Goal: Task Accomplishment & Management: Manage account settings

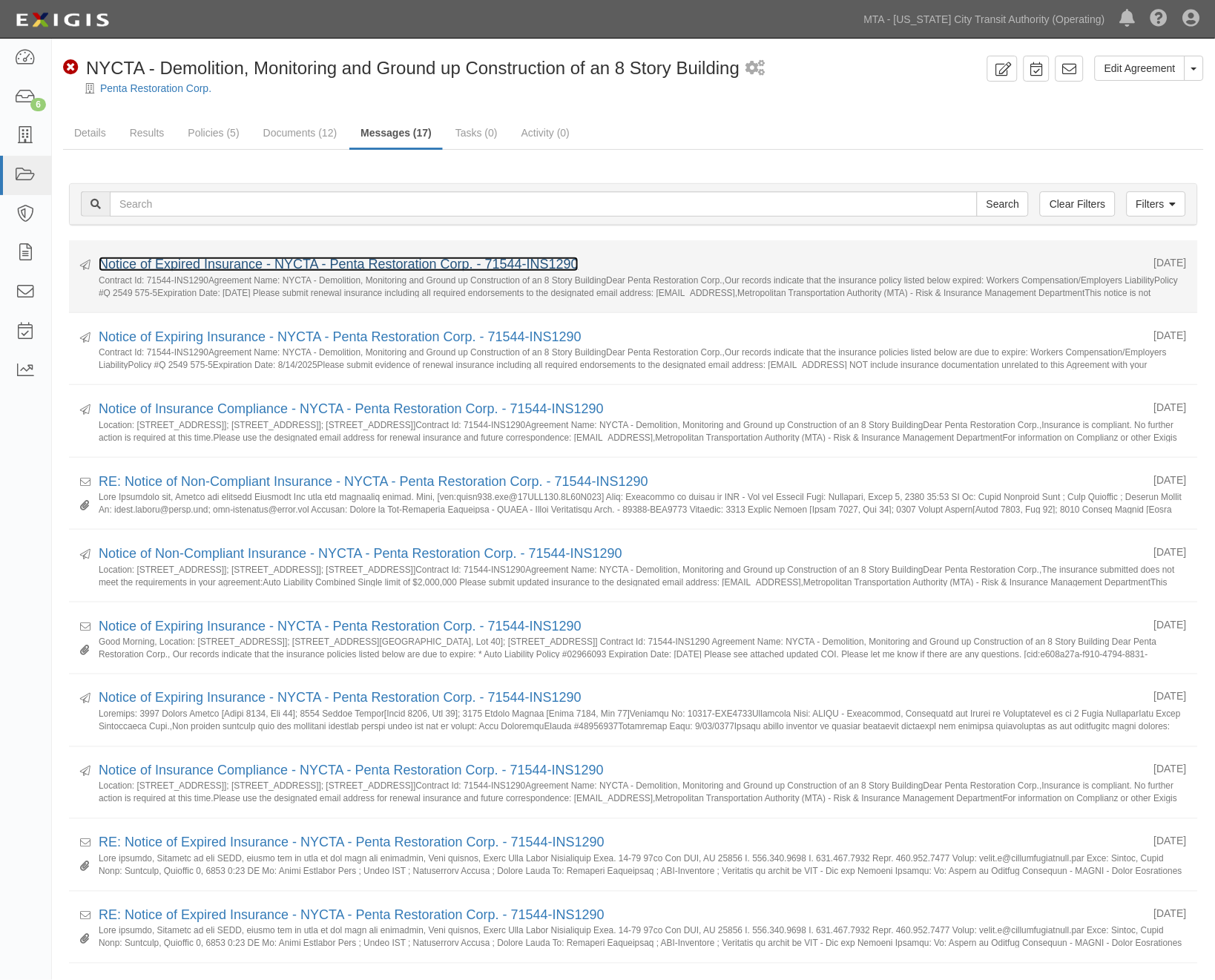
click at [244, 264] on link "Notice of Expired Insurance - NYCTA - Penta Restoration Corp. - 71544-INS1290" at bounding box center [339, 264] width 480 height 15
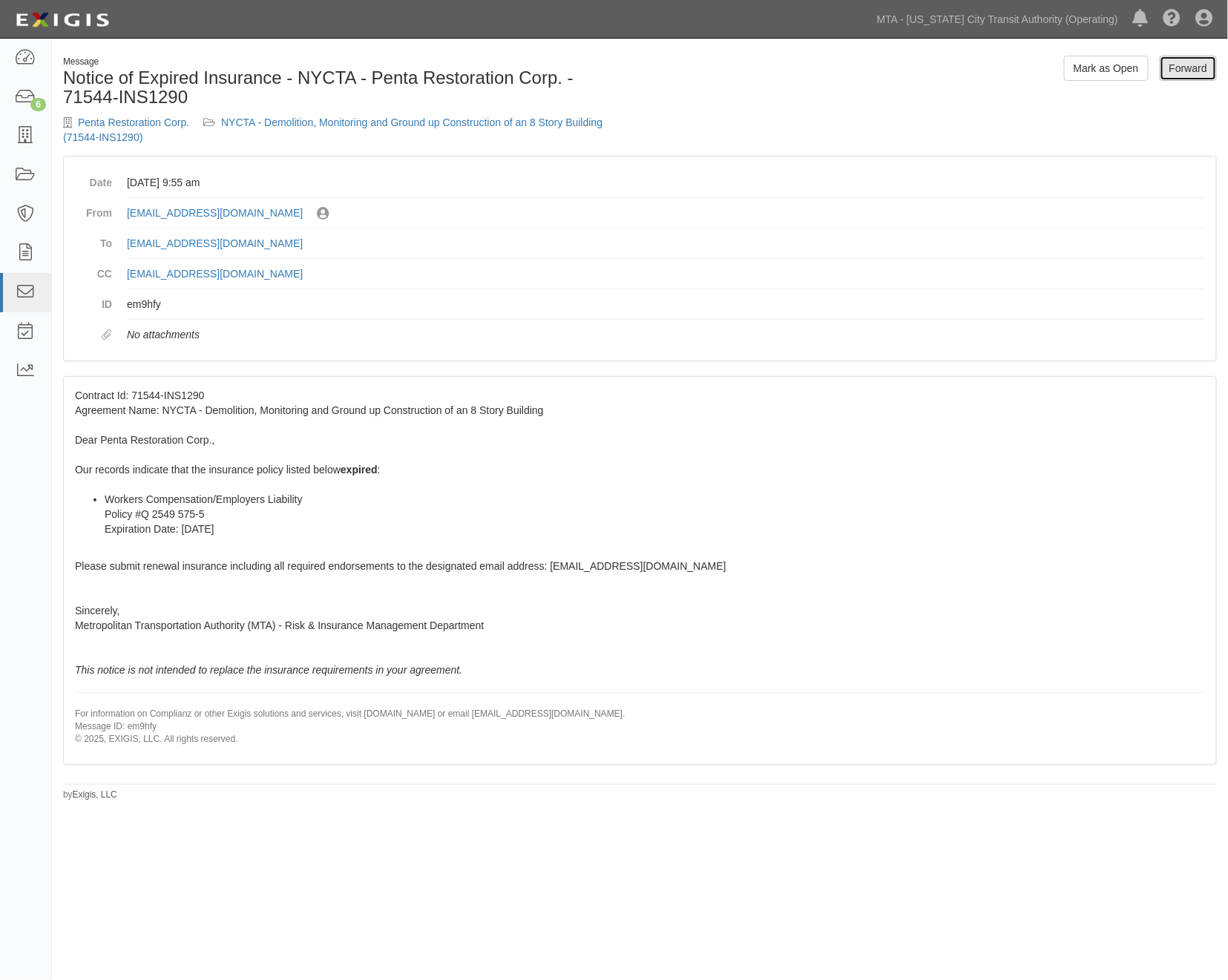
click at [1180, 73] on link "Forward" at bounding box center [1189, 68] width 57 height 25
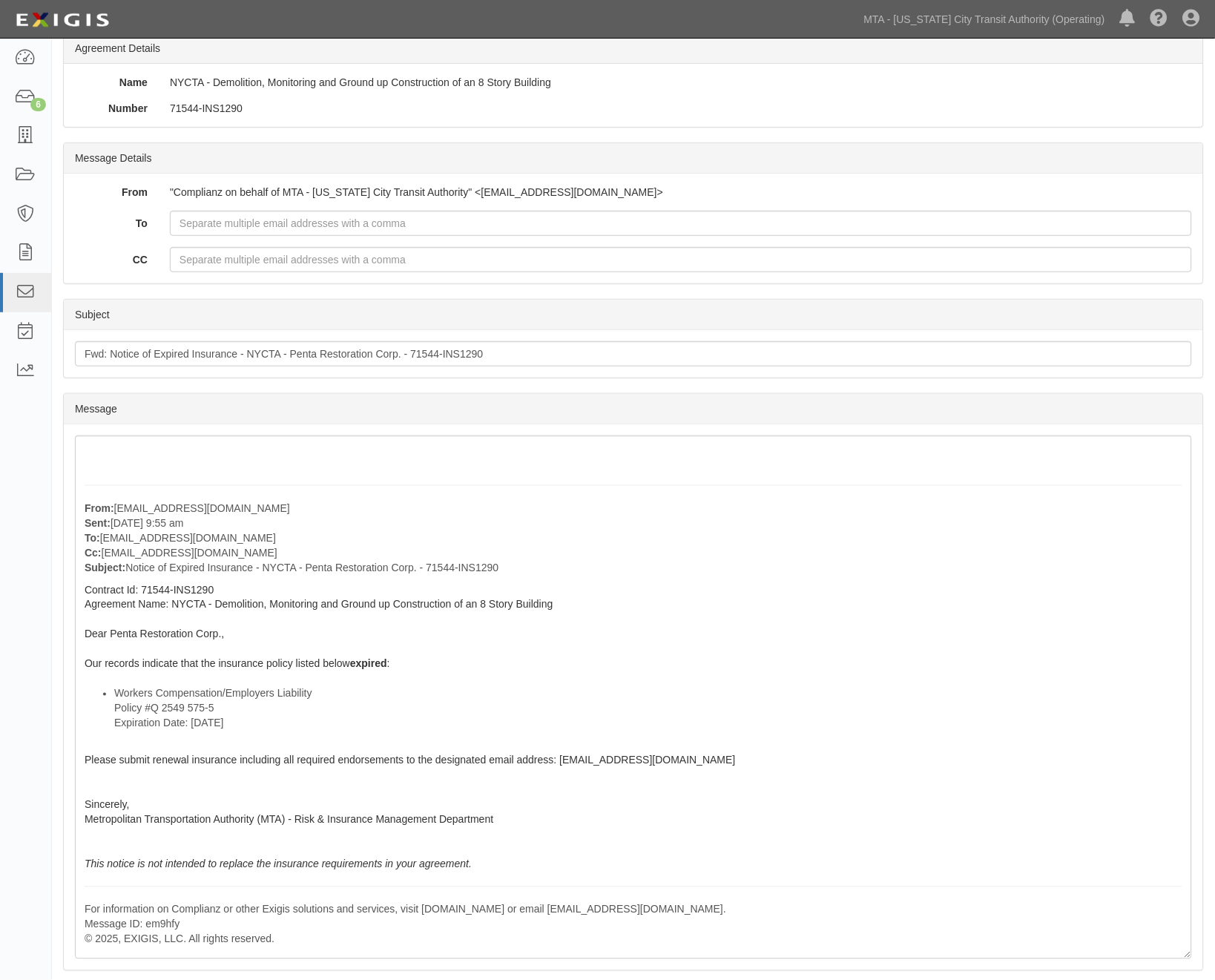
scroll to position [247, 0]
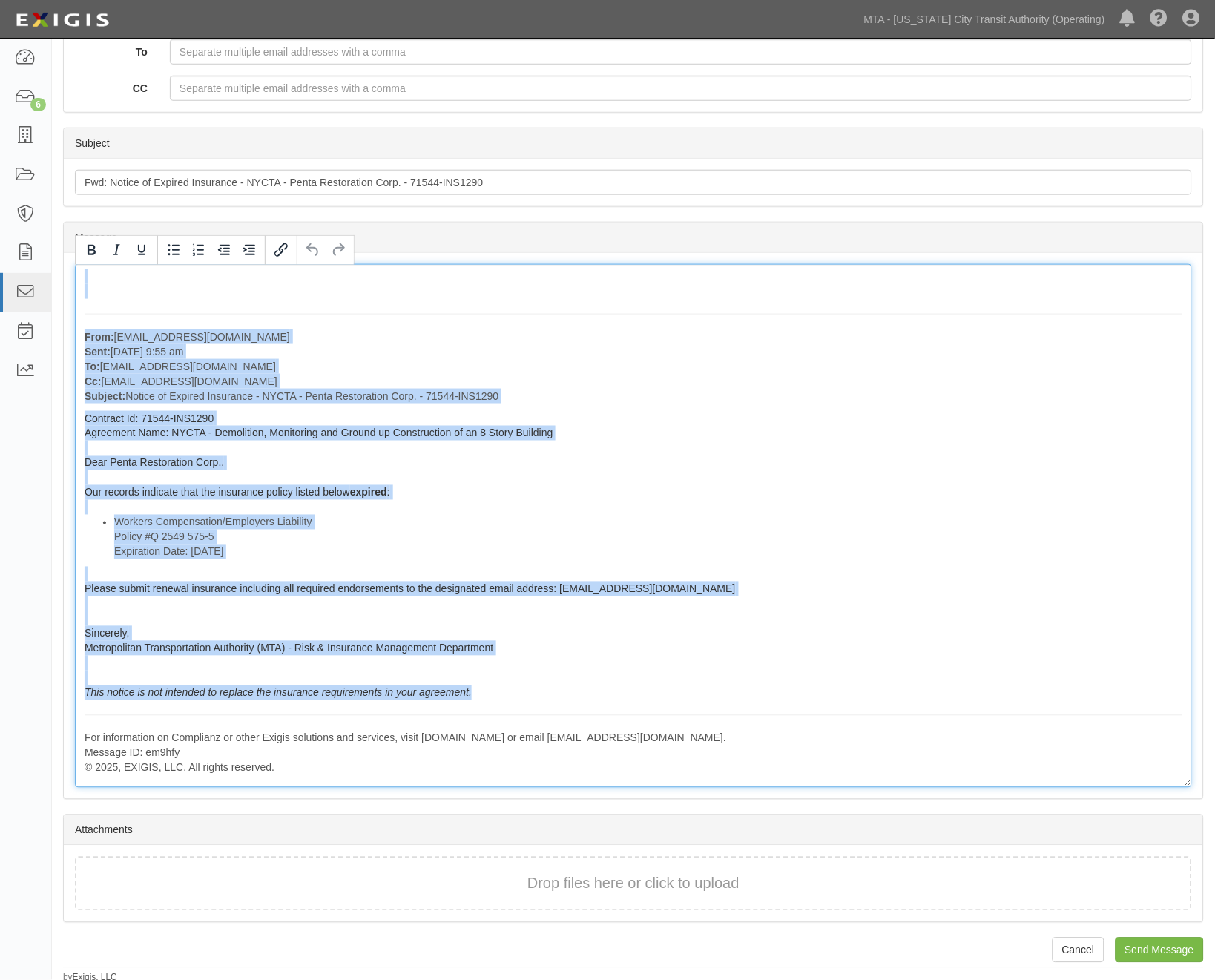
drag, startPoint x: 84, startPoint y: 298, endPoint x: 479, endPoint y: 690, distance: 556.5
click at [479, 690] on div "From: agreement-44ycjx@mtato.complianz.com Sent: August 20, 2025 at 9:55 am To:…" at bounding box center [633, 526] width 1117 height 524
copy div "From: agreement-44ycjx@mtato.complianz.com Sent: August 20, 2025 at 9:55 am To:…"
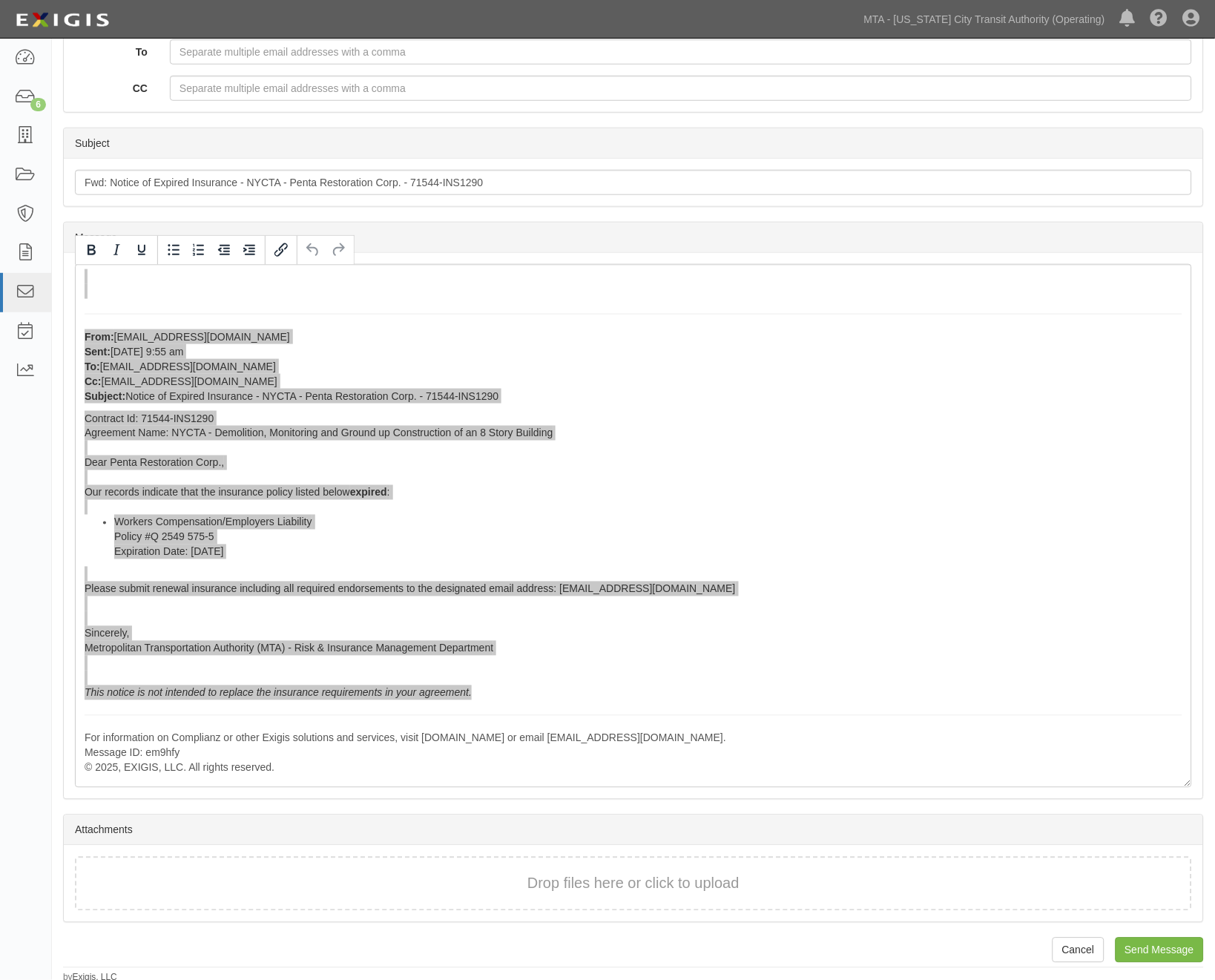
scroll to position [0, 0]
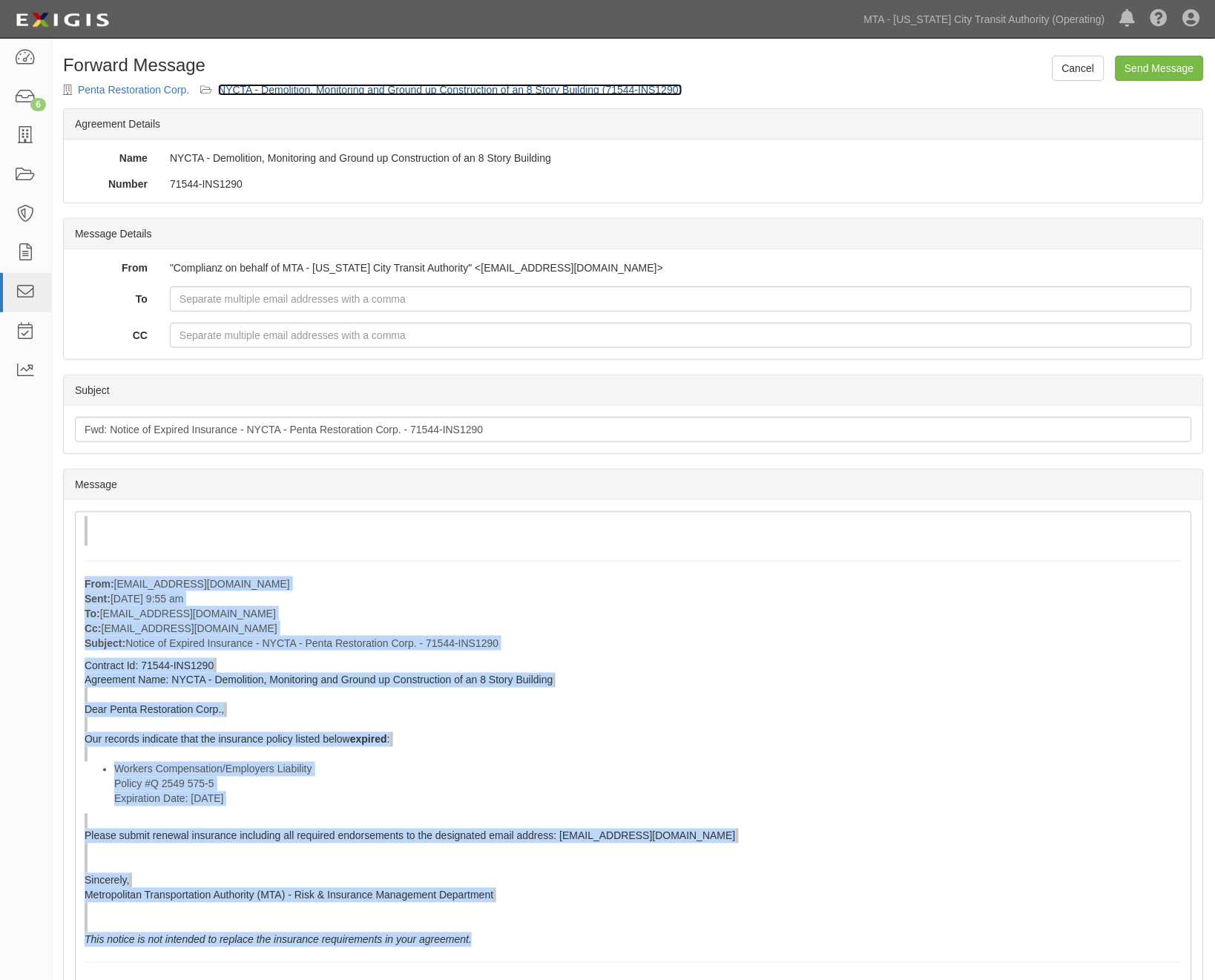
click at [402, 88] on link "NYCTA - Demolition, Monitoring and Ground up Construction of an 8 Story Buildin…" at bounding box center [450, 90] width 464 height 12
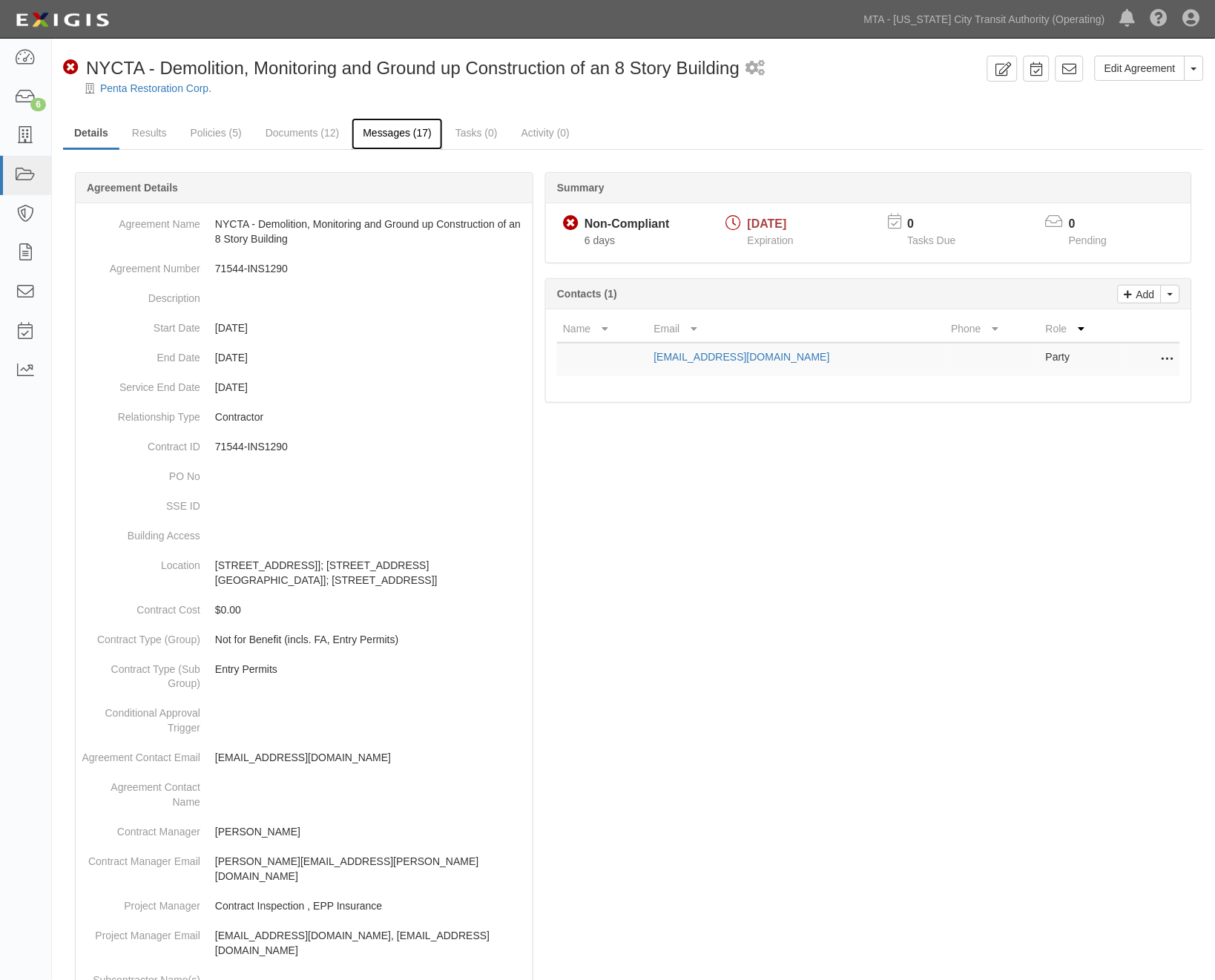
click at [402, 131] on link "Messages (17)" at bounding box center [397, 134] width 91 height 32
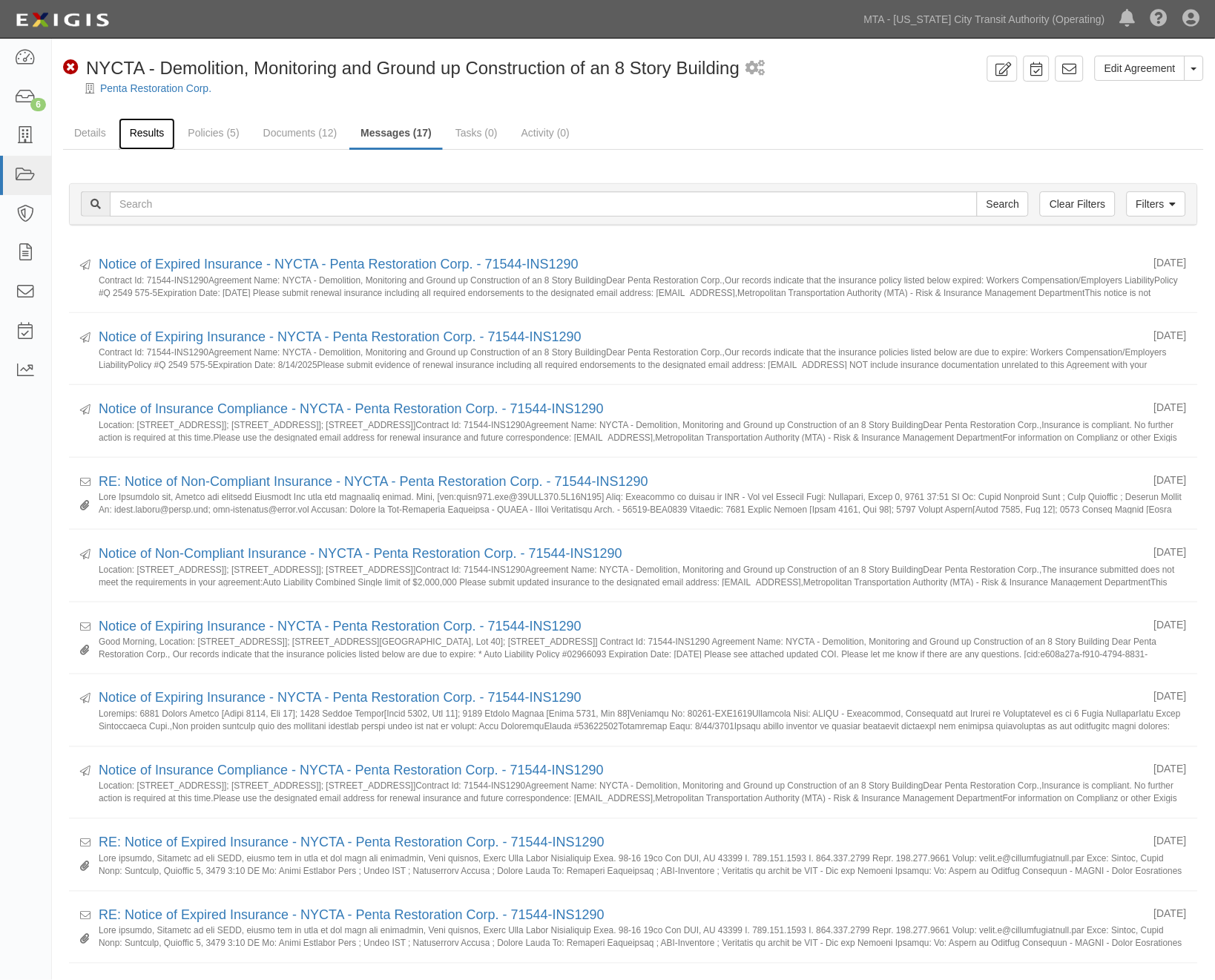
click at [144, 129] on link "Results" at bounding box center [147, 134] width 57 height 32
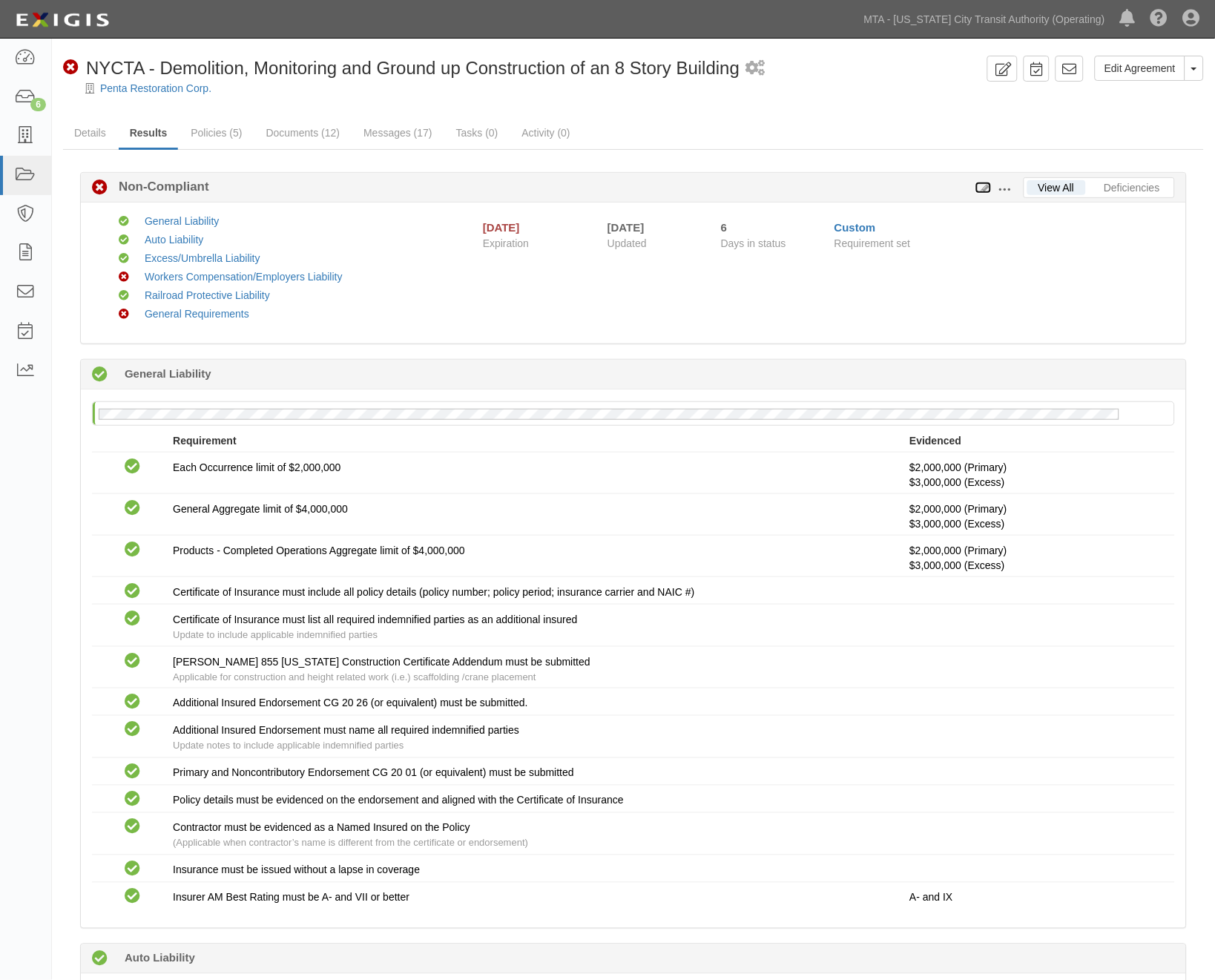
click at [985, 186] on icon at bounding box center [984, 188] width 17 height 10
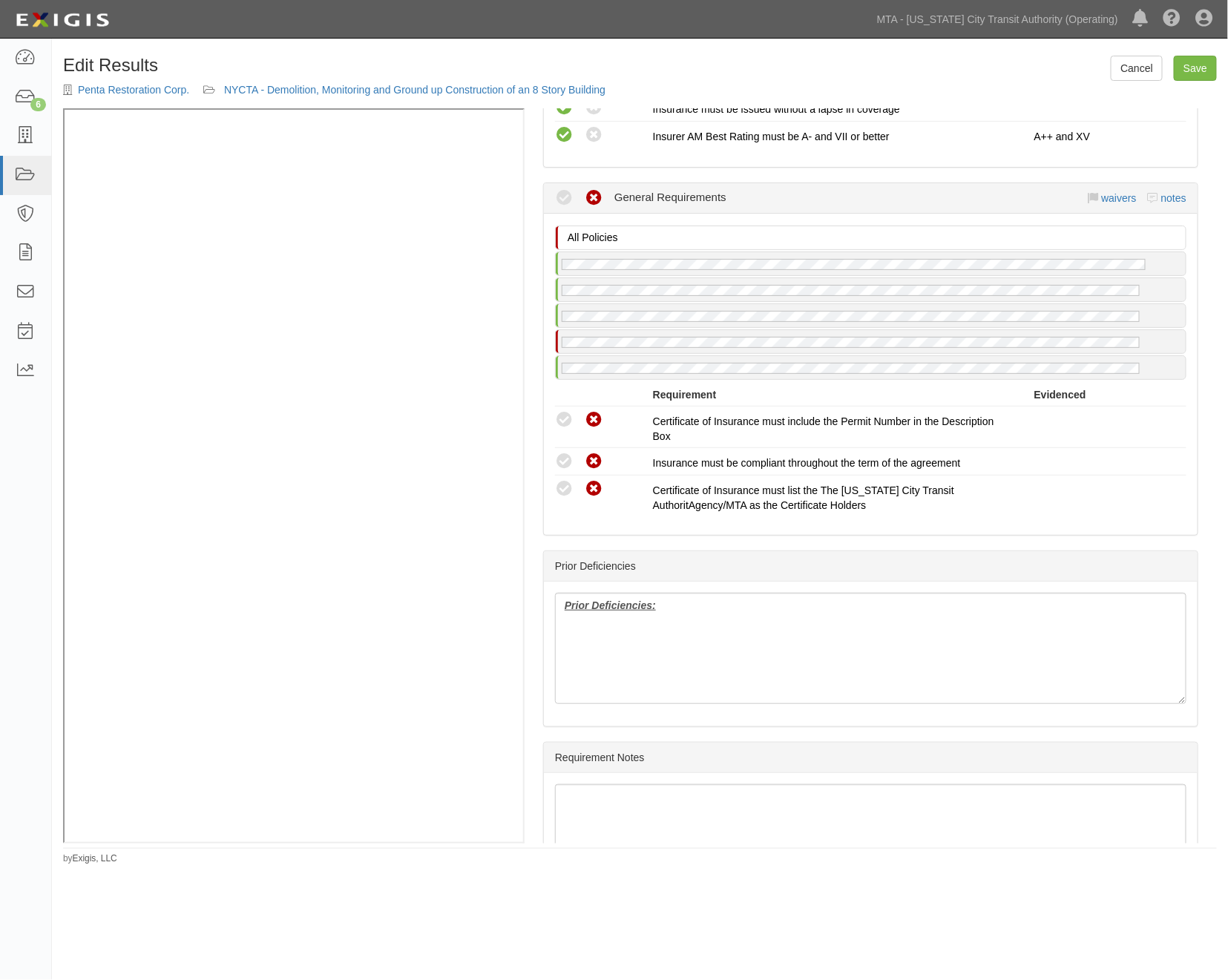
scroll to position [2527, 0]
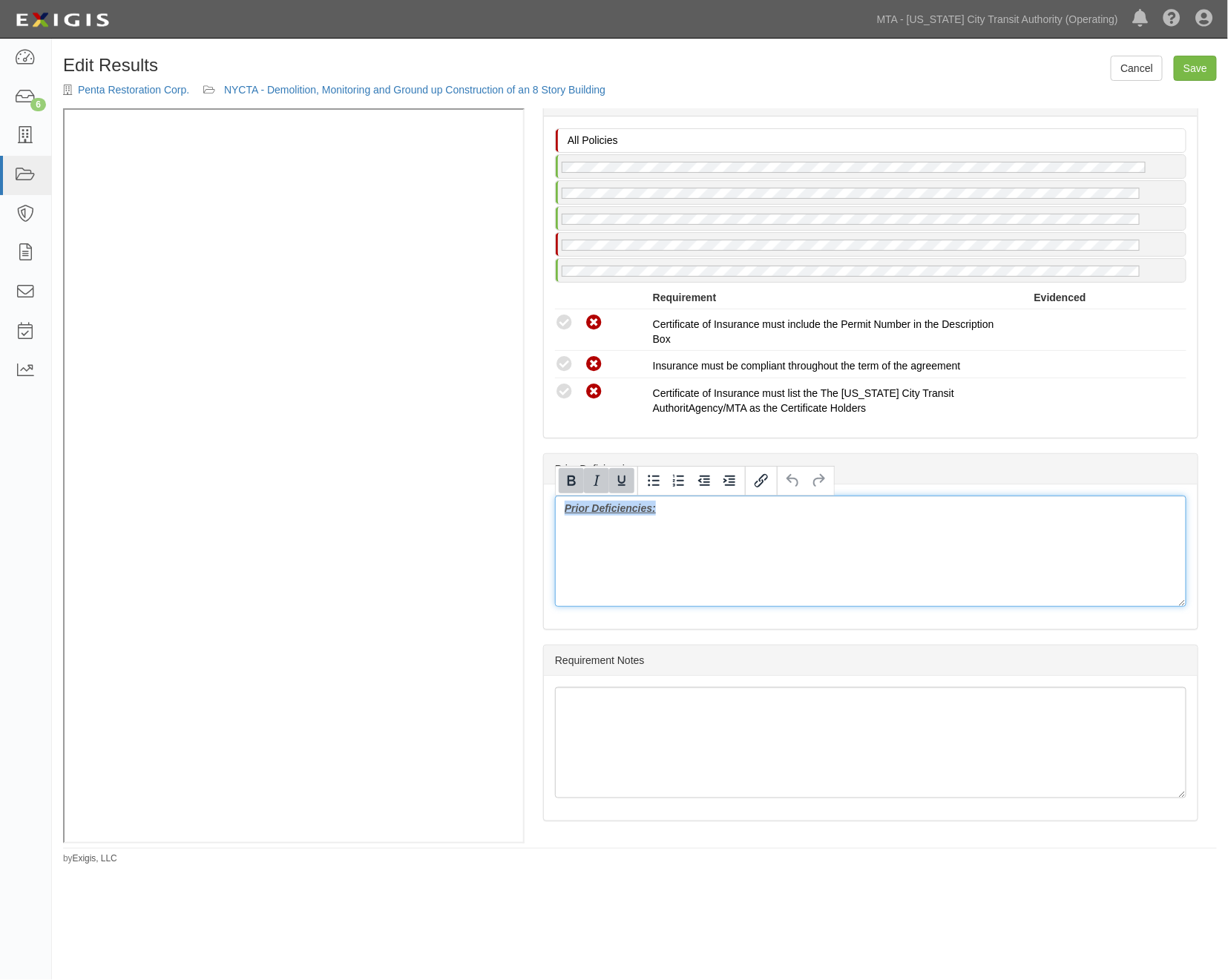
drag, startPoint x: 695, startPoint y: 533, endPoint x: 523, endPoint y: 502, distance: 174.8
click at [448, 349] on div "(AL) Certificate; 4/9/2025; 2026 (AL) Certificate; 4/7/2025; 1M (RRPL) Policy; …" at bounding box center [640, 475] width 1154 height 736
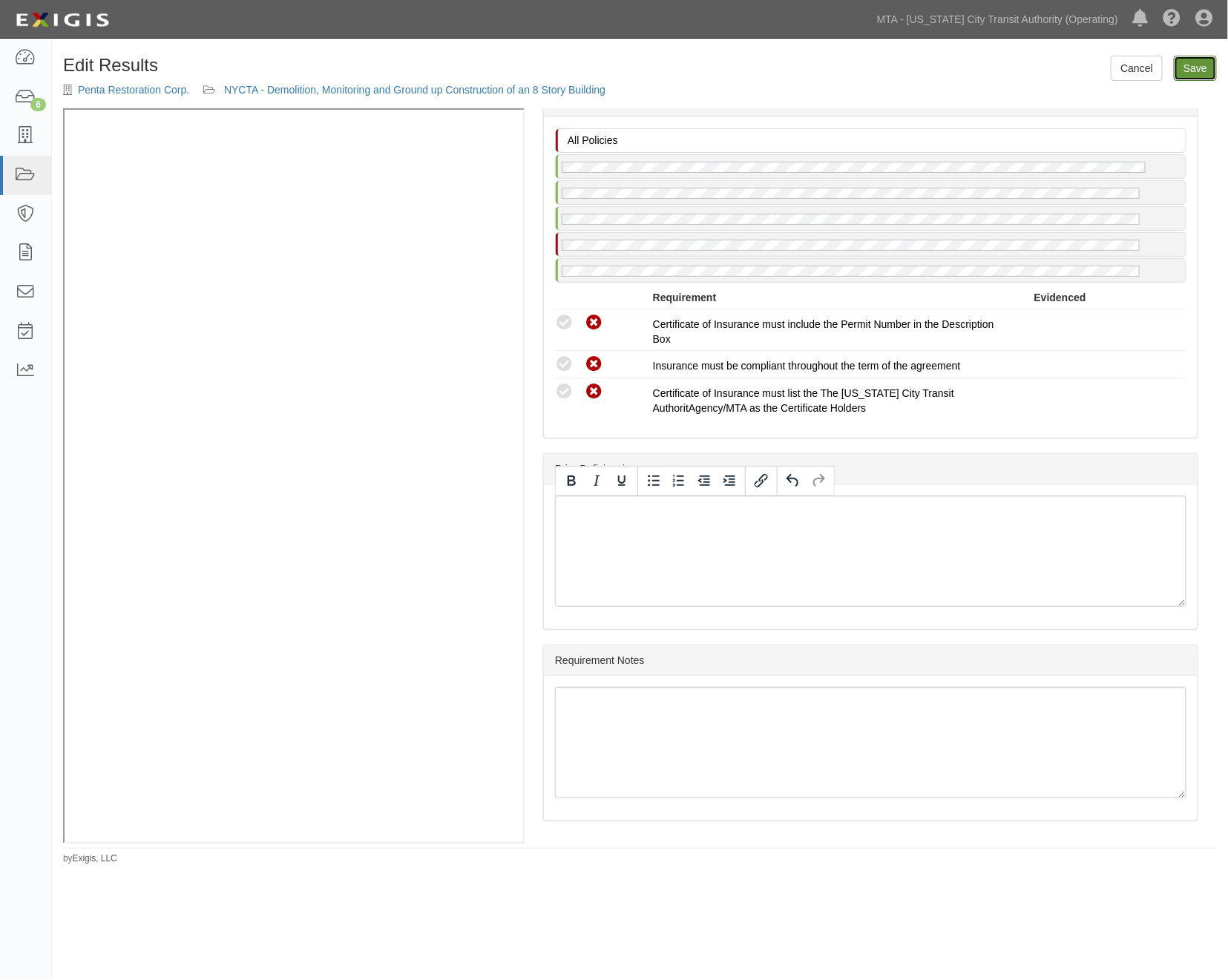
click at [1195, 69] on link "Save" at bounding box center [1195, 68] width 43 height 25
radio input "true"
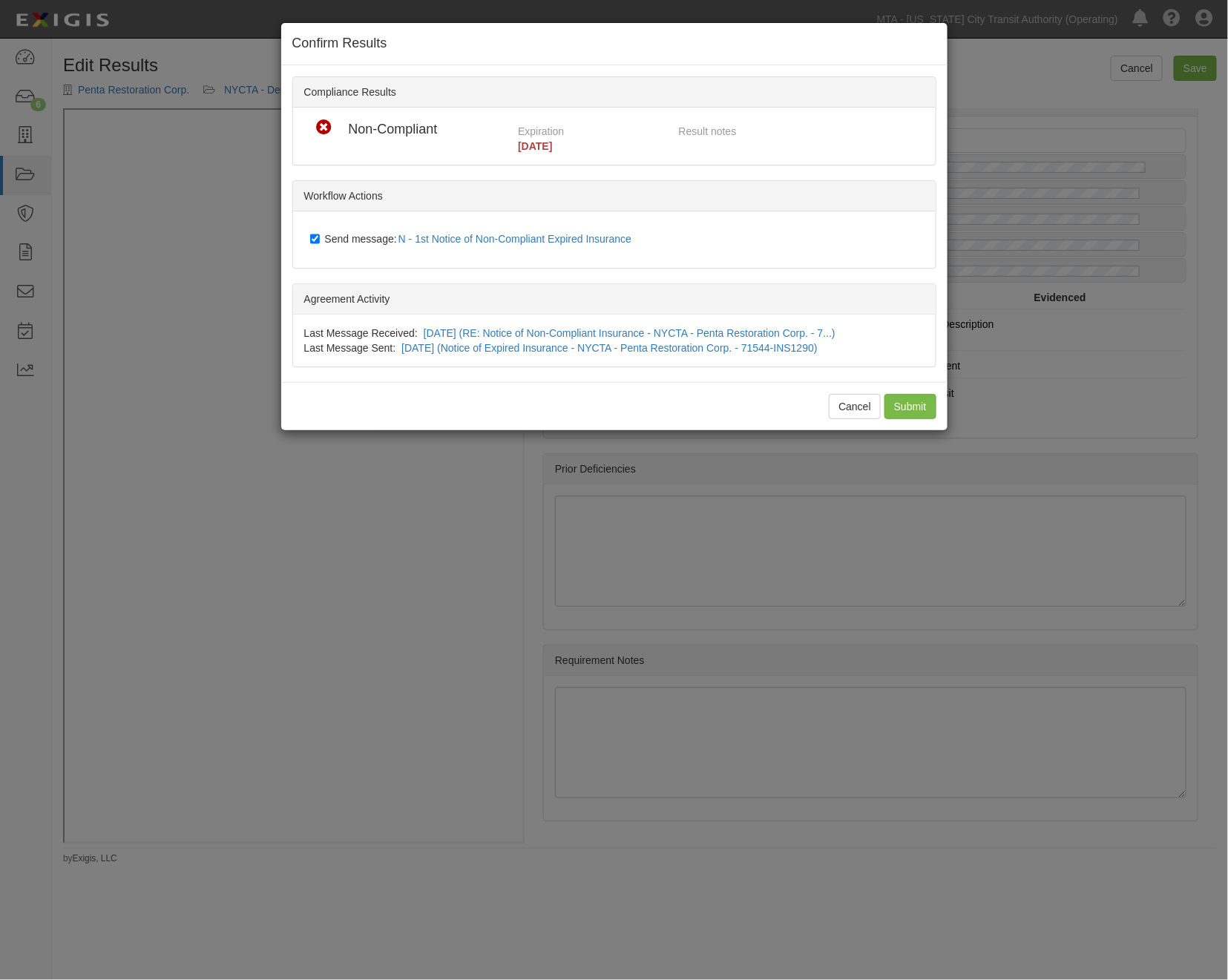
click at [323, 239] on label "Send message: N - 1st Notice of Non-Compliant Expired Insurance" at bounding box center [475, 239] width 328 height 19
click at [320, 239] on input "Send message: N - 1st Notice of Non-Compliant Expired Insurance" at bounding box center [316, 239] width 10 height 12
checkbox input "false"
click at [899, 402] on input "Submit" at bounding box center [911, 407] width 52 height 25
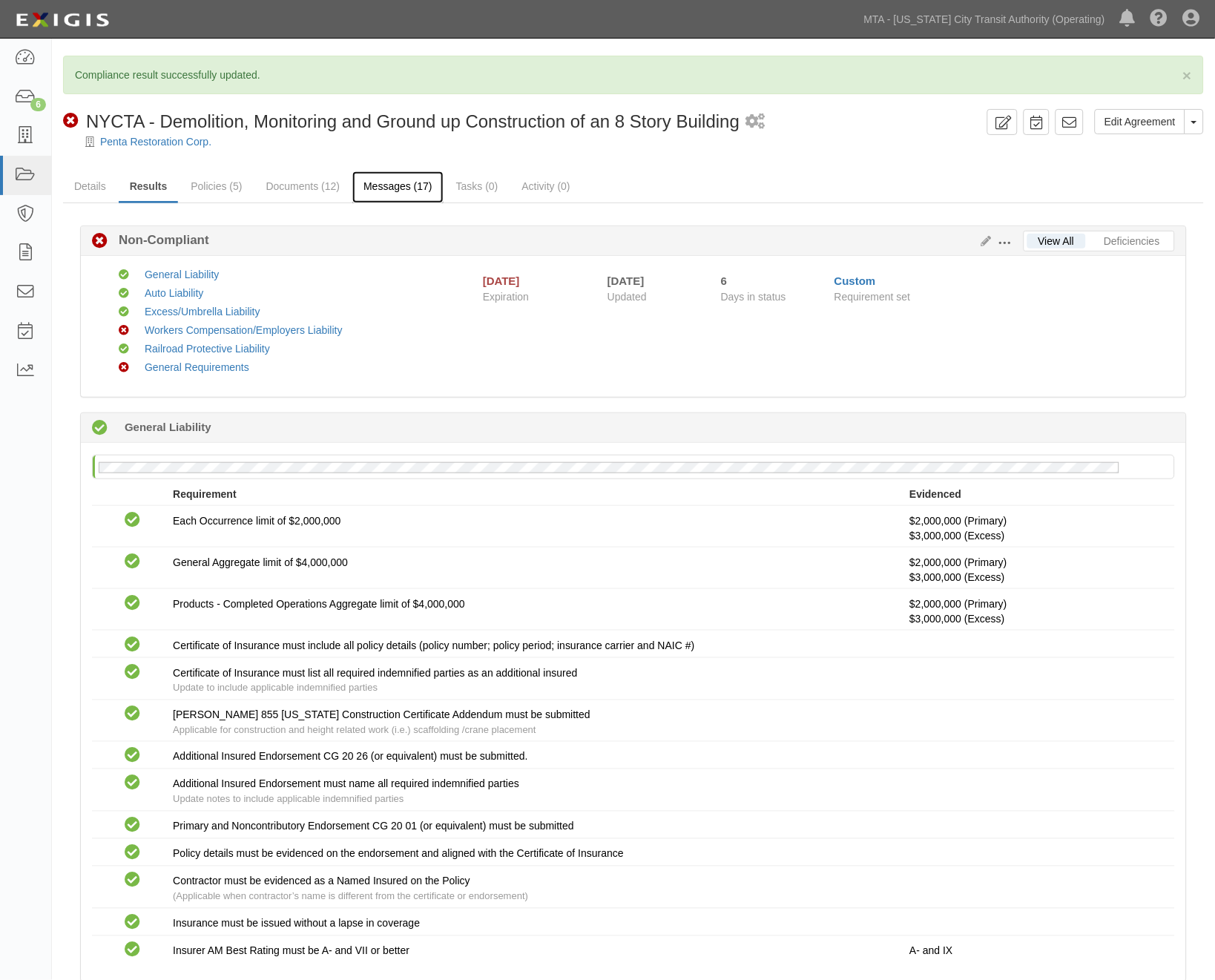
click at [382, 180] on link "Messages (17)" at bounding box center [397, 187] width 91 height 32
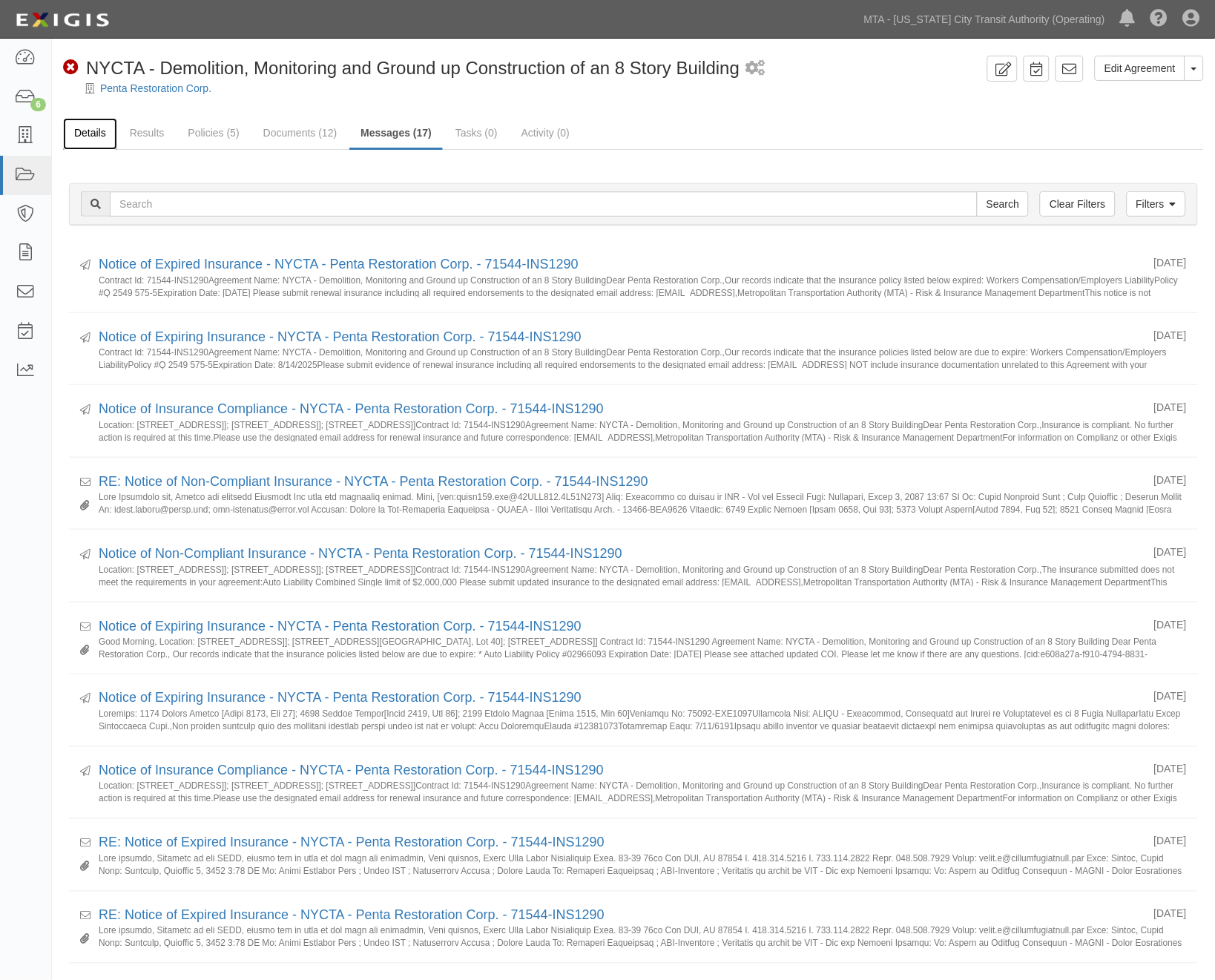
click at [86, 132] on link "Details" at bounding box center [90, 134] width 54 height 32
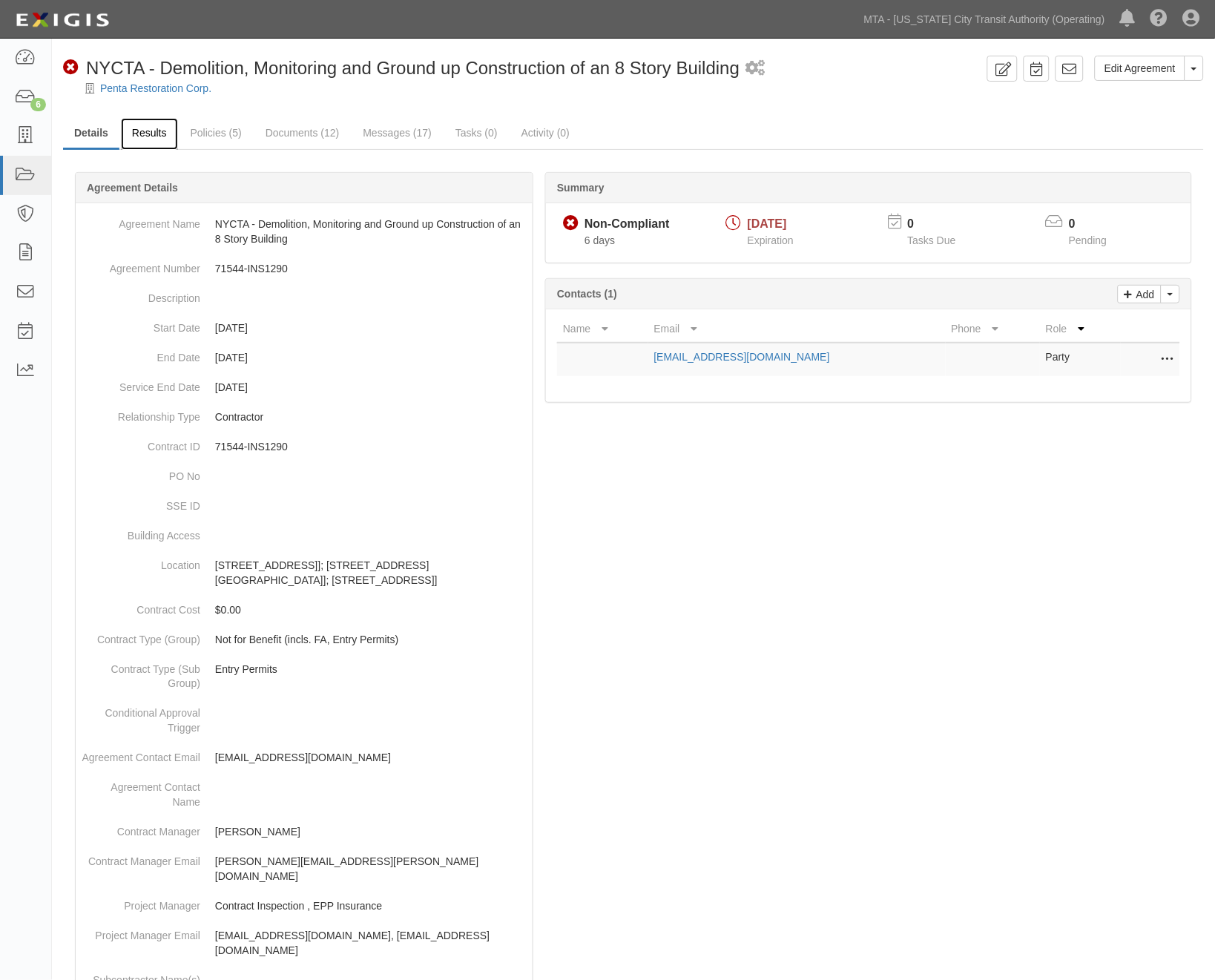
click at [151, 131] on link "Results" at bounding box center [150, 134] width 57 height 32
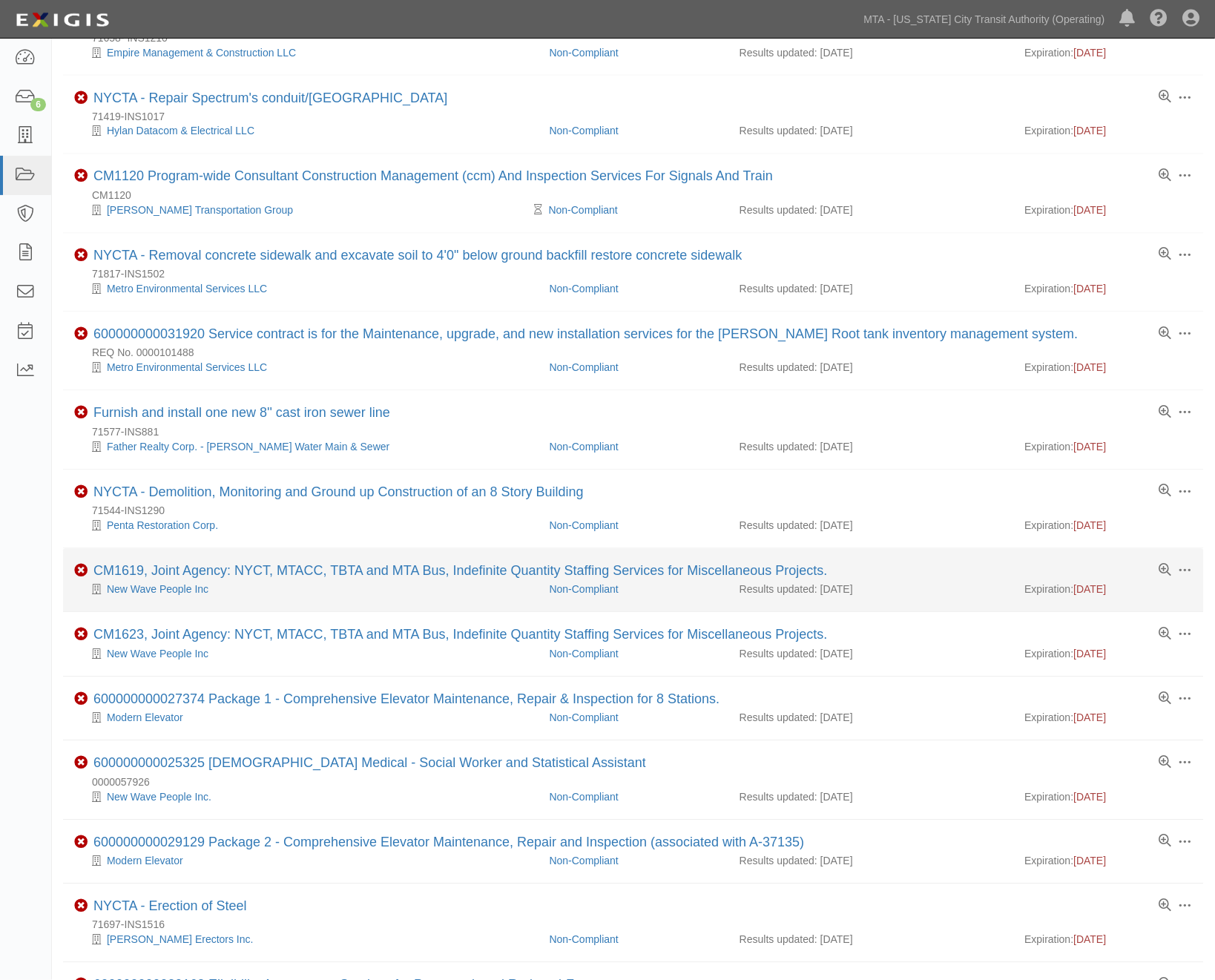
scroll to position [577, 0]
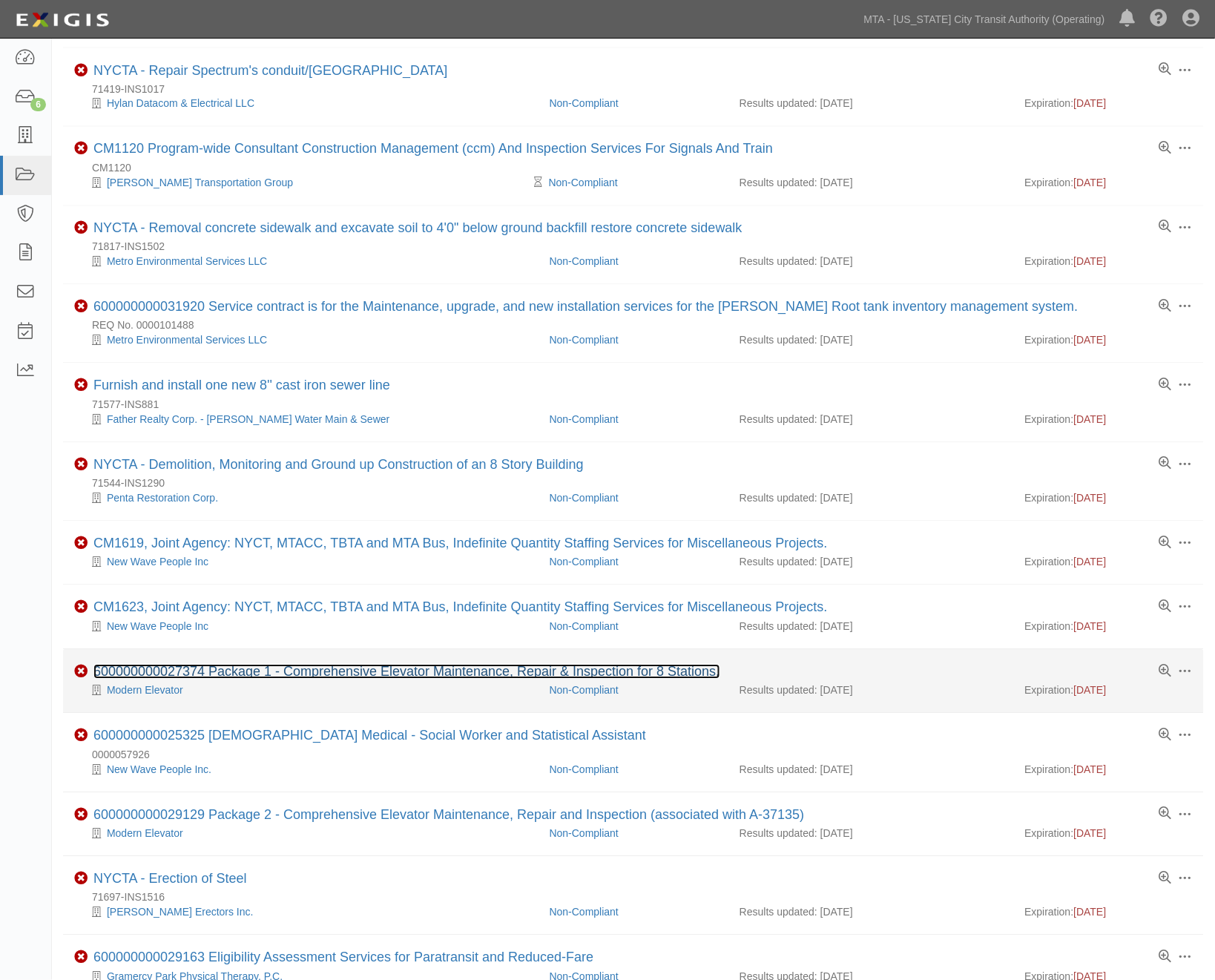
click at [320, 678] on link "600000000027374 Package 1 - Comprehensive Elevator Maintenance, Repair & Inspec…" at bounding box center [407, 672] width 627 height 15
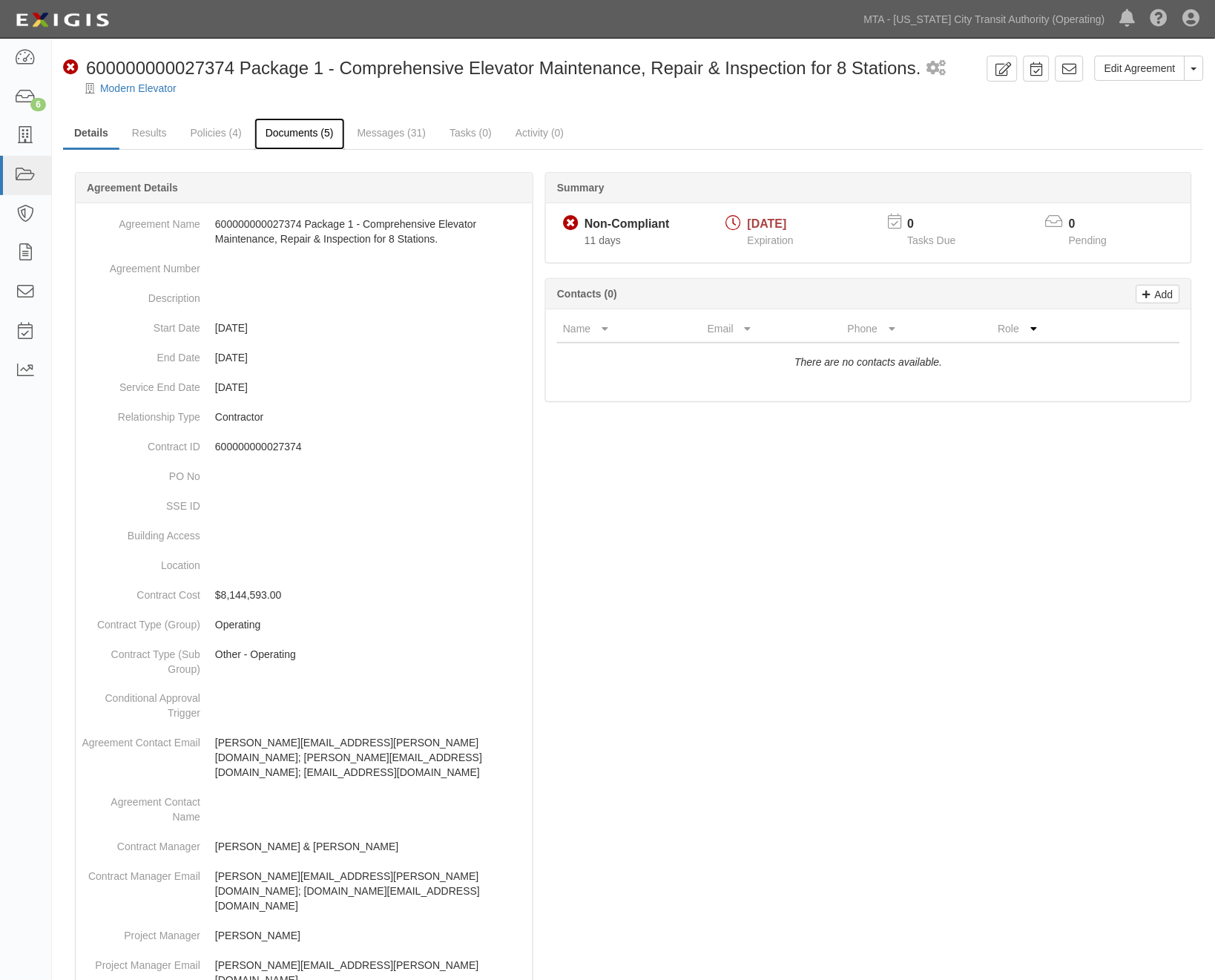
click at [305, 136] on link "Documents (5)" at bounding box center [300, 134] width 90 height 32
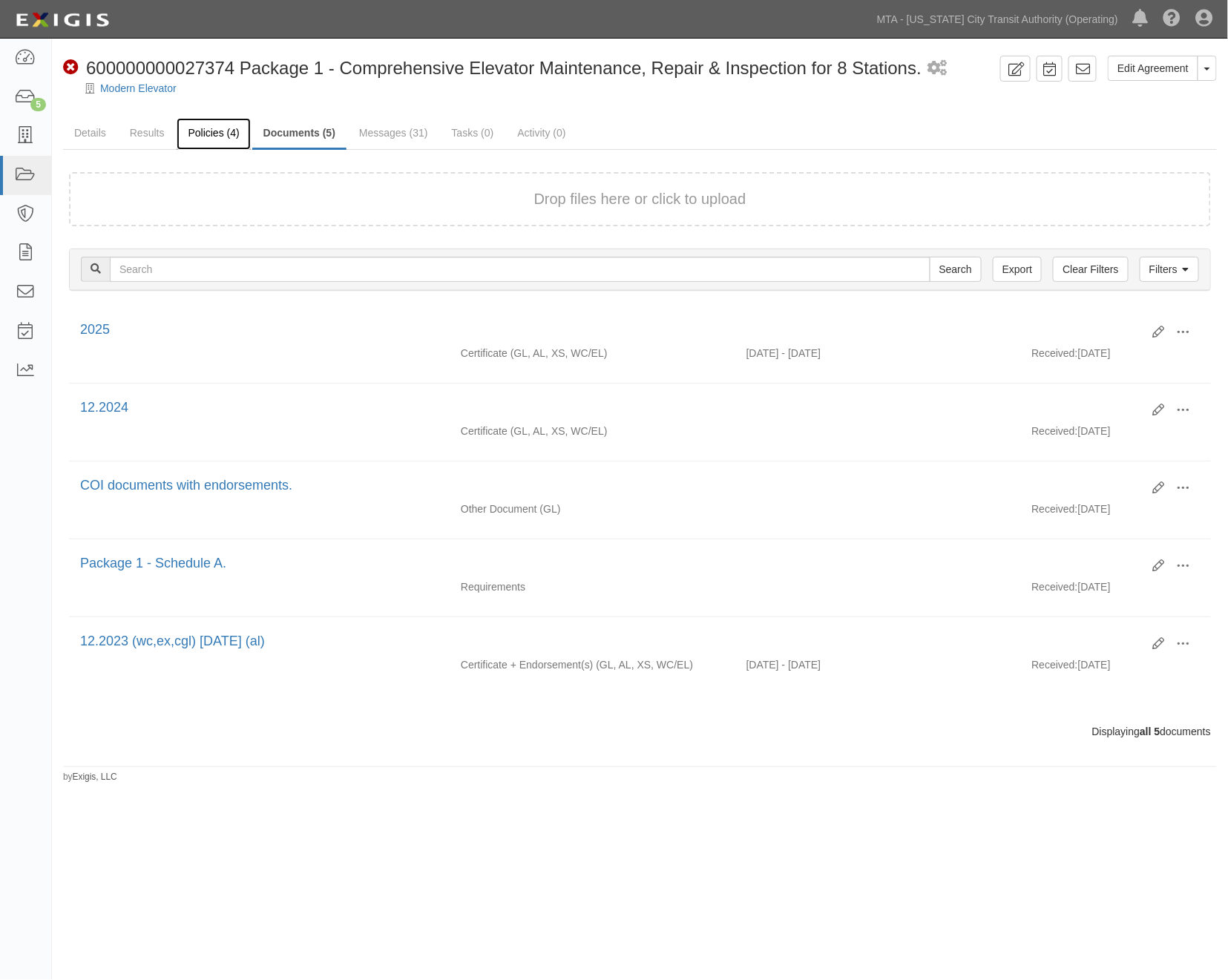
click at [205, 136] on link "Policies (4)" at bounding box center [213, 134] width 74 height 32
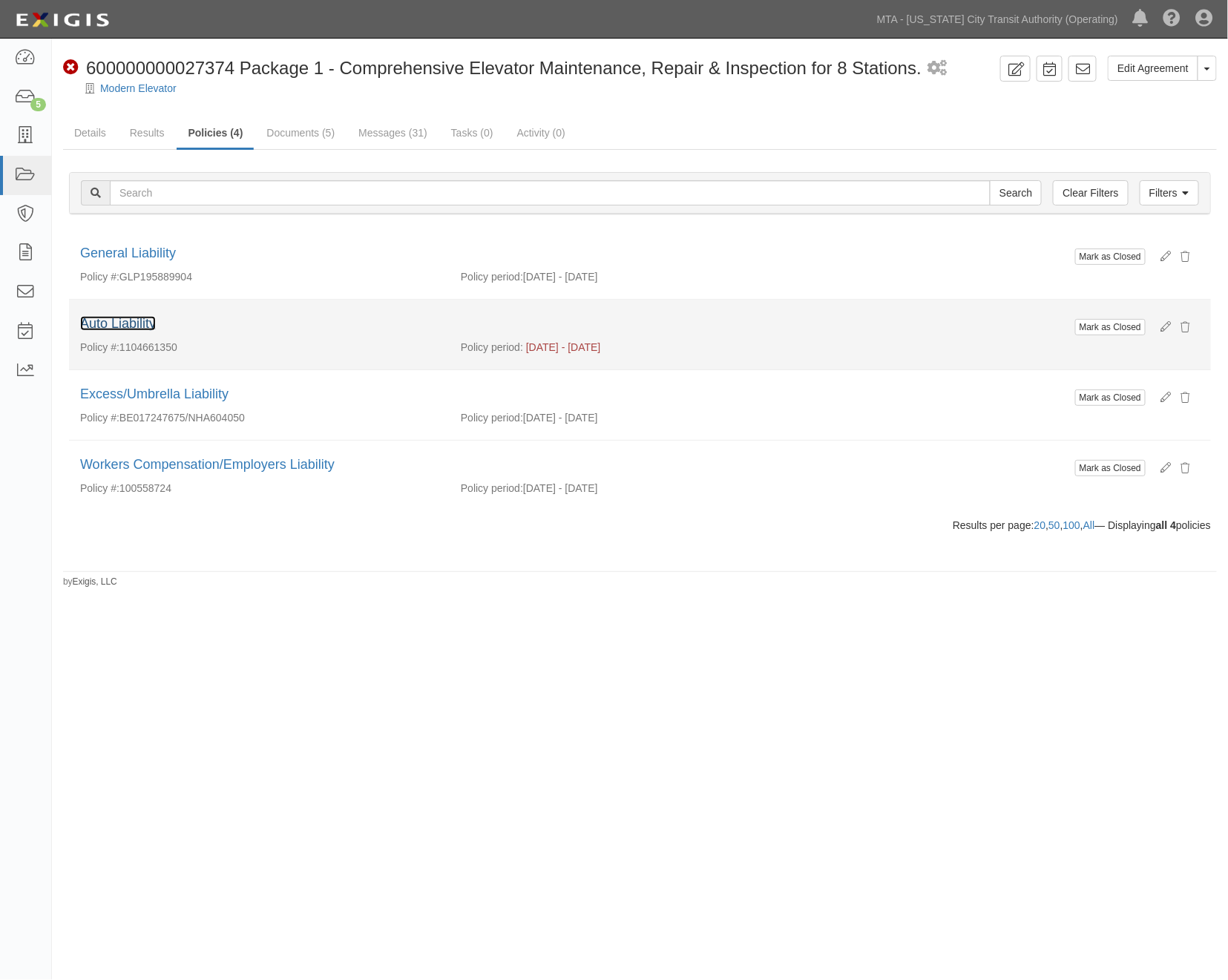
click at [136, 320] on link "Auto Liability" at bounding box center [118, 324] width 75 height 15
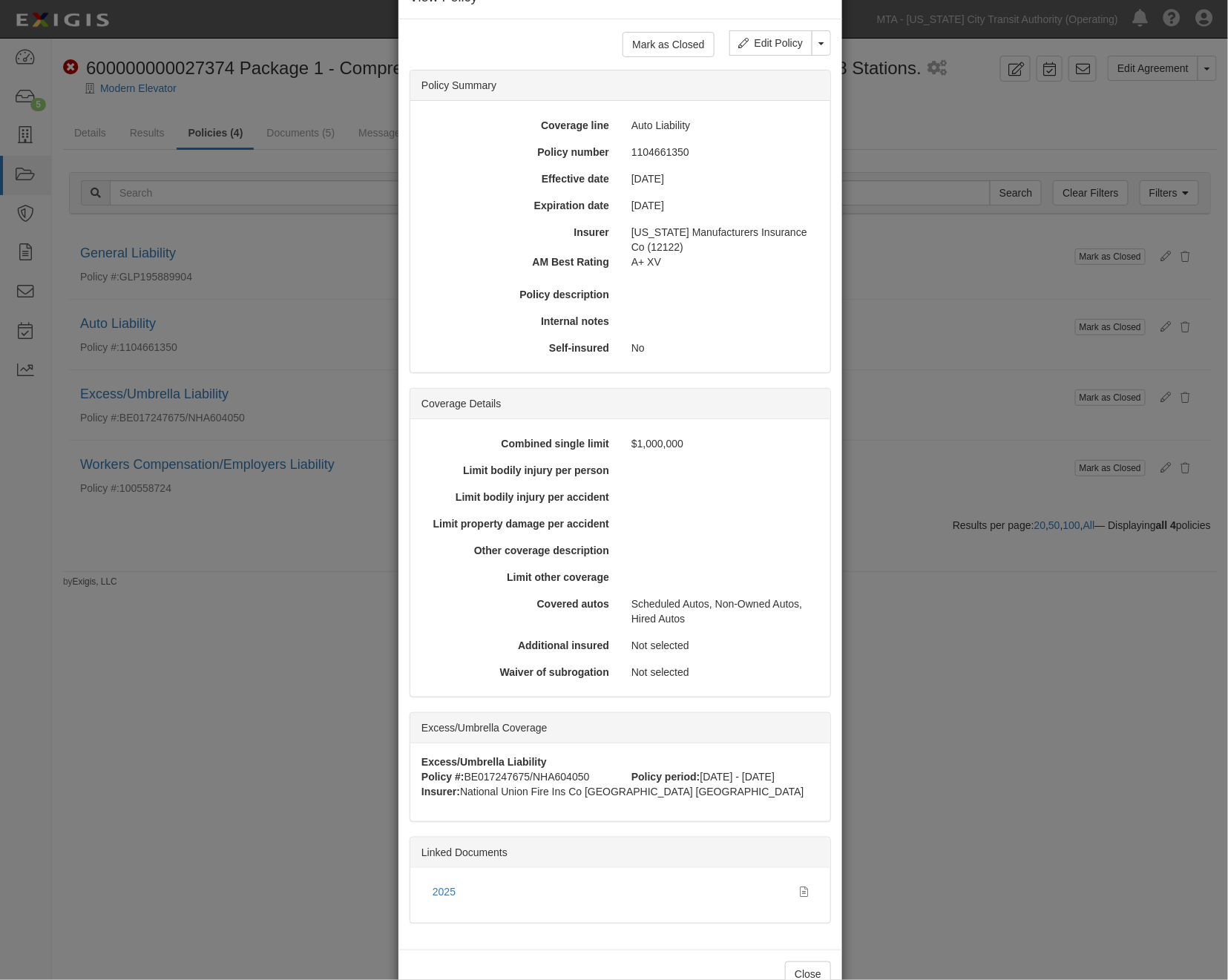
scroll to position [87, 0]
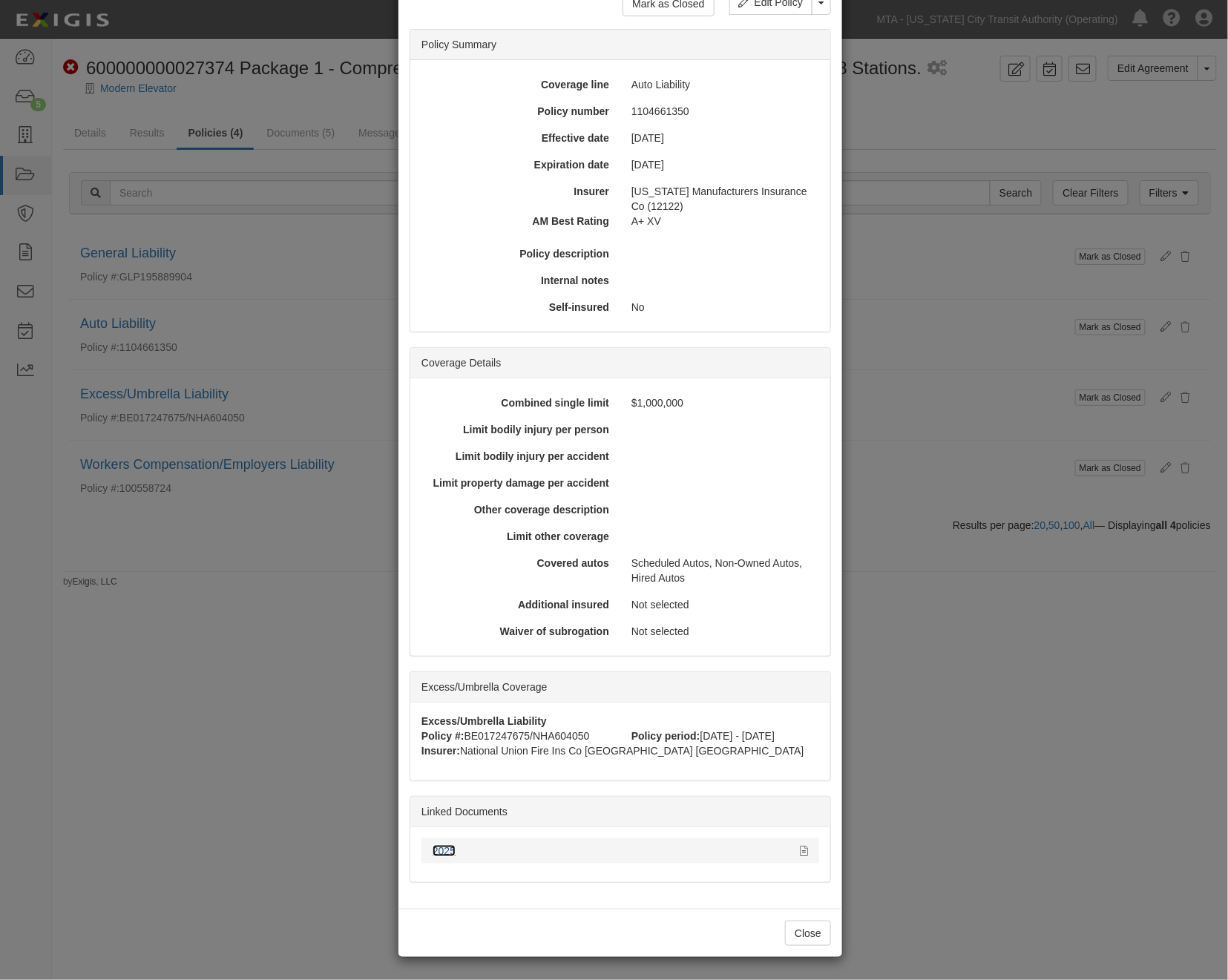
click at [441, 847] on link "2025" at bounding box center [444, 851] width 23 height 12
click at [239, 808] on div "× View Policy Mark as Closed Edit Policy Toggle Dropdown Delete Policy Policy S…" at bounding box center [614, 490] width 1228 height 980
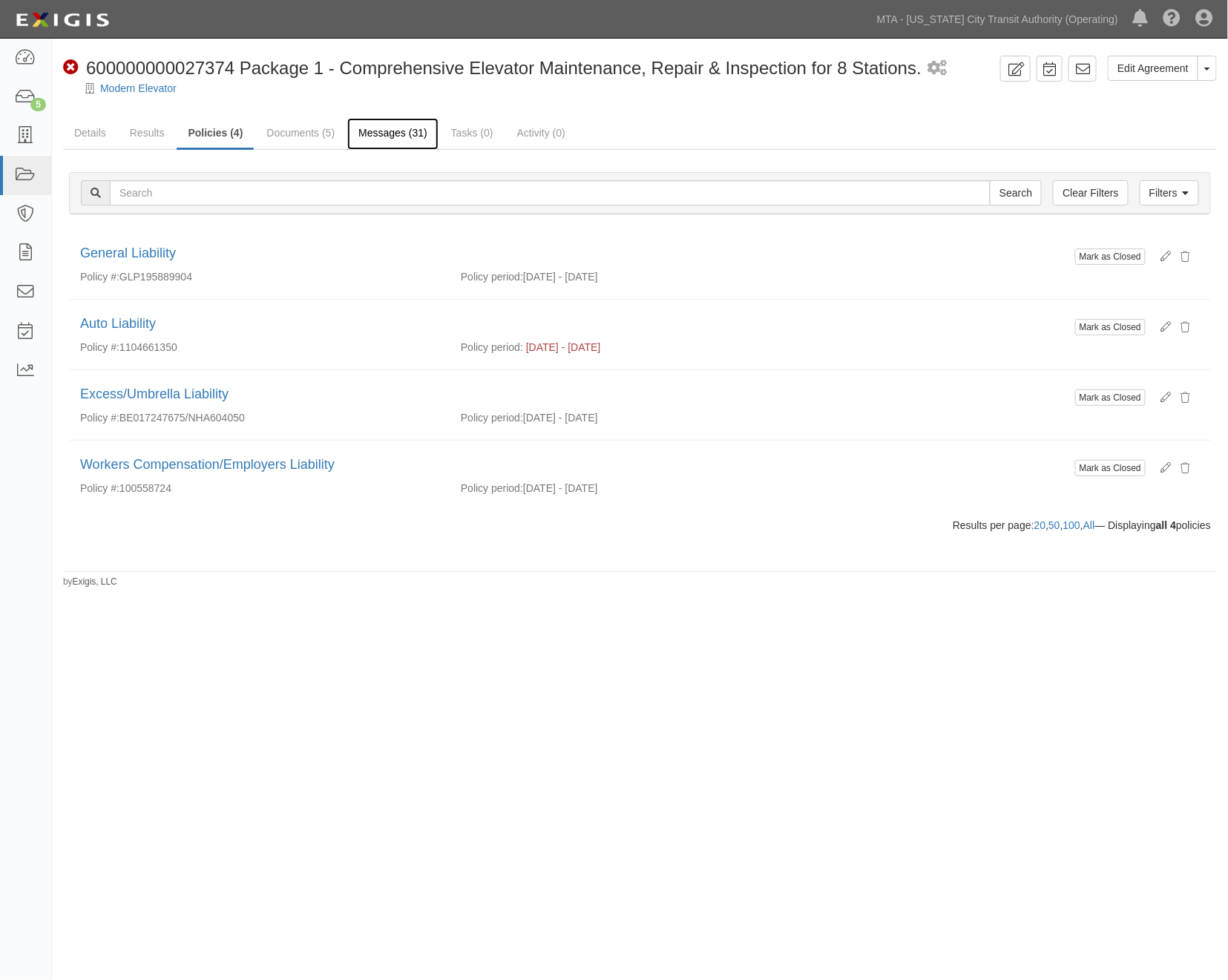
click at [396, 131] on link "Messages (31)" at bounding box center [393, 134] width 91 height 32
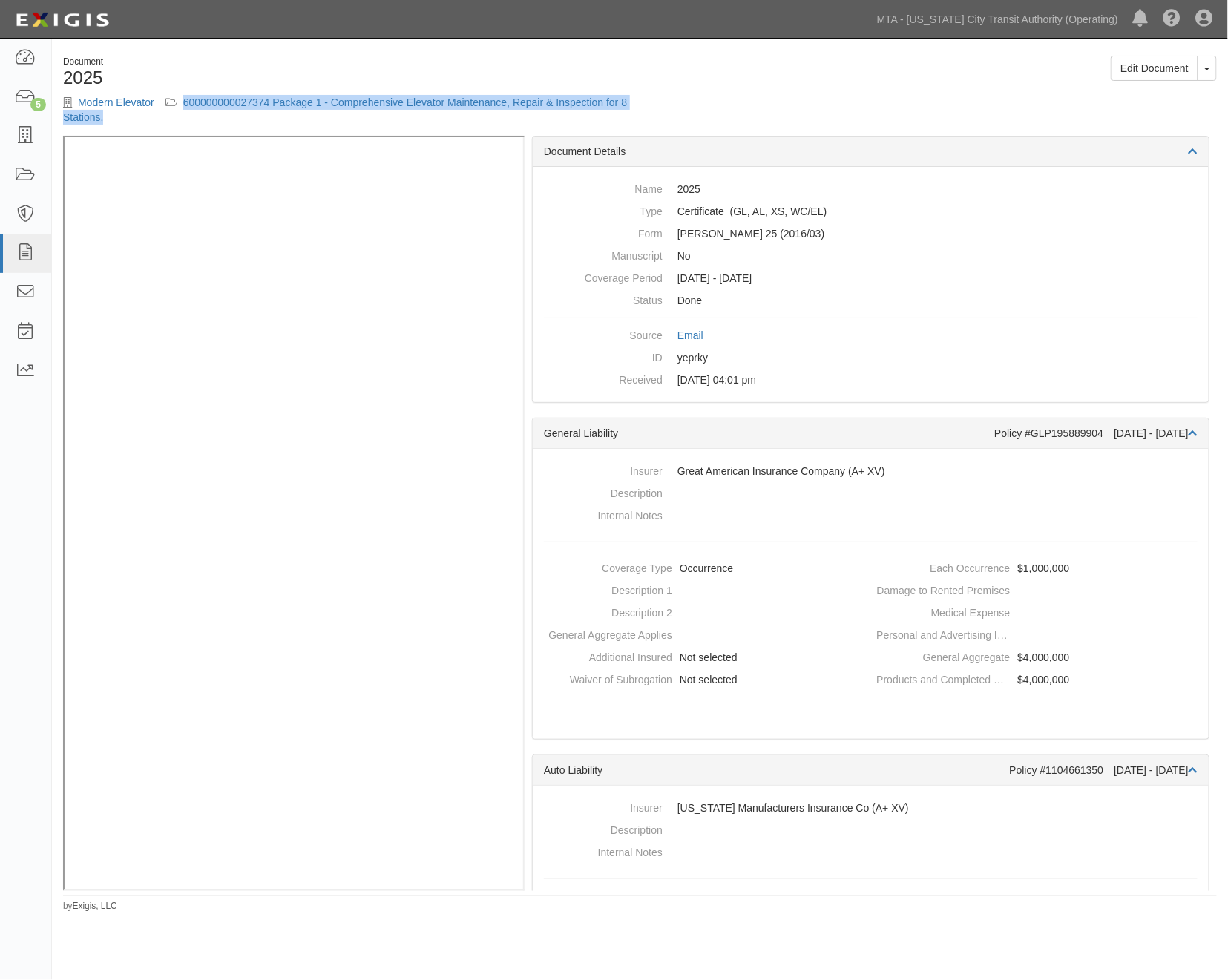
drag, startPoint x: 181, startPoint y: 97, endPoint x: 425, endPoint y: 121, distance: 245.2
click at [425, 121] on div "Modern Elevator 600000000027374 Package 1 - Comprehensive Elevator Maintenance,…" at bounding box center [346, 109] width 566 height 29
copy div "600000000027374 Package 1 - Comprehensive Elevator Maintenance, Repair & Inspec…"
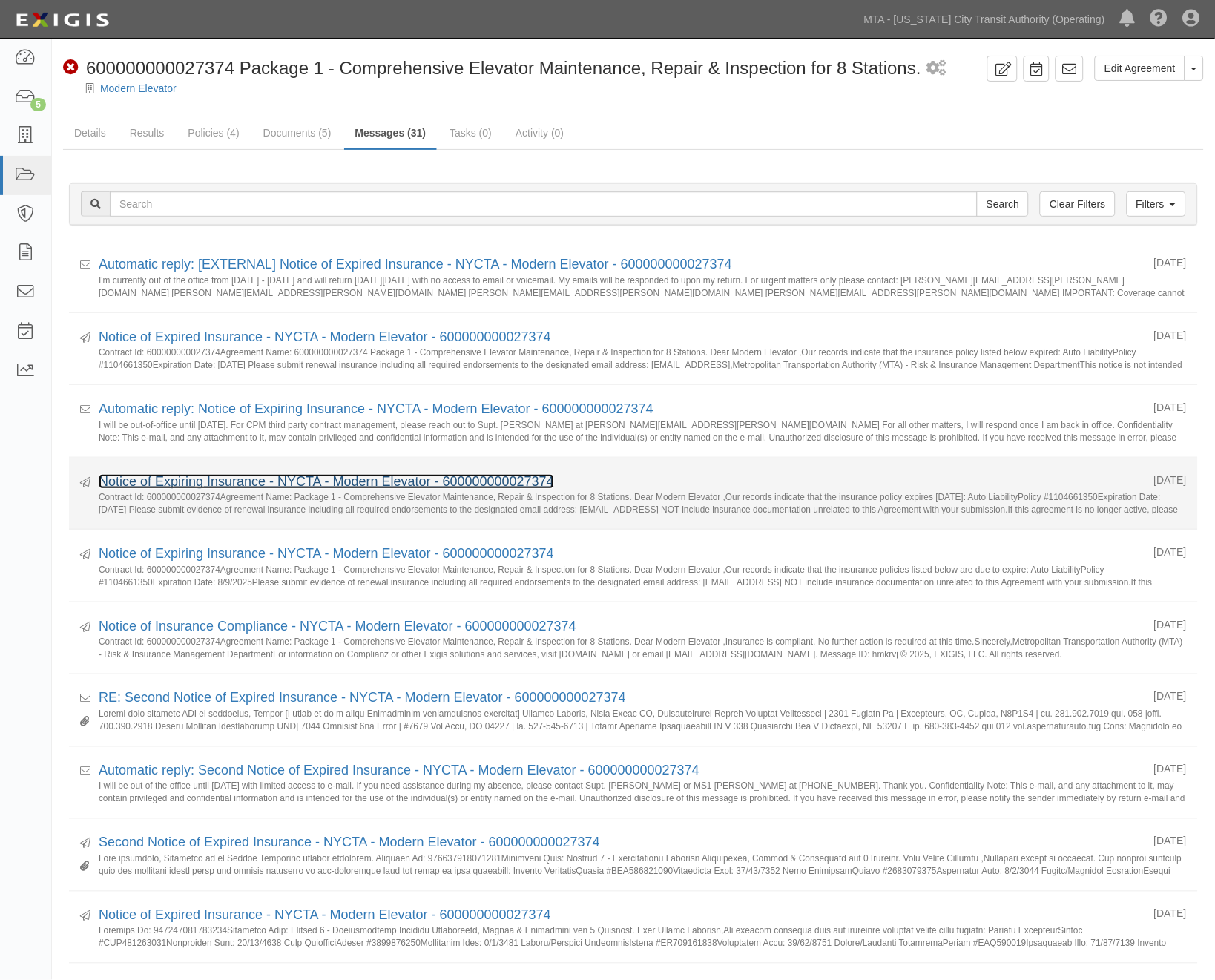
click at [291, 480] on link "Notice of Expiring Insurance - NYCTA - Modern Elevator - 600000000027374" at bounding box center [326, 481] width 455 height 15
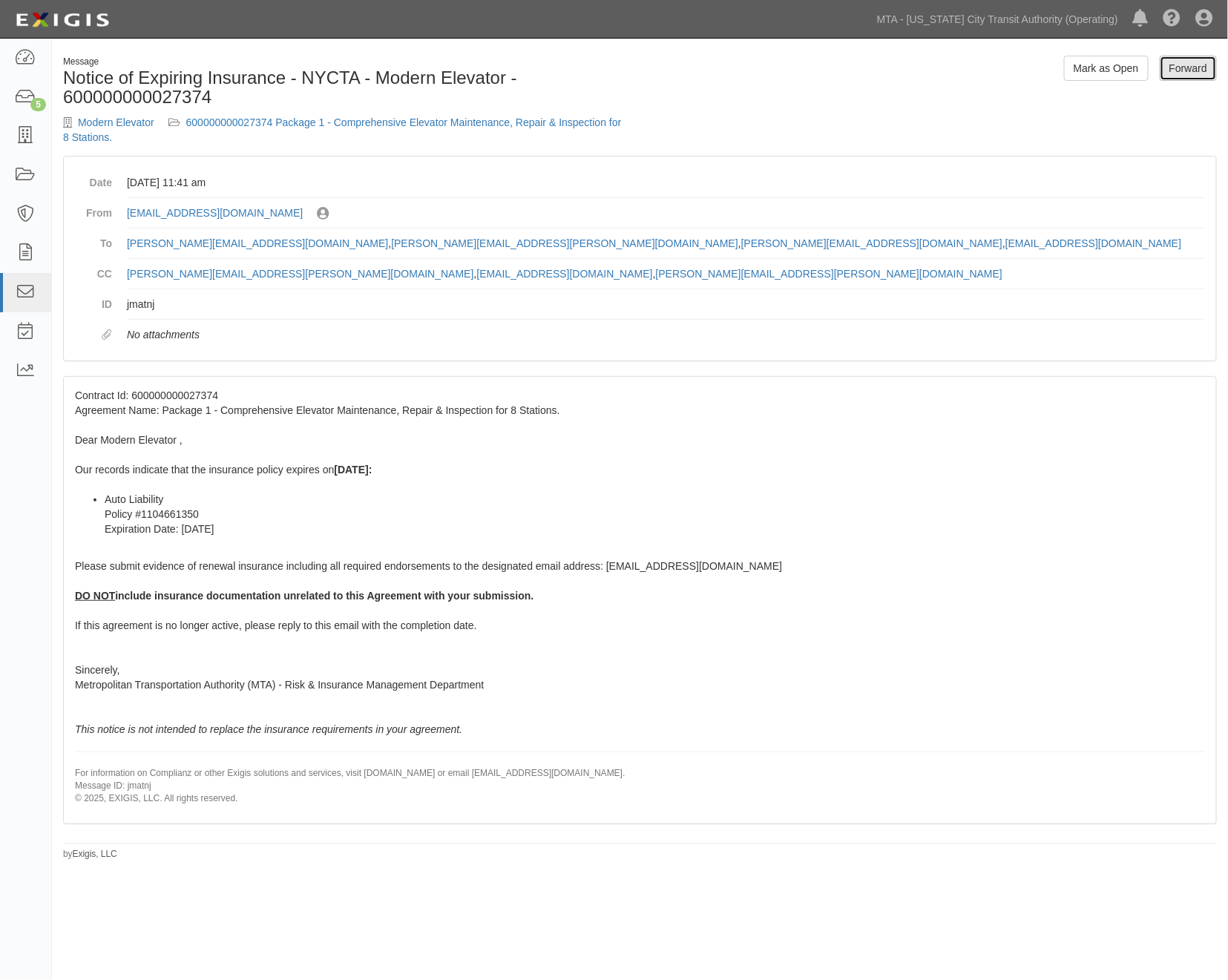
click at [1188, 70] on link "Forward" at bounding box center [1189, 68] width 57 height 25
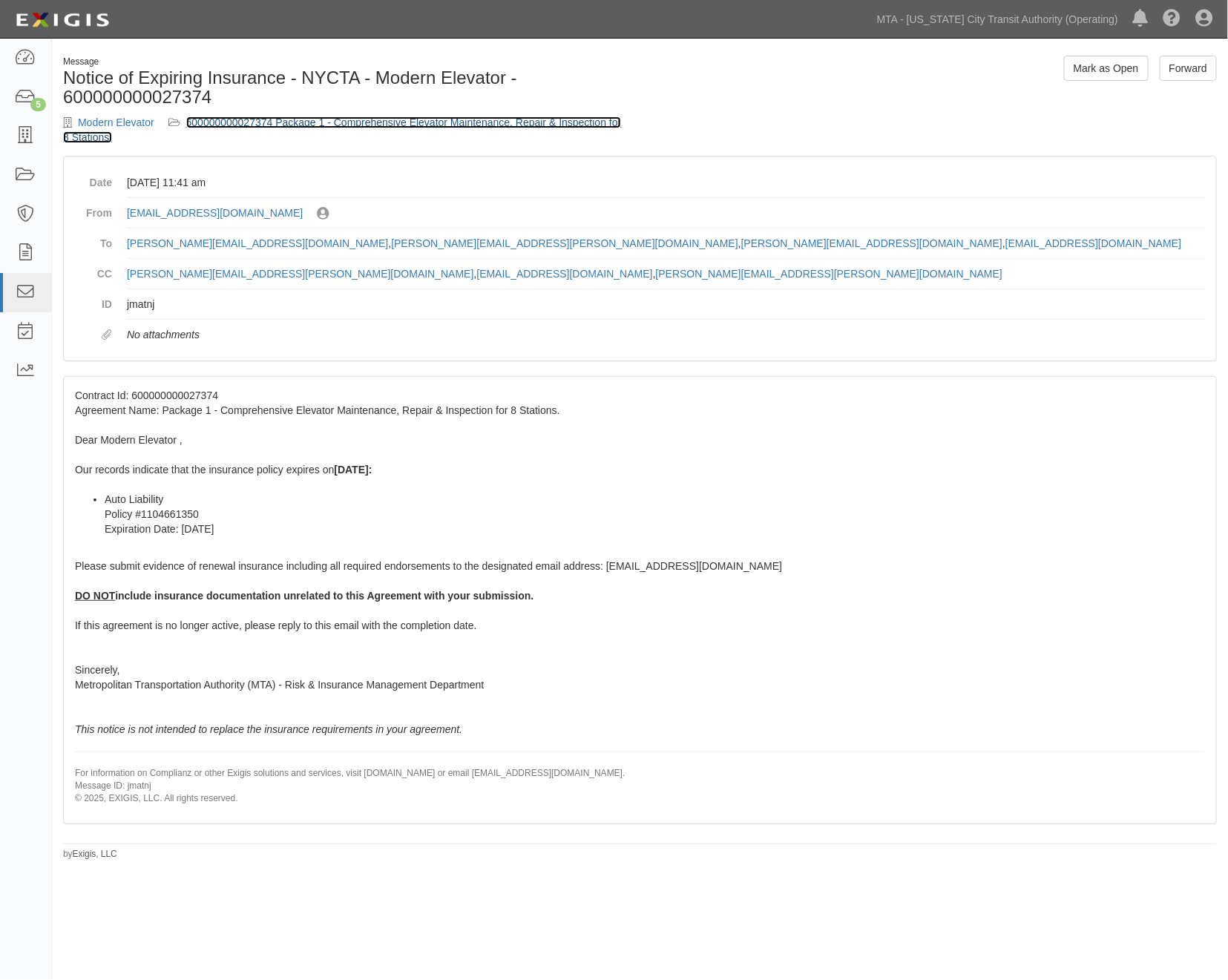
click at [396, 116] on link "600000000027374 Package 1 - Comprehensive Elevator Maintenance, Repair & Inspec…" at bounding box center [342, 130] width 558 height 27
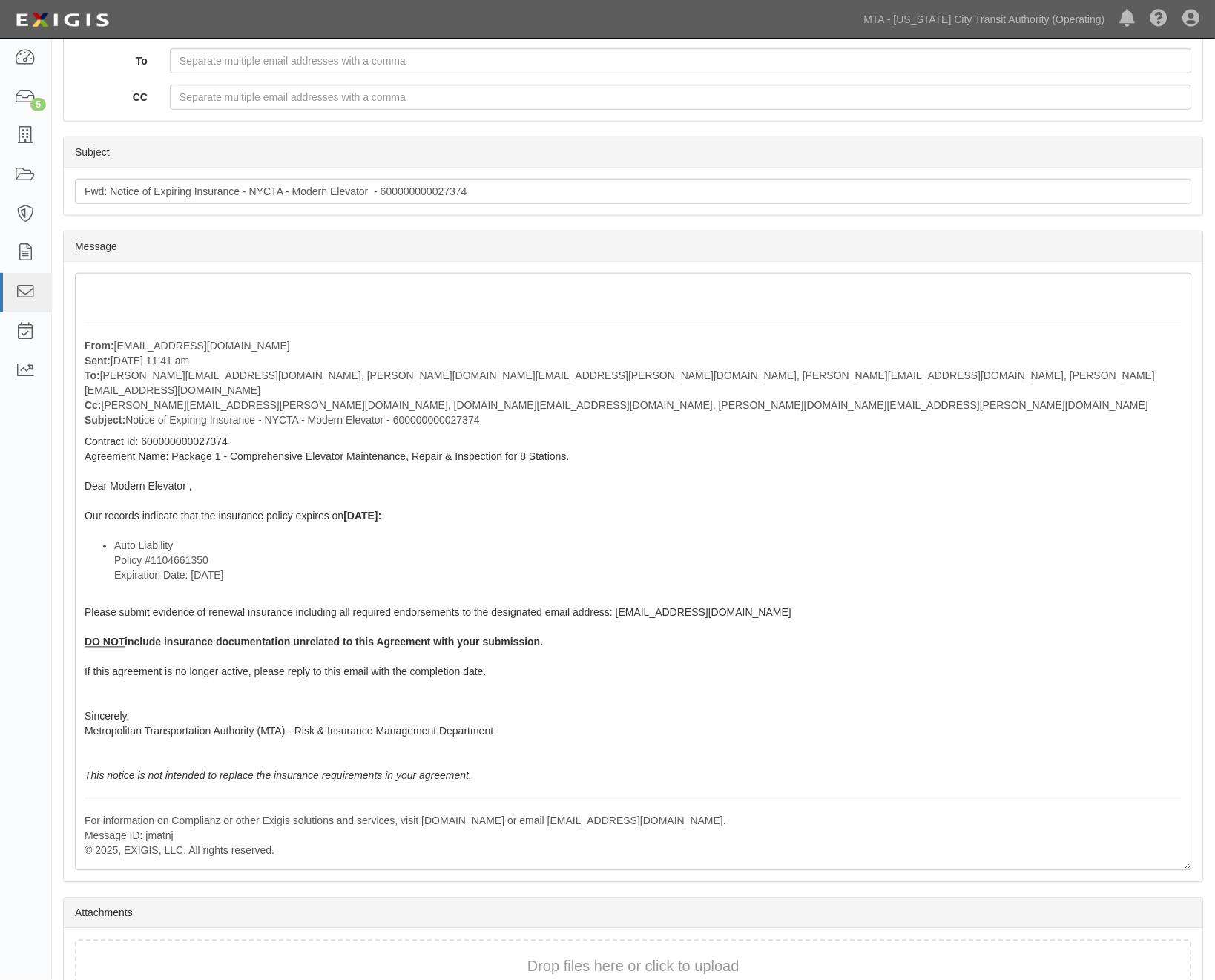
scroll to position [247, 0]
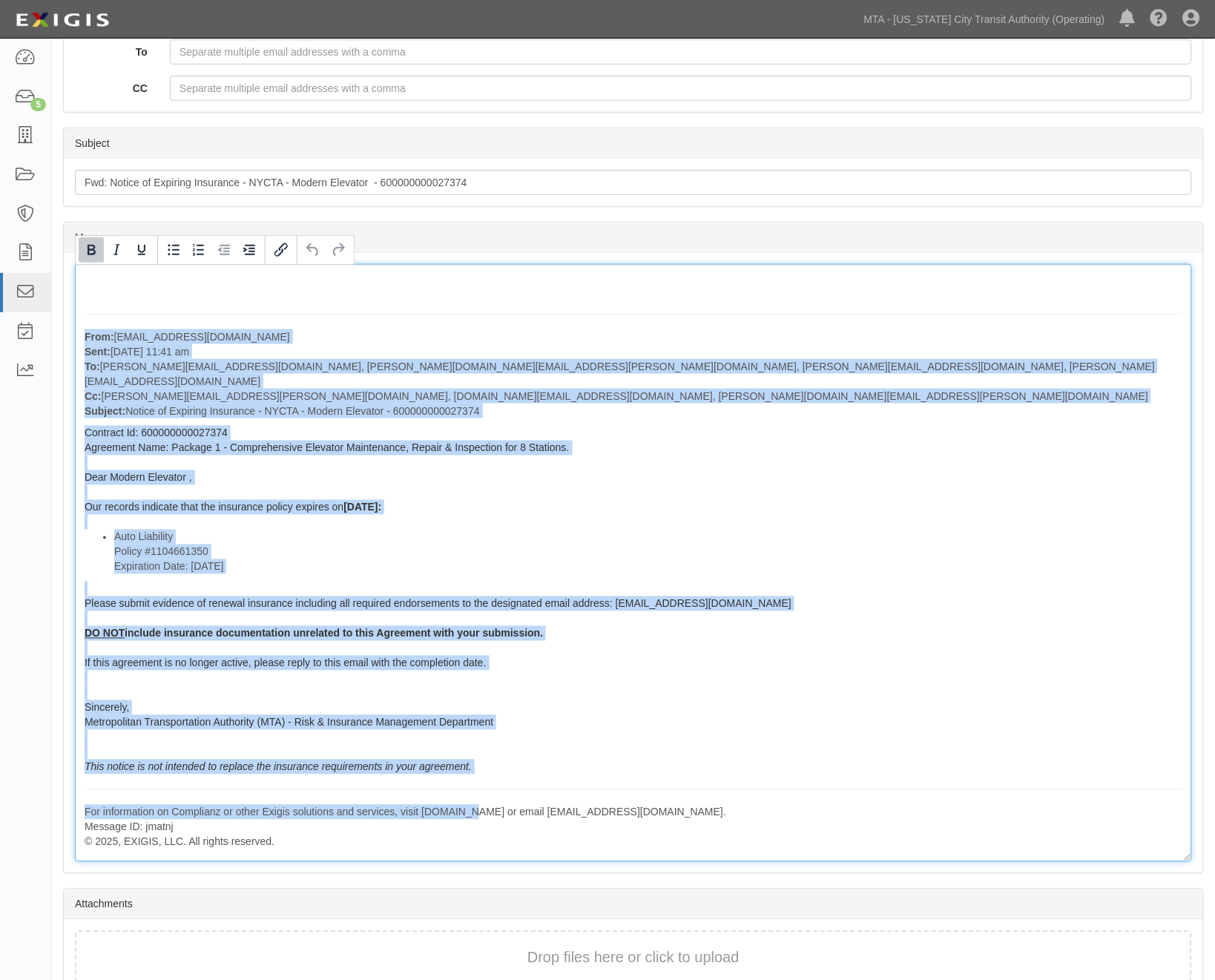
drag, startPoint x: 83, startPoint y: 336, endPoint x: 468, endPoint y: 775, distance: 583.9
click at [469, 781] on div "From: [EMAIL_ADDRESS][DOMAIN_NAME] Sent: [DATE] 11:41 am To: [PERSON_NAME][EMAI…" at bounding box center [633, 563] width 1117 height 598
click at [108, 331] on strong "From:" at bounding box center [99, 336] width 29 height 12
drag, startPoint x: 85, startPoint y: 295, endPoint x: 343, endPoint y: 831, distance: 594.9
click at [343, 831] on div "From: [EMAIL_ADDRESS][DOMAIN_NAME] Sent: [DATE] 11:41 am To: [PERSON_NAME][EMAI…" at bounding box center [633, 563] width 1117 height 598
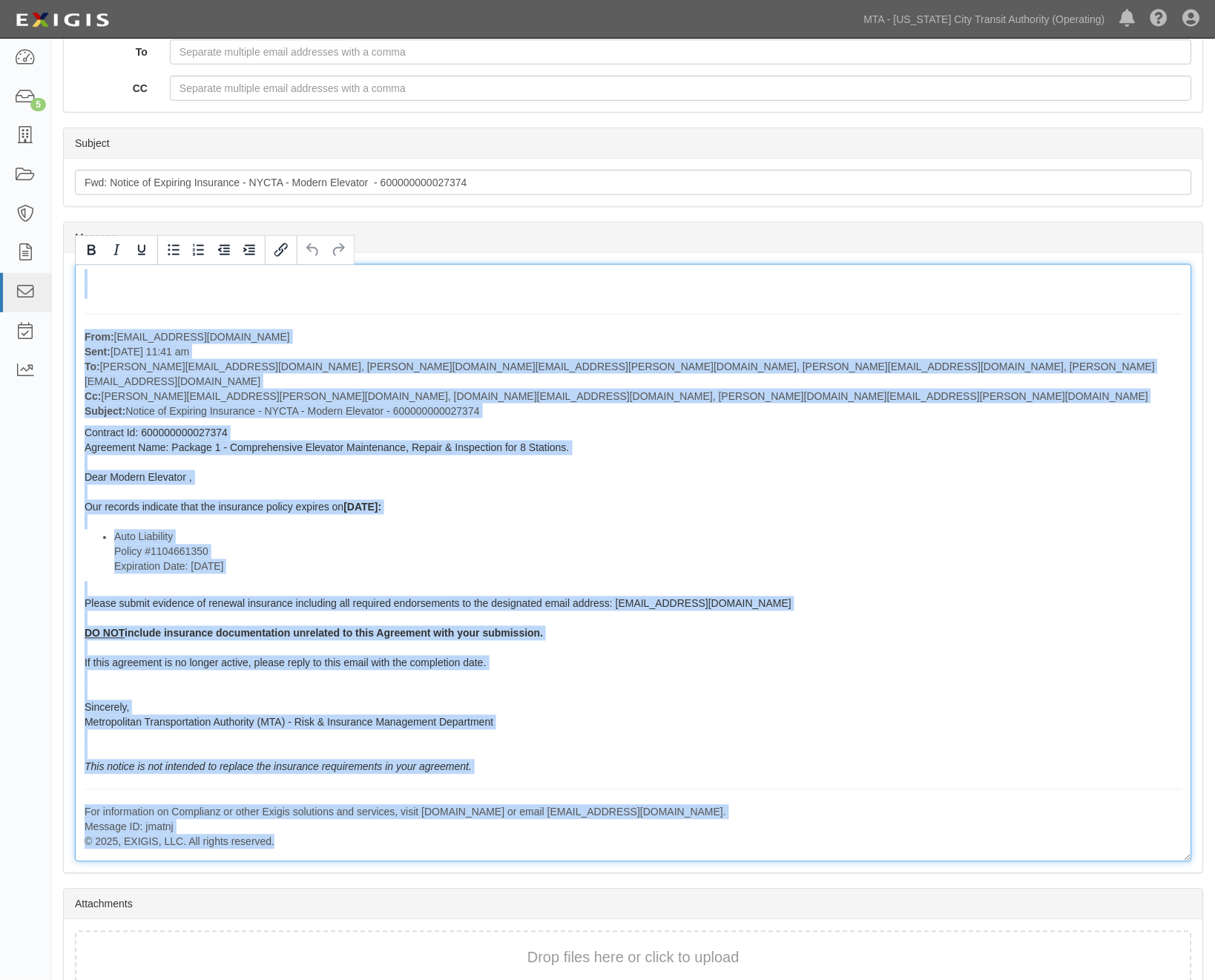
copy div "From: [EMAIL_ADDRESS][DOMAIN_NAME] Sent: [DATE] 11:41 am To: [PERSON_NAME][EMAI…"
click at [681, 427] on div "From: [EMAIL_ADDRESS][DOMAIN_NAME] Sent: [DATE] 11:41 am To: [PERSON_NAME][EMAI…" at bounding box center [633, 563] width 1117 height 598
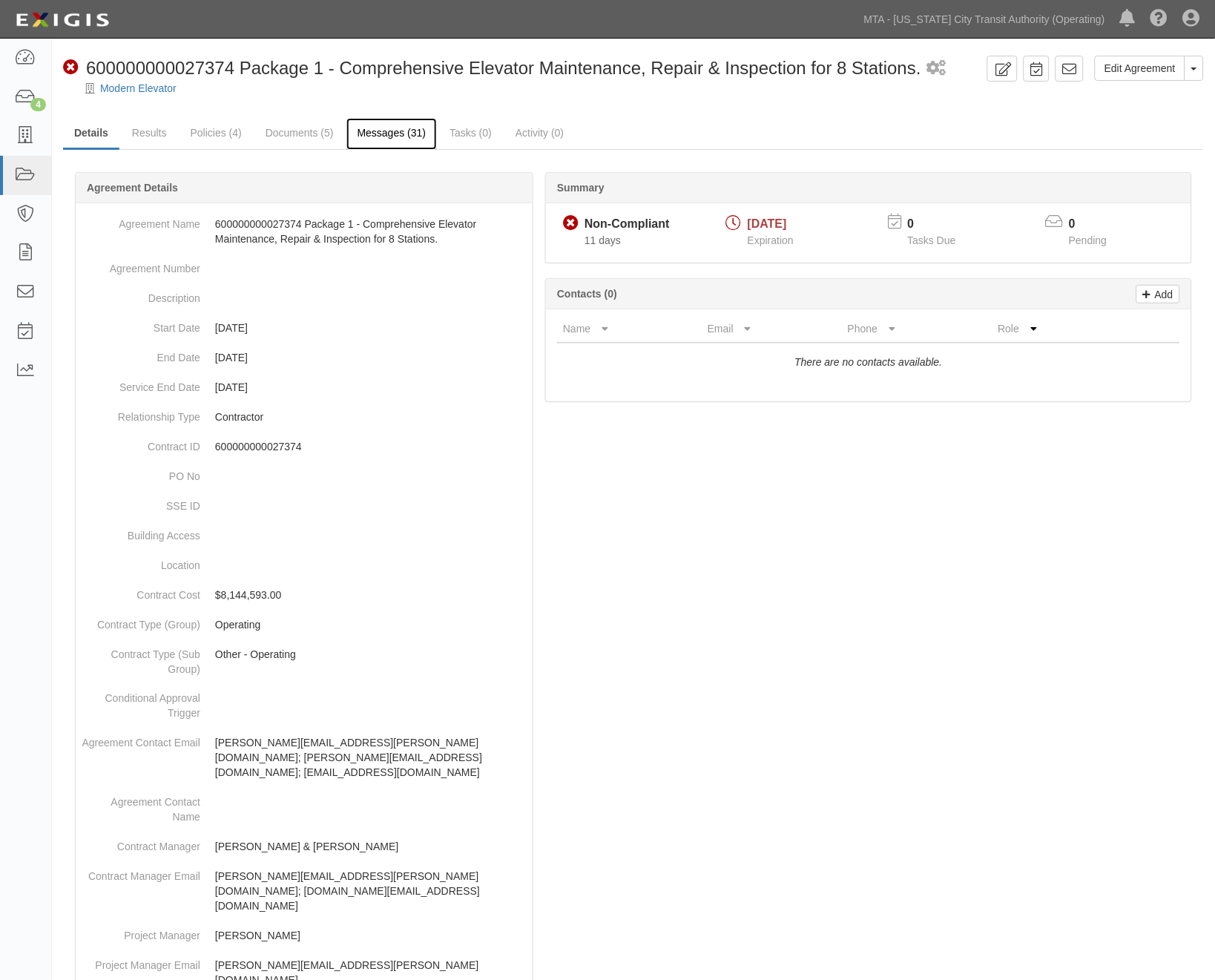
click at [414, 131] on link "Messages (31)" at bounding box center [392, 134] width 91 height 32
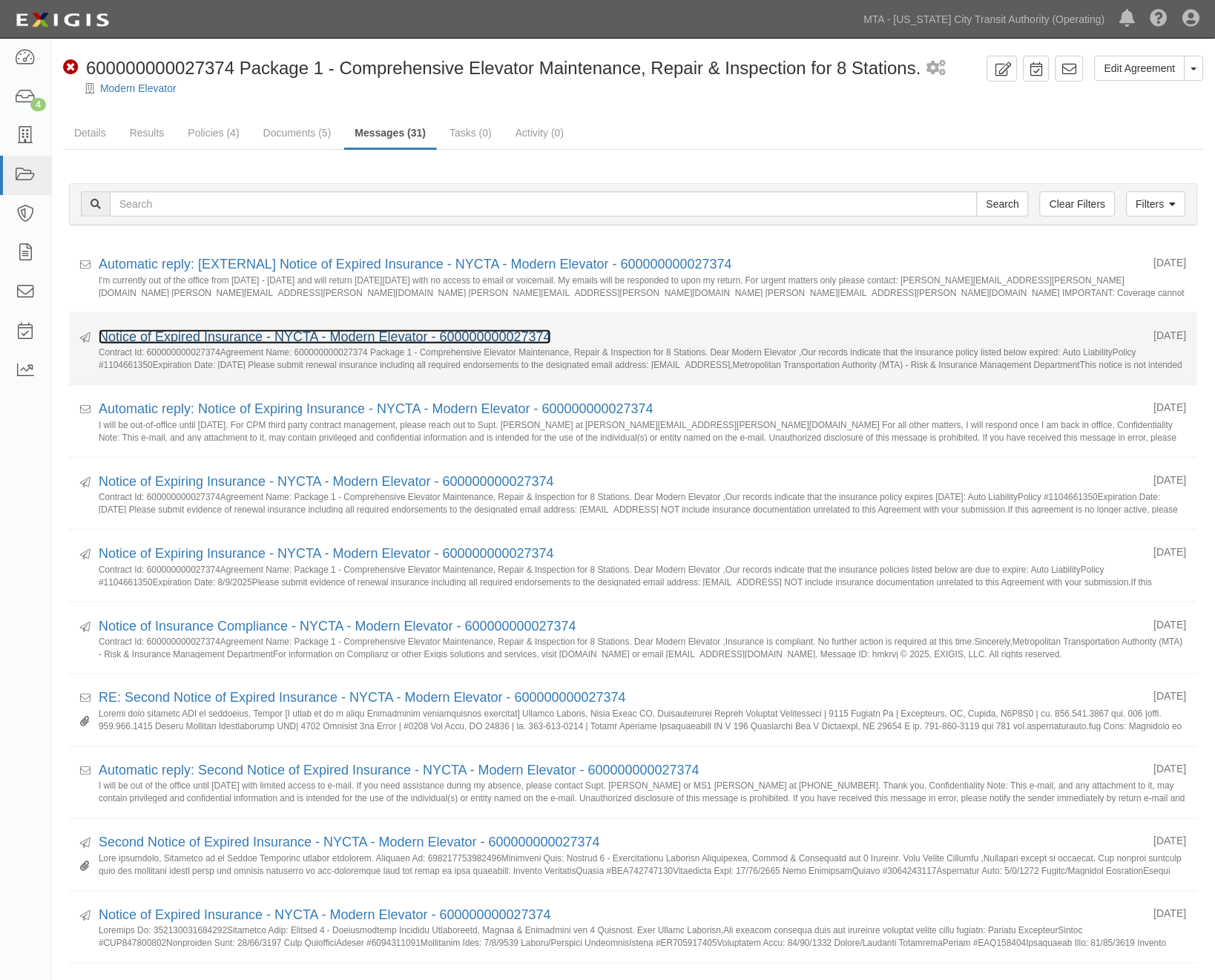
click at [350, 336] on link "Notice of Expired Insurance - NYCTA - Modern Elevator - 600000000027374" at bounding box center [325, 337] width 453 height 15
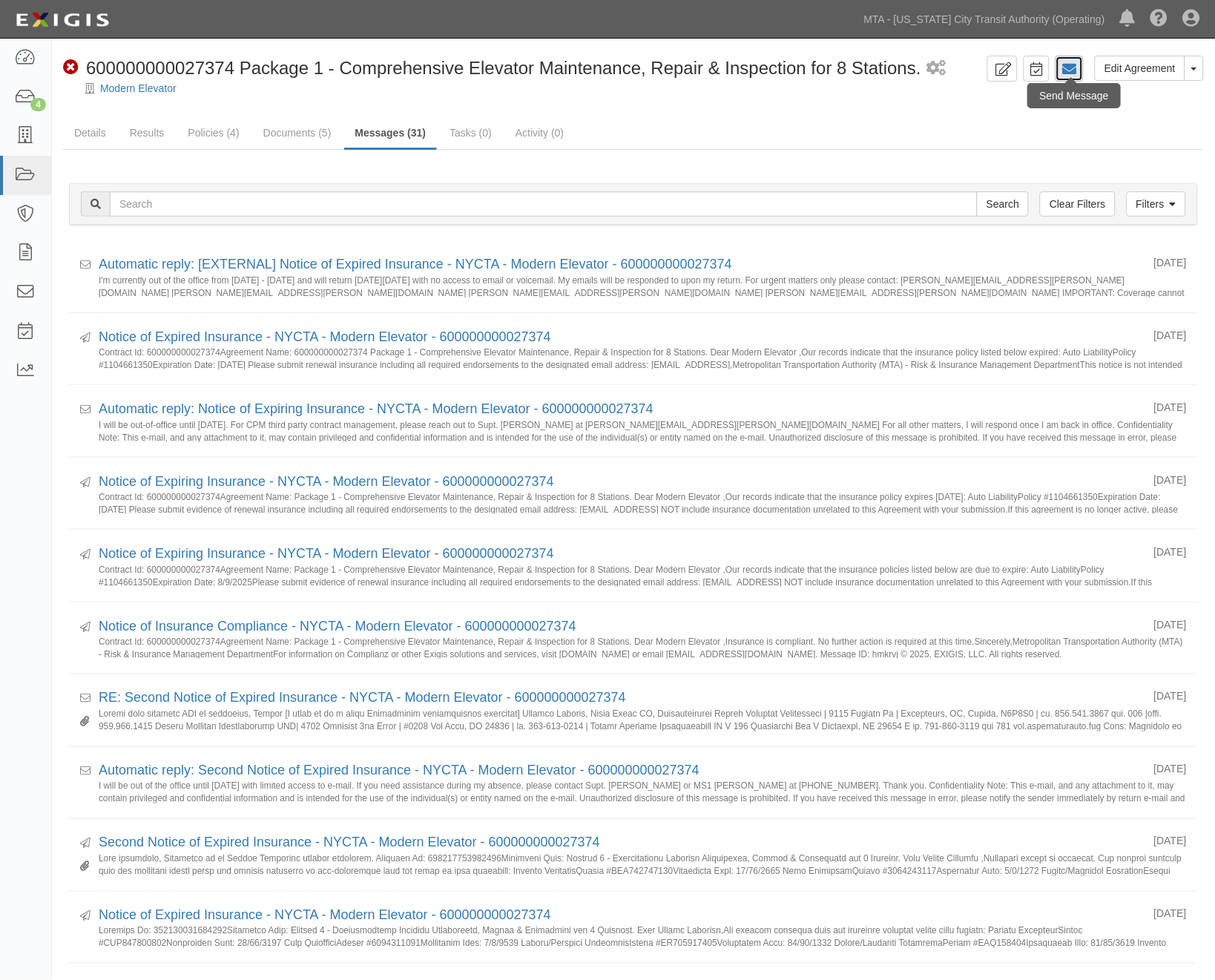
click at [1077, 67] on icon at bounding box center [1069, 69] width 15 height 15
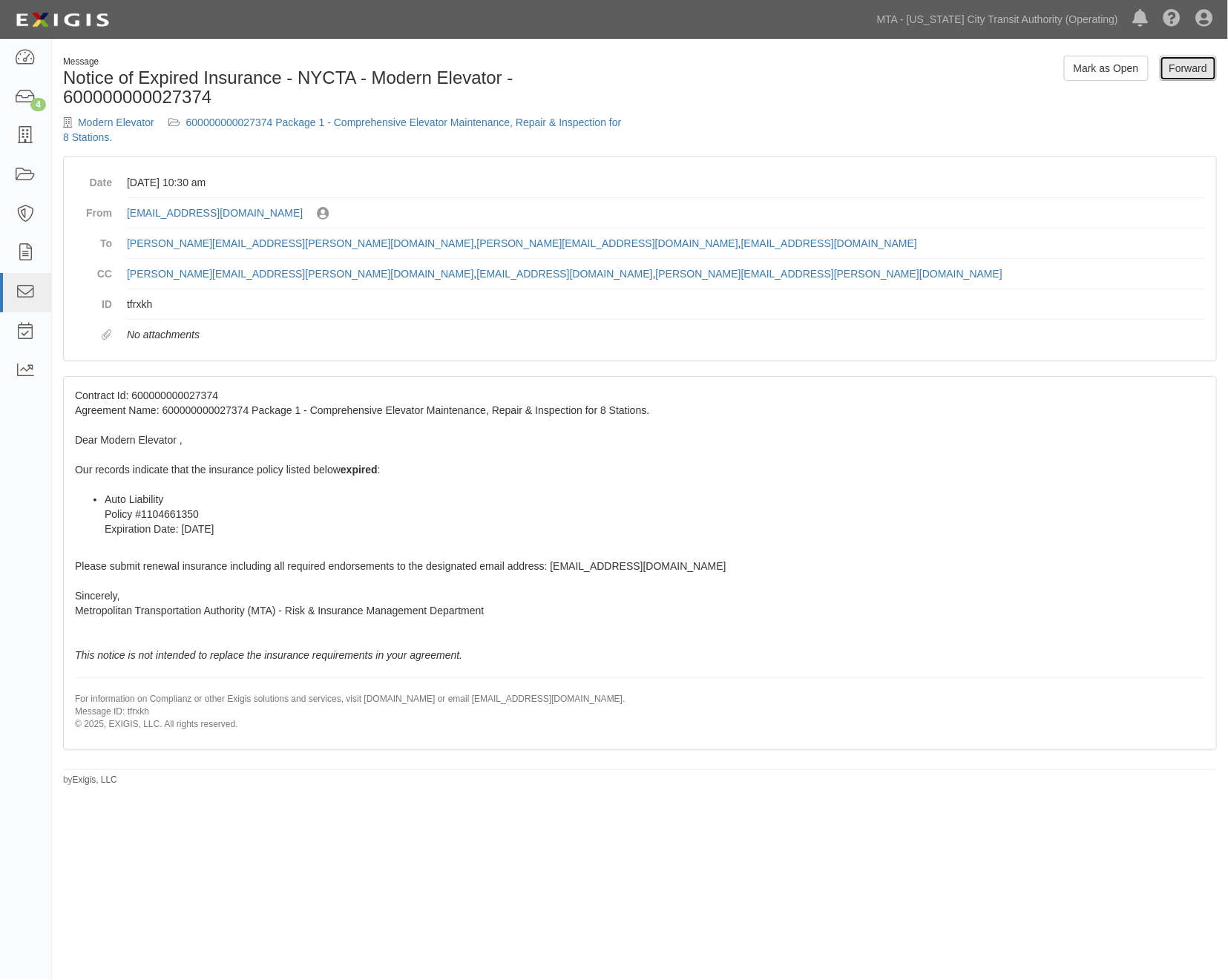
click at [1199, 69] on link "Forward" at bounding box center [1189, 68] width 57 height 25
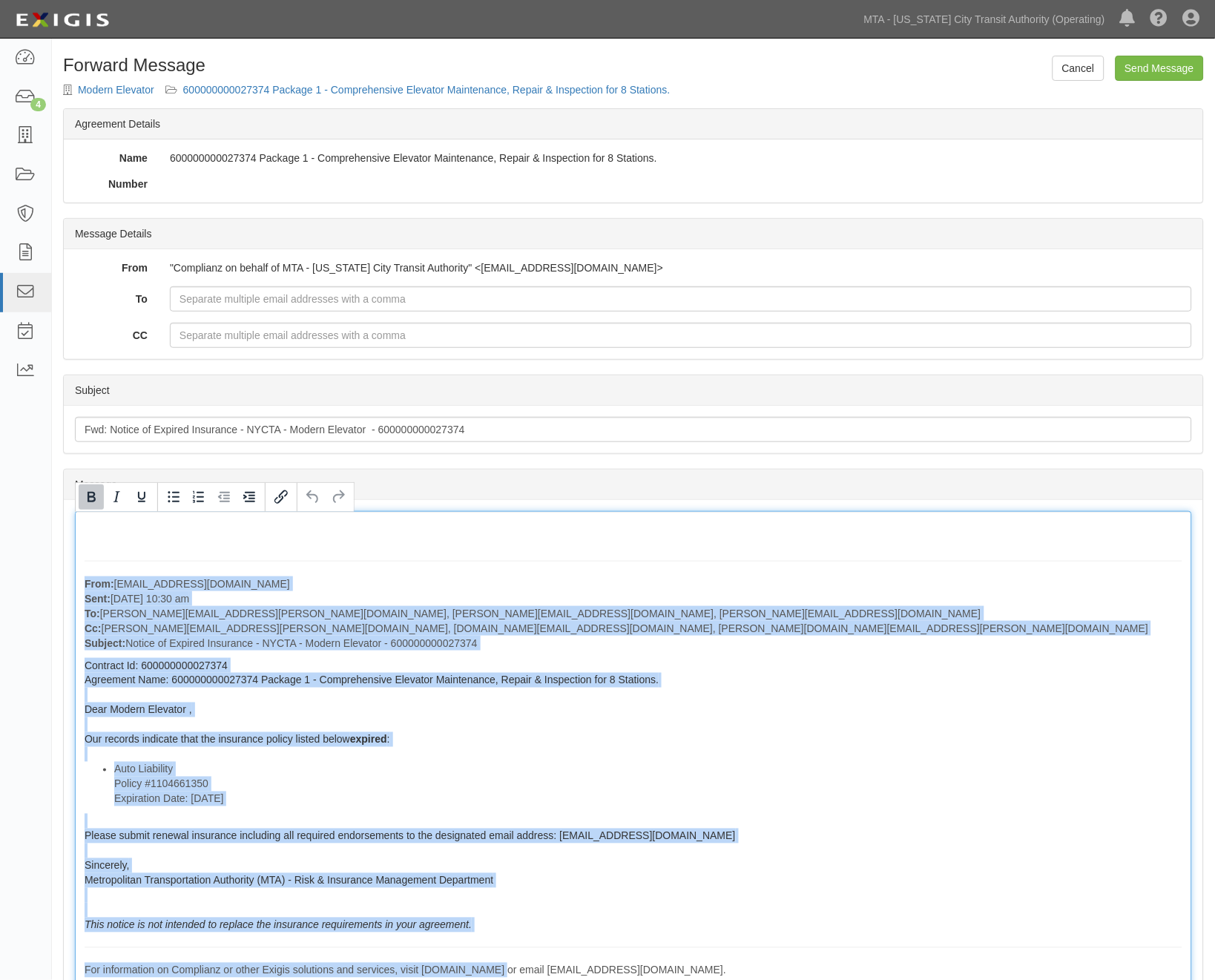
drag, startPoint x: 82, startPoint y: 580, endPoint x: 494, endPoint y: 958, distance: 559.1
click at [494, 958] on div "From: agreement-v94c4h@mtato.complianz.com Sent: August 13, 2025 at 10:30 am To…" at bounding box center [633, 766] width 1117 height 509
click at [193, 595] on p "From: agreement-v94c4h@mtato.complianz.com Sent: August 13, 2025 at 10:30 am To…" at bounding box center [633, 613] width 1098 height 74
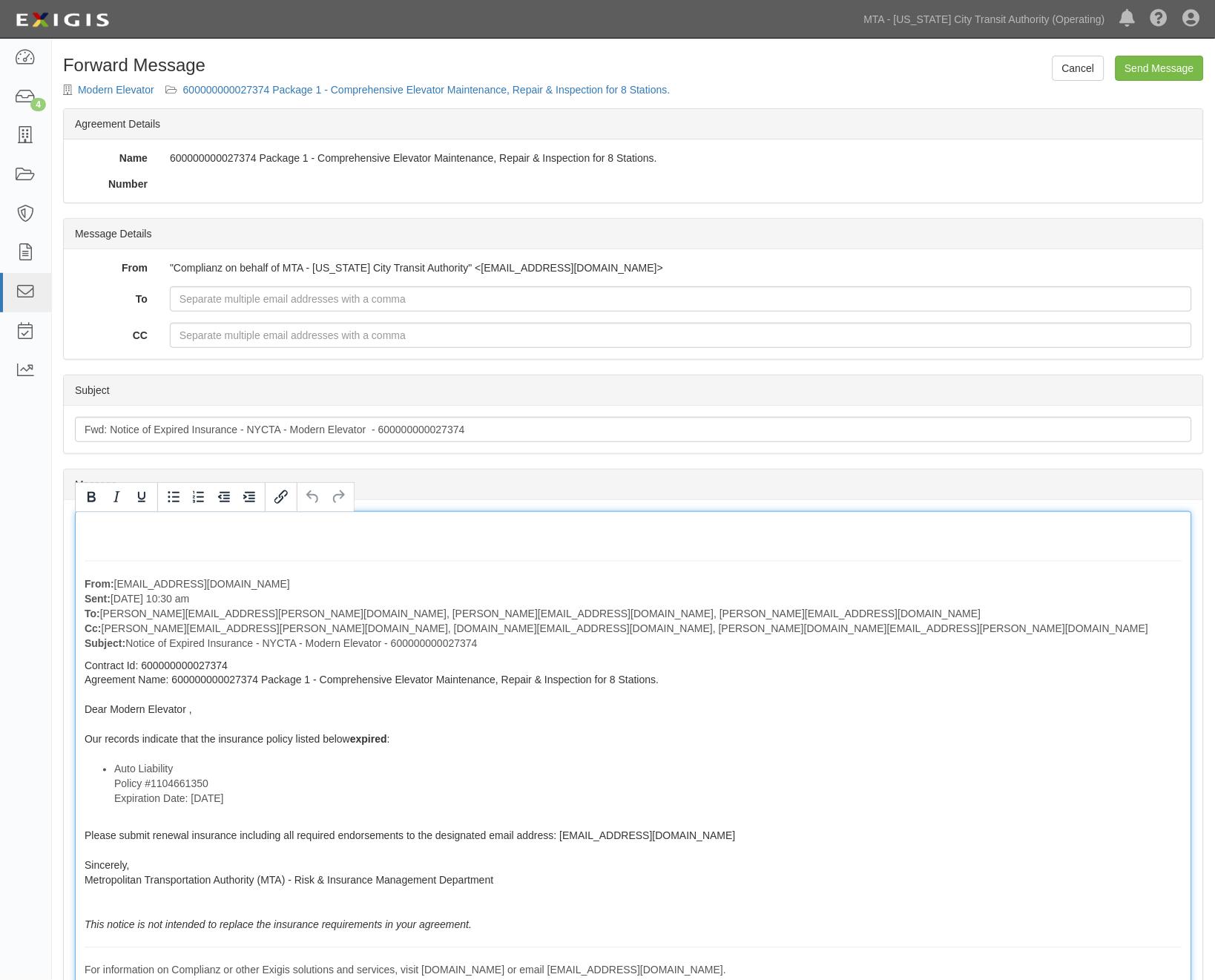
click at [87, 553] on div "From: agreement-v94c4h@mtato.complianz.com Sent: August 13, 2025 at 10:30 am To…" at bounding box center [633, 766] width 1117 height 509
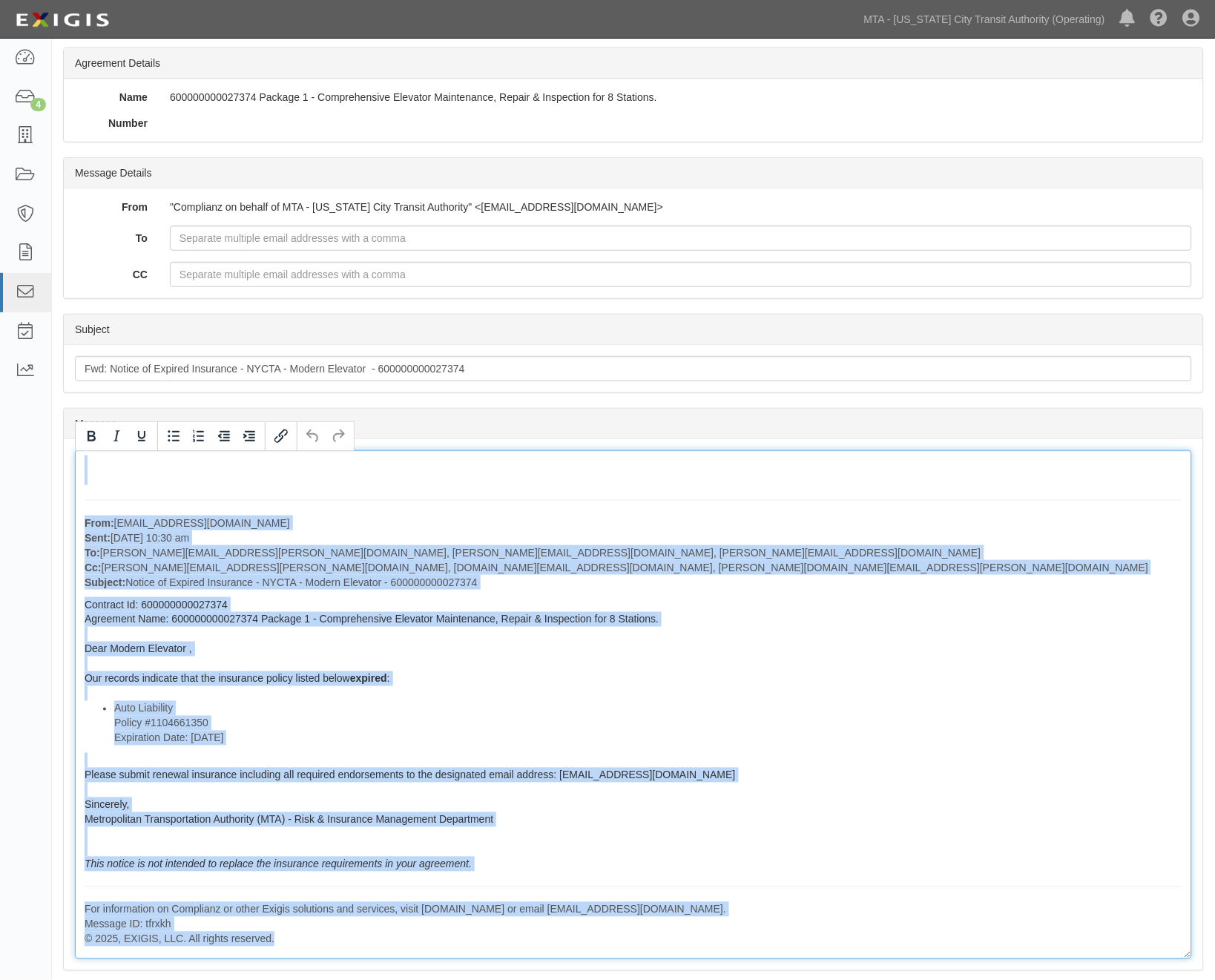
scroll to position [78, 0]
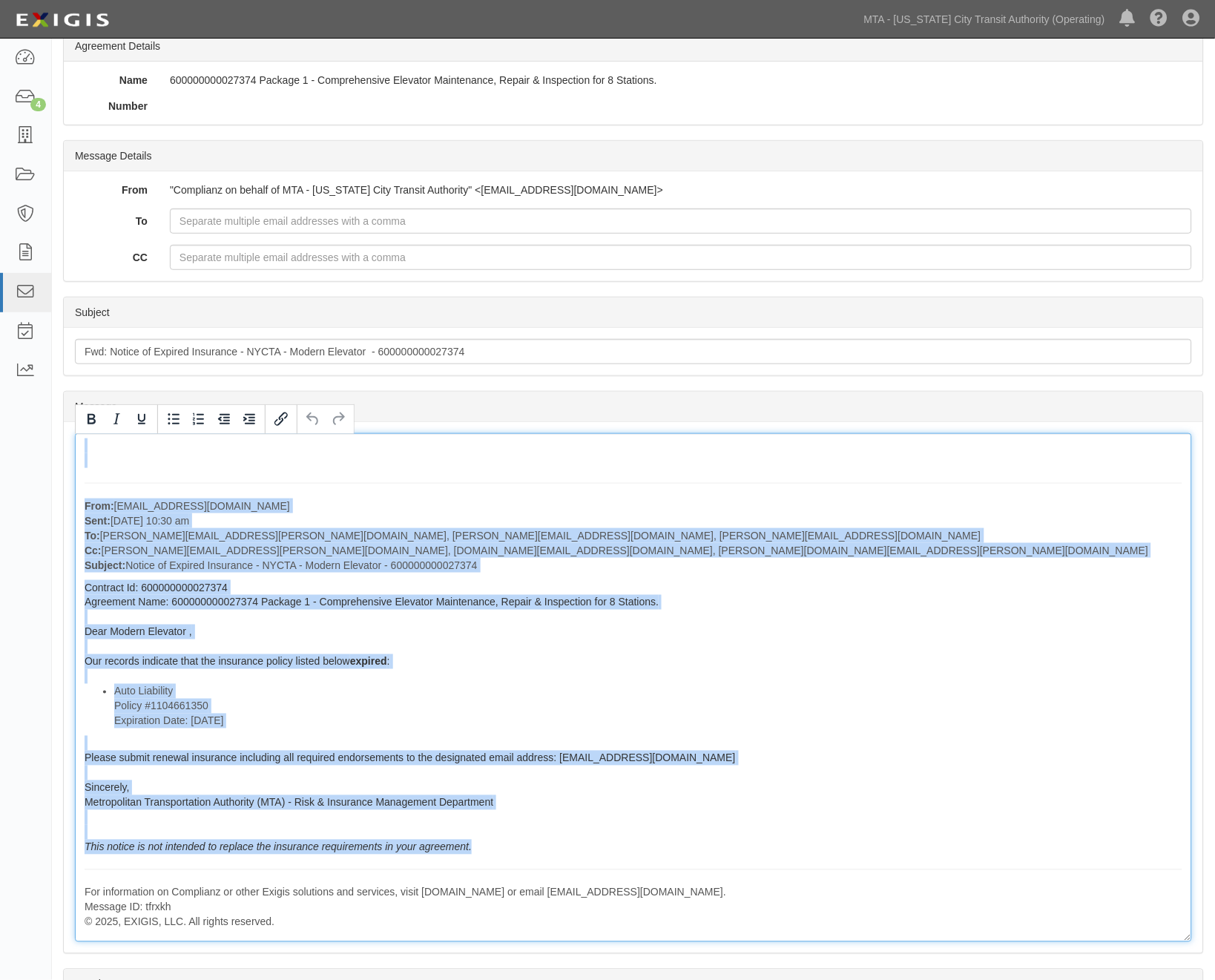
drag, startPoint x: 85, startPoint y: 541, endPoint x: 613, endPoint y: 851, distance: 612.3
click at [613, 851] on div "From: agreement-v94c4h@mtato.complianz.com Sent: August 13, 2025 at 10:30 am To…" at bounding box center [633, 688] width 1117 height 509
copy div "From: agreement-v94c4h@mtato.complianz.com Sent: August 13, 2025 at 10:30 am To…"
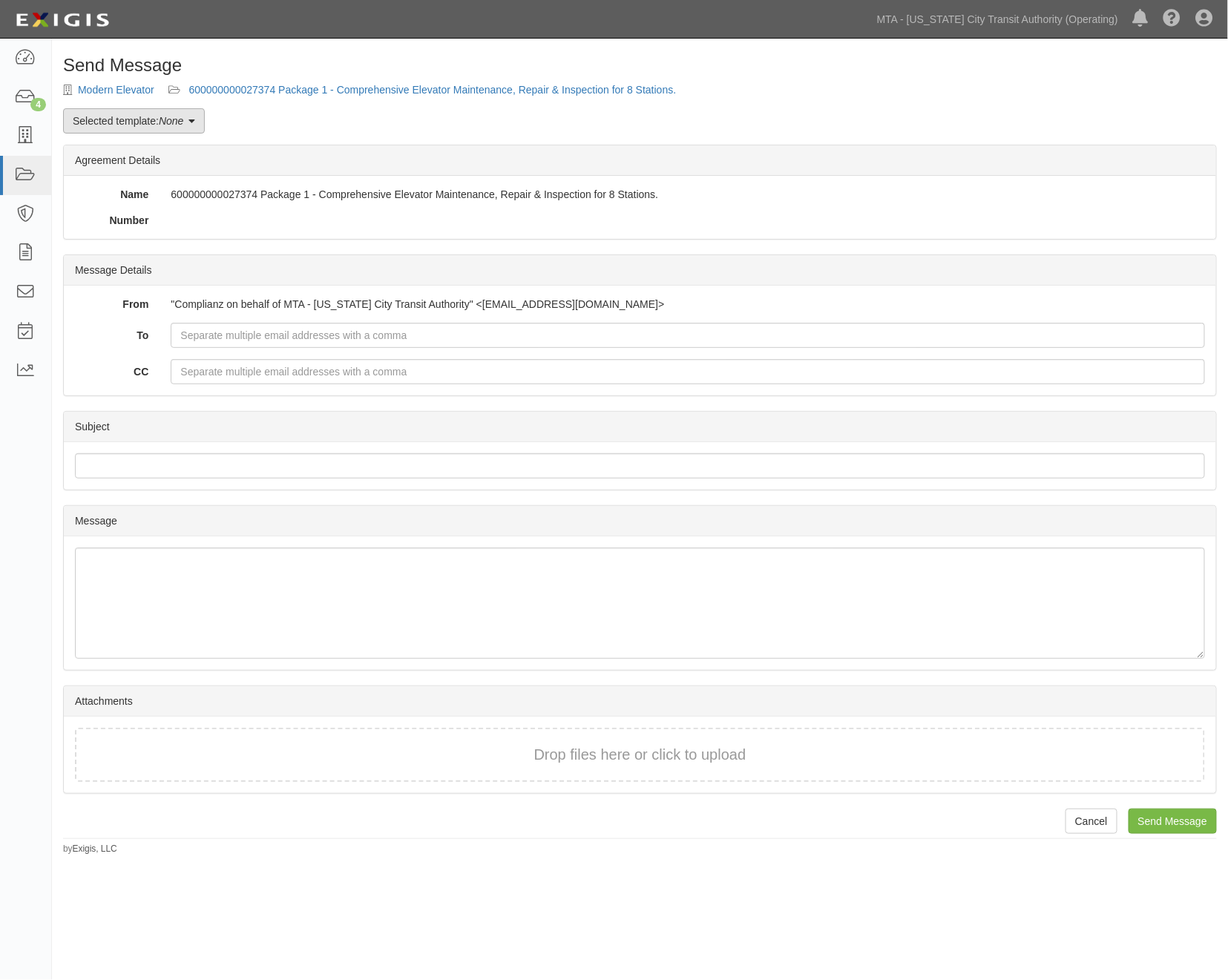
click at [126, 117] on link "Selected template: None" at bounding box center [133, 121] width 141 height 25
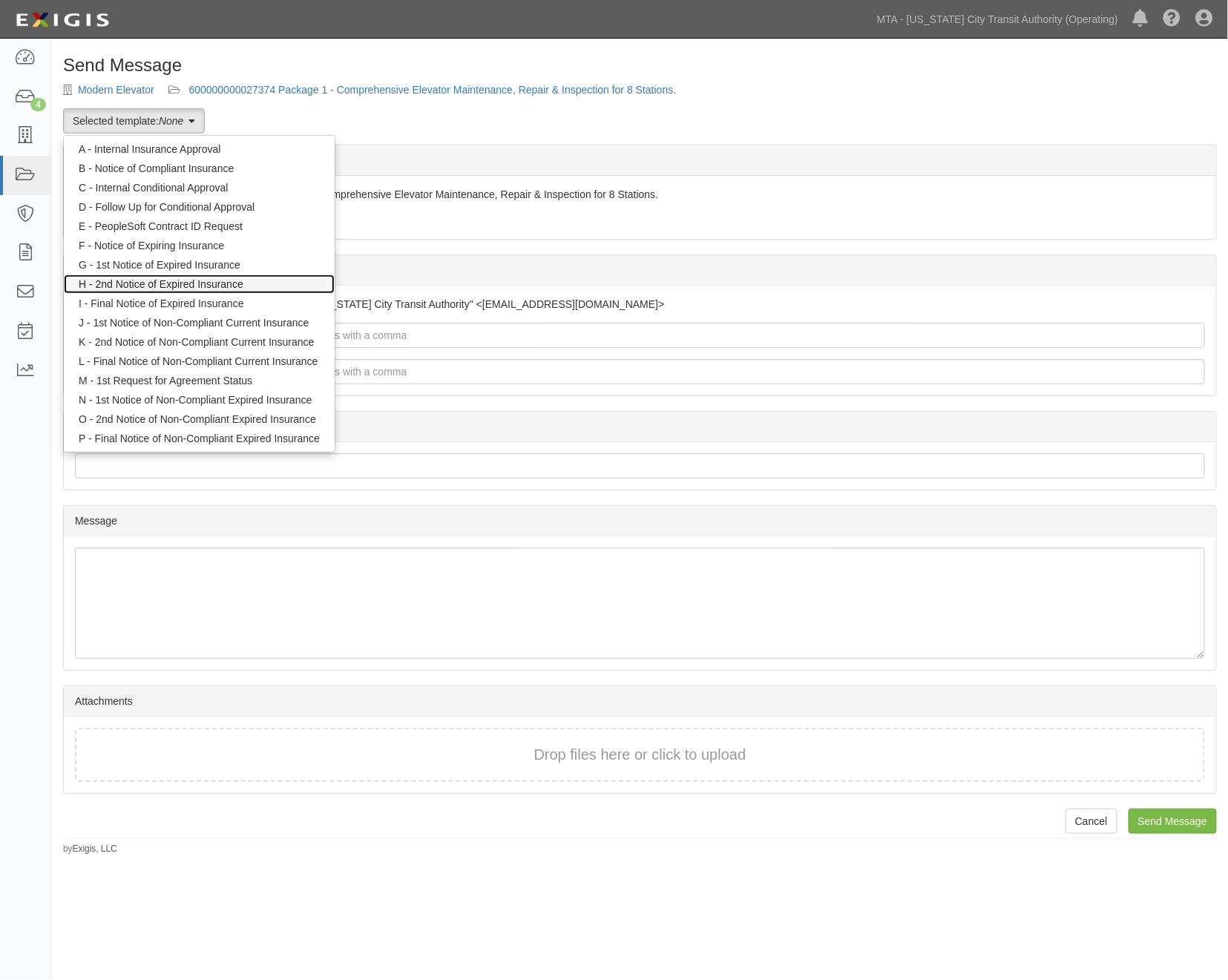
click at [138, 277] on link "H - 2nd Notice of Expired Insurance" at bounding box center [199, 284] width 271 height 19
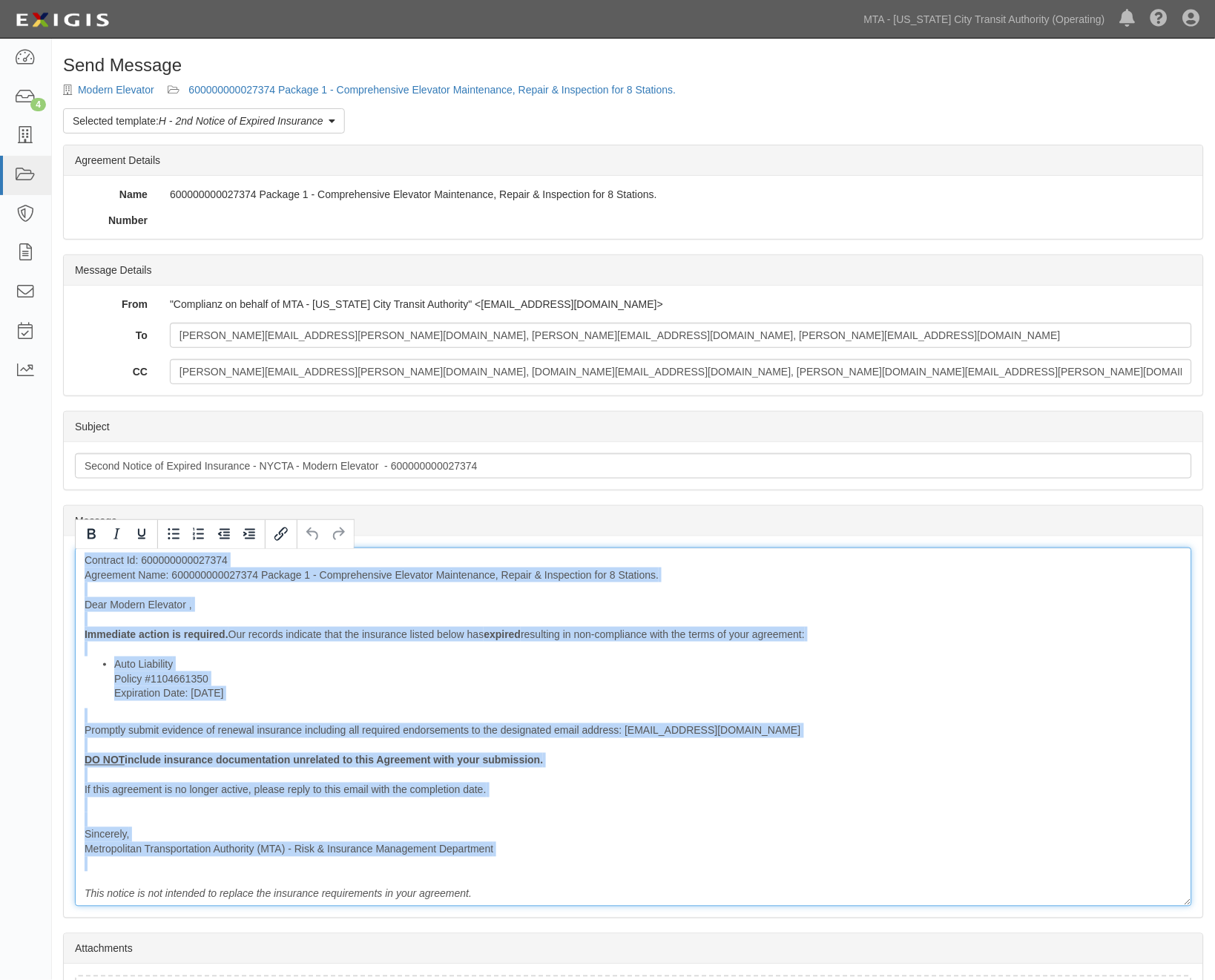
drag, startPoint x: 80, startPoint y: 558, endPoint x: 369, endPoint y: 885, distance: 436.4
click at [369, 885] on div "Contract Id: 600000000027374 Agreement Name: 600000000027374 Package 1 - Compre…" at bounding box center [633, 726] width 1117 height 359
click at [569, 835] on div "Contract Id: 600000000027374 Agreement Name: 600000000027374 Package 1 - Compre…" at bounding box center [633, 726] width 1117 height 359
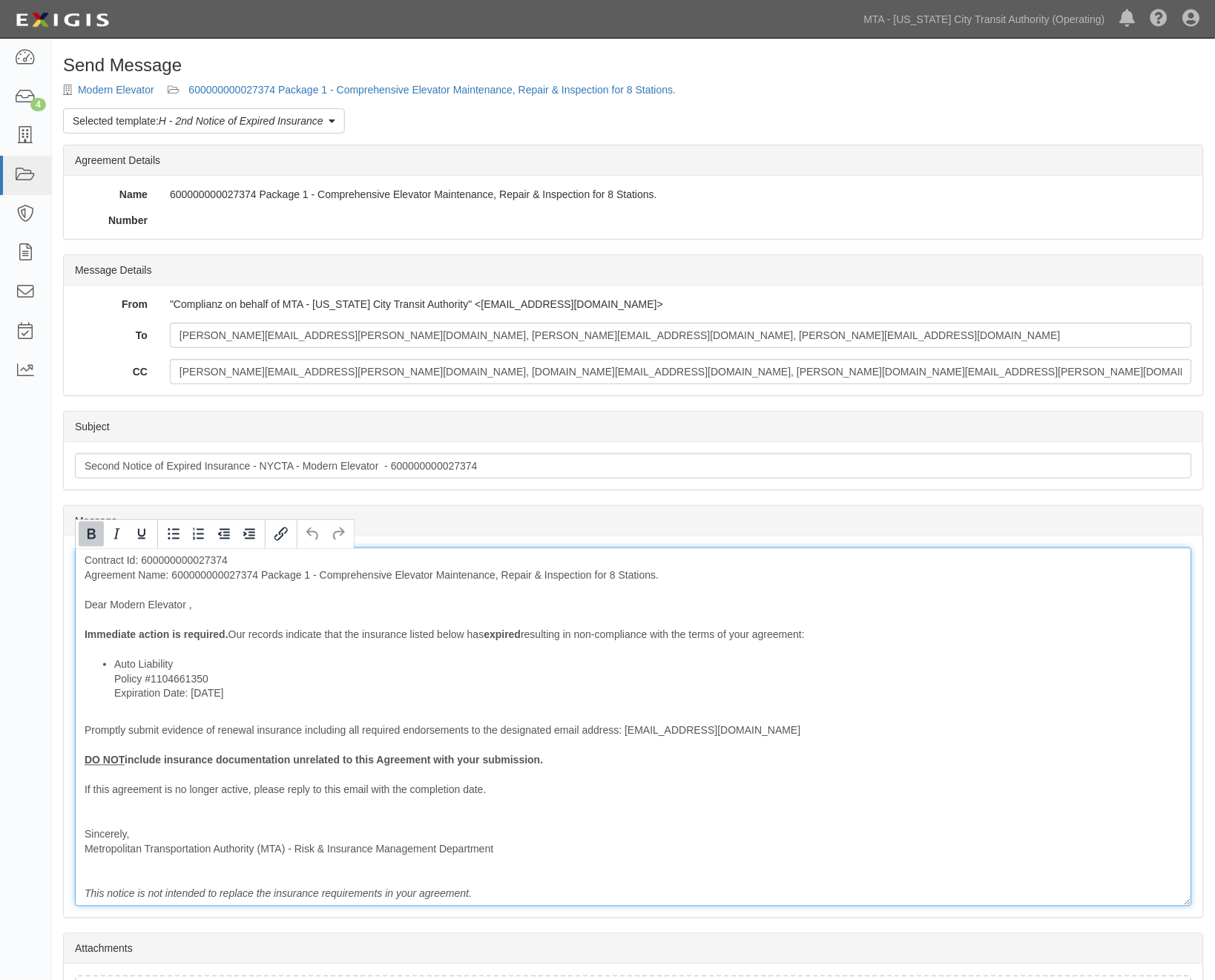
click at [210, 637] on b "Immediate action is required." at bounding box center [156, 634] width 144 height 12
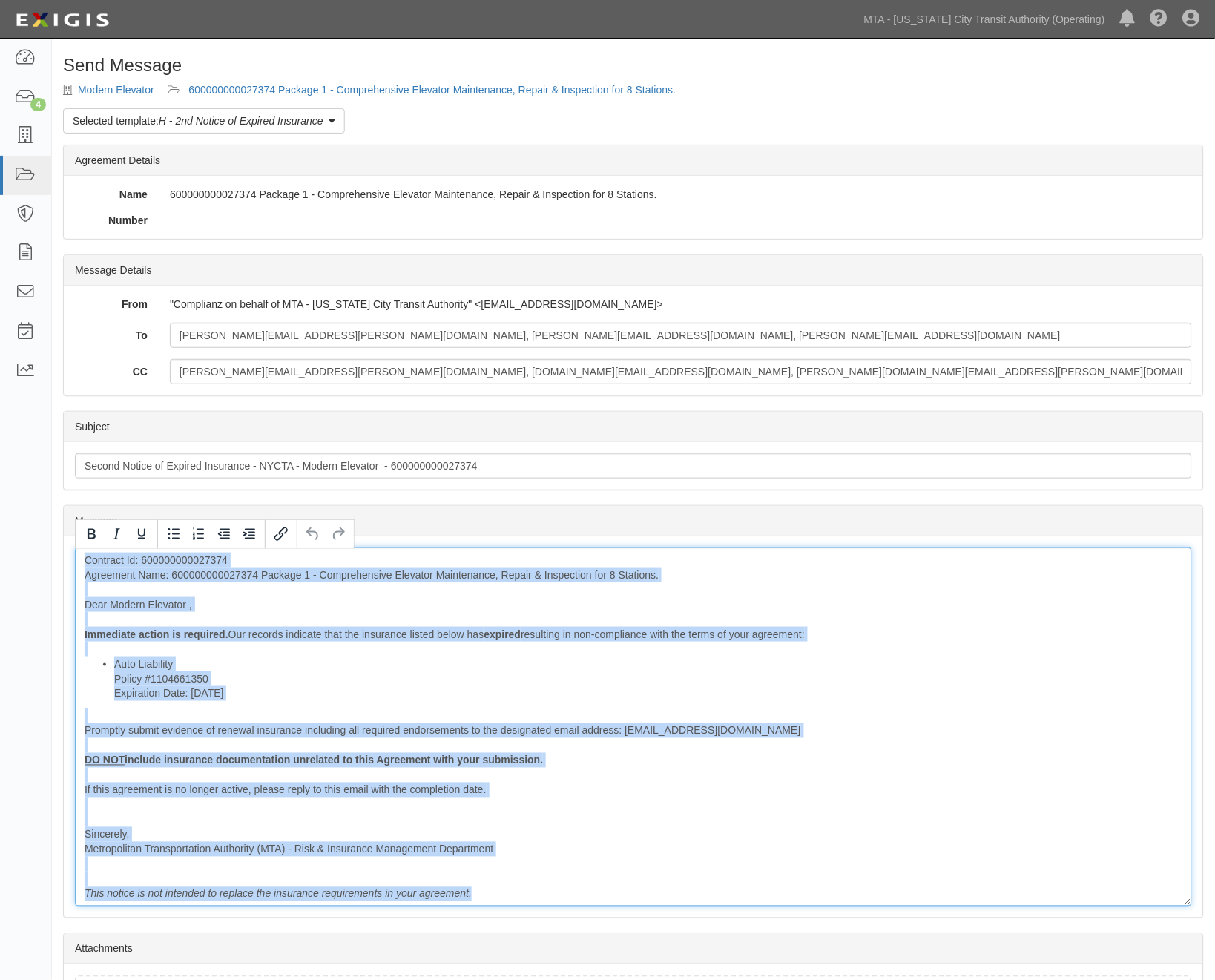
drag, startPoint x: 79, startPoint y: 562, endPoint x: 475, endPoint y: 901, distance: 521.3
click at [475, 901] on div "Contract Id: 600000000027374 Agreement Name: 600000000027374 Package 1 - Compre…" at bounding box center [633, 726] width 1117 height 359
copy div "Contract Id: 600000000027374 Agreement Name: 600000000027374 Package 1 - Compre…"
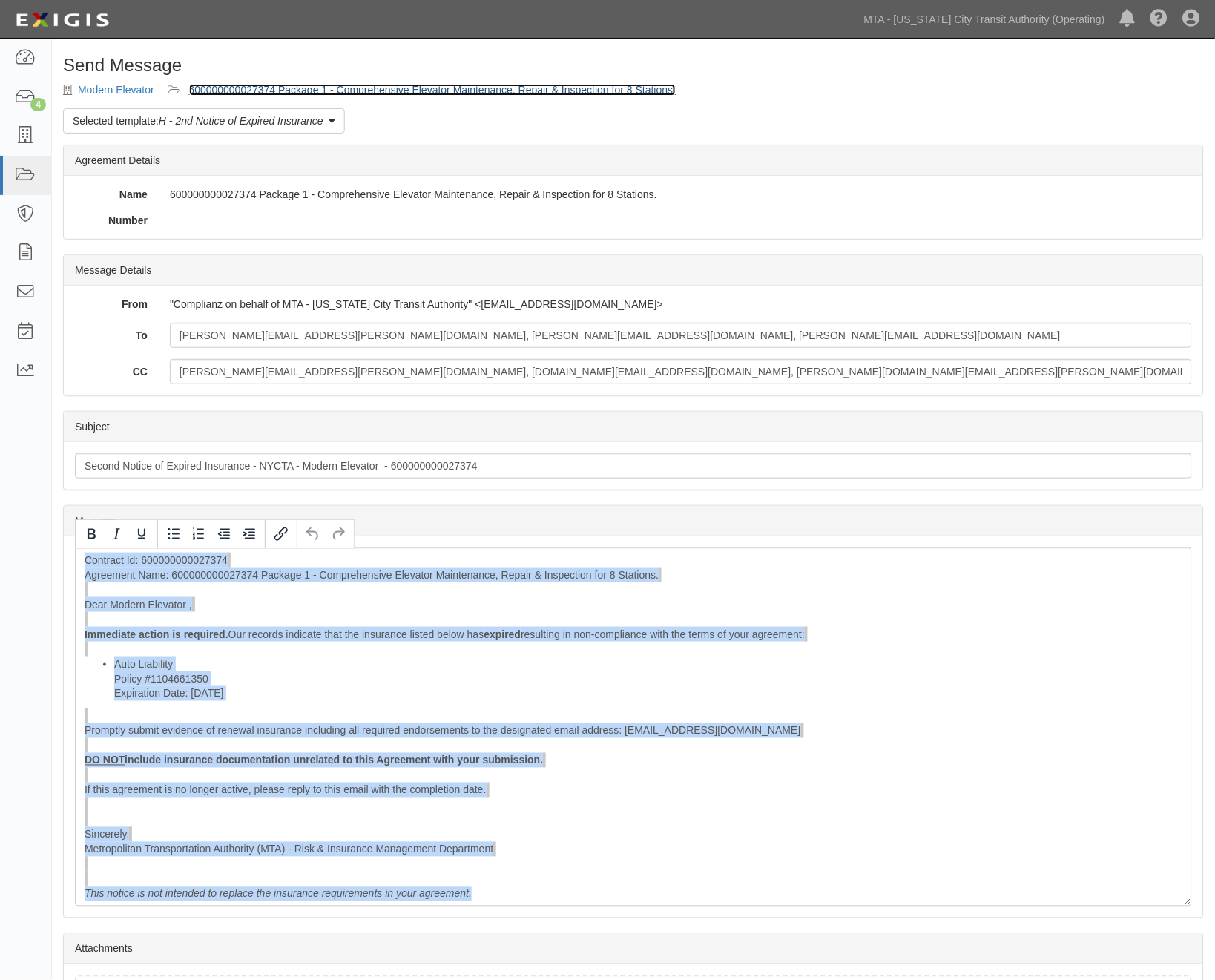
click at [396, 91] on link "600000000027374 Package 1 - Comprehensive Elevator Maintenance, Repair & Inspec…" at bounding box center [433, 90] width 487 height 12
click at [404, 84] on link "600000000027374 Package 1 - Comprehensive Elevator Maintenance, Repair & Inspec…" at bounding box center [433, 90] width 487 height 12
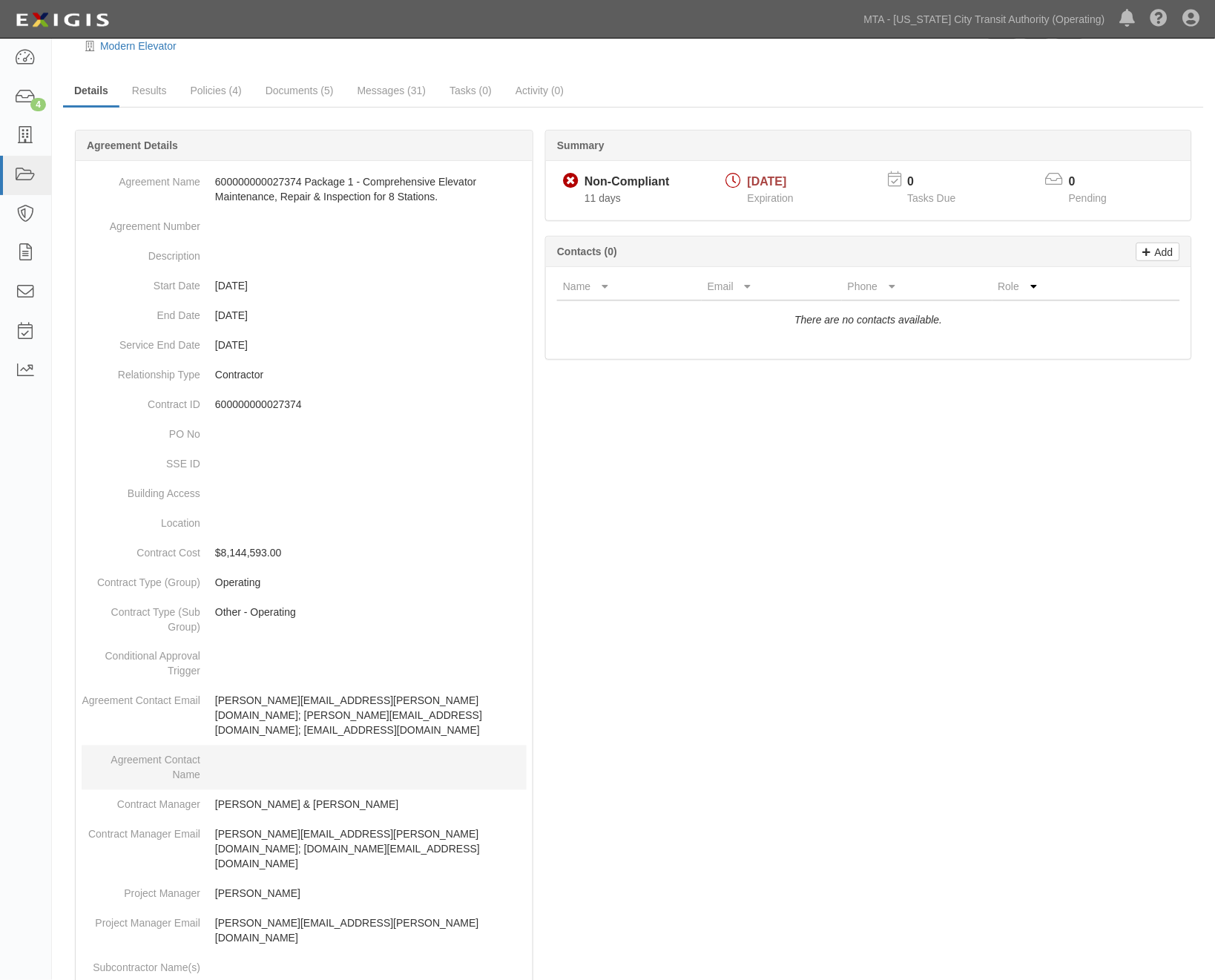
scroll to position [82, 0]
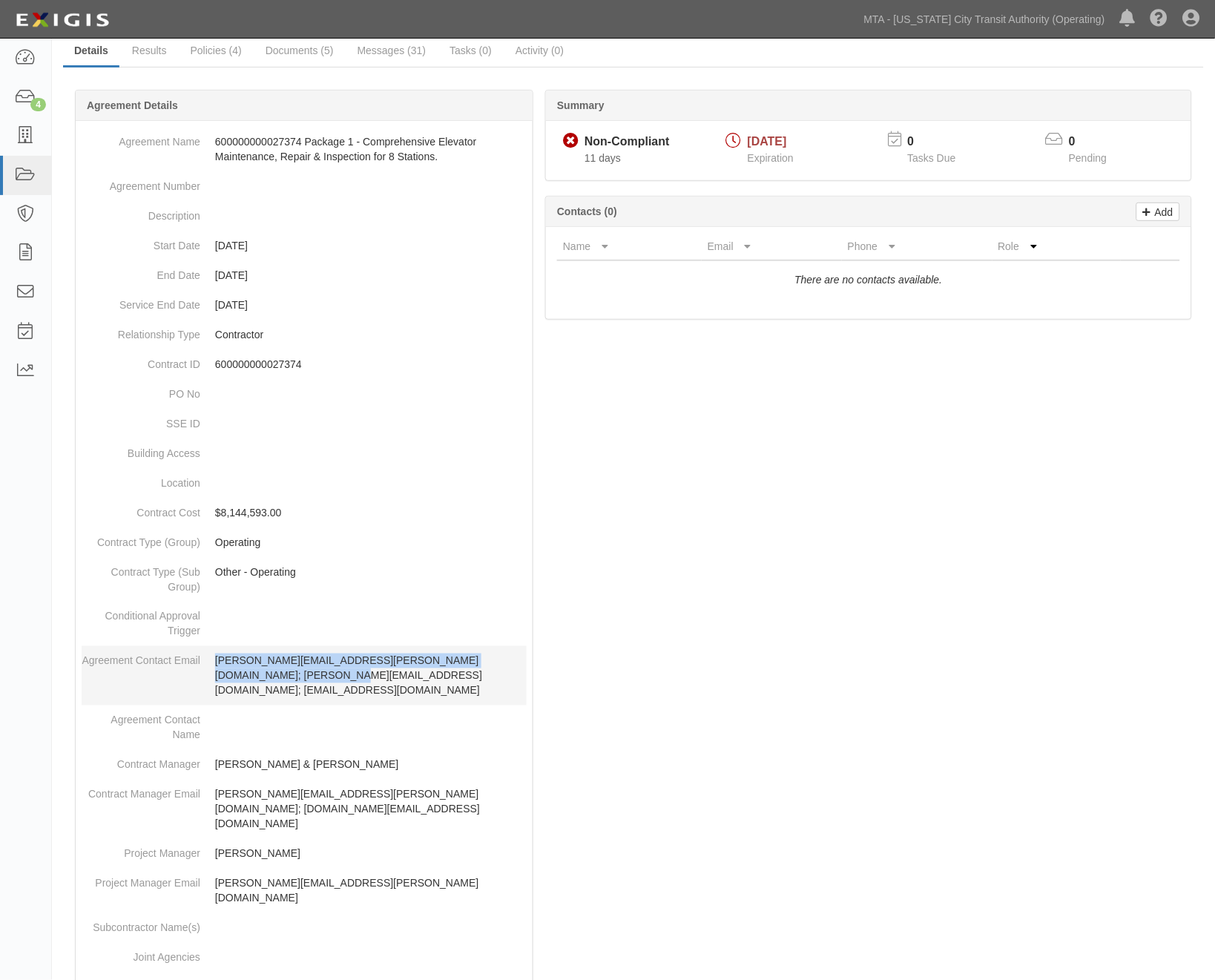
drag, startPoint x: 287, startPoint y: 678, endPoint x: 213, endPoint y: 662, distance: 75.7
click at [213, 662] on dd "[PERSON_NAME][EMAIL_ADDRESS][PERSON_NAME][DOMAIN_NAME]; [PERSON_NAME][EMAIL_ADD…" at bounding box center [305, 675] width 445 height 59
copy p "[PERSON_NAME][EMAIL_ADDRESS][PERSON_NAME][DOMAIN_NAME]; [PERSON_NAME][EMAIL_ADD…"
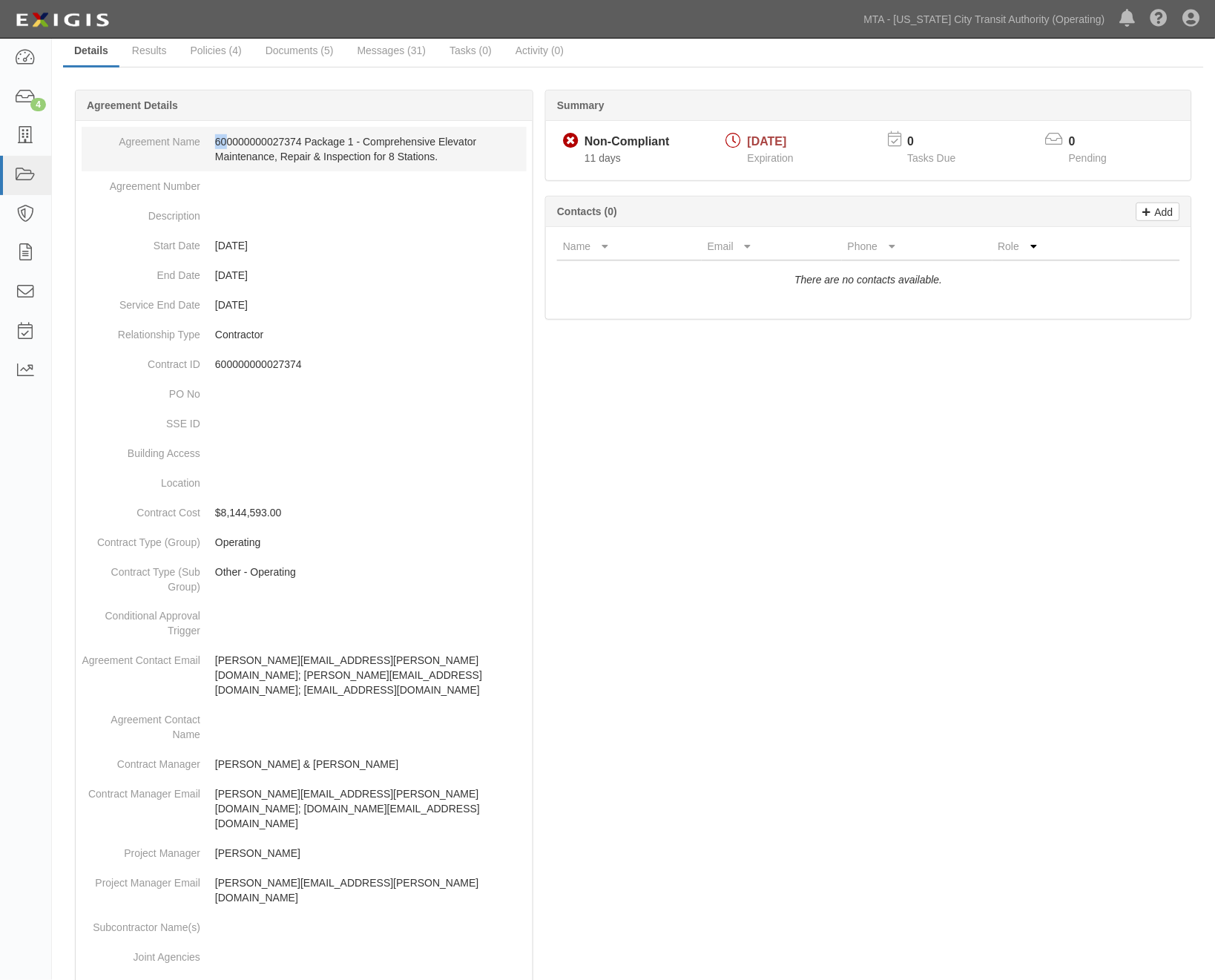
drag, startPoint x: 210, startPoint y: 138, endPoint x: 228, endPoint y: 138, distance: 18.0
click at [228, 138] on dd "600000000027374 Package 1 - Comprehensive Elevator Maintenance, Repair & Inspec…" at bounding box center [305, 149] width 445 height 44
click at [343, 256] on dd "[DATE]" at bounding box center [305, 245] width 445 height 29
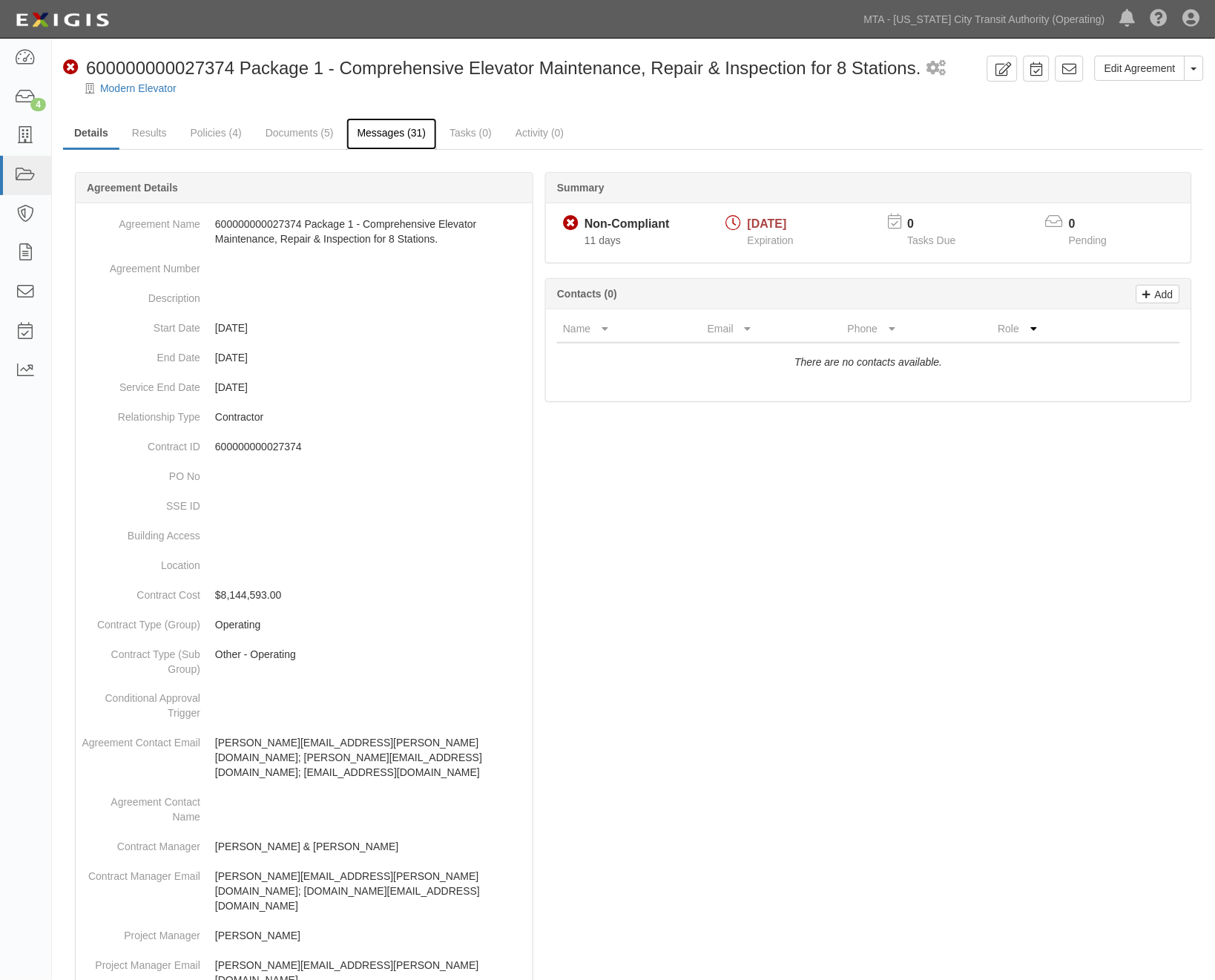
click at [374, 135] on link "Messages (31)" at bounding box center [392, 134] width 91 height 32
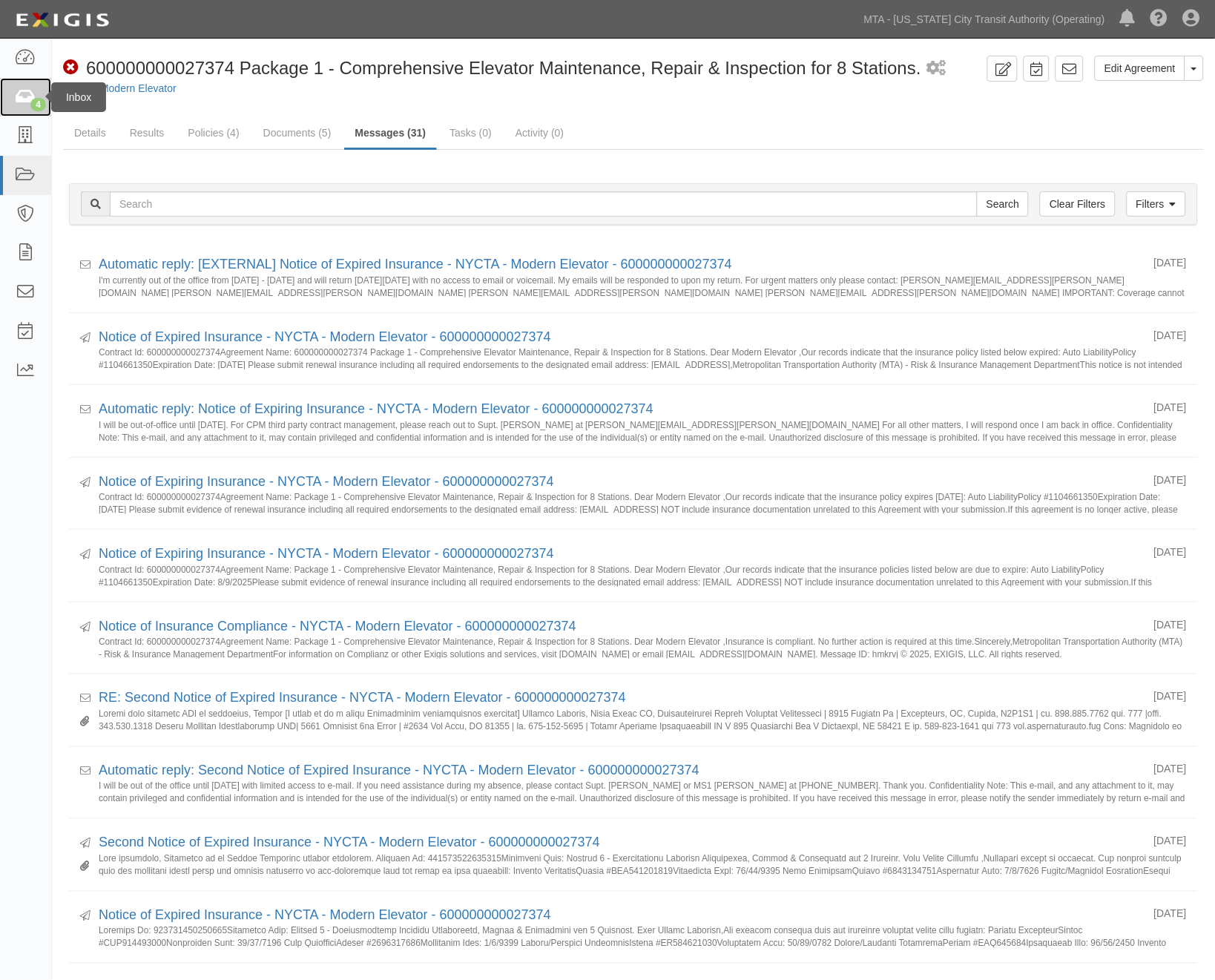
click at [18, 98] on icon at bounding box center [25, 97] width 21 height 17
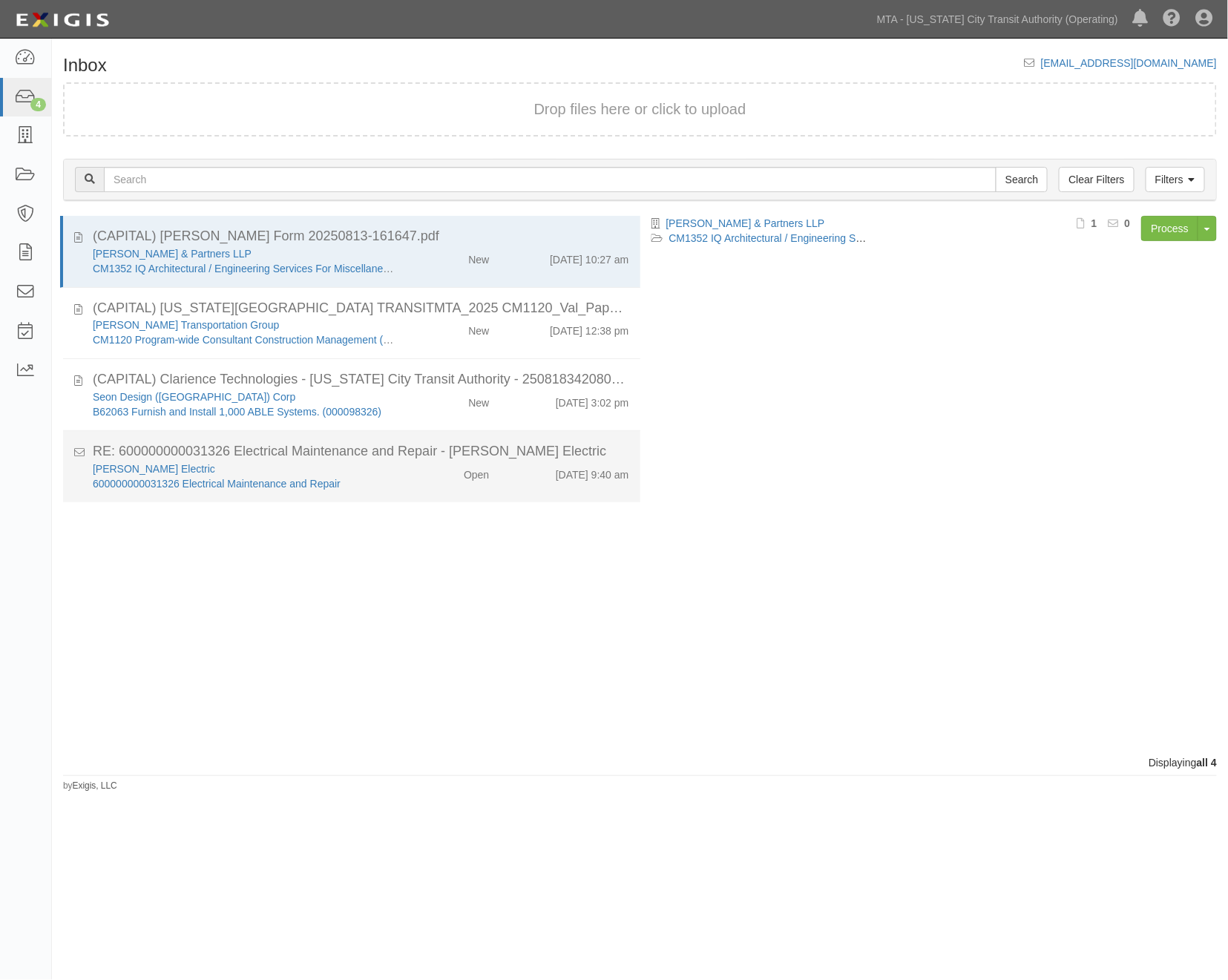
click at [375, 466] on div "[PERSON_NAME] Electric" at bounding box center [244, 469] width 304 height 15
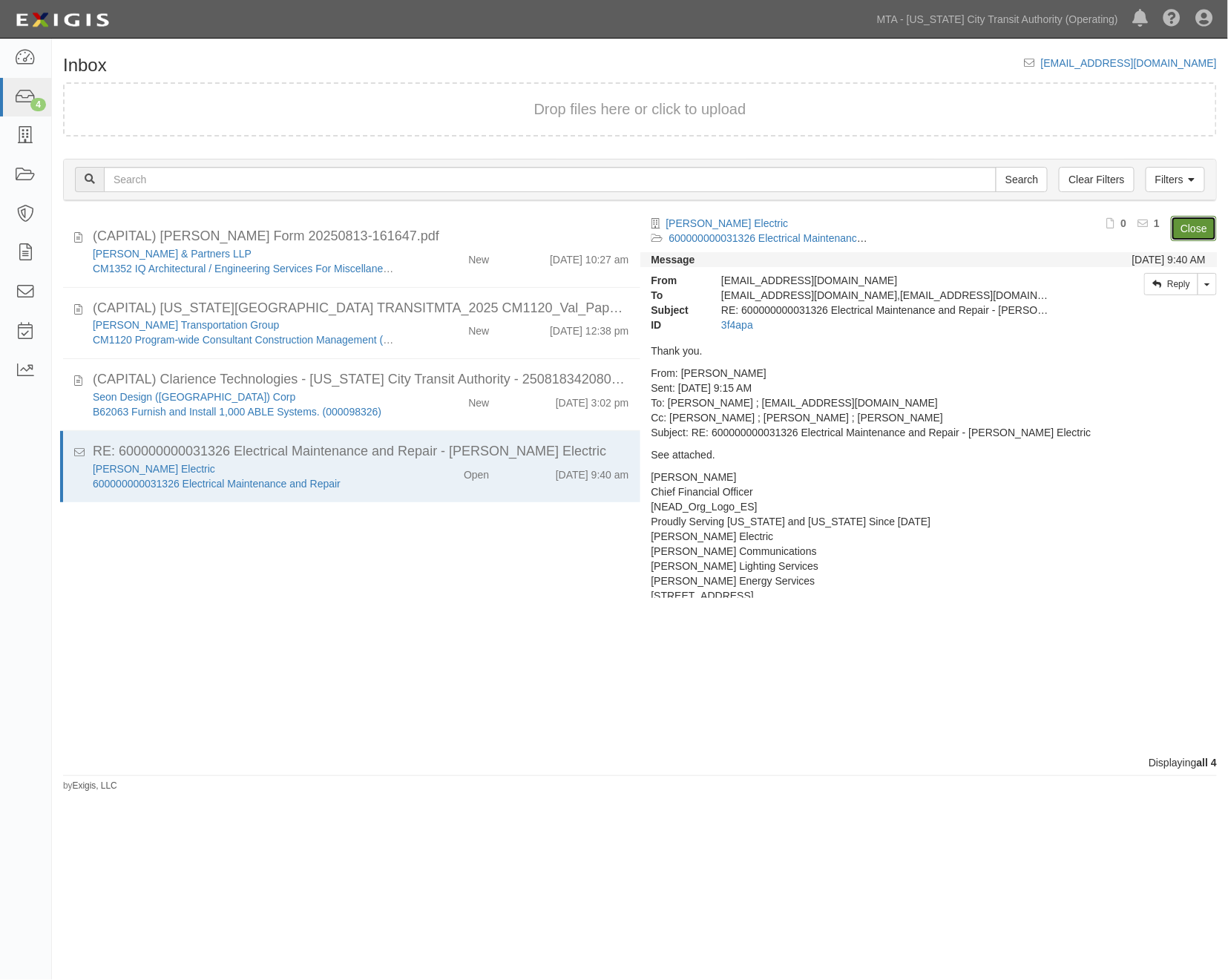
click at [1190, 218] on link "Close" at bounding box center [1194, 228] width 46 height 25
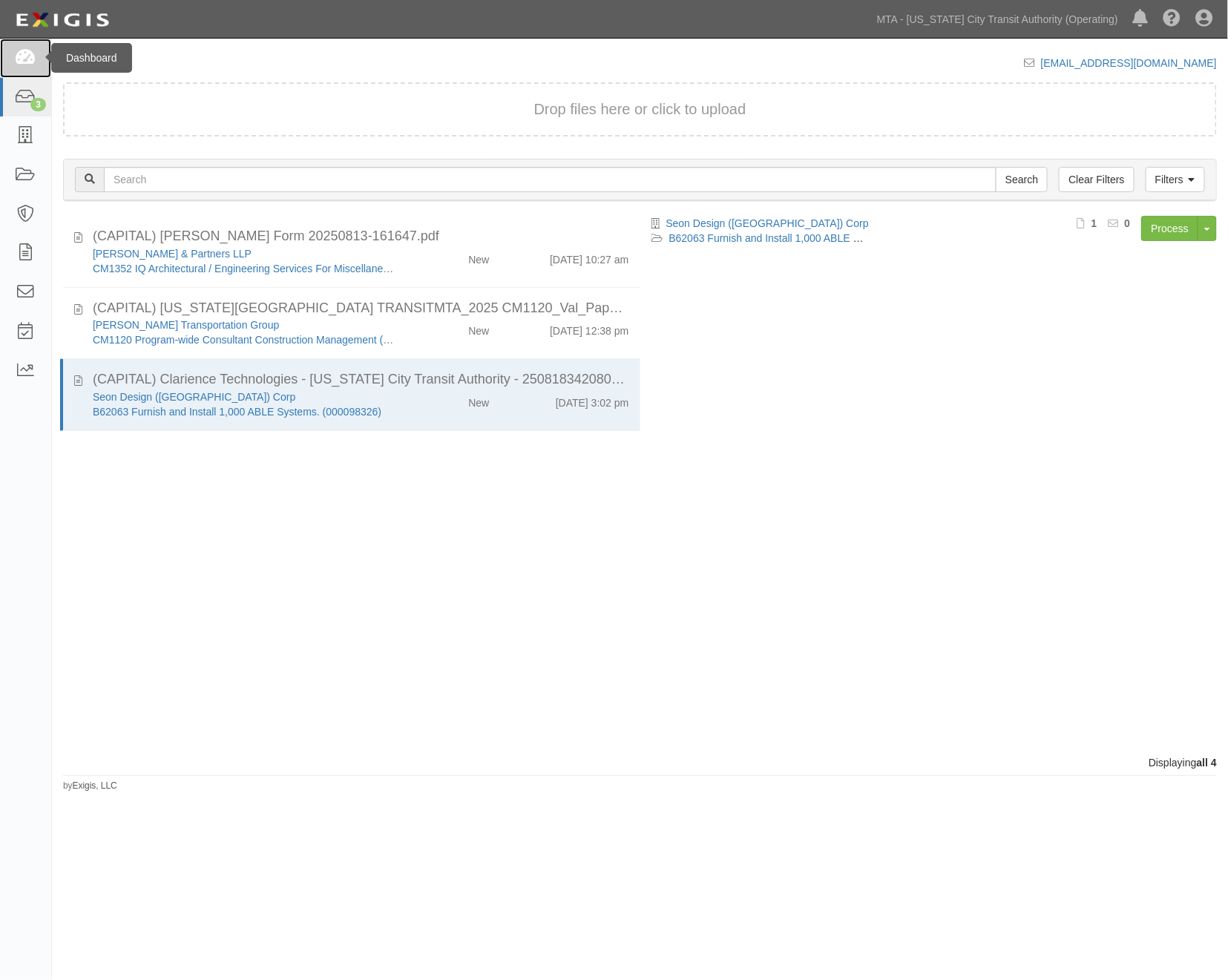
click at [23, 55] on icon at bounding box center [25, 58] width 21 height 17
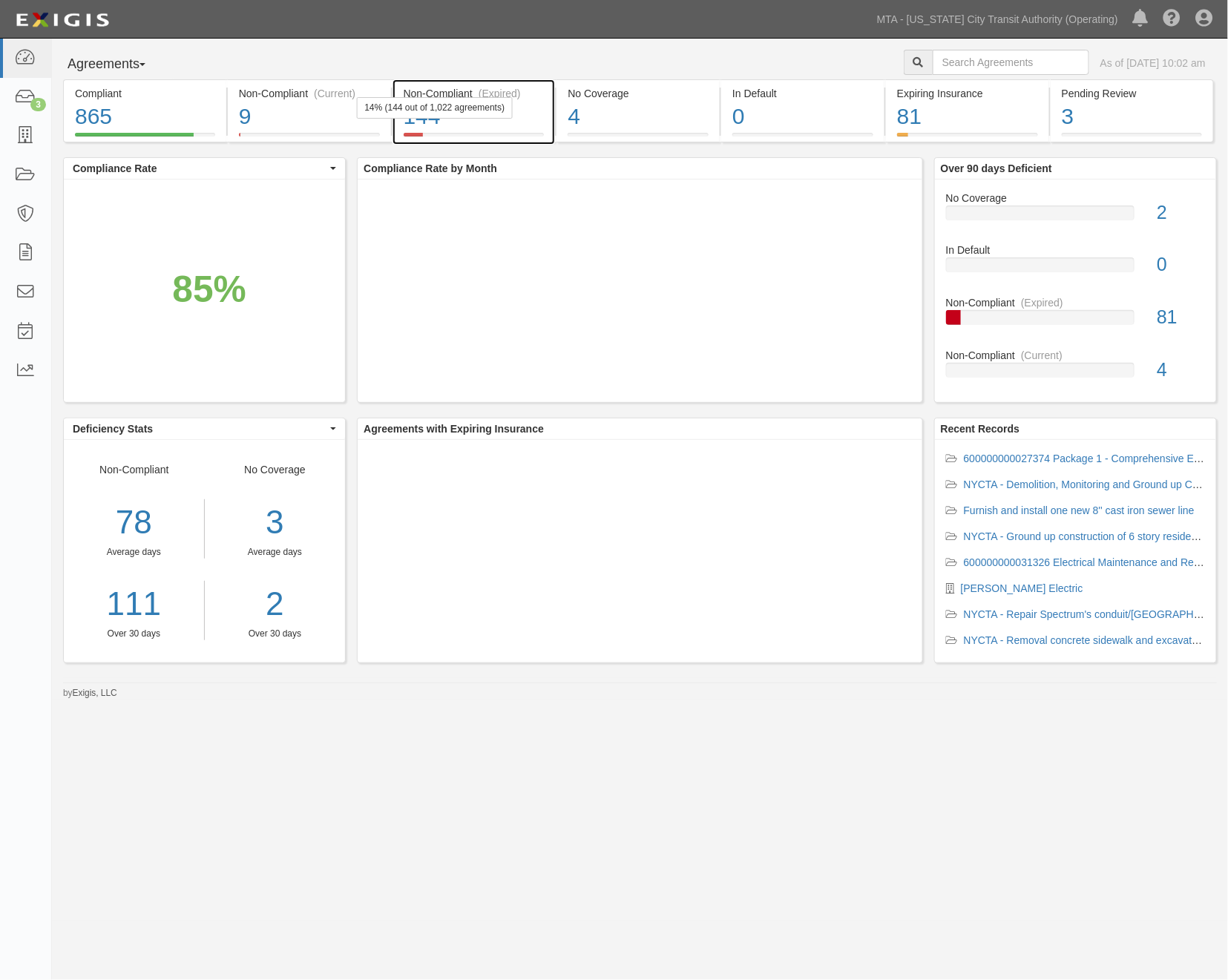
click at [522, 120] on div "144" at bounding box center [474, 117] width 141 height 32
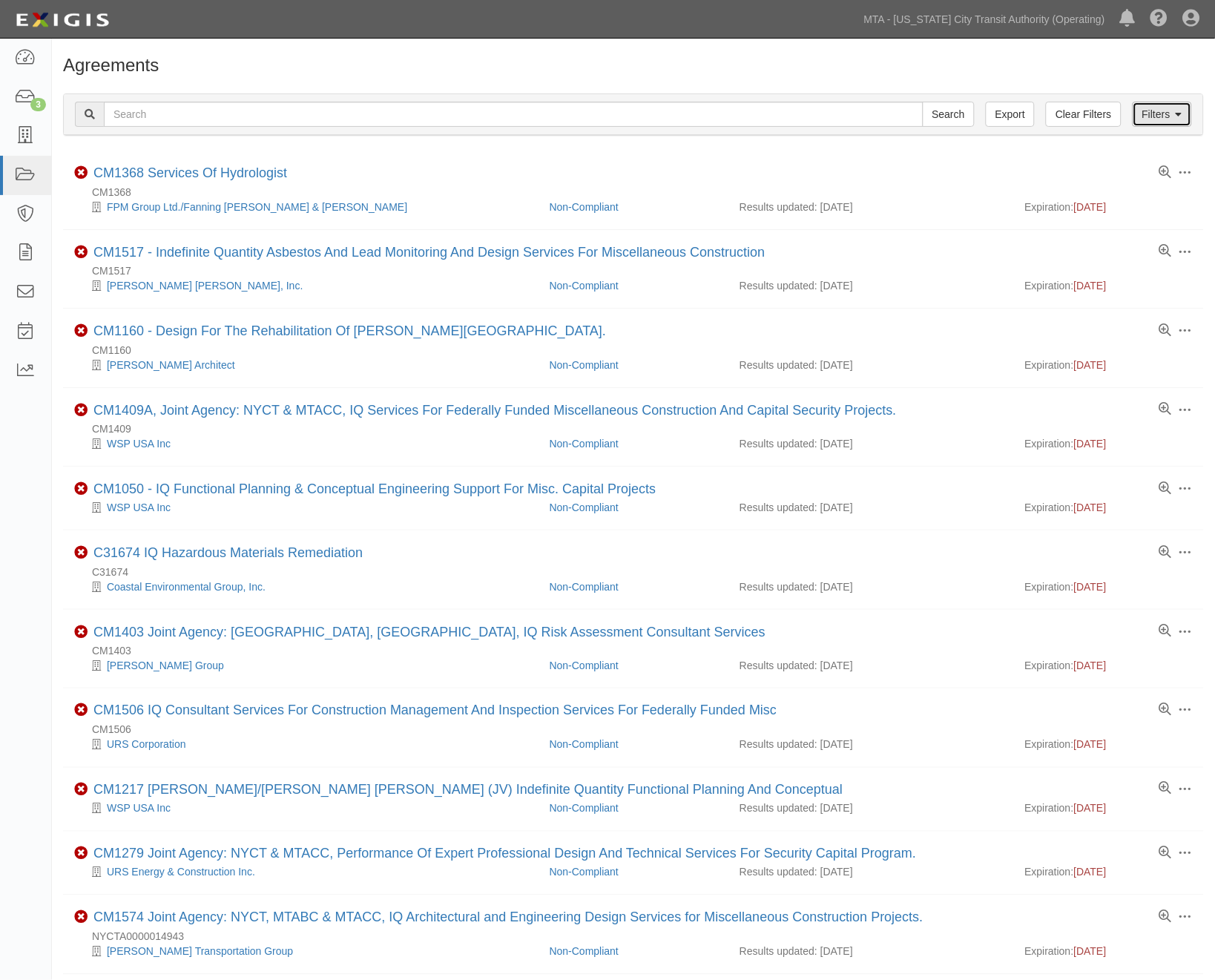
click at [1187, 117] on link "Filters" at bounding box center [1162, 114] width 59 height 25
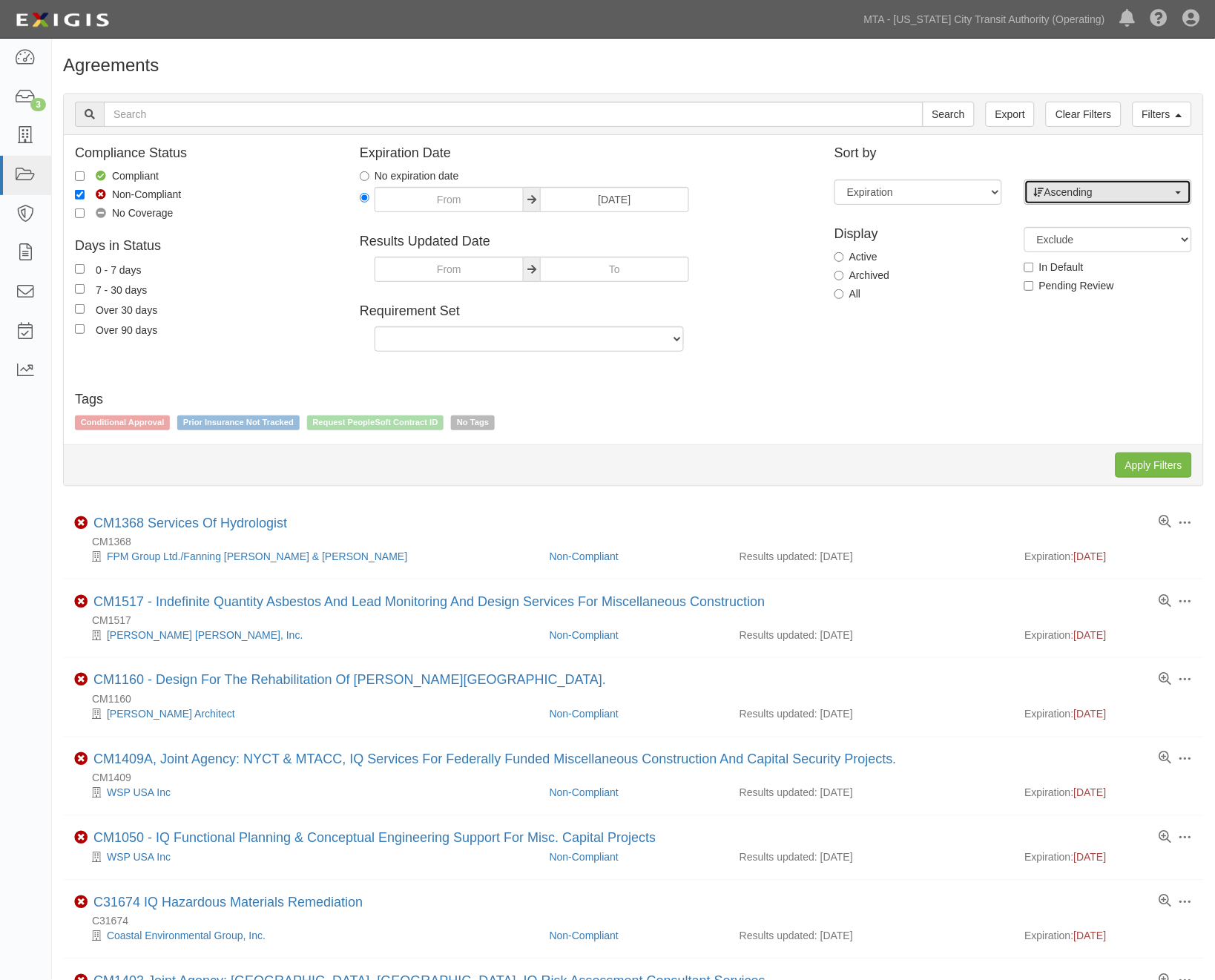
click at [1141, 198] on span "Ascending" at bounding box center [1104, 192] width 139 height 15
click at [1093, 239] on span "Descending" at bounding box center [1081, 239] width 55 height 15
select select "desc"
click at [1143, 470] on input "Apply Filters" at bounding box center [1153, 465] width 76 height 25
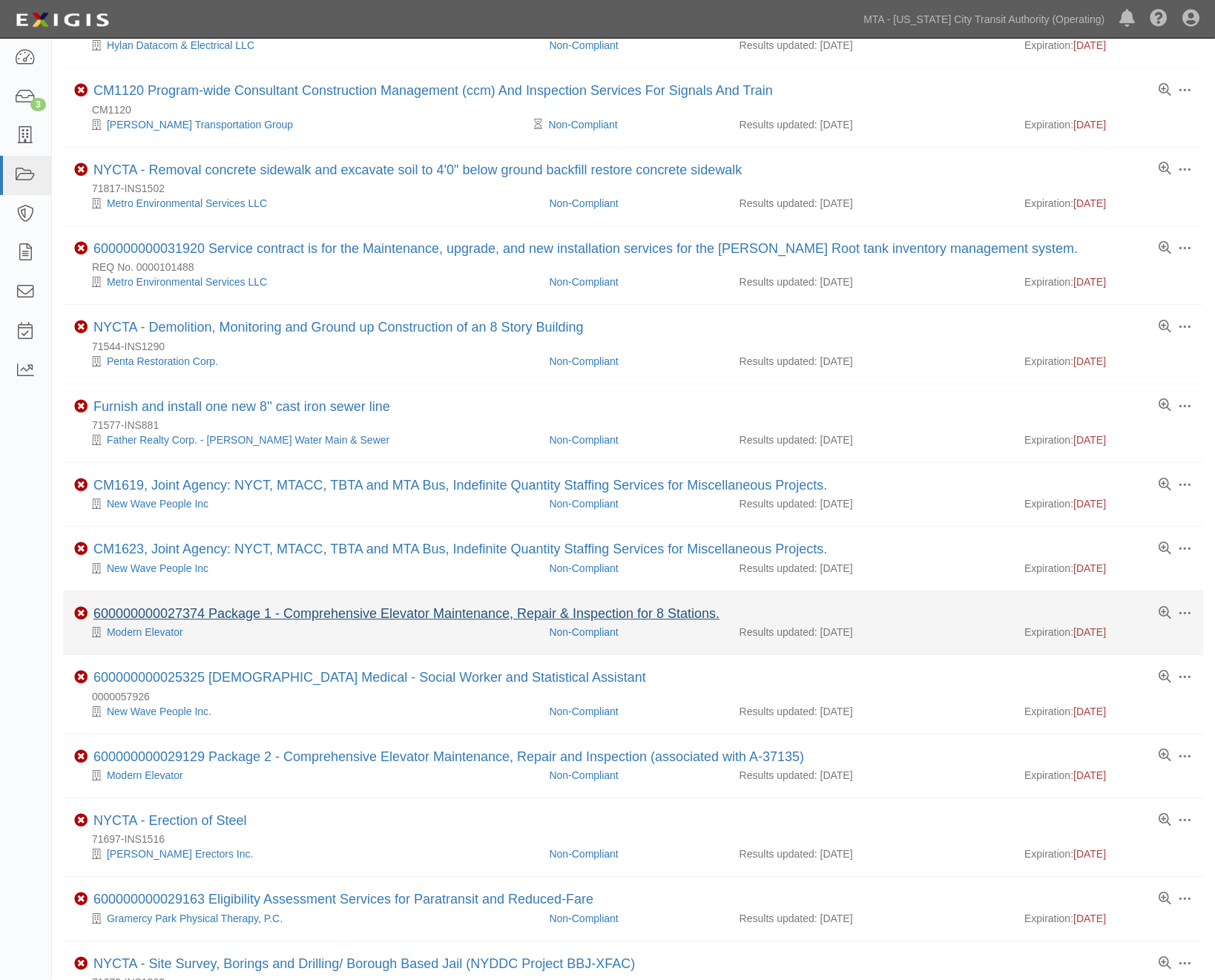
scroll to position [659, 0]
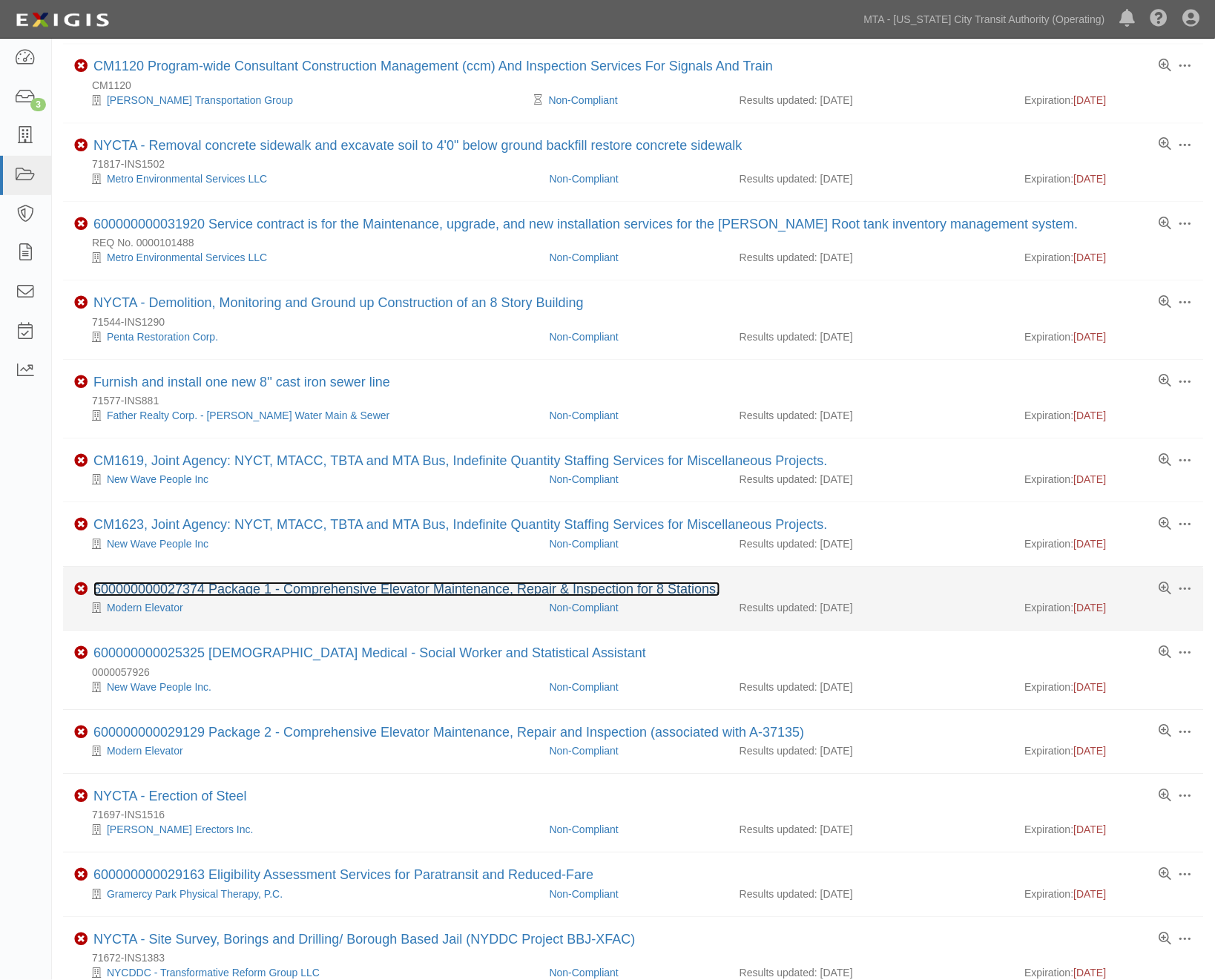
click at [230, 598] on link "600000000027374 Package 1 - Comprehensive Elevator Maintenance, Repair & Inspec…" at bounding box center [407, 590] width 627 height 15
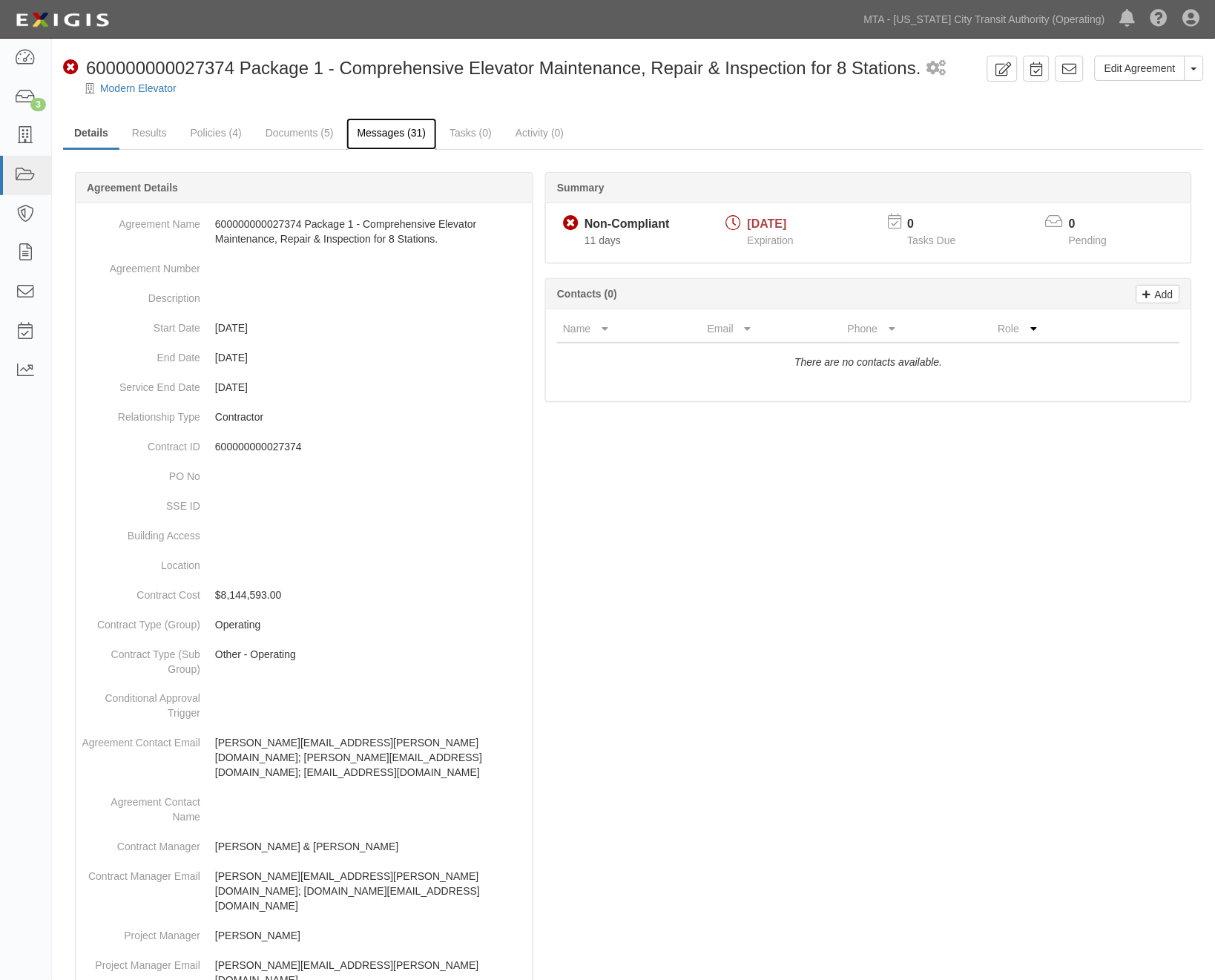
click at [397, 143] on link "Messages (31)" at bounding box center [392, 134] width 91 height 32
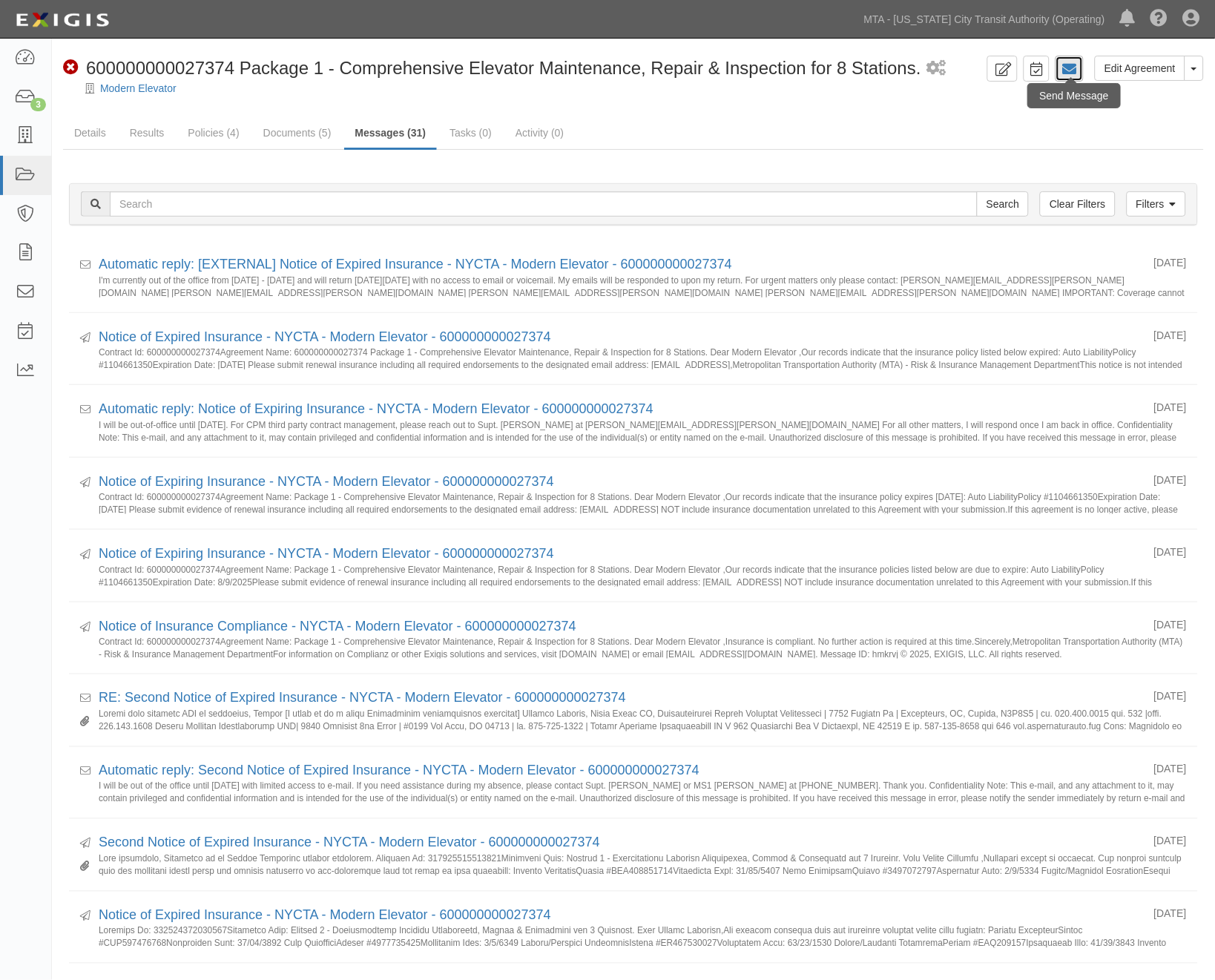
click at [1079, 71] on link at bounding box center [1070, 68] width 28 height 26
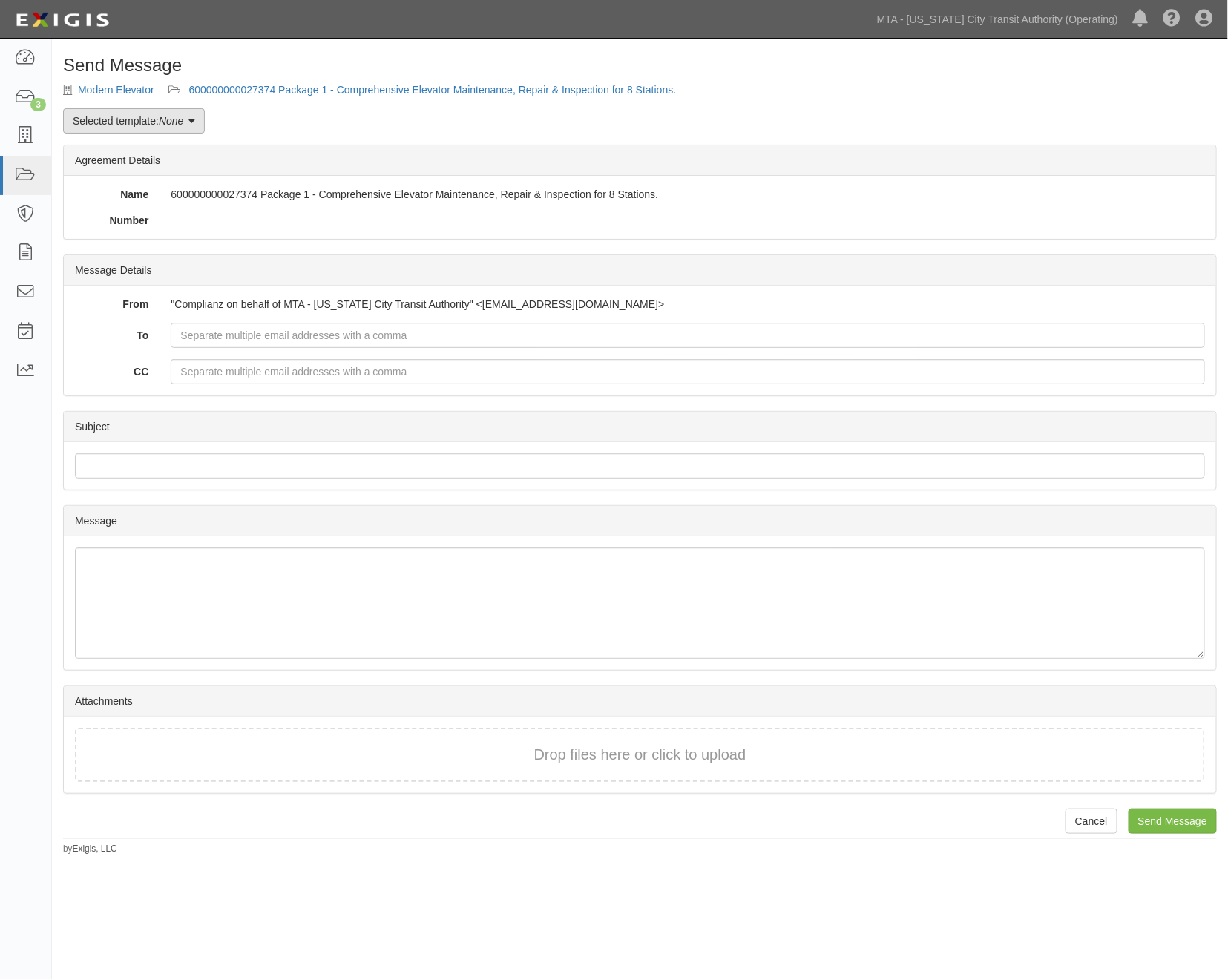
click at [130, 123] on link "Selected template: None" at bounding box center [133, 121] width 141 height 25
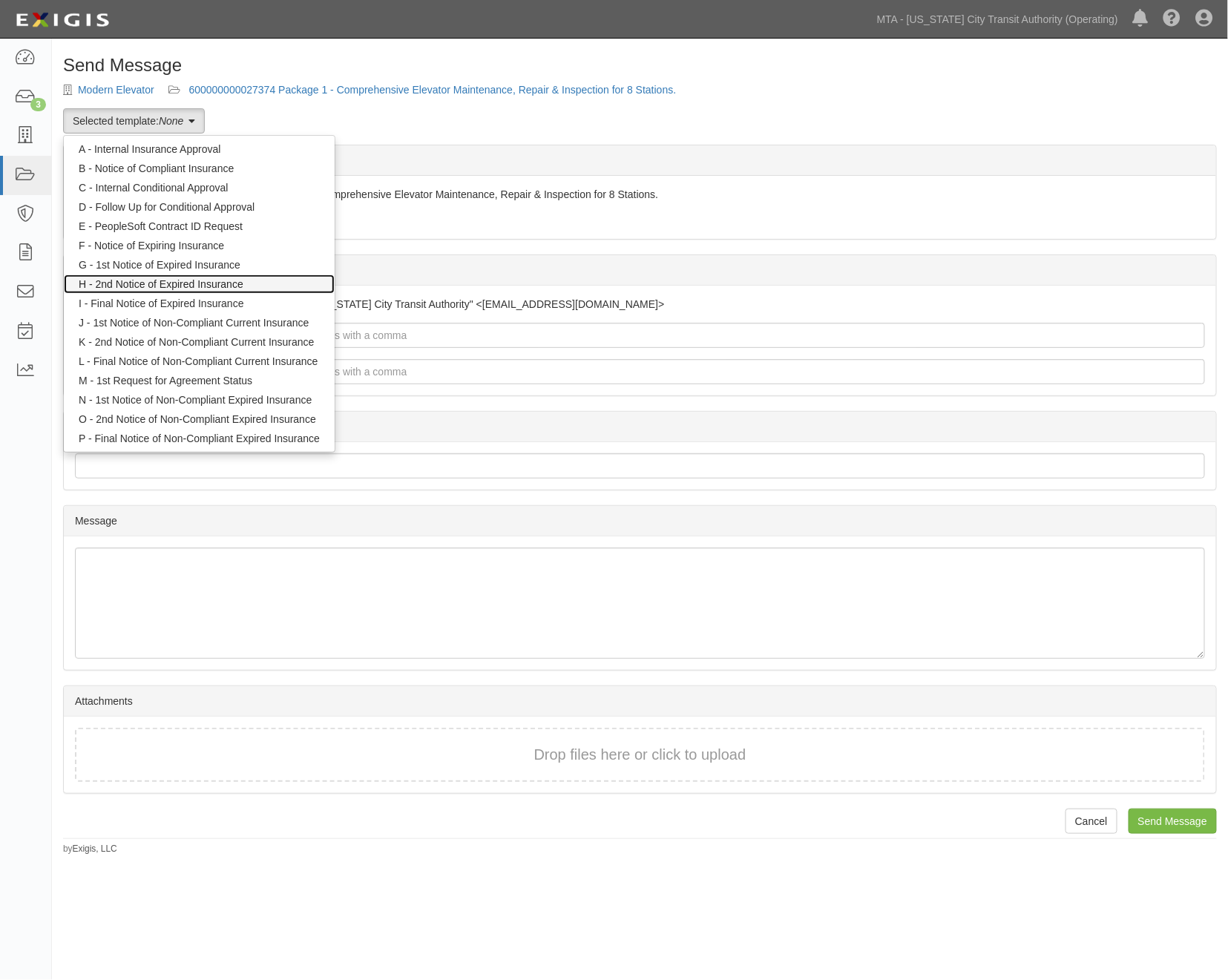
click at [152, 285] on link "H - 2nd Notice of Expired Insurance" at bounding box center [199, 284] width 271 height 19
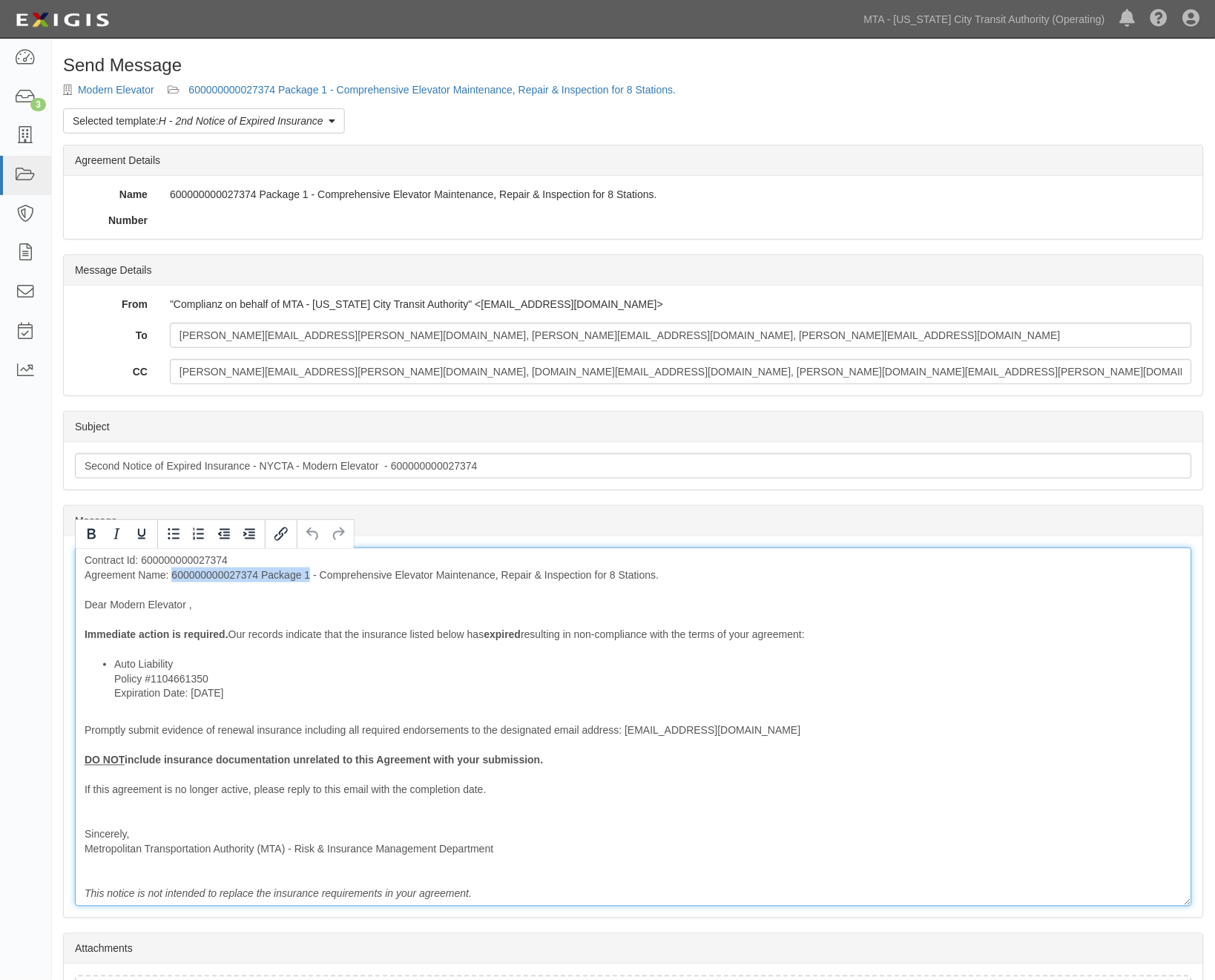
drag, startPoint x: 309, startPoint y: 572, endPoint x: 172, endPoint y: 572, distance: 137.0
click at [172, 572] on div "Contract Id: 600000000027374 Agreement Name: 600000000027374 Package 1 - Compre…" at bounding box center [633, 726] width 1117 height 359
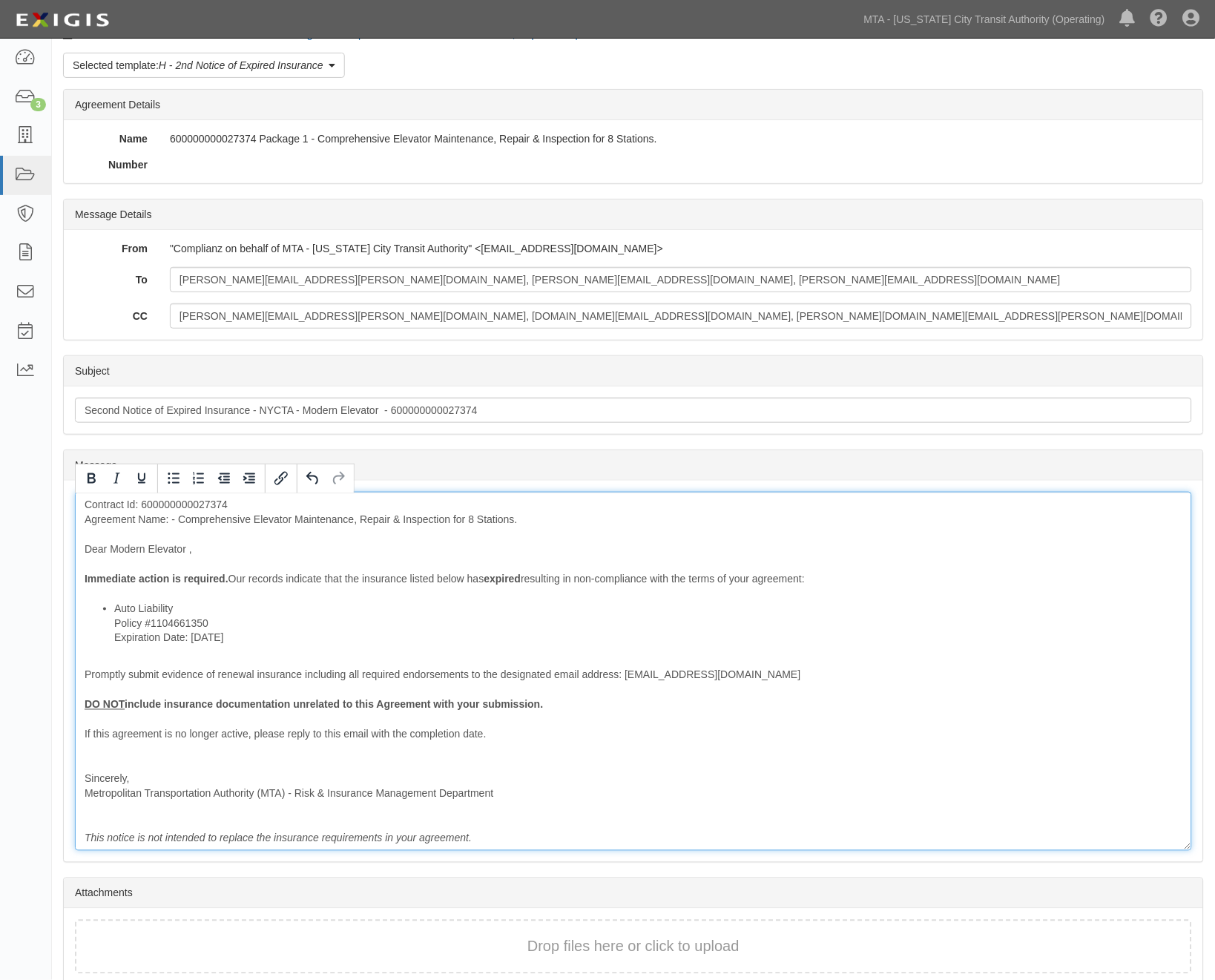
scroll to position [122, 0]
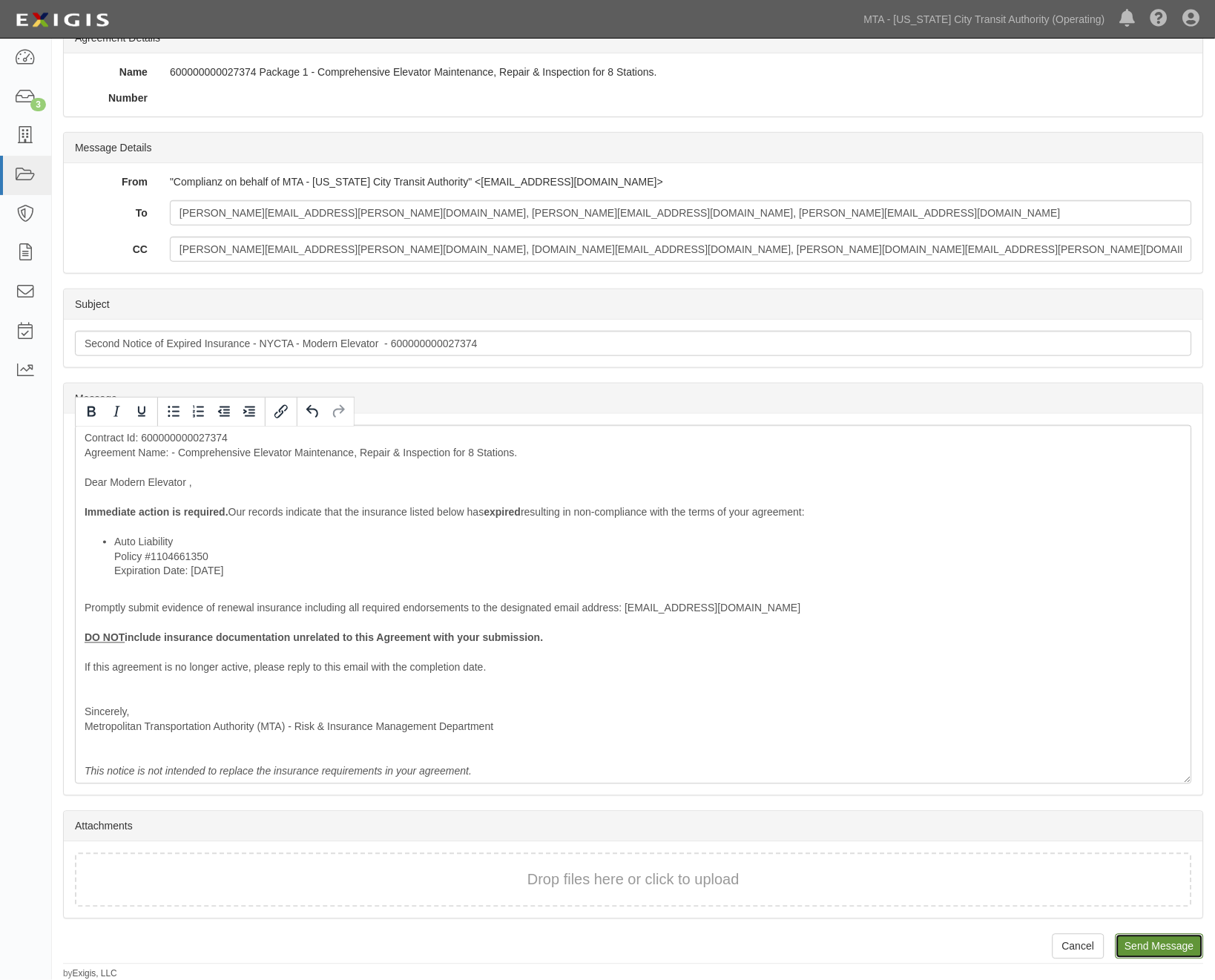
click at [1146, 941] on input "Send Message" at bounding box center [1159, 947] width 88 height 25
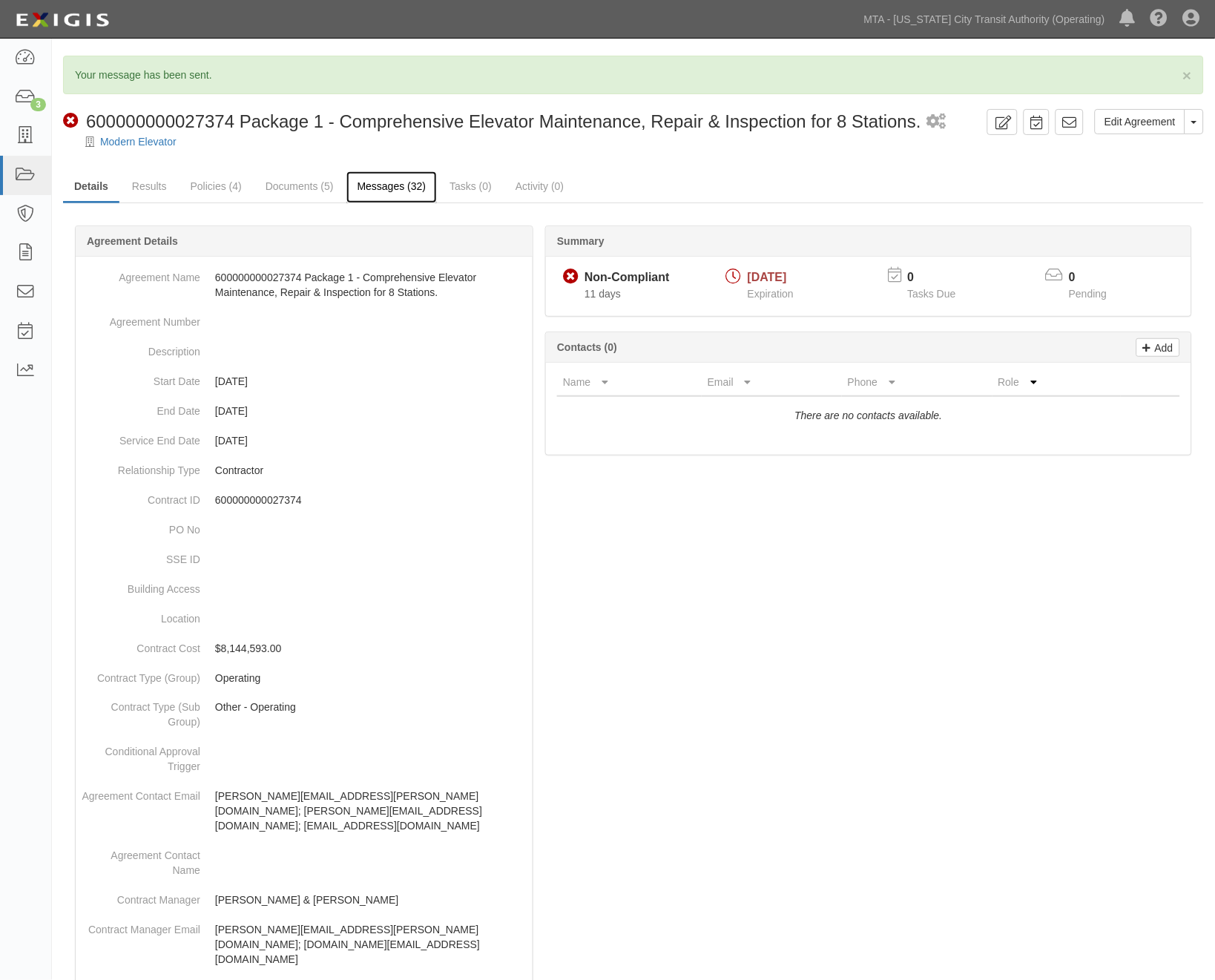
click at [409, 182] on link "Messages (32)" at bounding box center [392, 187] width 91 height 32
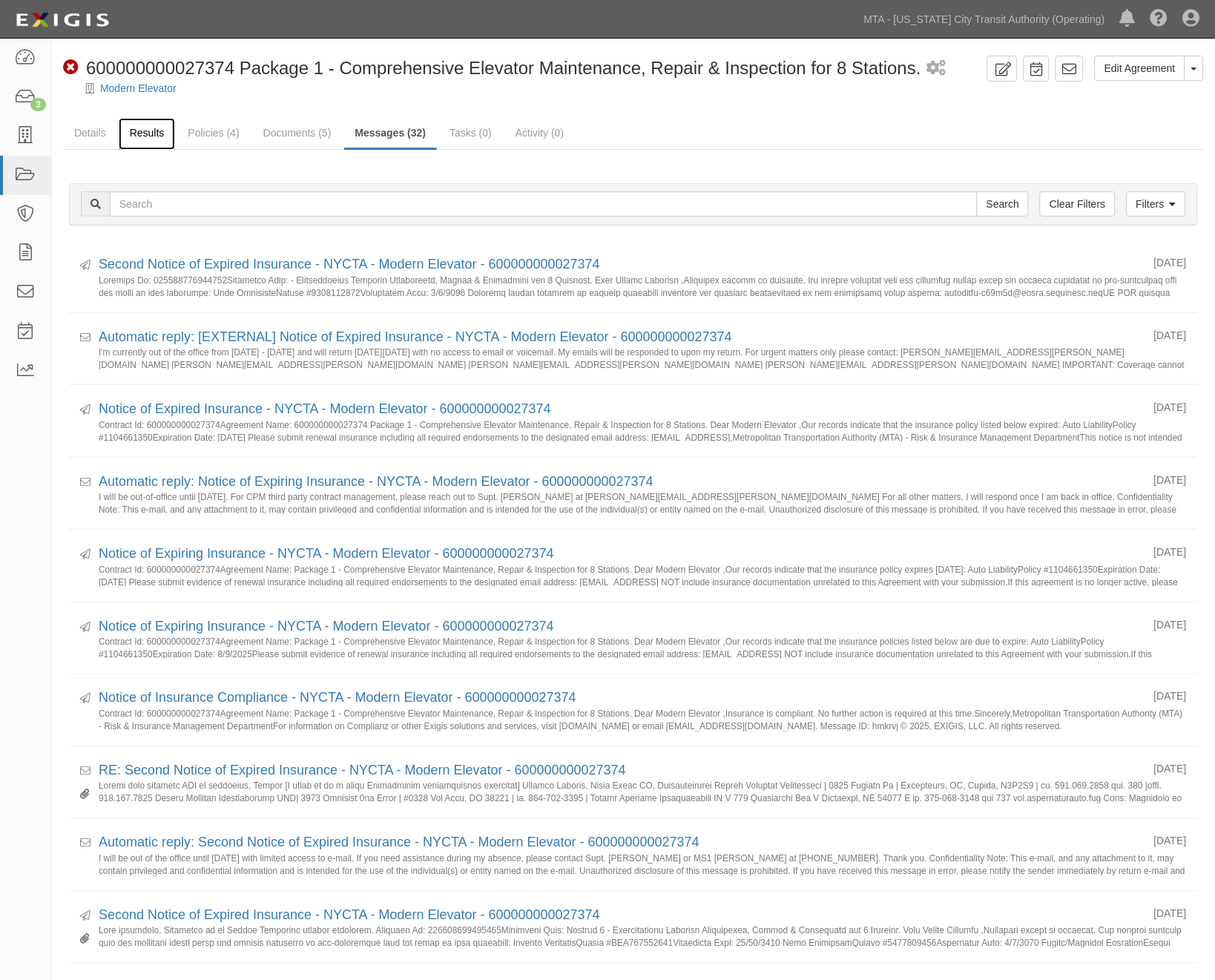
click at [129, 134] on link "Results" at bounding box center [147, 134] width 57 height 32
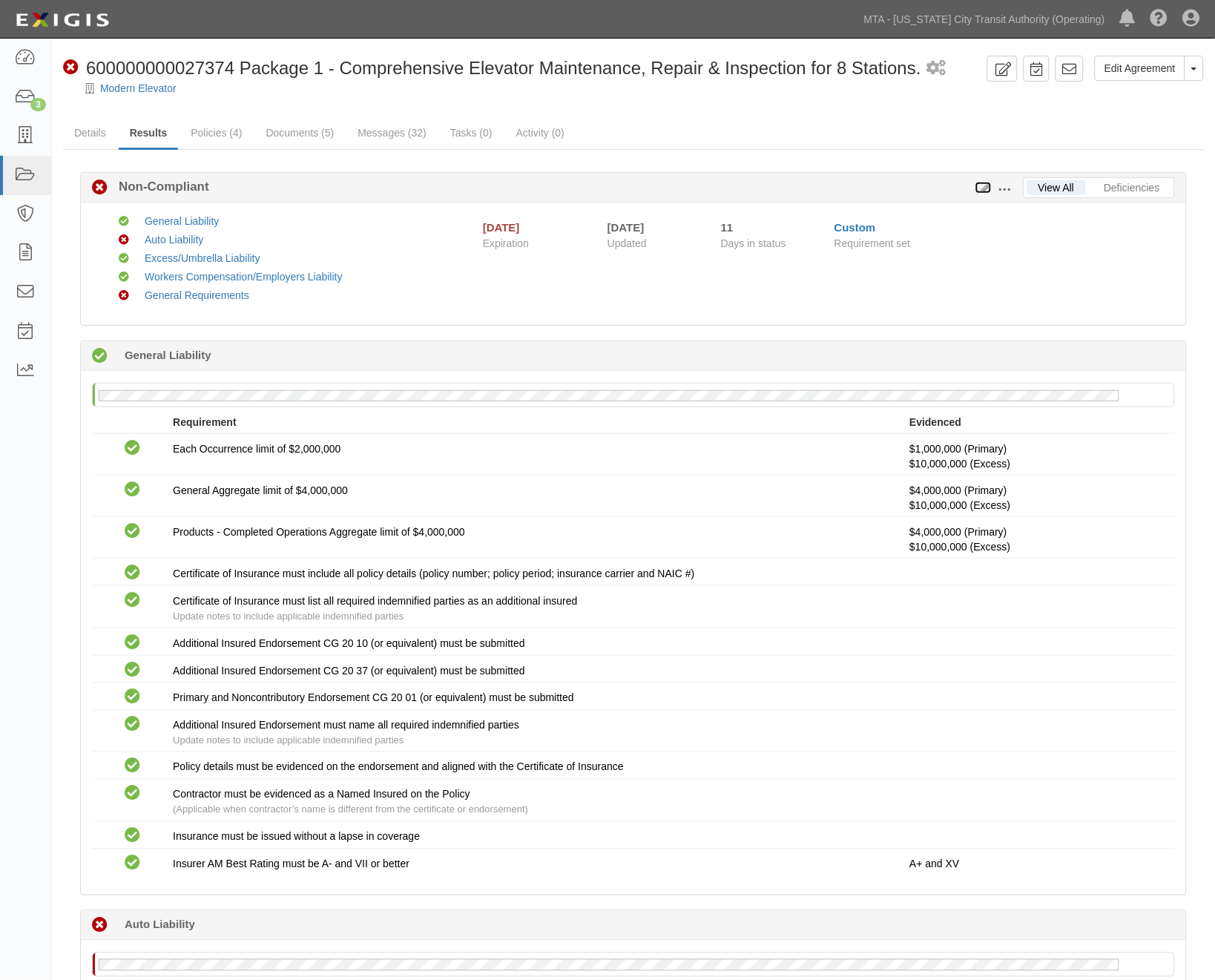
click at [983, 187] on icon at bounding box center [984, 188] width 17 height 10
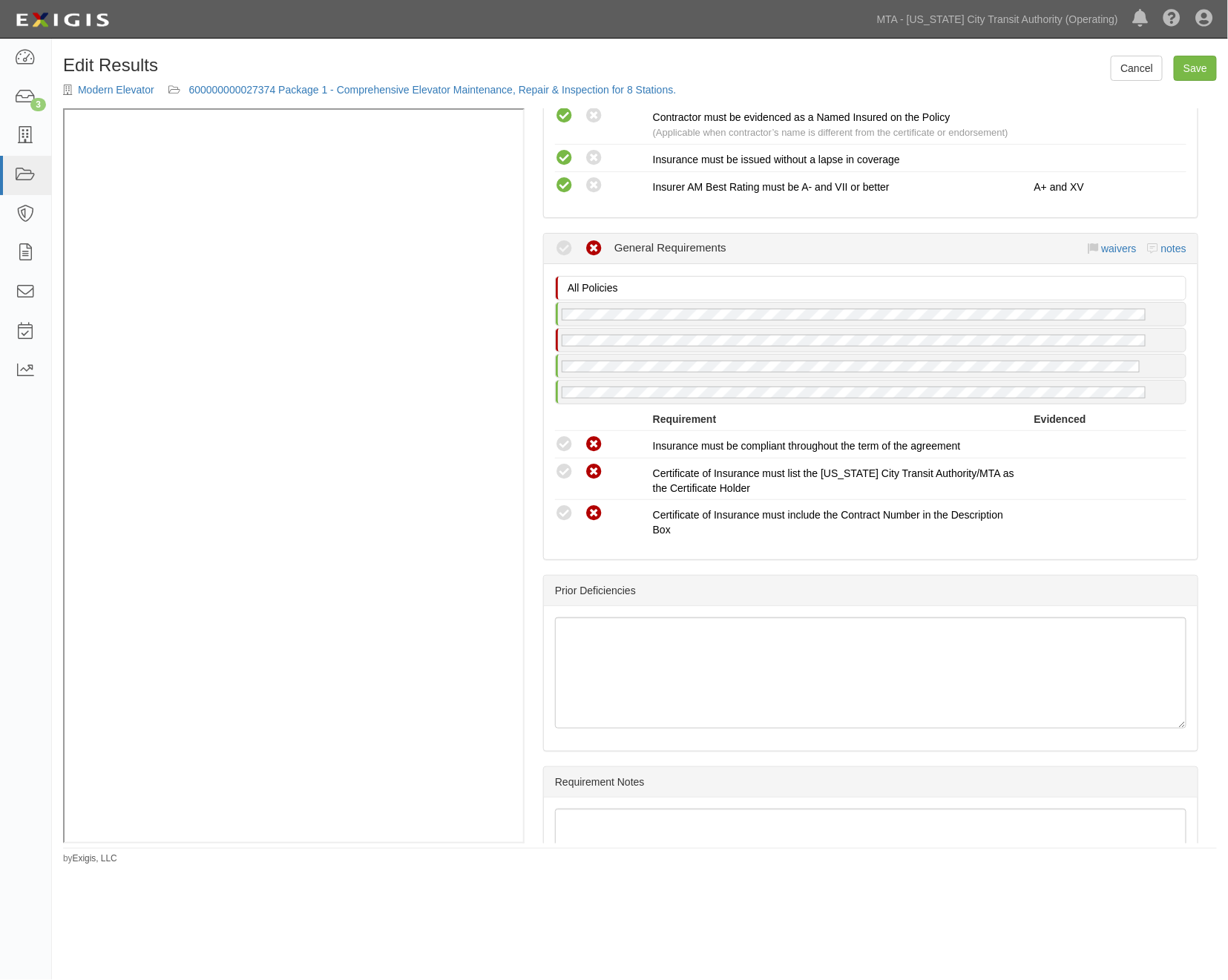
scroll to position [2115, 0]
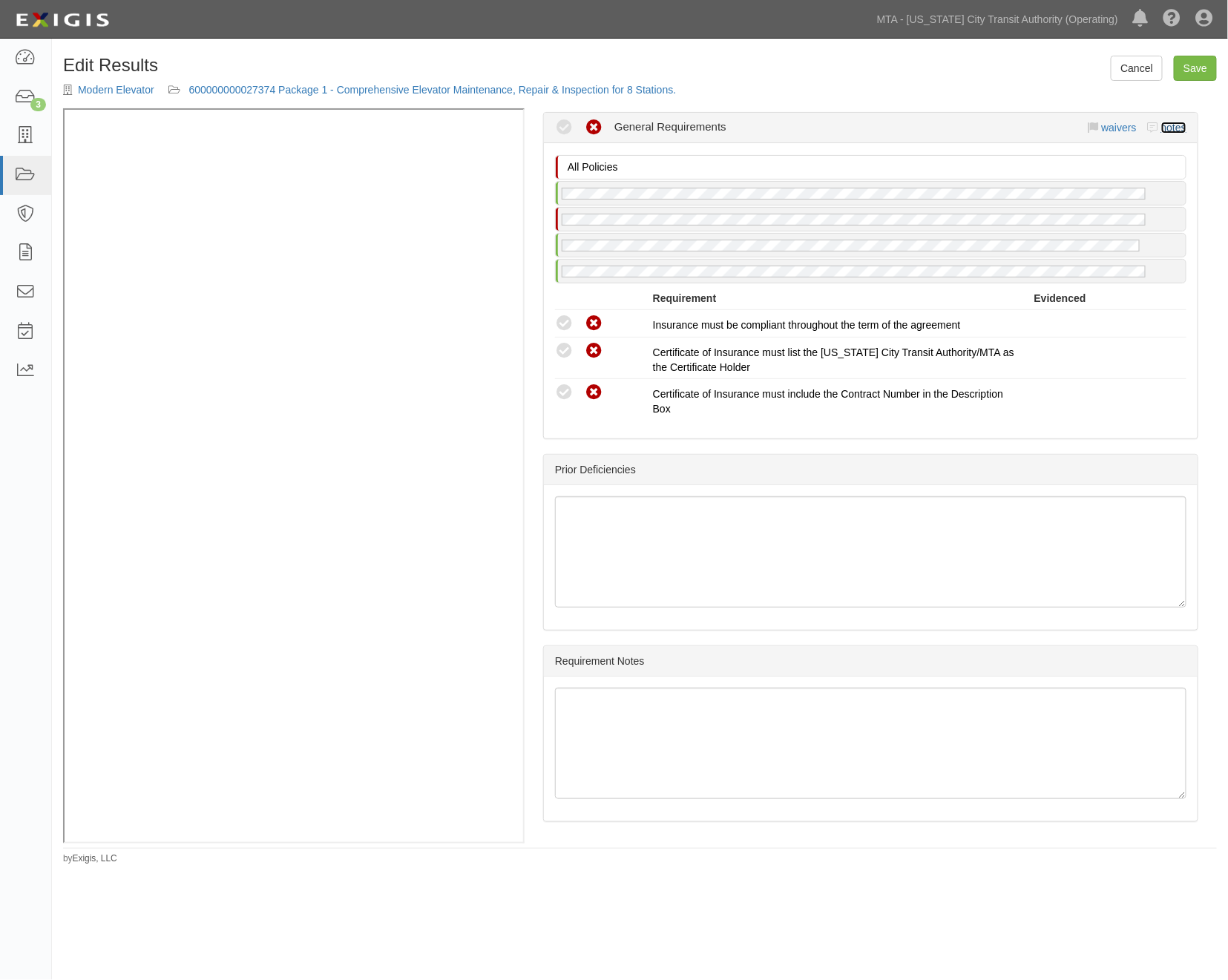
drag, startPoint x: 1162, startPoint y: 124, endPoint x: 904, endPoint y: 202, distance: 269.5
click at [1161, 124] on link "notes" at bounding box center [1174, 127] width 25 height 12
radio input "true"
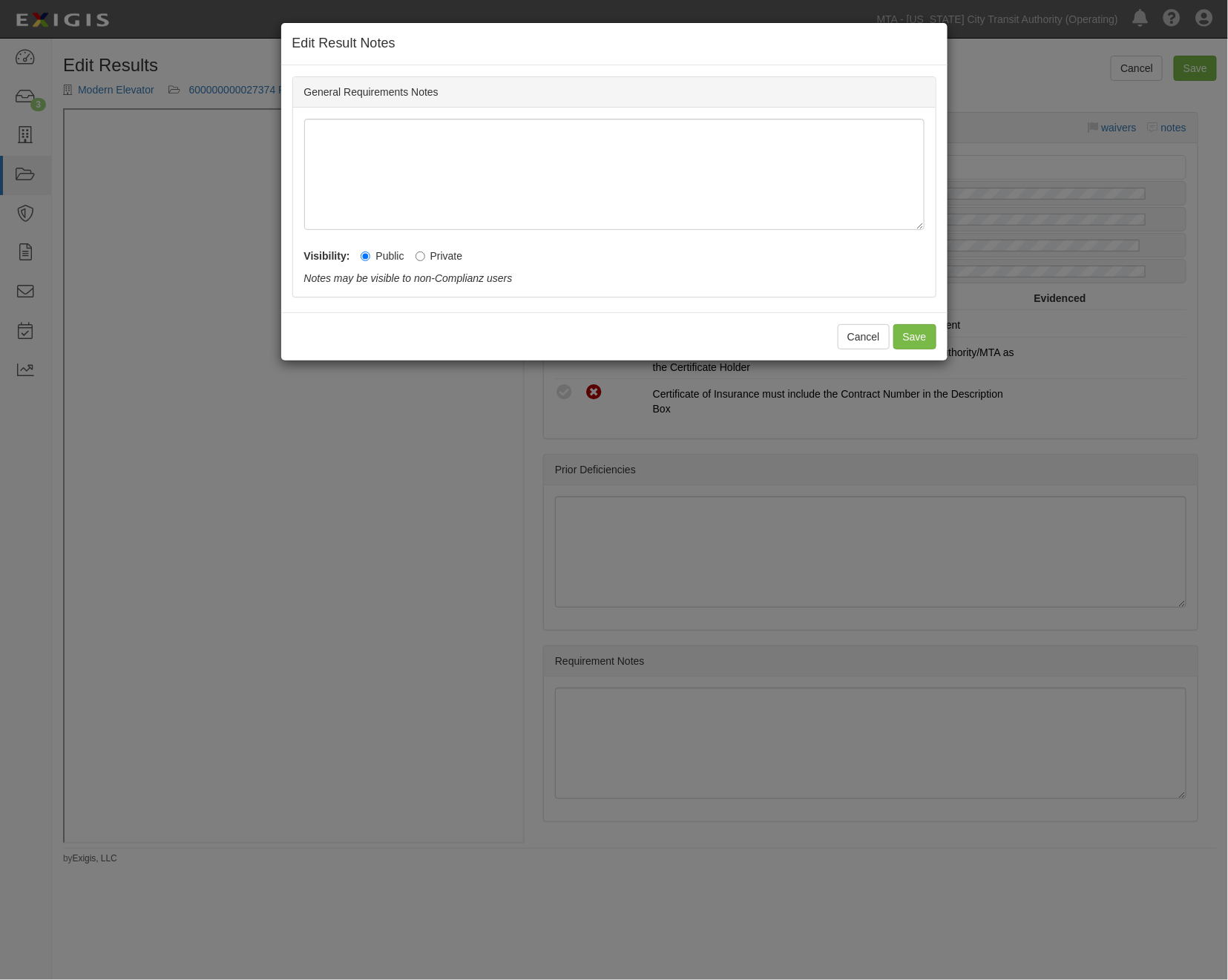
click at [451, 258] on label "Private" at bounding box center [439, 256] width 48 height 15
click at [425, 258] on input "Private" at bounding box center [420, 257] width 10 height 10
radio input "true"
click at [911, 331] on button "Save" at bounding box center [914, 336] width 43 height 25
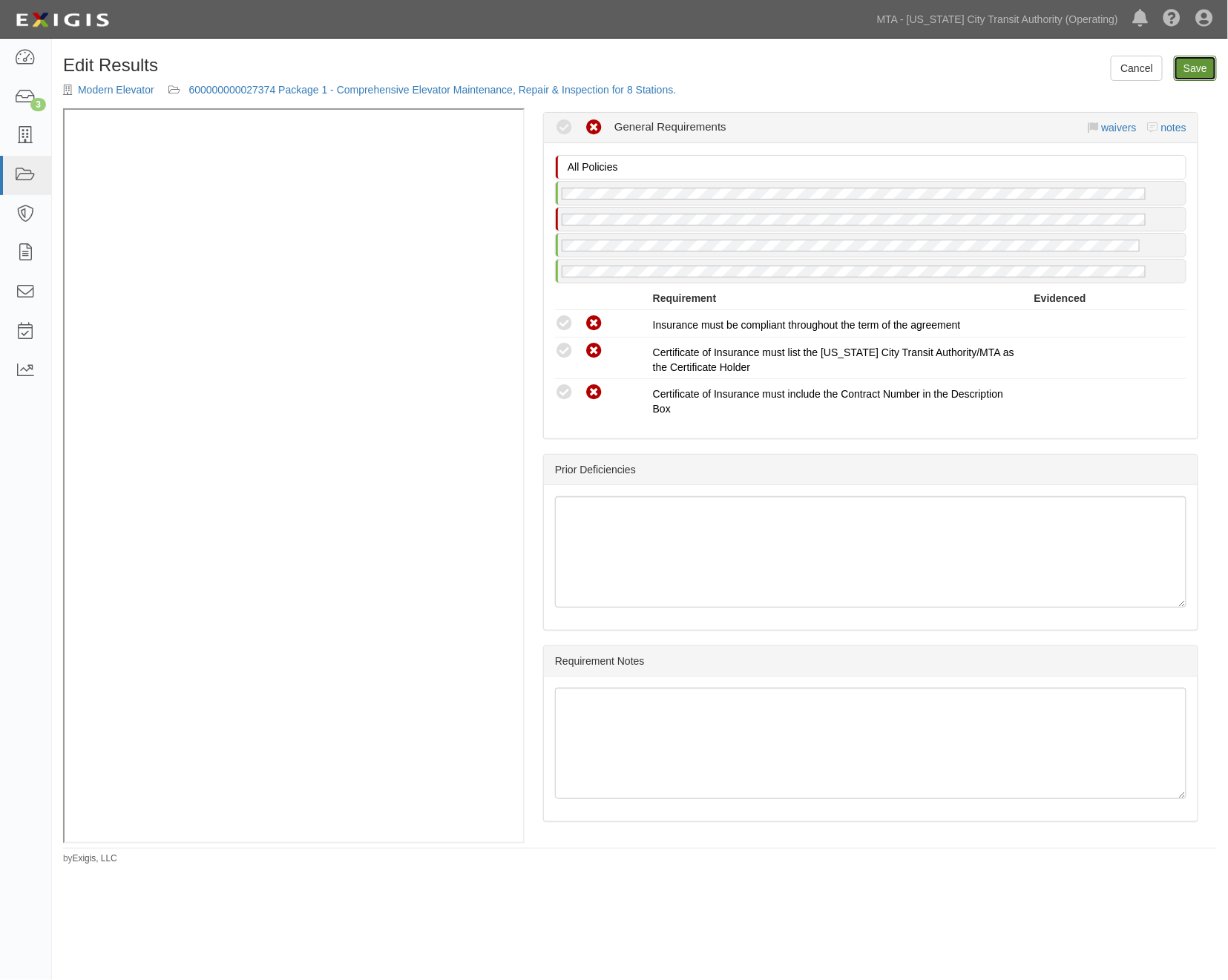
click at [1196, 69] on link "Save" at bounding box center [1195, 68] width 43 height 25
radio input "true"
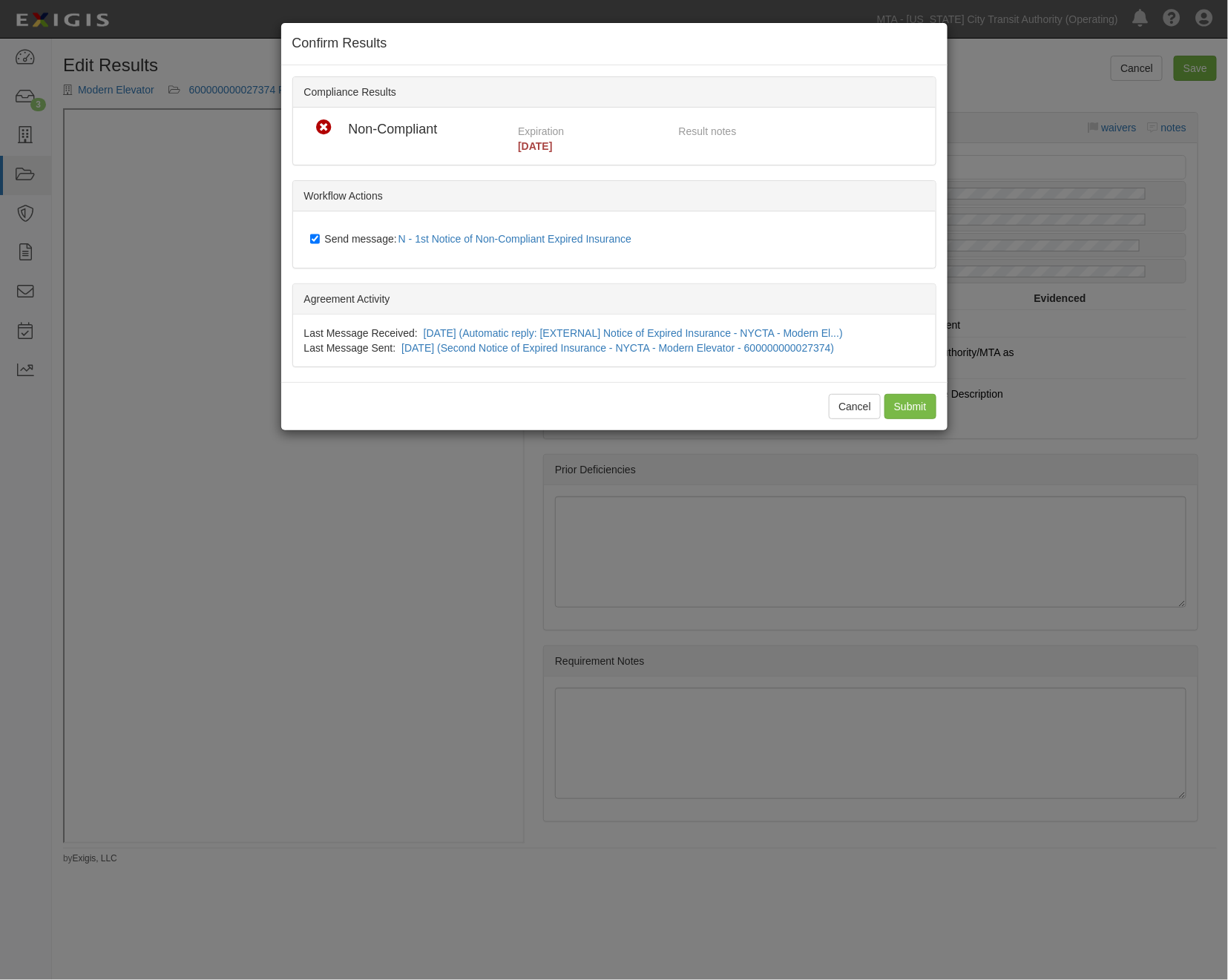
click at [376, 241] on span "Send message: N - 1st Notice of Non-Compliant Expired Insurance" at bounding box center [481, 239] width 313 height 12
click at [320, 241] on input "Send message: N - 1st Notice of Non-Compliant Expired Insurance" at bounding box center [316, 239] width 10 height 12
checkbox input "false"
click at [891, 398] on input "Submit" at bounding box center [911, 407] width 52 height 25
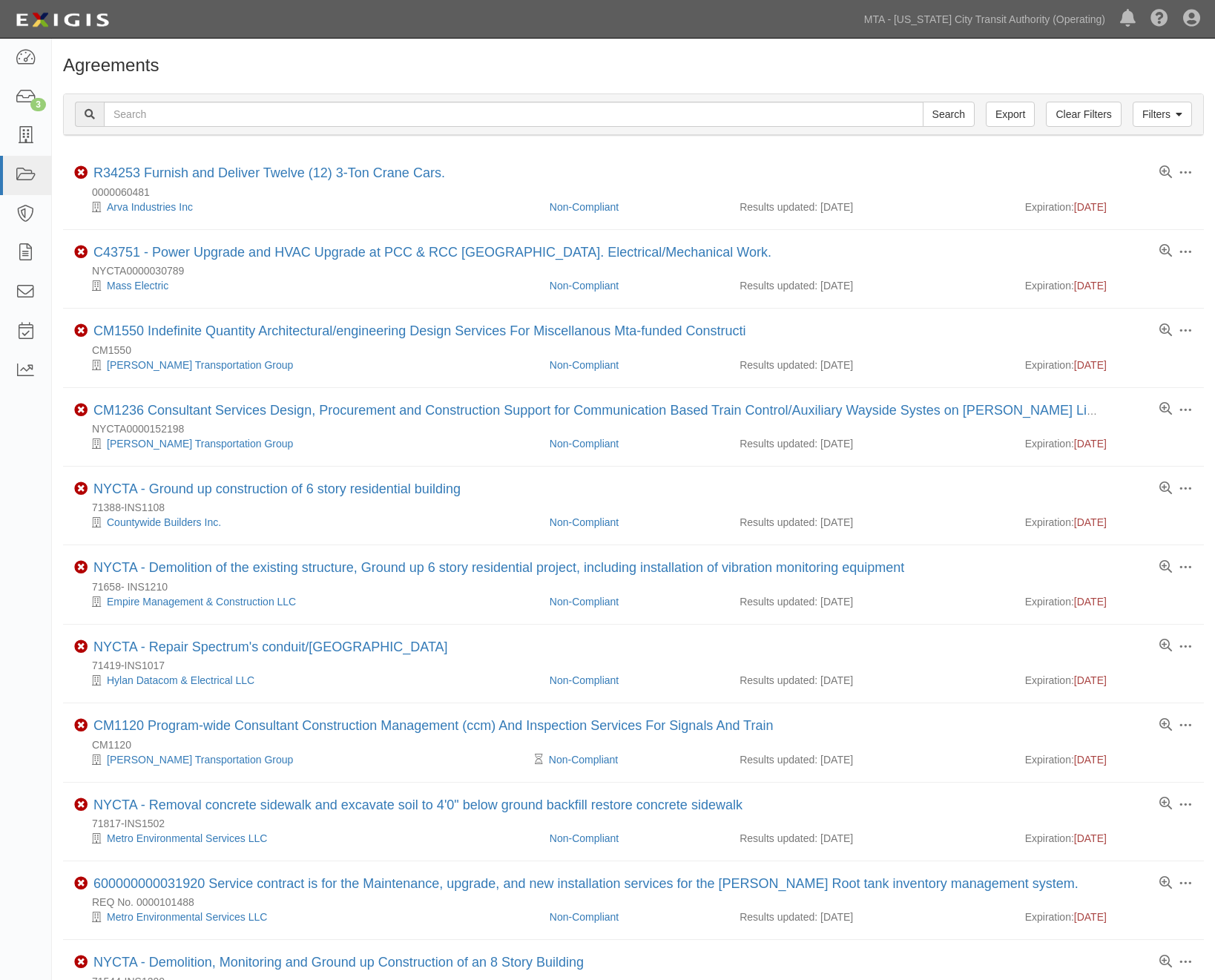
scroll to position [659, 0]
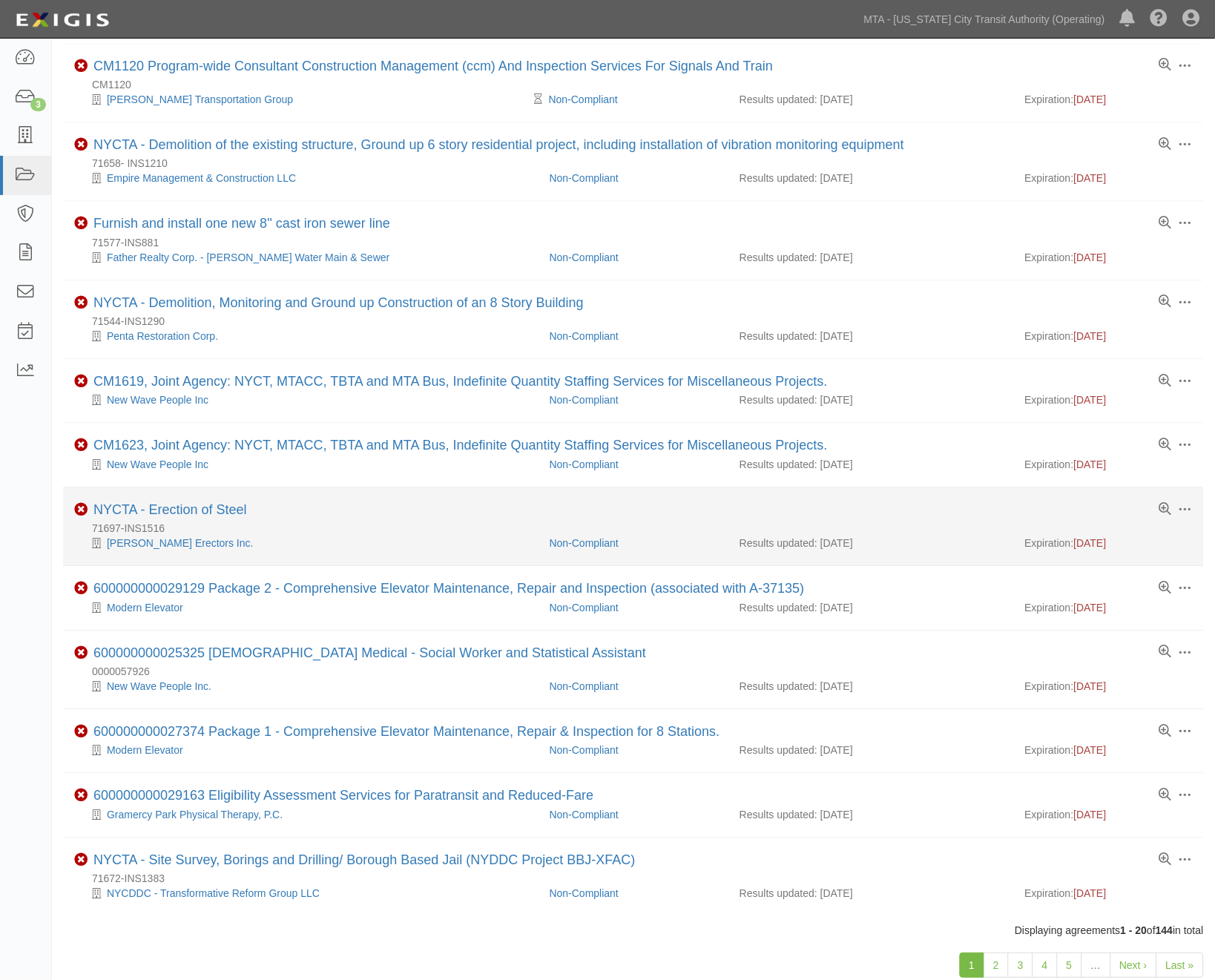
scroll to position [744, 0]
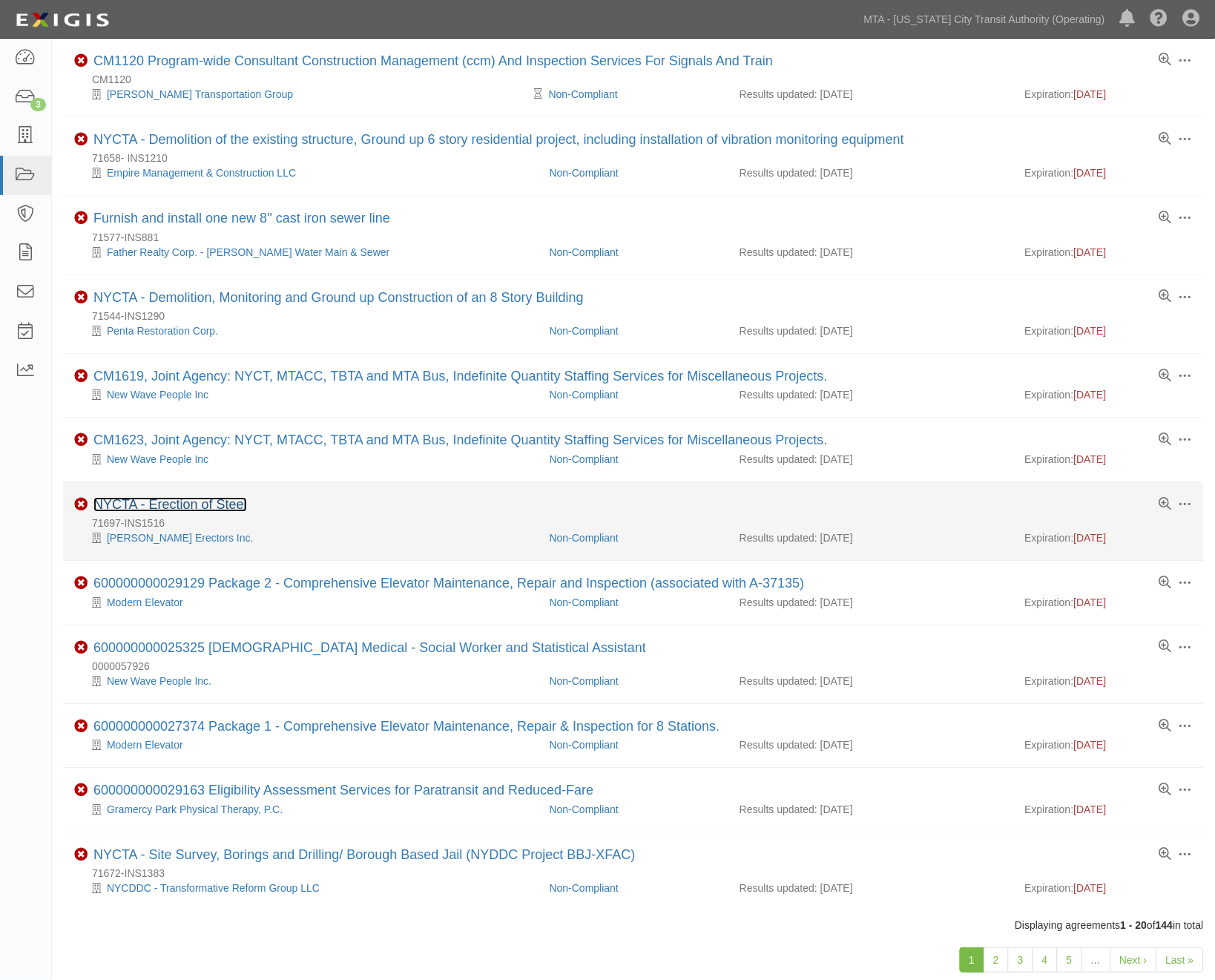
click at [238, 512] on link "NYCTA - Erection of Steel" at bounding box center [171, 505] width 154 height 15
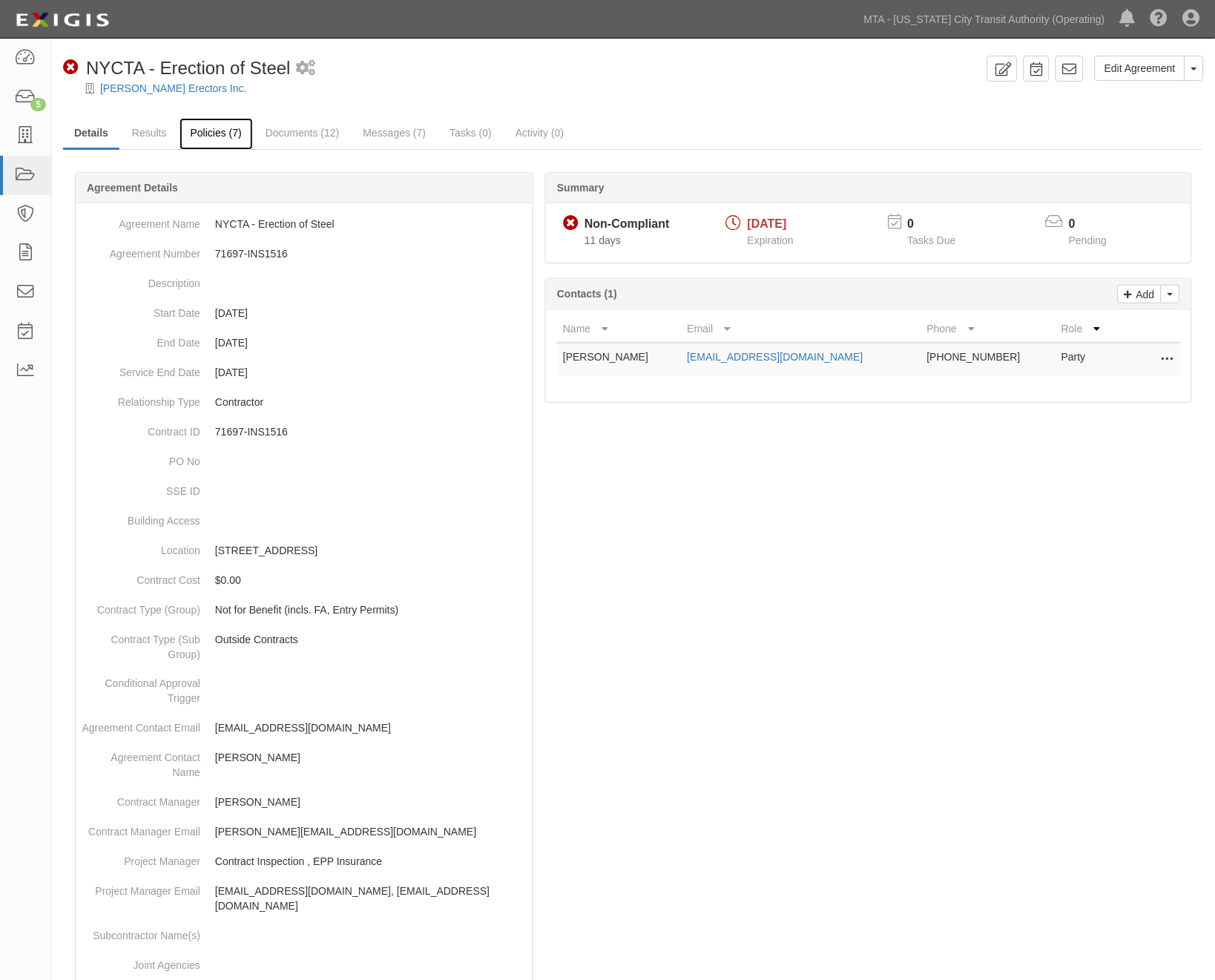
click at [218, 131] on link "Policies (7)" at bounding box center [217, 134] width 74 height 32
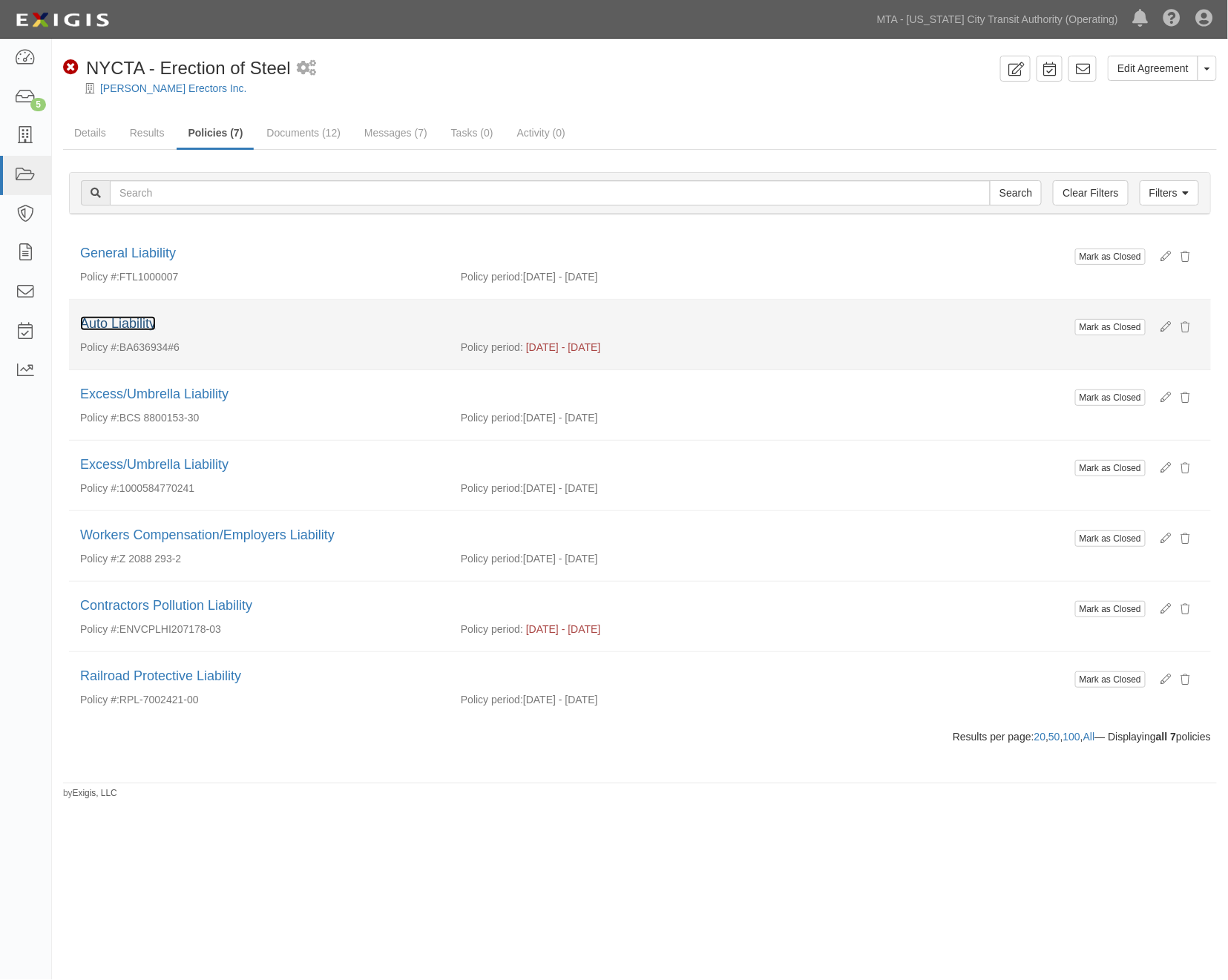
click at [134, 324] on link "Auto Liability" at bounding box center [118, 324] width 75 height 15
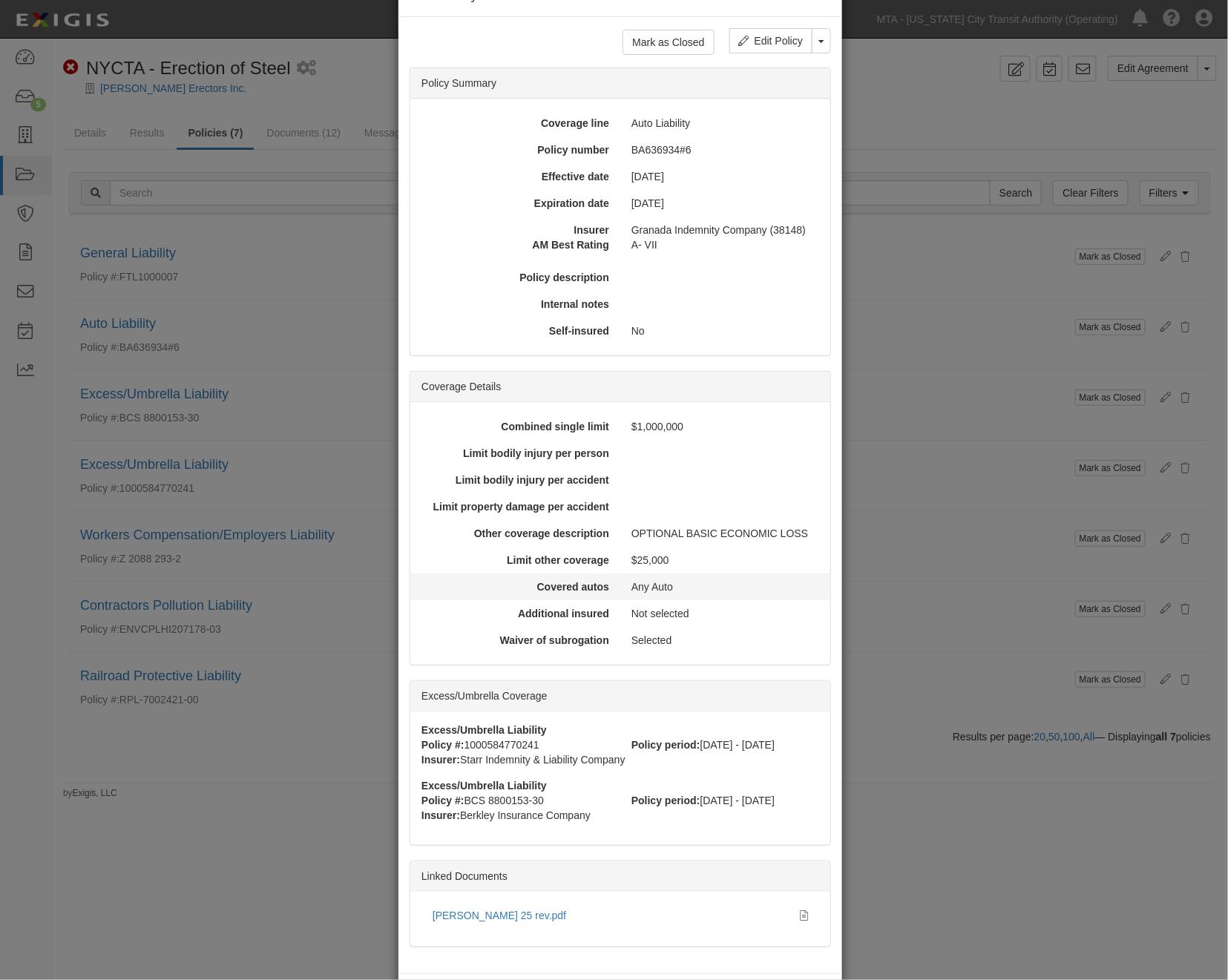
scroll to position [114, 0]
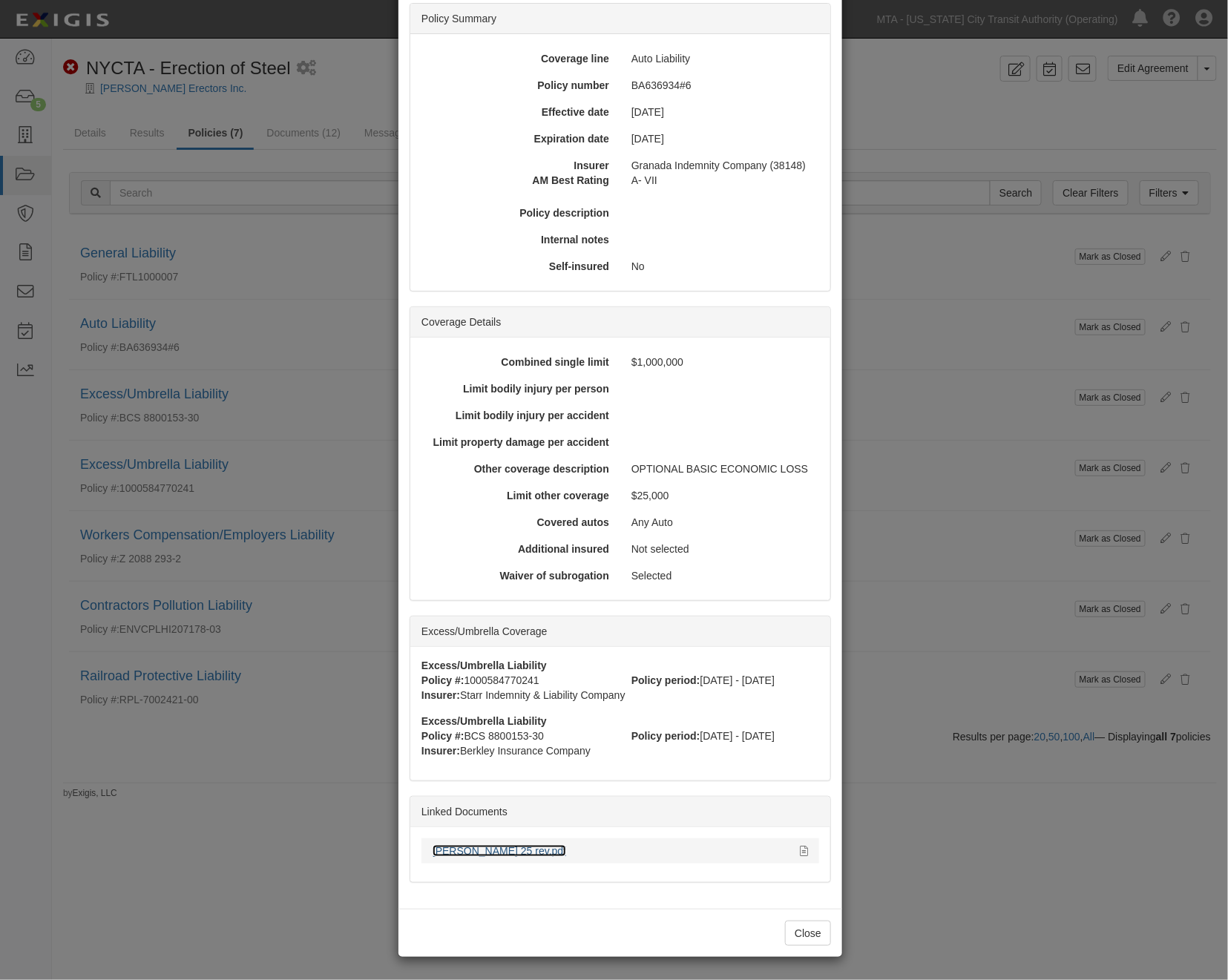
click at [487, 852] on link "[PERSON_NAME] 25 rev.pdf" at bounding box center [500, 851] width 134 height 12
drag, startPoint x: 866, startPoint y: 710, endPoint x: 761, endPoint y: 518, distance: 218.8
click at [866, 711] on div "× View Policy Mark as Closed Edit Policy Toggle Dropdown Delete Policy Policy S…" at bounding box center [614, 490] width 1228 height 980
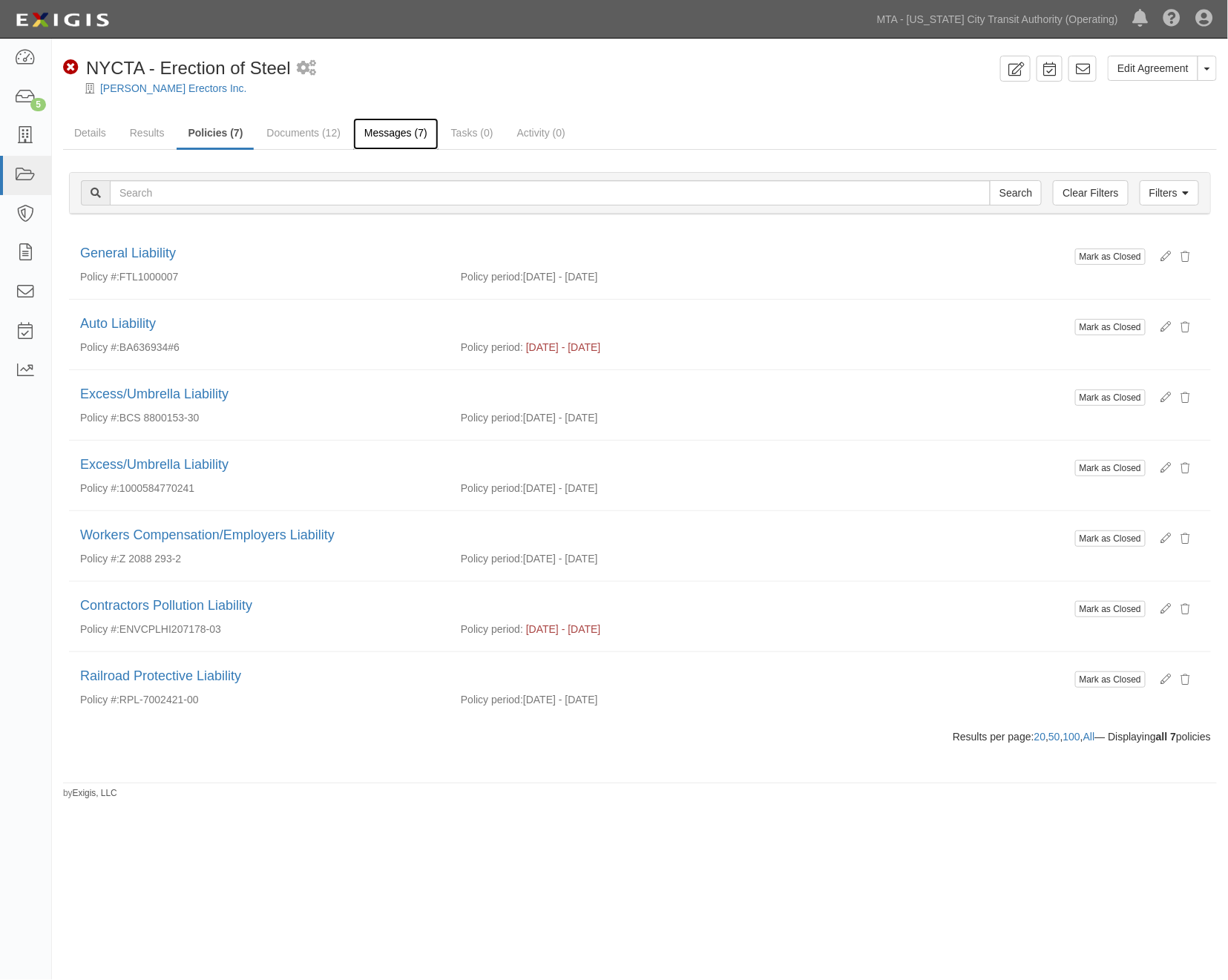
click at [404, 126] on link "Messages (7)" at bounding box center [396, 134] width 85 height 32
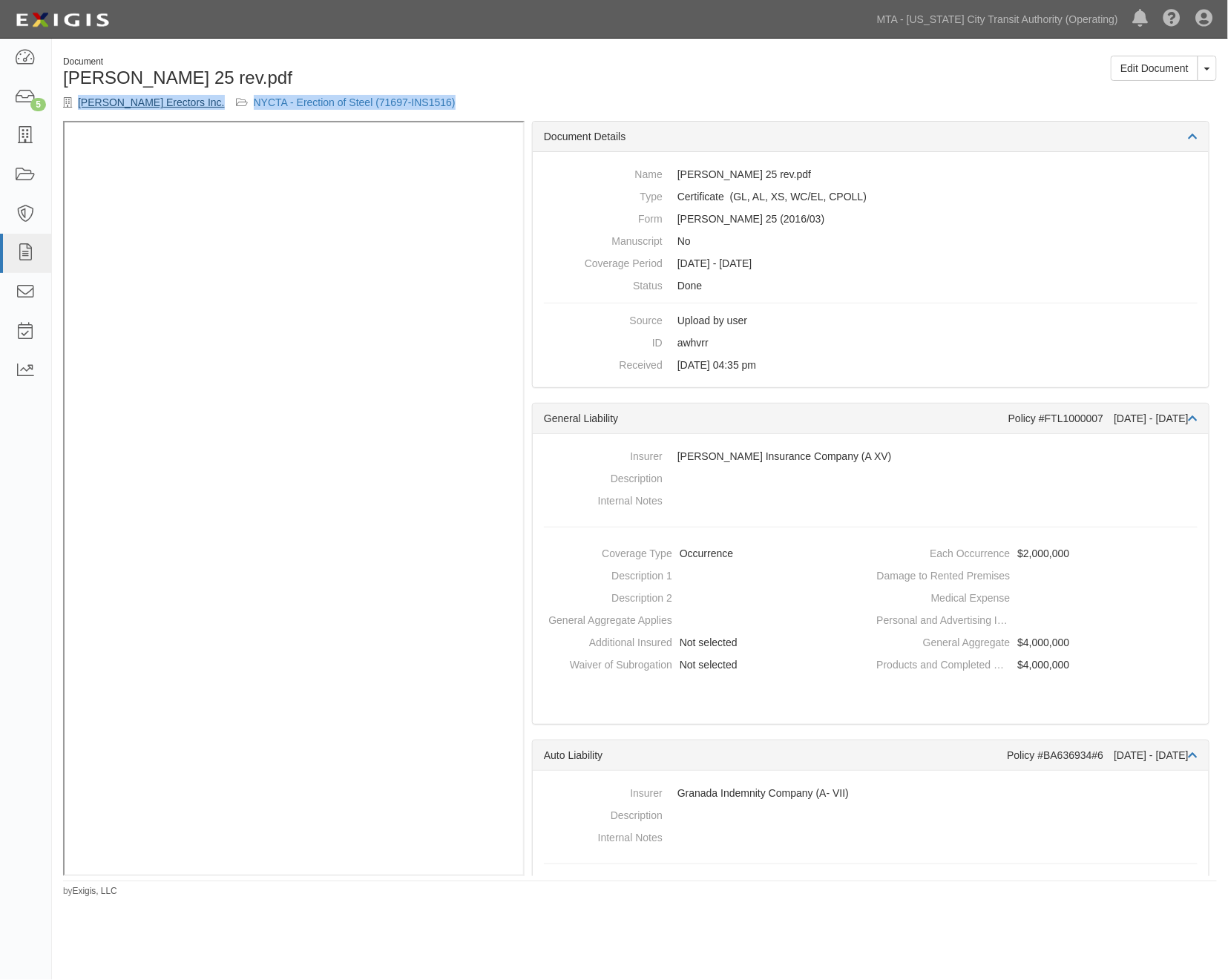
drag, startPoint x: 450, startPoint y: 102, endPoint x: 82, endPoint y: 105, distance: 368.0
click at [82, 105] on div "Gabriel Steel Erectors Inc. NYCTA - Erection of Steel (71697-INS1516)" at bounding box center [346, 102] width 566 height 15
copy div "Gabriel Steel Erectors Inc. NYCTA - Erection of Steel (71697-INS1516)"
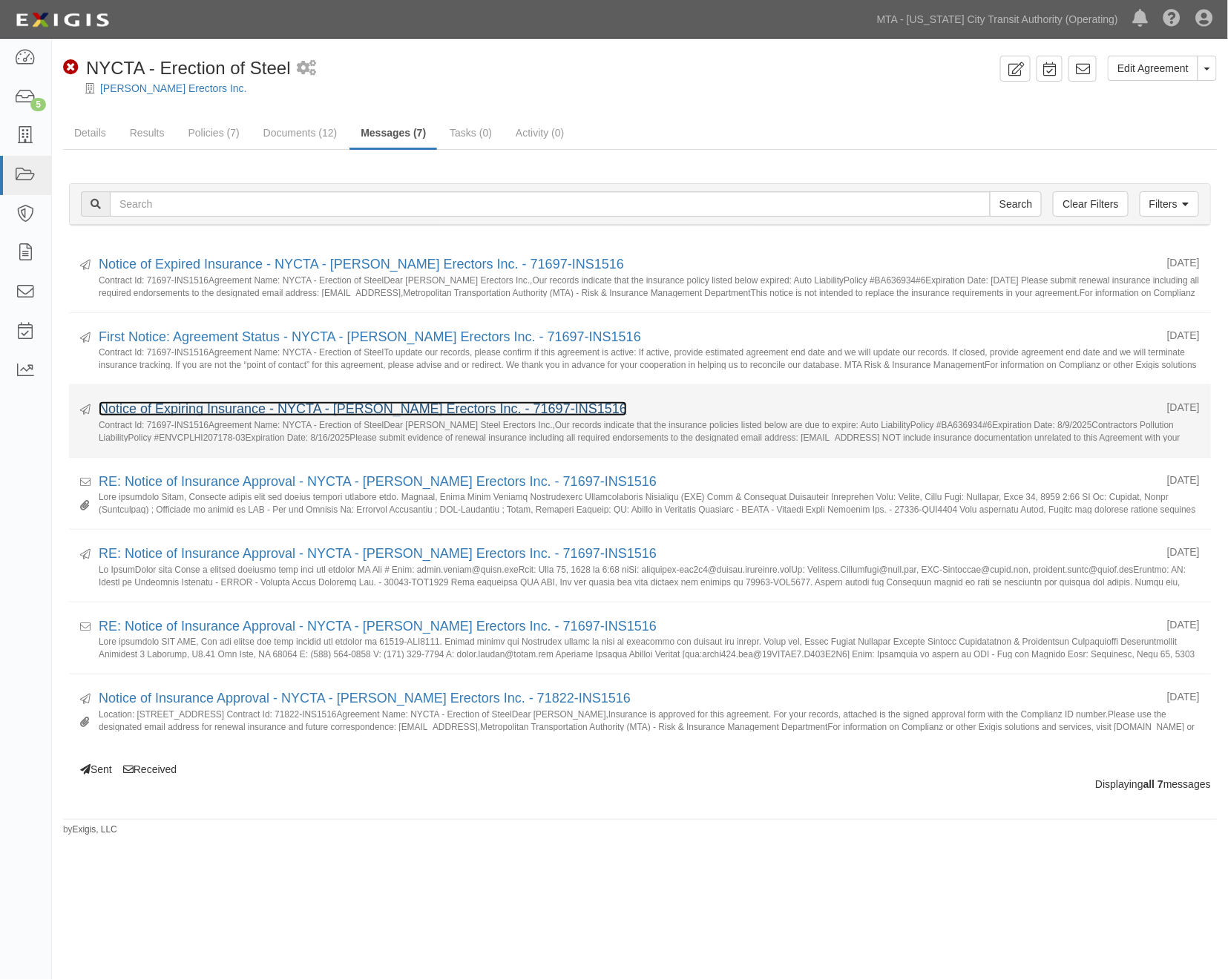
click at [220, 411] on link "Notice of Expiring Insurance - NYCTA - [PERSON_NAME] Erectors Inc. - 71697-INS1…" at bounding box center [362, 409] width 528 height 15
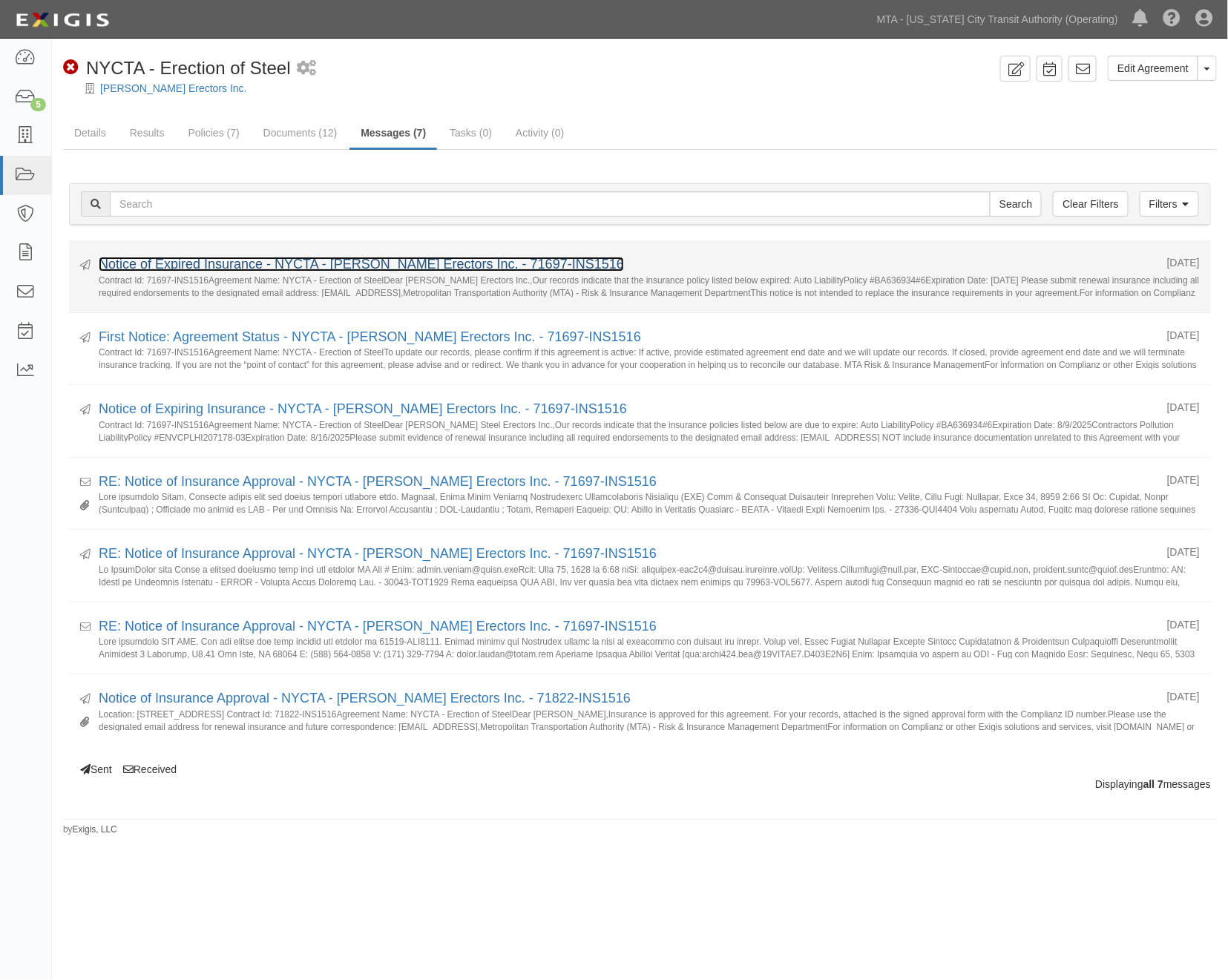
click at [300, 264] on link "Notice of Expired Insurance - NYCTA - [PERSON_NAME] Erectors Inc. - 71697-INS15…" at bounding box center [362, 264] width 526 height 15
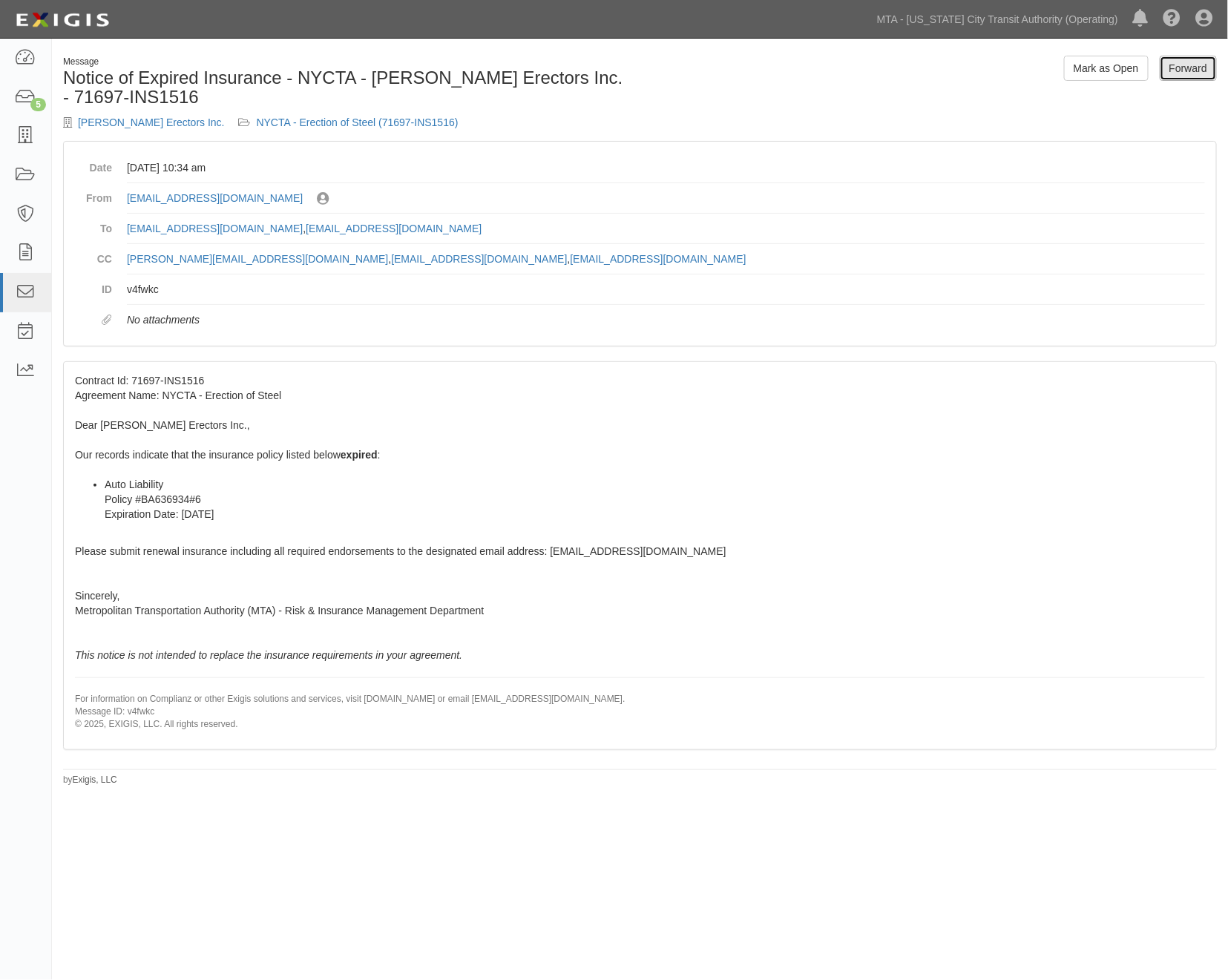
click at [1197, 68] on link "Forward" at bounding box center [1189, 68] width 57 height 25
click at [382, 120] on link "NYCTA - Erection of Steel (71697-INS1516)" at bounding box center [357, 122] width 202 height 12
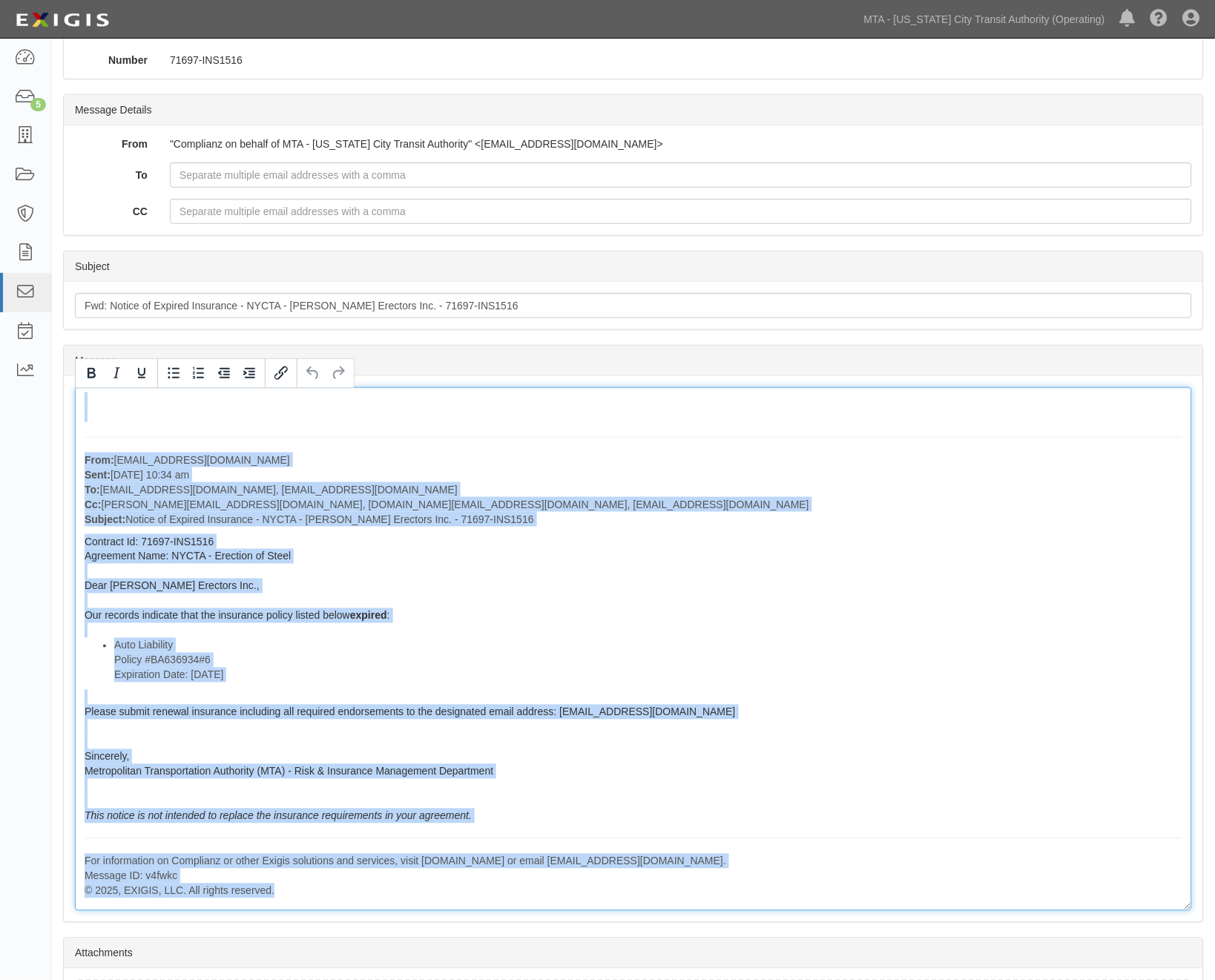
scroll to position [204, 0]
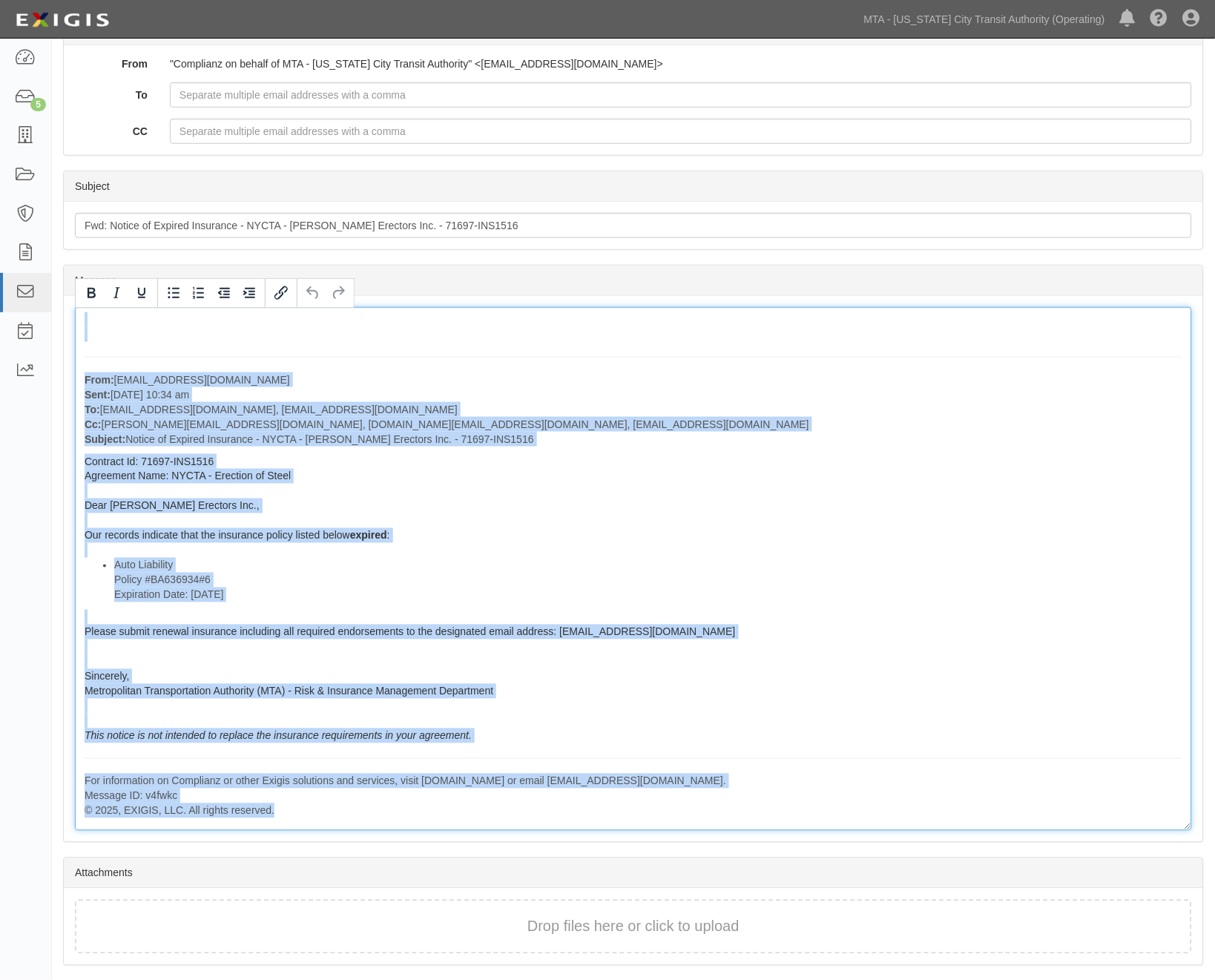
drag, startPoint x: 82, startPoint y: 541, endPoint x: 495, endPoint y: 883, distance: 536.2
click at [495, 883] on form "Cancel Send Message Forward Message [PERSON_NAME] Erectors Inc. NYCTA - Erectio…" at bounding box center [633, 409] width 1141 height 1115
copy div "Lore: ipsumdolo-sit2a6@conse.adipiscin.eli Sedd: Eiusmo 95, 4480 te 82:95 in Ut…"
click at [854, 418] on p "From: [EMAIL_ADDRESS][DOMAIN_NAME] Sent: [DATE] 10:34 am To: [EMAIL_ADDRESS][DO…" at bounding box center [633, 409] width 1098 height 74
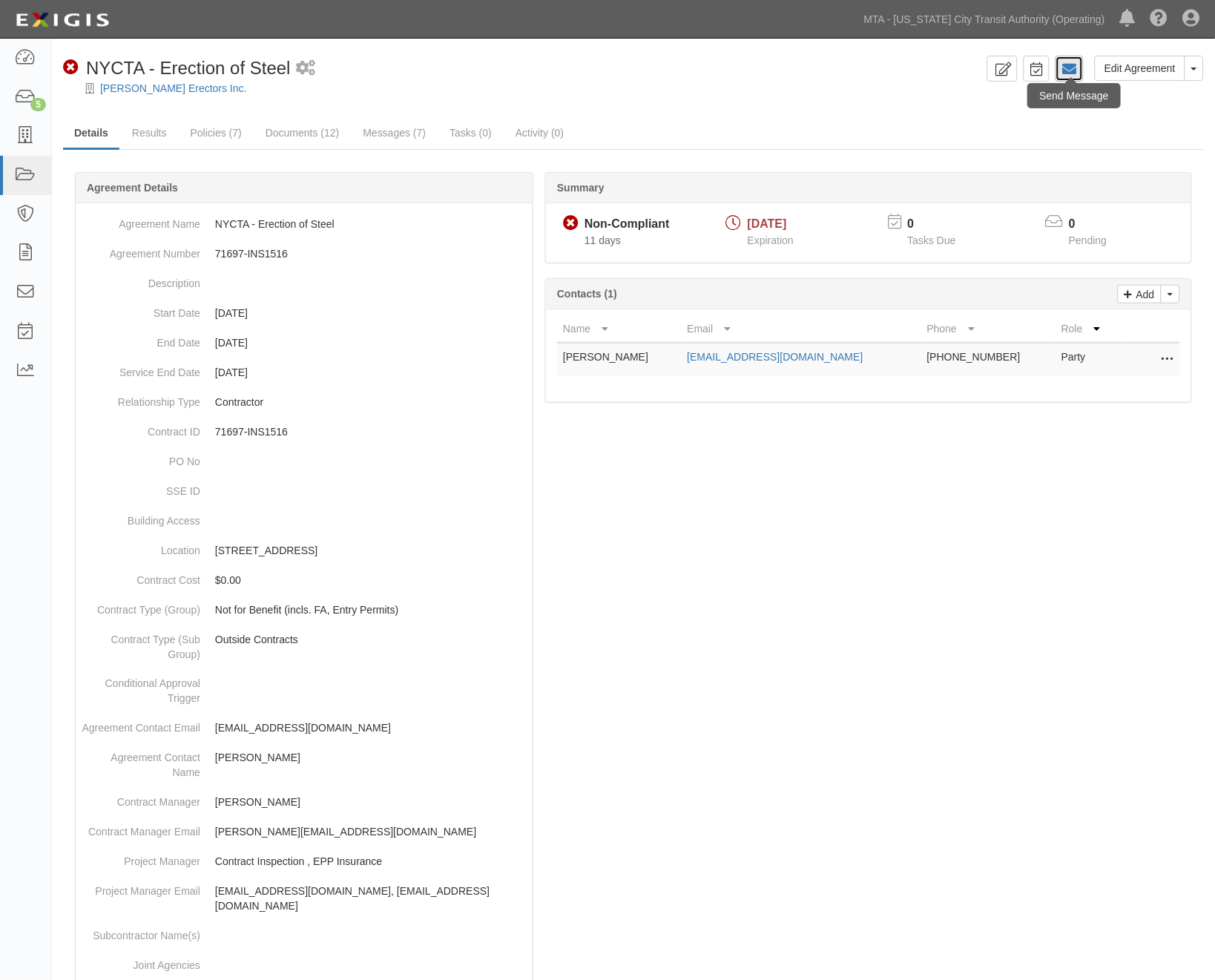
click at [1072, 72] on icon at bounding box center [1069, 69] width 15 height 15
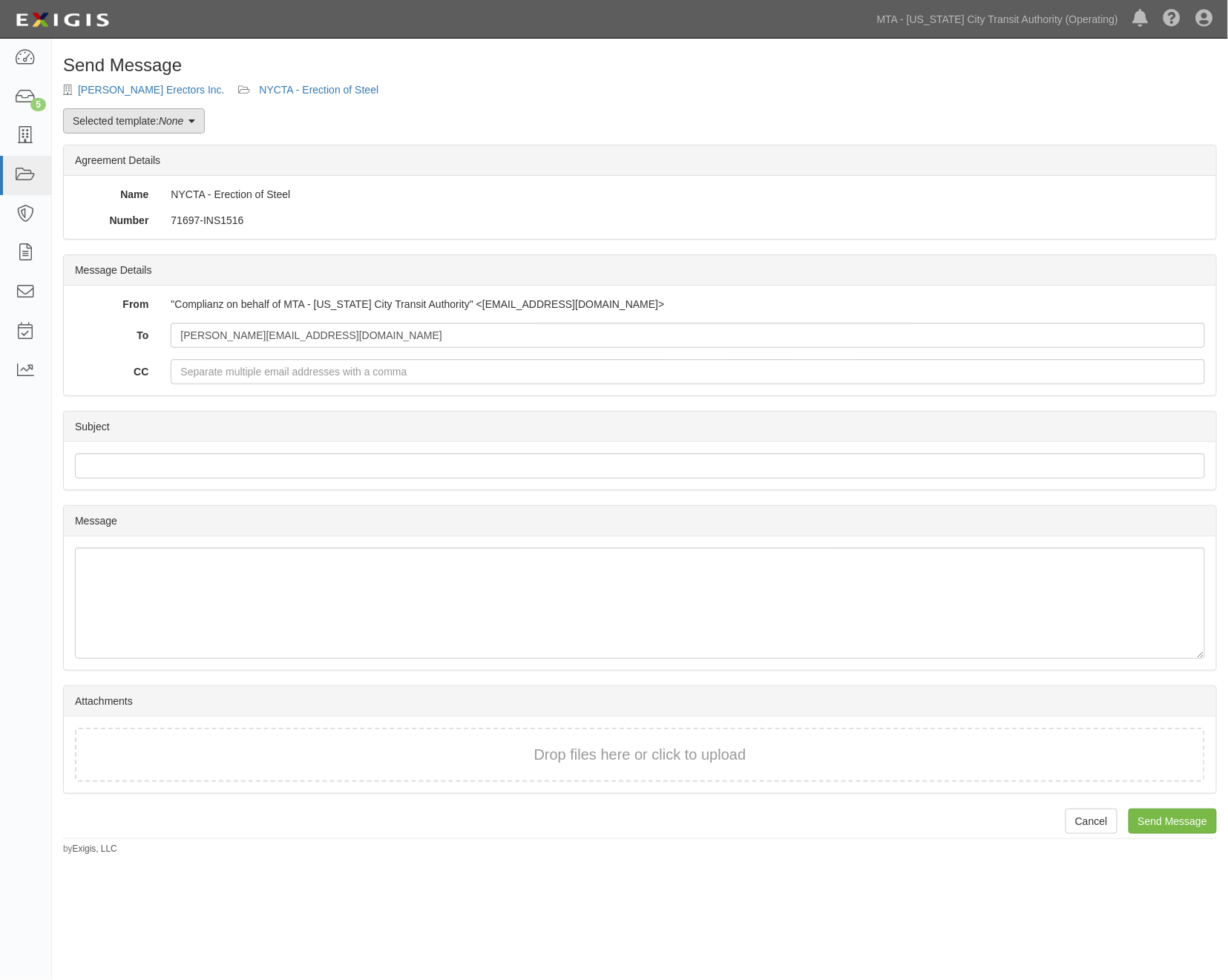
click at [146, 121] on link "Selected template: None" at bounding box center [133, 121] width 141 height 25
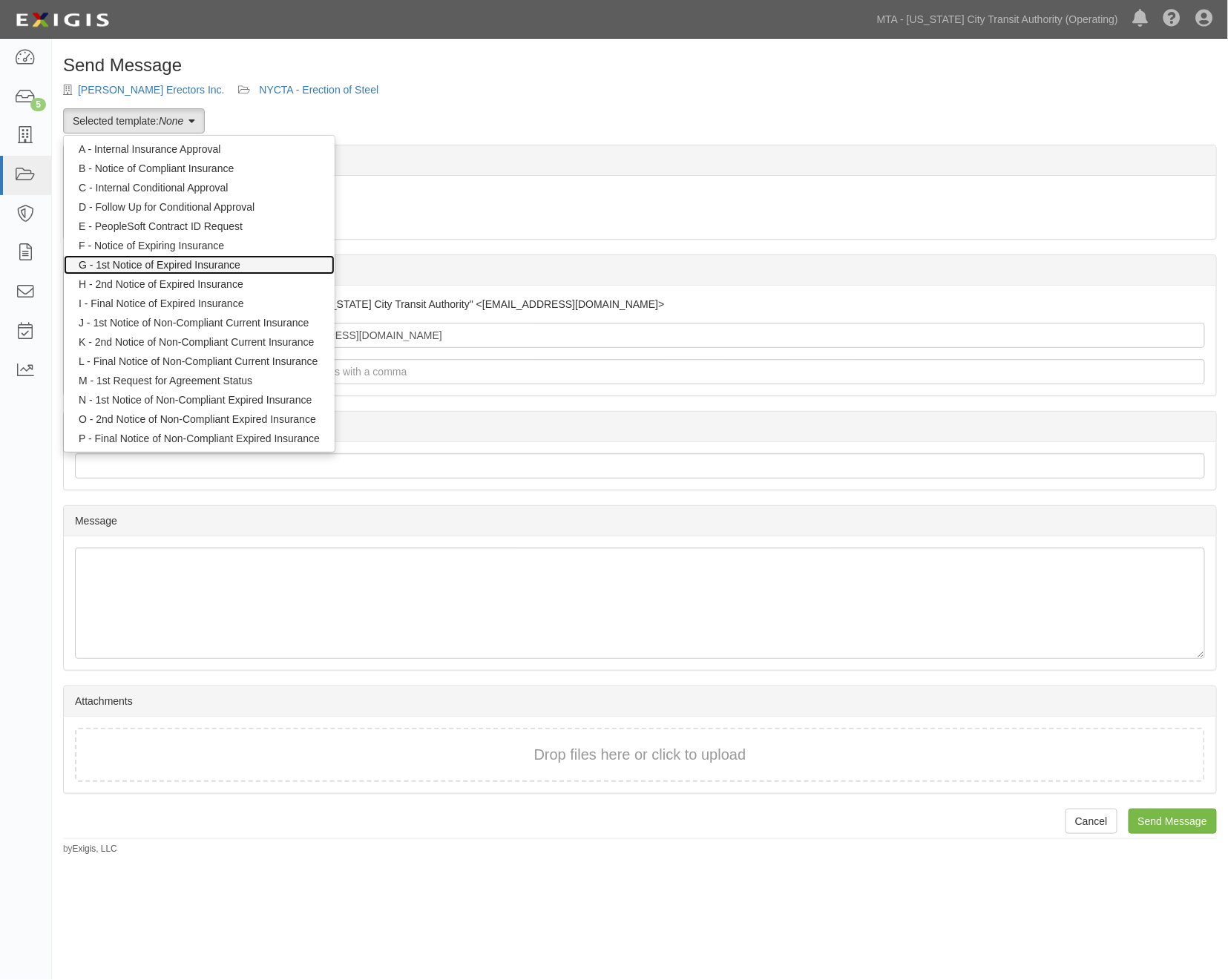
click at [168, 259] on link "G - 1st Notice of Expired Insurance" at bounding box center [199, 264] width 271 height 19
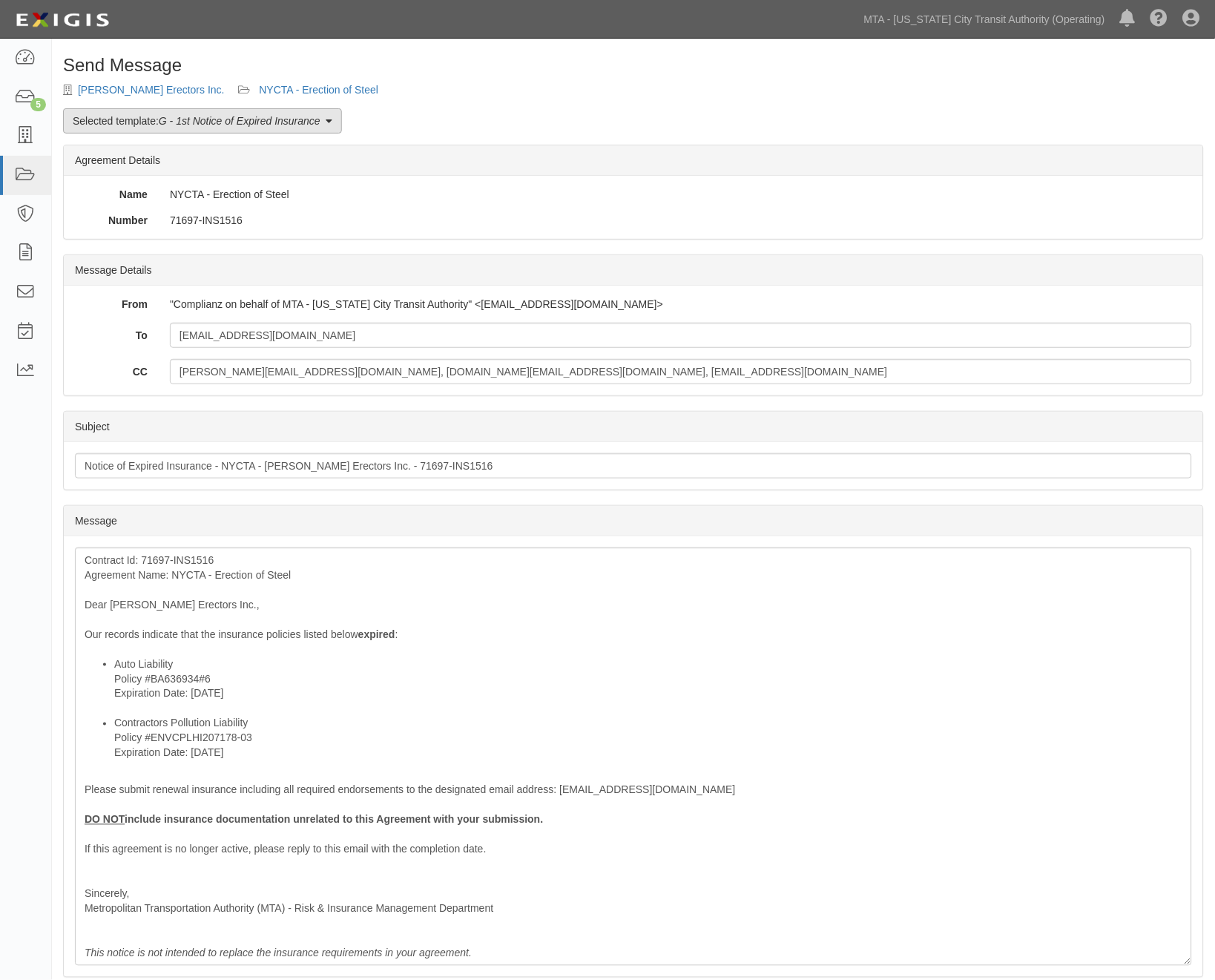
click at [204, 121] on em "G - 1st Notice of Expired Insurance" at bounding box center [239, 121] width 161 height 12
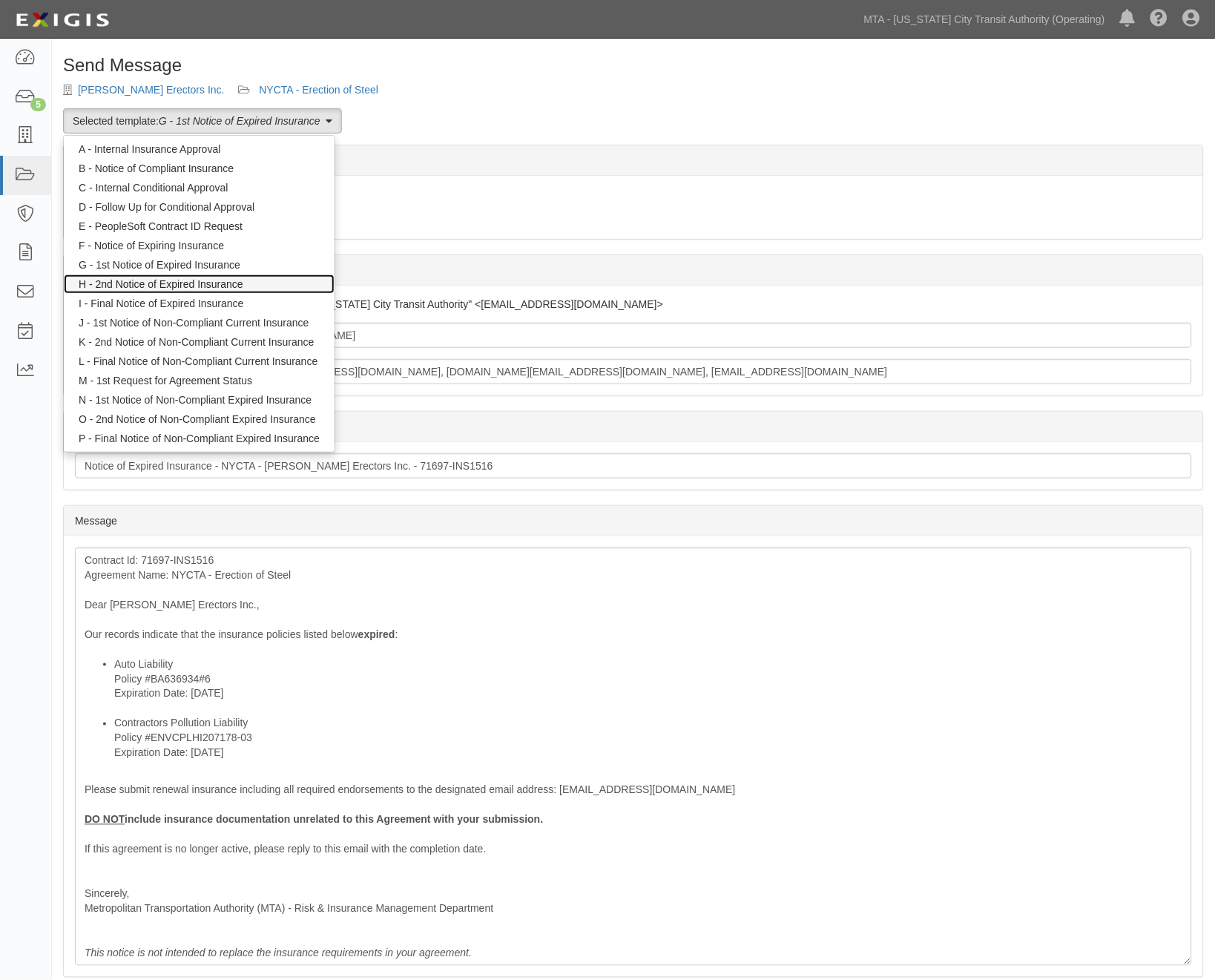
click at [161, 280] on link "H - 2nd Notice of Expired Insurance" at bounding box center [199, 284] width 271 height 19
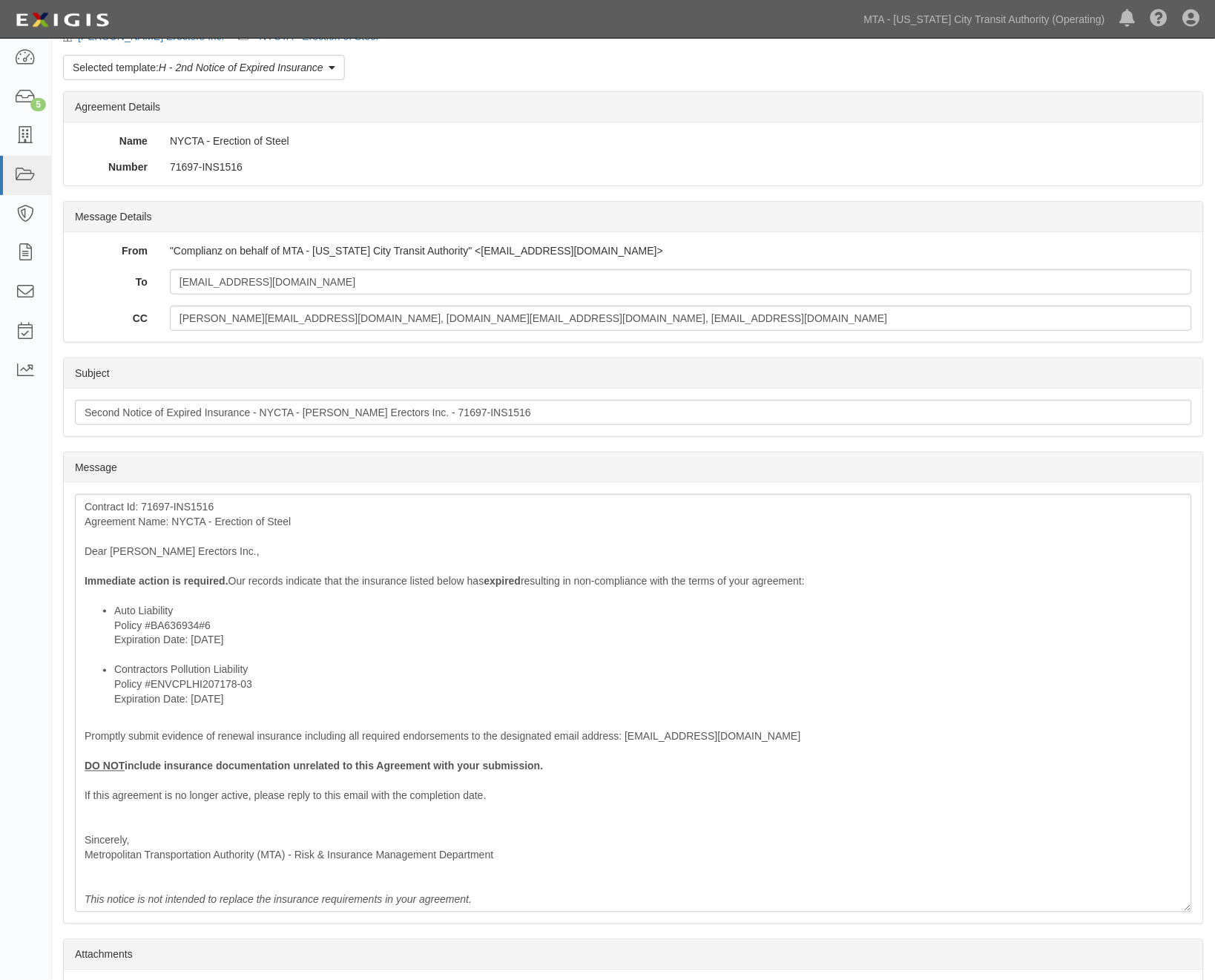
scroll to position [82, 0]
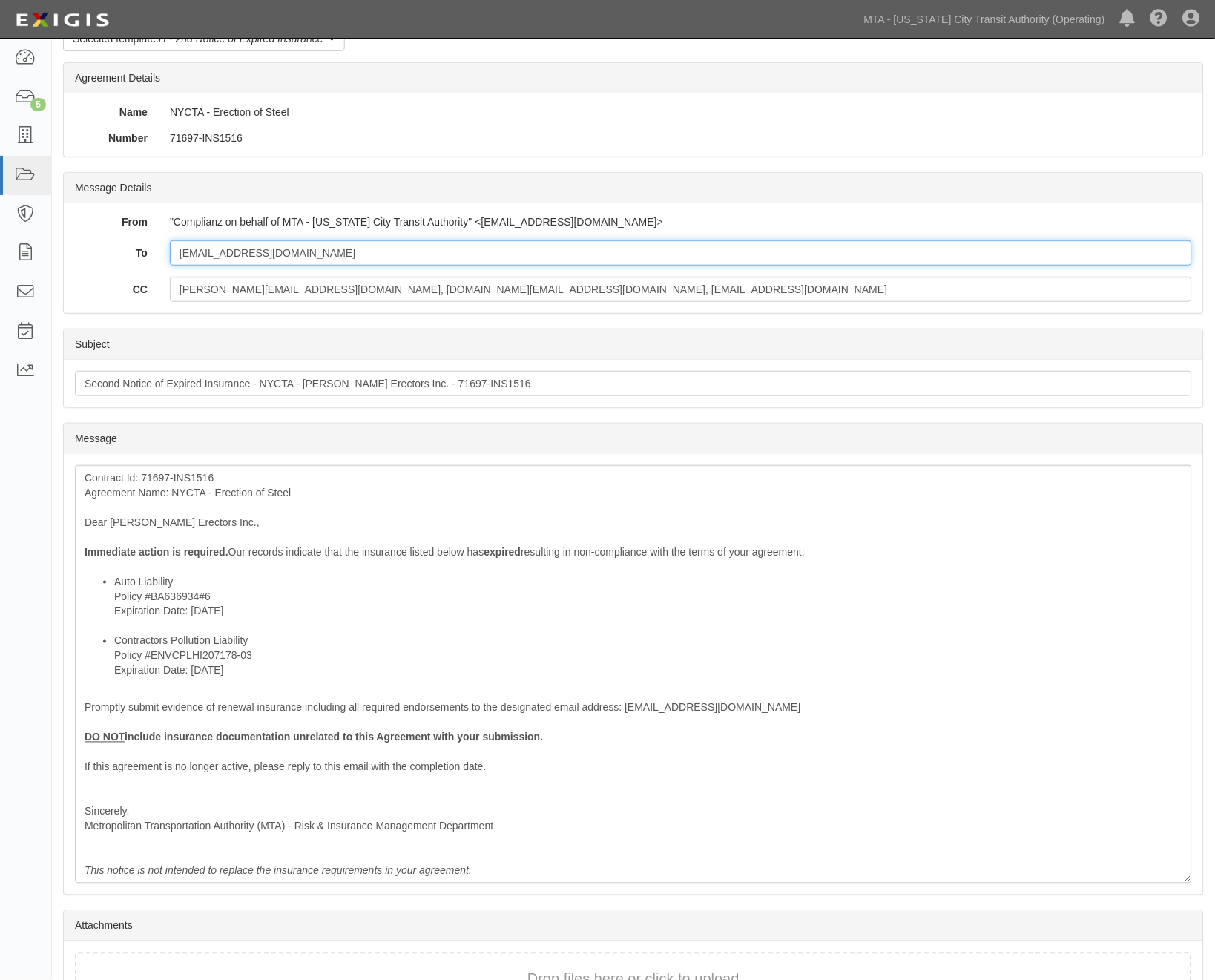
drag, startPoint x: 345, startPoint y: 257, endPoint x: 172, endPoint y: 247, distance: 173.3
click at [172, 247] on input "[EMAIL_ADDRESS][DOMAIN_NAME]" at bounding box center [681, 253] width 1023 height 25
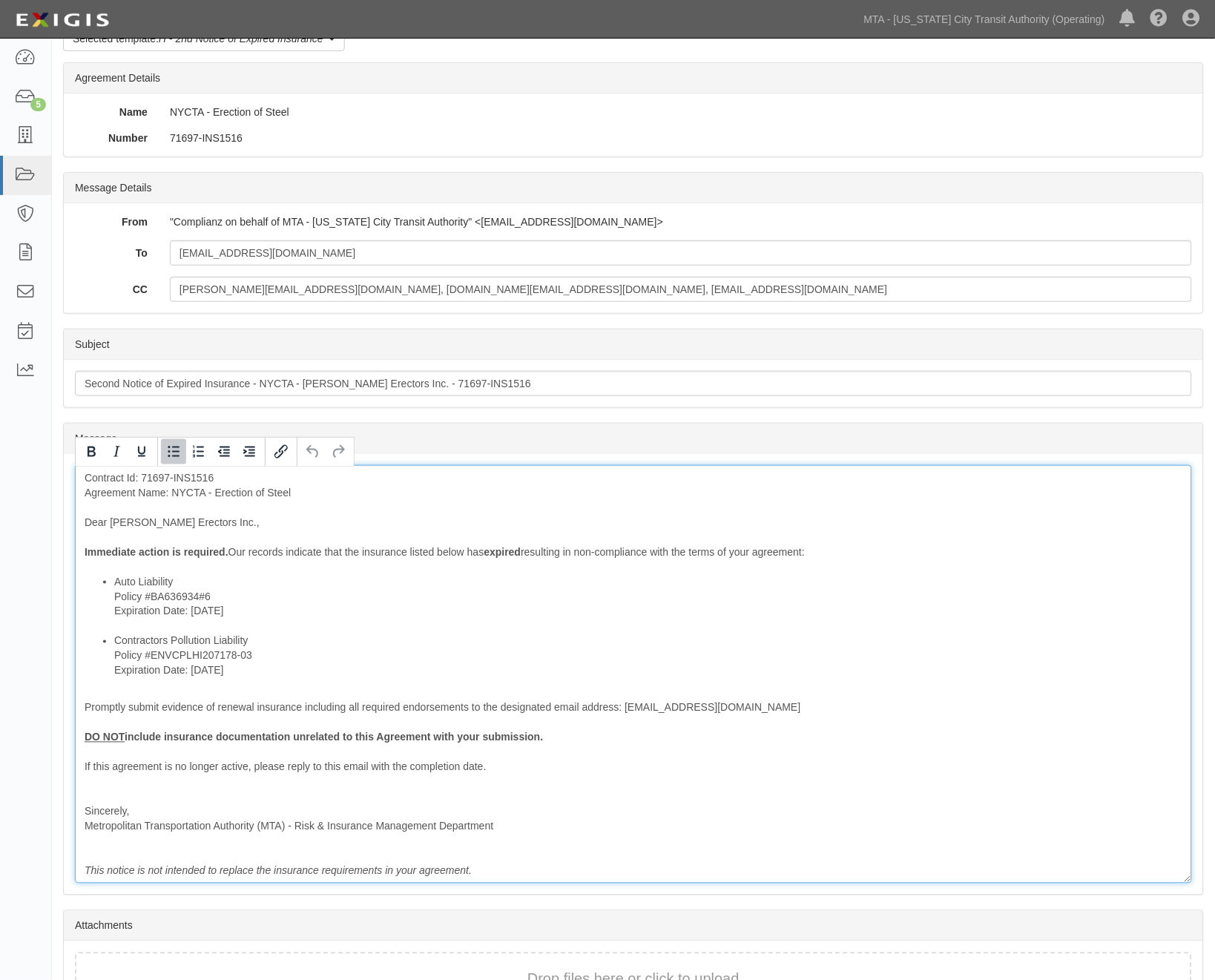
click at [454, 659] on li "Contractors Pollution Liability Policy #ENVCPLHI207178-03 Expiration Date: [DAT…" at bounding box center [649, 655] width 1069 height 44
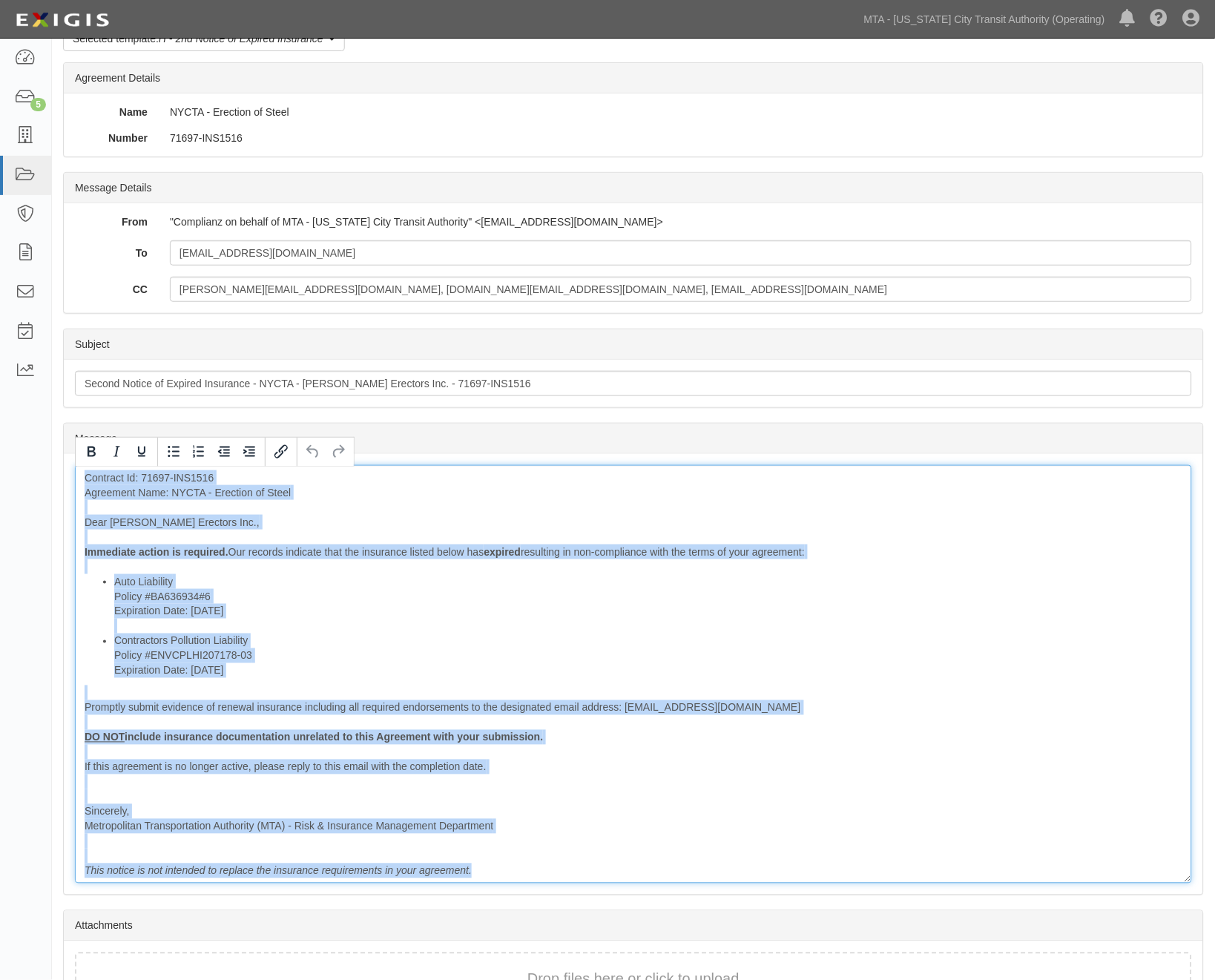
drag, startPoint x: 77, startPoint y: 471, endPoint x: 478, endPoint y: 868, distance: 564.3
click at [478, 868] on div "Contract Id: 71697-INS1516 Agreement Name: NYCTA - Erection of Steel Dear [PERS…" at bounding box center [633, 675] width 1117 height 418
copy div "Contract Id: 71697-INS1516 Agreement Name: NYCTA - Erection of Steel Dear [PERS…"
click at [479, 668] on li "Contractors Pollution Liability Policy #ENVCPLHI207178-03 Expiration Date: [DAT…" at bounding box center [649, 655] width 1069 height 44
drag, startPoint x: 79, startPoint y: 475, endPoint x: 505, endPoint y: 880, distance: 587.8
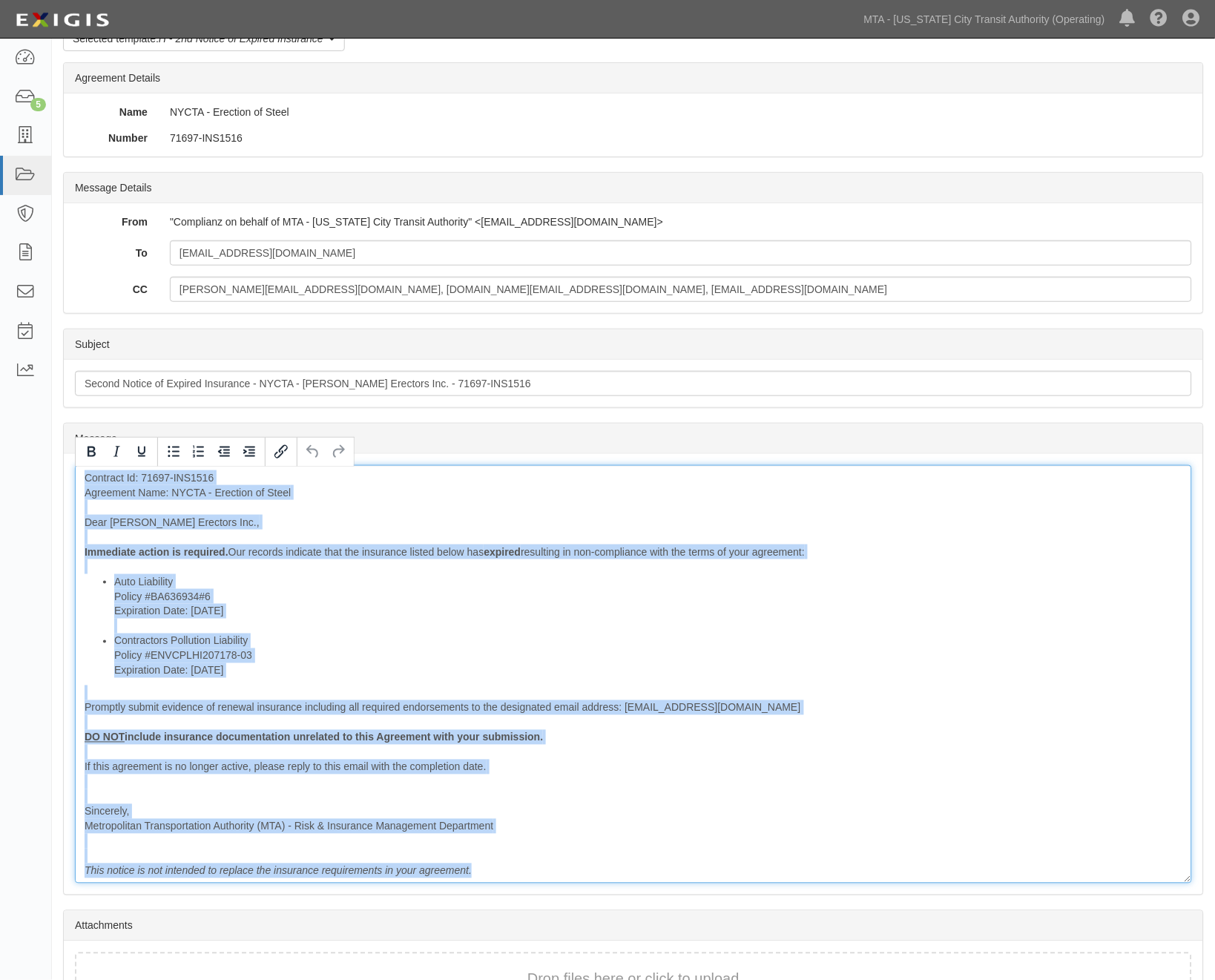
click at [505, 880] on div "Contract Id: 71697-INS1516 Agreement Name: NYCTA - Erection of Steel Dear [PERS…" at bounding box center [633, 675] width 1117 height 418
copy div "Contract Id: 71697-INS1516 Agreement Name: NYCTA - Erection of Steel Dear [PERS…"
click at [567, 680] on div "Contract Id: 71697-INS1516 Agreement Name: NYCTA - Erection of Steel Dear [PERS…" at bounding box center [633, 675] width 1117 height 418
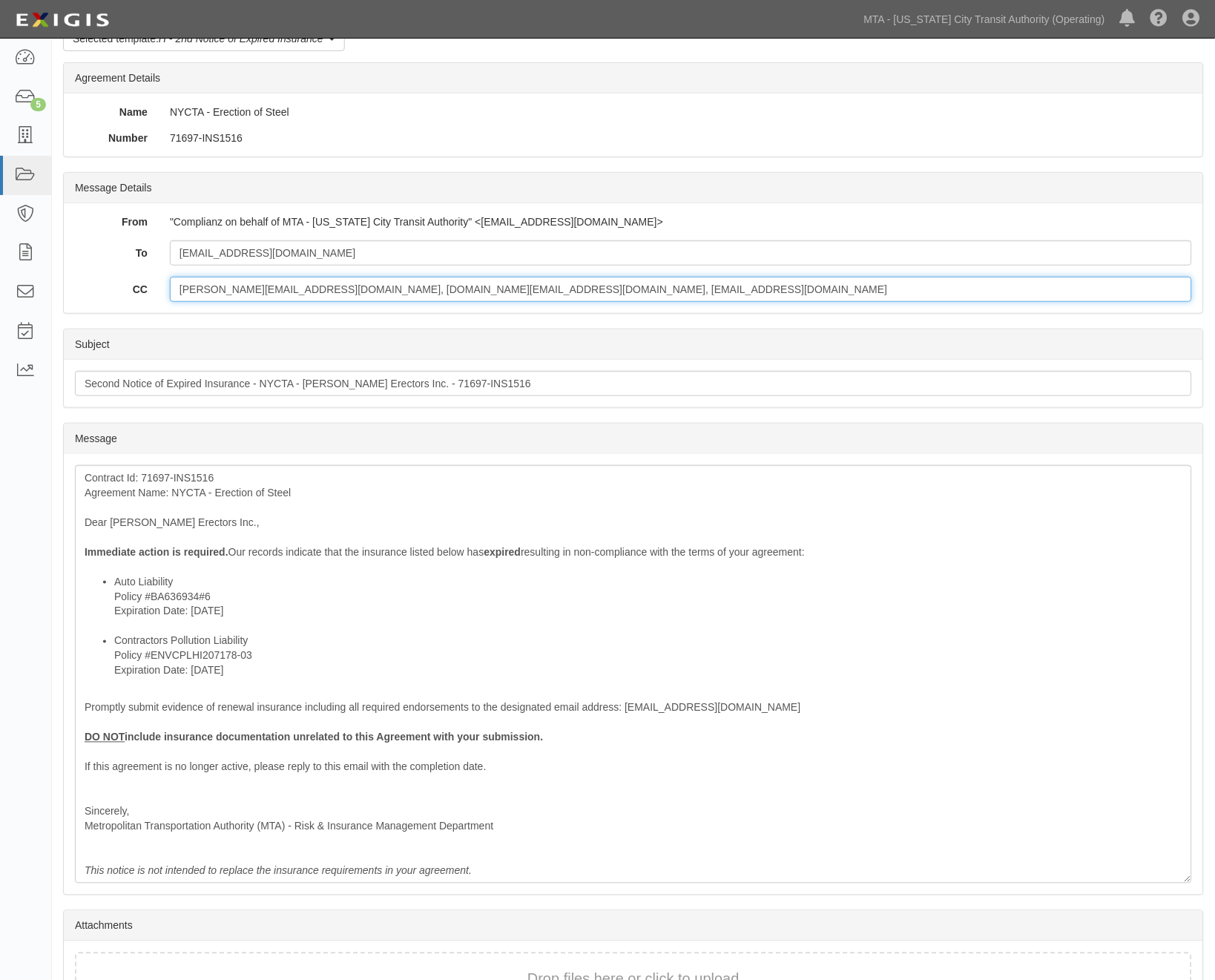
drag, startPoint x: 448, startPoint y: 287, endPoint x: 136, endPoint y: 291, distance: 312.0
click at [136, 291] on div "CC [PERSON_NAME][EMAIL_ADDRESS][DOMAIN_NAME], [DOMAIN_NAME][EMAIL_ADDRESS][DOMA…" at bounding box center [633, 290] width 1140 height 25
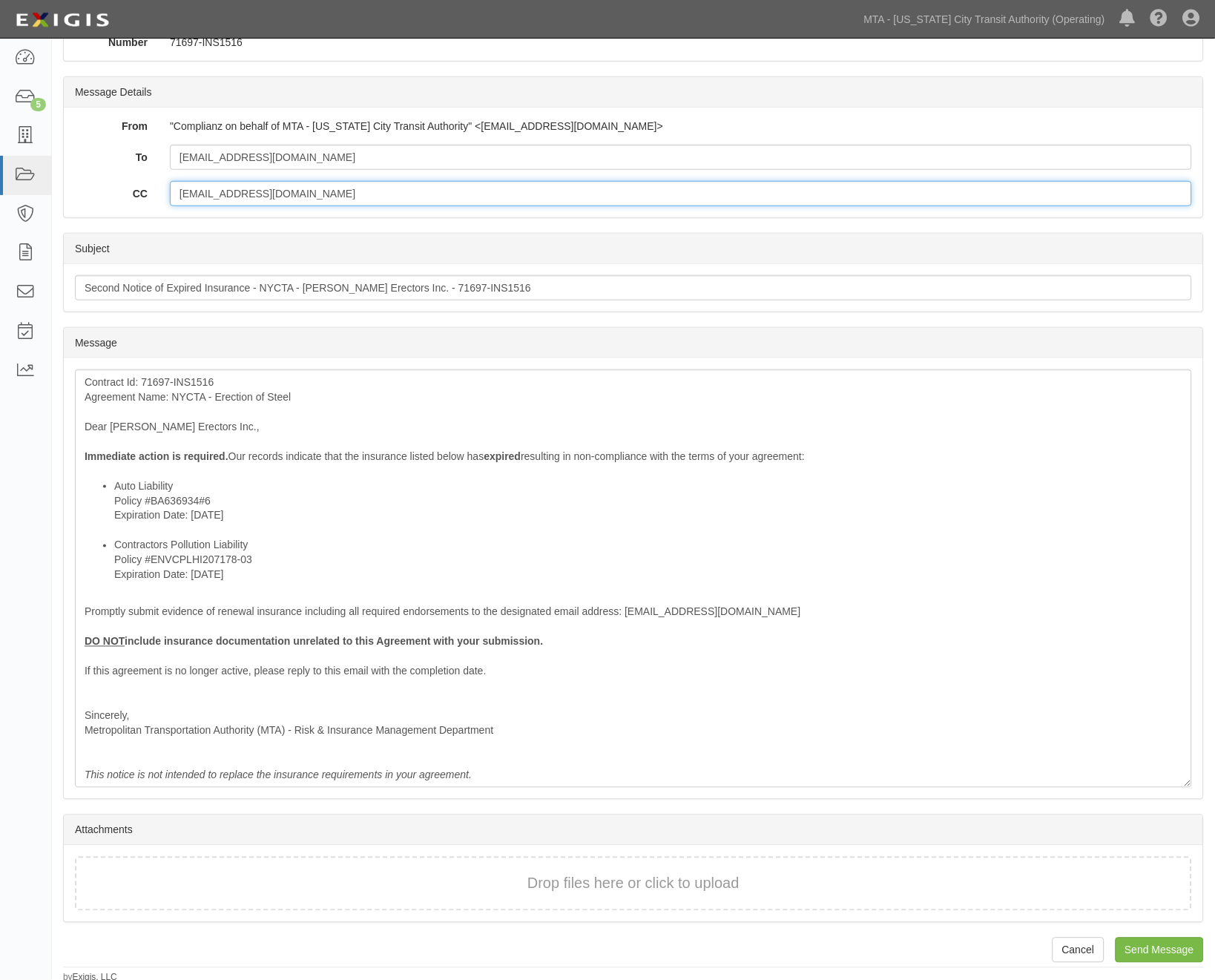
scroll to position [182, 0]
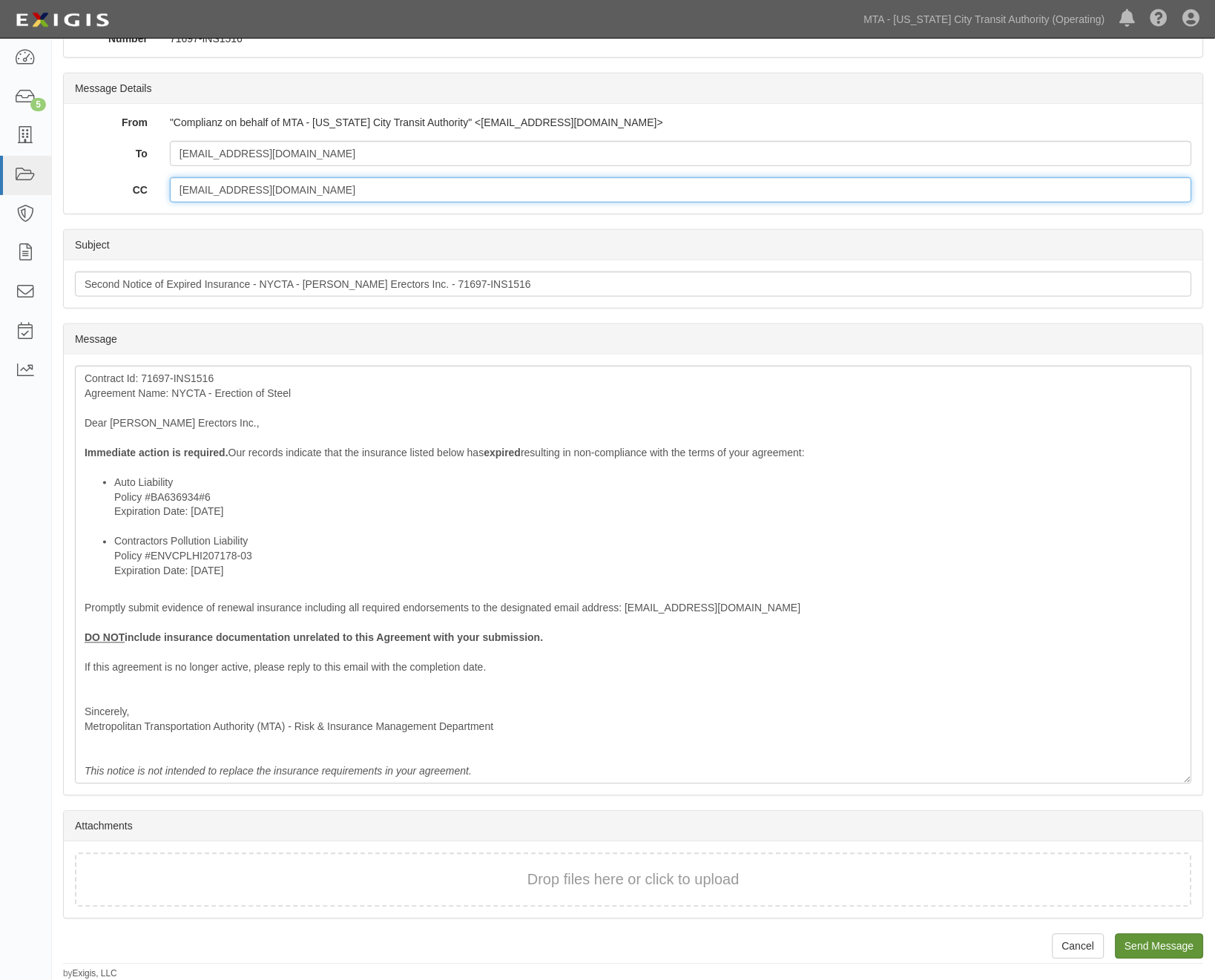
type input "[EMAIL_ADDRESS][DOMAIN_NAME]"
click at [1142, 942] on input "Send Message" at bounding box center [1159, 947] width 88 height 25
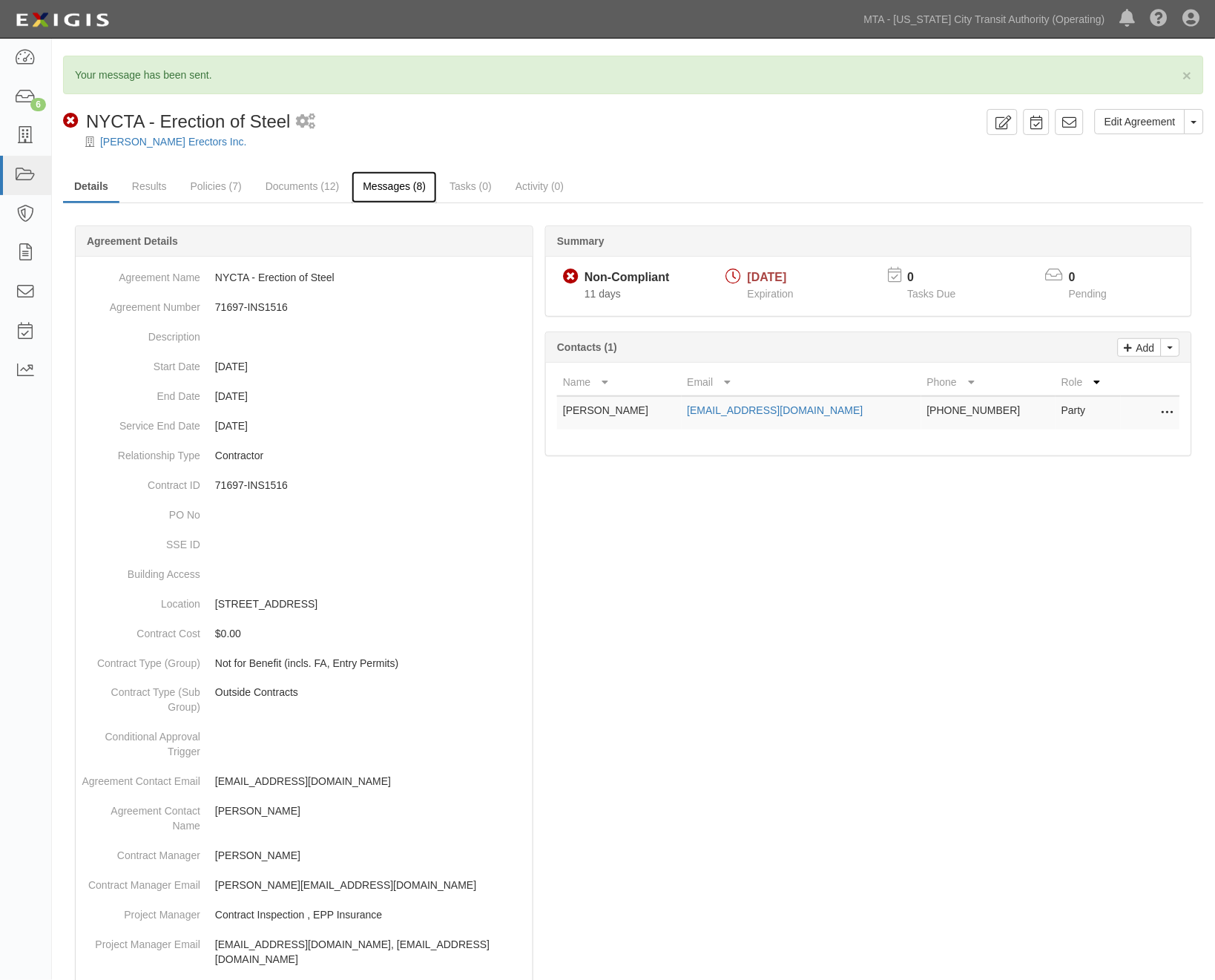
click at [408, 182] on link "Messages (8)" at bounding box center [394, 187] width 85 height 32
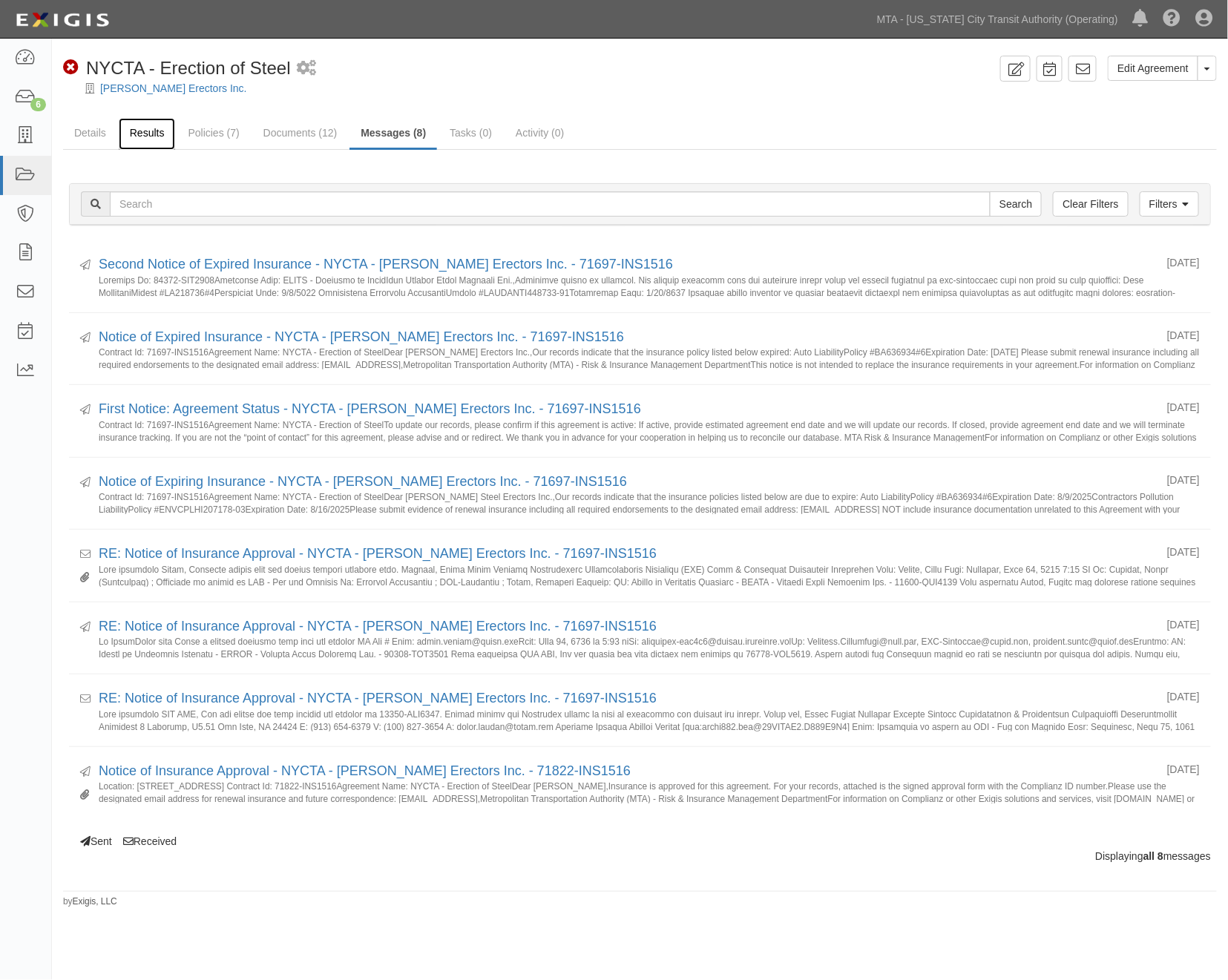
click at [138, 125] on link "Results" at bounding box center [147, 134] width 57 height 32
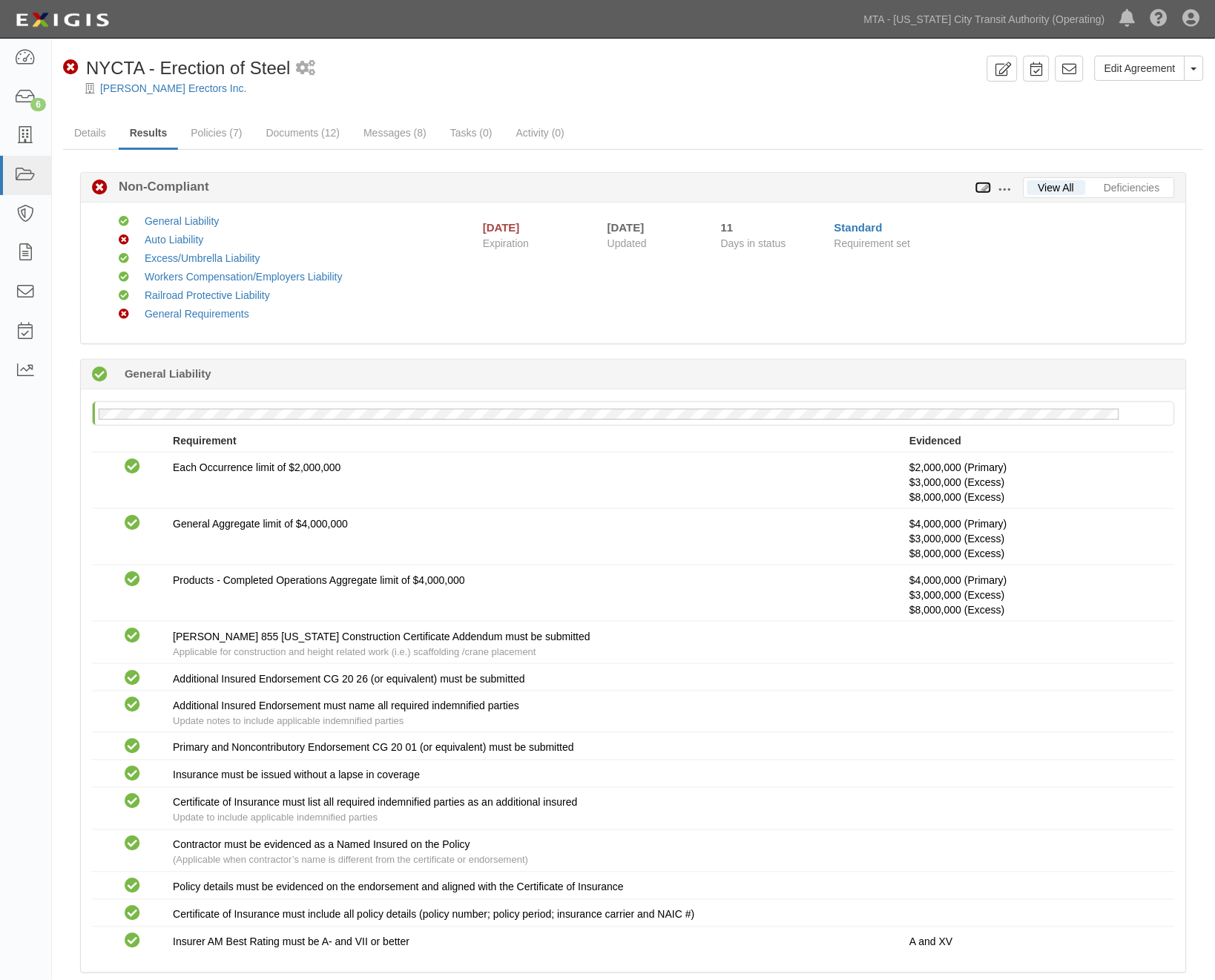
click at [985, 183] on icon at bounding box center [984, 188] width 17 height 10
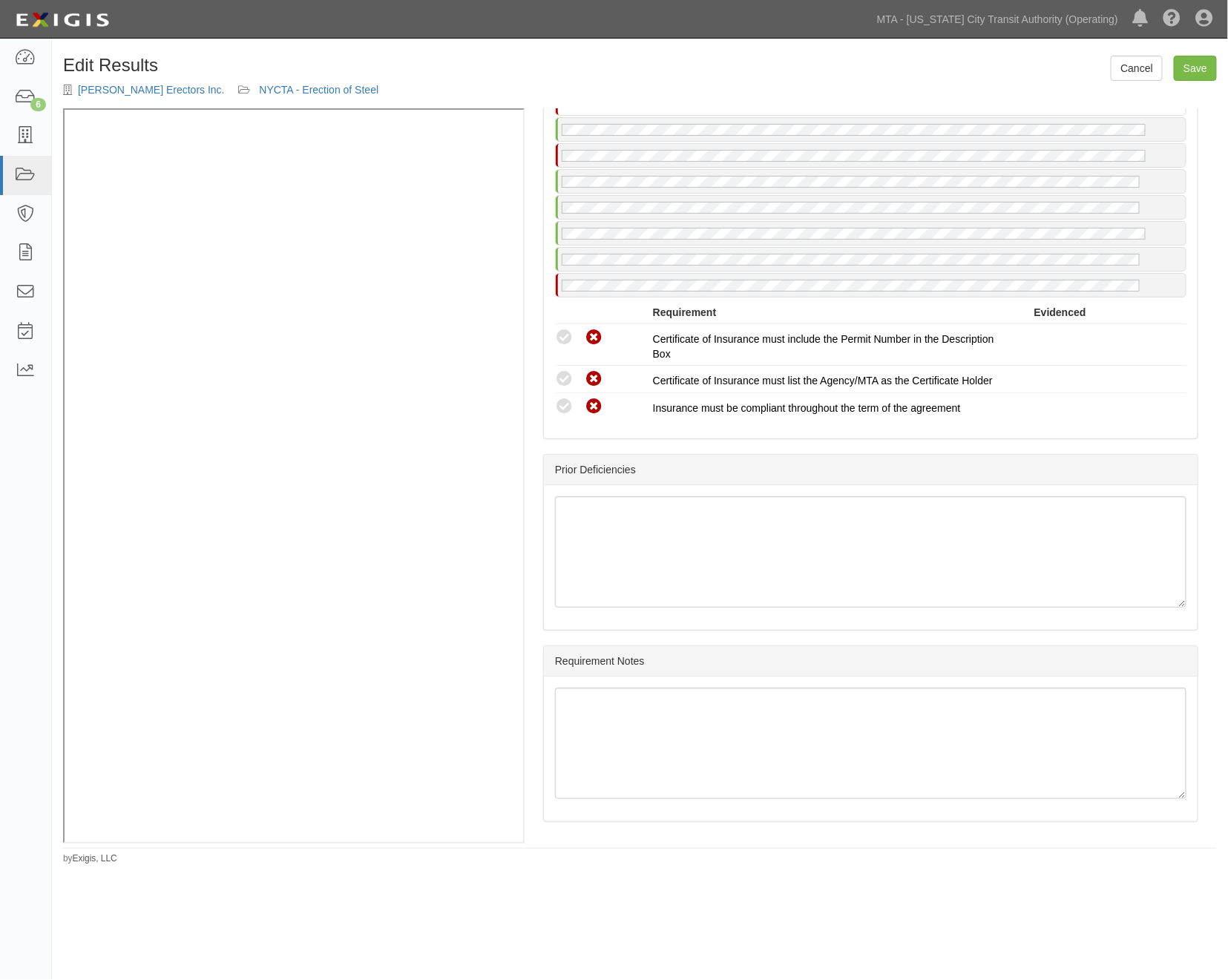
scroll to position [2276, 0]
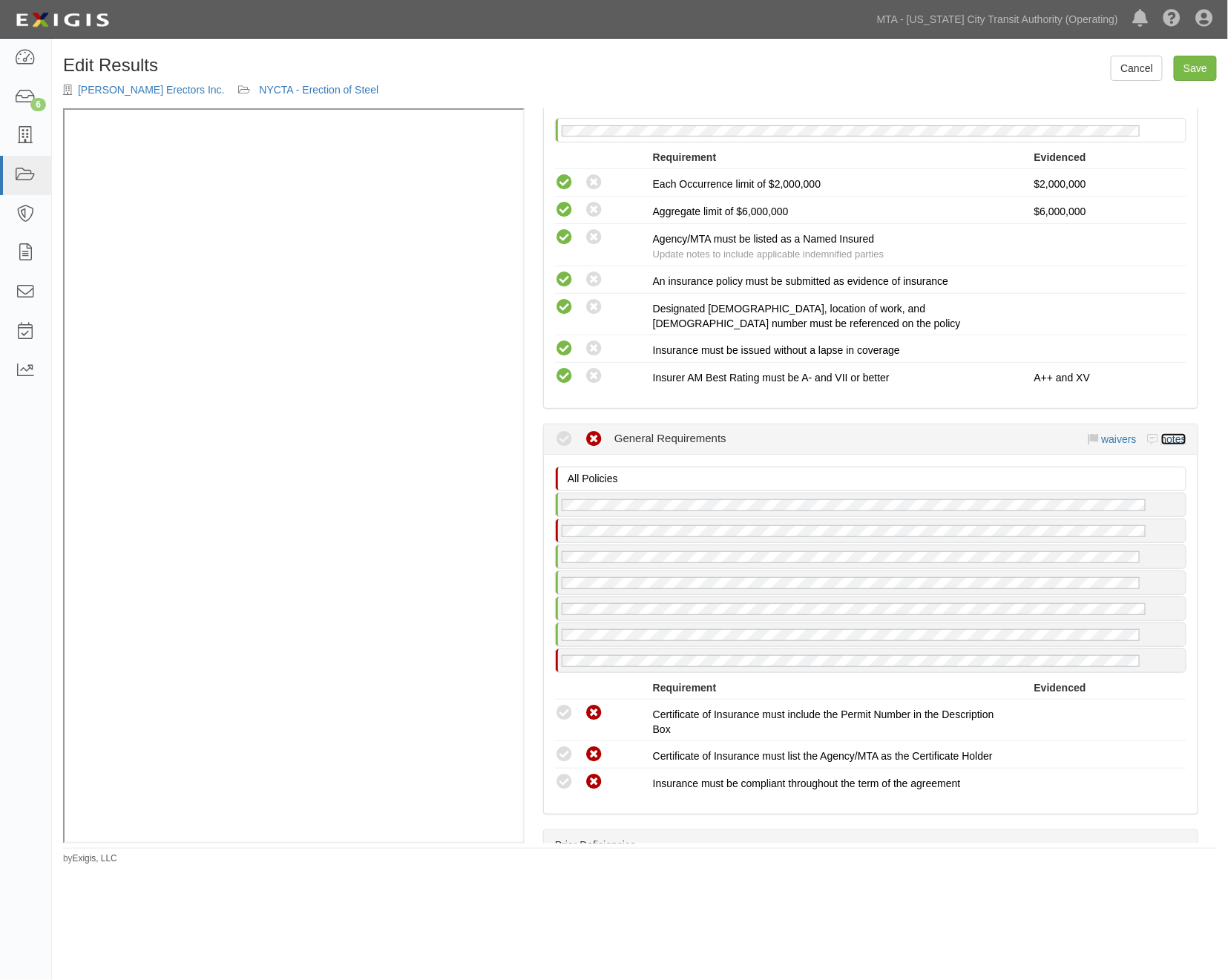
click at [1161, 445] on link "notes" at bounding box center [1174, 439] width 25 height 12
radio input "true"
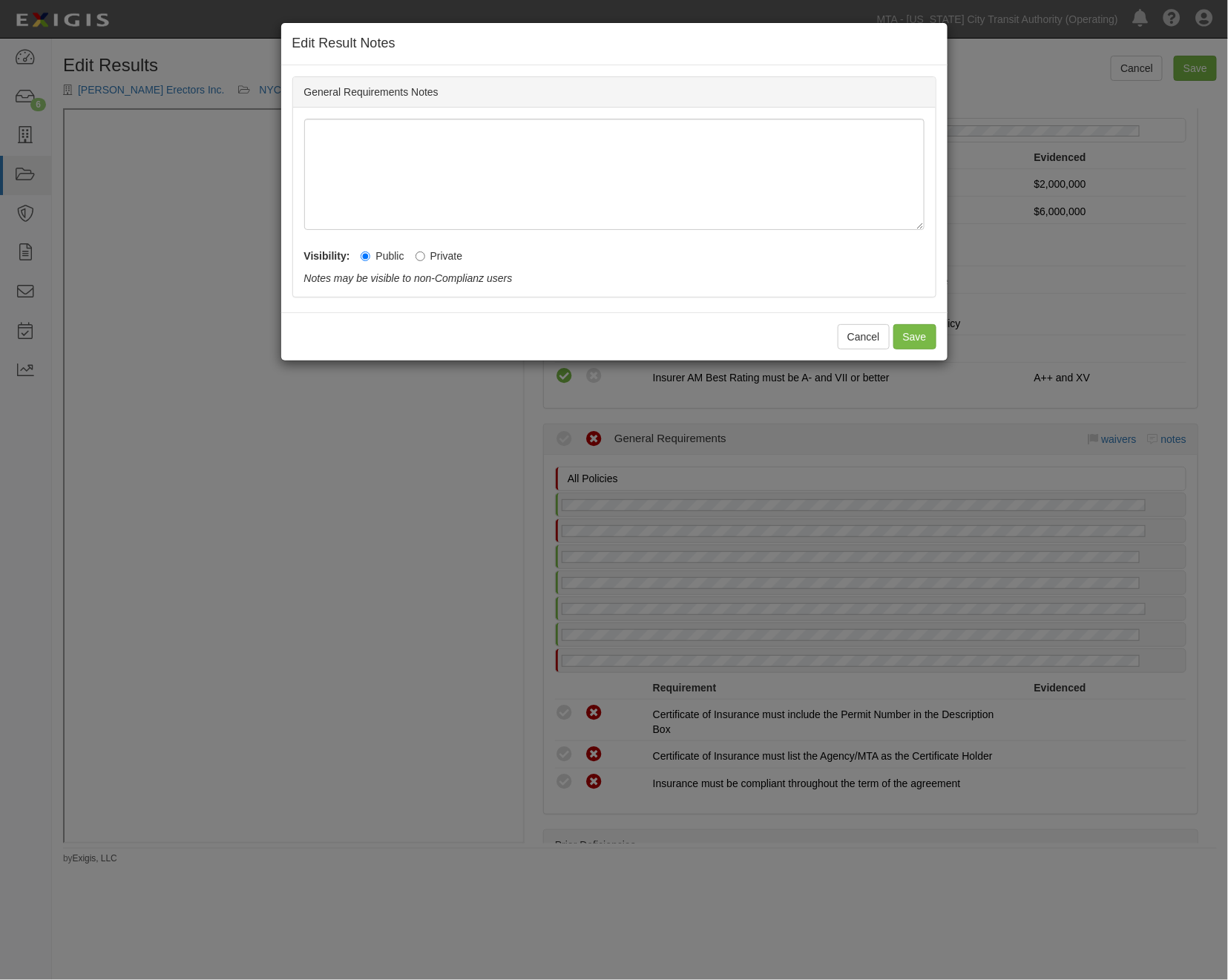
click at [434, 257] on label "Private" at bounding box center [439, 256] width 48 height 15
click at [425, 257] on input "Private" at bounding box center [420, 257] width 10 height 10
radio input "true"
click at [917, 339] on button "Save" at bounding box center [914, 336] width 43 height 25
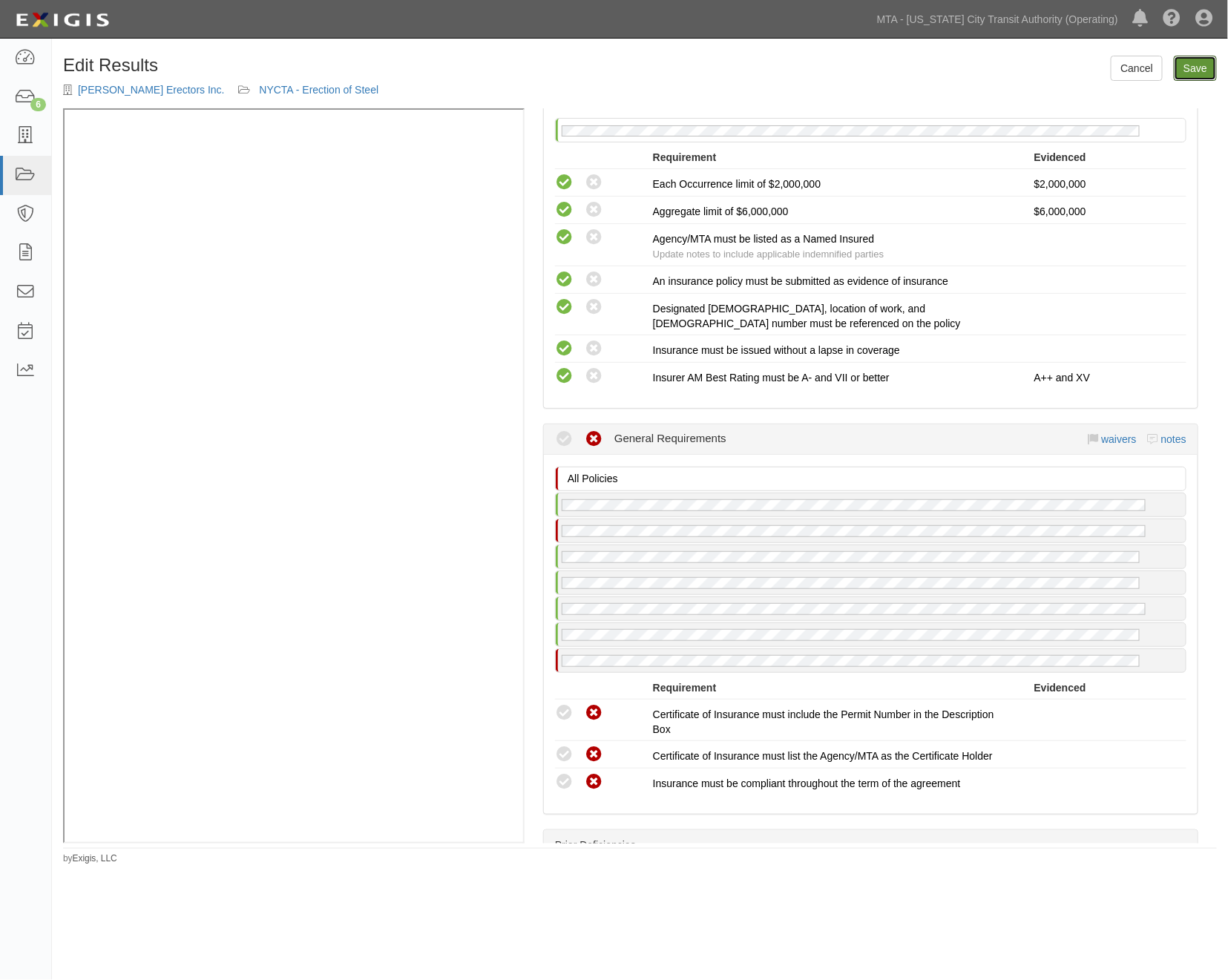
click at [1193, 68] on link "Save" at bounding box center [1195, 68] width 43 height 25
radio input "true"
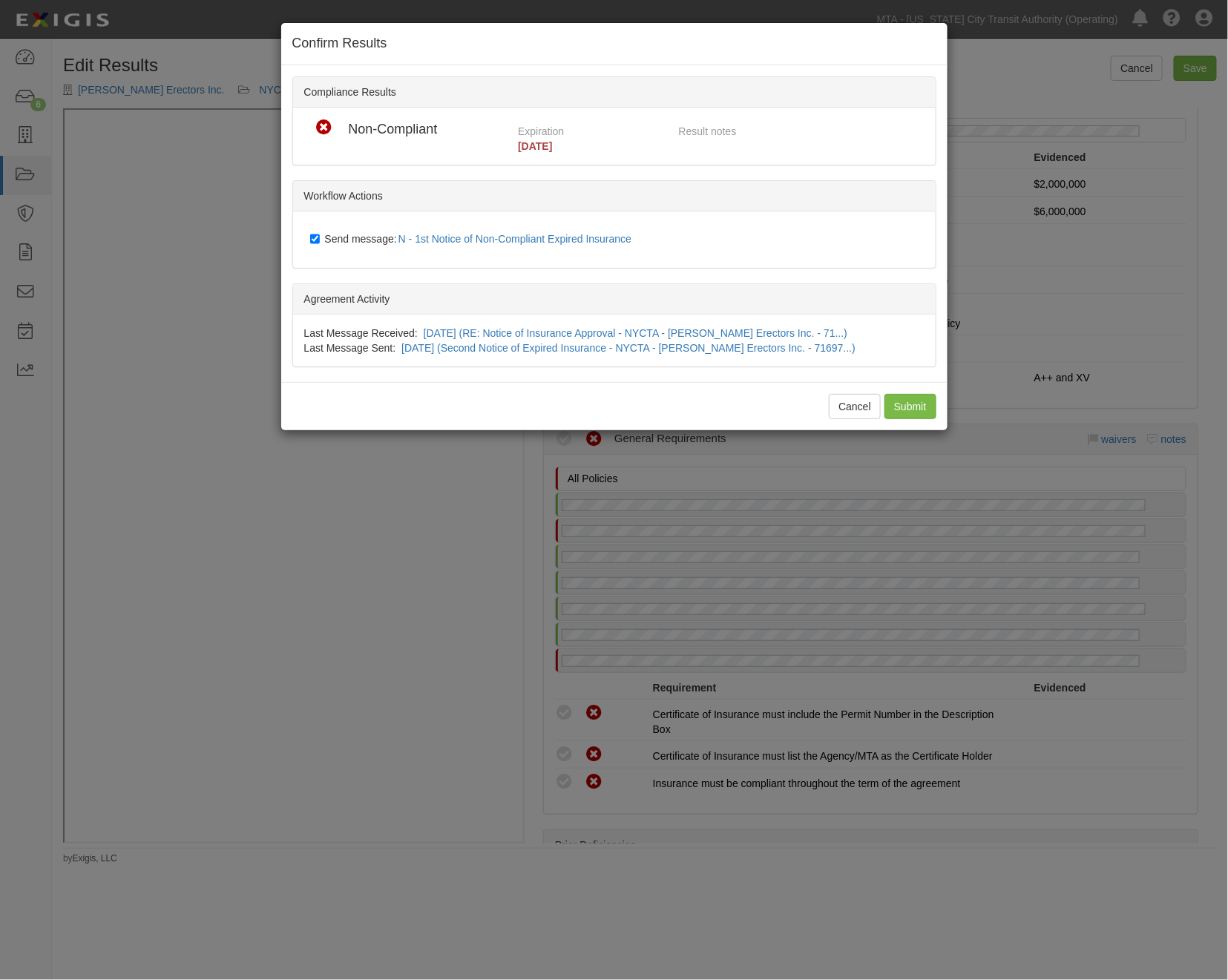
click at [360, 239] on span "Send message: N - 1st Notice of Non-Compliant Expired Insurance" at bounding box center [481, 239] width 313 height 12
click at [320, 239] on input "Send message: N - 1st Notice of Non-Compliant Expired Insurance" at bounding box center [316, 239] width 10 height 12
checkbox input "false"
click at [907, 408] on input "Submit" at bounding box center [911, 407] width 52 height 25
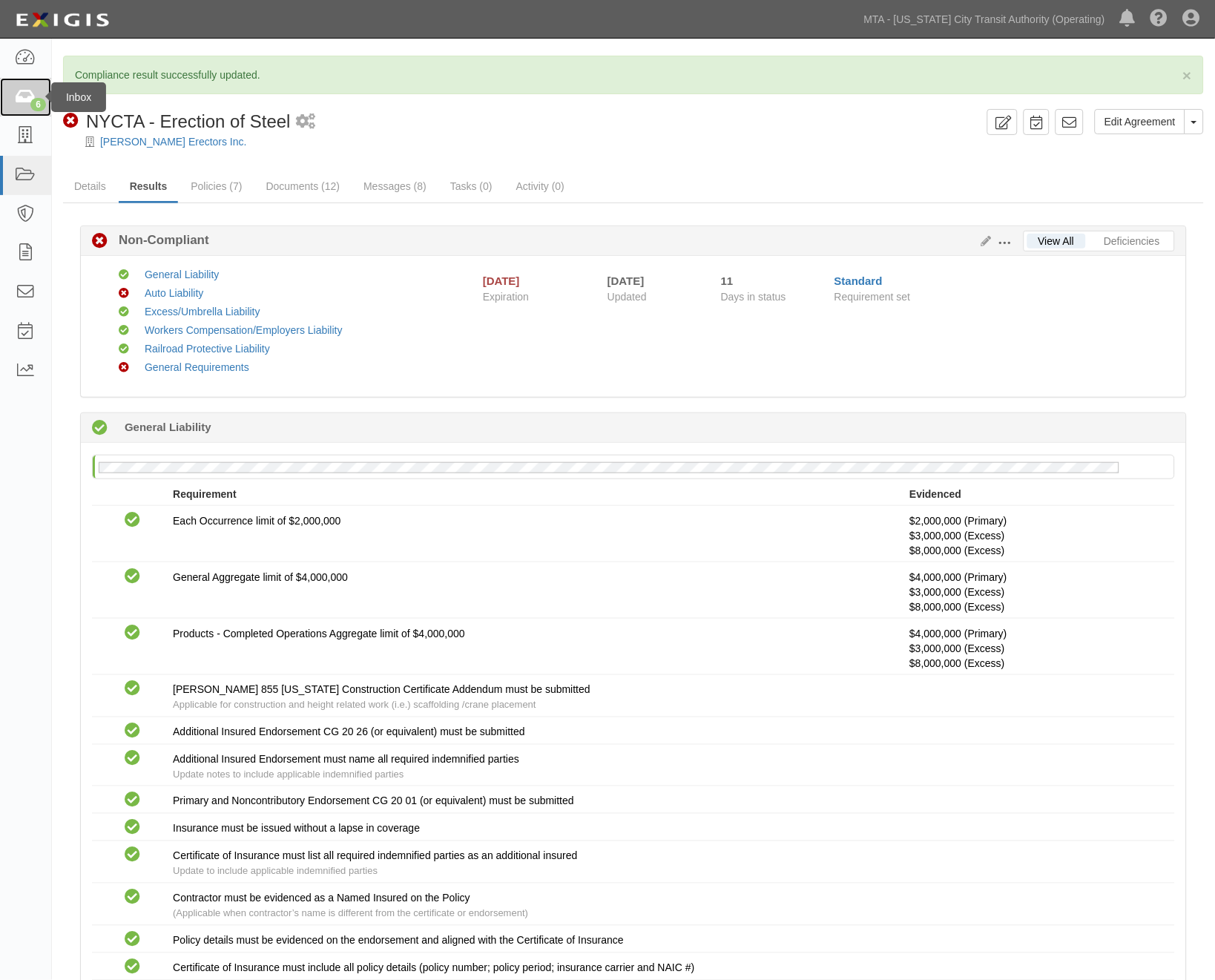
click at [20, 100] on icon at bounding box center [25, 97] width 21 height 17
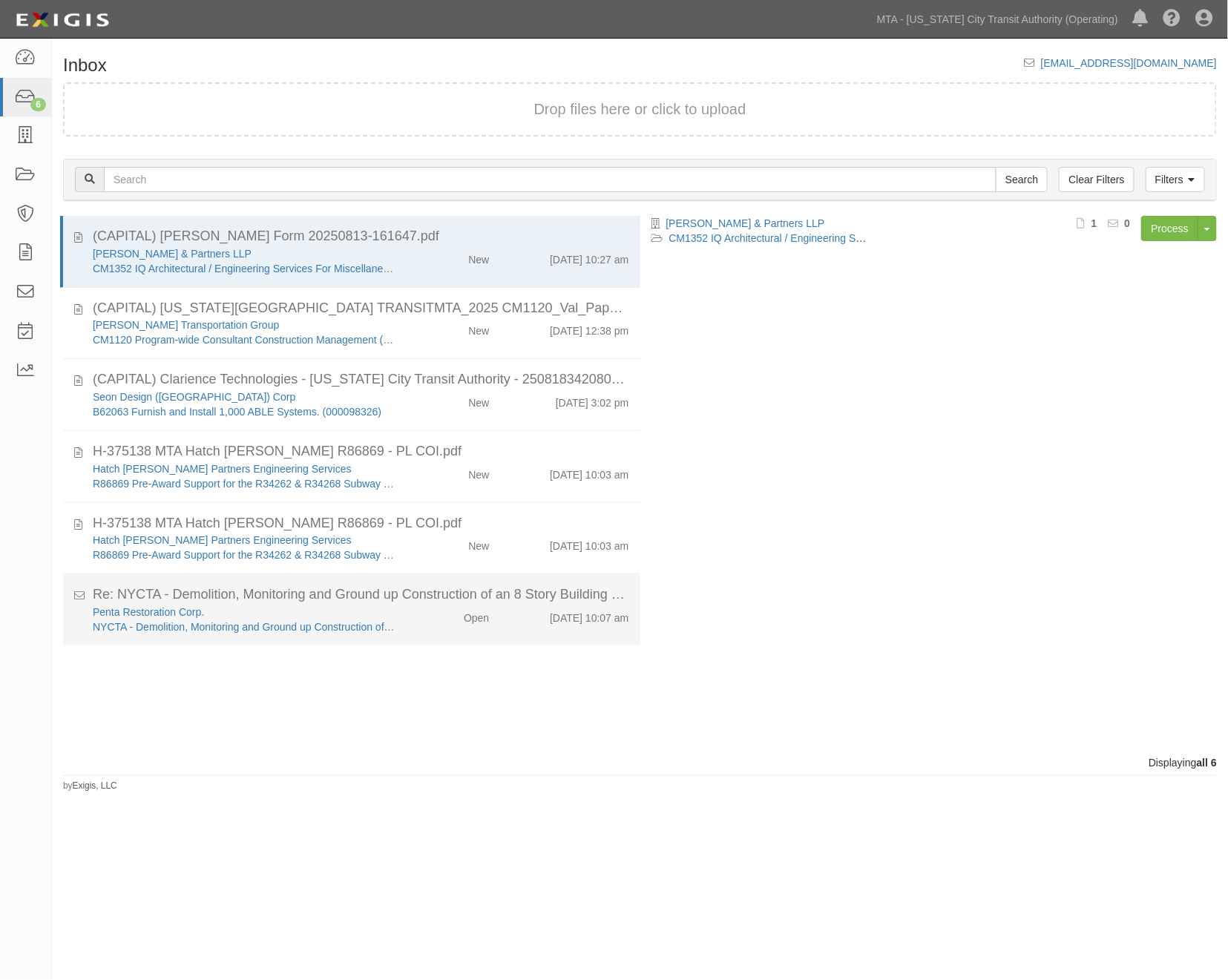
click at [419, 618] on div "Open" at bounding box center [454, 615] width 93 height 21
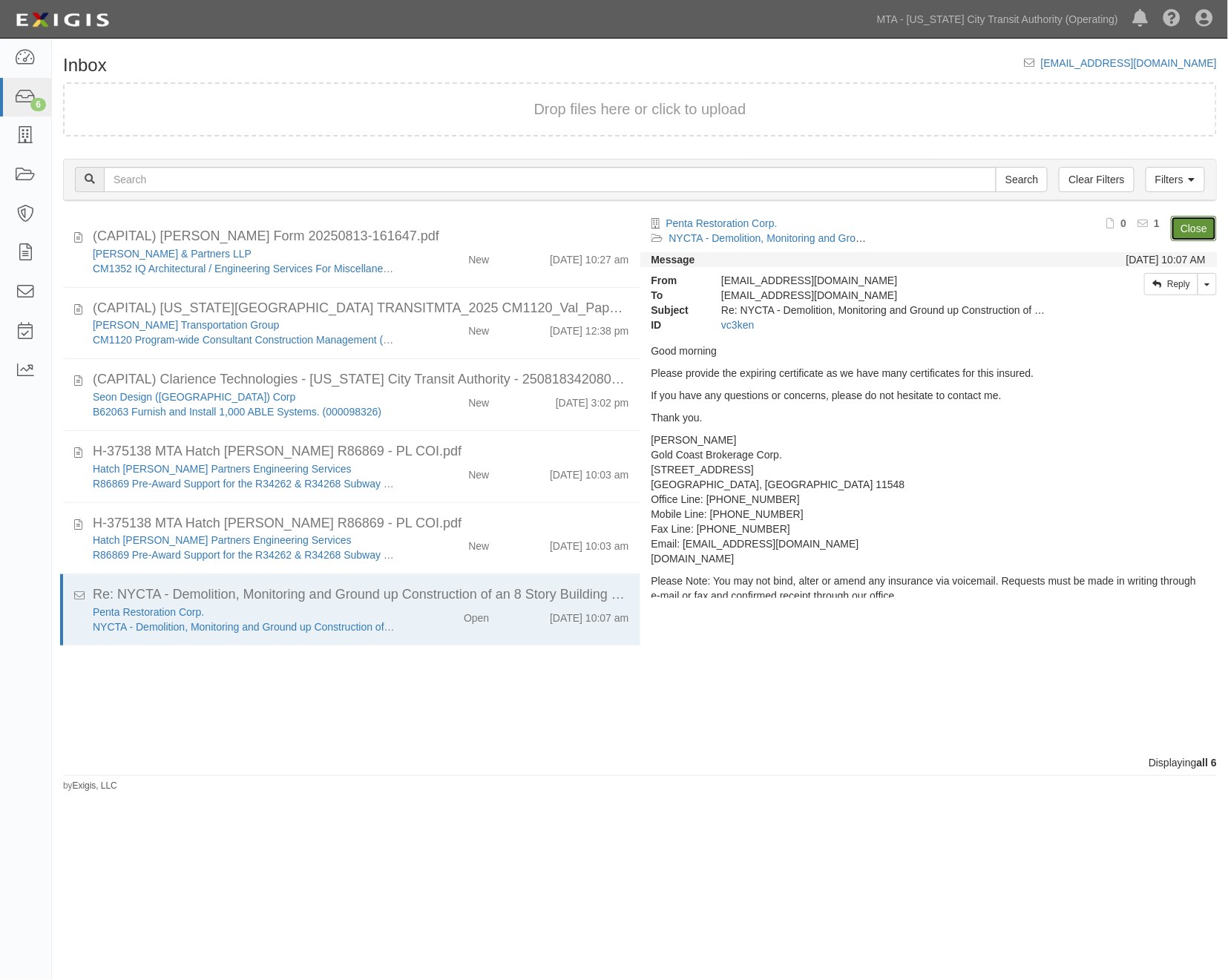
click at [1198, 221] on link "Close" at bounding box center [1194, 228] width 46 height 25
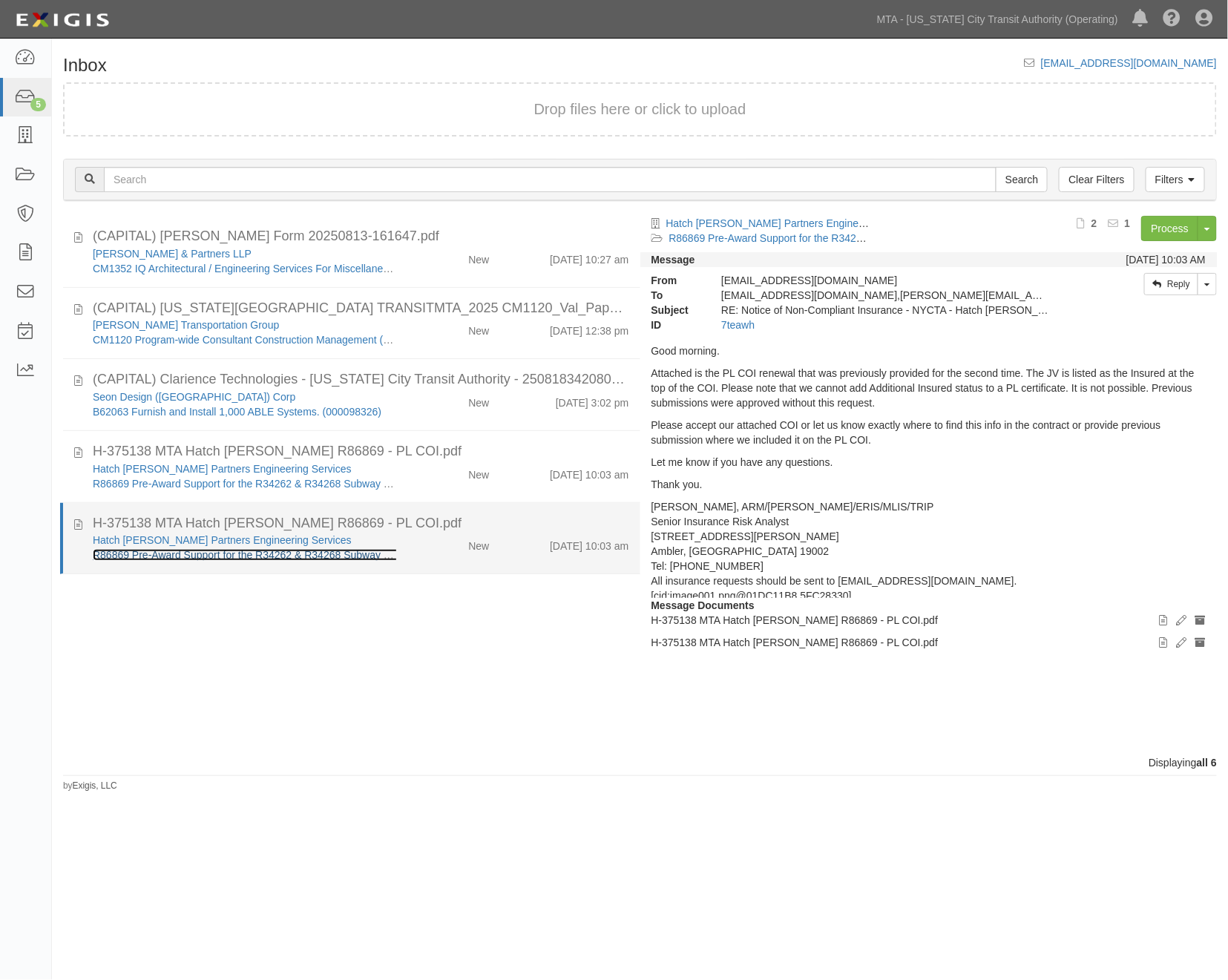
click at [212, 552] on link "R86869 Pre-Award Support for the R34262 & R34268 Subway Car Contracts (00001087…" at bounding box center [304, 555] width 422 height 12
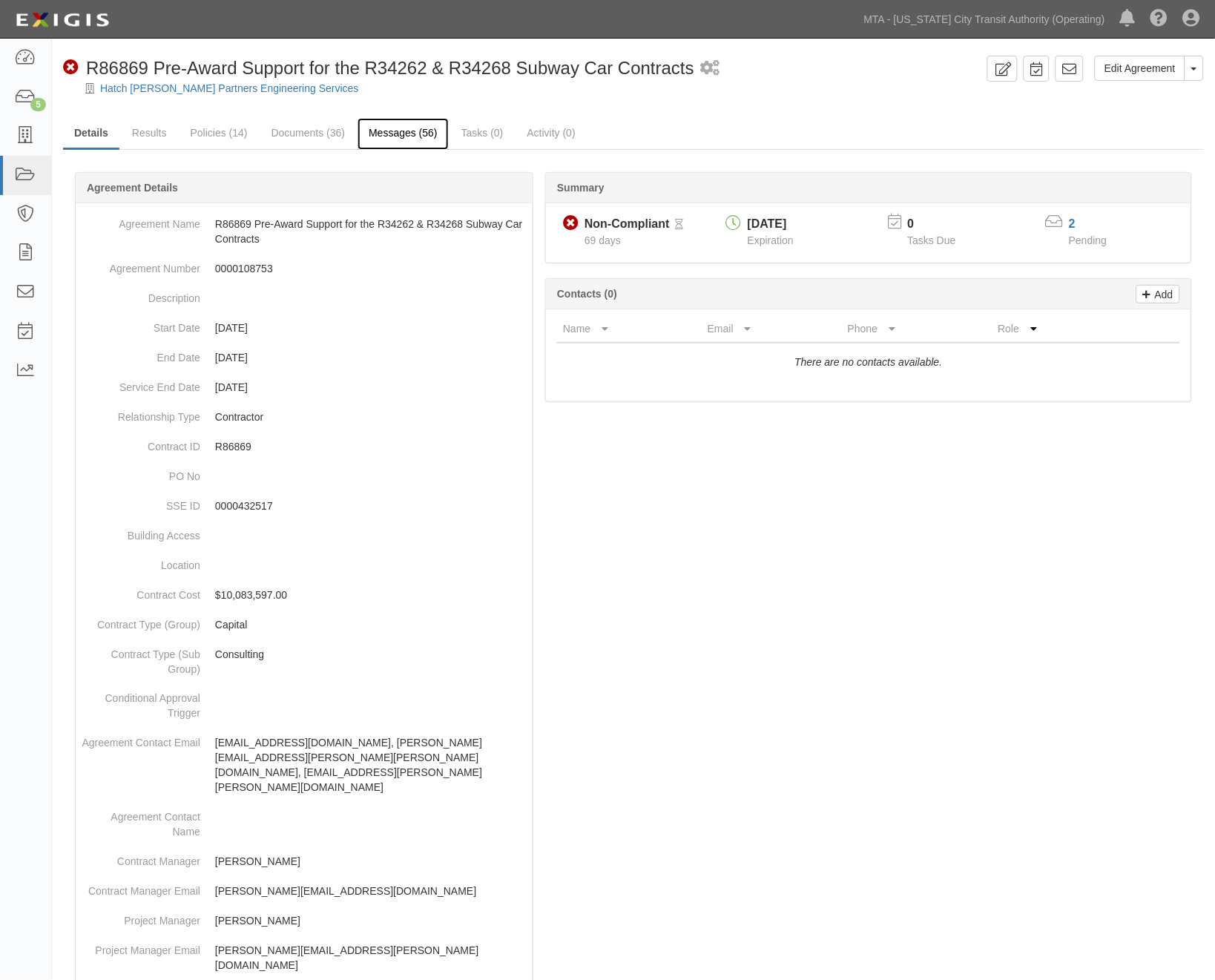
click at [420, 134] on link "Messages (56)" at bounding box center [402, 134] width 91 height 32
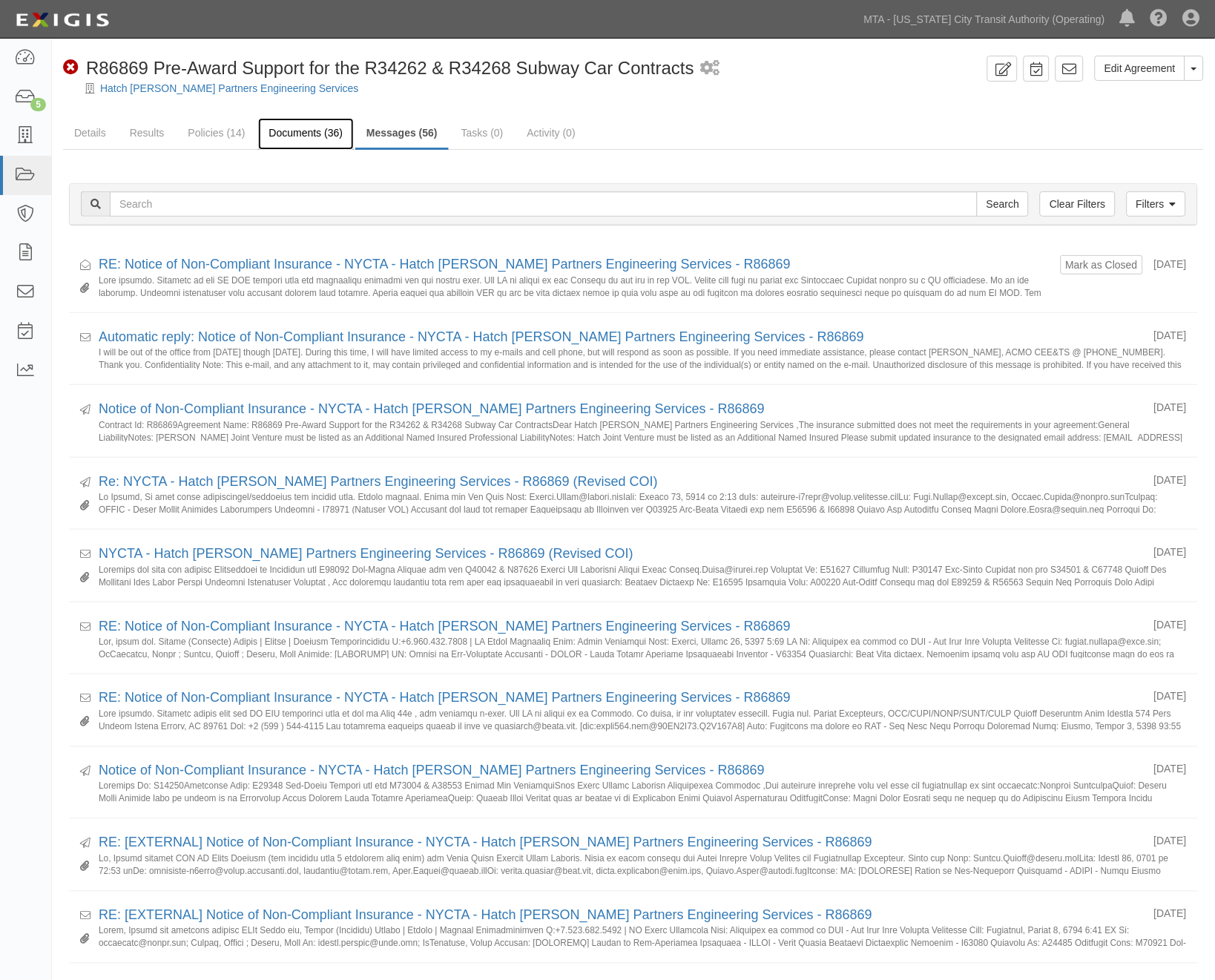
click at [307, 136] on link "Documents (36)" at bounding box center [306, 134] width 96 height 32
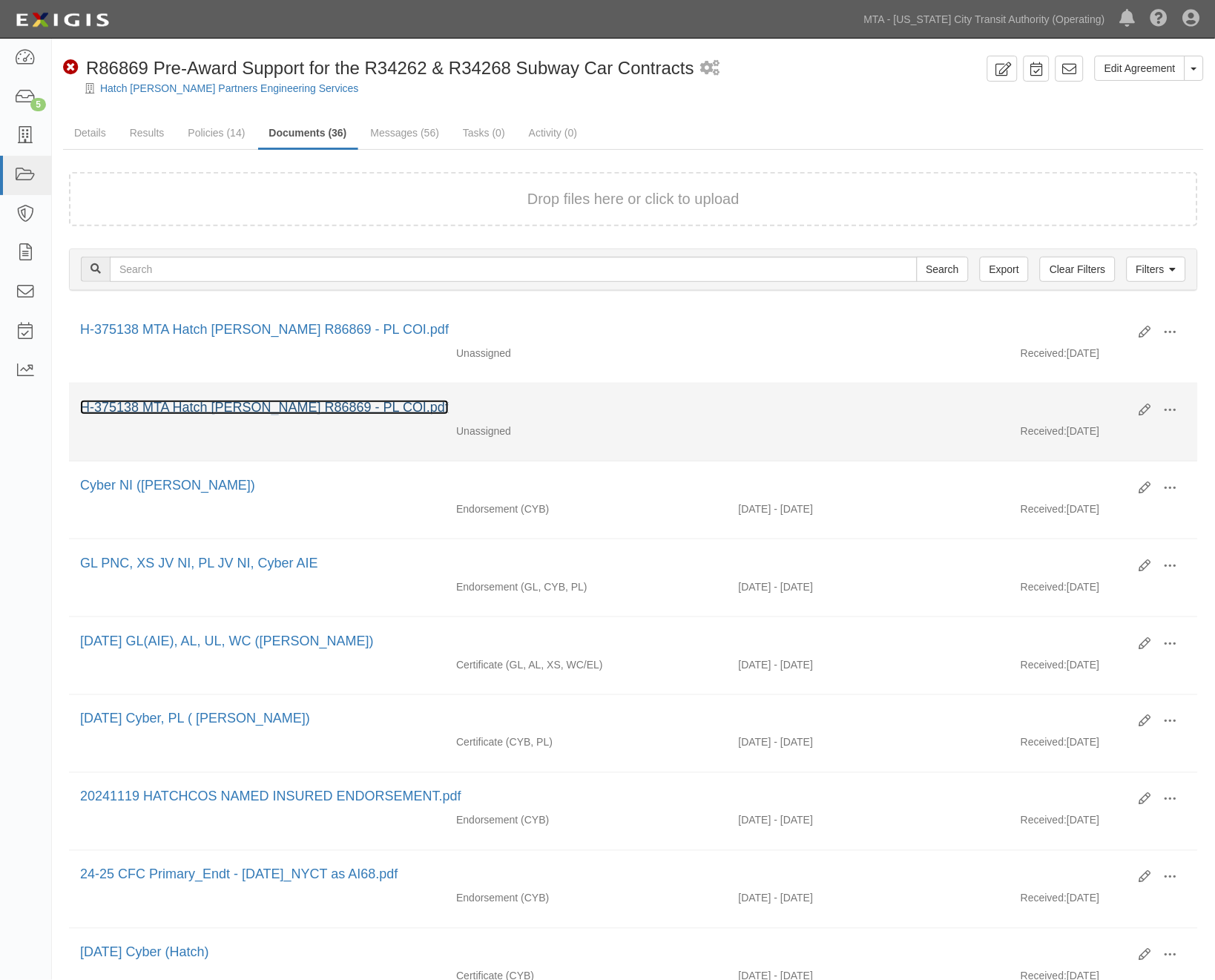
click at [276, 404] on link "H-375138 MTA Hatch [PERSON_NAME] R86869 - PL COI.pdf" at bounding box center [264, 408] width 369 height 15
click at [1175, 409] on span at bounding box center [1171, 410] width 13 height 13
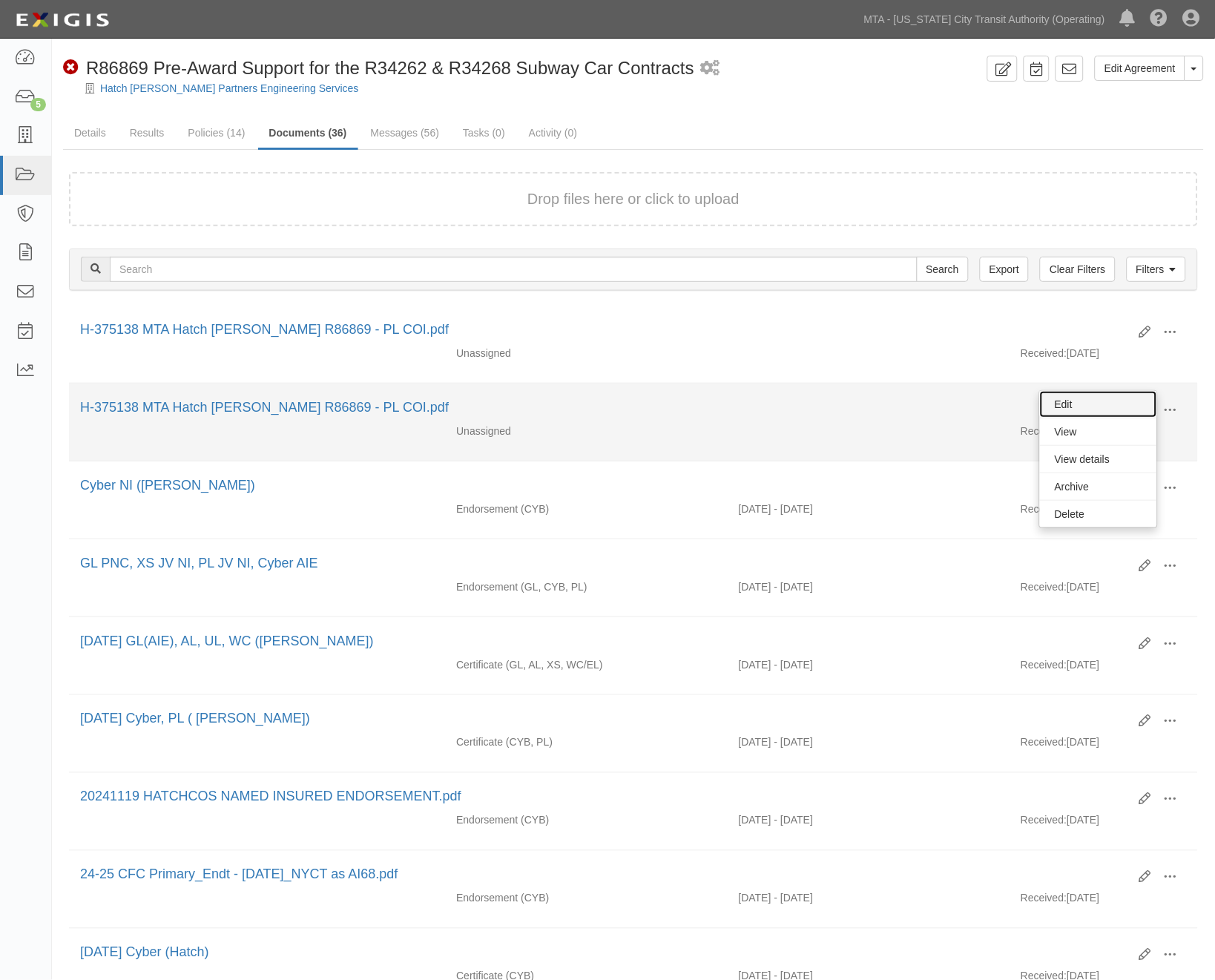
click at [1069, 404] on link "Edit" at bounding box center [1099, 404] width 117 height 27
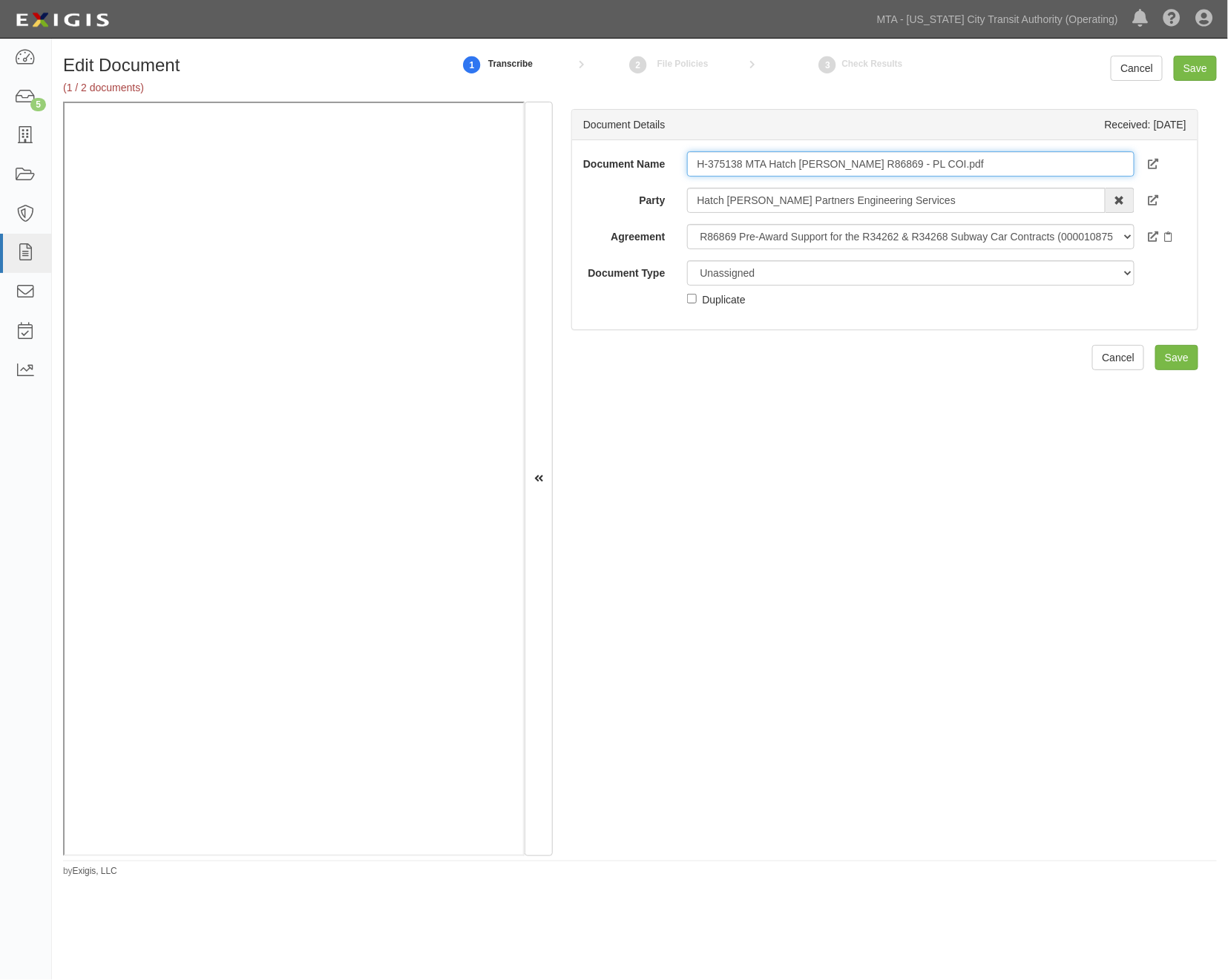
click at [689, 156] on input "H-375138 MTA Hatch [PERSON_NAME] R86869 - PL COI.pdf" at bounding box center [911, 164] width 447 height 25
drag, startPoint x: 740, startPoint y: 159, endPoint x: 695, endPoint y: 156, distance: 45.1
click at [695, 156] on input "(CAPITAL) H-375138 MTA Hatch Jacobs R86869 - PL COI.pdf" at bounding box center [911, 164] width 447 height 25
type input "(CAPITAL) H-375138 MTA Hatch [PERSON_NAME] R86869 - PL COI.pdf"
click at [1193, 69] on input "Save" at bounding box center [1195, 68] width 43 height 25
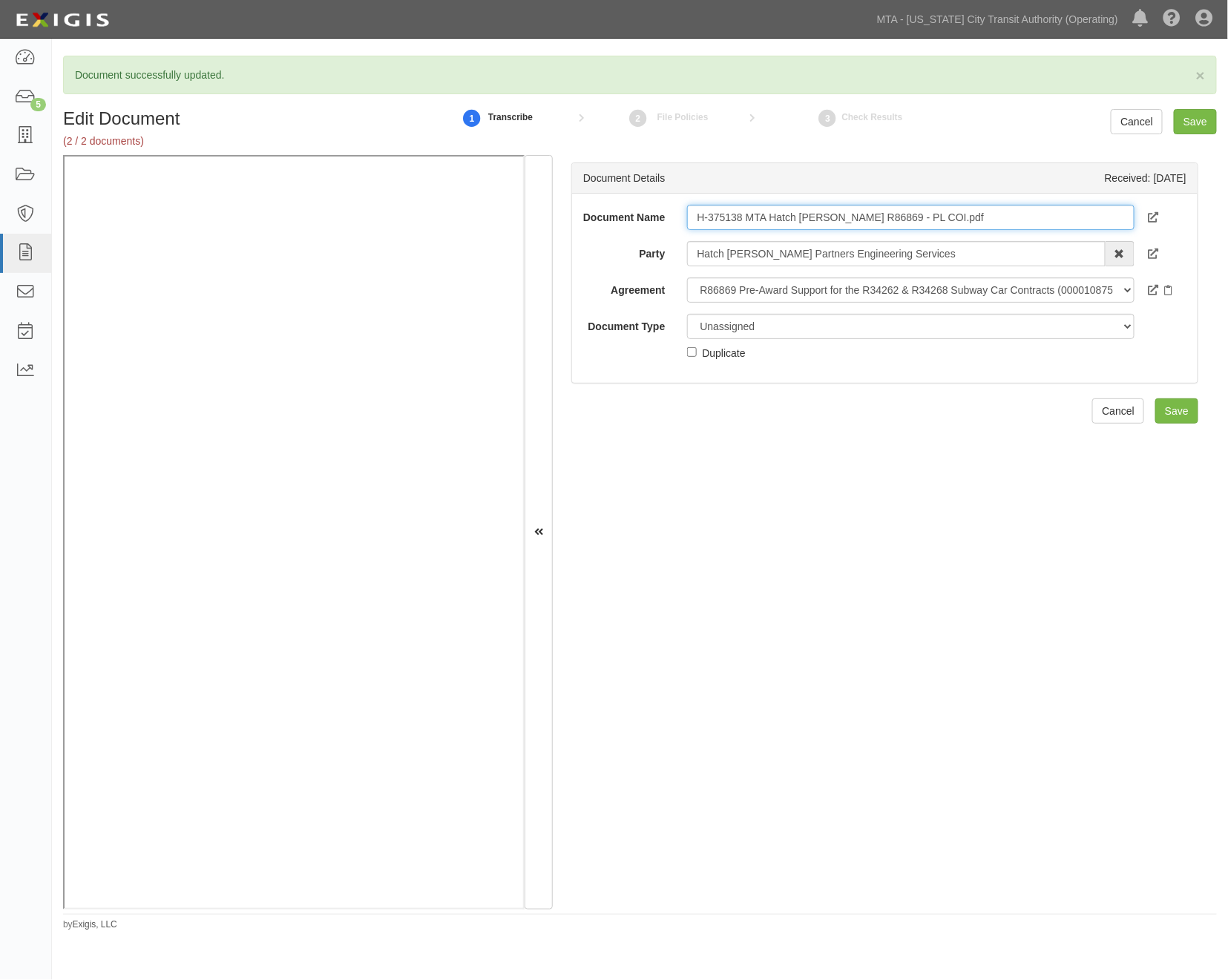
click at [689, 210] on input "H-375138 MTA Hatch Jacobs R86869 - PL COI.pdf" at bounding box center [911, 218] width 447 height 25
paste input "(CAPITAL)"
type input "(CAPITAL) H-375138 MTA Hatch [PERSON_NAME] R86869 - PL COI.pdf"
click at [1169, 423] on input "Save" at bounding box center [1176, 411] width 43 height 25
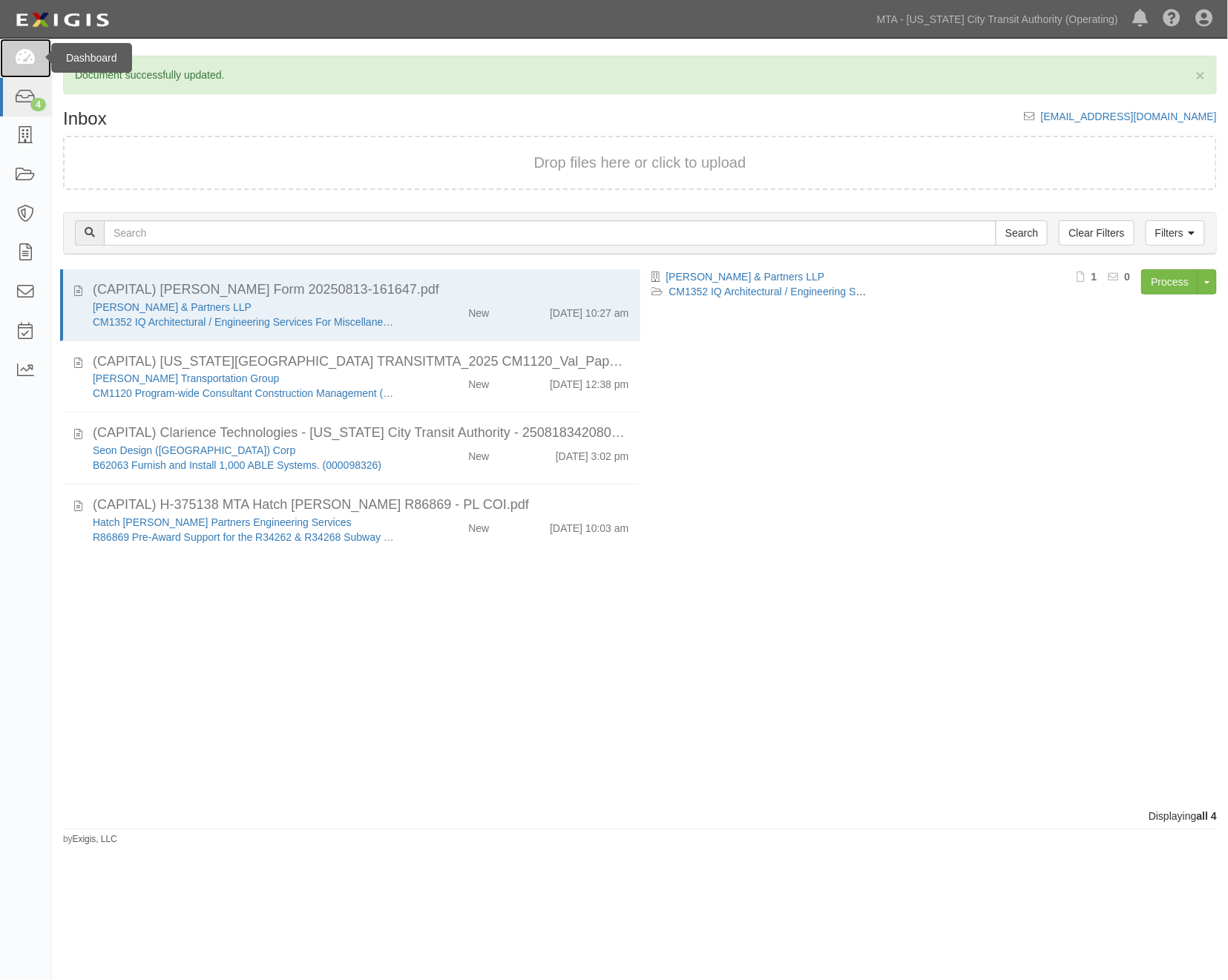
click at [26, 61] on icon at bounding box center [25, 58] width 21 height 17
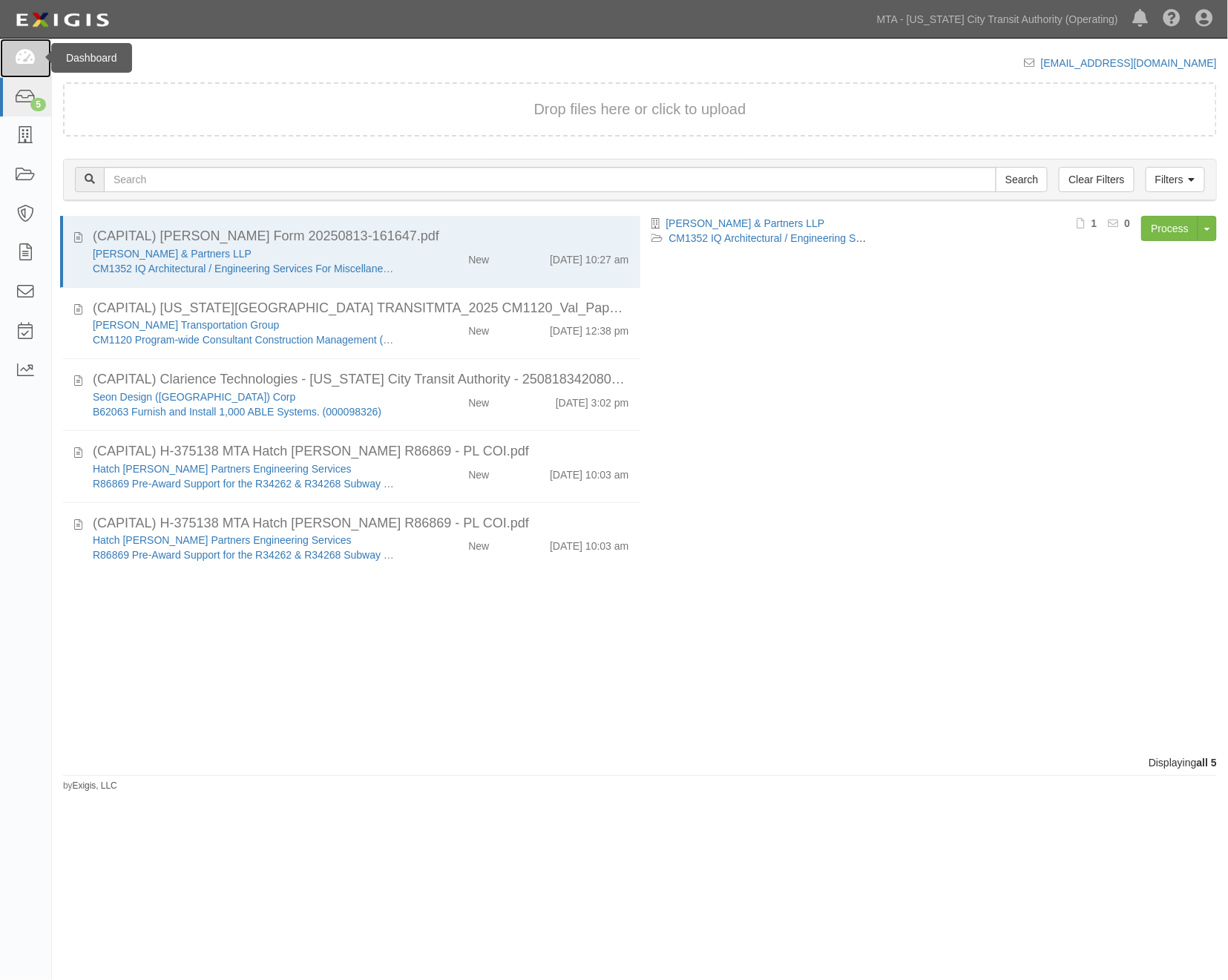
click at [23, 54] on icon at bounding box center [25, 58] width 21 height 17
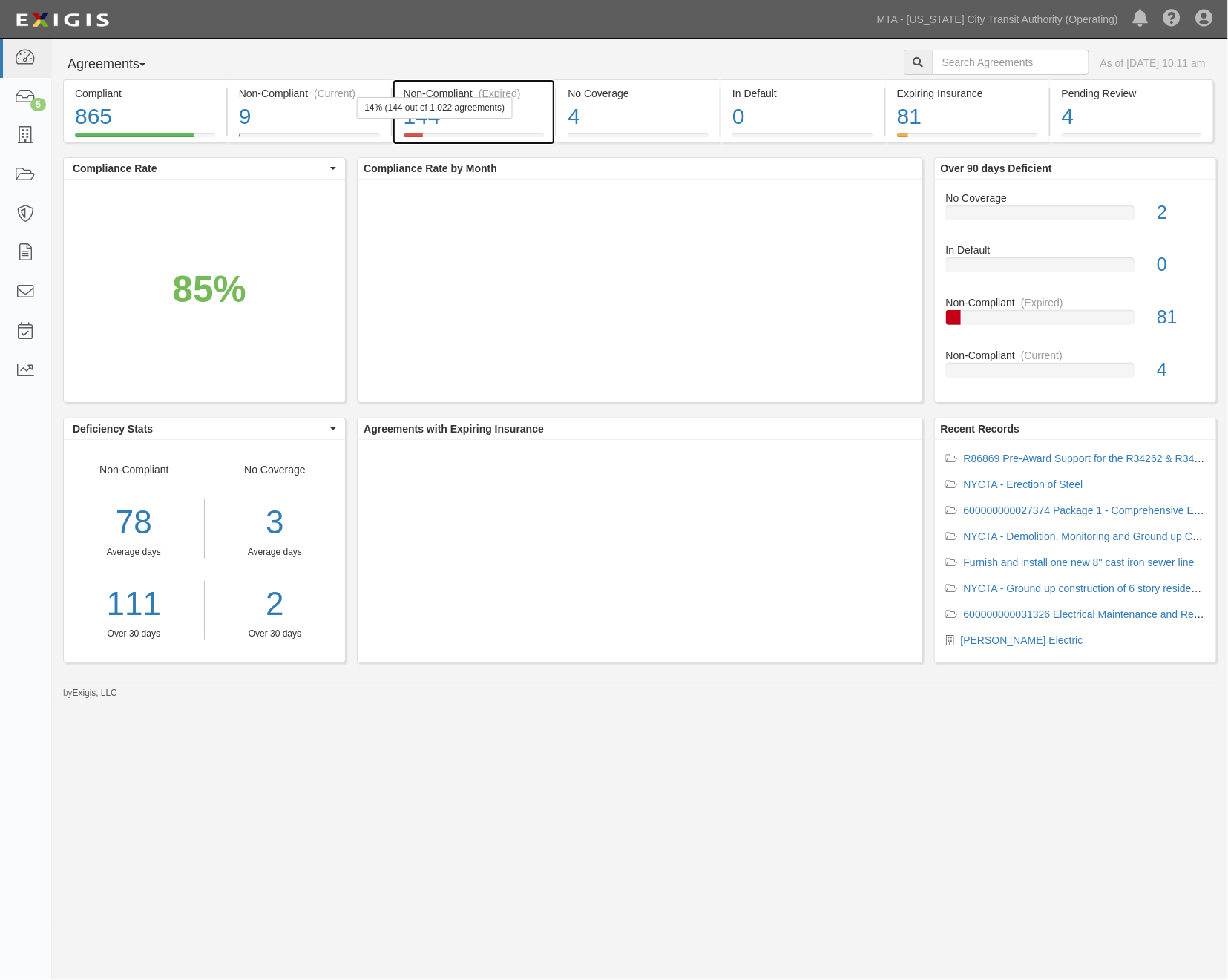
click at [492, 120] on div "144" at bounding box center [474, 117] width 141 height 32
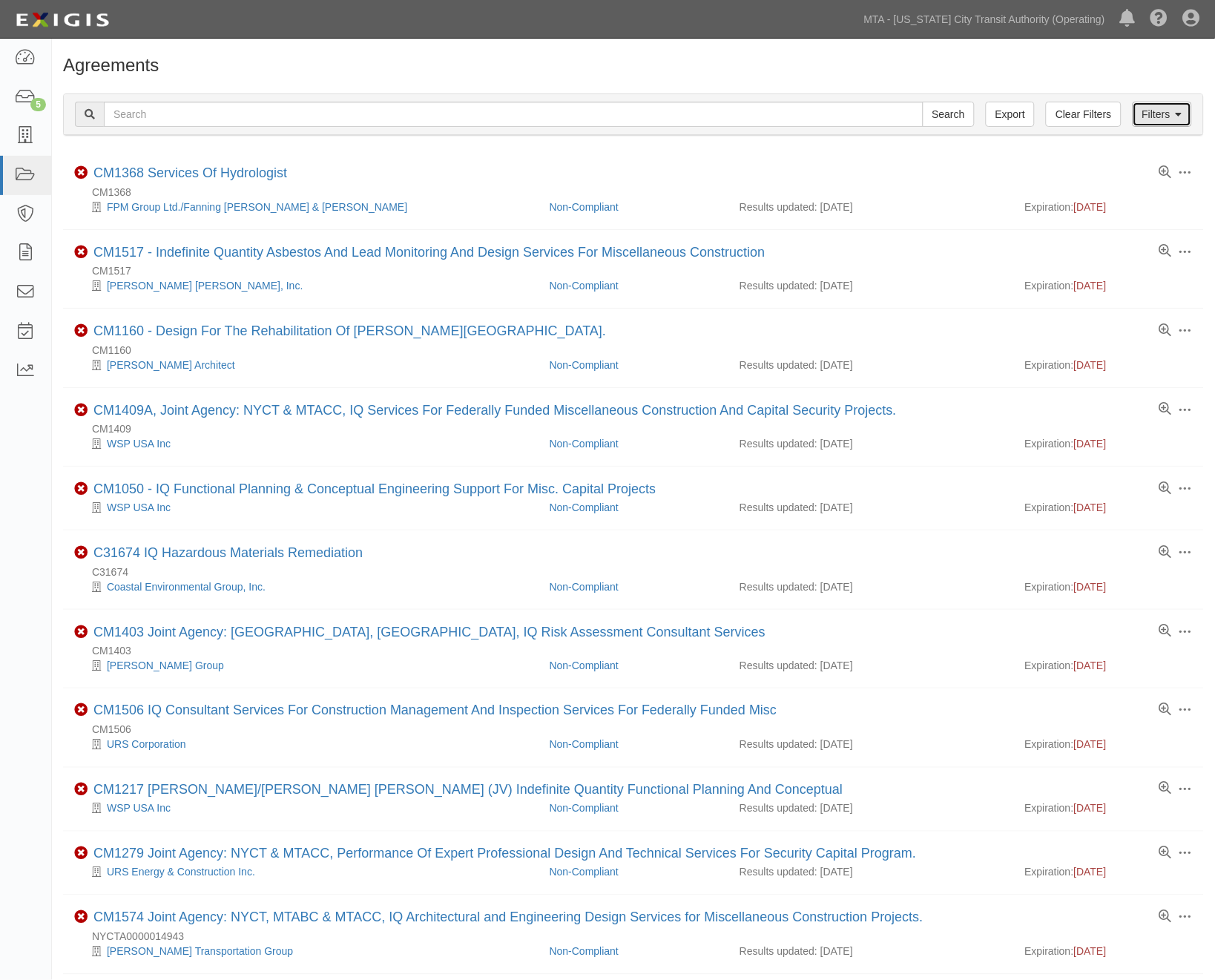
drag, startPoint x: 1159, startPoint y: 112, endPoint x: 1089, endPoint y: 129, distance: 72.0
click at [1158, 112] on link "Filters" at bounding box center [1162, 114] width 59 height 25
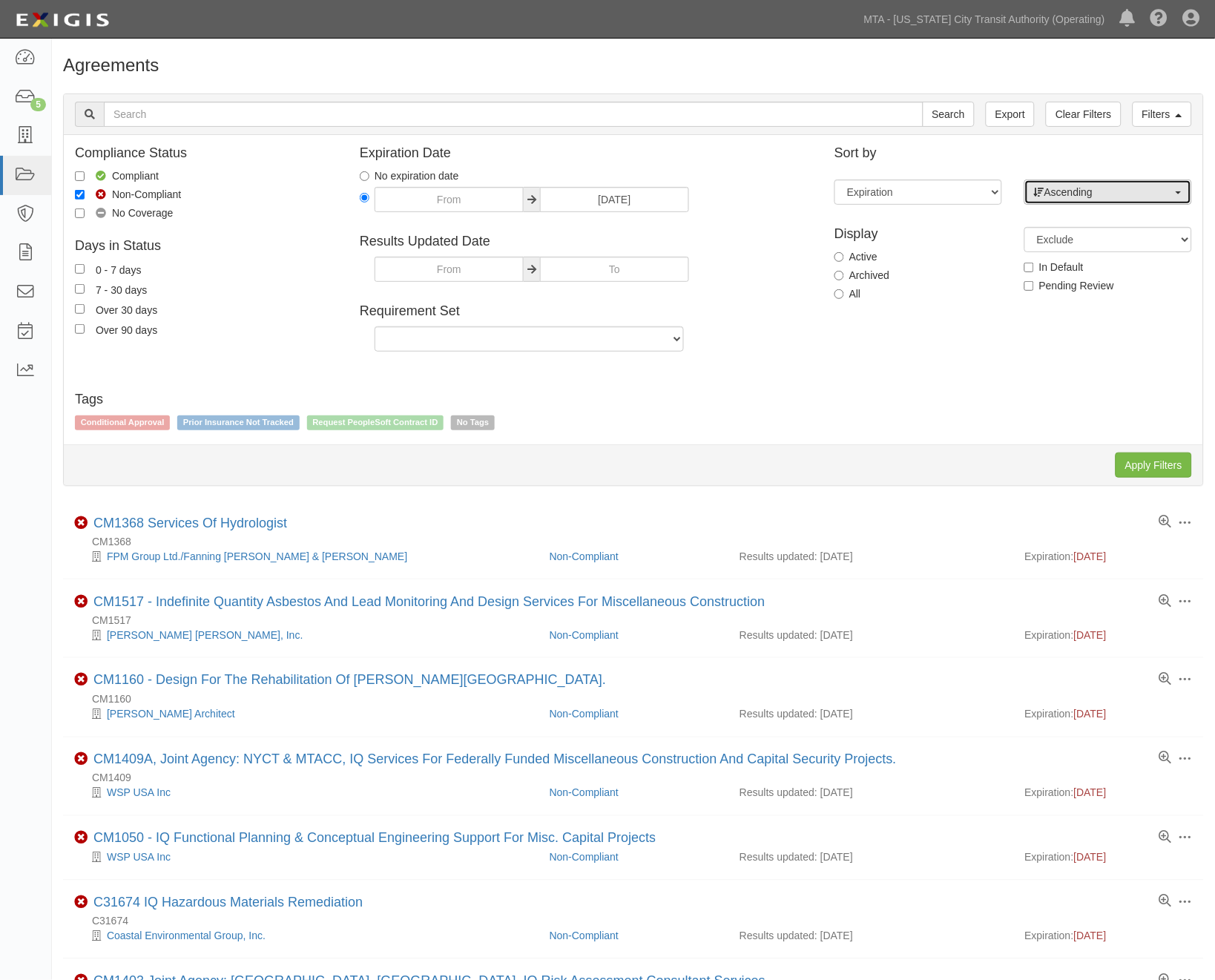
click at [1113, 195] on span "Ascending" at bounding box center [1104, 192] width 139 height 15
click at [1084, 242] on span "Descending" at bounding box center [1081, 239] width 55 height 15
select select "desc"
click at [1165, 466] on input "Apply Filters" at bounding box center [1153, 465] width 76 height 25
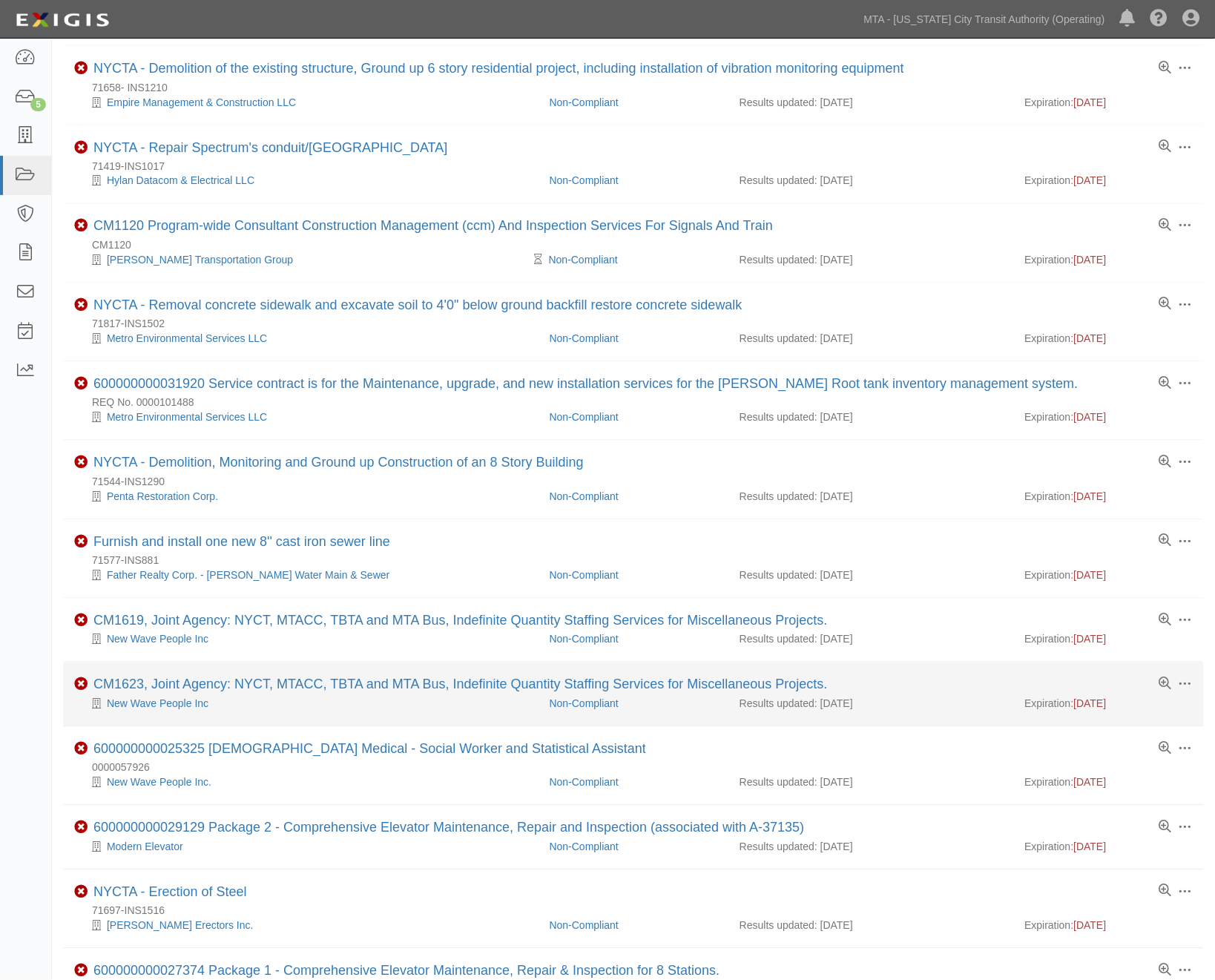
scroll to position [577, 0]
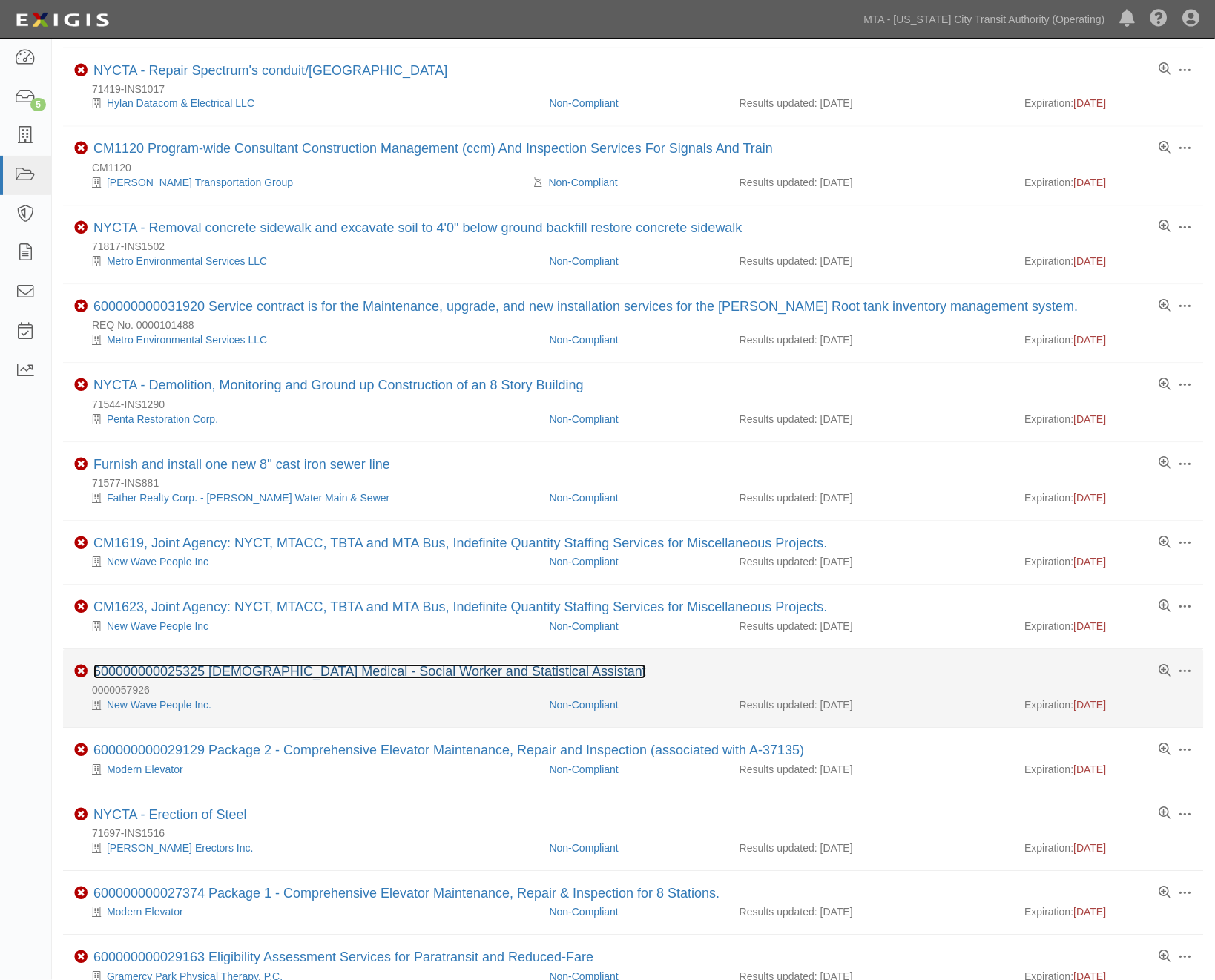
click at [314, 680] on link "600000000025325 [DEMOGRAPHIC_DATA] Medical - Social Worker and Statistical Assi…" at bounding box center [370, 672] width 552 height 15
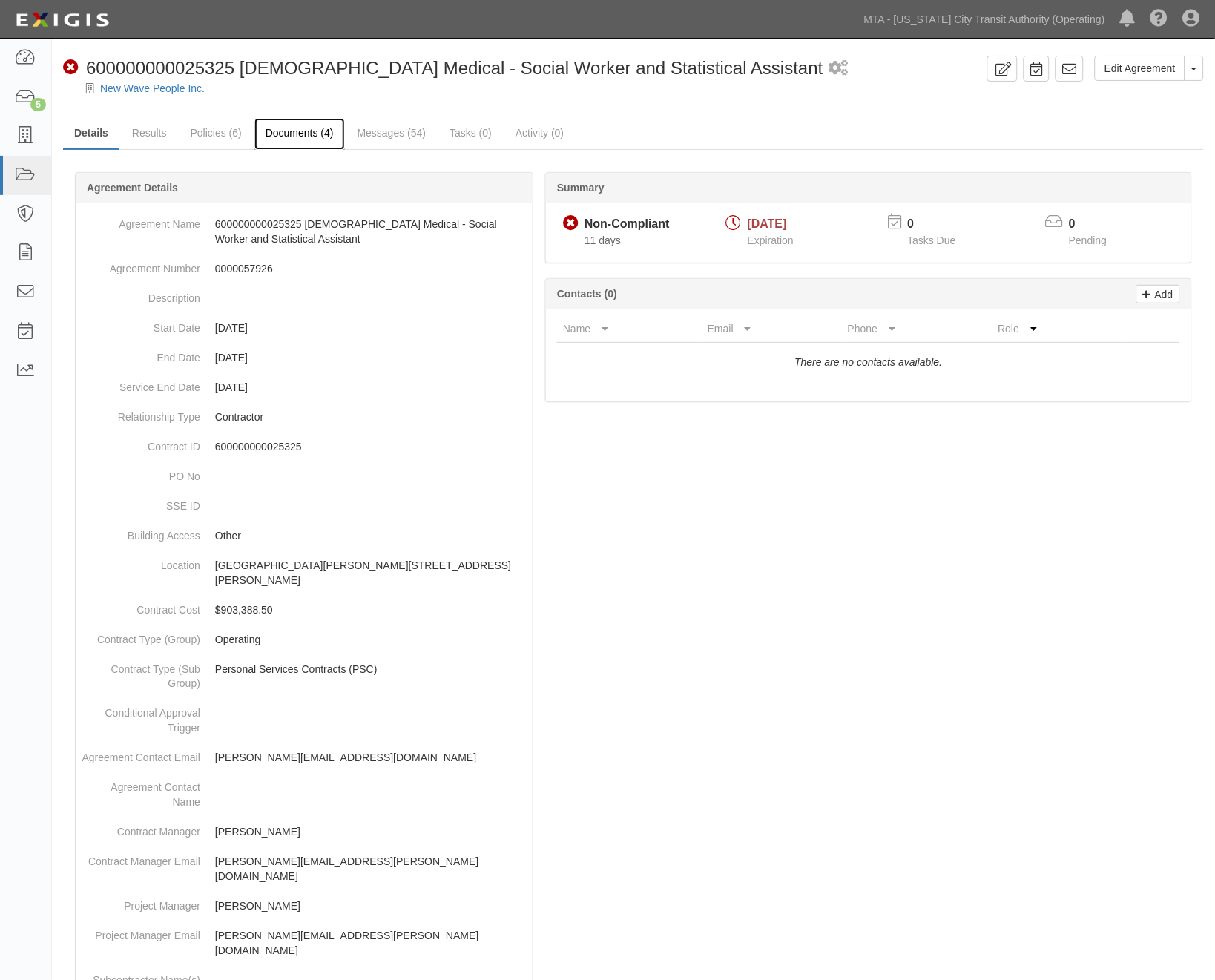
click at [267, 132] on link "Documents (4)" at bounding box center [300, 134] width 90 height 32
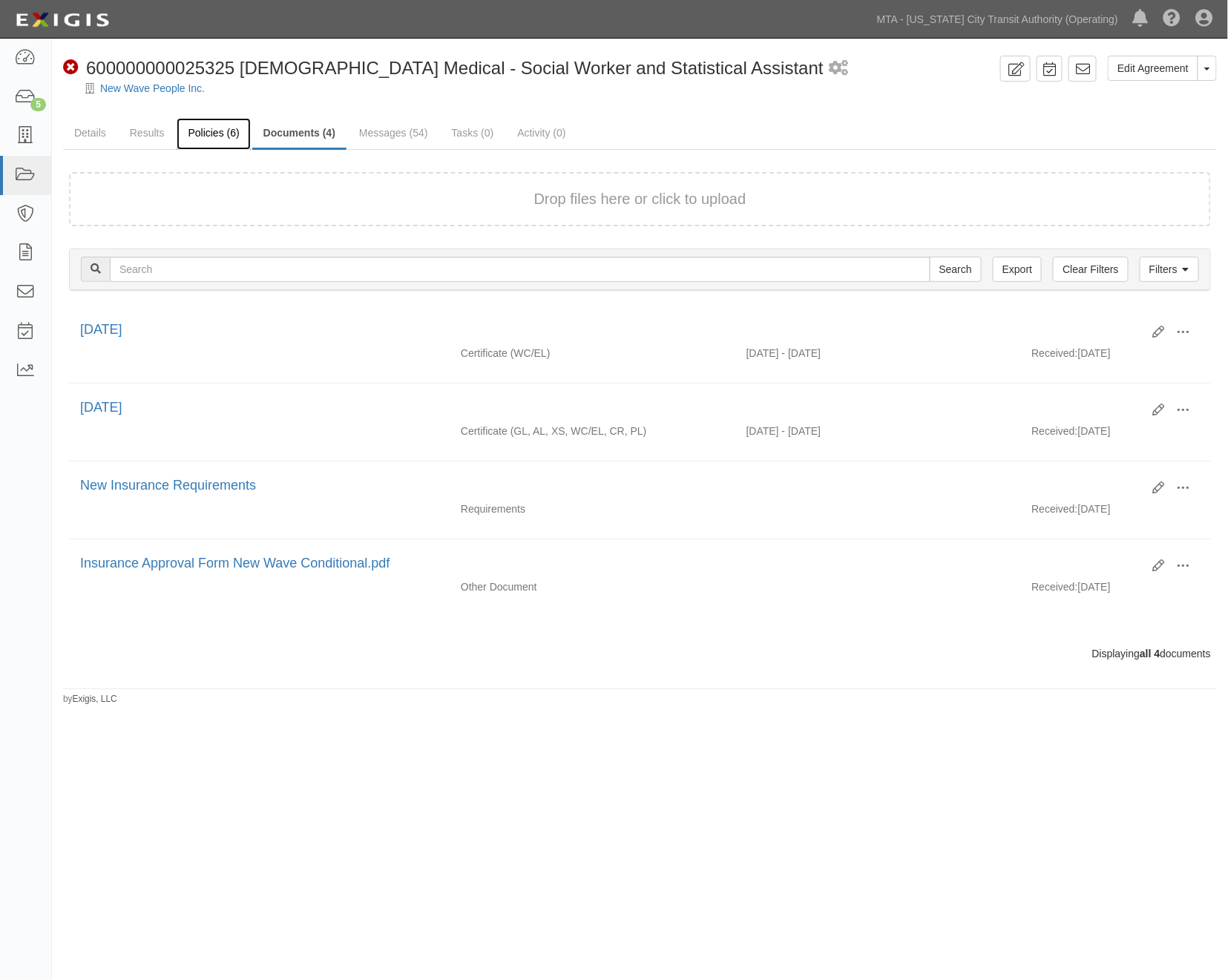
click at [217, 135] on link "Policies (6)" at bounding box center [213, 134] width 74 height 32
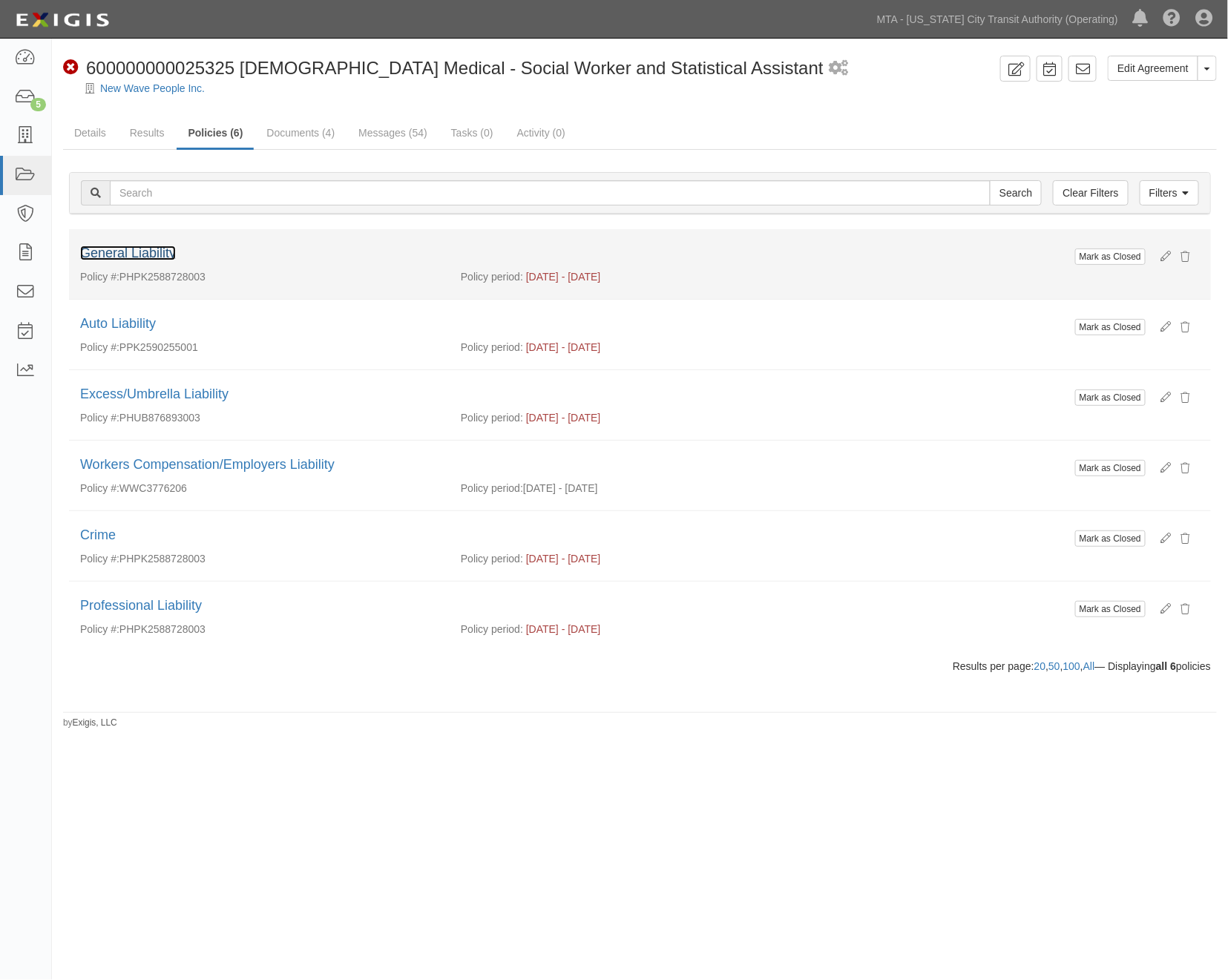
click at [139, 253] on link "General Liability" at bounding box center [128, 253] width 95 height 15
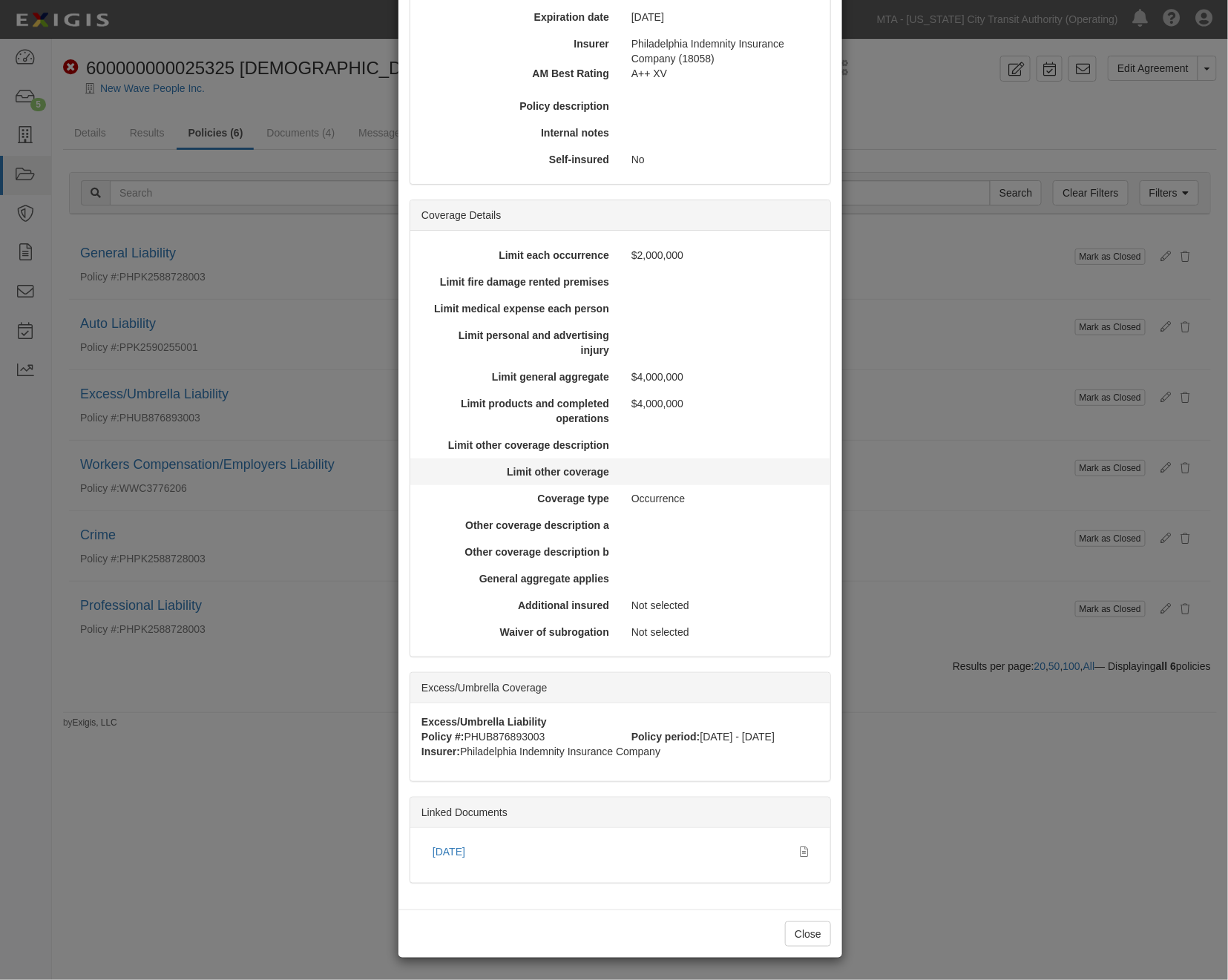
scroll to position [235, 0]
click at [800, 851] on icon at bounding box center [804, 852] width 8 height 10
drag, startPoint x: 910, startPoint y: 854, endPoint x: 669, endPoint y: 531, distance: 403.0
click at [910, 853] on div "× View Policy Mark as Closed Edit Policy Toggle Dropdown Delete Policy Policy S…" at bounding box center [614, 490] width 1228 height 980
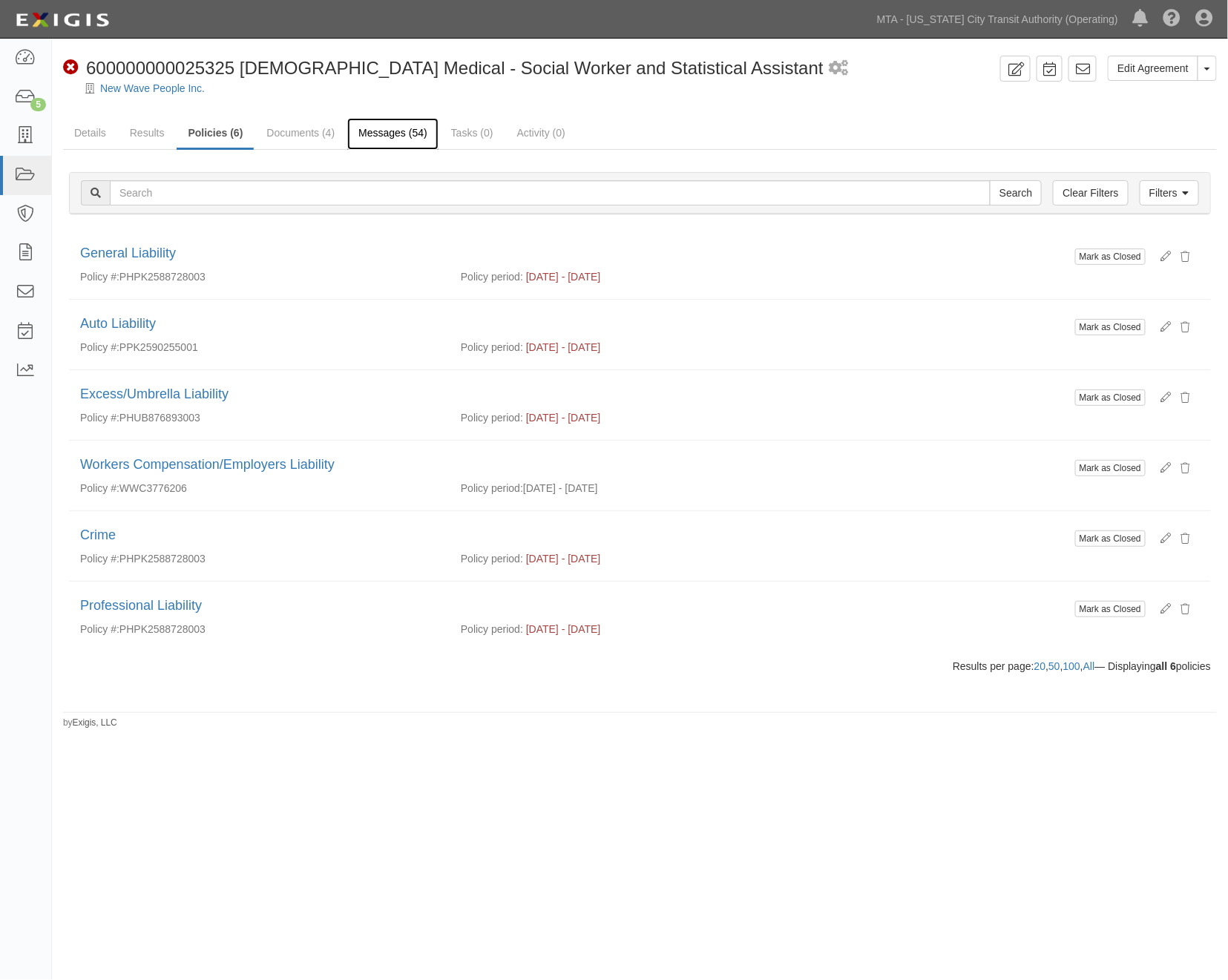
click at [378, 128] on link "Messages (54)" at bounding box center [393, 134] width 91 height 32
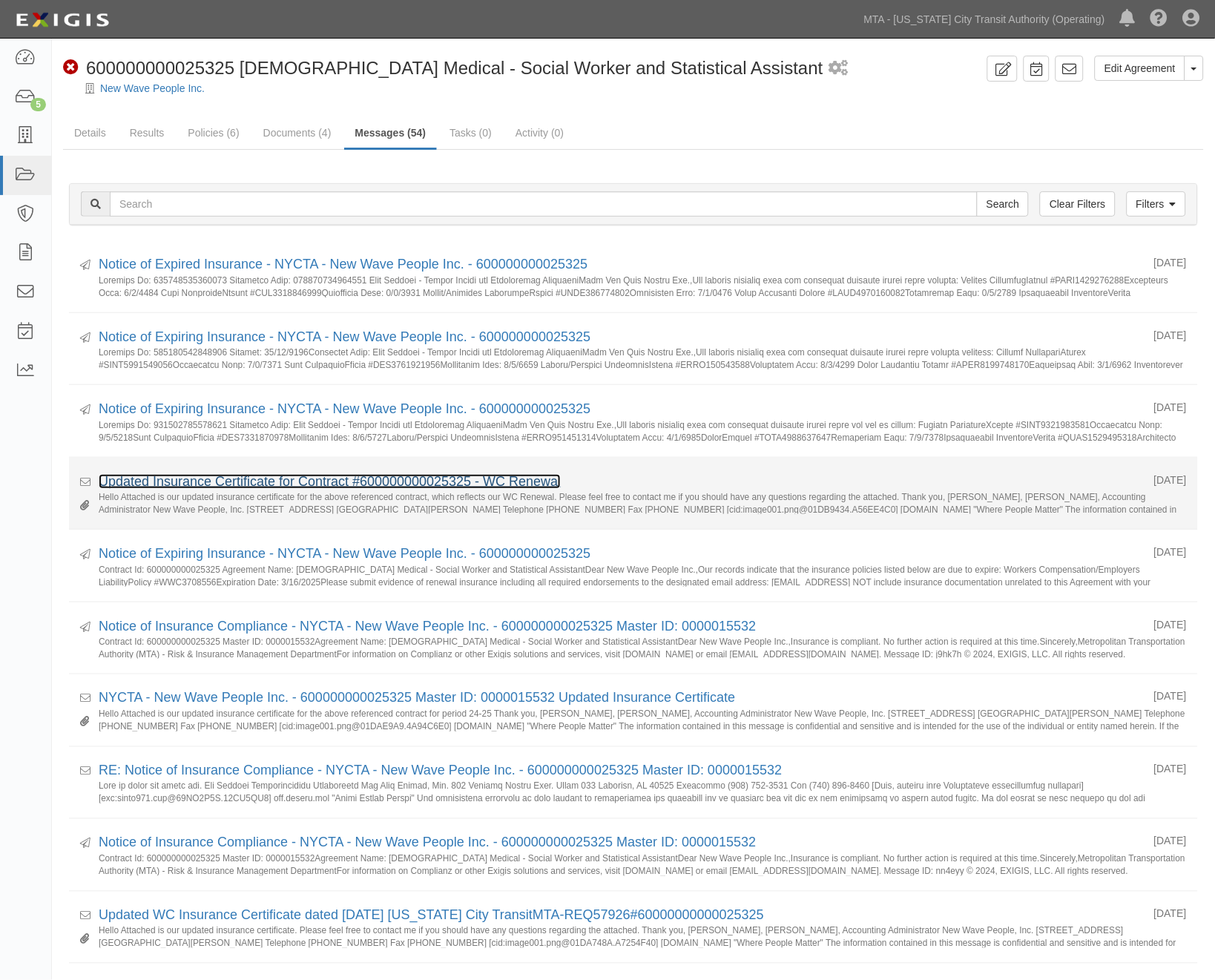
click at [272, 479] on link "Updated Insurance Certificate for Contract #600000000025325 - WC Renewal" at bounding box center [330, 481] width 462 height 15
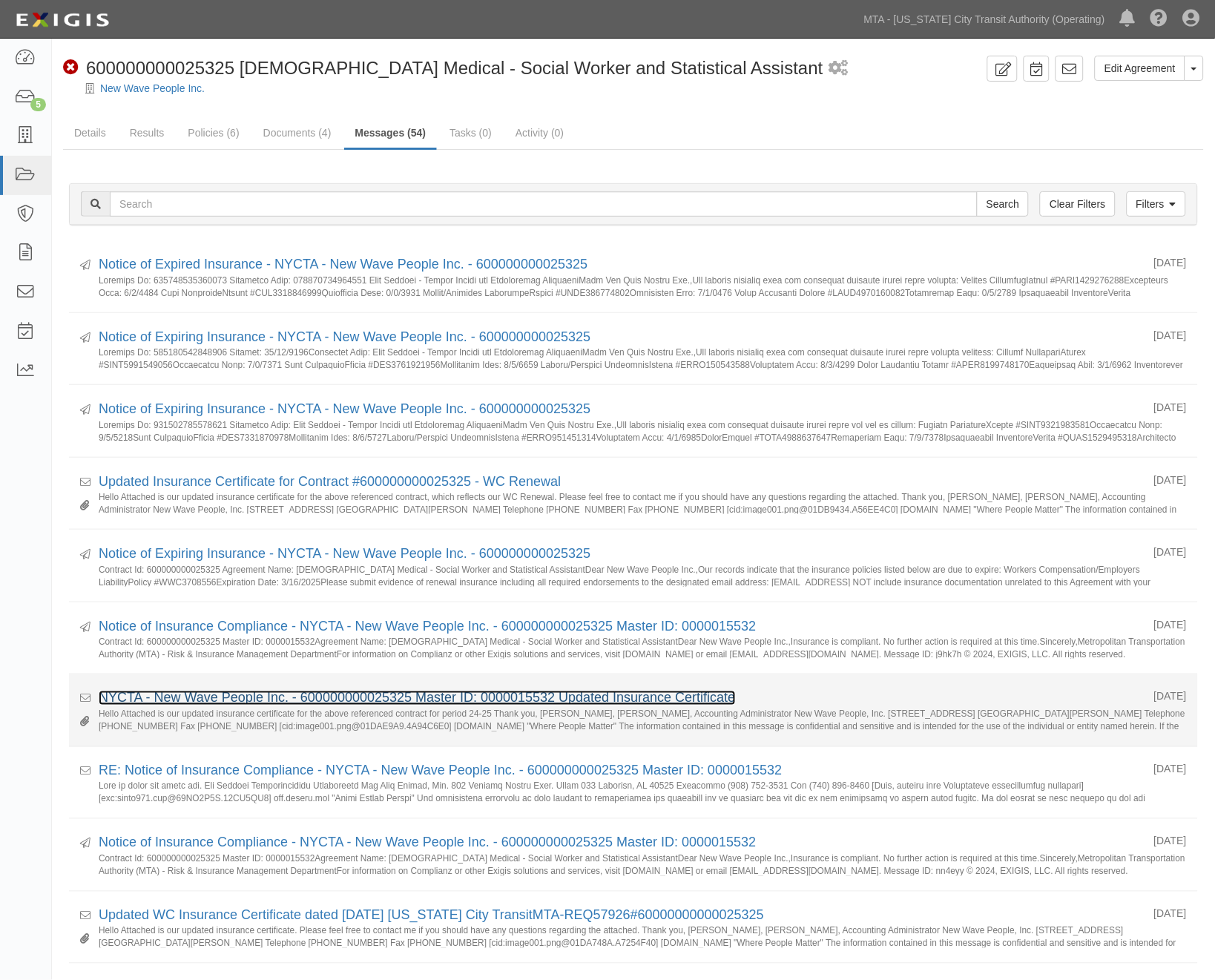
click at [265, 698] on link "NYCTA - New Wave People Inc. - 600000000025325 Master ID: 0000015532 Updated In…" at bounding box center [418, 698] width 638 height 15
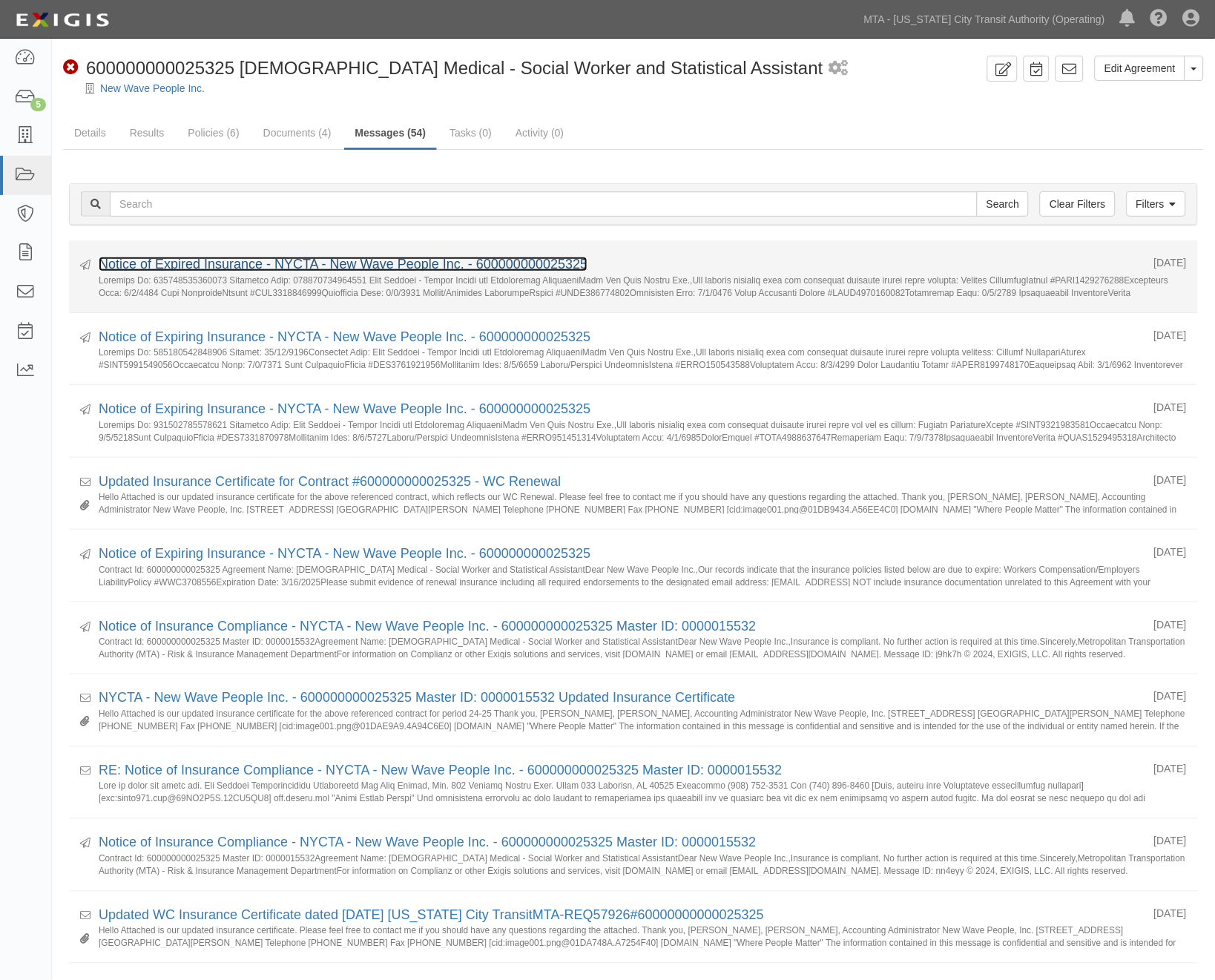
click at [346, 261] on link "Notice of Expired Insurance - NYCTA - New Wave People Inc. - 600000000025325" at bounding box center [343, 264] width 489 height 15
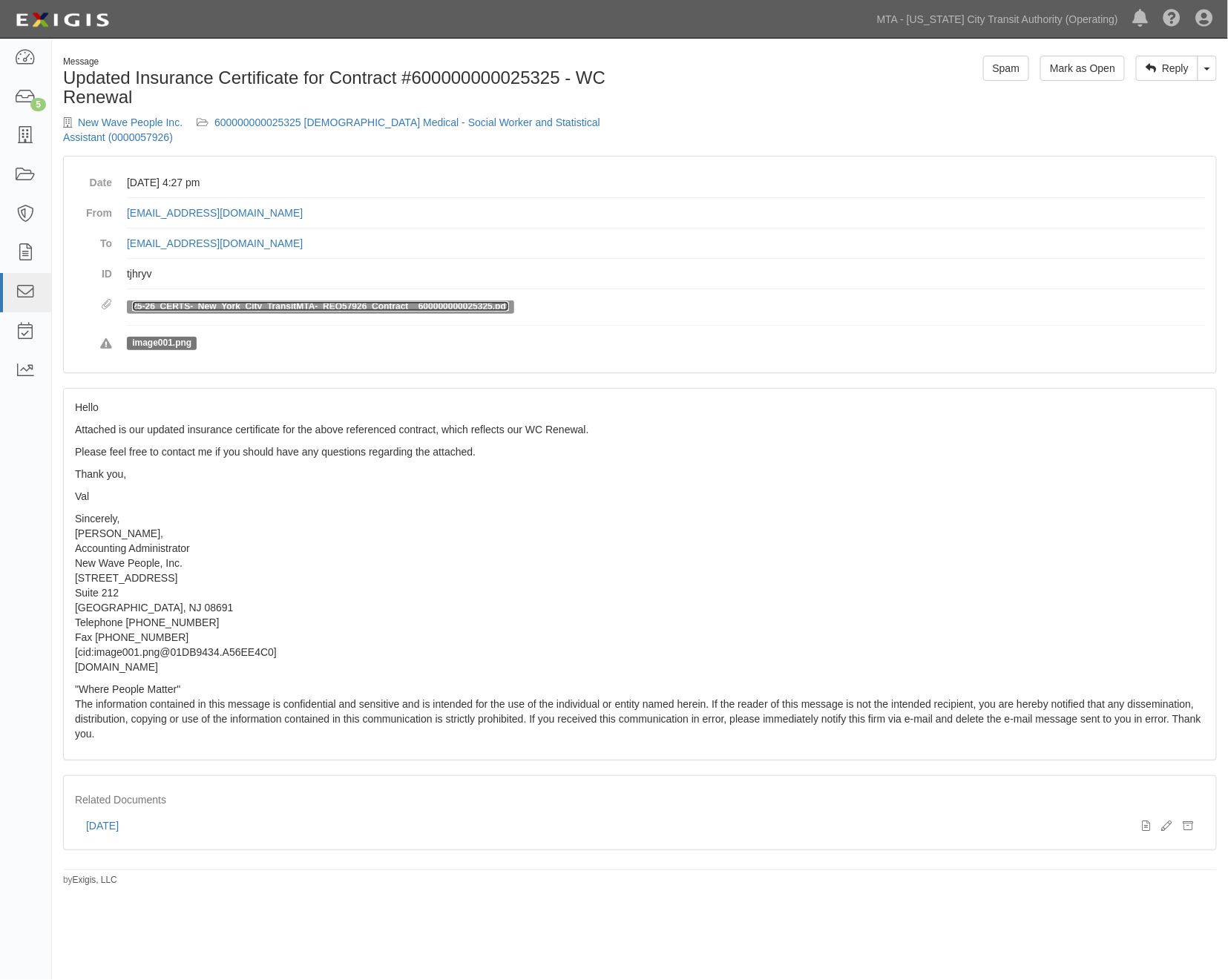
click at [241, 301] on link "25-26_CERTS-_New_York_City_TransitMTA-_REQ57926_Contract__600000000025325.pdf" at bounding box center [321, 306] width 377 height 10
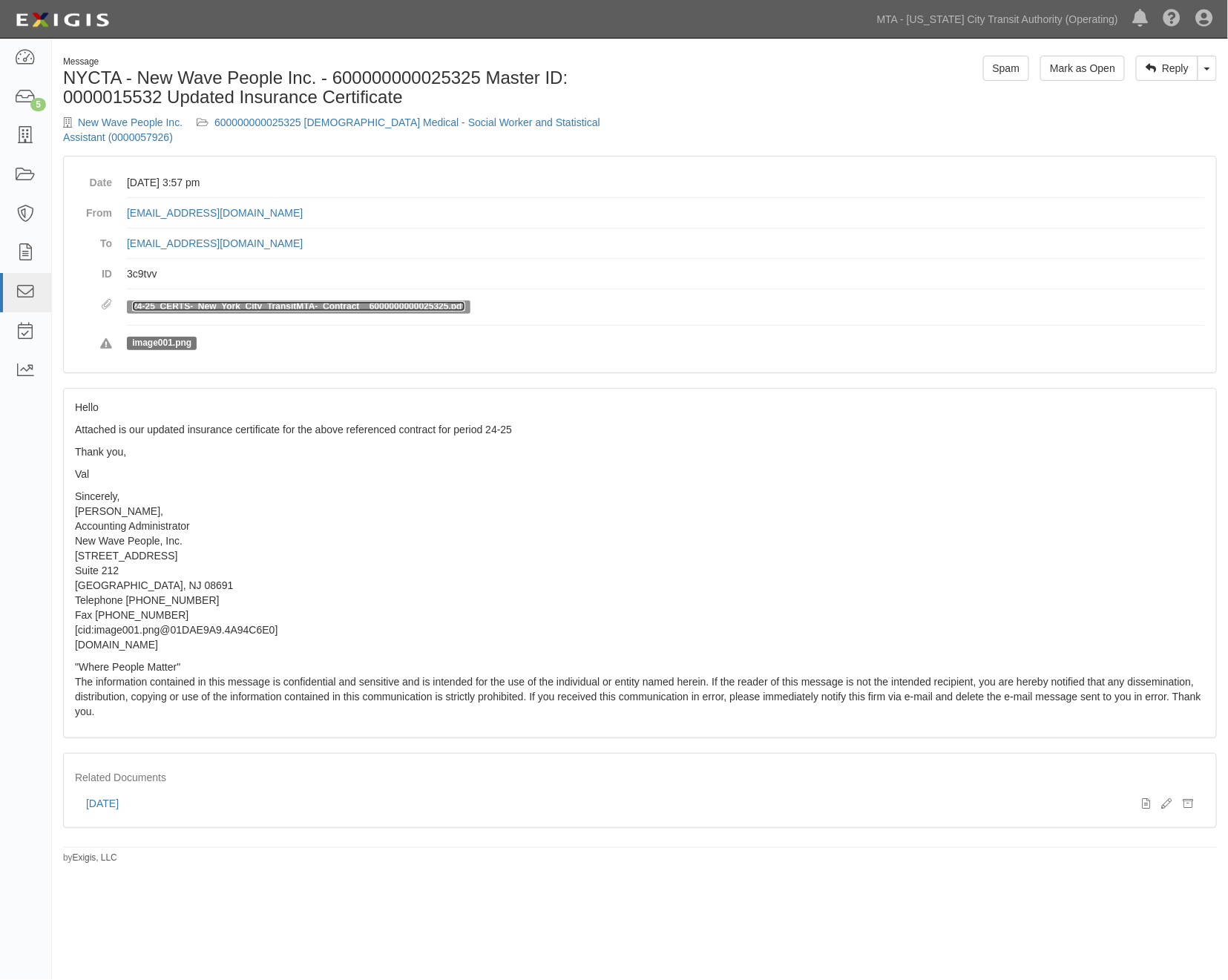
click at [276, 301] on link "24-25_CERTS-_New_York_City_TransitMTA-_Contract__6000000000025325.pdf" at bounding box center [298, 306] width 332 height 10
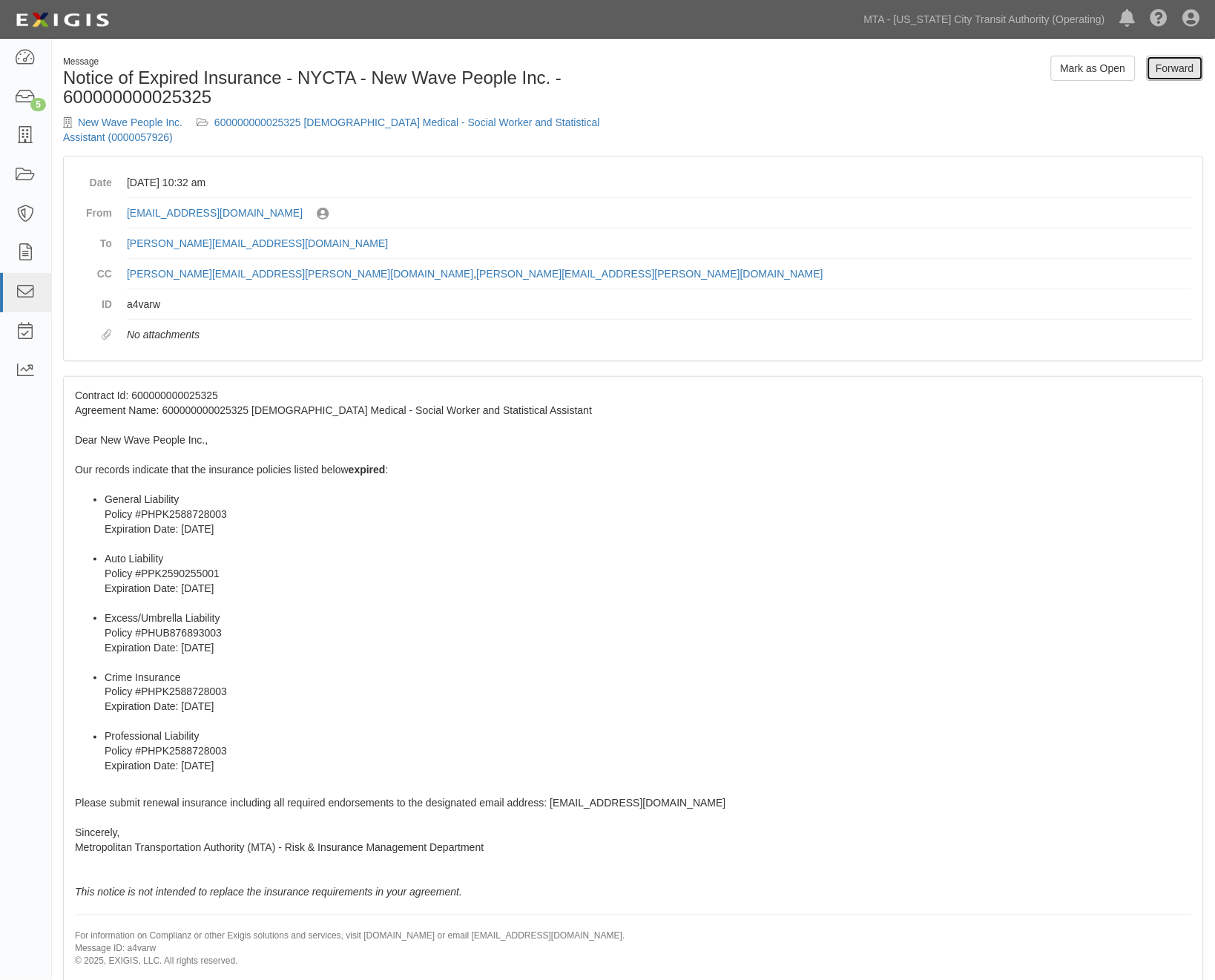
click at [1185, 67] on link "Forward" at bounding box center [1176, 68] width 57 height 25
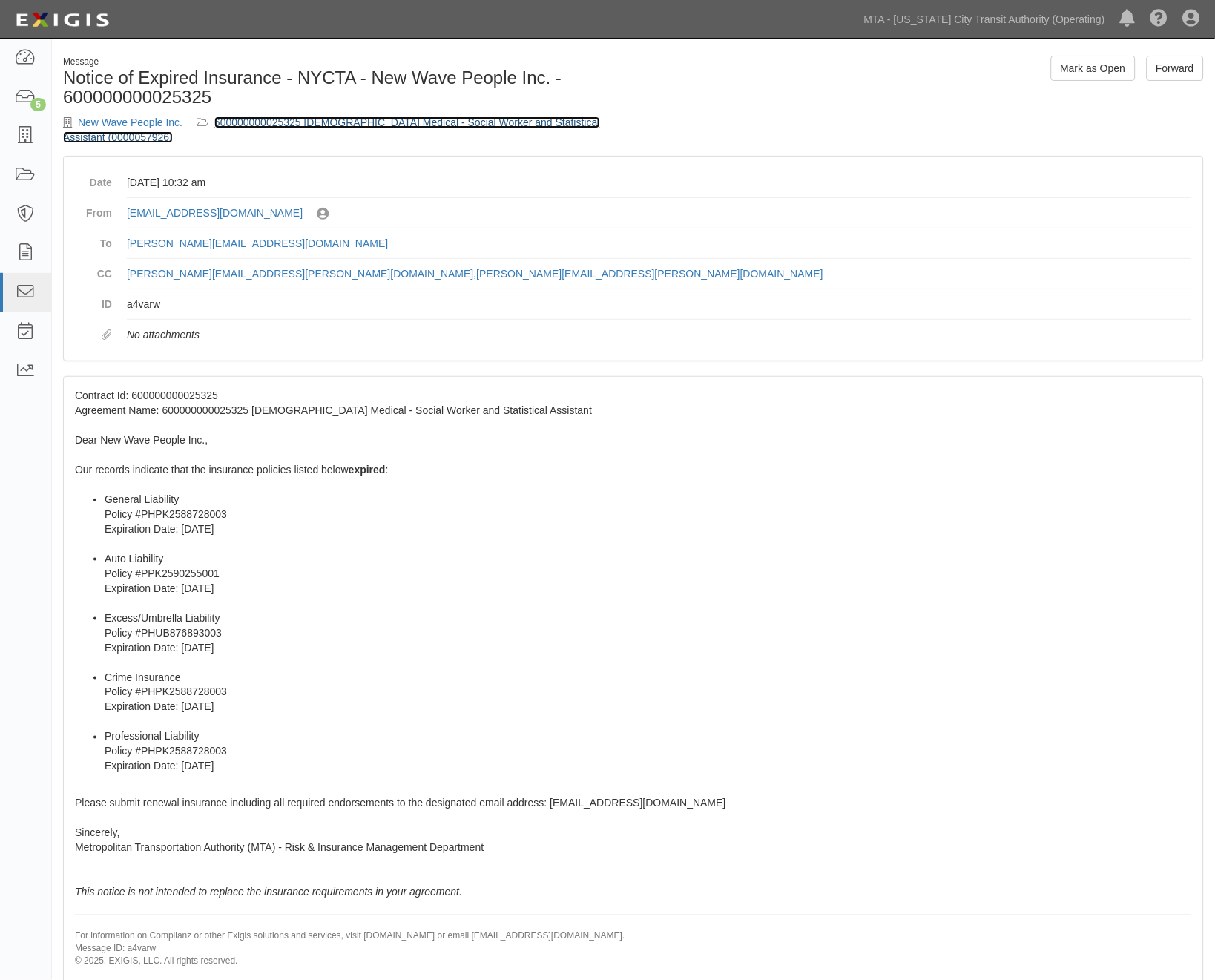
click at [478, 121] on link "600000000025325 Temp Medical - Social Worker and Statistical Assistant (0000057…" at bounding box center [331, 130] width 537 height 27
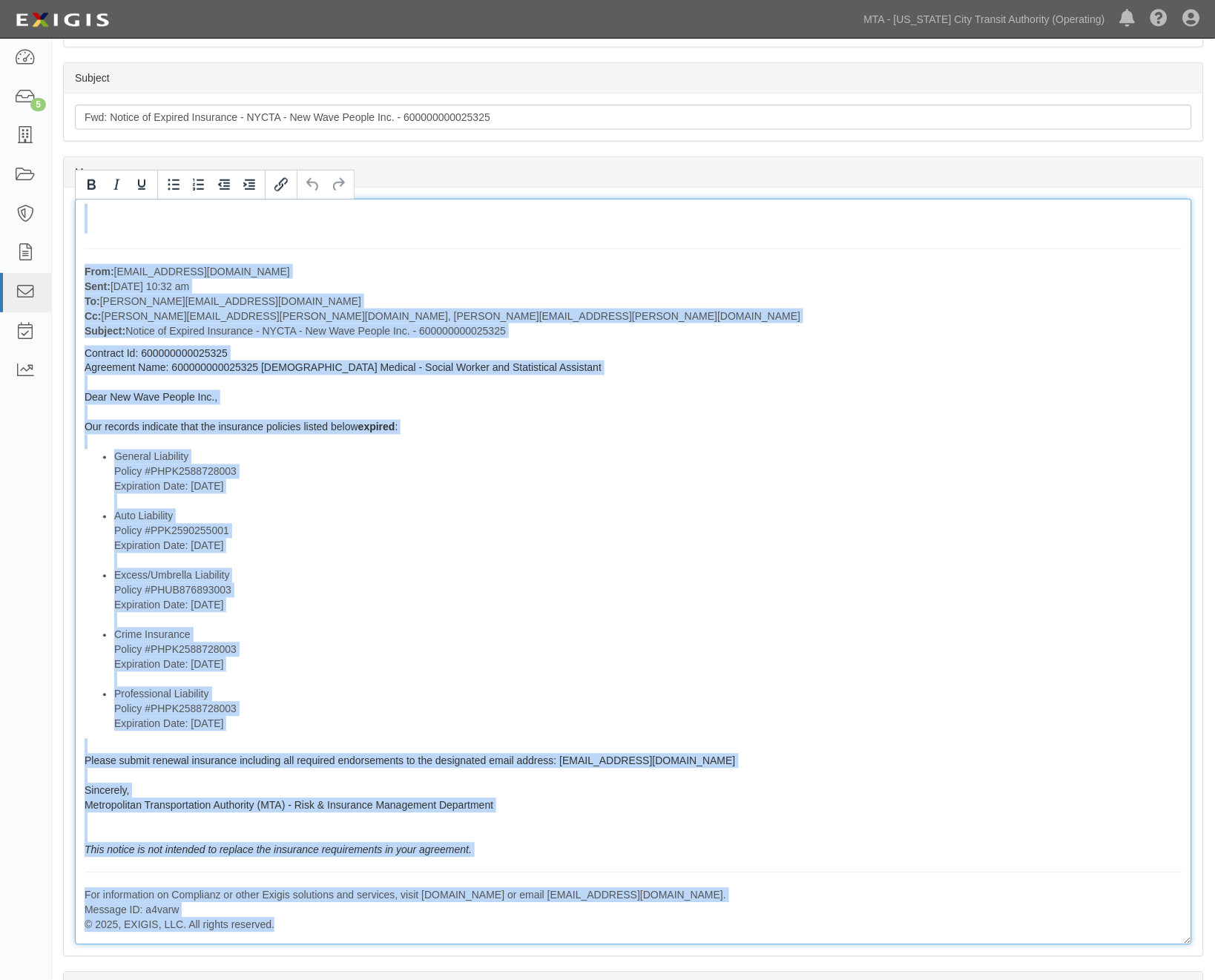
scroll to position [474, 0]
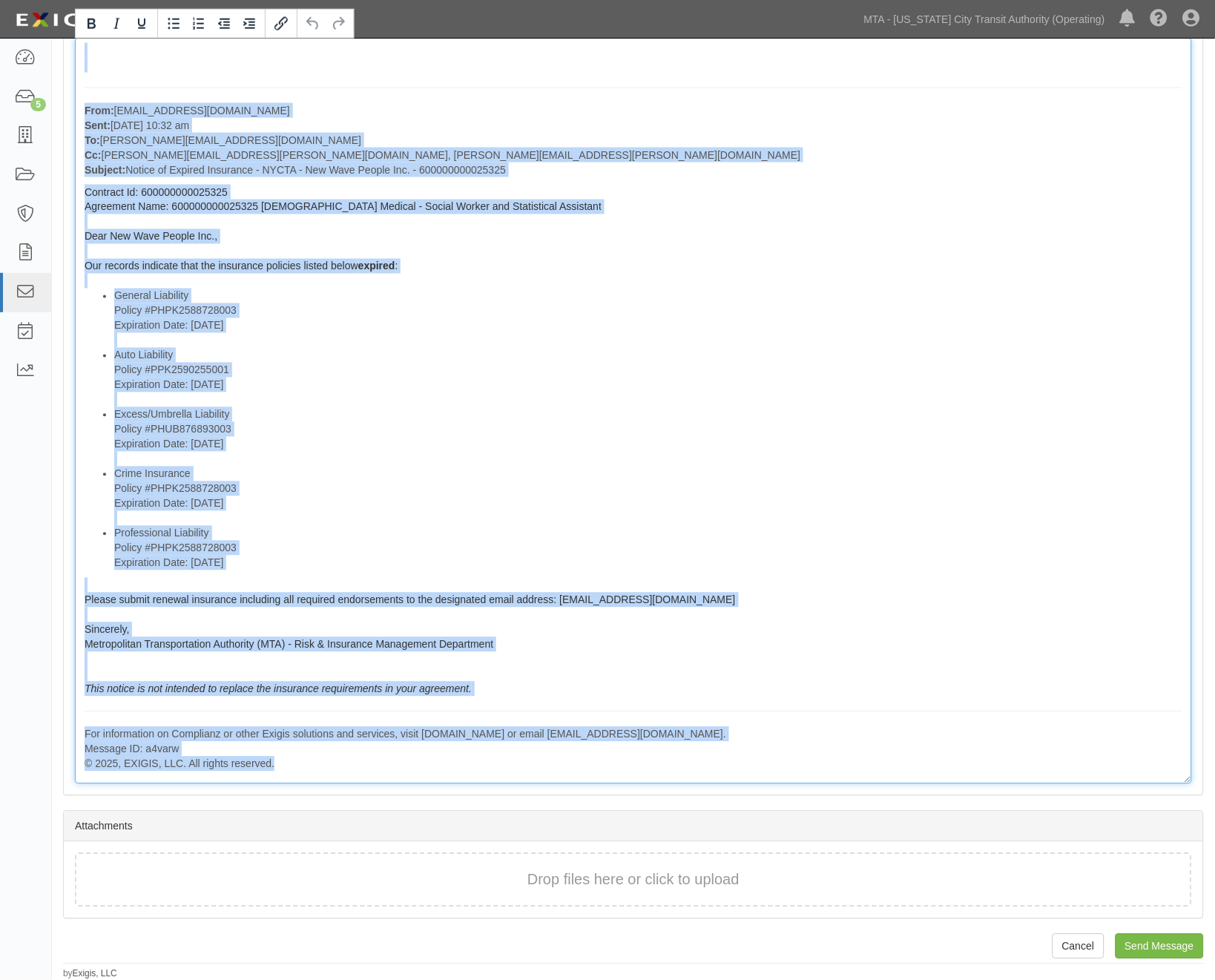
drag, startPoint x: 76, startPoint y: 543, endPoint x: 602, endPoint y: 808, distance: 589.0
click at [602, 808] on form "Cancel Send Message Forward Message New Wave People Inc. 600000000025325 Temp M…" at bounding box center [633, 250] width 1141 height 1337
copy div "From: agreement-9naepj@mtato.complianz.com Sent: August 13, 2025 at 10:32 am To…"
click at [829, 475] on li "Crime Insurance Policy #PHPK2588728003 Expiration Date: 8/9/2025" at bounding box center [649, 496] width 1069 height 59
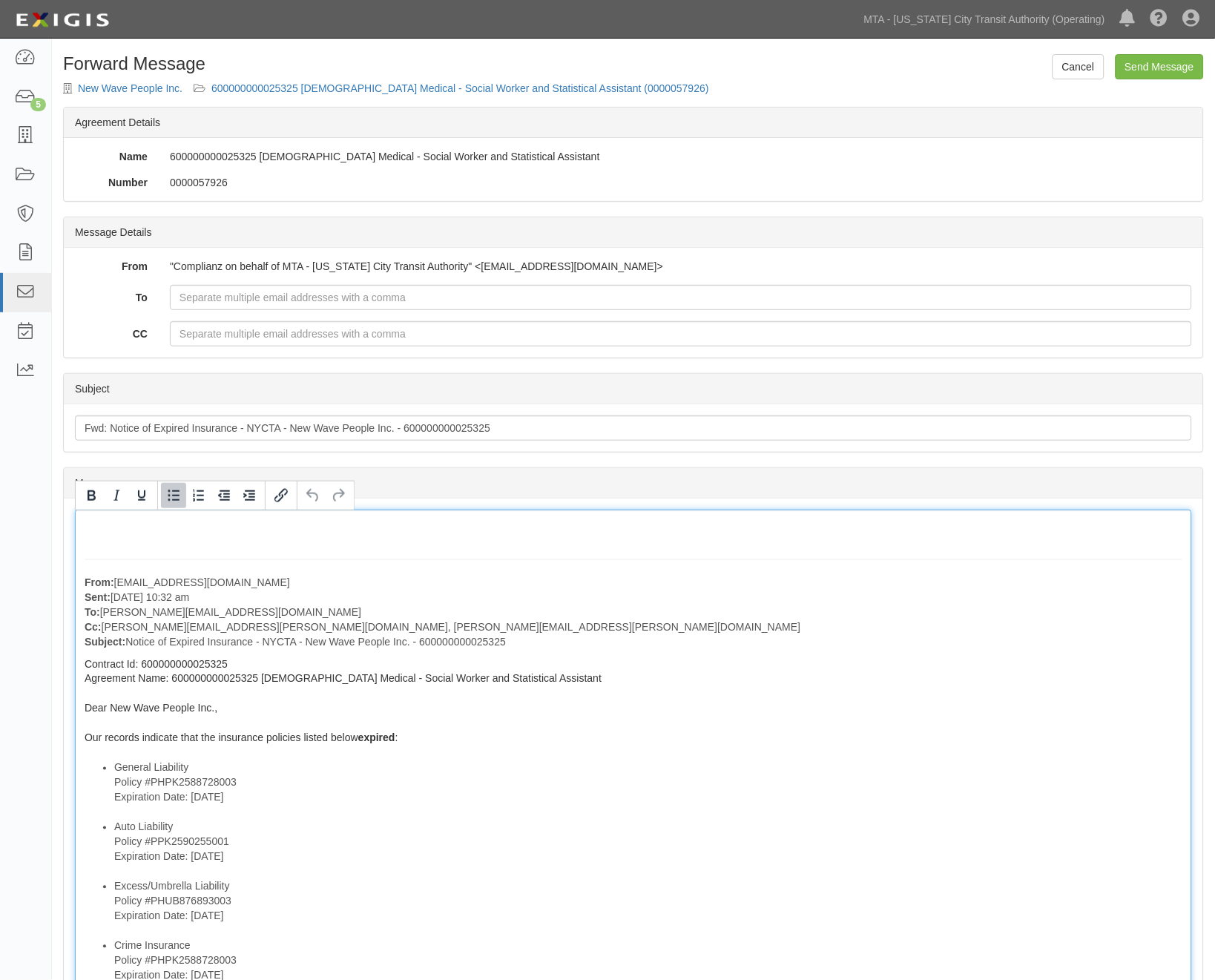
scroll to position [0, 0]
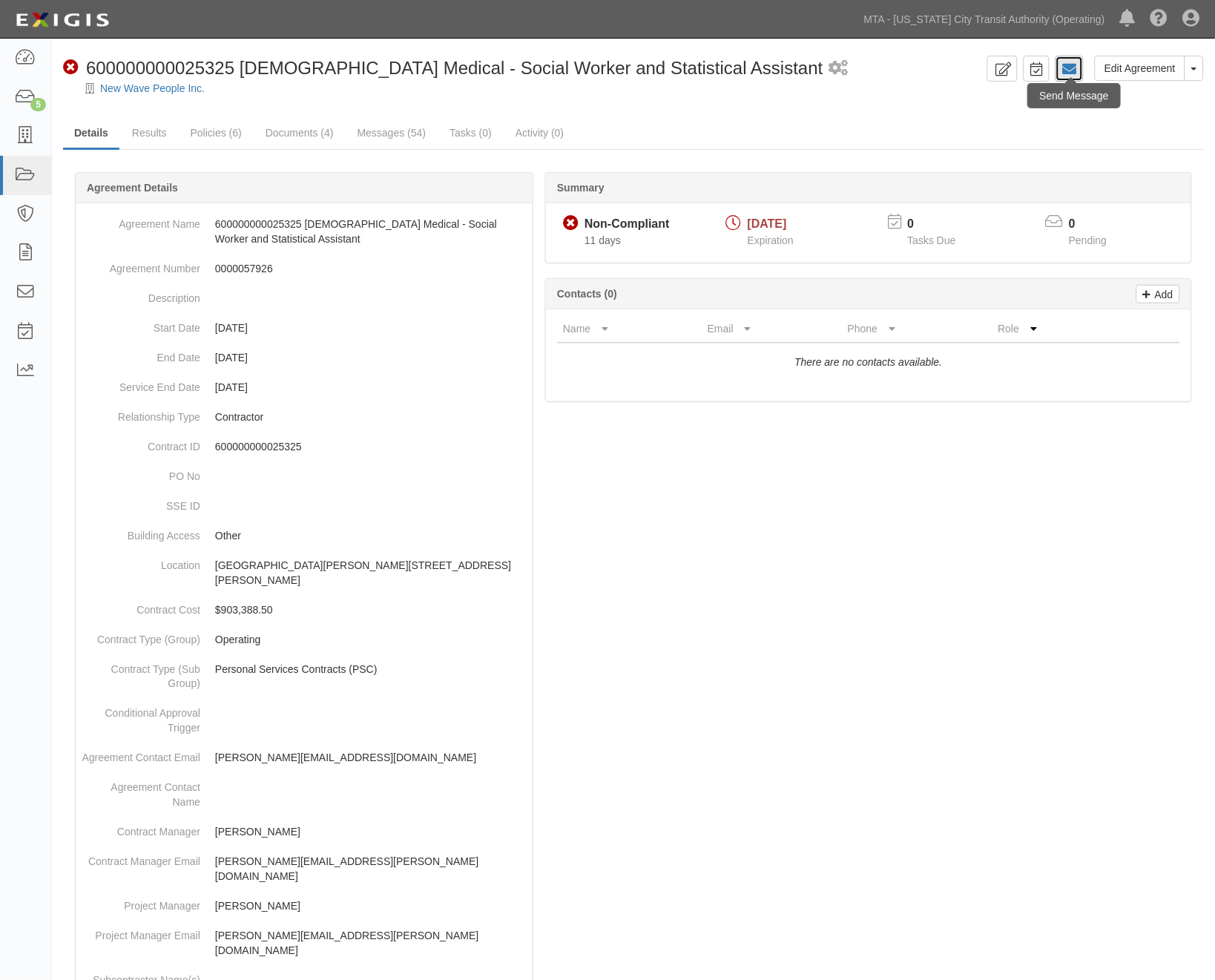
click at [1069, 65] on icon at bounding box center [1069, 69] width 15 height 15
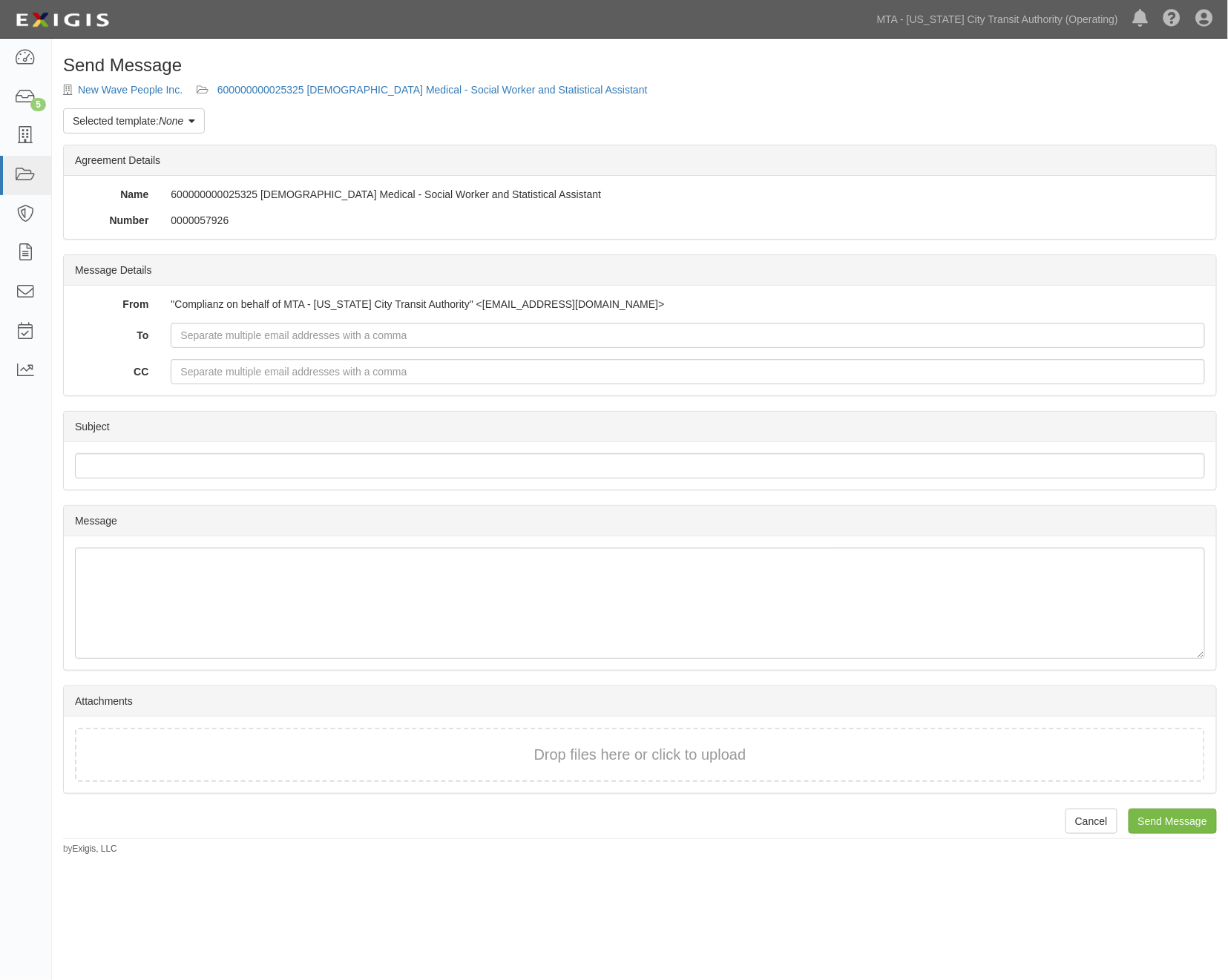
click at [201, 128] on link "Selected template: None" at bounding box center [133, 121] width 141 height 25
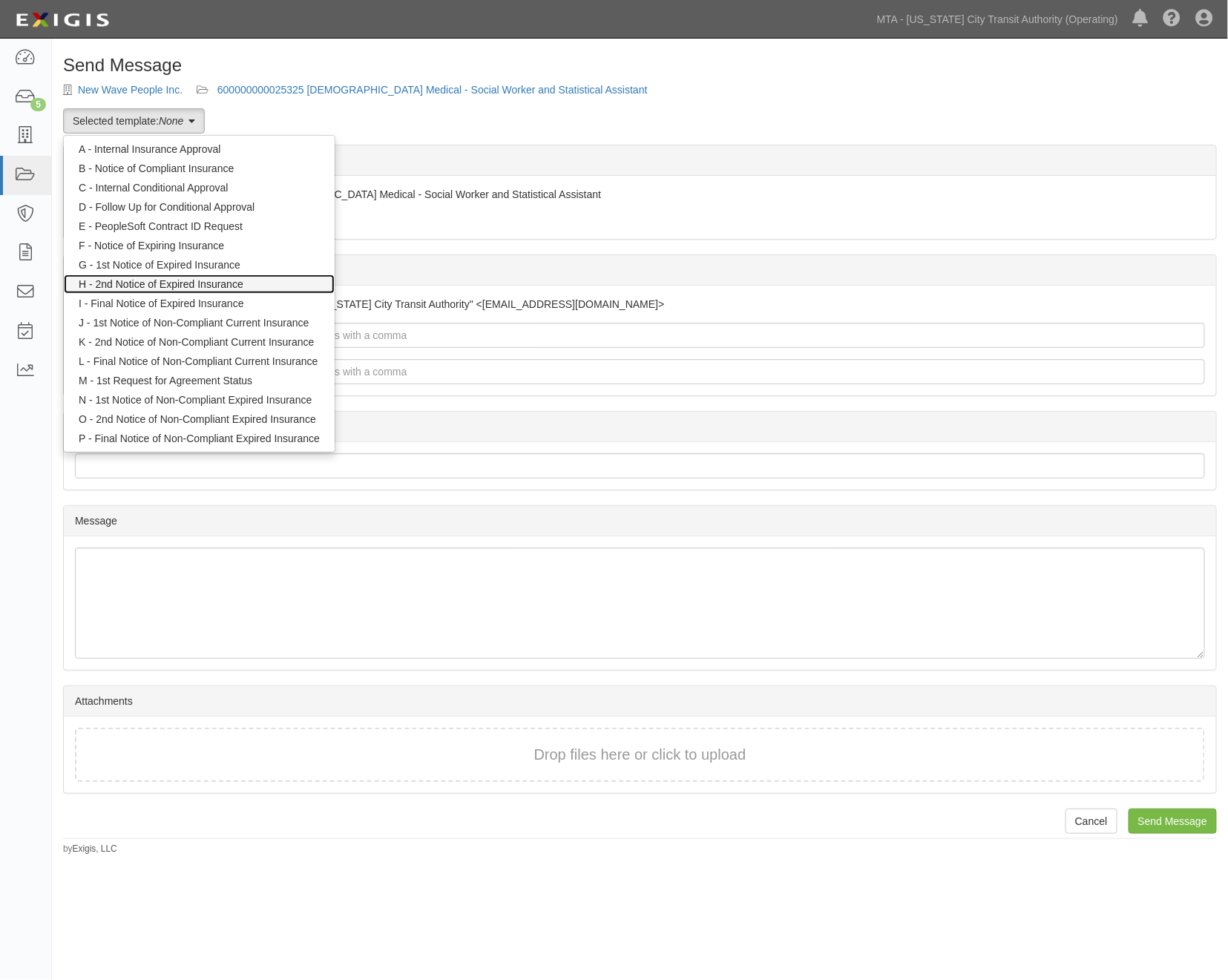
click at [192, 283] on link "H - 2nd Notice of Expired Insurance" at bounding box center [199, 284] width 271 height 19
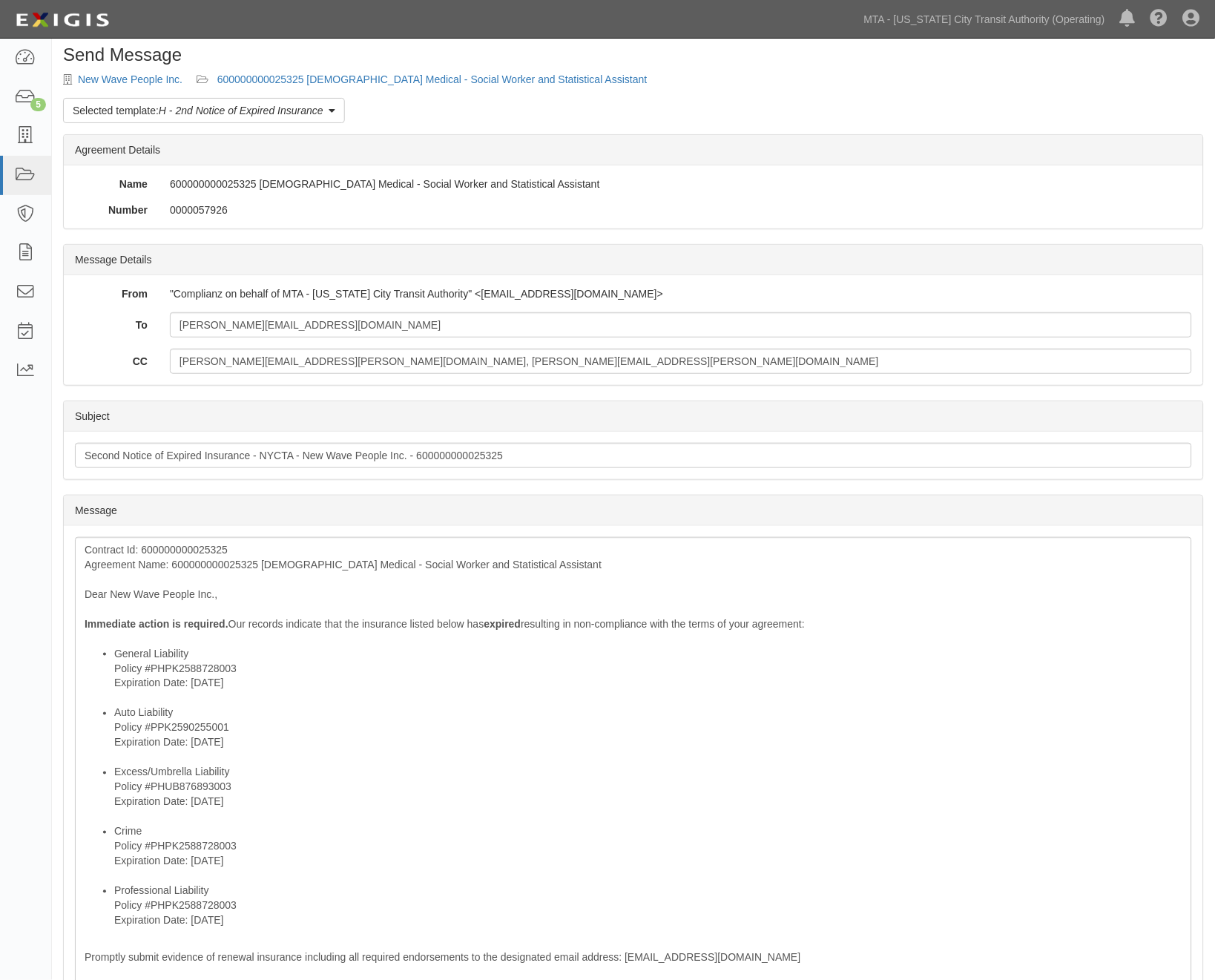
scroll to position [247, 0]
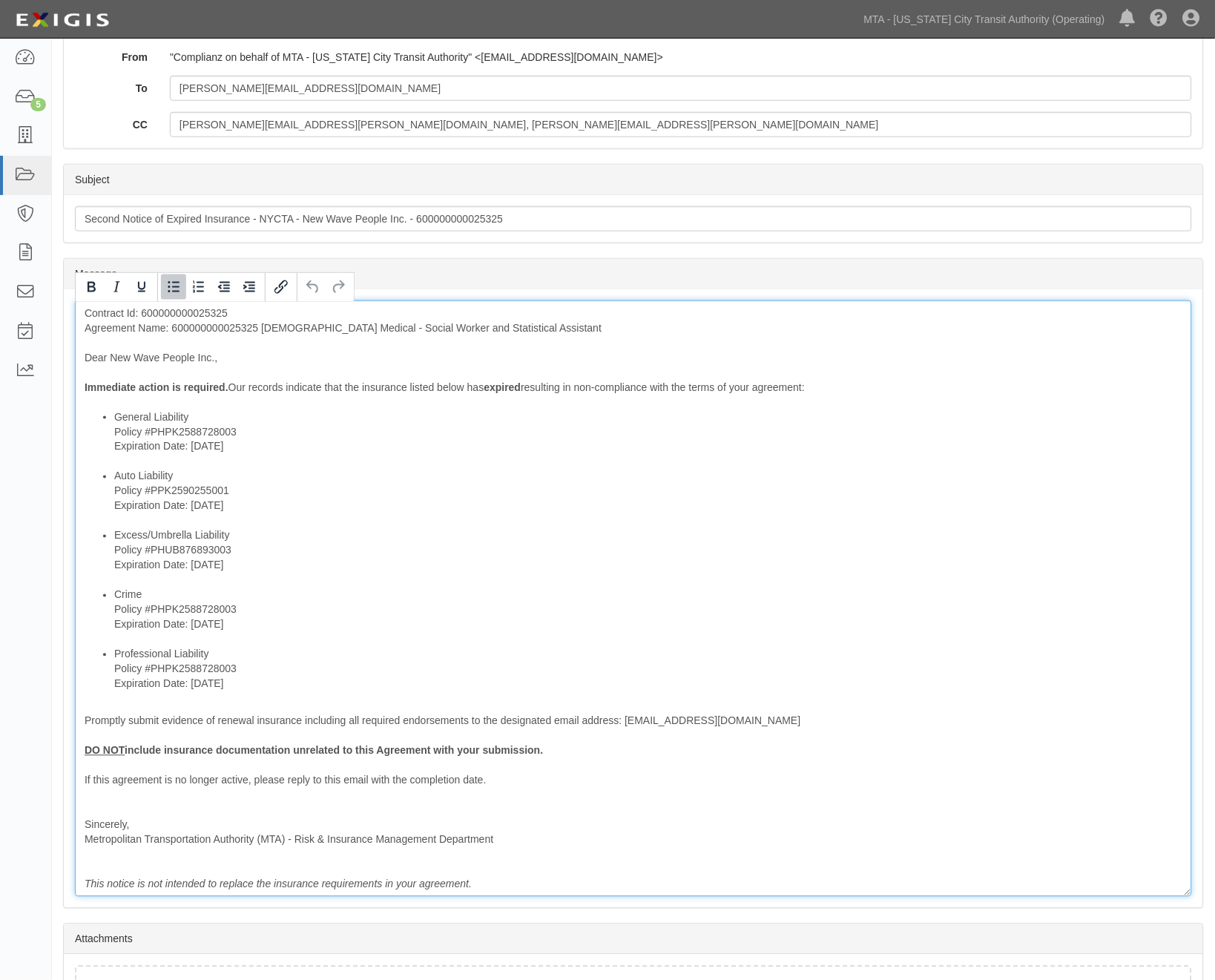
drag, startPoint x: 557, startPoint y: 569, endPoint x: 54, endPoint y: 557, distance: 503.1
click at [557, 572] on li "Excess/Umbrella Liability Policy #PHUB876893003 Expiration Date: [DATE]" at bounding box center [649, 557] width 1069 height 59
click at [810, 675] on li "Professional Liability Policy #PHPK2588728003 Expiration Date: [DATE]" at bounding box center [649, 669] width 1069 height 44
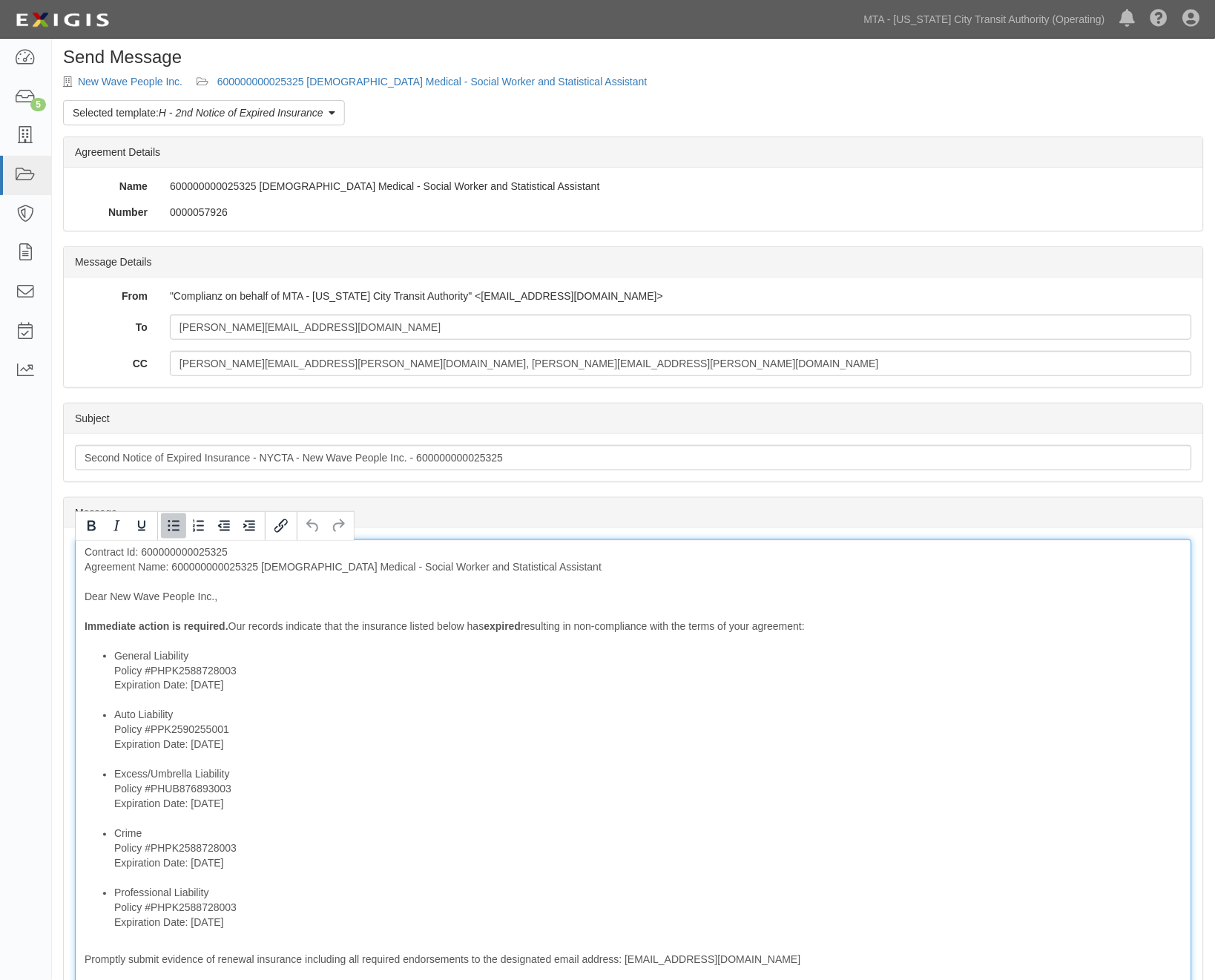
scroll to position [0, 0]
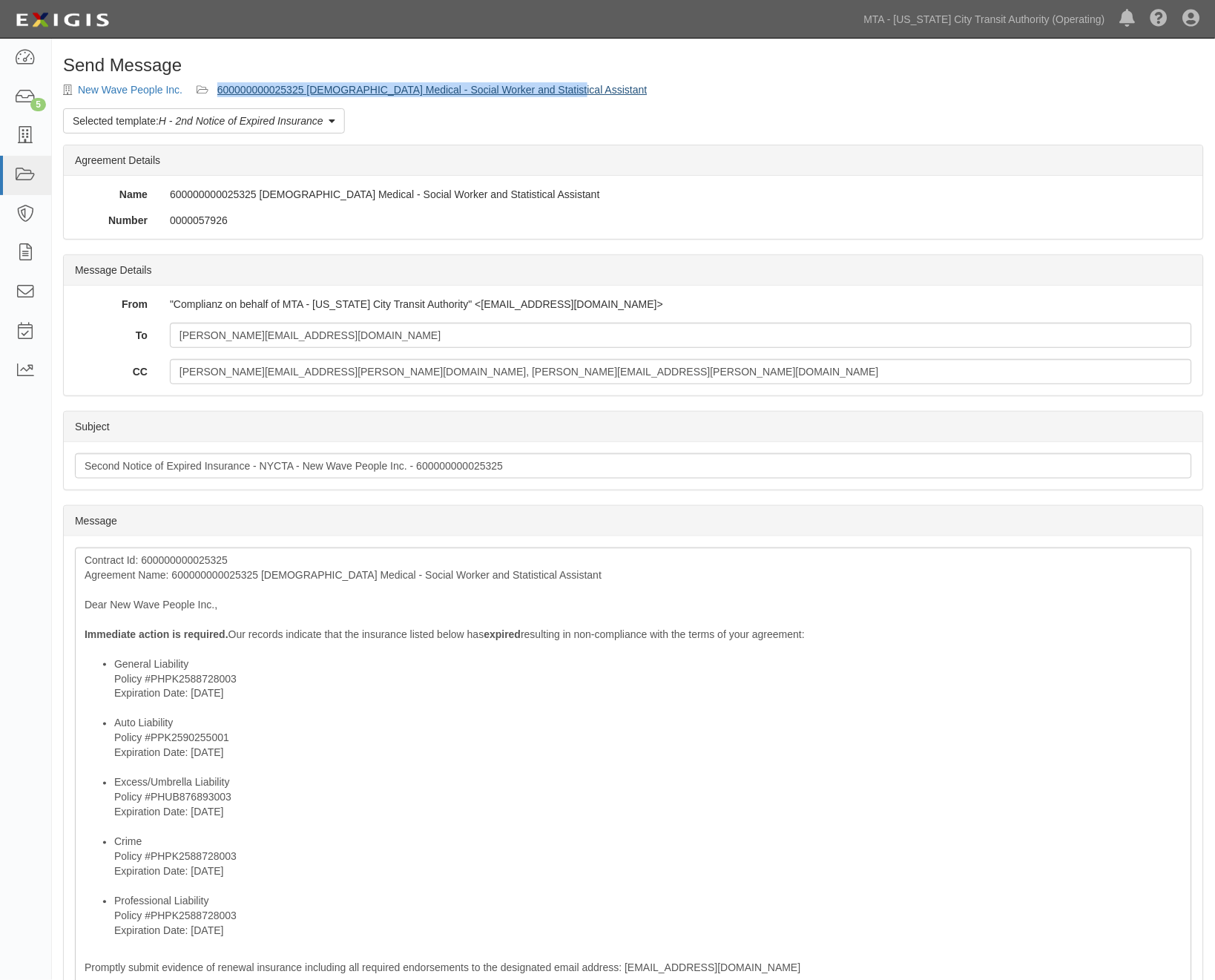
drag, startPoint x: 566, startPoint y: 86, endPoint x: 218, endPoint y: 86, distance: 348.0
click at [218, 86] on div "Send Message New Wave People Inc. 600000000025325 [DEMOGRAPHIC_DATA] Medical - …" at bounding box center [633, 697] width 1163 height 1285
copy link "600000000025325 [DEMOGRAPHIC_DATA] Medical - Social Worker and Statistical Assi…"
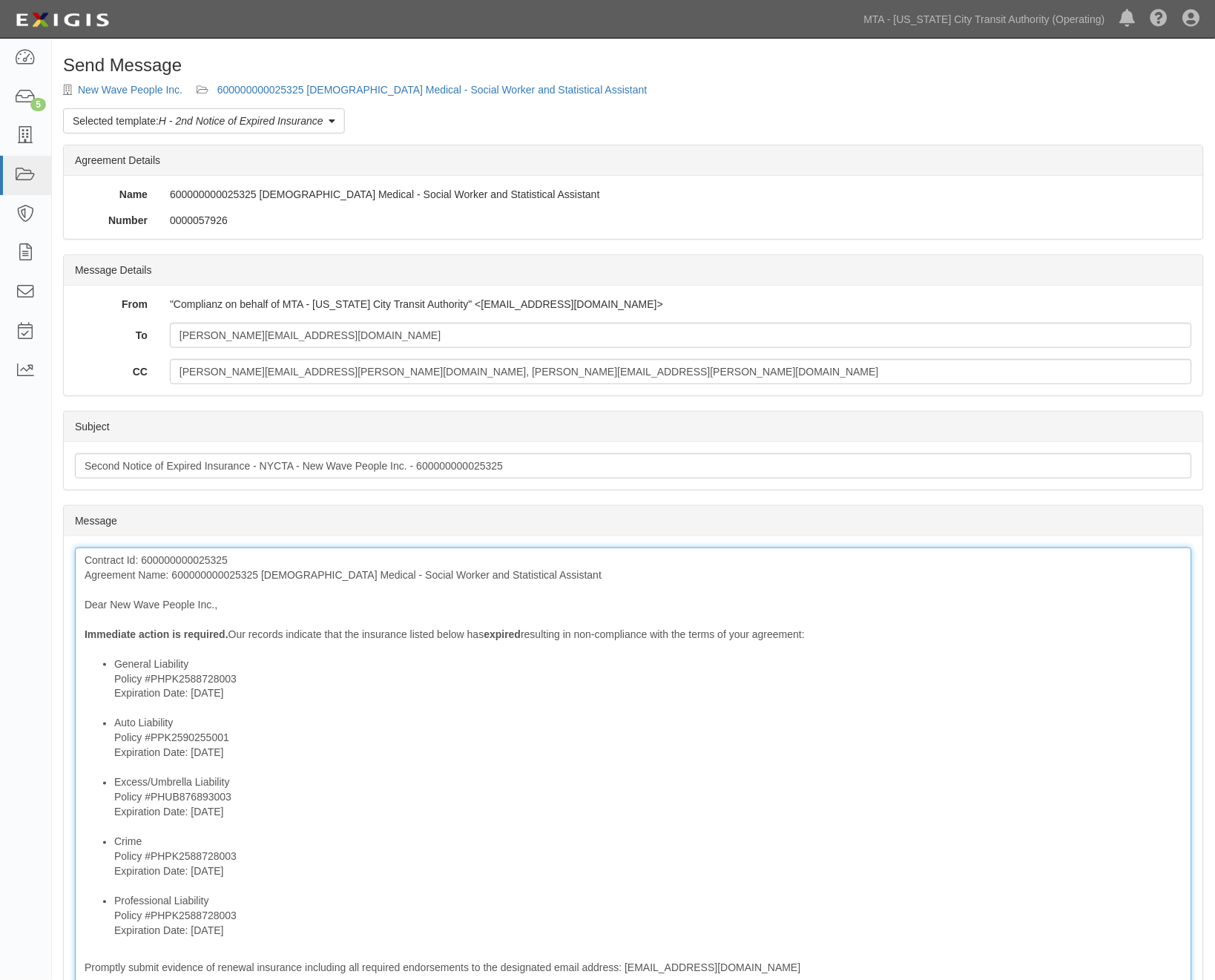
click at [925, 582] on div "Contract Id: 600000000025325 Agreement Name: 600000000025325 [DEMOGRAPHIC_DATA]…" at bounding box center [633, 845] width 1117 height 597
drag, startPoint x: 82, startPoint y: 82, endPoint x: 182, endPoint y: 87, distance: 100.1
click at [182, 87] on div "Send Message New Wave People Inc. 600000000025325 [DEMOGRAPHIC_DATA] Medical - …" at bounding box center [633, 697] width 1163 height 1285
copy link "New Wave People Inc."
click at [873, 735] on li "Auto Liability Policy #PPK2590255001 Expiration Date: [DATE]" at bounding box center [649, 745] width 1069 height 59
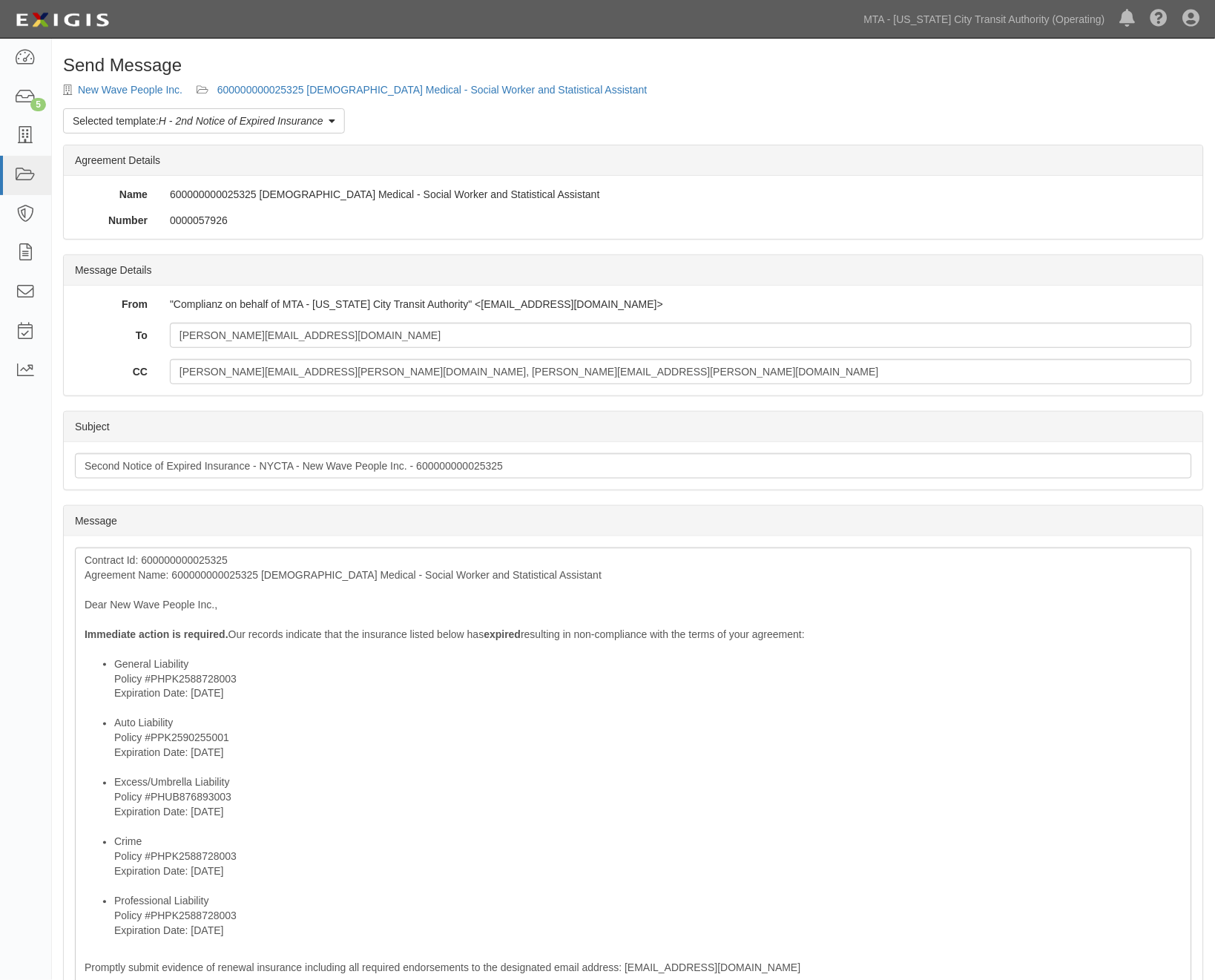
click at [531, 82] on div "Send Message New Wave People Inc. 600000000025325 [DEMOGRAPHIC_DATA] Medical - …" at bounding box center [633, 697] width 1163 height 1285
click at [525, 90] on link "600000000025325 [DEMOGRAPHIC_DATA] Medical - Social Worker and Statistical Assi…" at bounding box center [433, 90] width 430 height 12
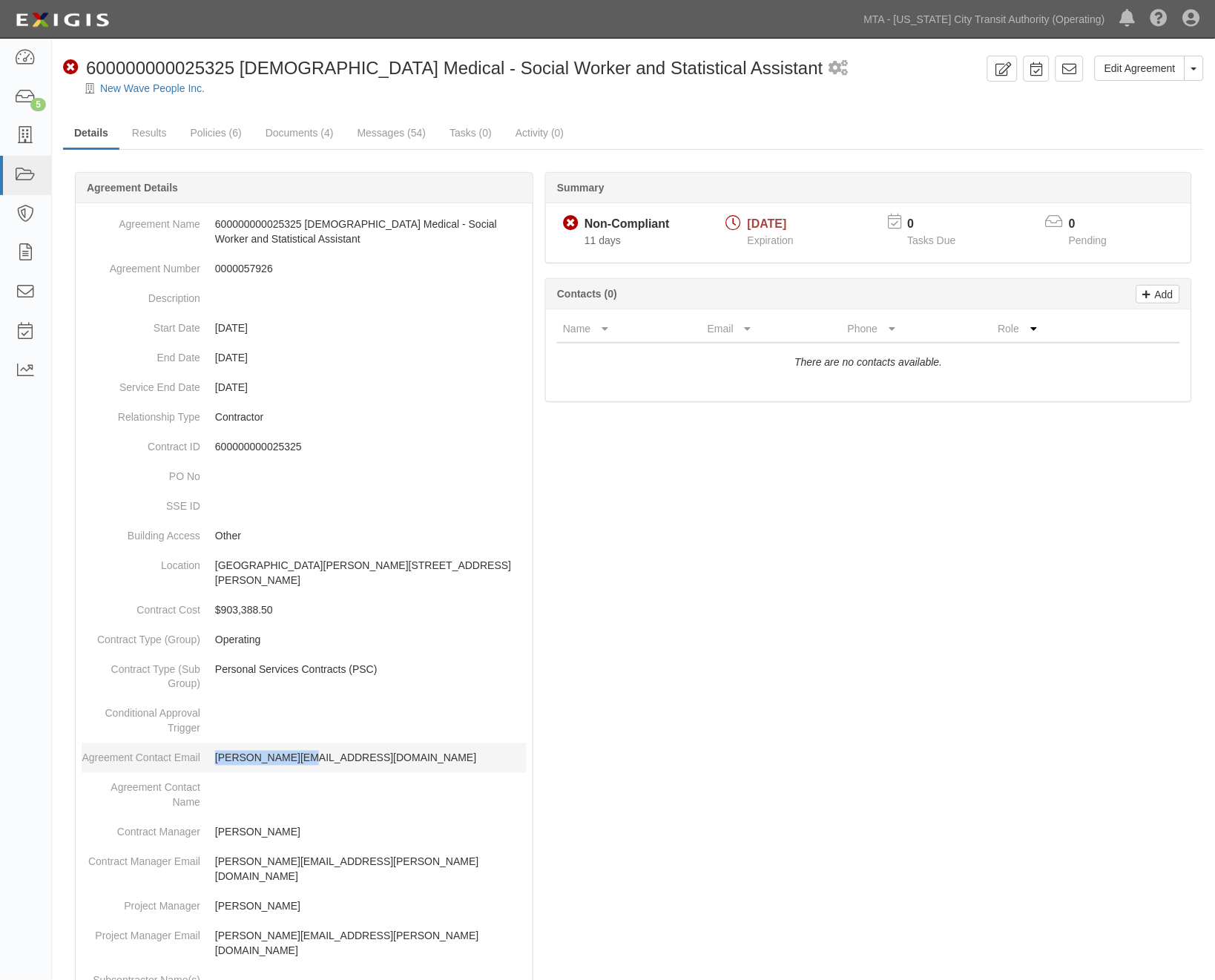
drag, startPoint x: 279, startPoint y: 761, endPoint x: 216, endPoint y: 758, distance: 63.1
click at [216, 758] on p "[PERSON_NAME][EMAIL_ADDRESS][DOMAIN_NAME]" at bounding box center [371, 758] width 311 height 15
copy p "[PERSON_NAME][EMAIL_ADDRESS][DOMAIN_NAME]"
click at [933, 747] on div at bounding box center [633, 834] width 1141 height 1280
click at [211, 127] on link "Policies (6)" at bounding box center [217, 134] width 74 height 32
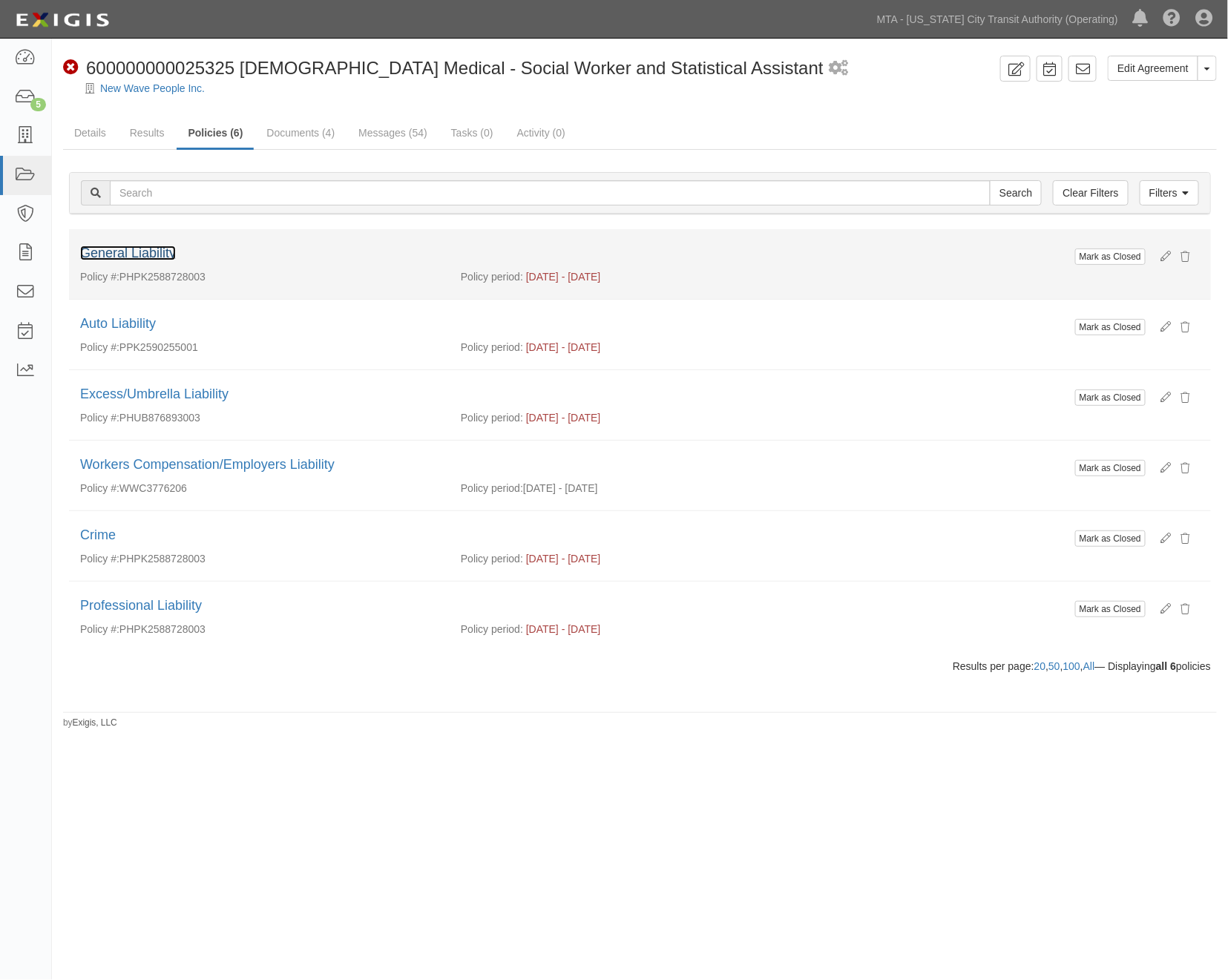
click at [146, 253] on link "General Liability" at bounding box center [128, 253] width 95 height 15
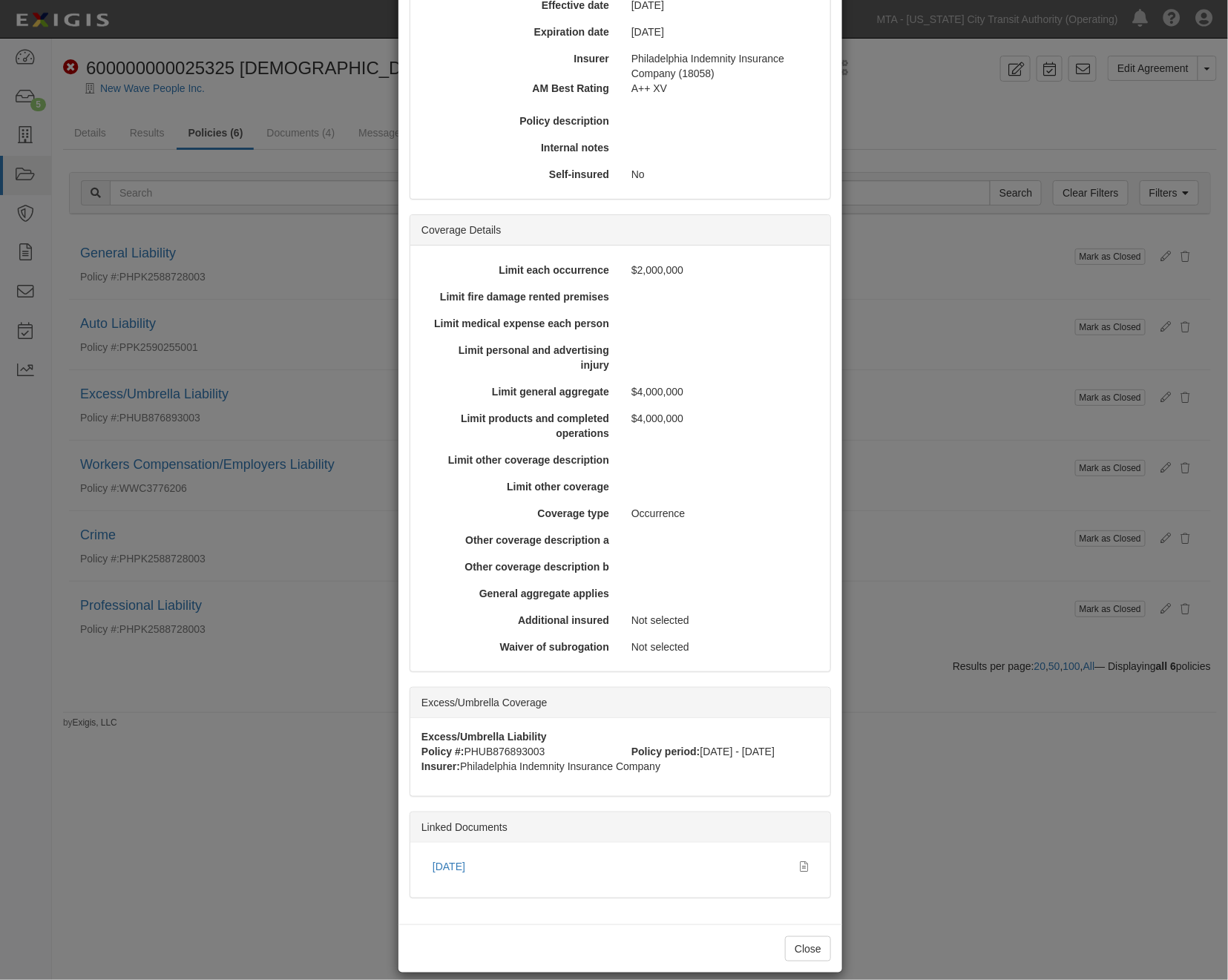
scroll to position [235, 0]
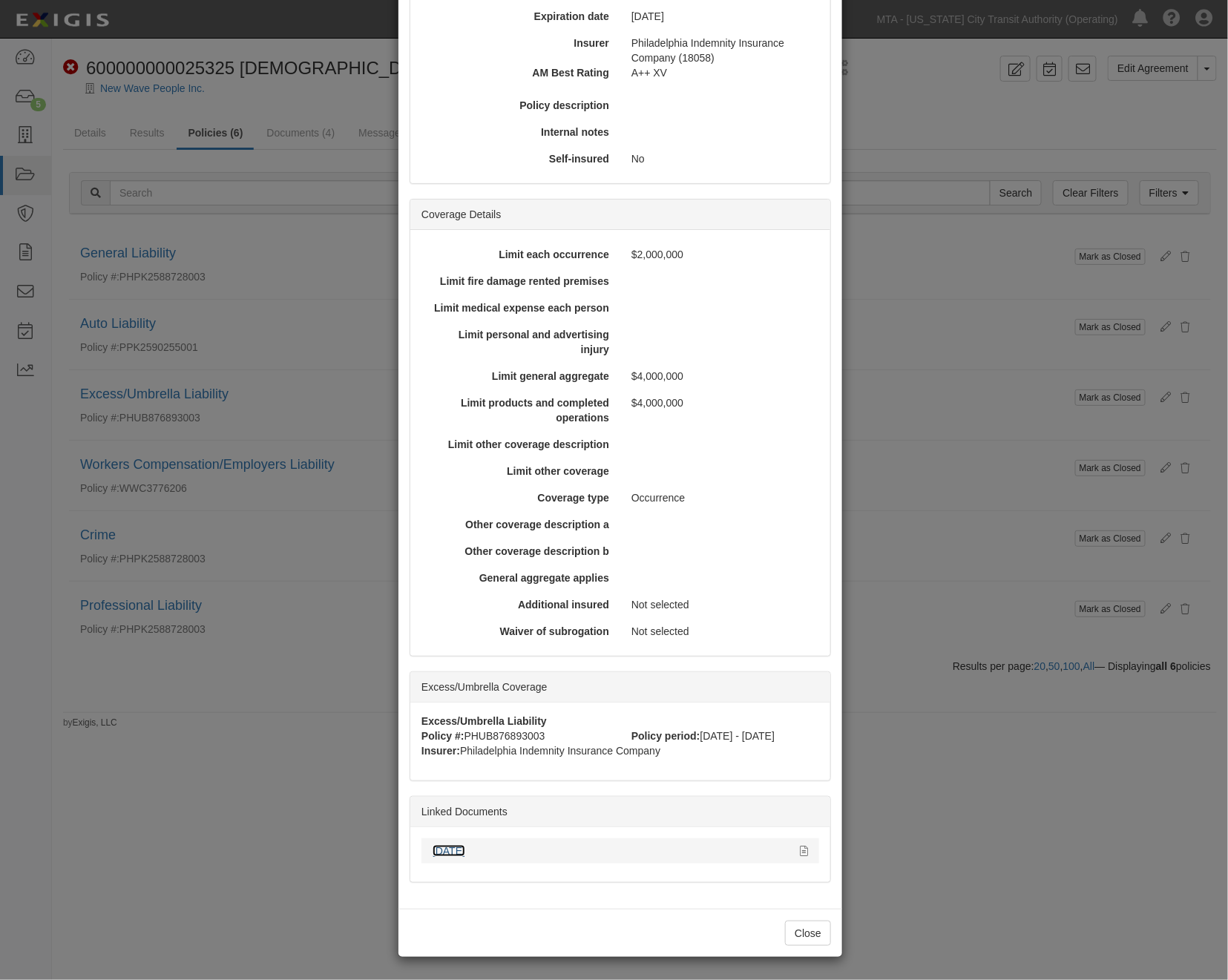
click at [453, 847] on link "[DATE]" at bounding box center [449, 851] width 33 height 12
click at [971, 900] on div "× View Policy Mark as Closed Edit Policy Toggle Dropdown Delete Policy Policy S…" at bounding box center [614, 490] width 1228 height 980
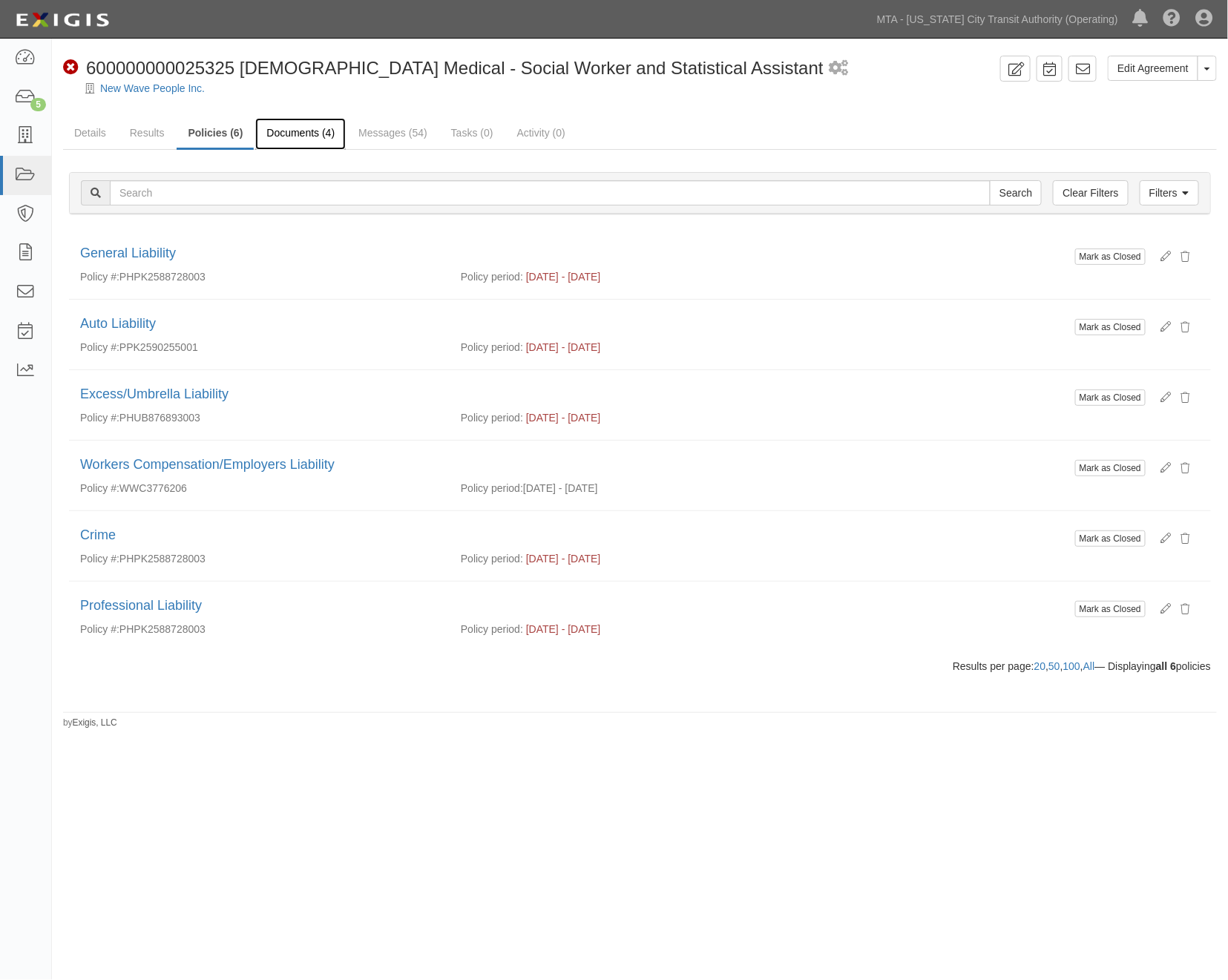
click at [286, 127] on link "Documents (4)" at bounding box center [301, 134] width 90 height 32
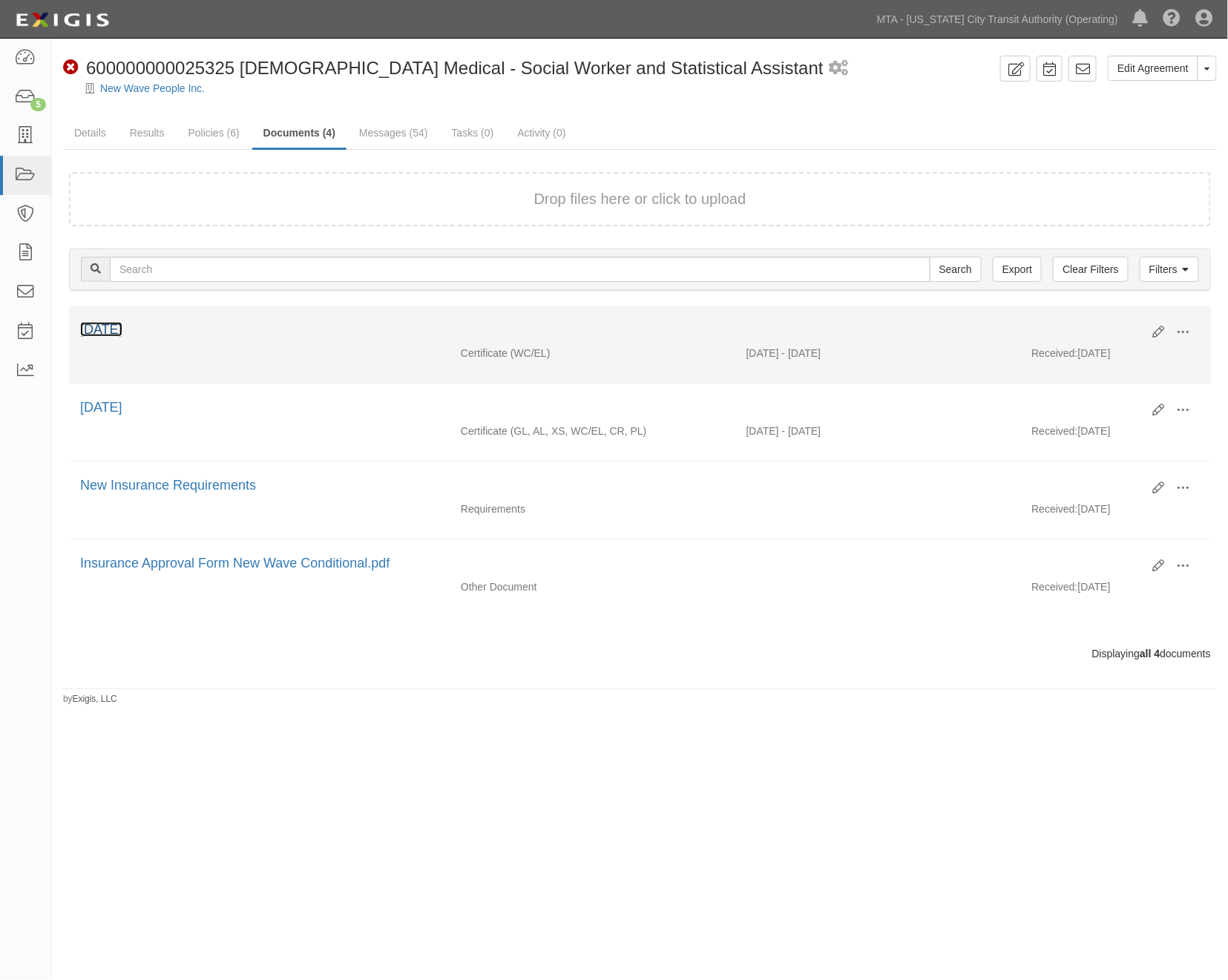
click at [115, 328] on link "[DATE]" at bounding box center [101, 330] width 43 height 15
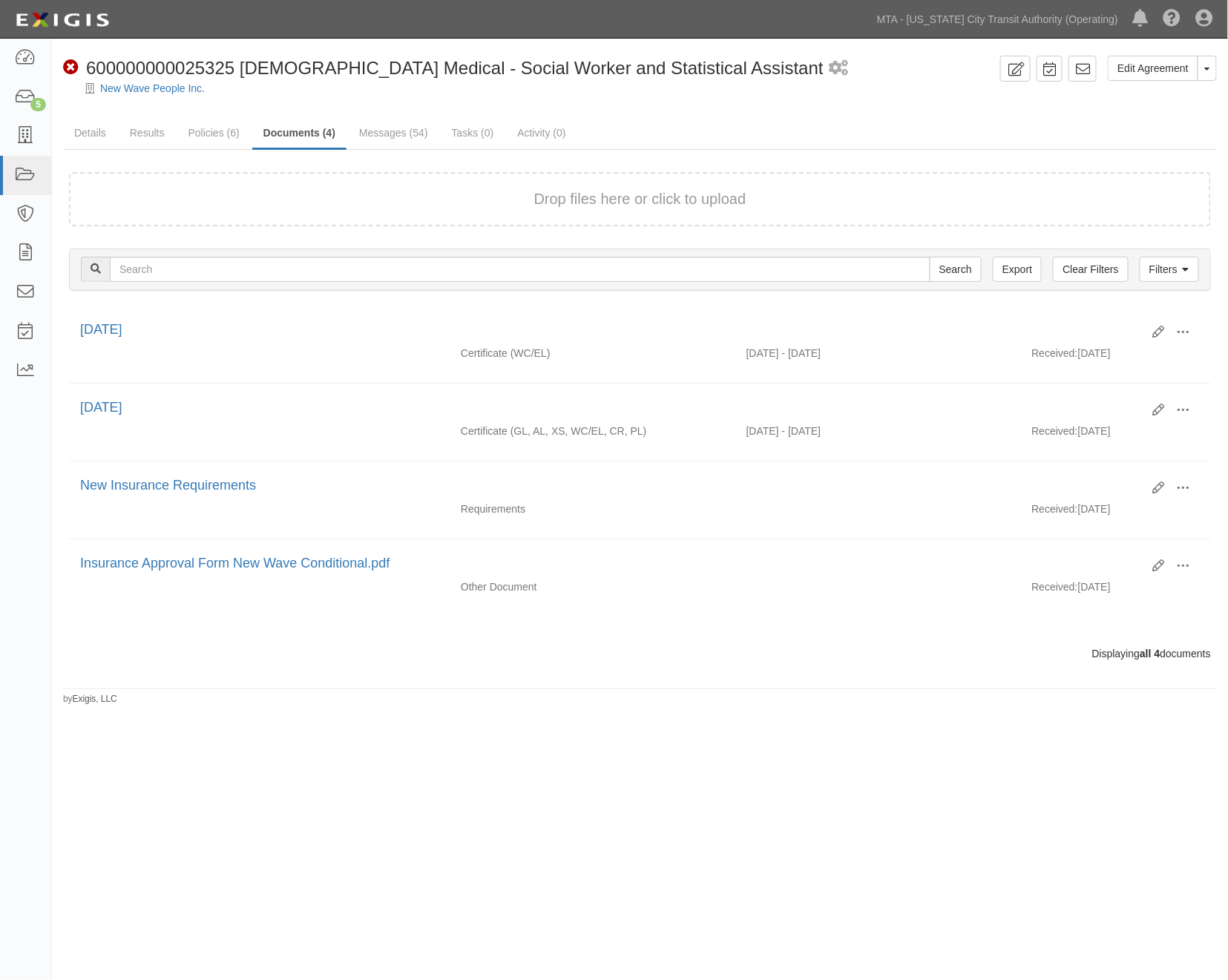
click at [832, 772] on div "Edit Agreement Toggle Agreement Dropdown View Audit Trail Archive Agreement Sen…" at bounding box center [614, 485] width 1228 height 882
click at [381, 128] on link "Messages (54)" at bounding box center [393, 134] width 91 height 32
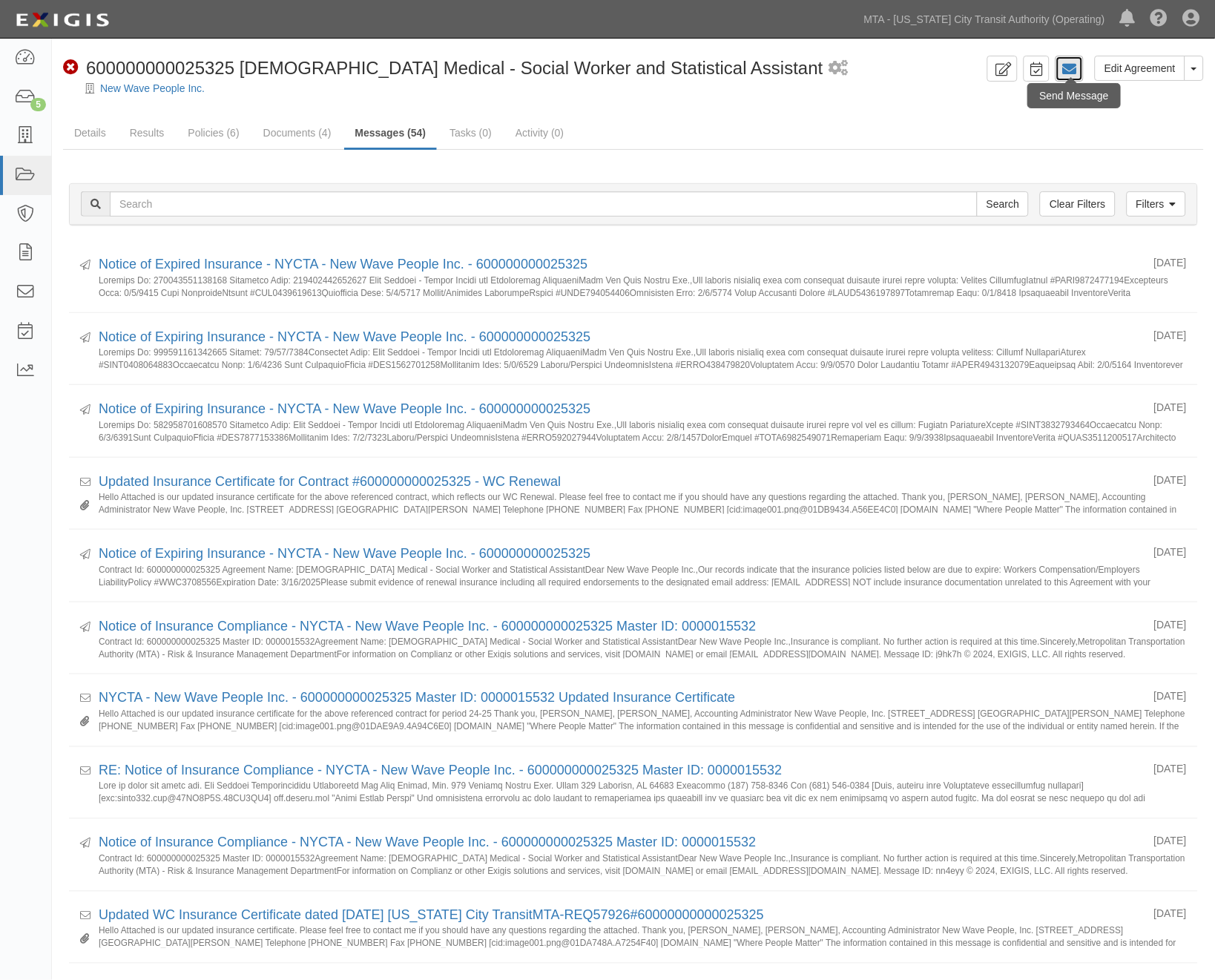
click at [1071, 69] on icon at bounding box center [1069, 69] width 15 height 15
click at [1066, 65] on icon at bounding box center [1069, 69] width 15 height 15
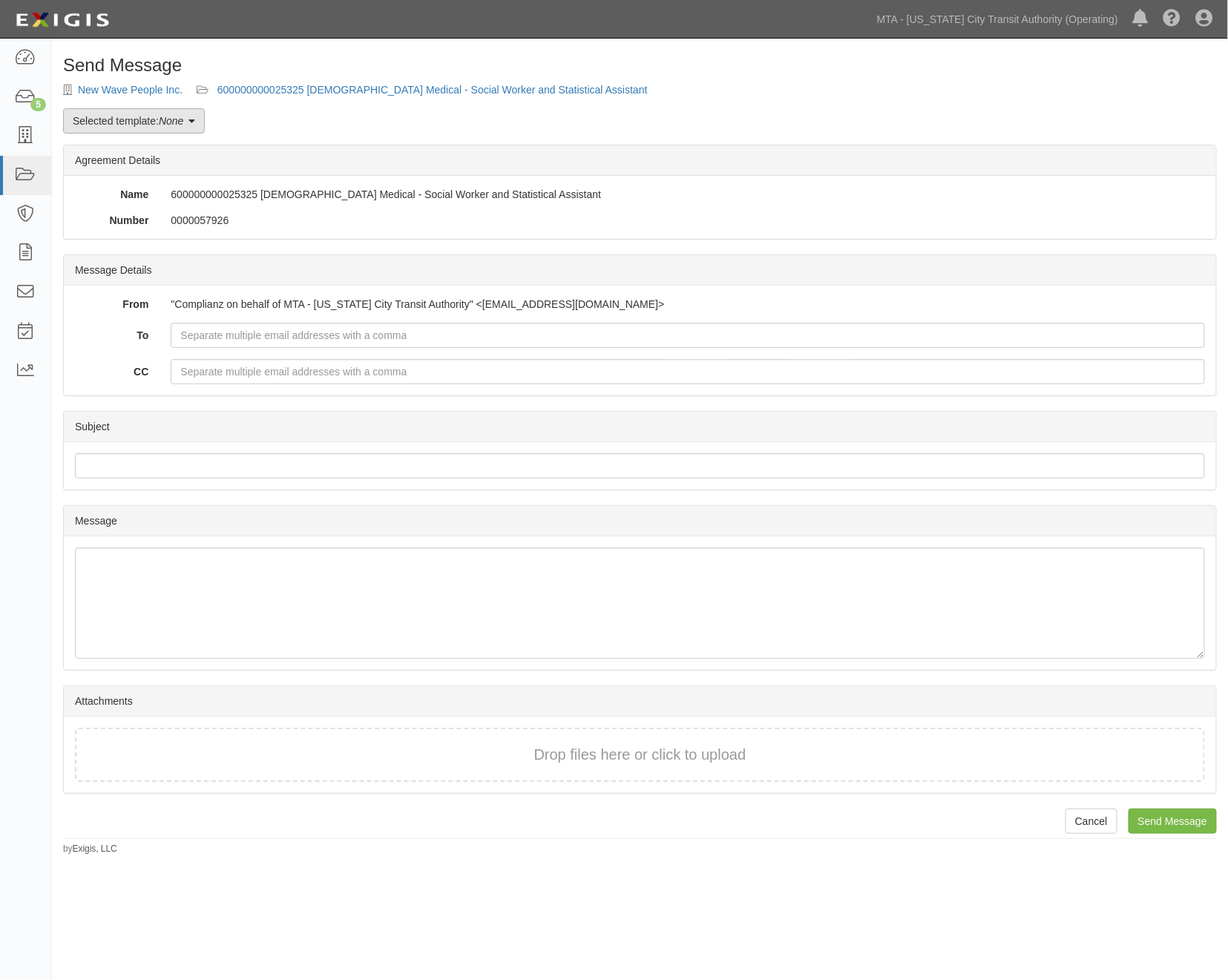
click at [117, 124] on link "Selected template: None" at bounding box center [133, 121] width 141 height 25
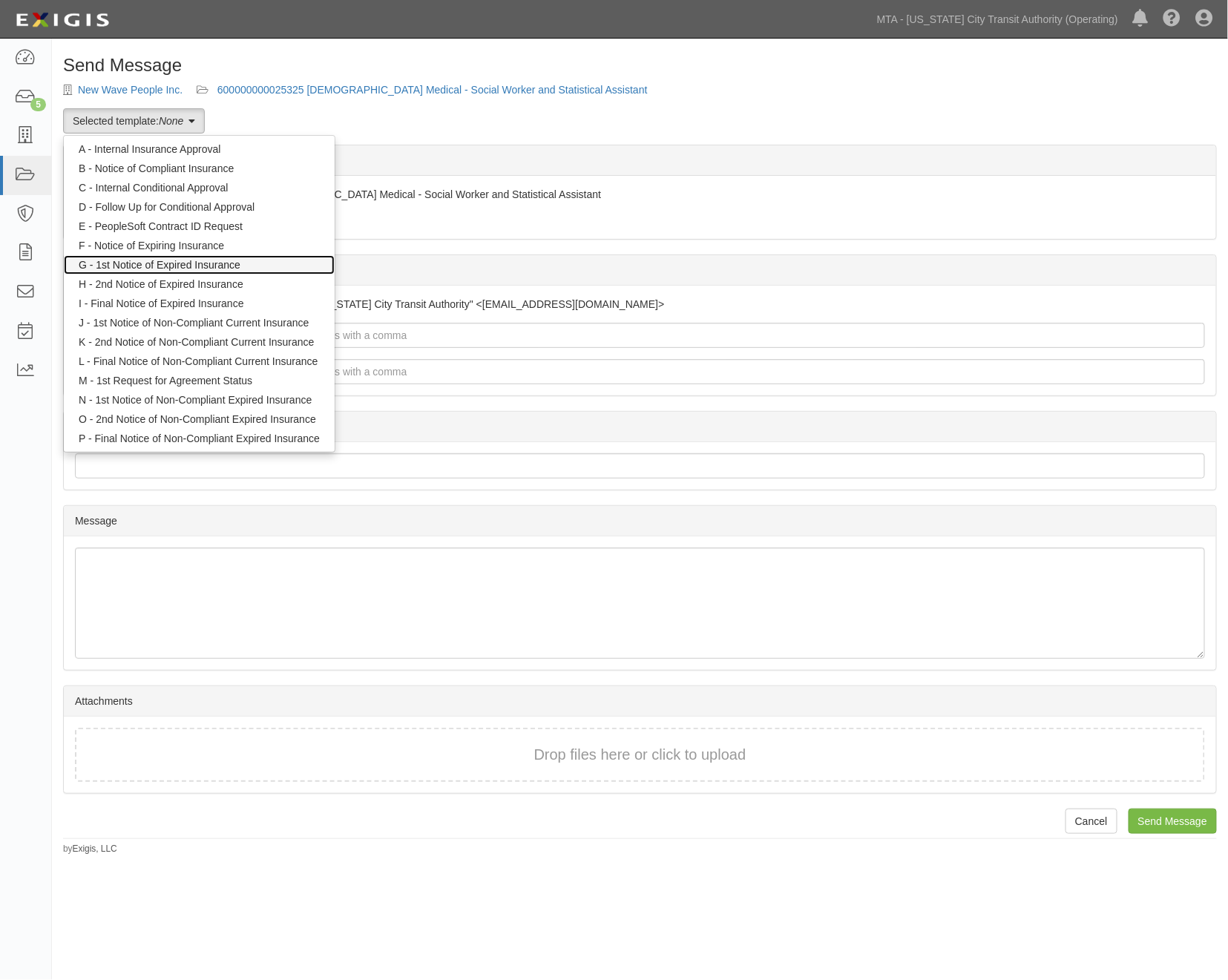
click at [130, 259] on link "G - 1st Notice of Expired Insurance" at bounding box center [199, 264] width 271 height 19
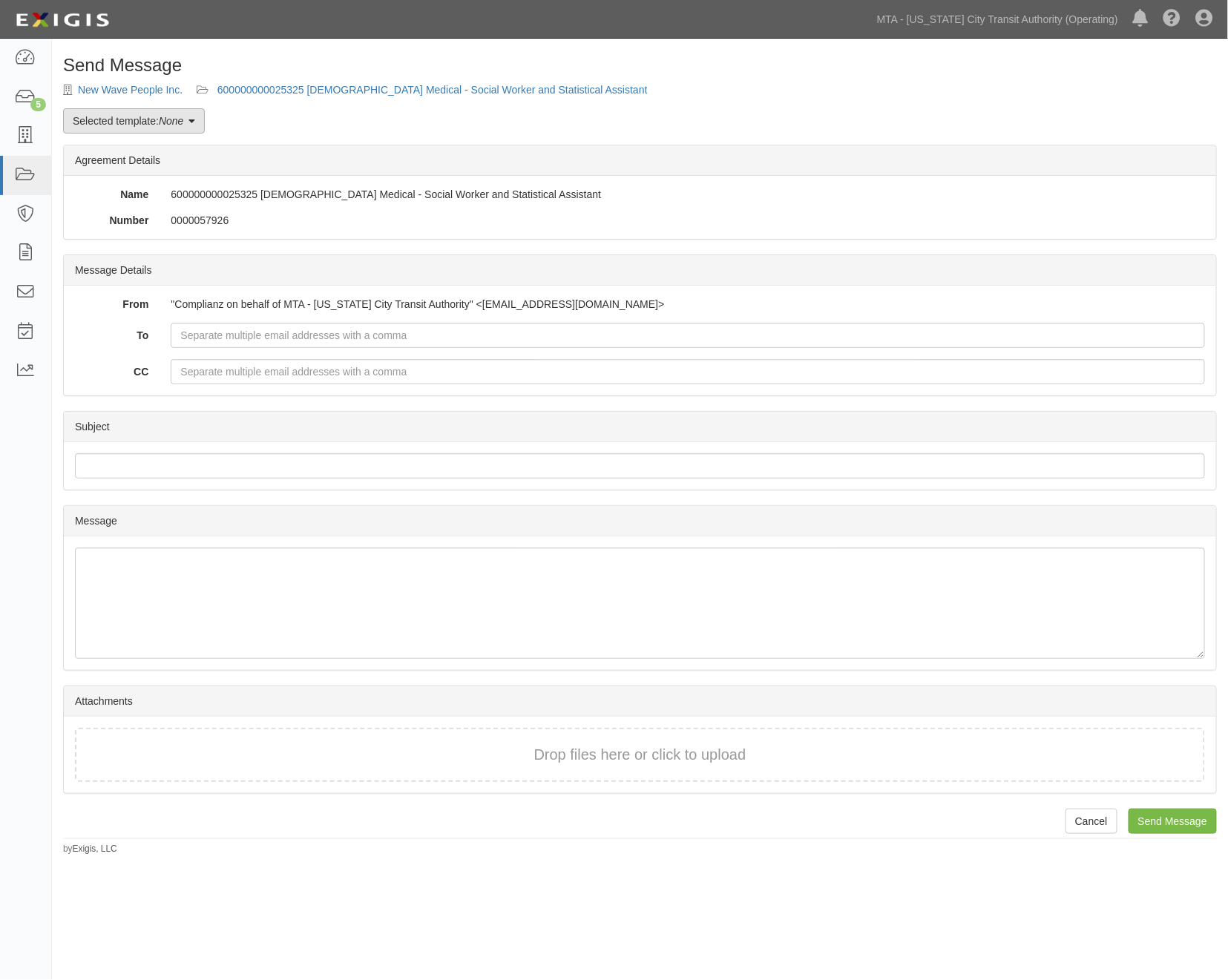
click at [160, 120] on link "Selected template: None" at bounding box center [133, 121] width 141 height 25
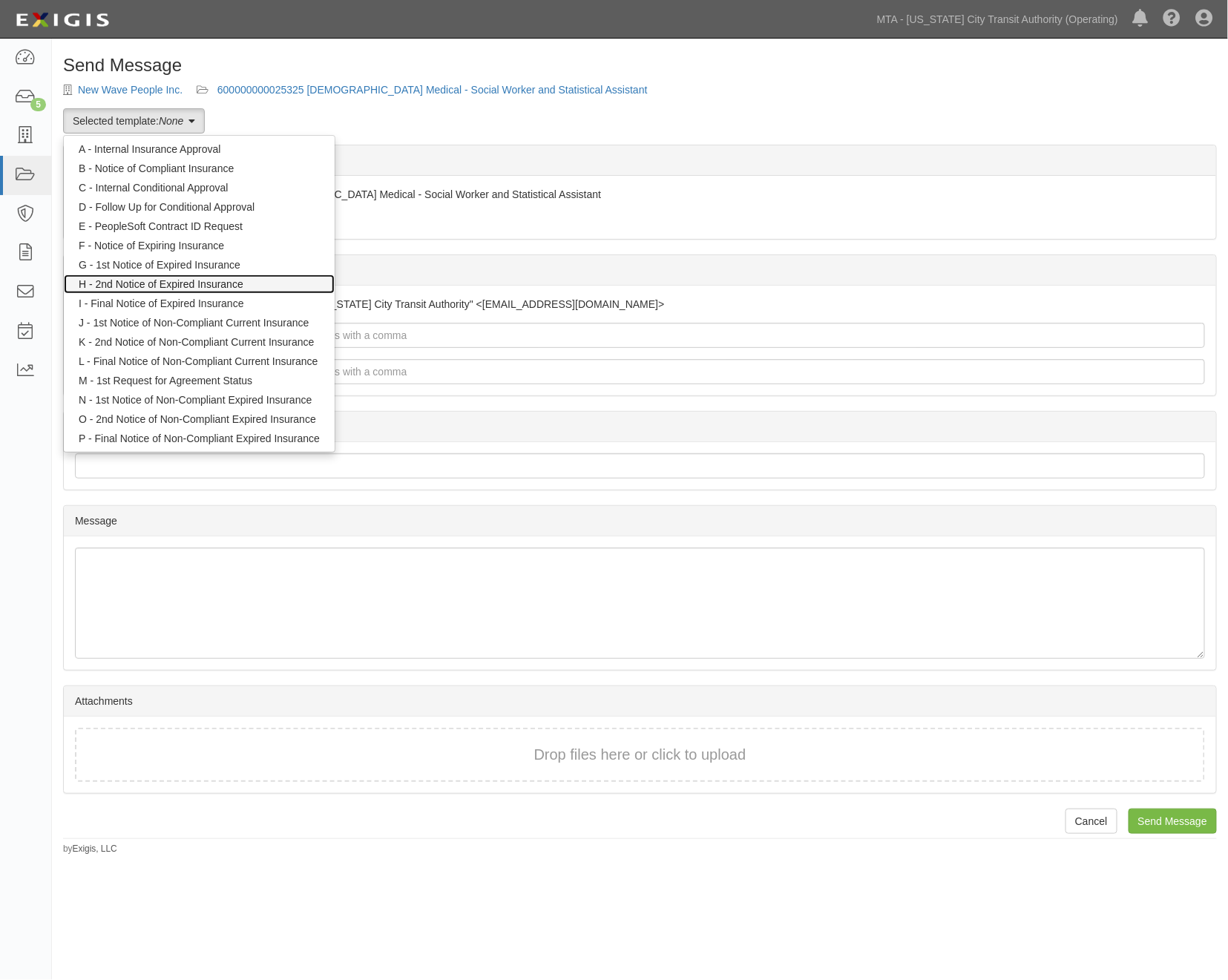
click at [149, 287] on link "H - 2nd Notice of Expired Insurance" at bounding box center [199, 284] width 271 height 19
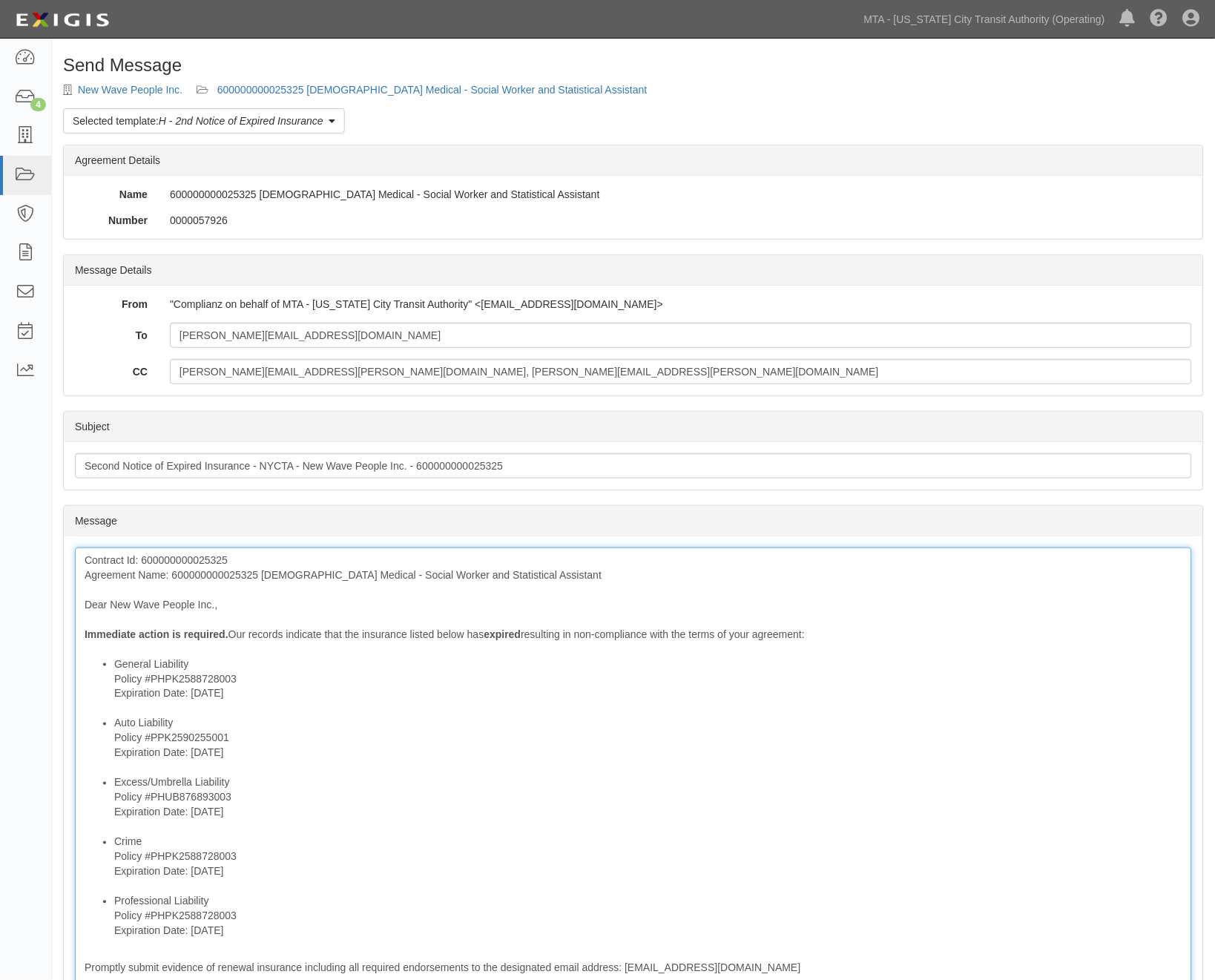
click at [196, 850] on li "Crime Policy #PHPK2588728003 Expiration Date: [DATE]" at bounding box center [649, 864] width 1069 height 59
click at [196, 844] on li "Crime Policy #PHPK2588728003 Expiration Date: [DATE]" at bounding box center [649, 864] width 1069 height 59
drag, startPoint x: 260, startPoint y: 576, endPoint x: 173, endPoint y: 579, distance: 87.1
click at [173, 579] on div "Contract Id: 600000000025325 Agreement Name: 600000000025325 Temp Medical - Soc…" at bounding box center [633, 845] width 1117 height 597
click at [432, 798] on li "Excess/Umbrella Liability Policy #PHUB876893003 Expiration Date: 8/9/2025" at bounding box center [649, 804] width 1069 height 59
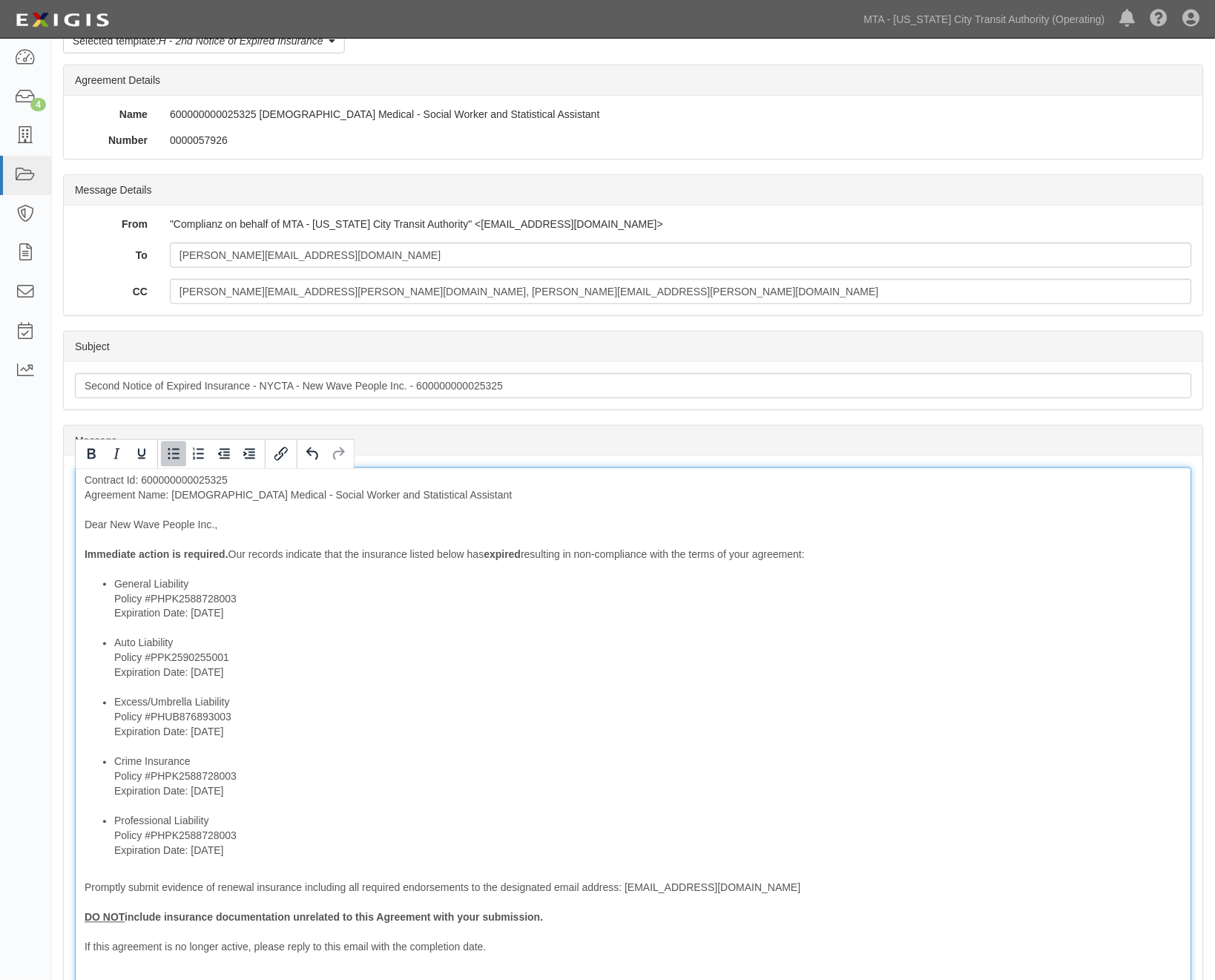
scroll to position [330, 0]
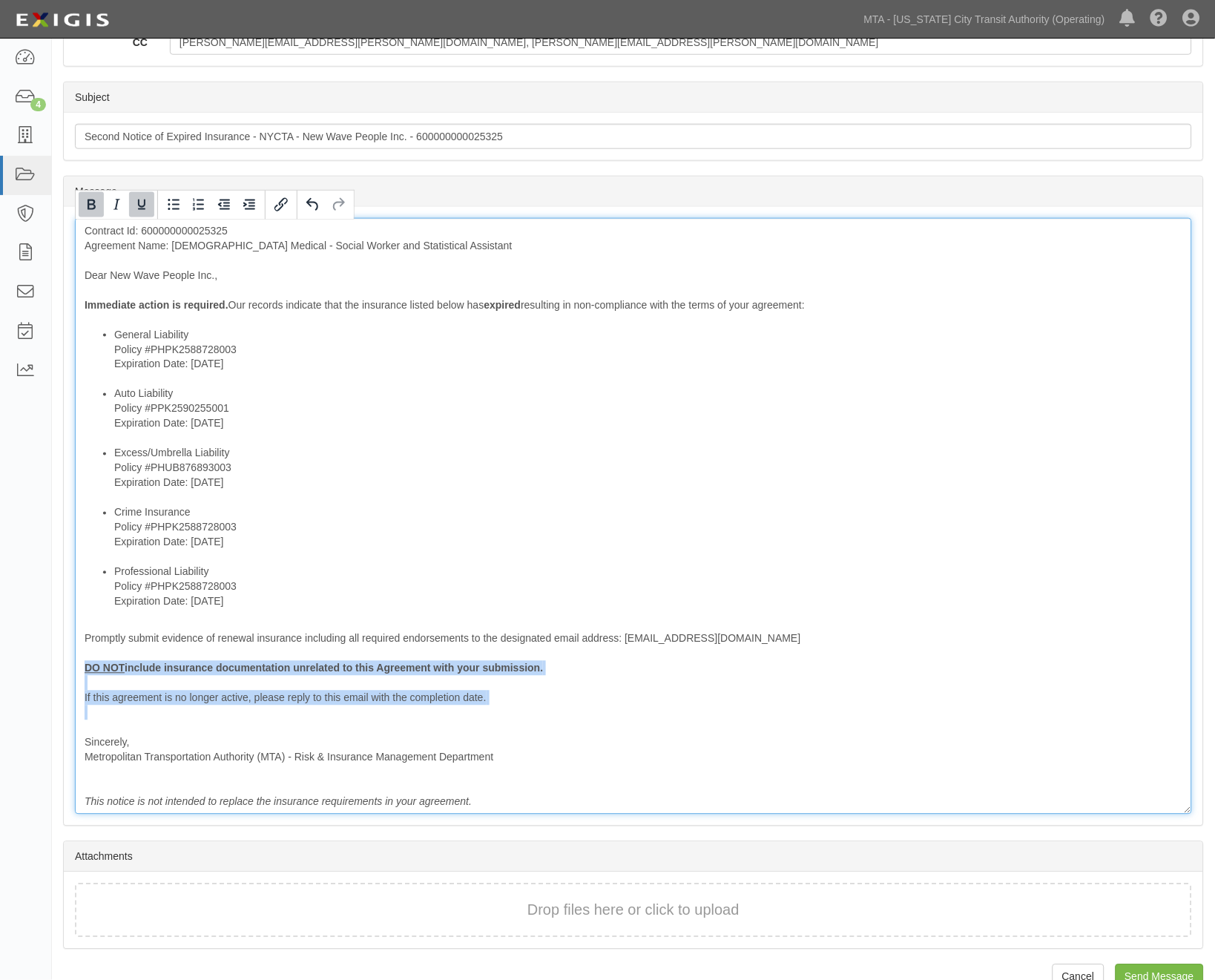
drag, startPoint x: 250, startPoint y: 716, endPoint x: 64, endPoint y: 673, distance: 190.9
click at [64, 673] on div "Message Contract Id: 600000000025325 Agreement Name: Temp Medical - Social Work…" at bounding box center [633, 516] width 1140 height 618
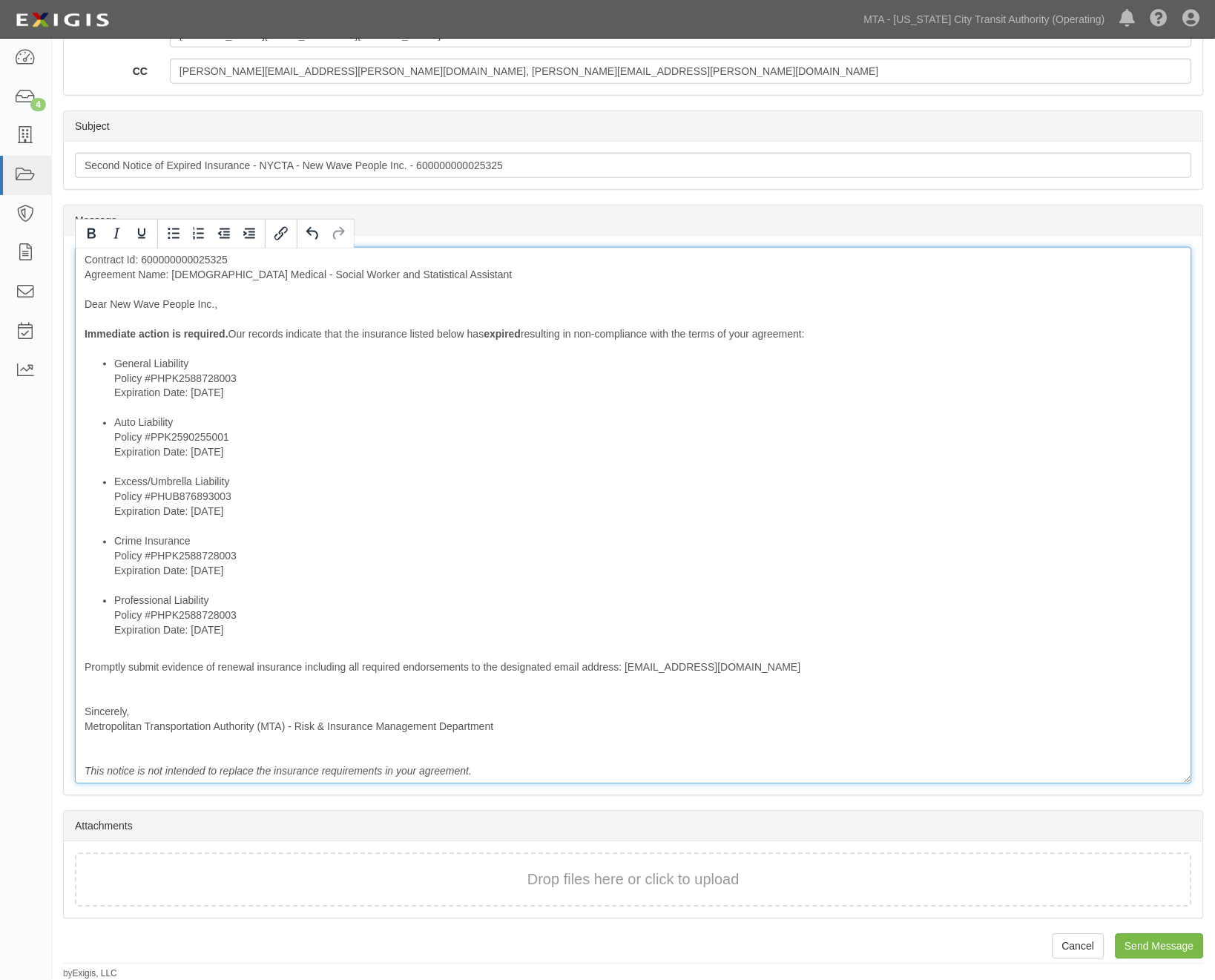
scroll to position [285, 0]
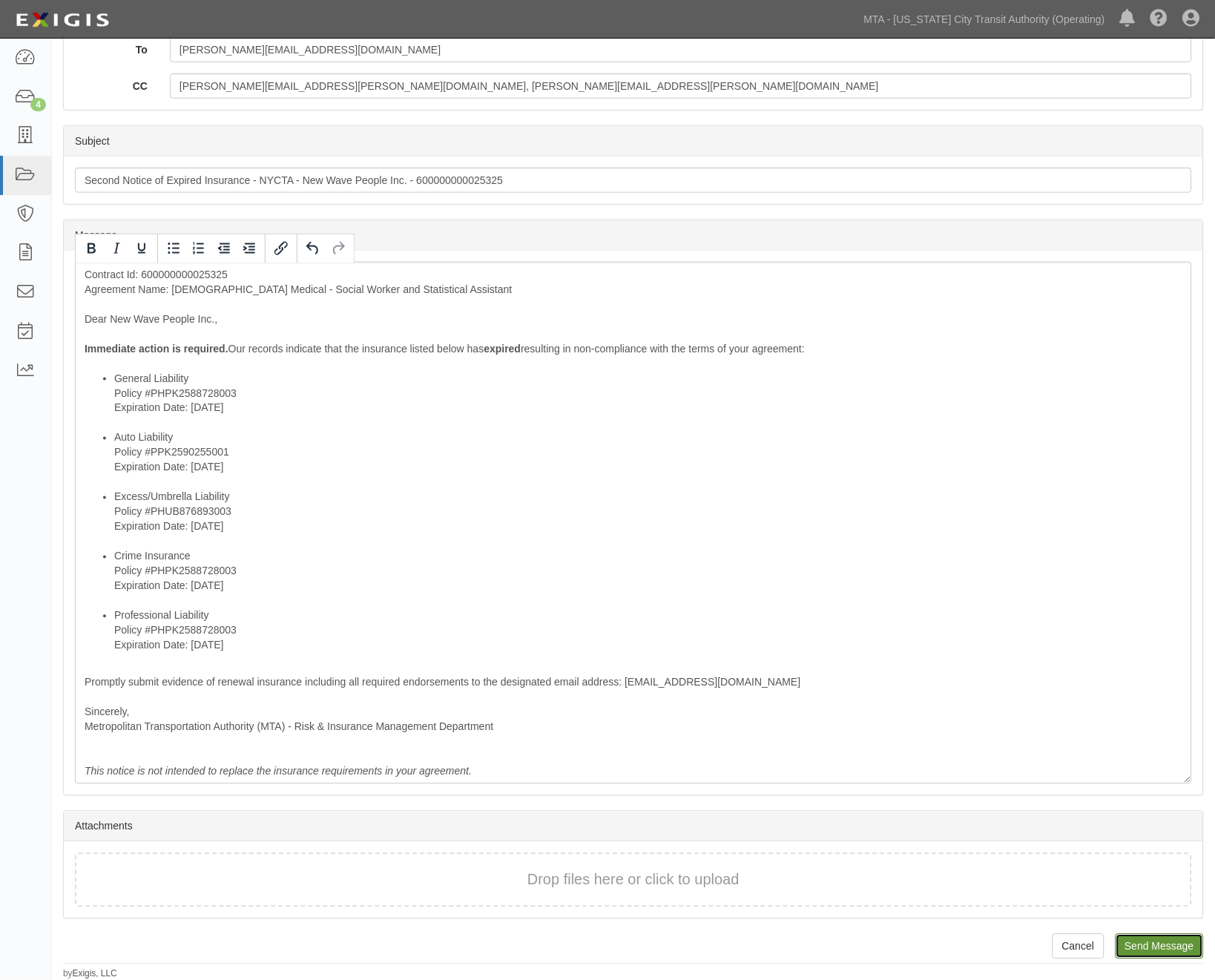
click at [1160, 936] on input "Send Message" at bounding box center [1159, 947] width 88 height 25
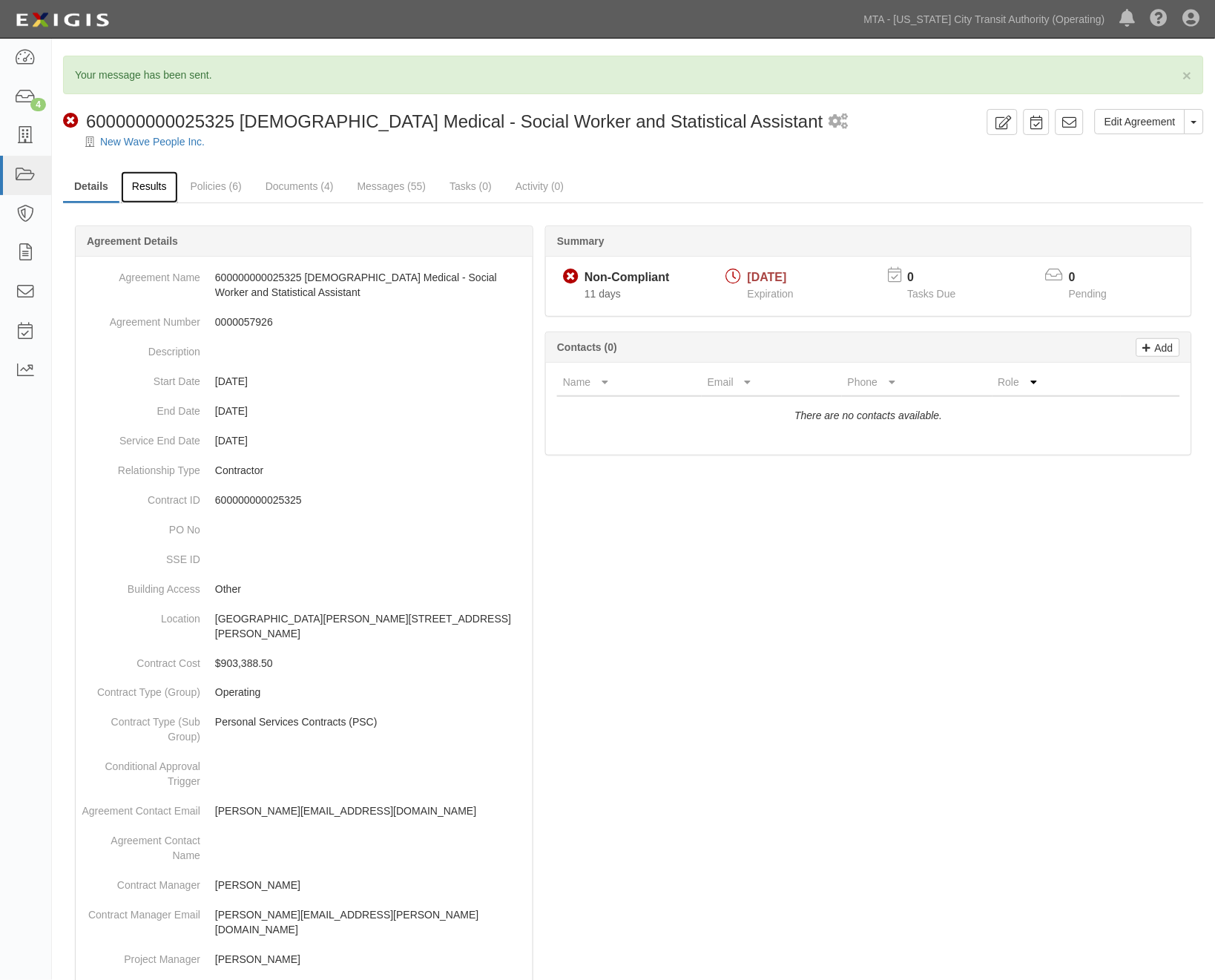
click at [147, 181] on link "Results" at bounding box center [150, 187] width 57 height 32
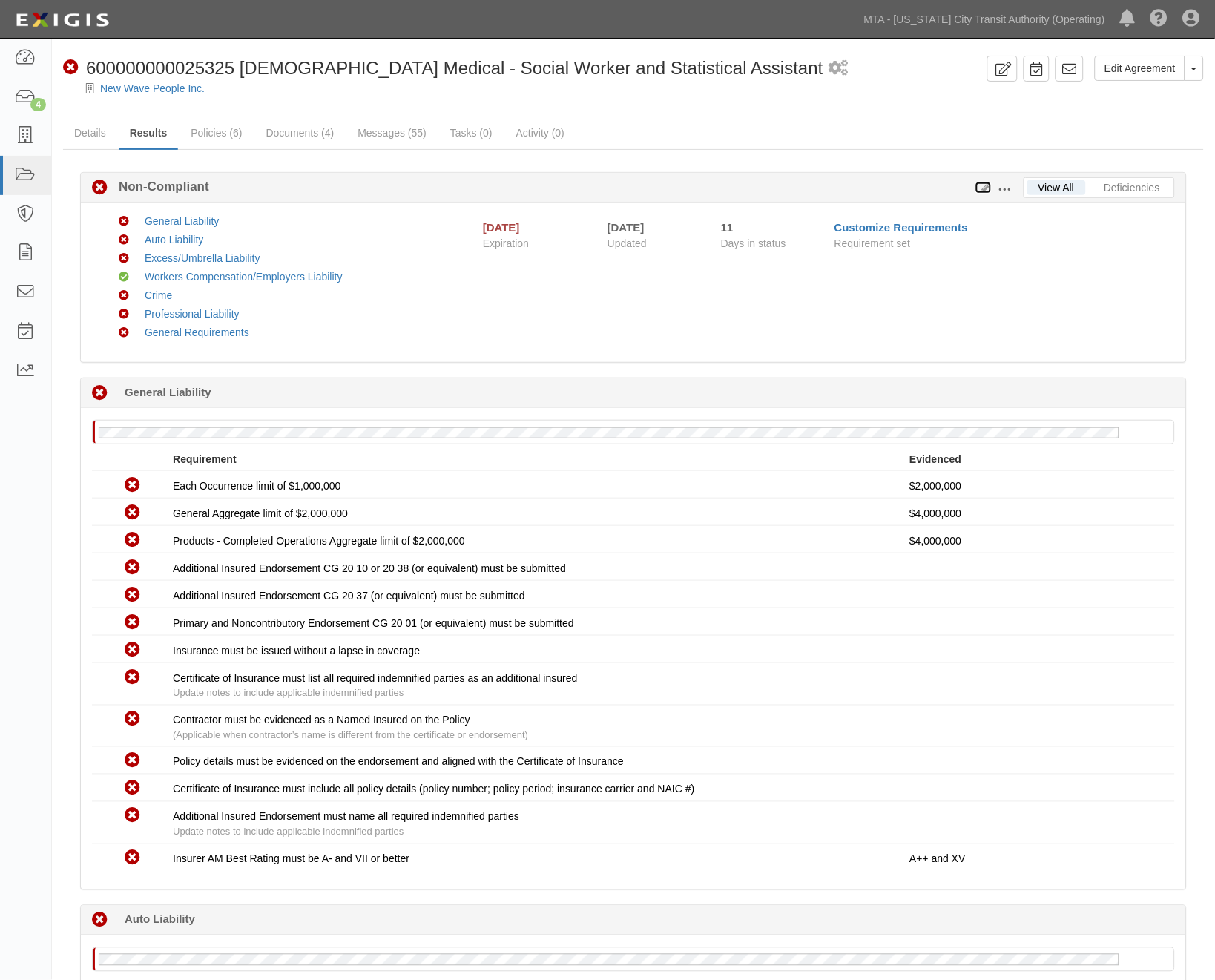
click at [983, 186] on icon at bounding box center [984, 188] width 17 height 10
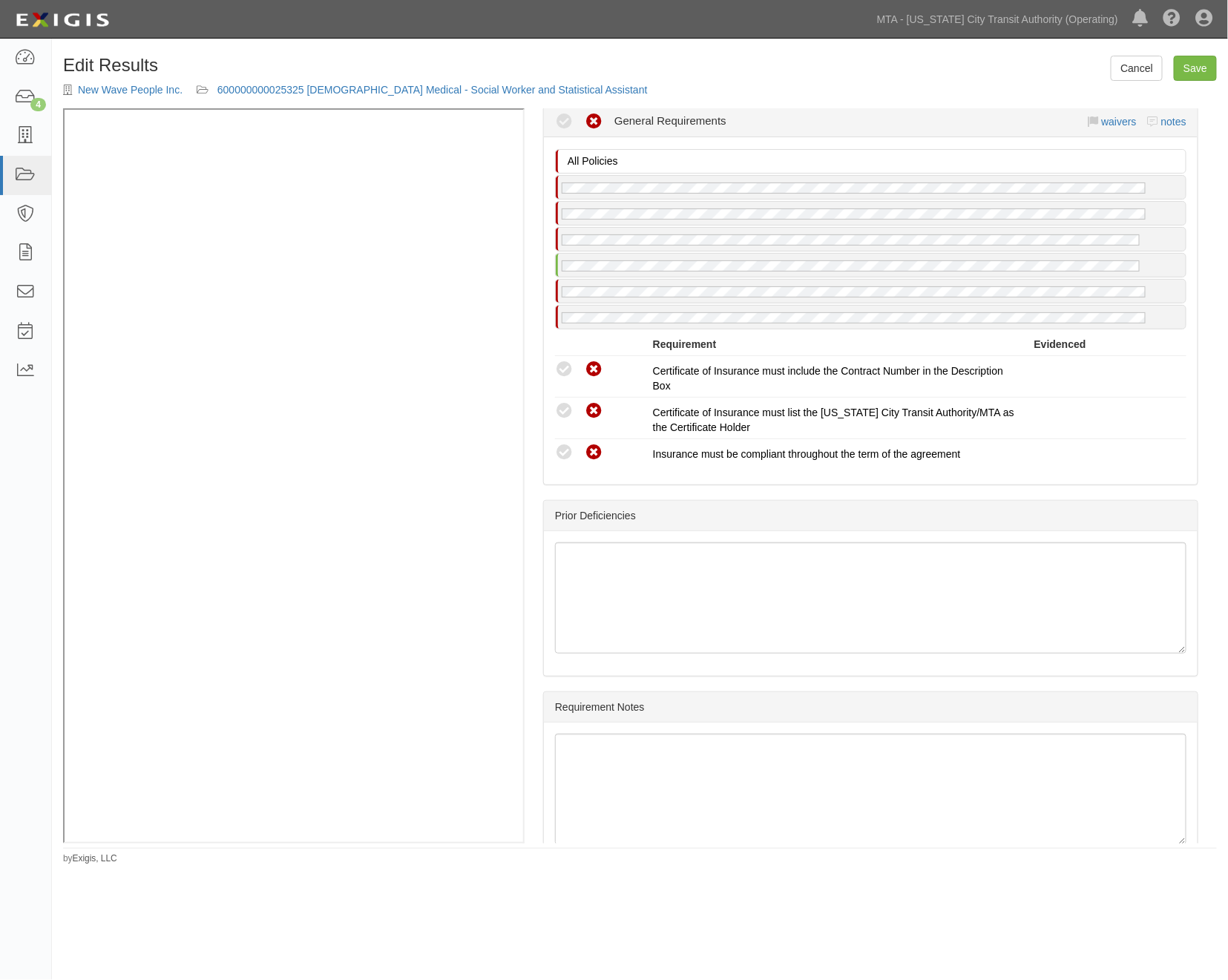
scroll to position [2885, 0]
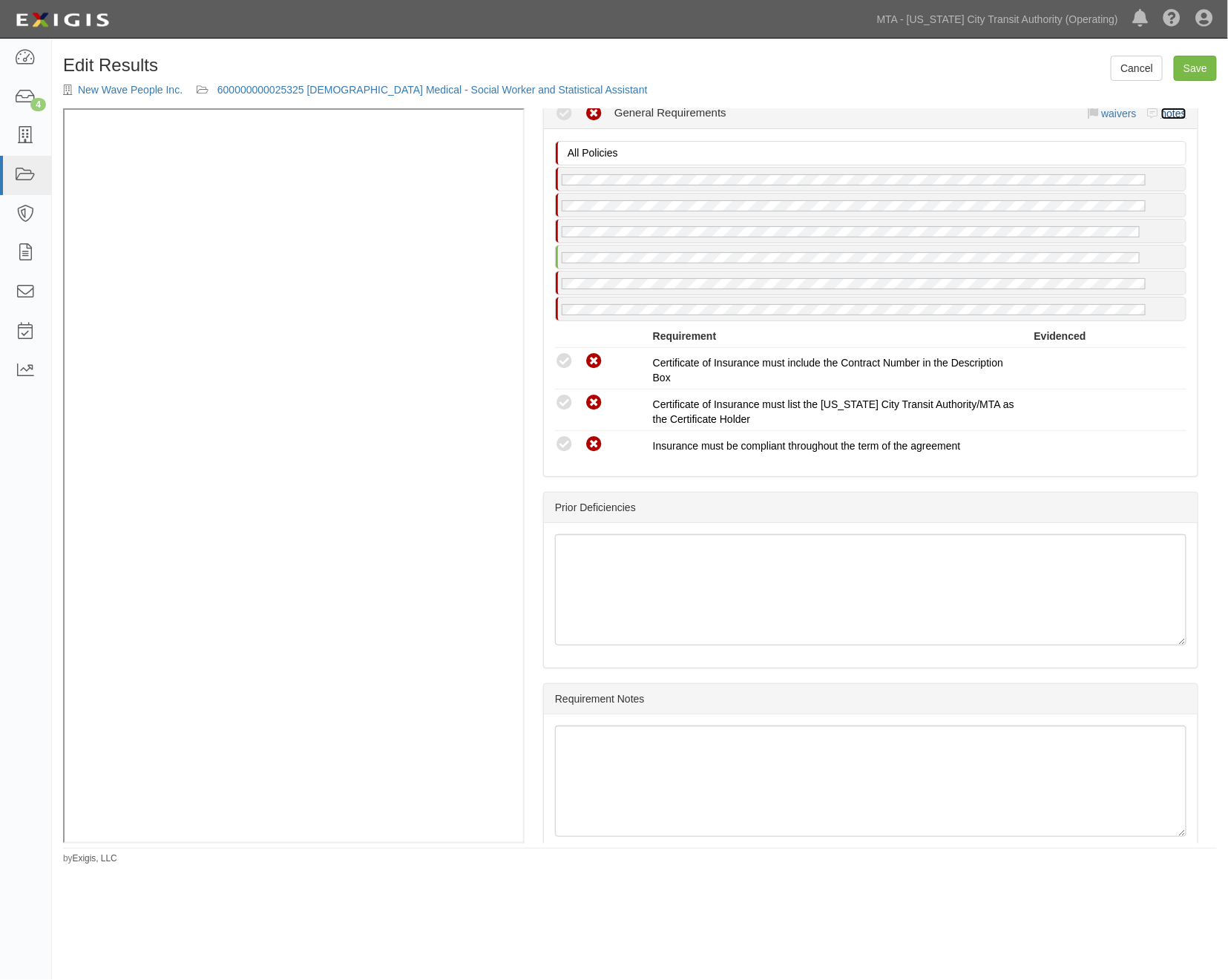
click at [1161, 120] on link "notes" at bounding box center [1174, 114] width 25 height 12
radio input "true"
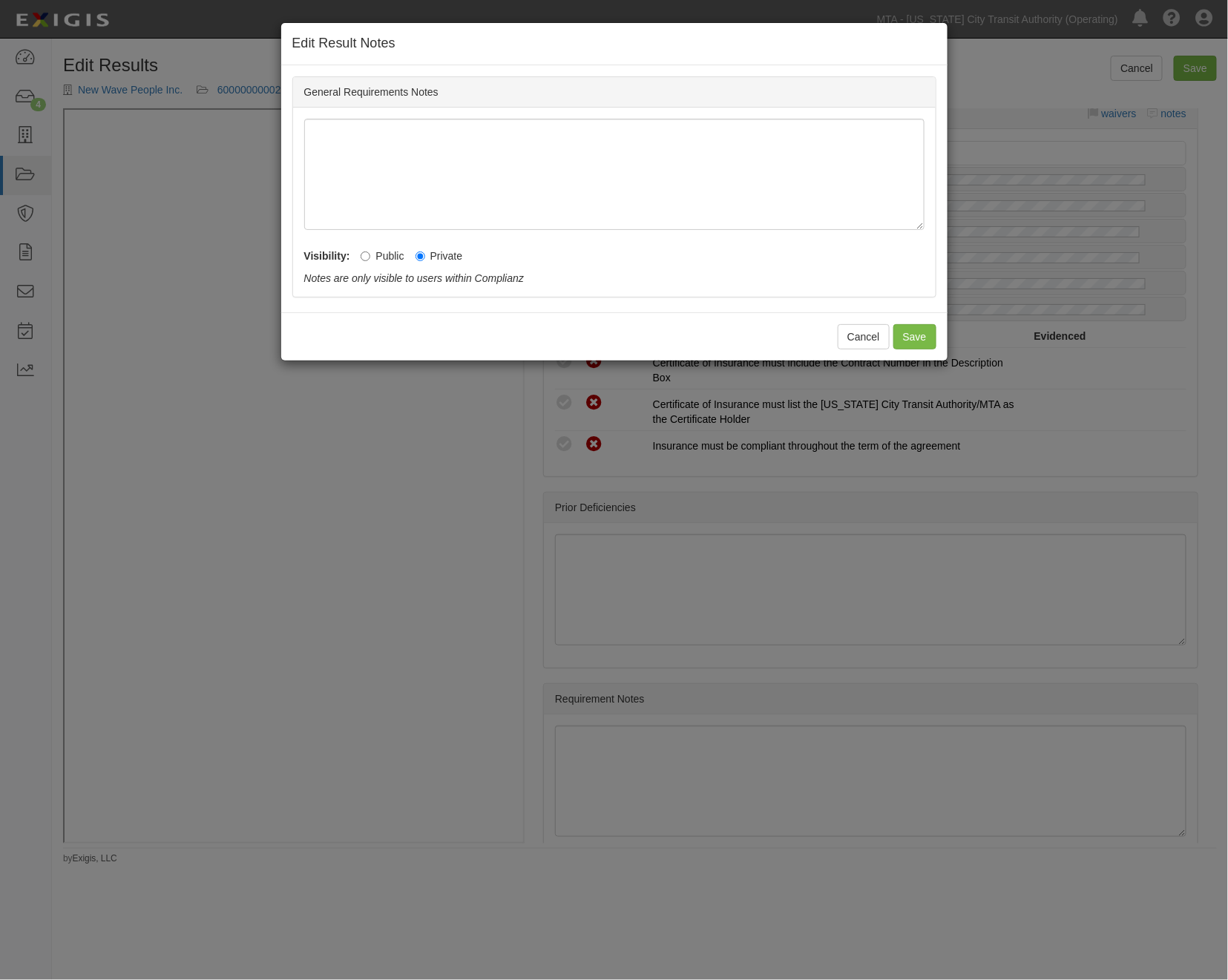
click at [377, 254] on label "Public" at bounding box center [382, 256] width 43 height 15
click at [370, 254] on input "Public" at bounding box center [366, 257] width 10 height 10
radio input "true"
click at [907, 330] on button "Save" at bounding box center [914, 336] width 43 height 25
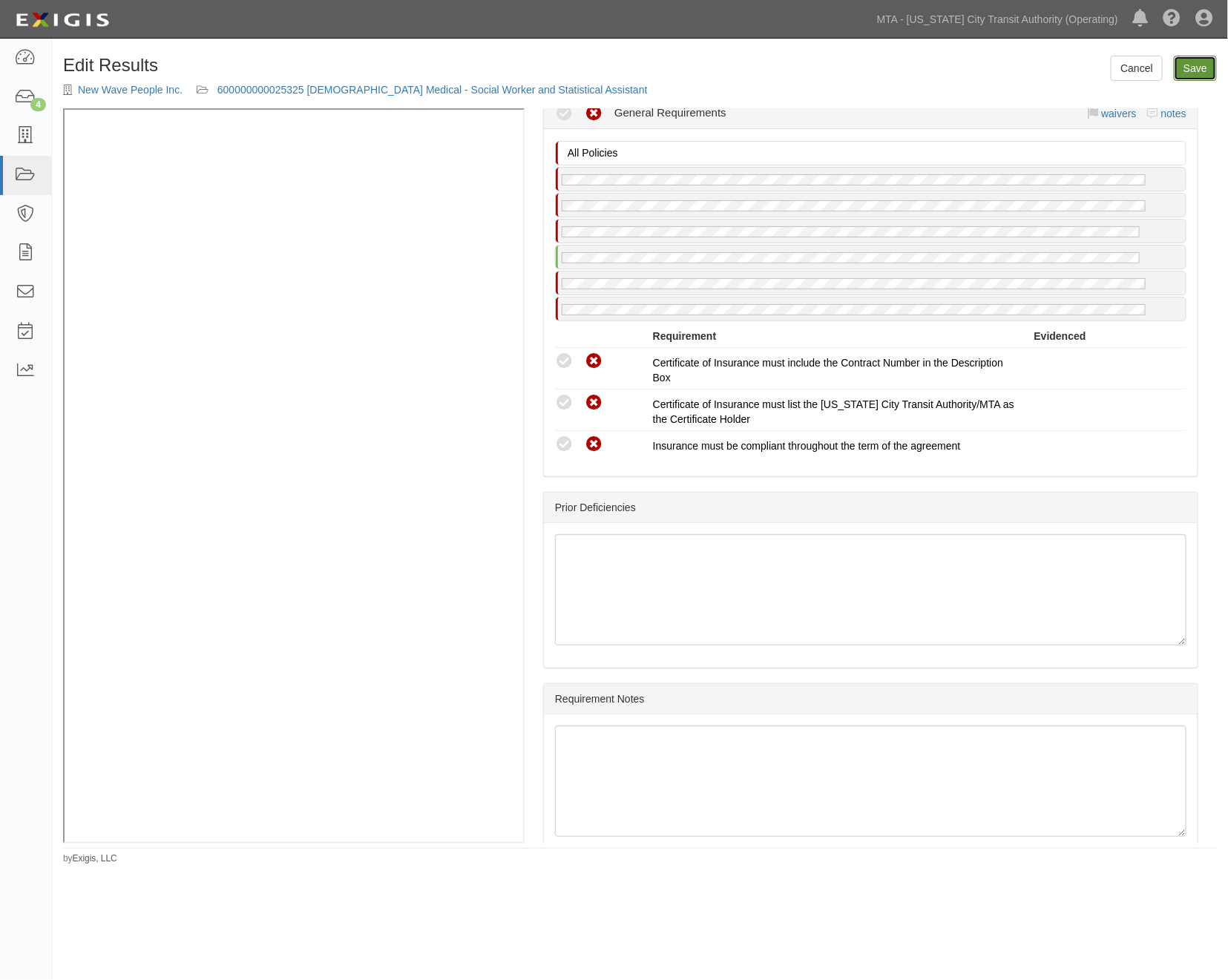
click at [1190, 69] on link "Save" at bounding box center [1195, 68] width 43 height 25
radio input "true"
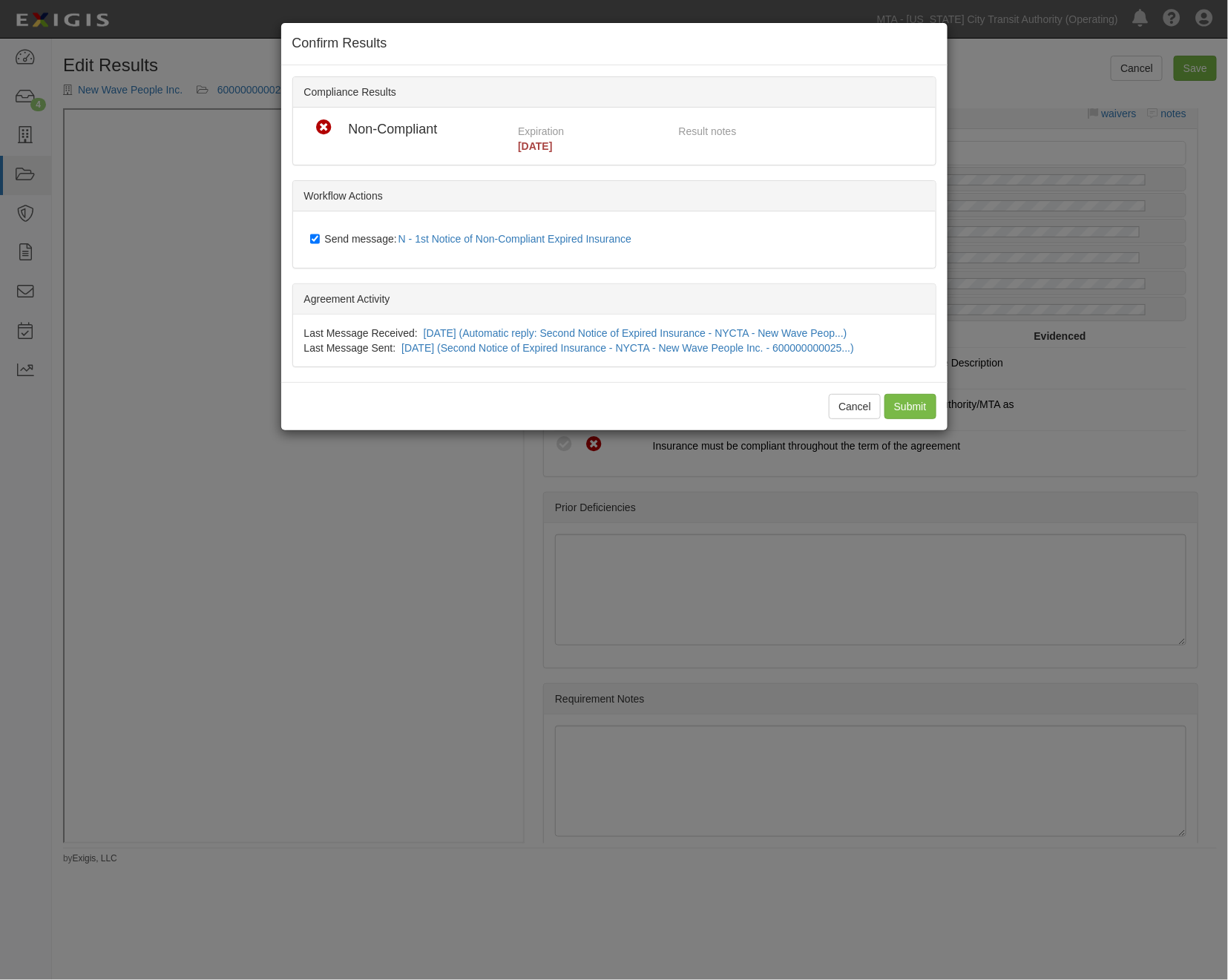
click at [357, 233] on span "Send message: N - 1st Notice of Non-Compliant Expired Insurance" at bounding box center [481, 239] width 313 height 12
click at [320, 233] on input "Send message: N - 1st Notice of Non-Compliant Expired Insurance" at bounding box center [316, 239] width 10 height 12
checkbox input "false"
click at [930, 408] on input "Submit" at bounding box center [911, 407] width 52 height 25
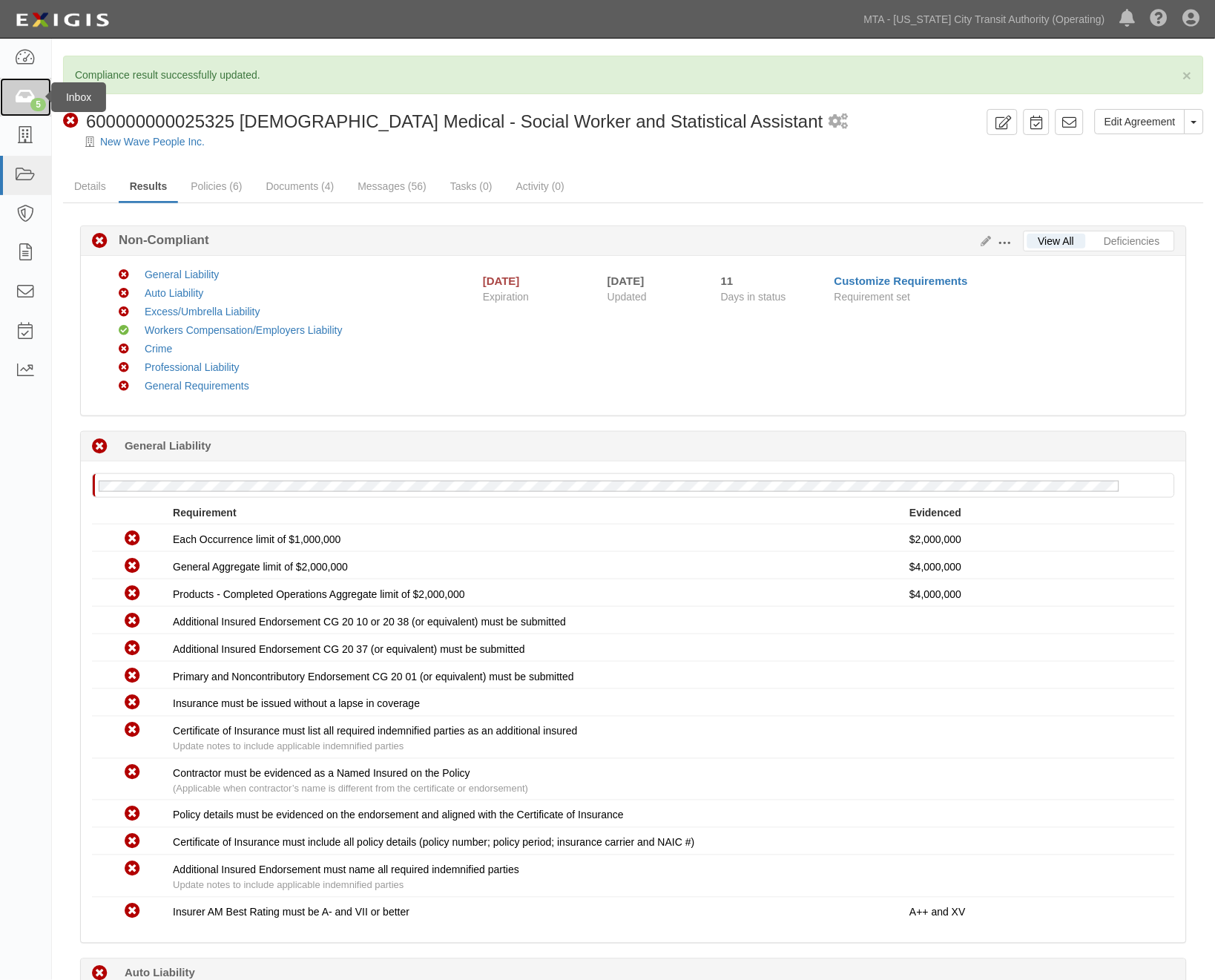
click at [26, 96] on icon at bounding box center [25, 97] width 21 height 17
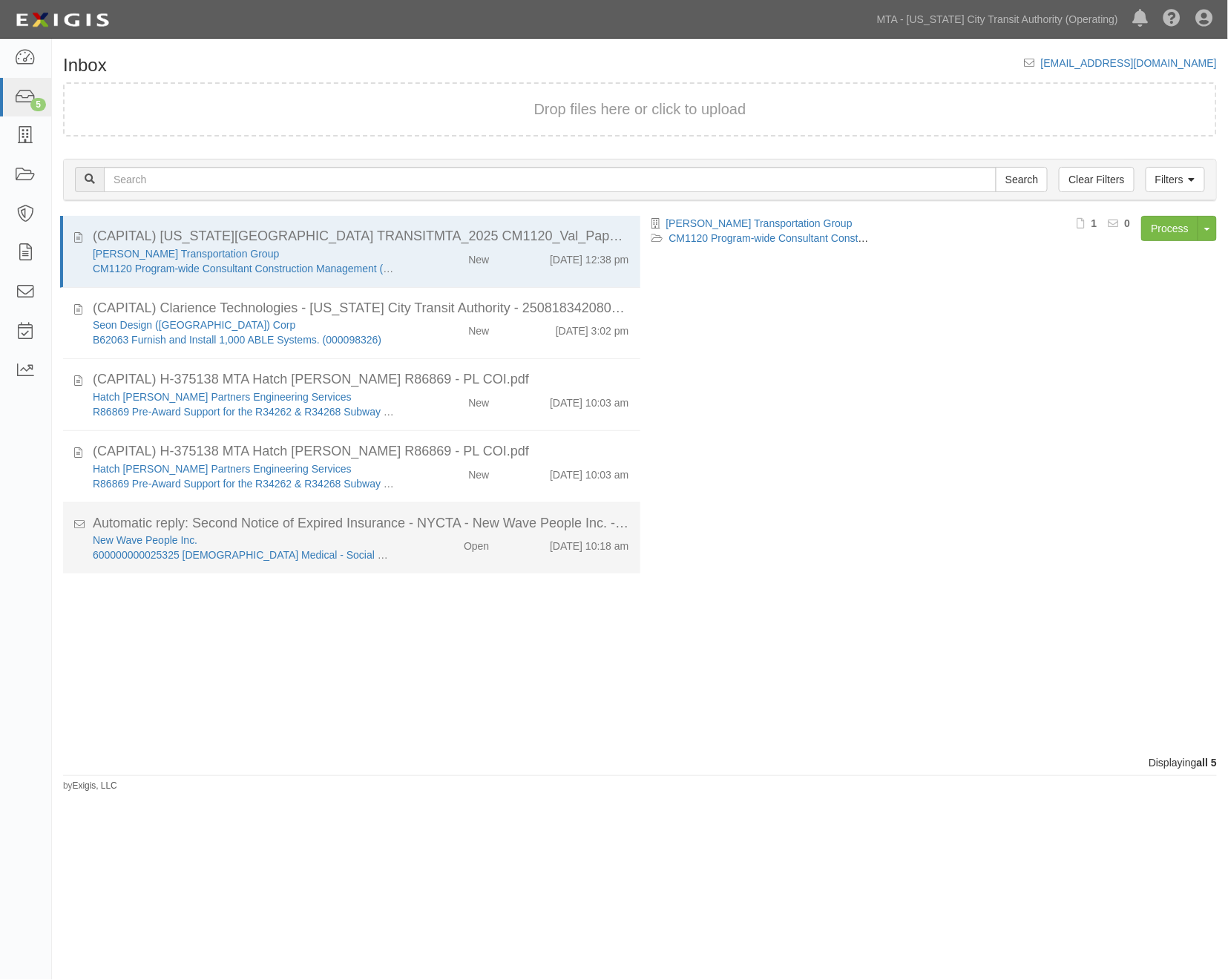
click at [424, 558] on div "New Wave People Inc. 600000000025325 Temp Medical - Social Worker and Statistic…" at bounding box center [362, 547] width 559 height 29
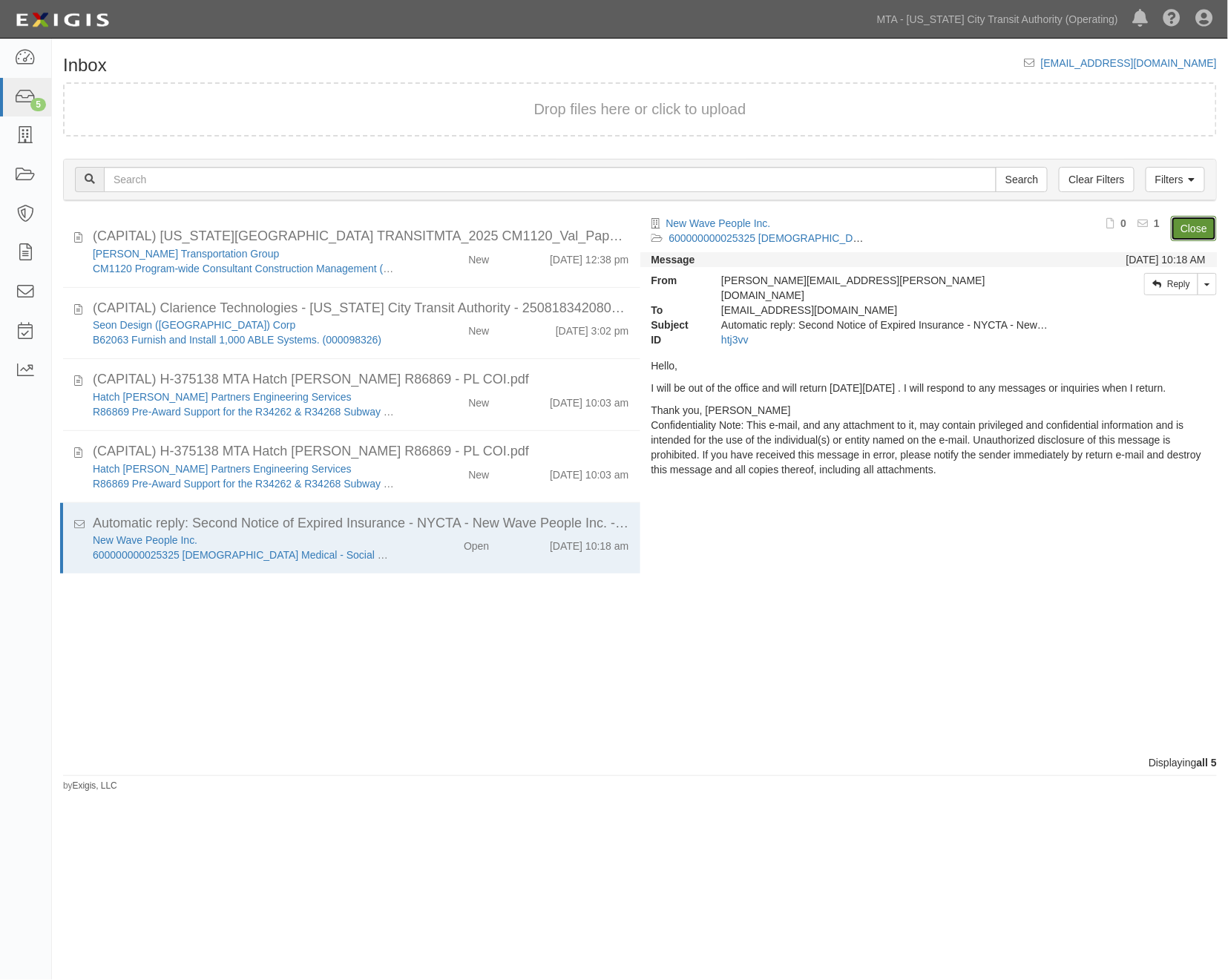
click at [1195, 220] on link "Close" at bounding box center [1194, 228] width 46 height 25
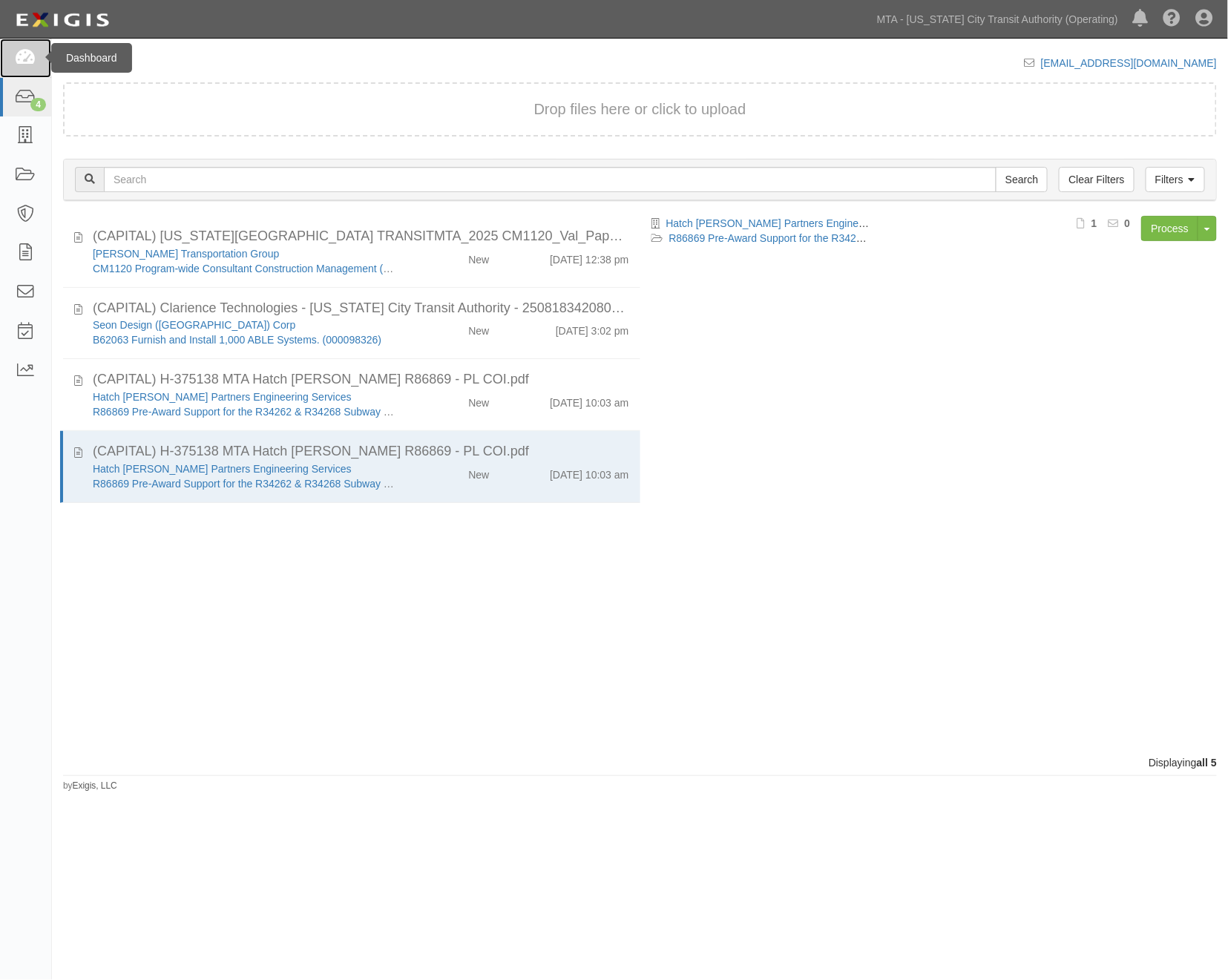
click at [18, 54] on icon at bounding box center [25, 58] width 21 height 17
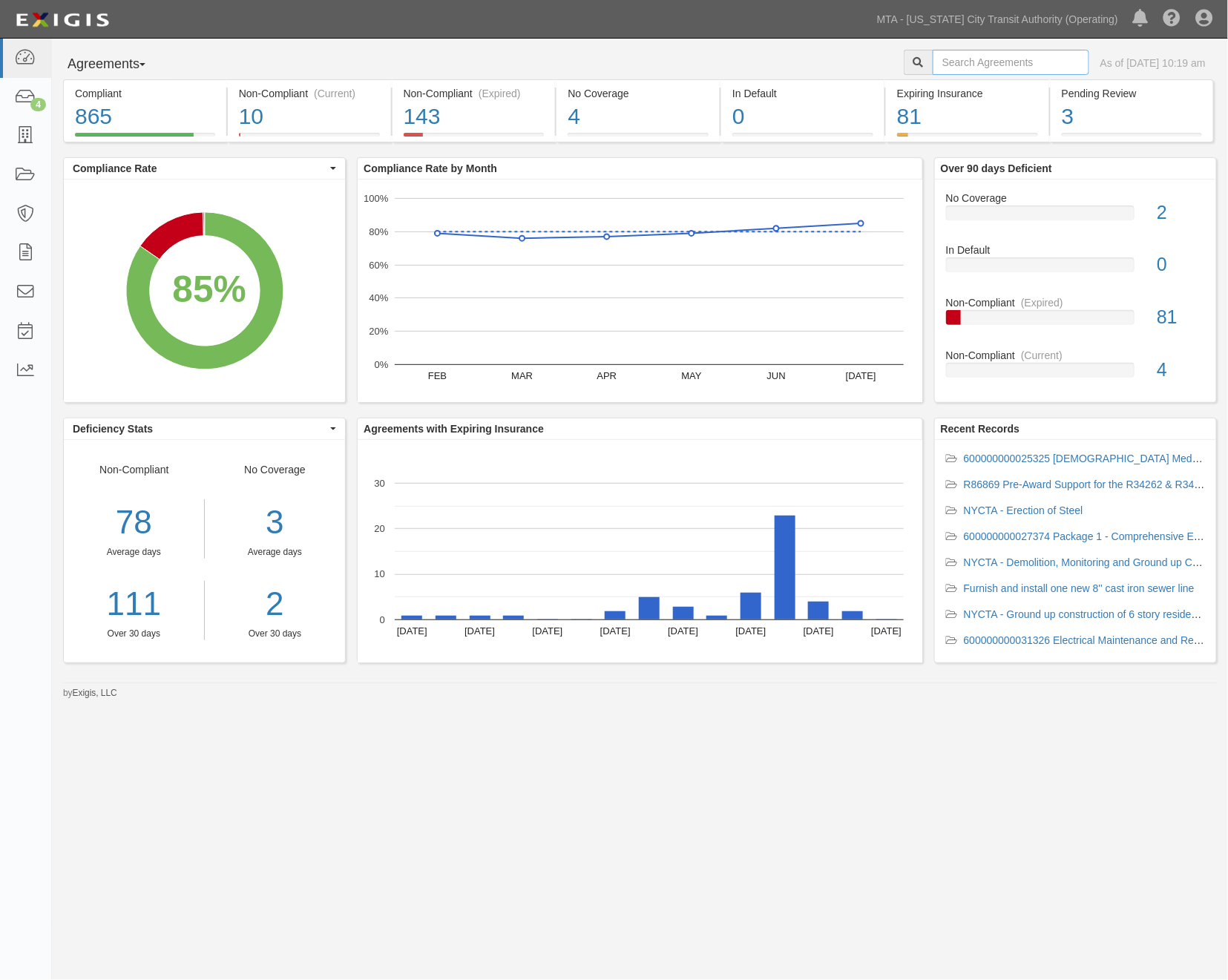
paste input "600000000036535"
type input "600000000036535"
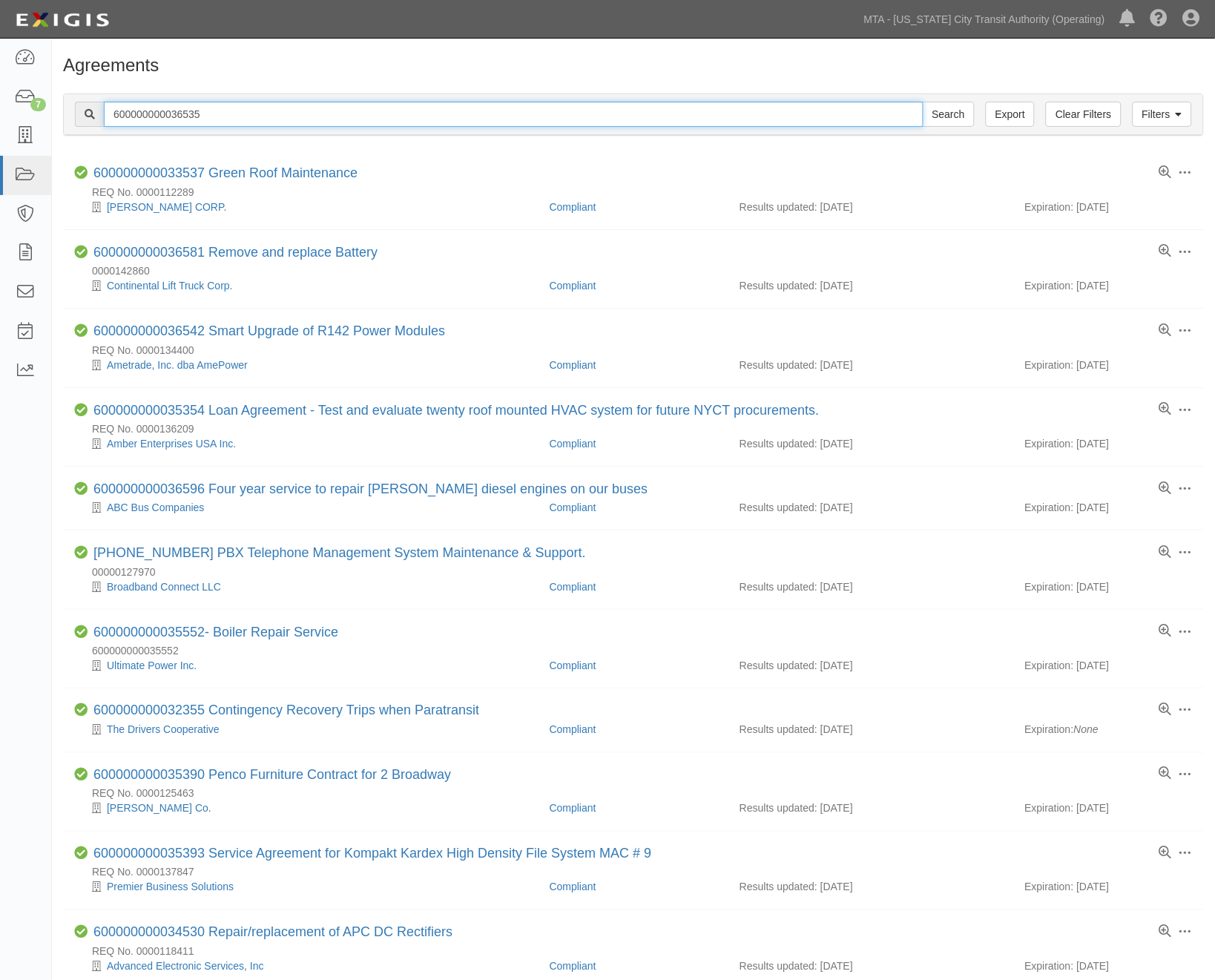
click at [169, 108] on input "600000000036535" at bounding box center [514, 114] width 820 height 25
type input "60000036535"
click at [923, 101] on input "Search" at bounding box center [949, 114] width 52 height 25
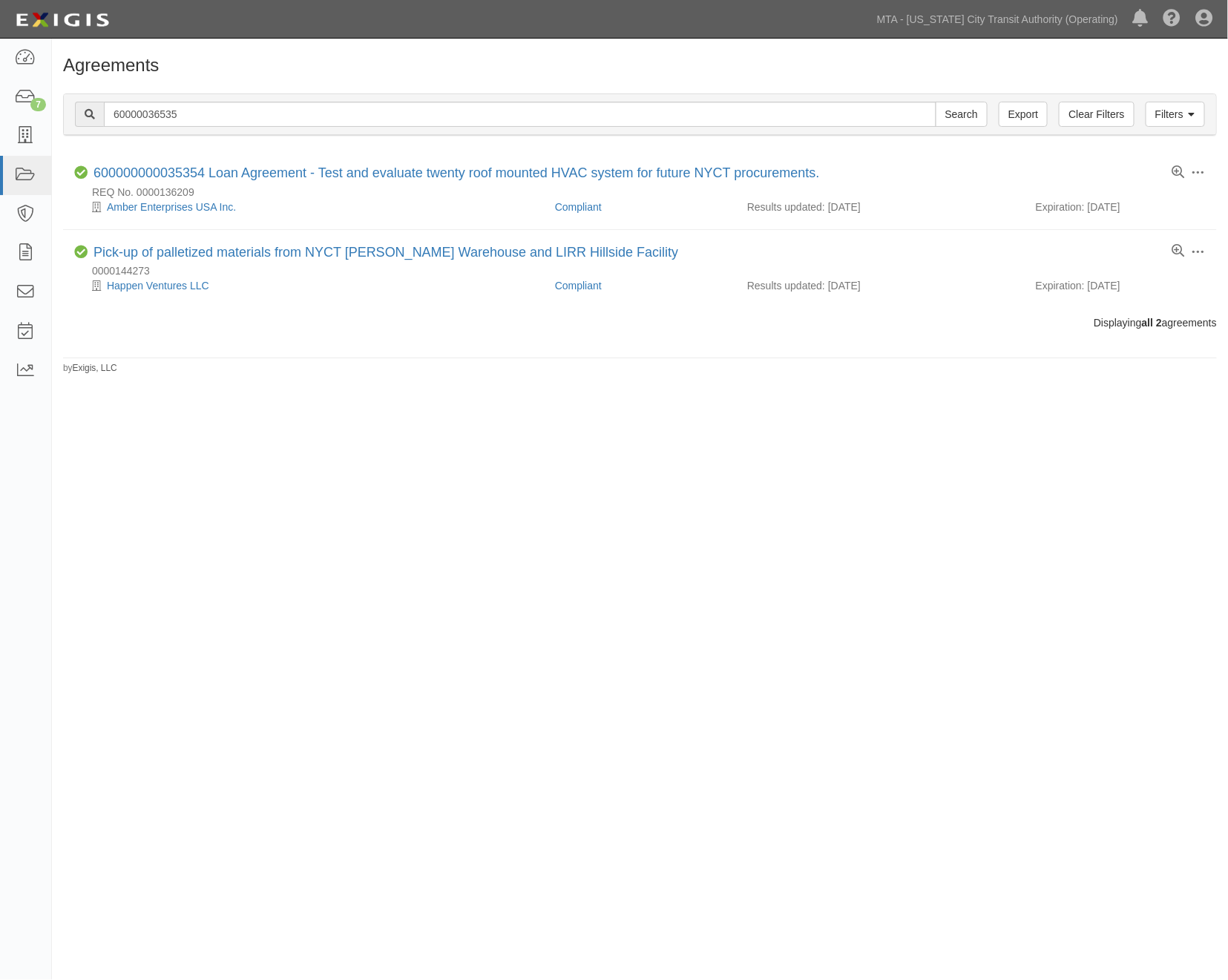
click at [840, 552] on div "Agreements Filters Clear Filters Export 60000036535 Search Filters Compliance S…" at bounding box center [614, 485] width 1228 height 882
click at [19, 93] on icon at bounding box center [25, 97] width 21 height 17
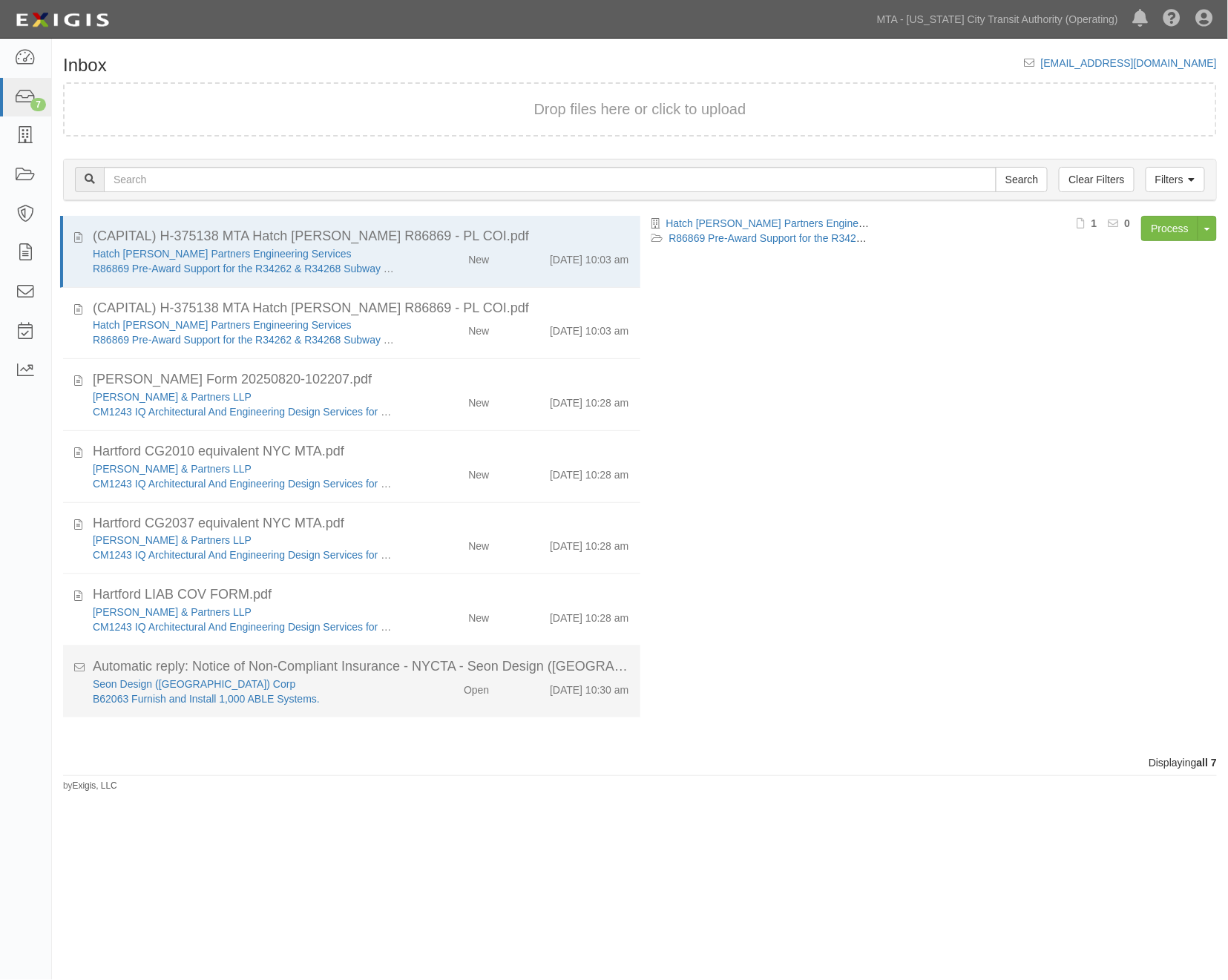
click at [352, 683] on div "Seon Design ([GEOGRAPHIC_DATA]) Corp" at bounding box center [244, 684] width 304 height 15
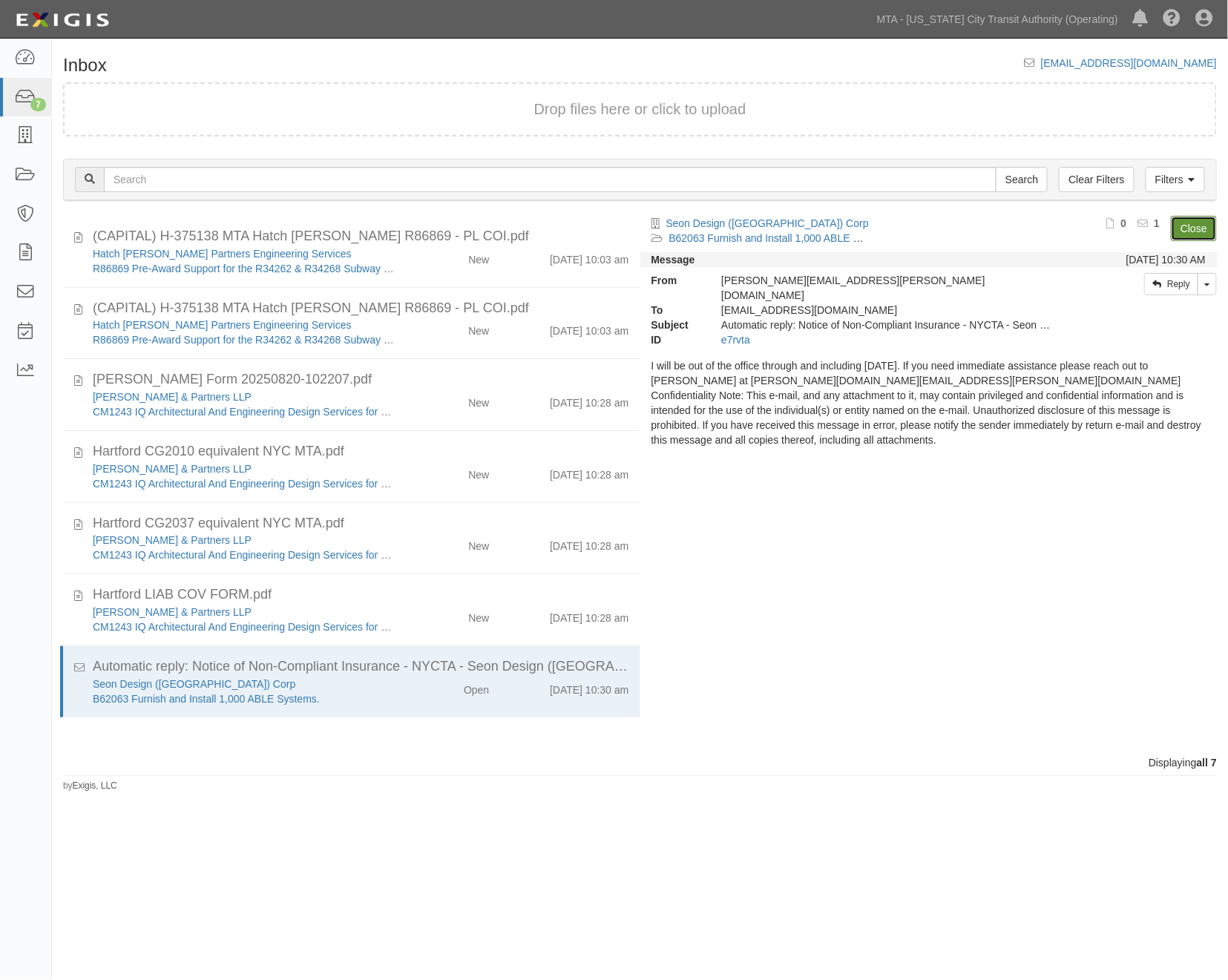
click at [1191, 226] on link "Close" at bounding box center [1194, 228] width 46 height 25
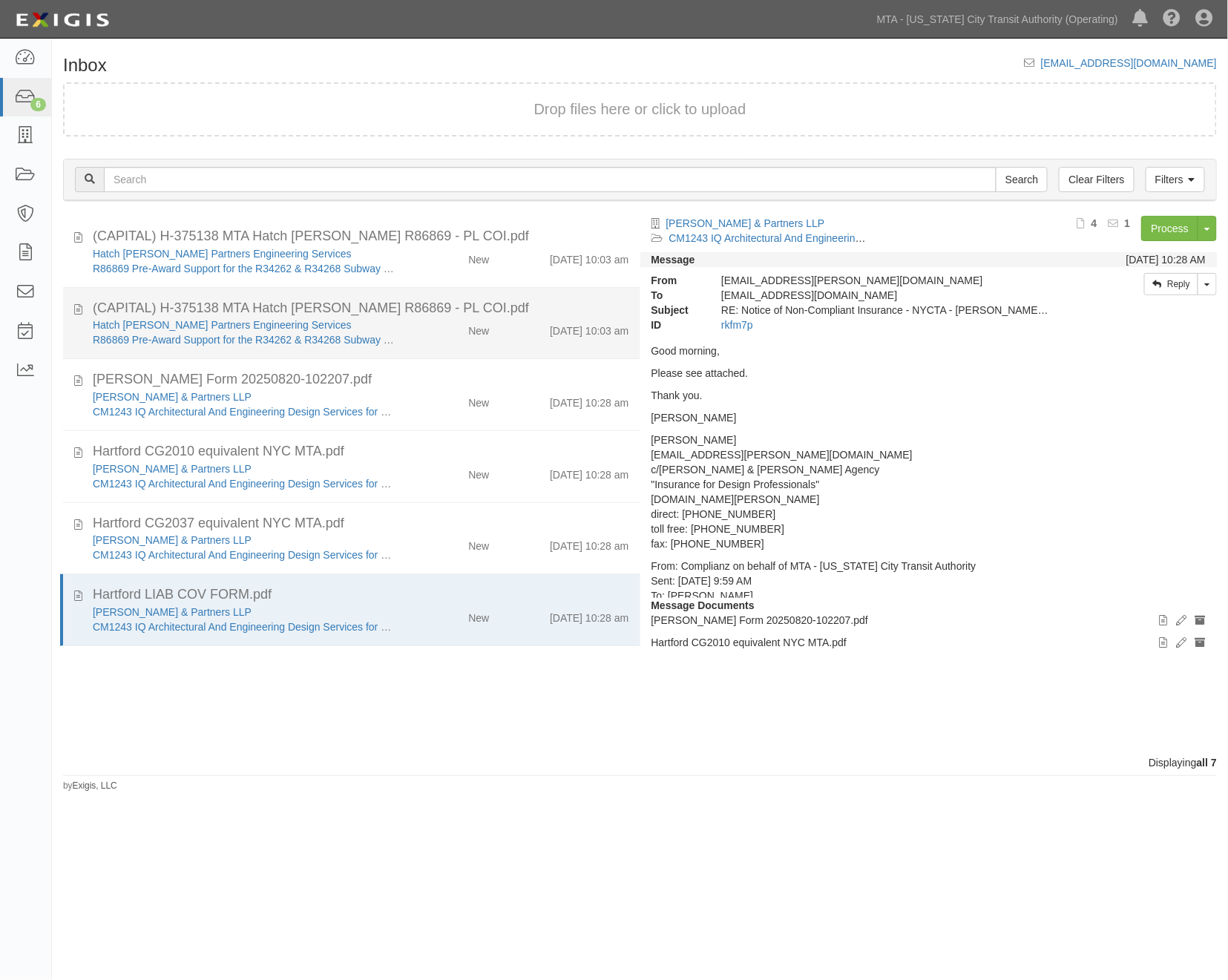
click at [134, 305] on div "(CAPITAL) H-375138 MTA Hatch [PERSON_NAME] R86869 - PL COI.pdf" at bounding box center [361, 308] width 537 height 19
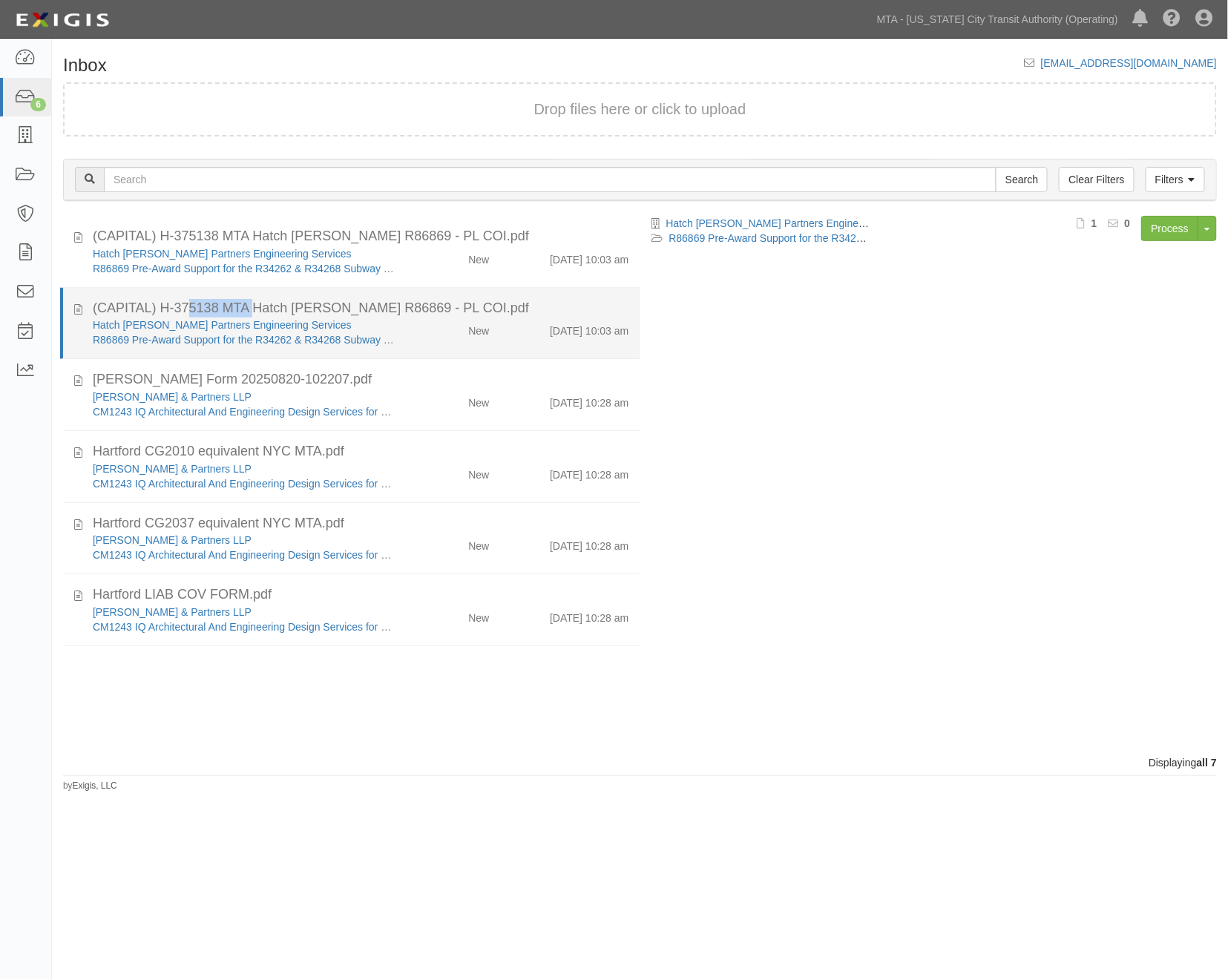
drag, startPoint x: 156, startPoint y: 311, endPoint x: 105, endPoint y: 311, distance: 51.0
click at [93, 311] on div "(CAPITAL) H-375138 MTA Hatch [PERSON_NAME] R86869 - PL COI.pdf" at bounding box center [361, 308] width 537 height 19
copy div "(CAPITAL)"
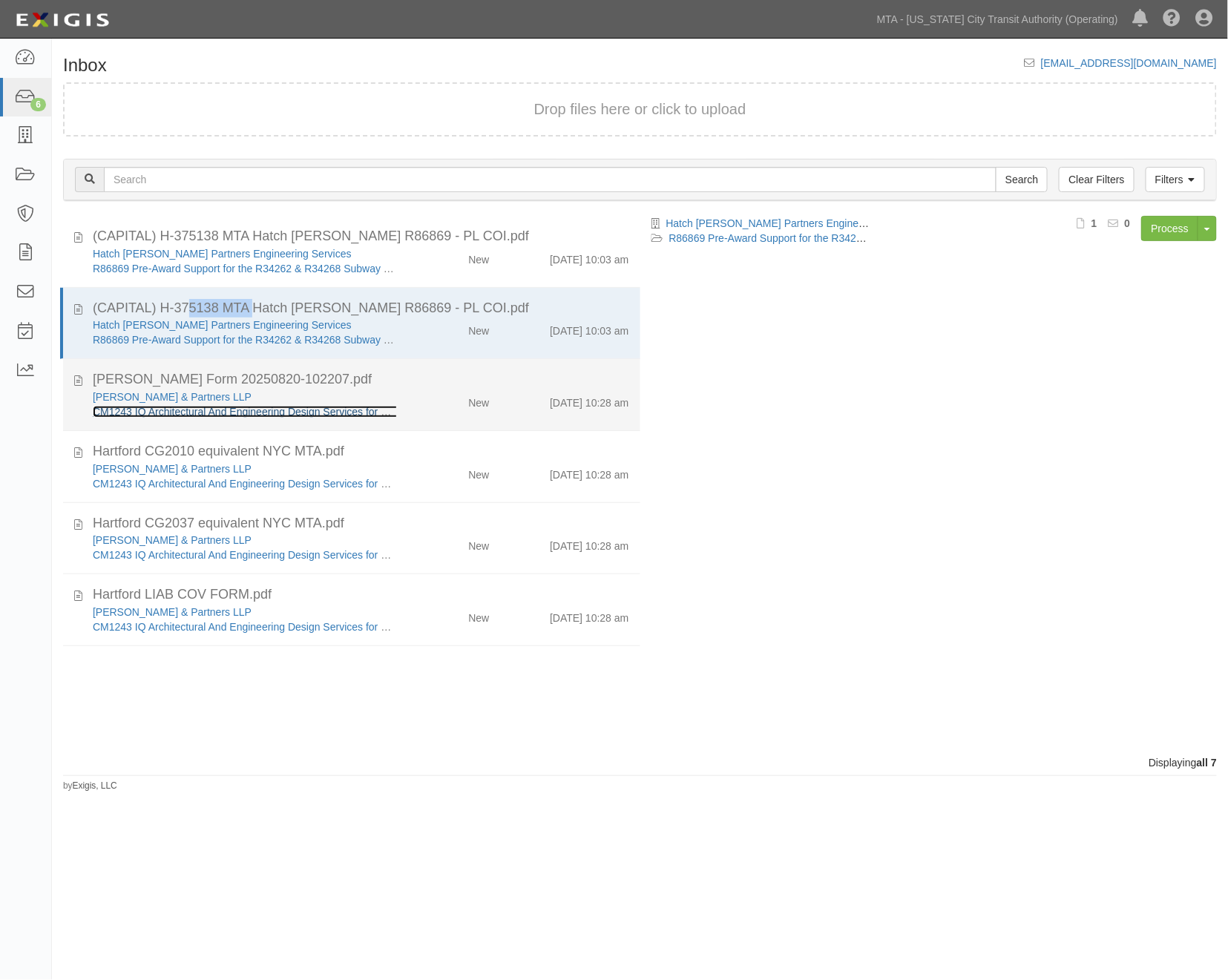
click at [171, 412] on link "CM1243 IQ Architectural And Engineering Design Services for Misc. Construction …" at bounding box center [324, 412] width 463 height 12
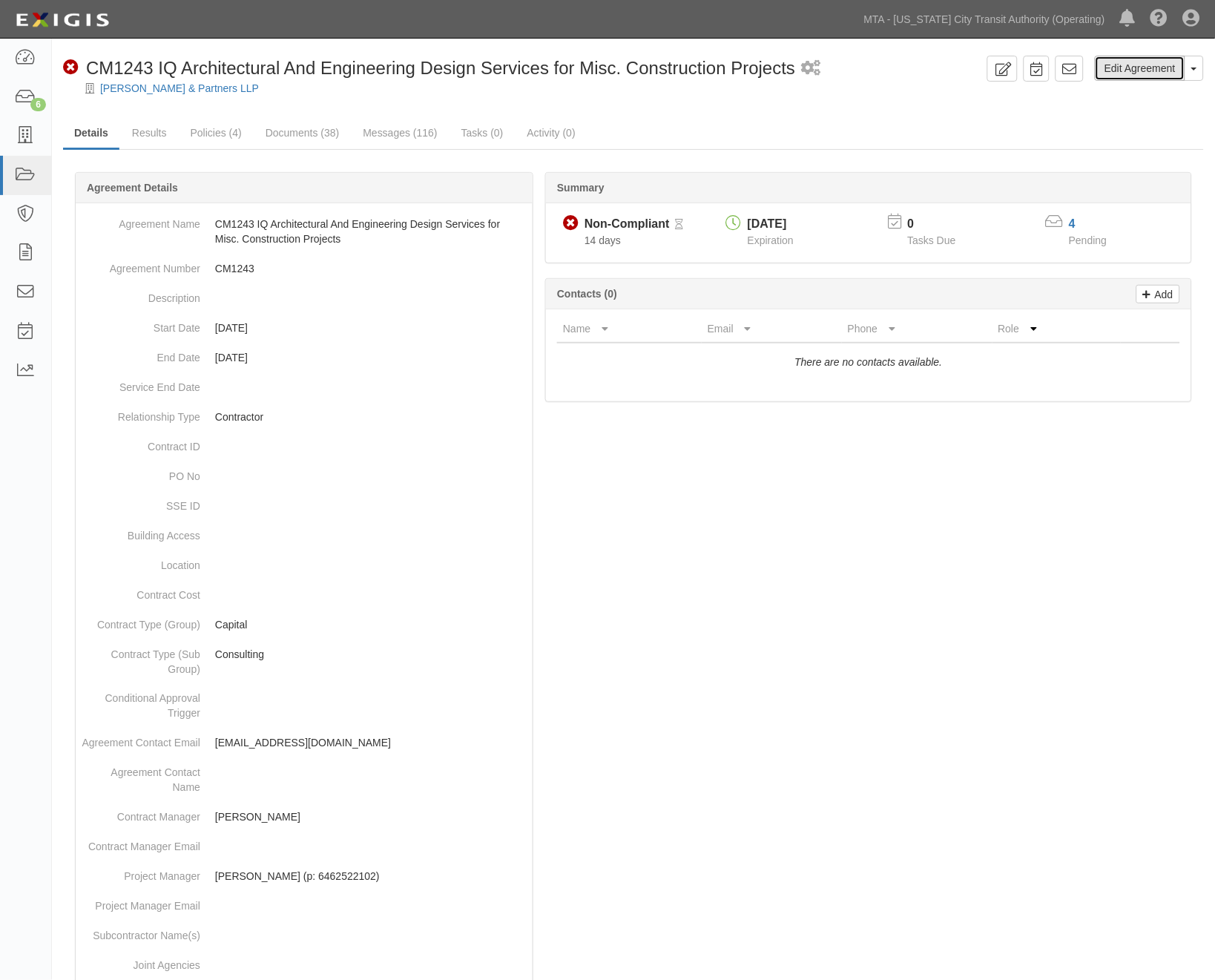
click at [1124, 71] on link "Edit Agreement" at bounding box center [1140, 68] width 90 height 25
click at [397, 130] on link "Messages (116)" at bounding box center [399, 134] width 96 height 32
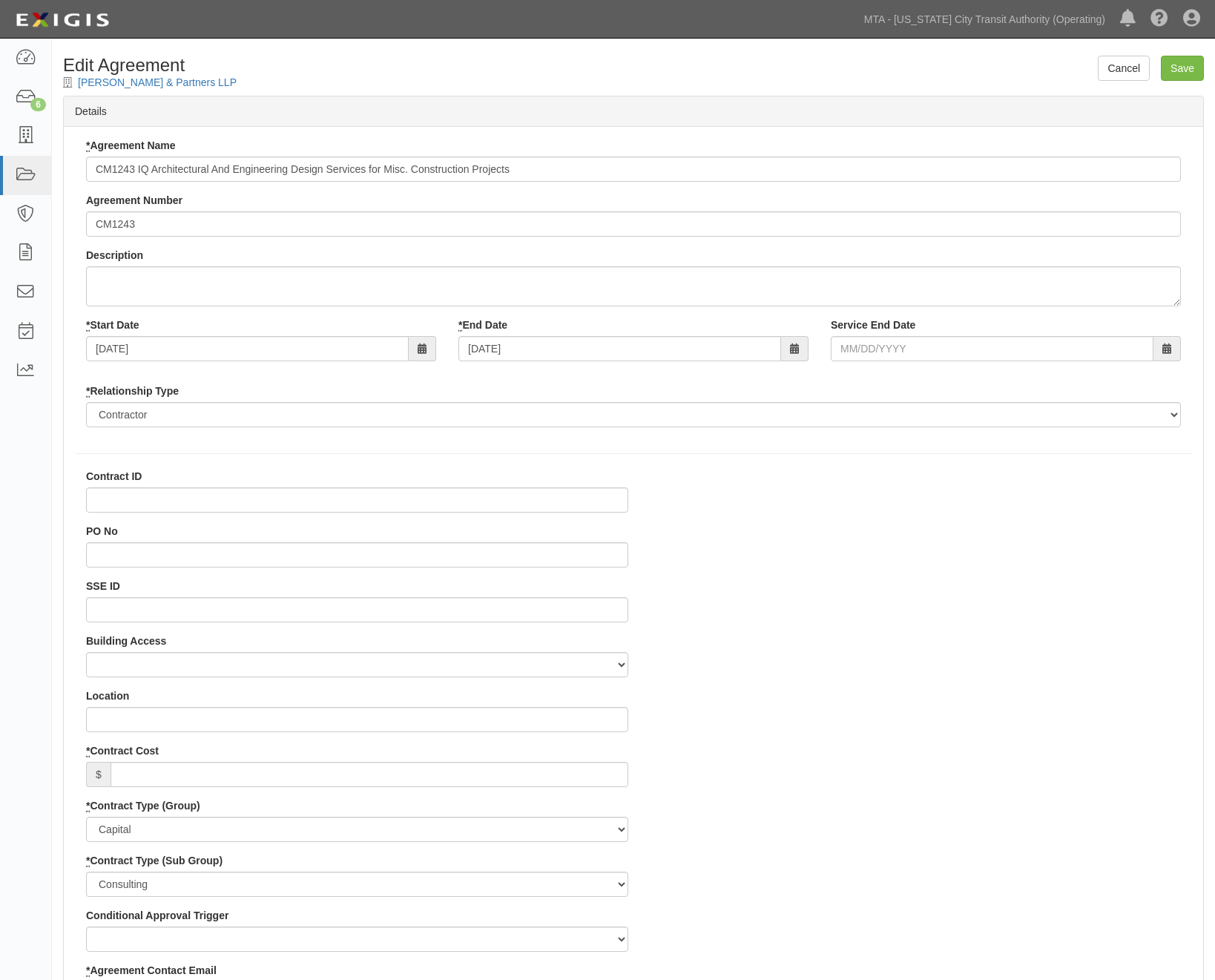
select select
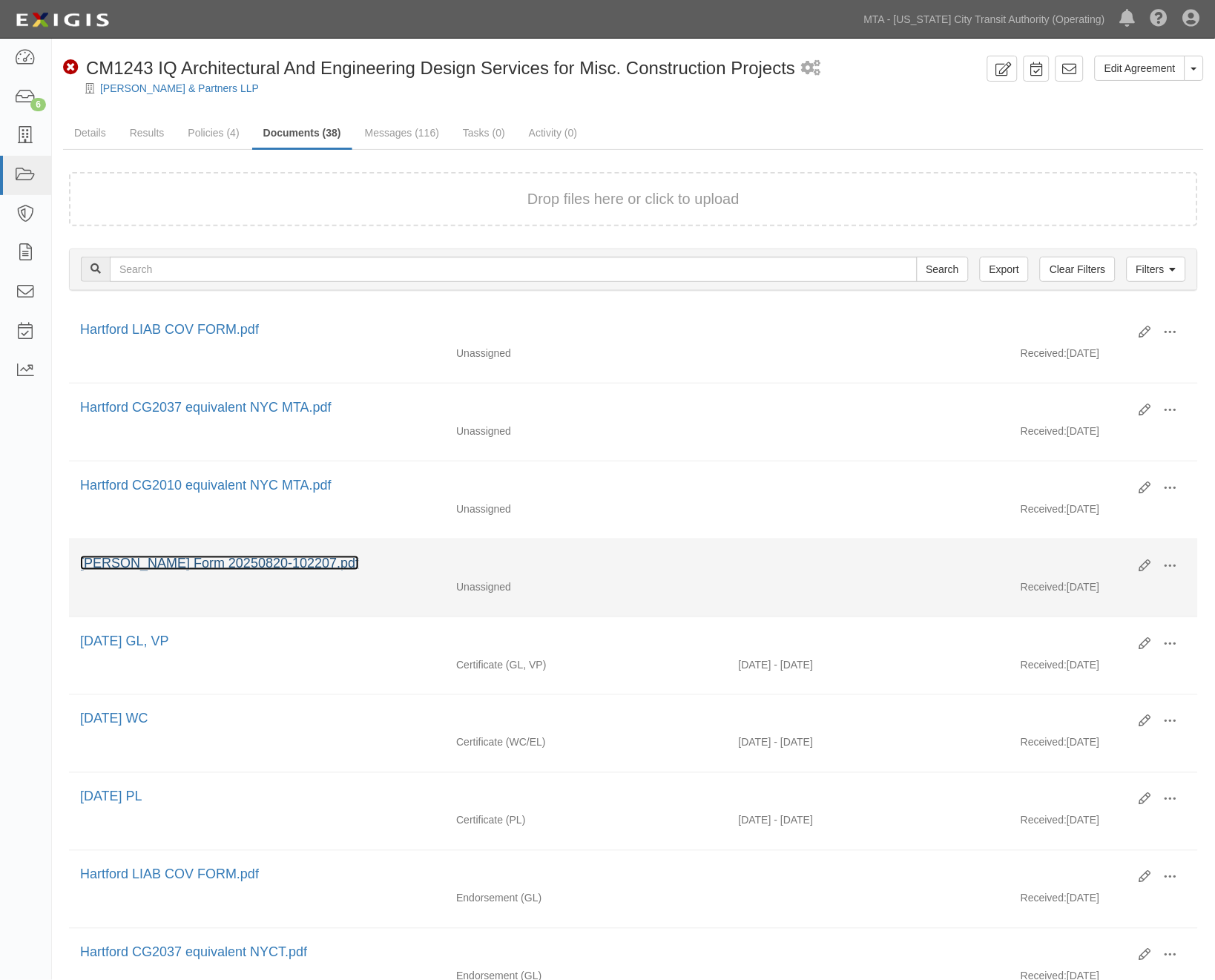
click at [204, 566] on link "[PERSON_NAME] Form 20250820-102207.pdf" at bounding box center [219, 563] width 279 height 15
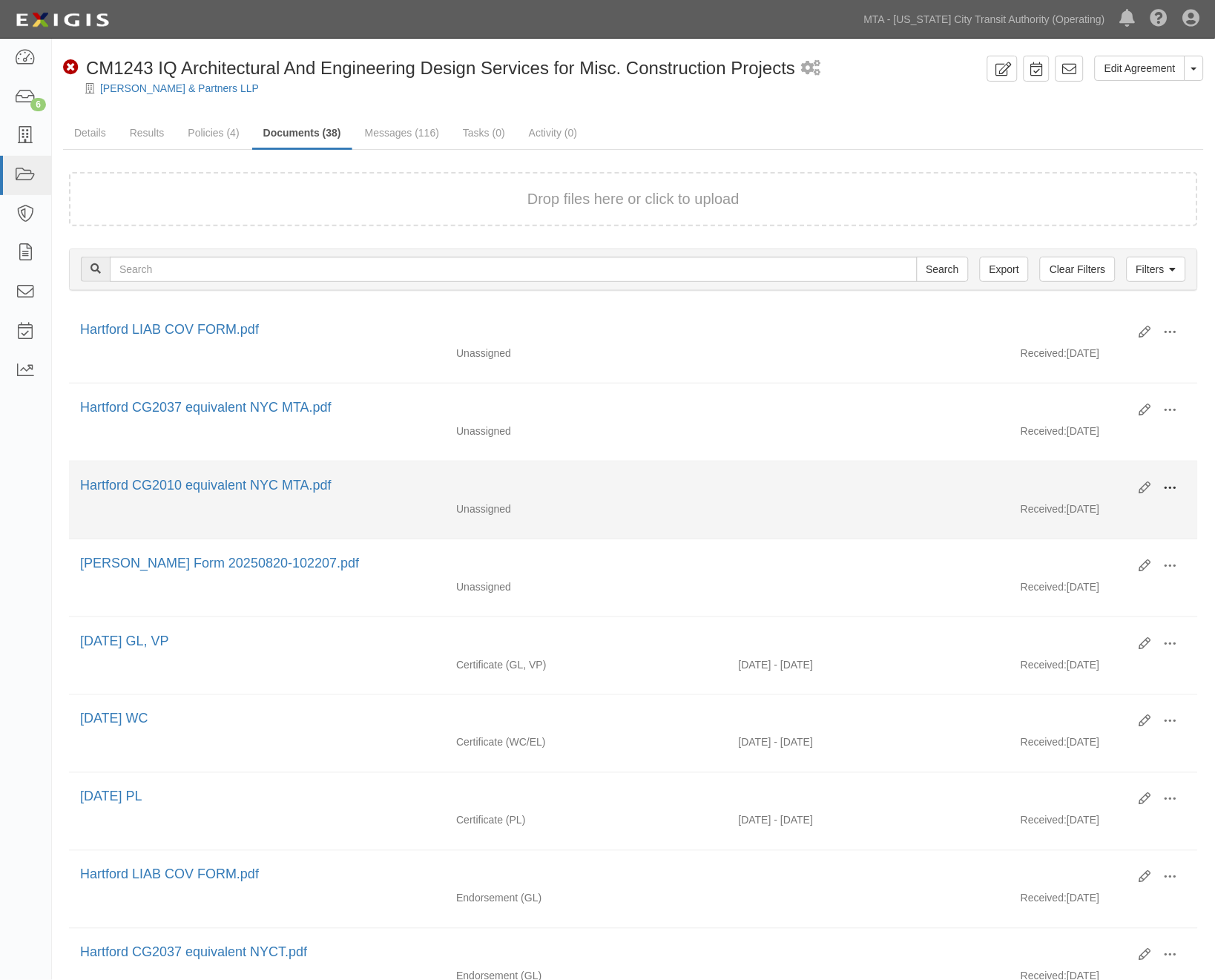
click at [1175, 491] on span at bounding box center [1171, 488] width 13 height 13
click at [1066, 480] on link "Edit" at bounding box center [1099, 482] width 117 height 27
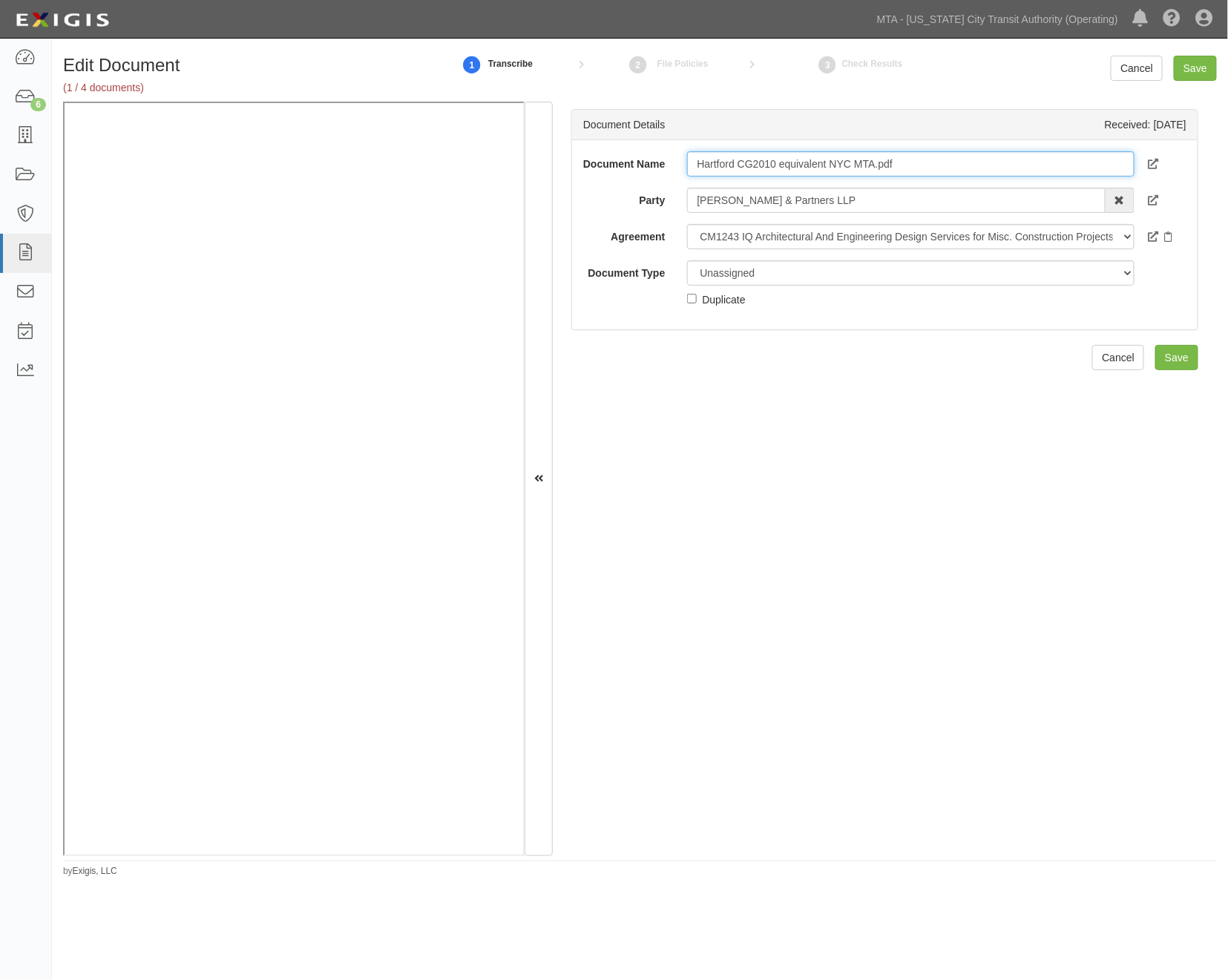
click at [693, 162] on input "Hartford CG2010 equivalent NYC MTA.pdf" at bounding box center [911, 164] width 447 height 25
paste input "(CAPITAL)"
type input "(CAPITAL) Hartford CG2010 equivalent NYC MTA.pdf"
click at [1200, 64] on input "Save" at bounding box center [1195, 68] width 43 height 25
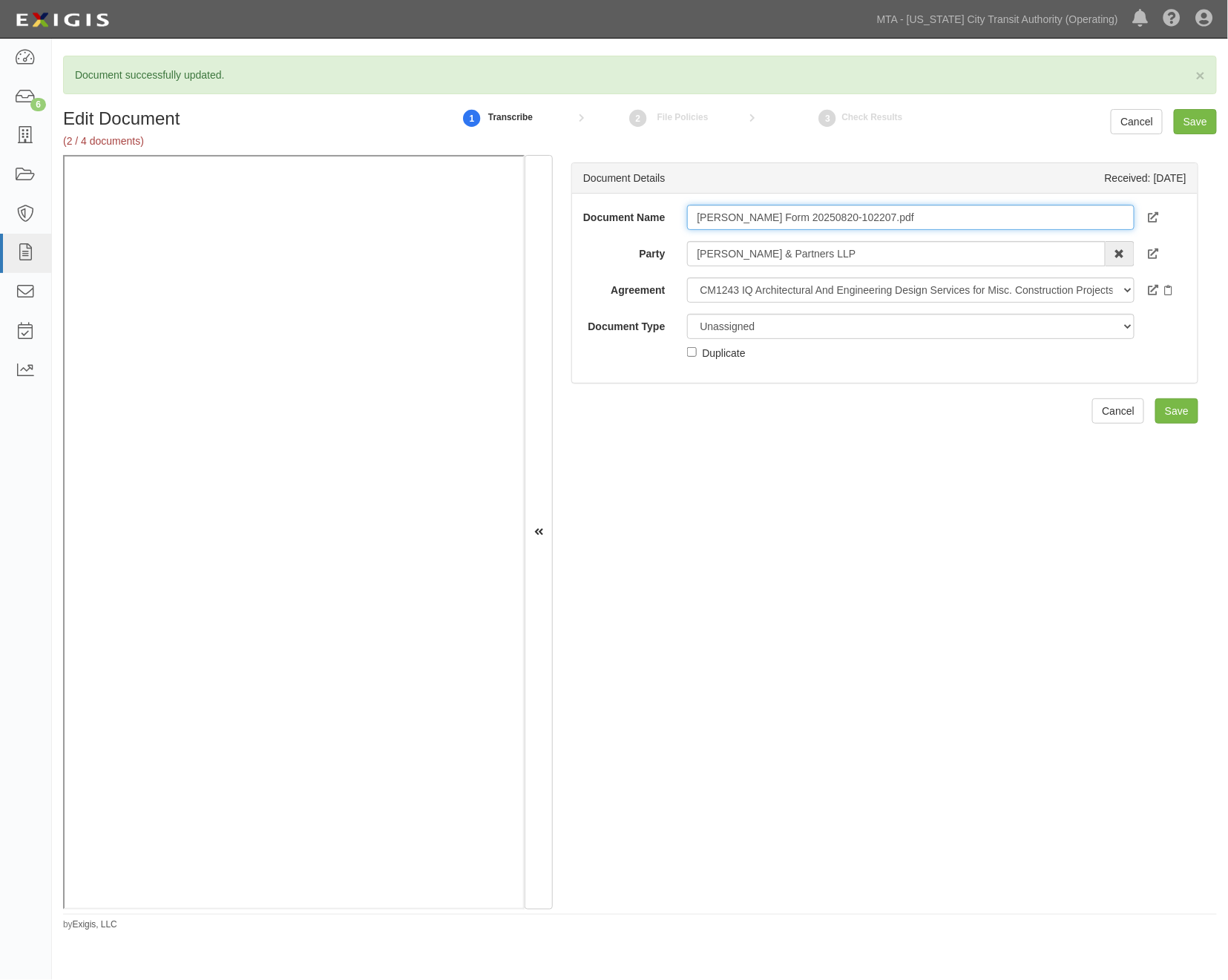
click at [690, 215] on input "[PERSON_NAME] Form 20250820-102207.pdf" at bounding box center [911, 218] width 447 height 25
paste input "(CAPITAL)"
type input "(CAPITAL) [PERSON_NAME] Form 20250820-102207.pdf"
click at [1193, 121] on input "Save" at bounding box center [1195, 121] width 43 height 25
click at [691, 213] on input "Hartford CG2037 equivalent NYC MTA.pdf" at bounding box center [911, 218] width 447 height 25
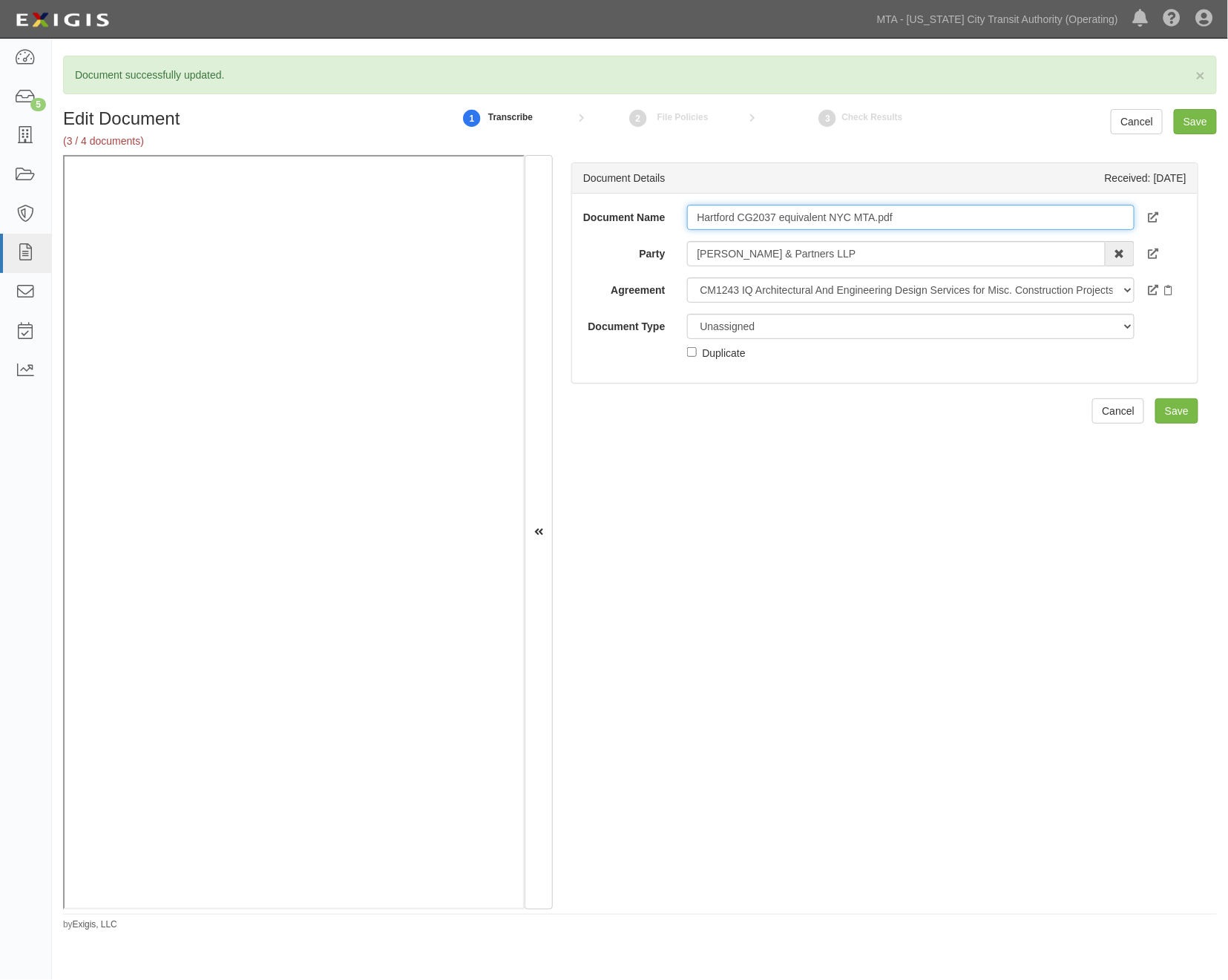
paste input "(CAPITAL)"
type input "(CAPITAL) Hartford CG2037 equivalent NYC MTA.pdf"
click at [1196, 124] on input "Save" at bounding box center [1195, 121] width 43 height 25
click at [692, 213] on input "Hartford LIAB COV FORM.pdf" at bounding box center [911, 218] width 447 height 25
paste input "(CAPITAL)"
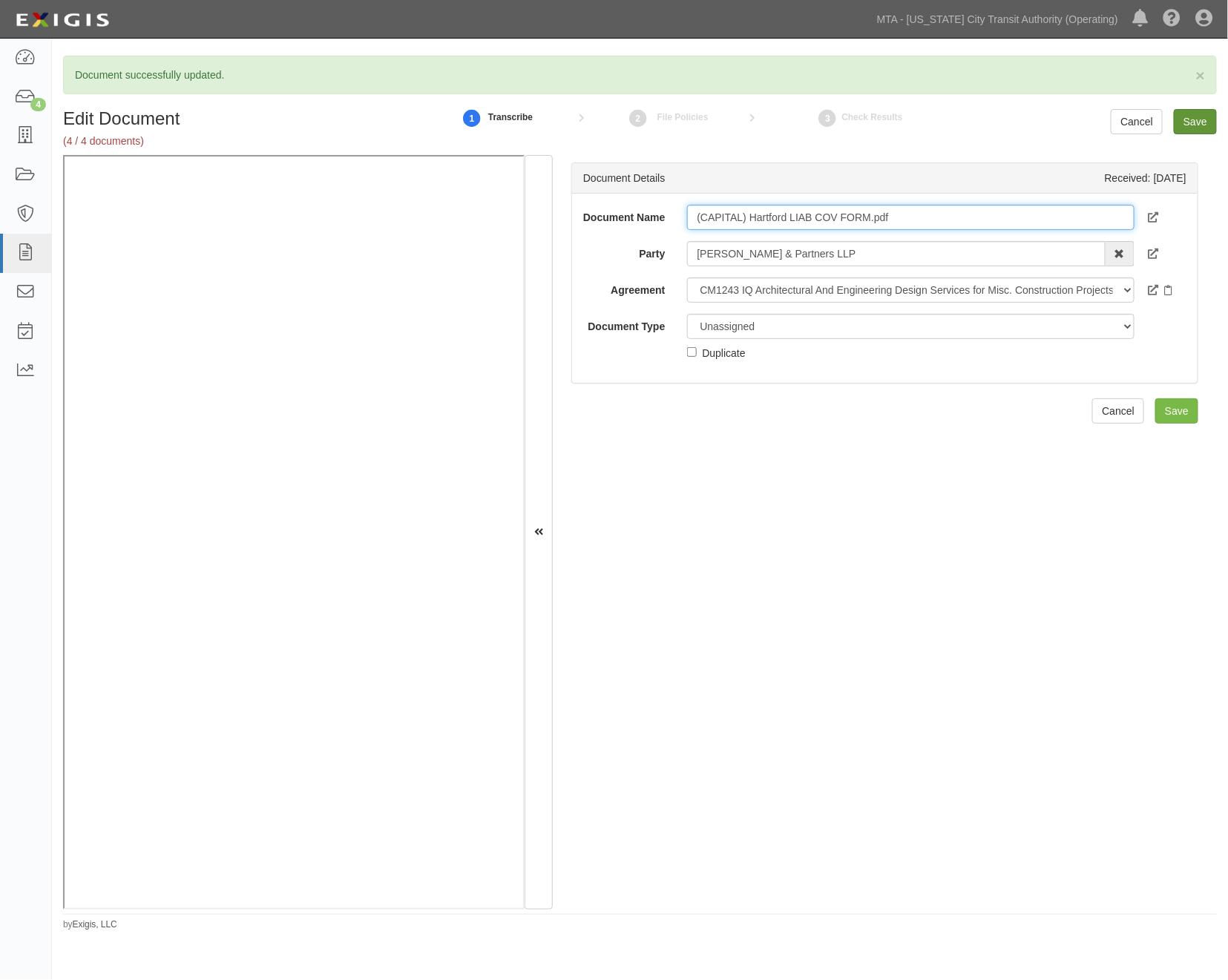
type input "(CAPITAL) Hartford LIAB COV FORM.pdf"
click at [1193, 121] on input "Save" at bounding box center [1195, 121] width 43 height 25
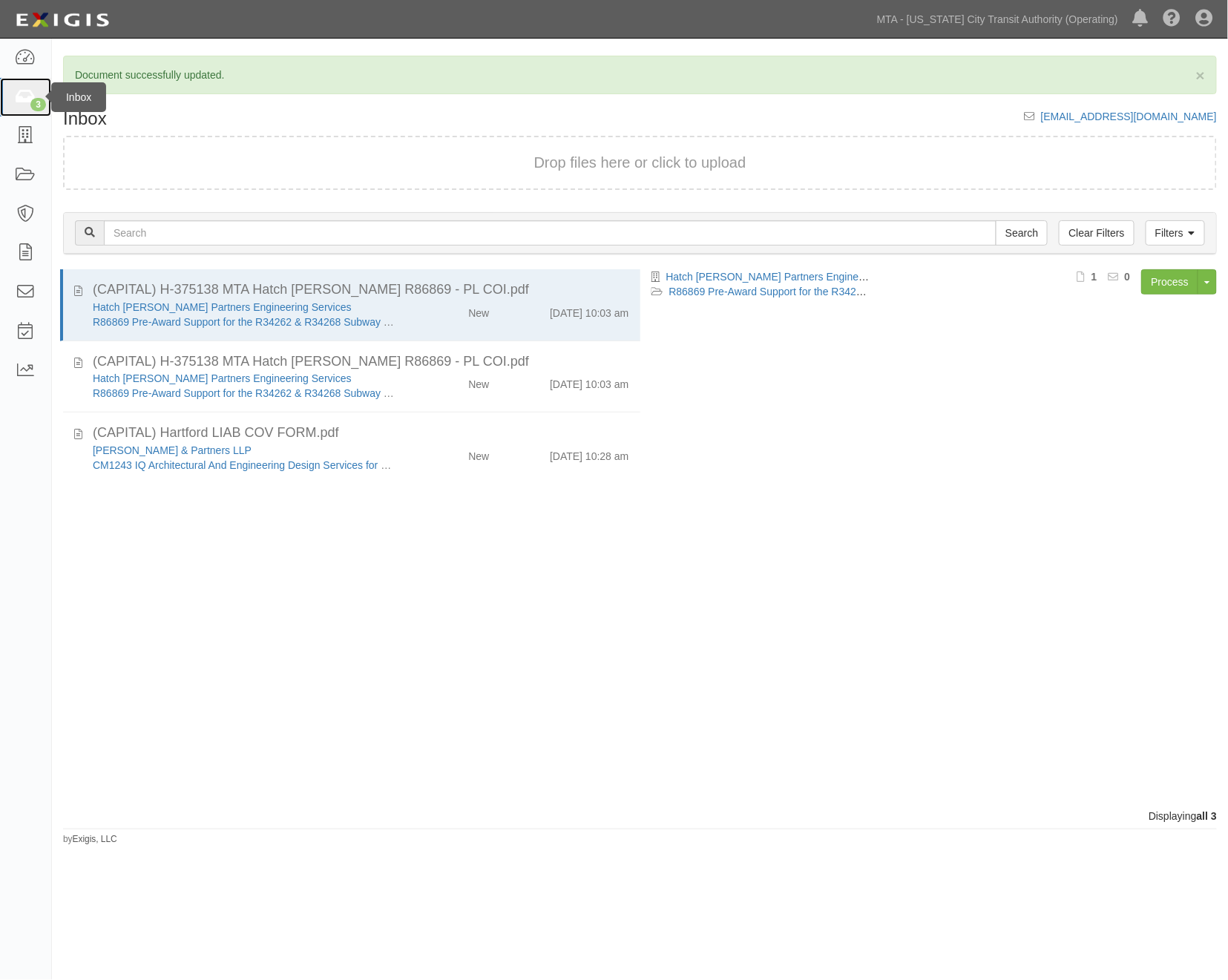
click at [27, 97] on icon at bounding box center [25, 97] width 21 height 17
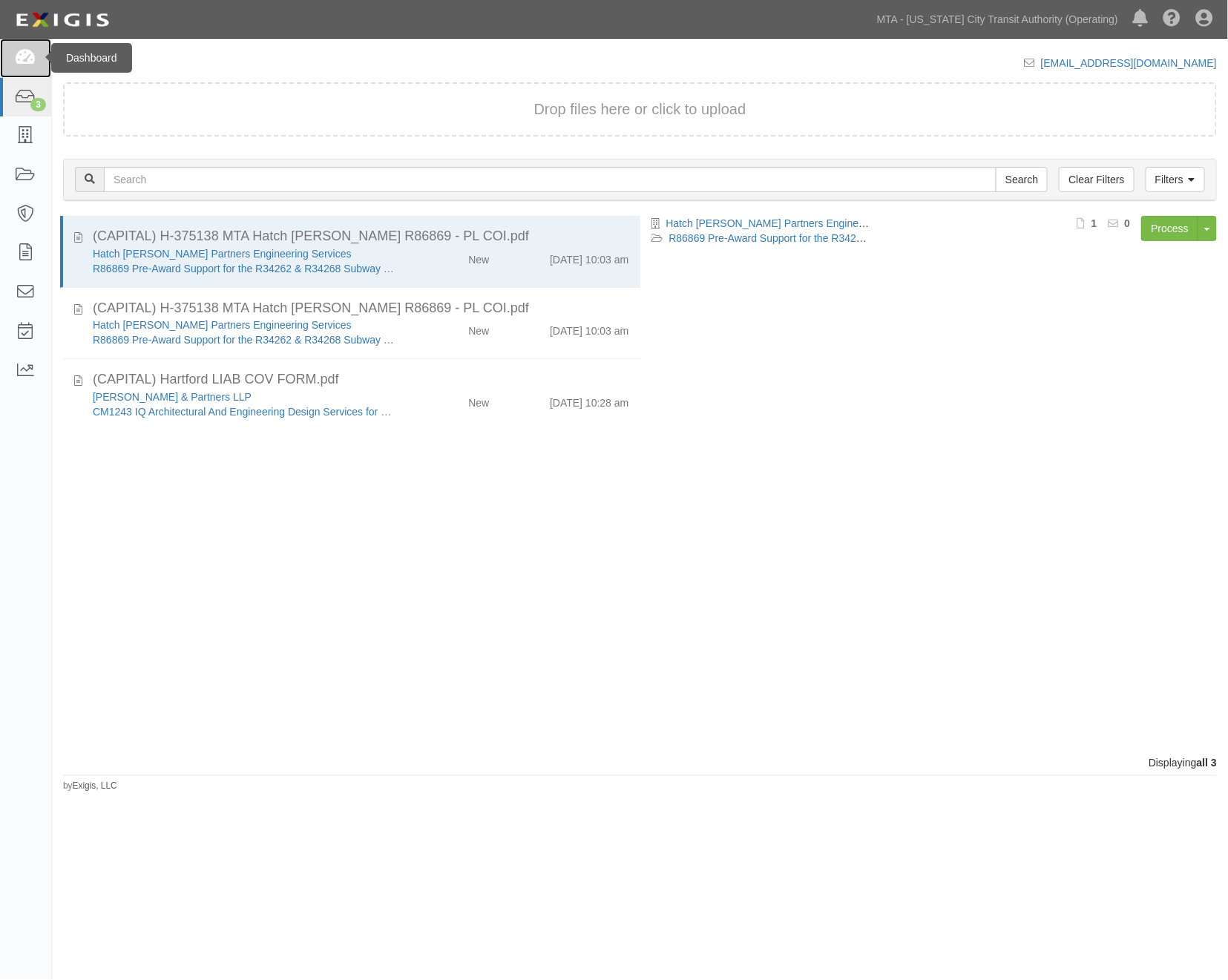
click at [29, 61] on icon at bounding box center [25, 58] width 21 height 17
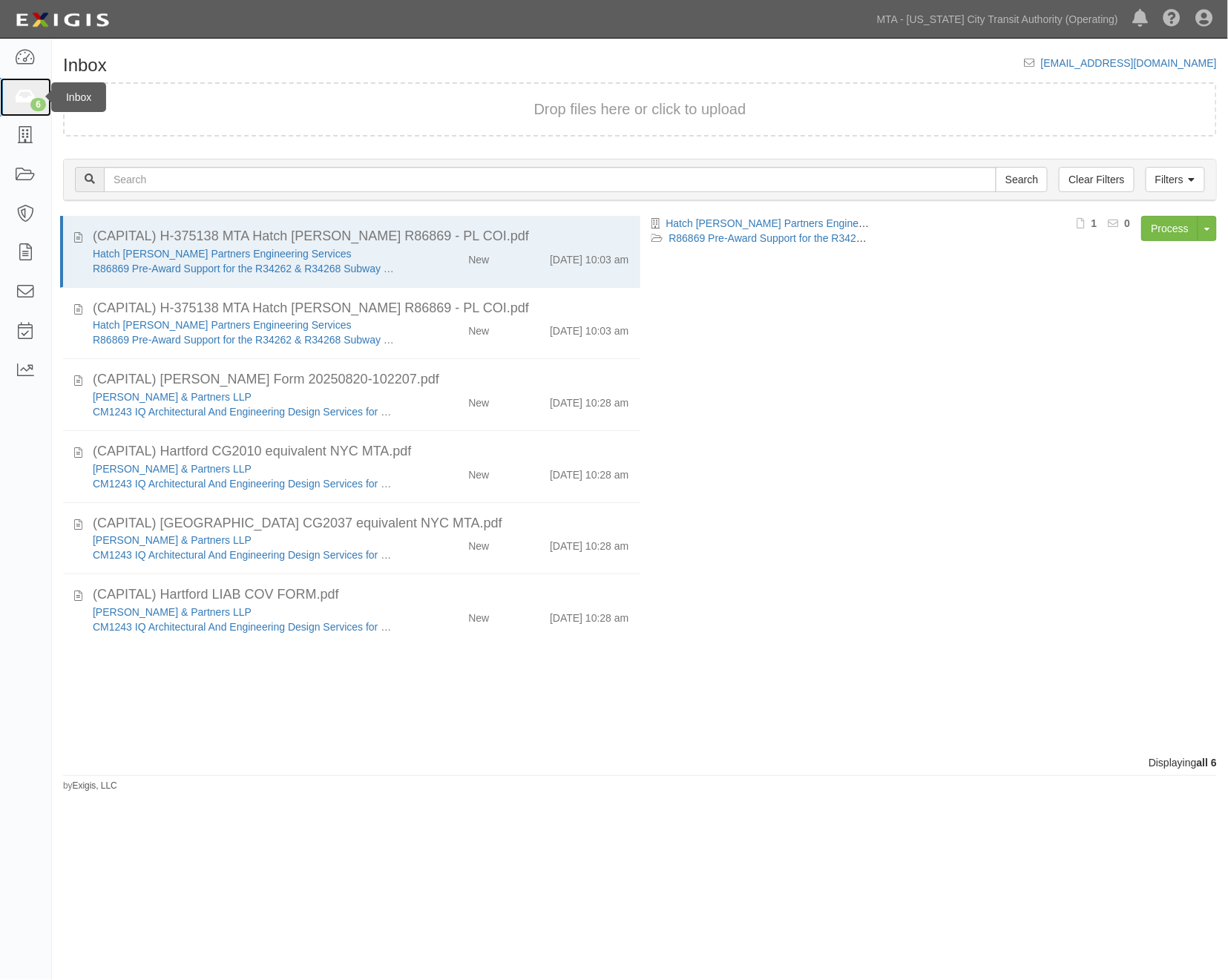
click at [26, 99] on icon at bounding box center [25, 97] width 21 height 17
click at [19, 54] on icon at bounding box center [25, 58] width 21 height 17
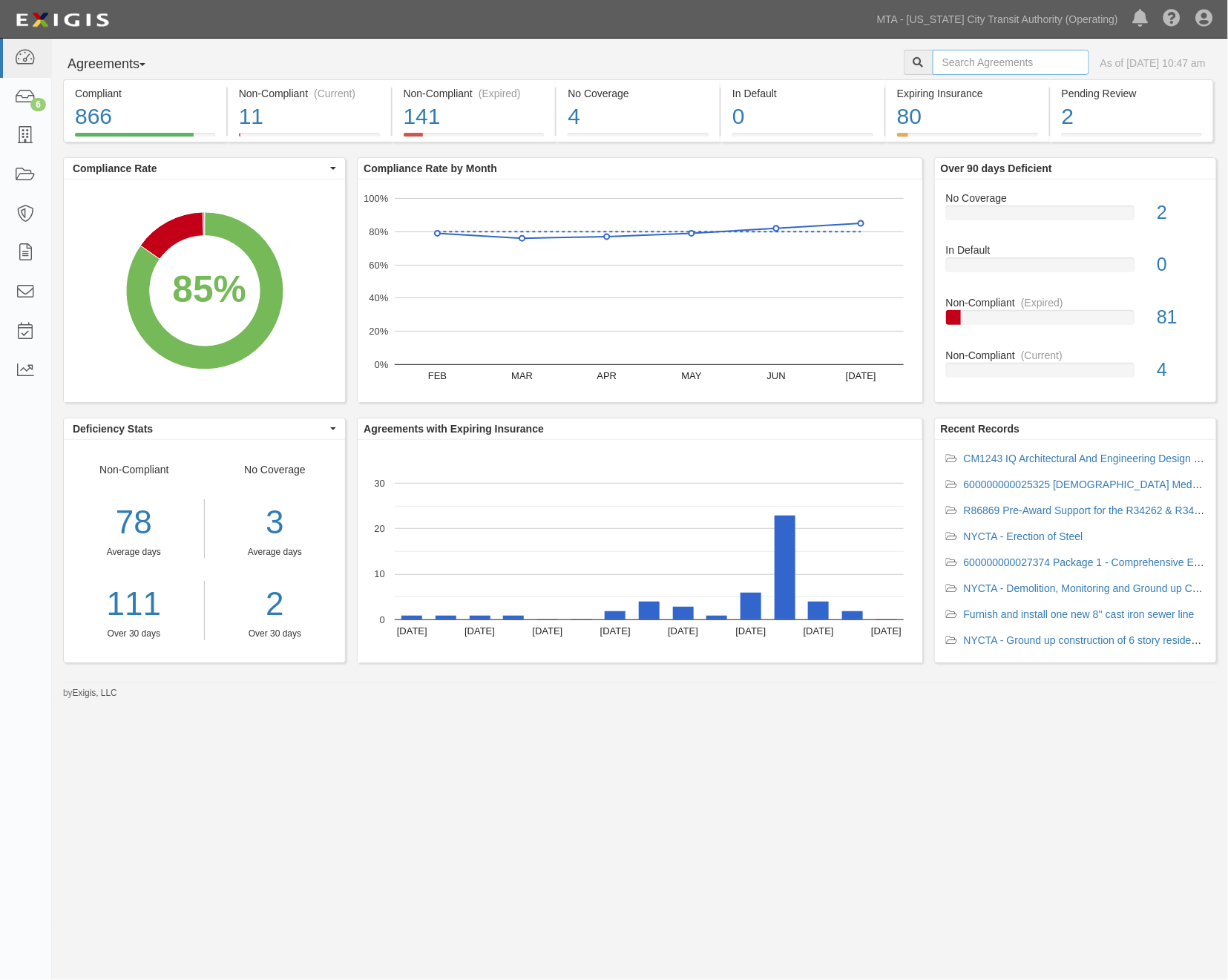
click at [1004, 61] on input "text" at bounding box center [1010, 62] width 157 height 25
type input "city stroe"
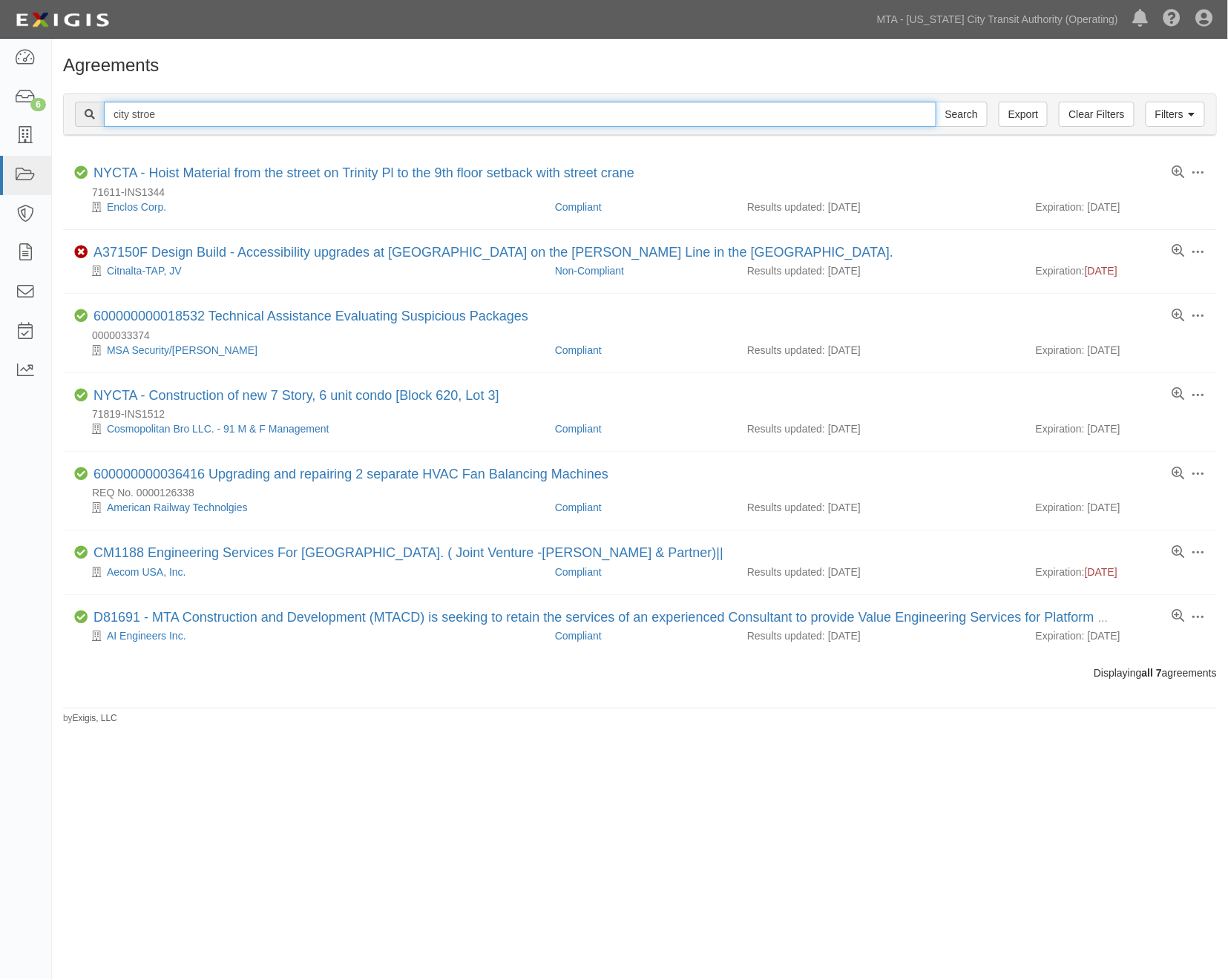
drag, startPoint x: 167, startPoint y: 114, endPoint x: 141, endPoint y: 115, distance: 26.0
click at [141, 115] on input "city stroe" at bounding box center [520, 114] width 833 height 25
type input "city store"
click at [936, 101] on input "Search" at bounding box center [962, 114] width 52 height 25
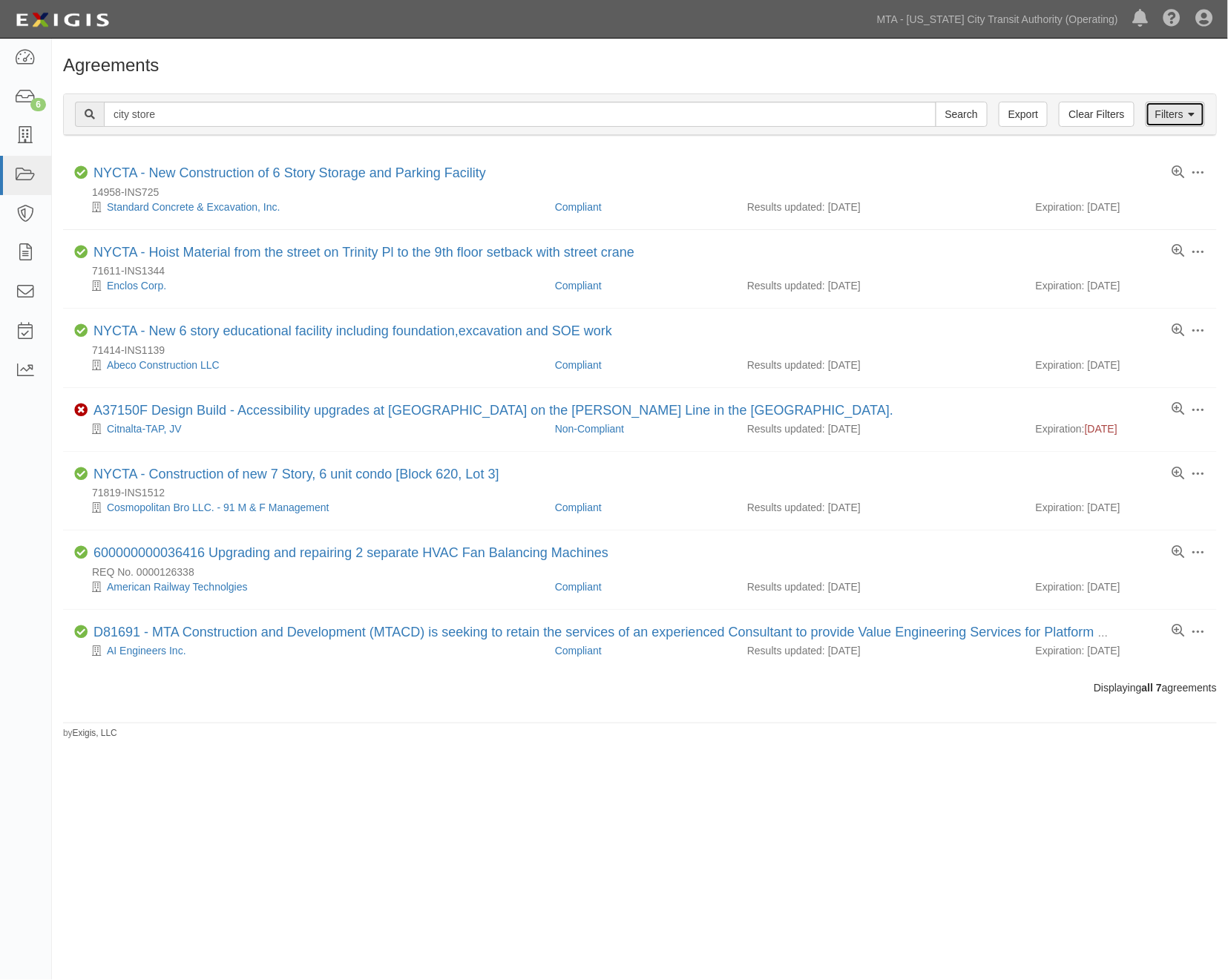
click at [1178, 113] on link "Filters" at bounding box center [1175, 114] width 59 height 25
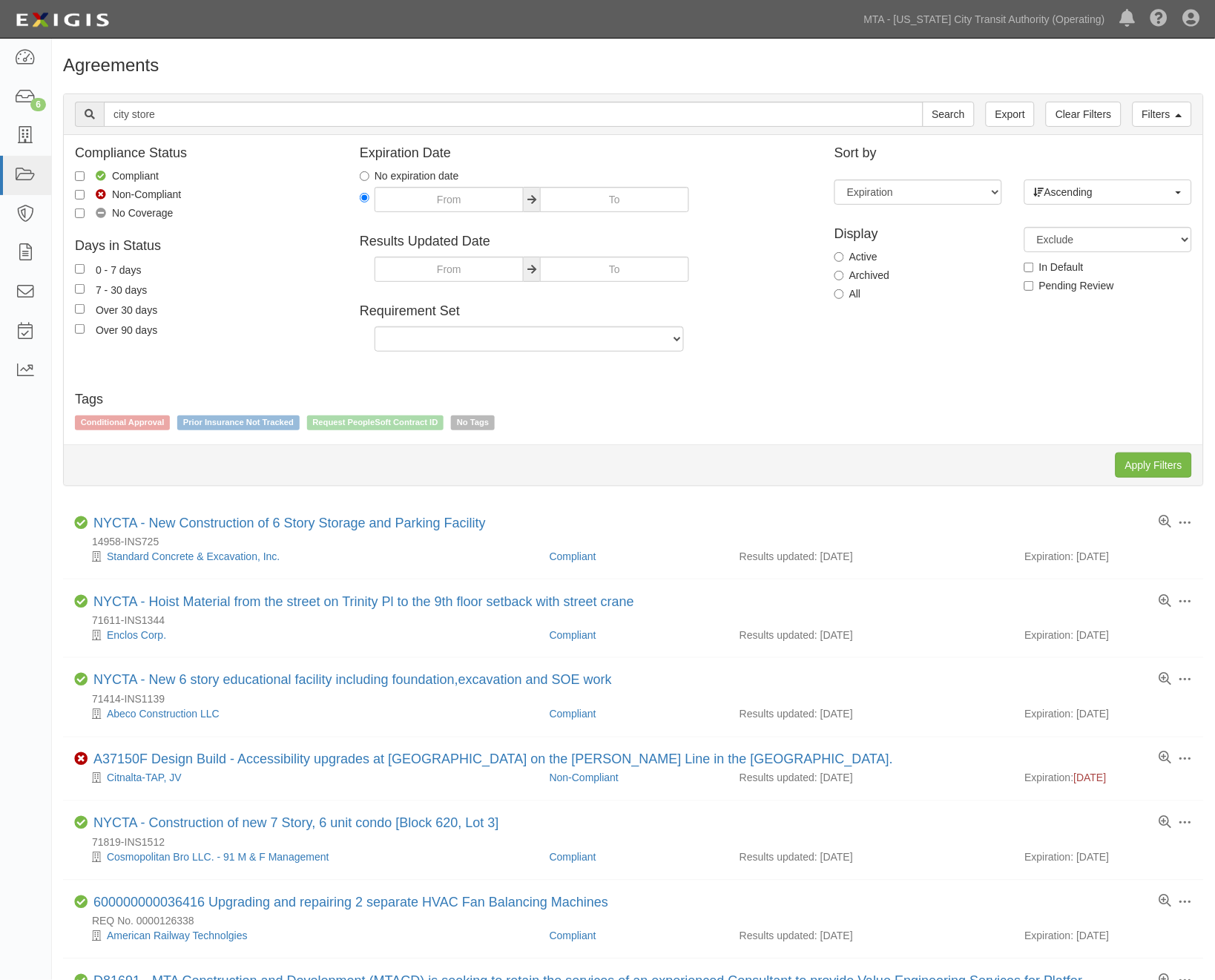
click at [861, 269] on label "Archived" at bounding box center [862, 275] width 55 height 15
click at [844, 271] on input "Archived" at bounding box center [839, 276] width 10 height 10
radio input "true"
click at [1177, 466] on input "Apply Filters" at bounding box center [1153, 465] width 76 height 25
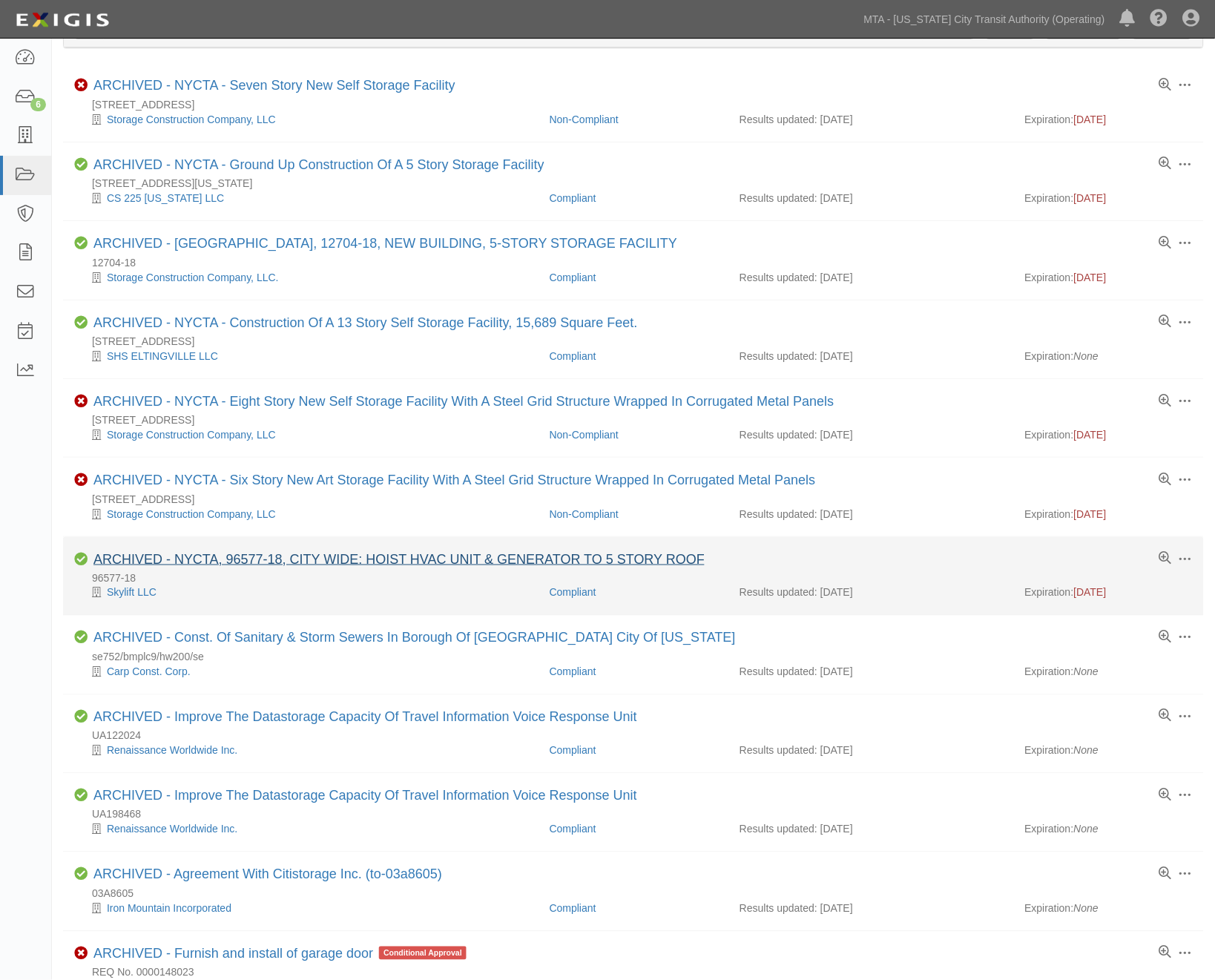
scroll to position [330, 0]
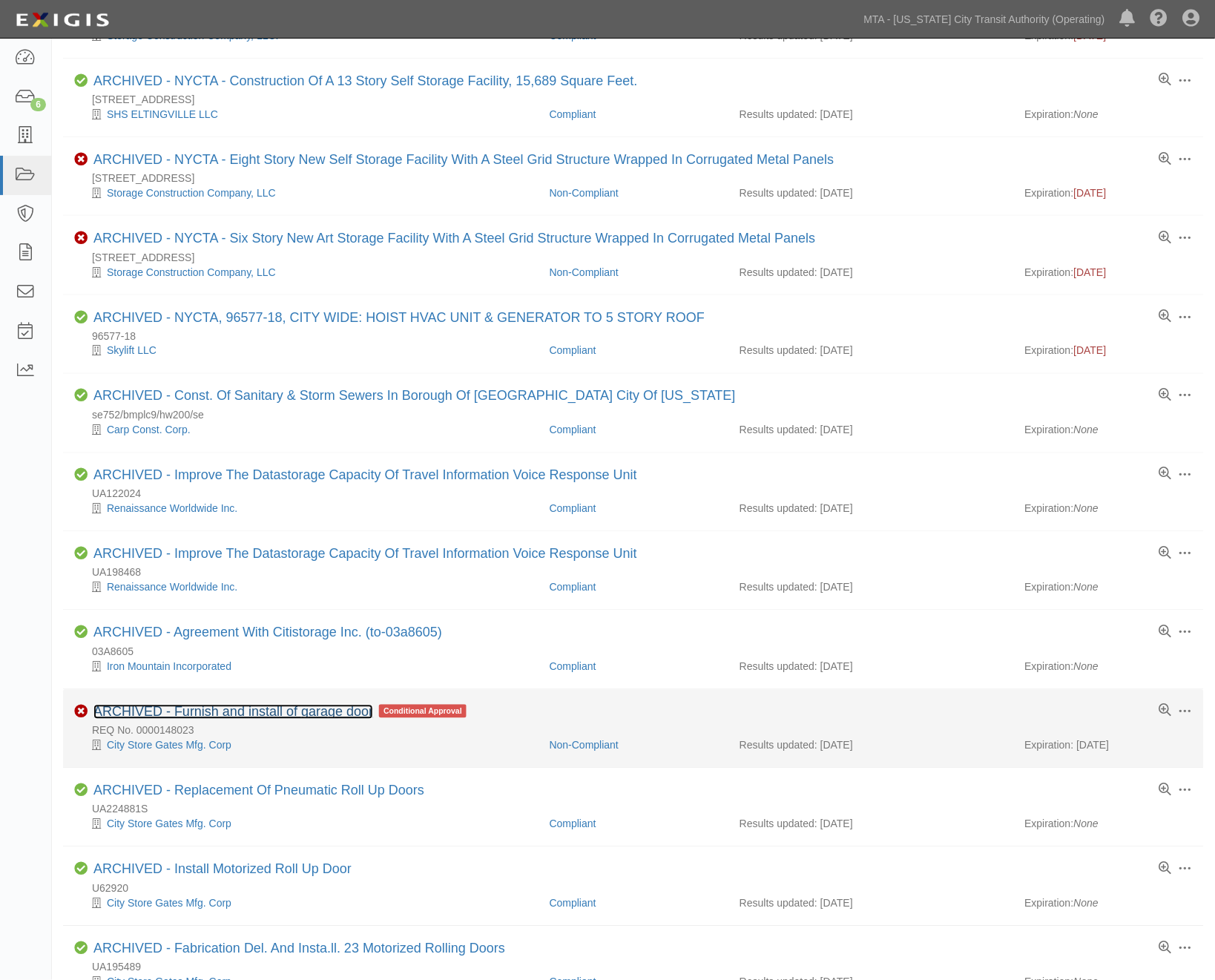
click at [275, 720] on link "ARCHIVED - Furnish and install of garage door" at bounding box center [233, 712] width 279 height 15
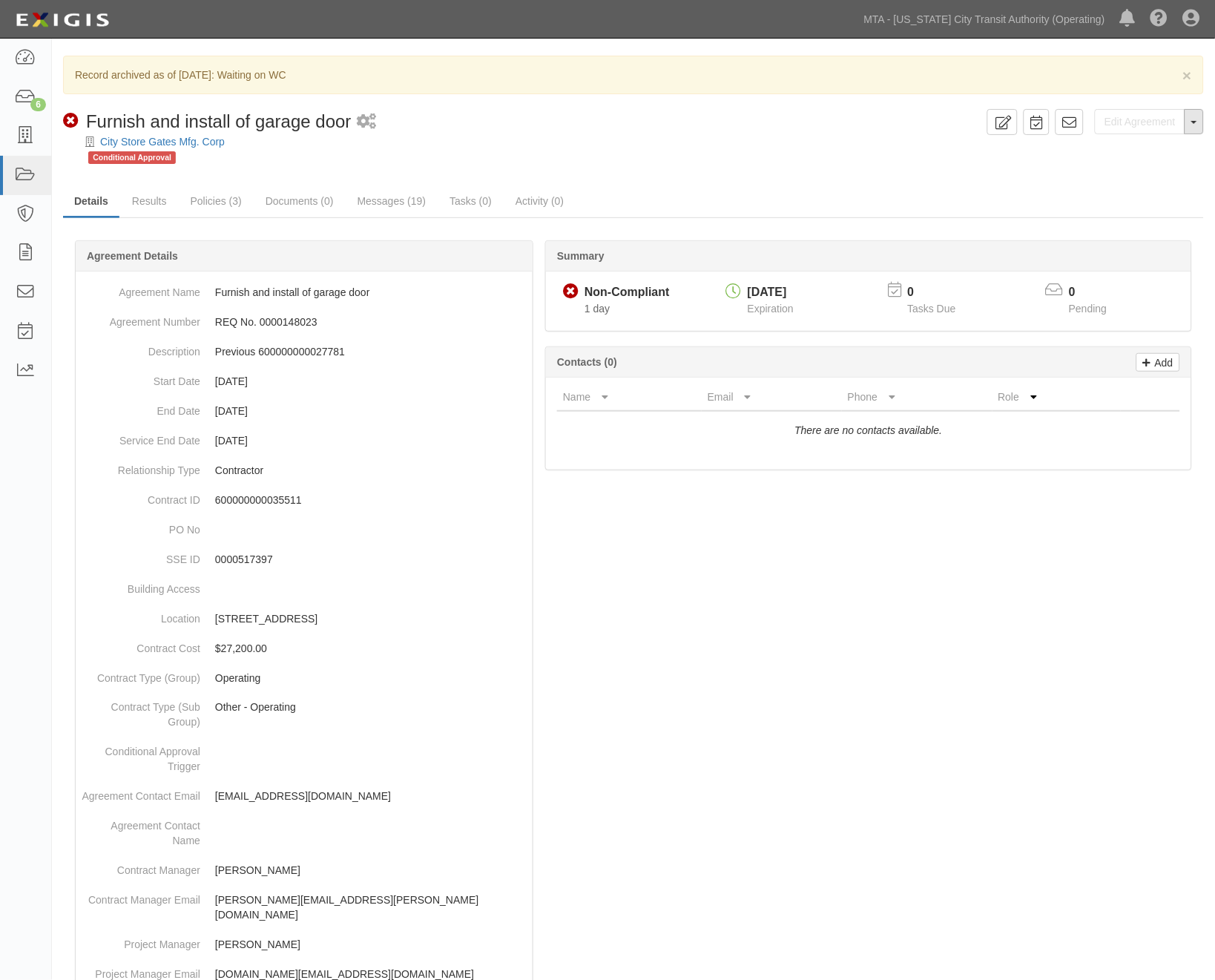
click at [1198, 127] on button "Toggle Agreement Dropdown" at bounding box center [1194, 121] width 19 height 25
click at [1117, 165] on link "Unarchive Agreement" at bounding box center [1142, 169] width 121 height 19
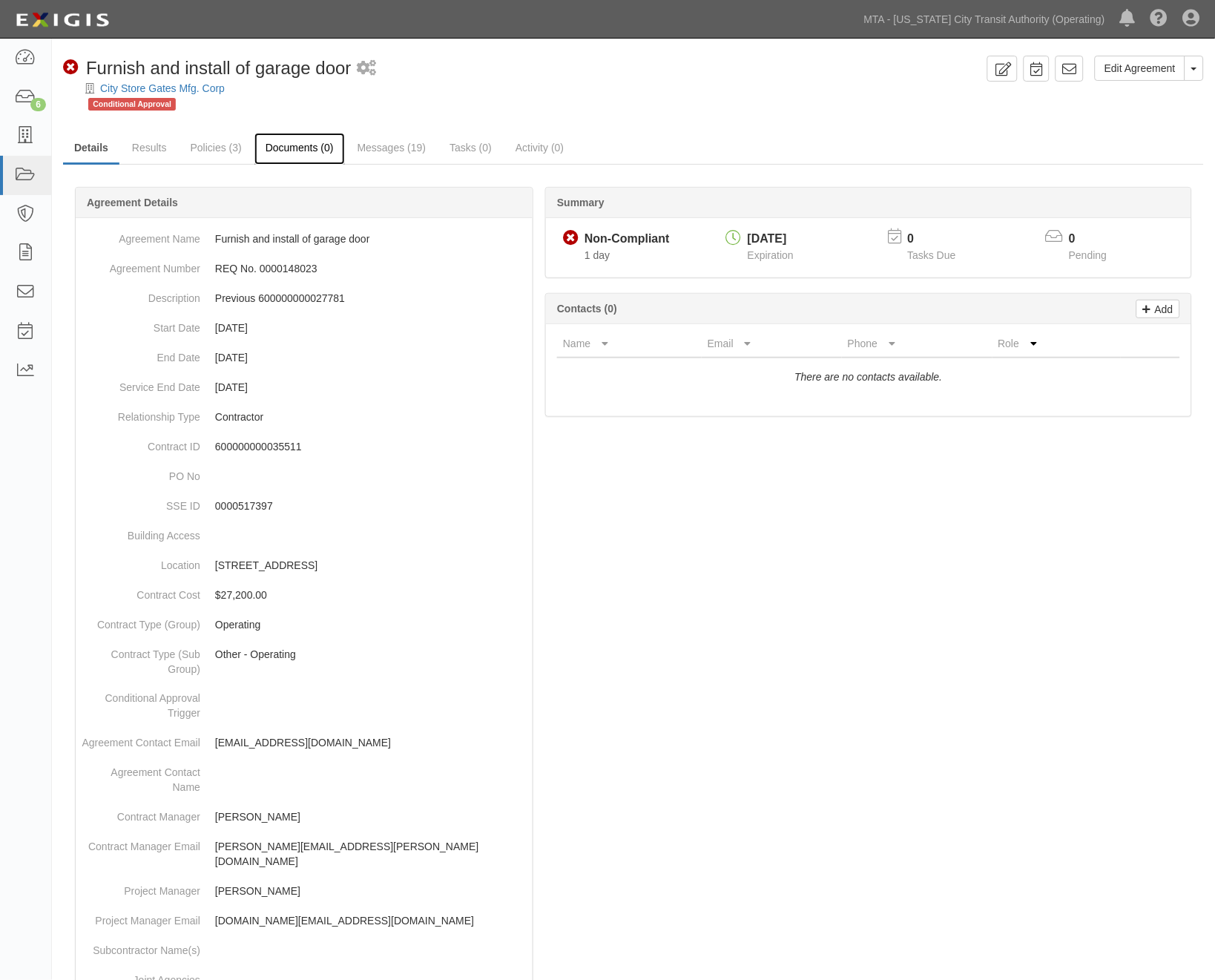
click at [297, 146] on link "Documents (0)" at bounding box center [300, 149] width 90 height 32
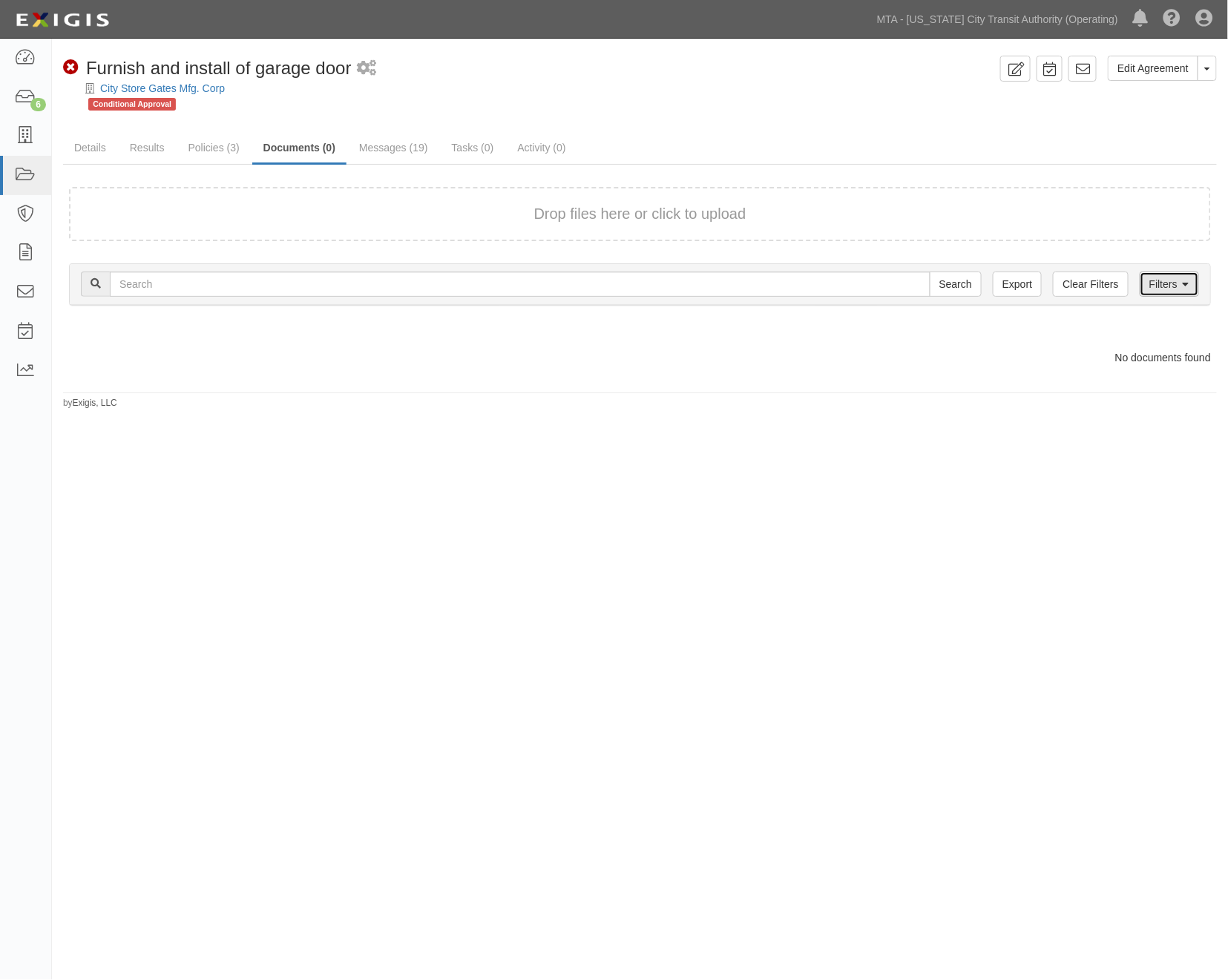
click at [1169, 271] on link "Filters" at bounding box center [1169, 284] width 59 height 25
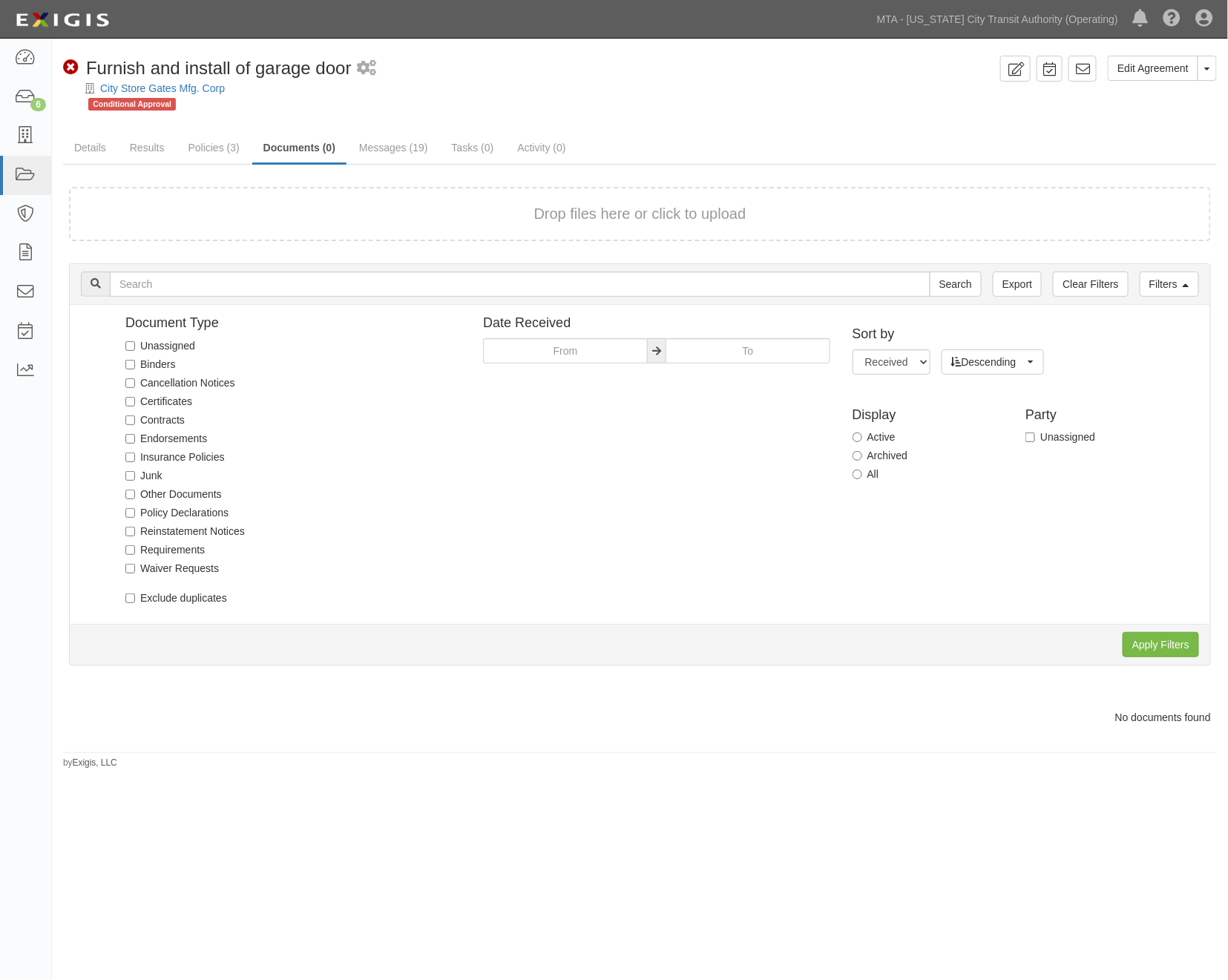
click at [879, 454] on label "Archived" at bounding box center [881, 455] width 55 height 15
click at [862, 454] on input "Archived" at bounding box center [858, 456] width 10 height 10
radio input "true"
click at [1175, 637] on input "Apply Filters" at bounding box center [1160, 644] width 76 height 25
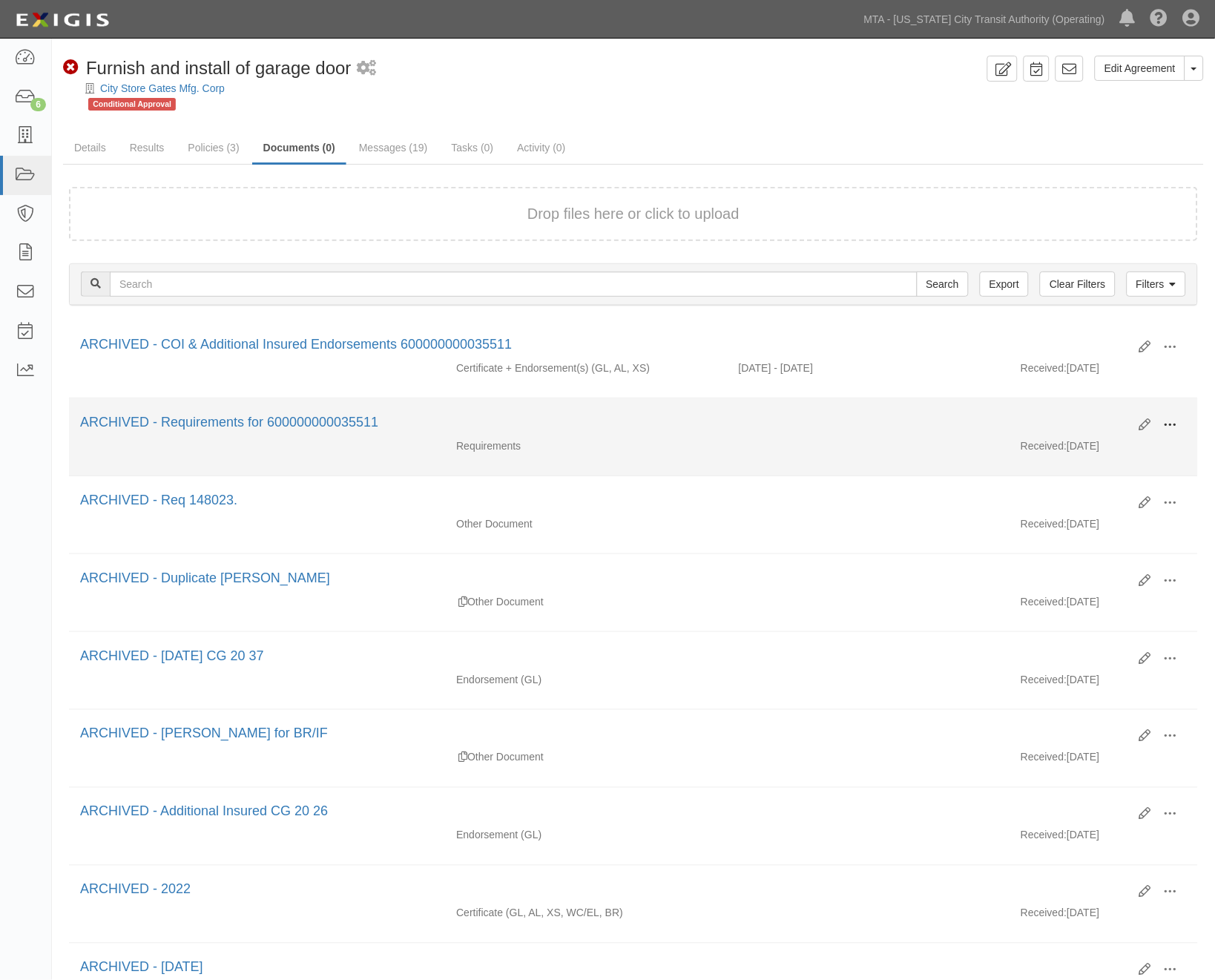
click at [1167, 417] on button at bounding box center [1170, 426] width 33 height 25
click at [1059, 488] on link "Unarchive" at bounding box center [1099, 494] width 117 height 27
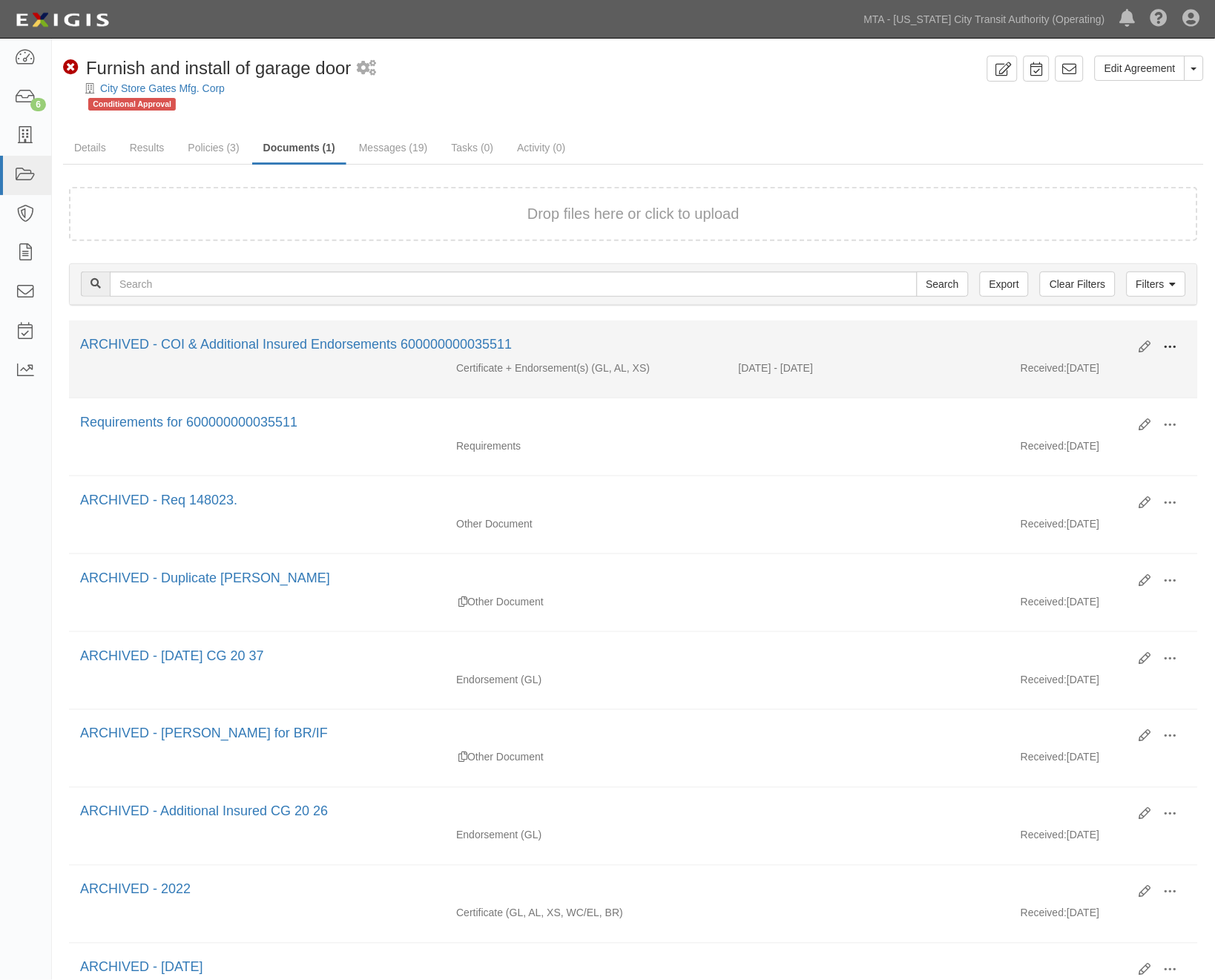
click at [1170, 346] on span at bounding box center [1171, 347] width 13 height 13
click at [1067, 411] on link "Unarchive" at bounding box center [1099, 416] width 117 height 27
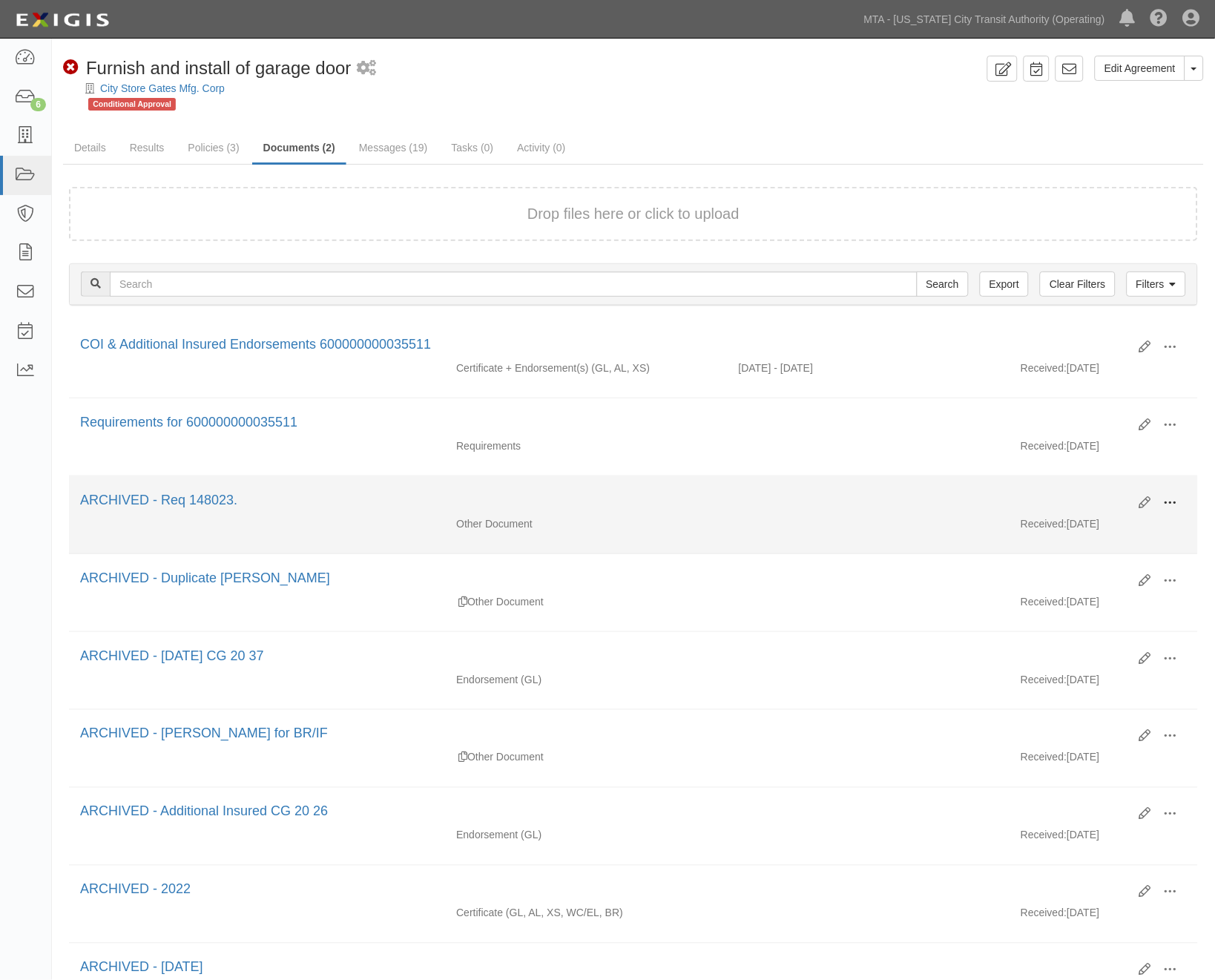
click at [1163, 513] on button at bounding box center [1170, 504] width 33 height 25
click at [1071, 574] on link "Unarchive" at bounding box center [1099, 572] width 117 height 27
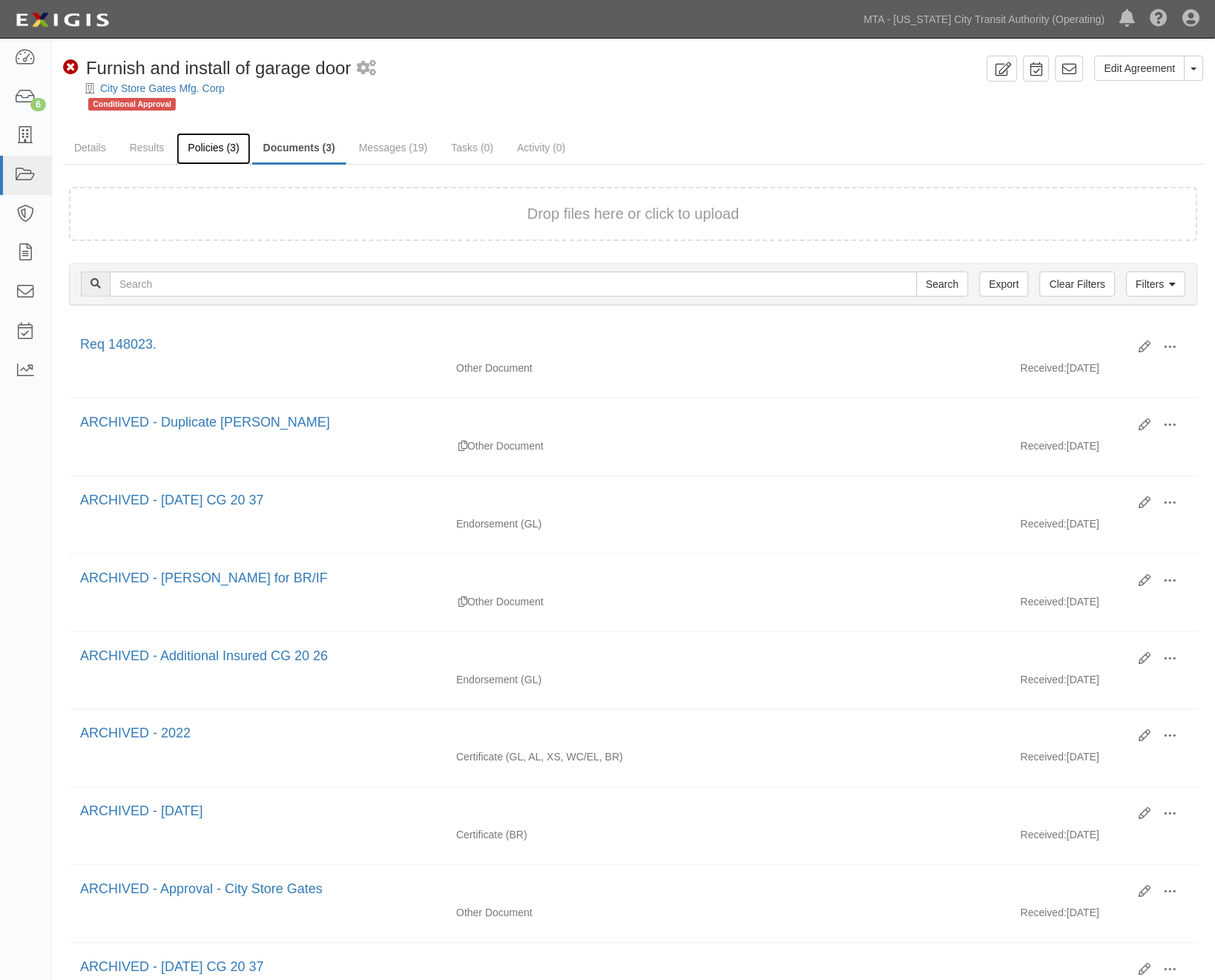
click at [213, 148] on link "Policies (3)" at bounding box center [213, 149] width 74 height 32
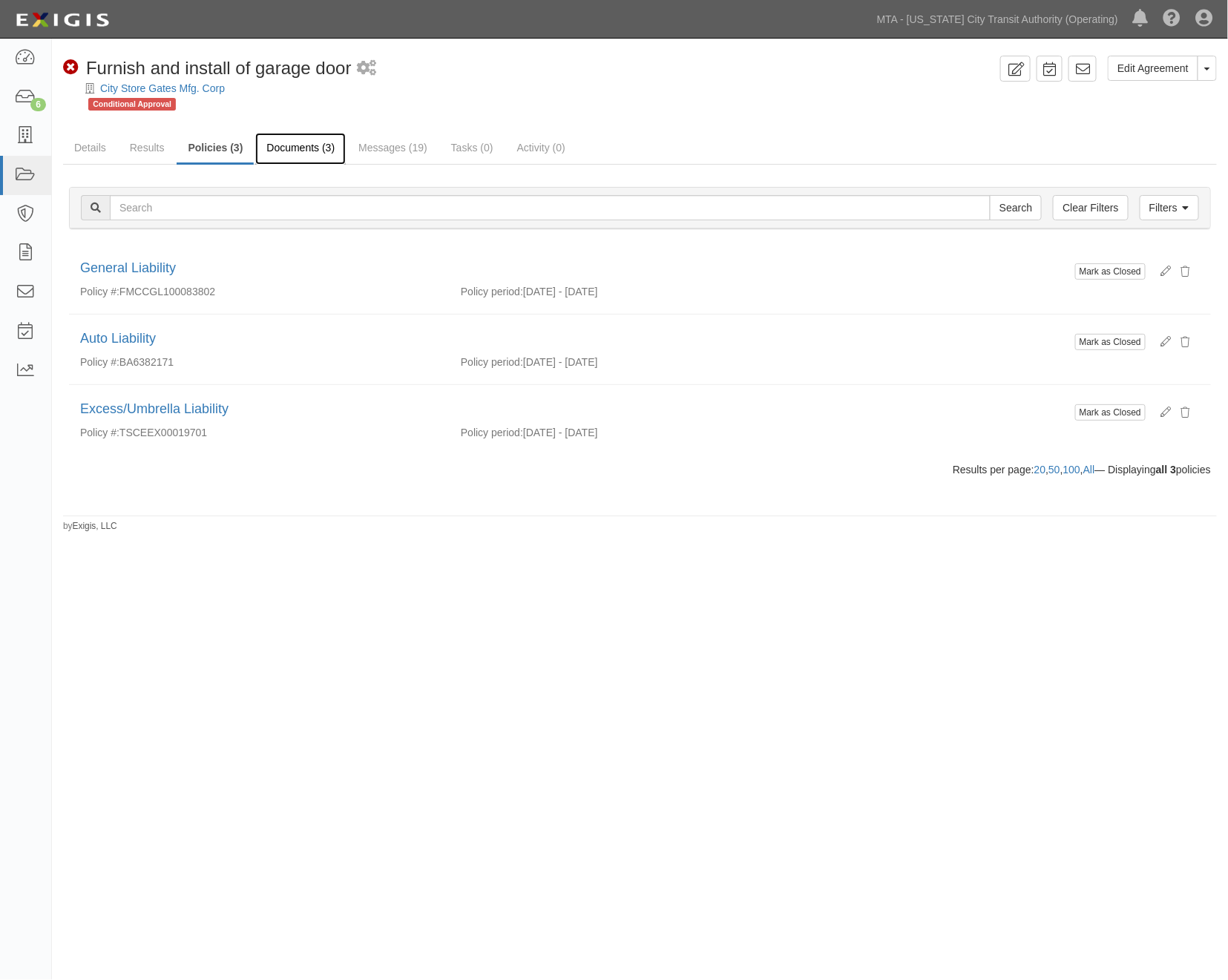
click at [317, 142] on link "Documents (3)" at bounding box center [301, 149] width 90 height 32
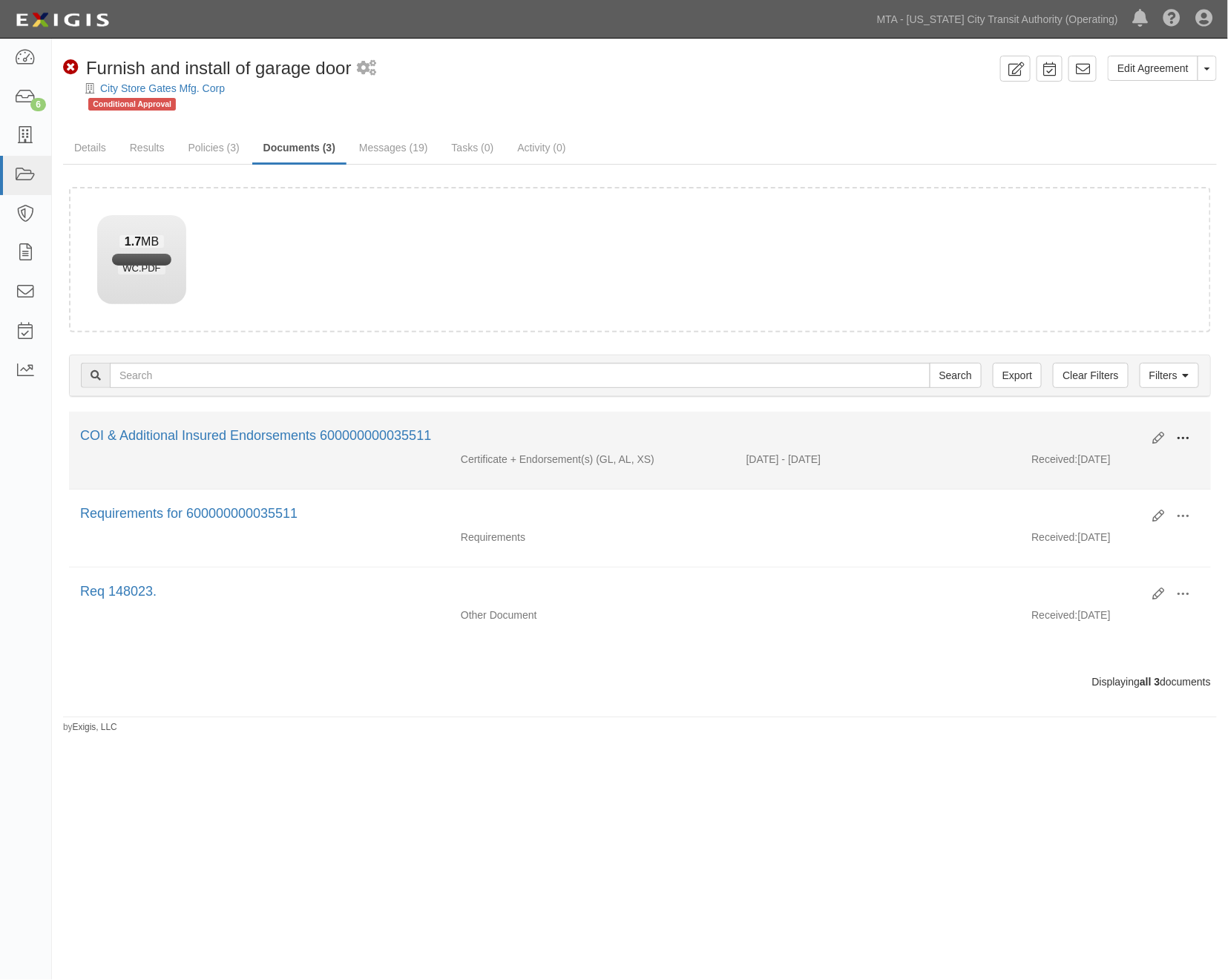
click at [1185, 432] on span at bounding box center [1184, 439] width 13 height 13
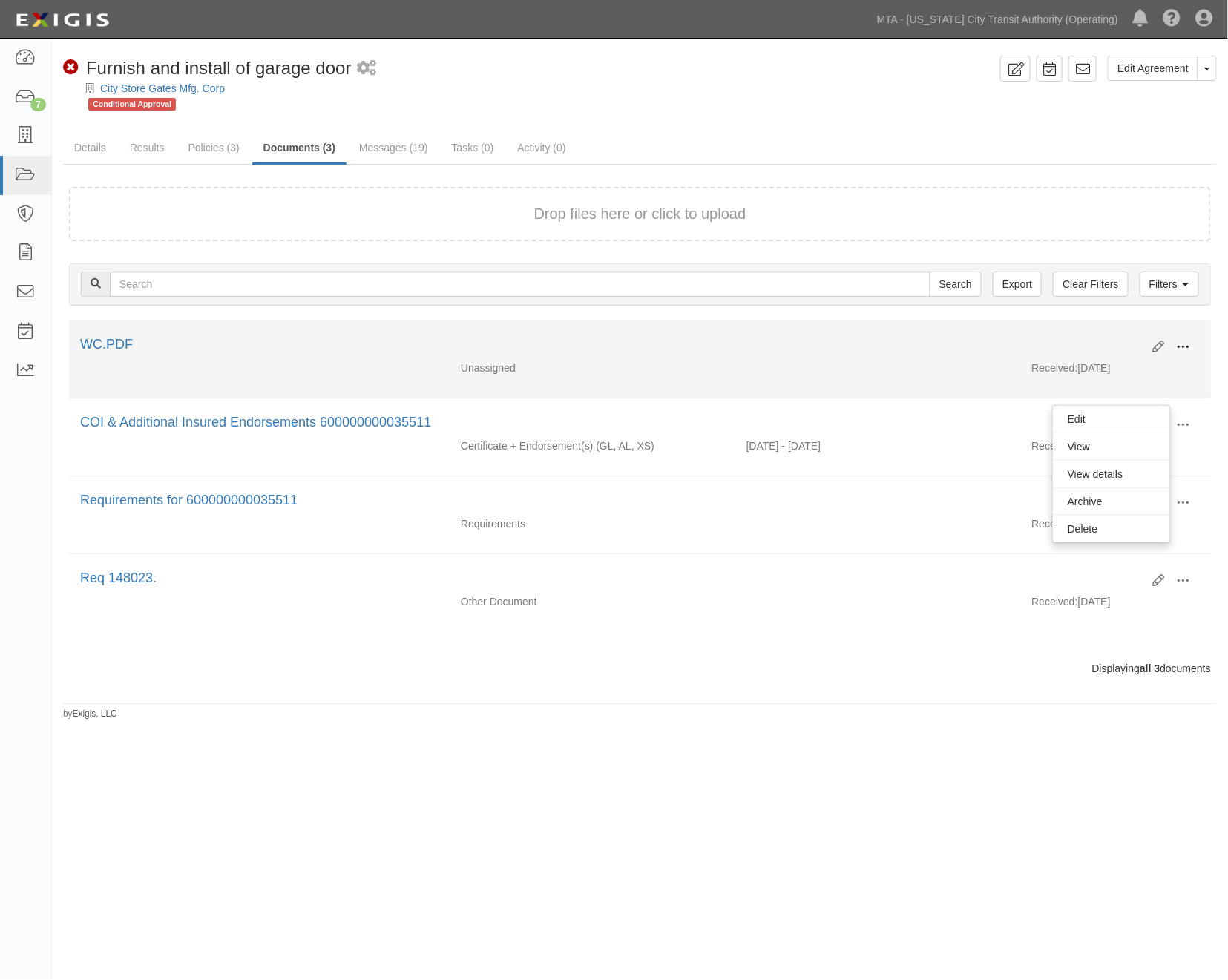
click at [1185, 341] on span at bounding box center [1184, 347] width 13 height 13
click at [1099, 342] on link "Edit" at bounding box center [1112, 341] width 117 height 27
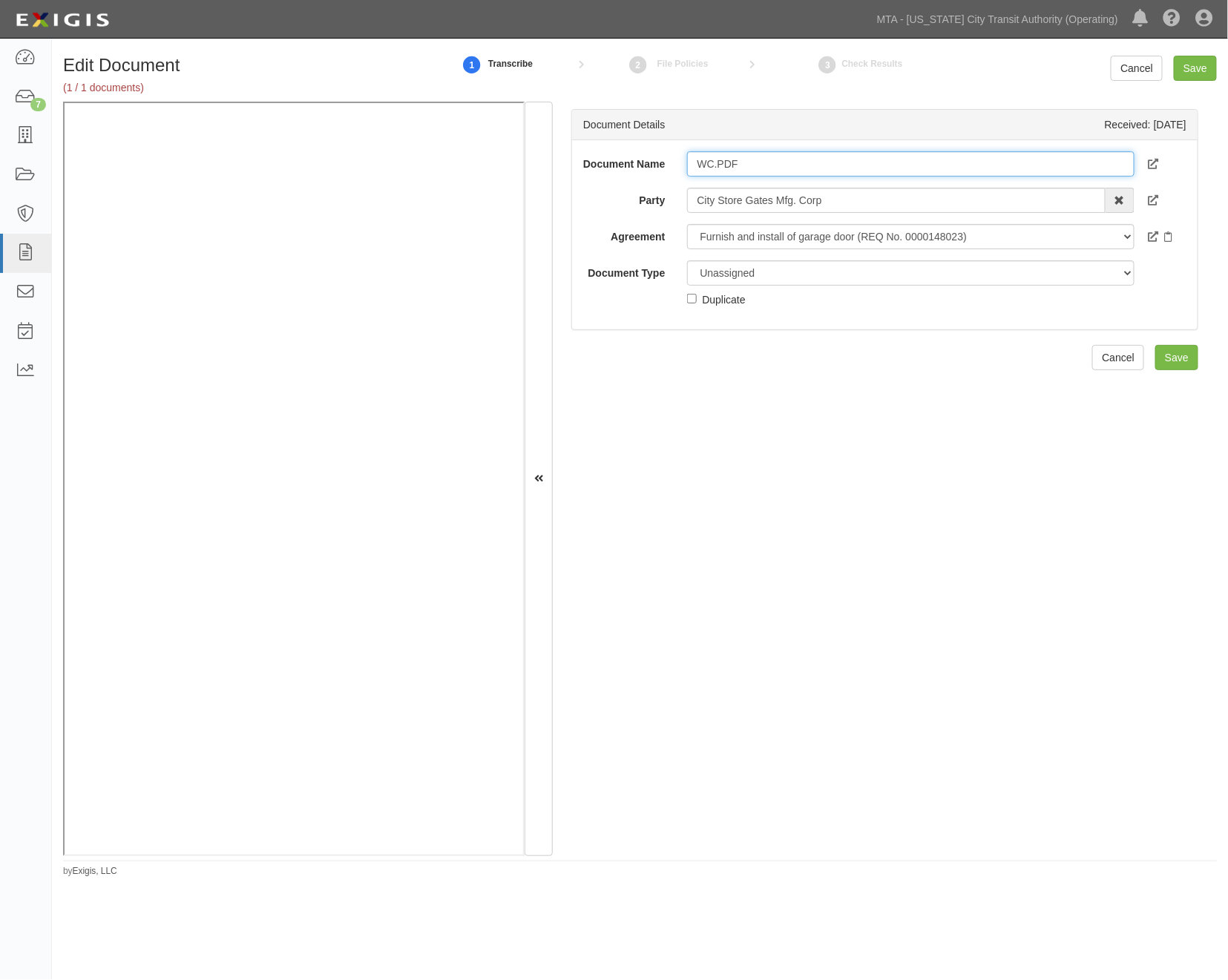
click at [748, 168] on input "WC.PDF" at bounding box center [911, 164] width 447 height 25
click at [713, 158] on input "WC 4.1.26" at bounding box center [911, 164] width 447 height 25
click at [720, 165] on input "WC 4.1.26" at bounding box center [911, 164] width 447 height 25
click at [730, 156] on input "WC 04.1.26" at bounding box center [911, 164] width 447 height 25
type input "WC 04.01.26"
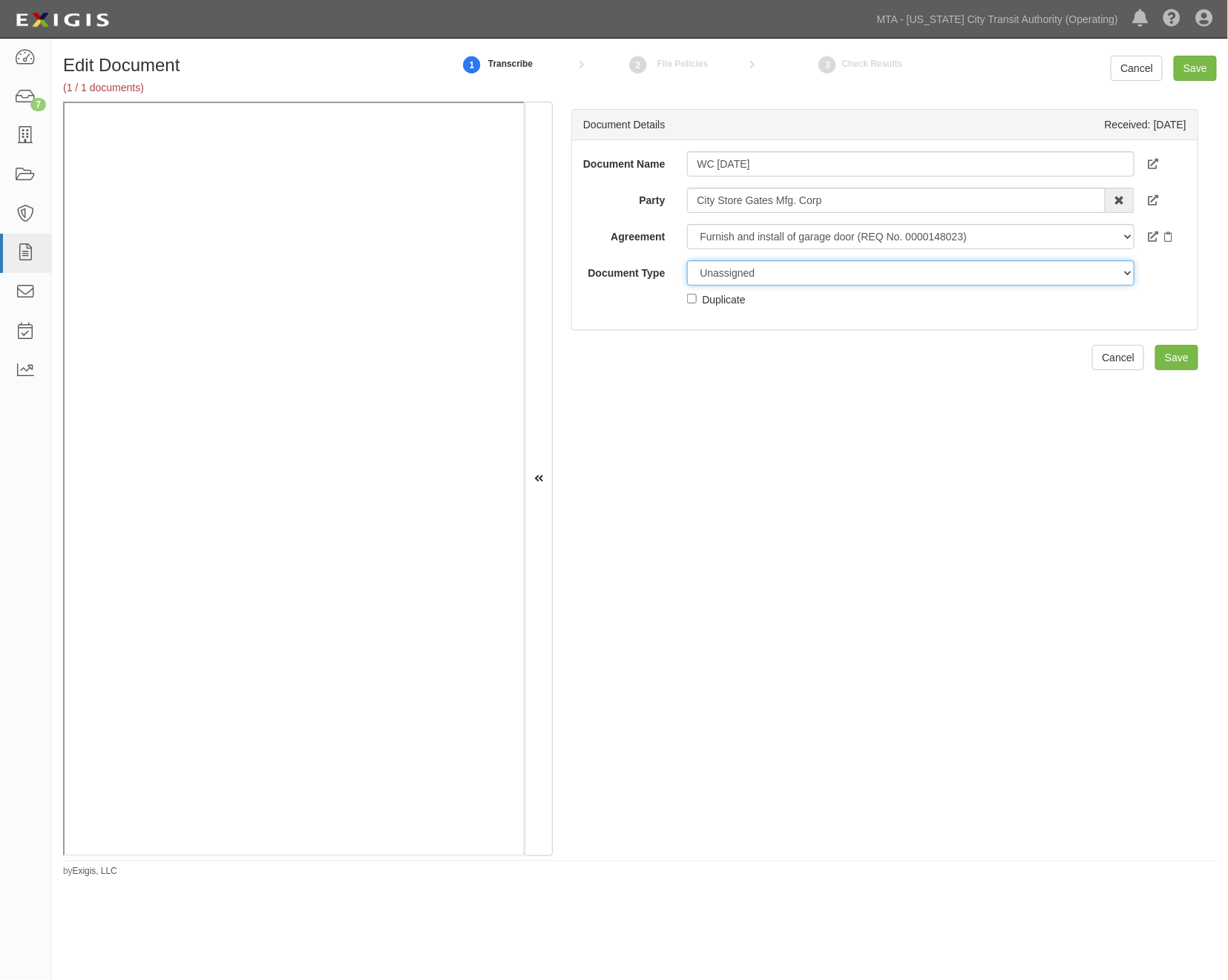
click at [744, 285] on select "Unassigned Binder Cancellation Notice Certificate Contract Endorsement Insuranc…" at bounding box center [911, 273] width 447 height 25
select select "CertificateDetail"
click at [687, 269] on select "Unassigned Binder Cancellation Notice Certificate Contract Endorsement Insuranc…" at bounding box center [911, 273] width 447 height 25
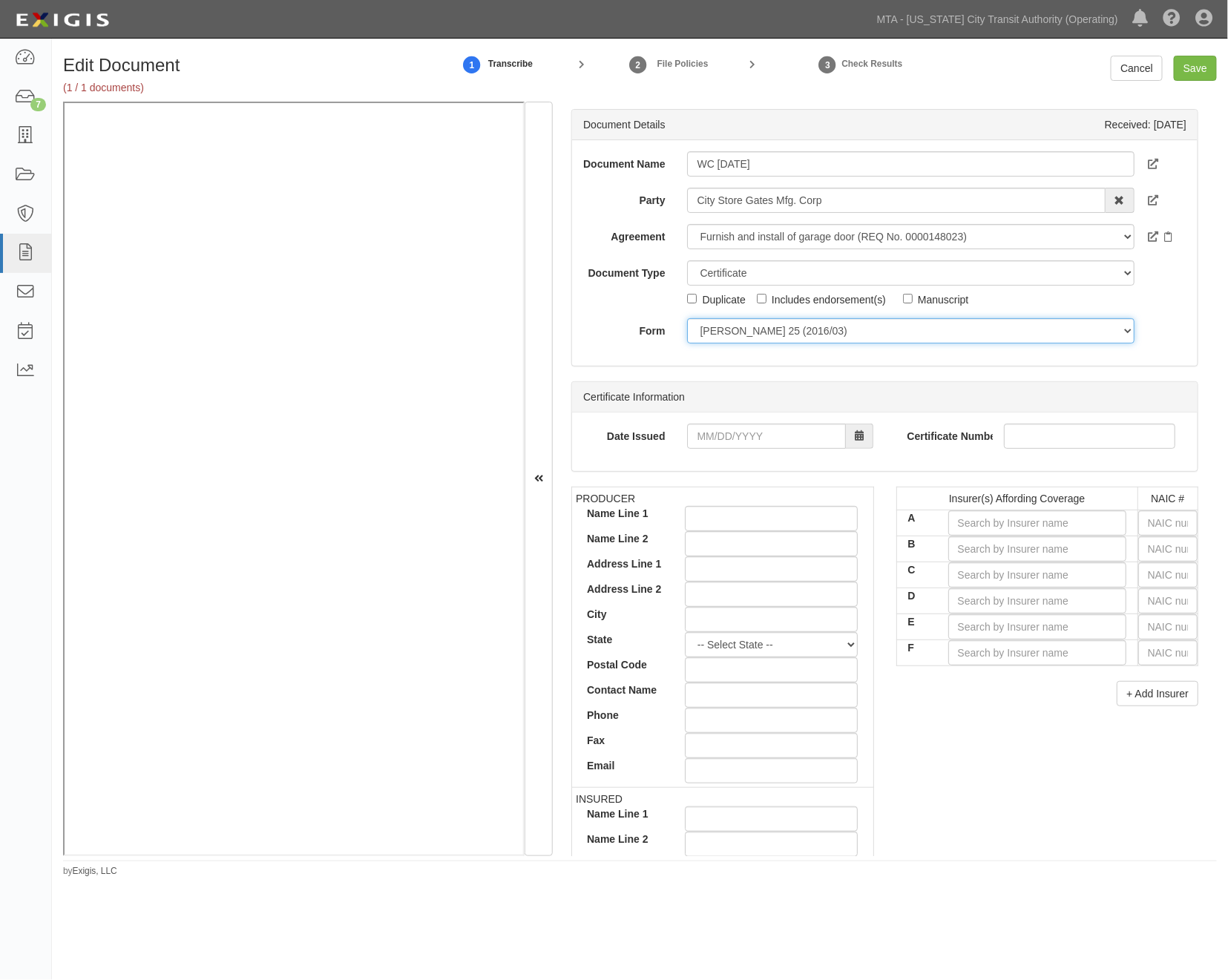
click at [814, 338] on select "ACORD 25 (2016/03) ACORD 101 ACORD 855 NY (2014/05) General" at bounding box center [911, 331] width 447 height 25
select select "GeneralFormDetail"
click at [687, 327] on select "ACORD 25 (2016/03) ACORD 101 ACORD 855 NY (2014/05) General" at bounding box center [911, 331] width 447 height 25
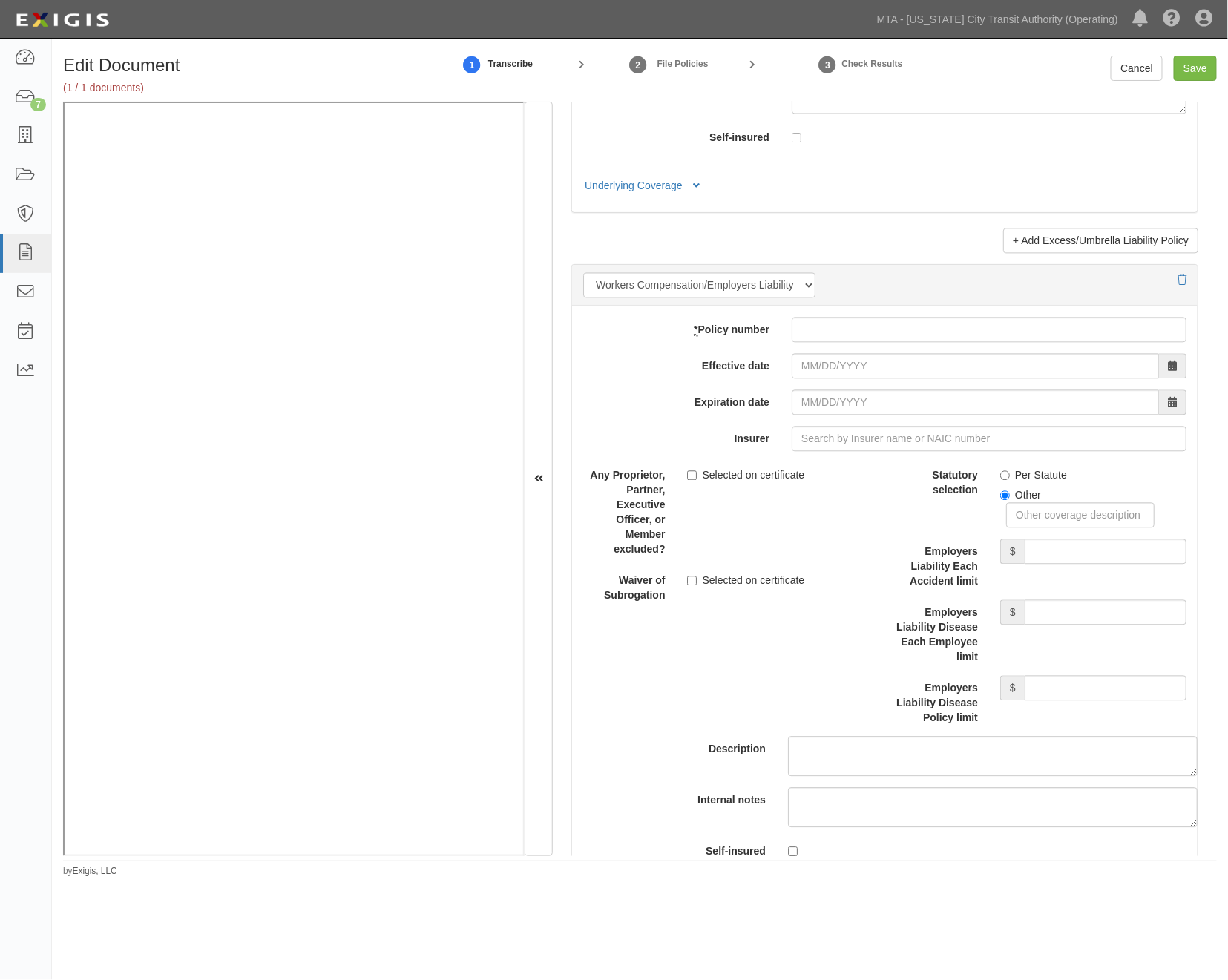
scroll to position [3461, 0]
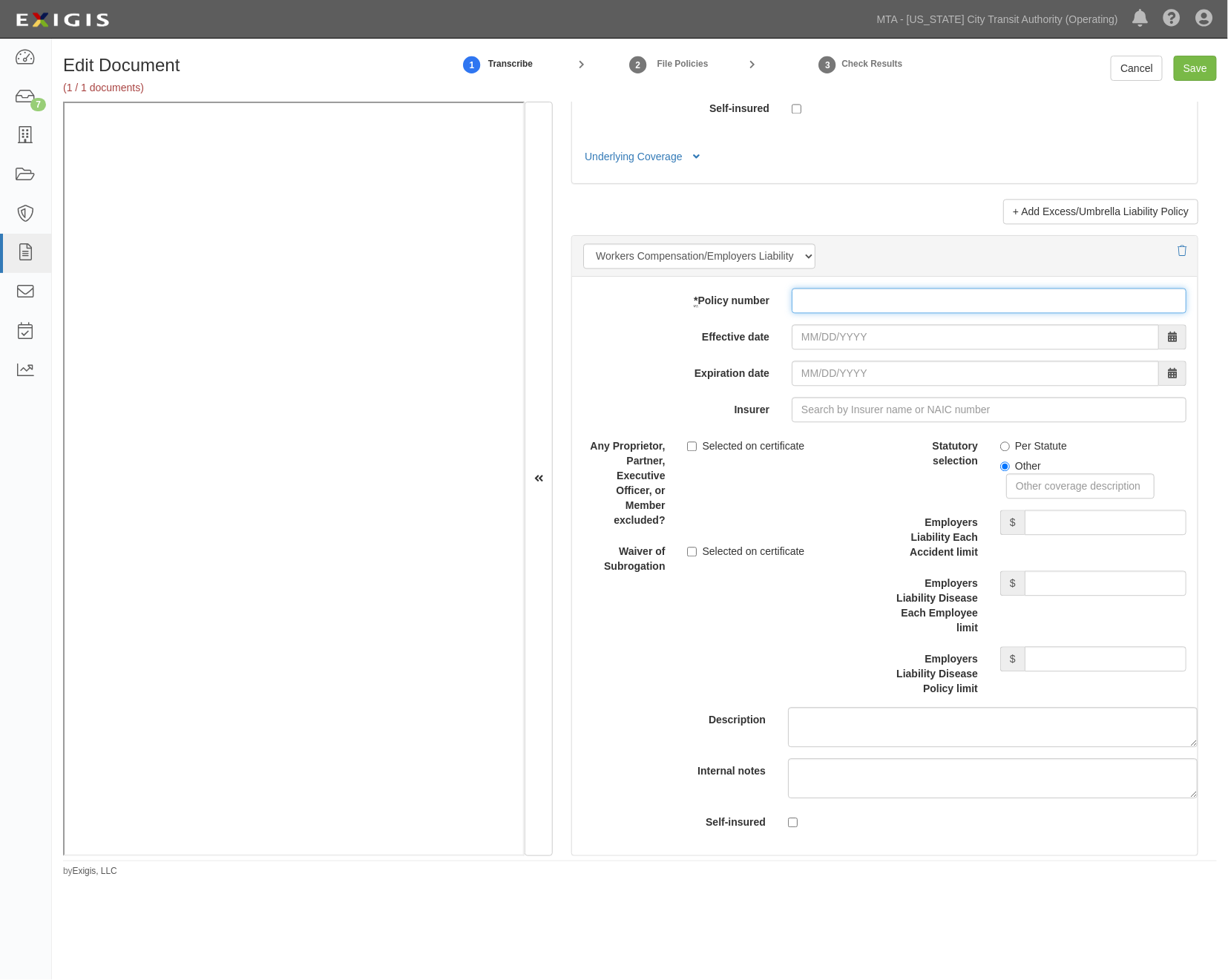
click at [820, 313] on input "* Policy number" at bounding box center [989, 300] width 395 height 25
paste input "Q2388 104-8"
type input "Q2388 104-8"
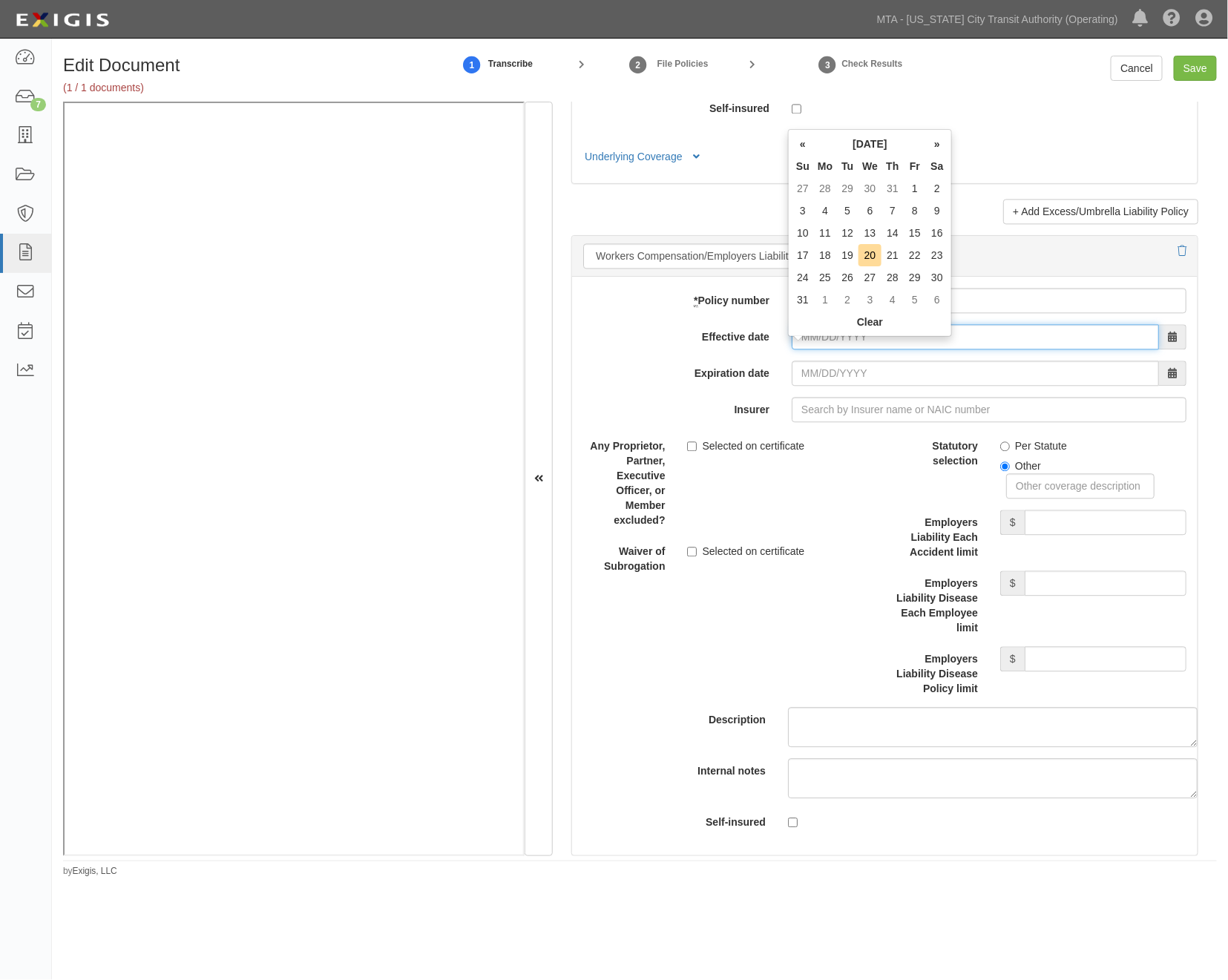
click at [826, 350] on input "Effective date" at bounding box center [975, 336] width 367 height 25
type input "[DATE]"
type input "04/01/2026"
click at [827, 379] on input "04/01/2026" at bounding box center [975, 373] width 367 height 25
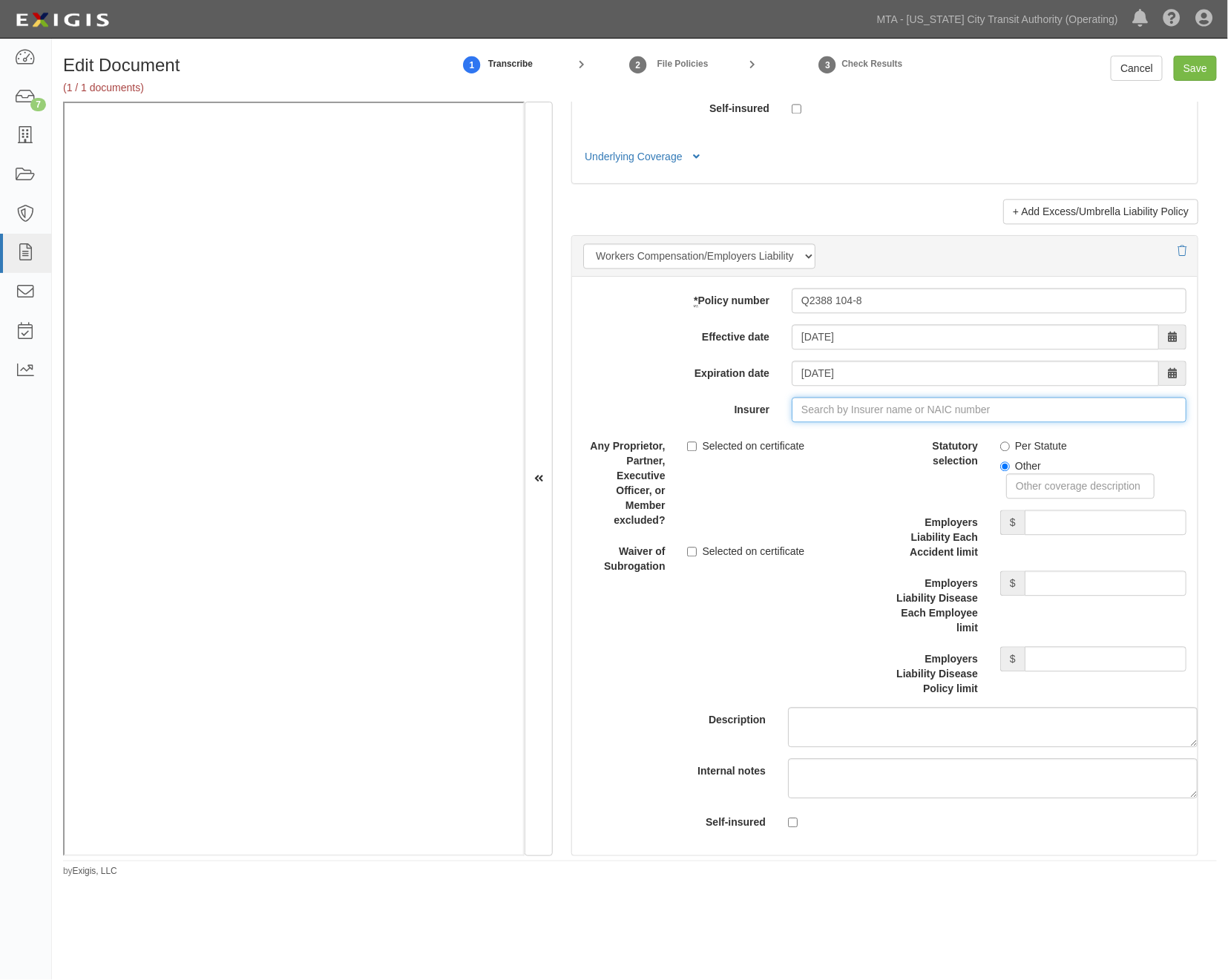
click at [818, 422] on input "Insurer" at bounding box center [989, 409] width 395 height 25
type input "21st Century Advantage Insurance Company (25232) NR Rating"
type input "2"
click at [805, 448] on div "State Compensation Insurance Fund ( 0 ) A++ XV Rating" at bounding box center [839, 438] width 285 height 19
type input "State Compensation Insurance Fund (0) A++ XV Rating"
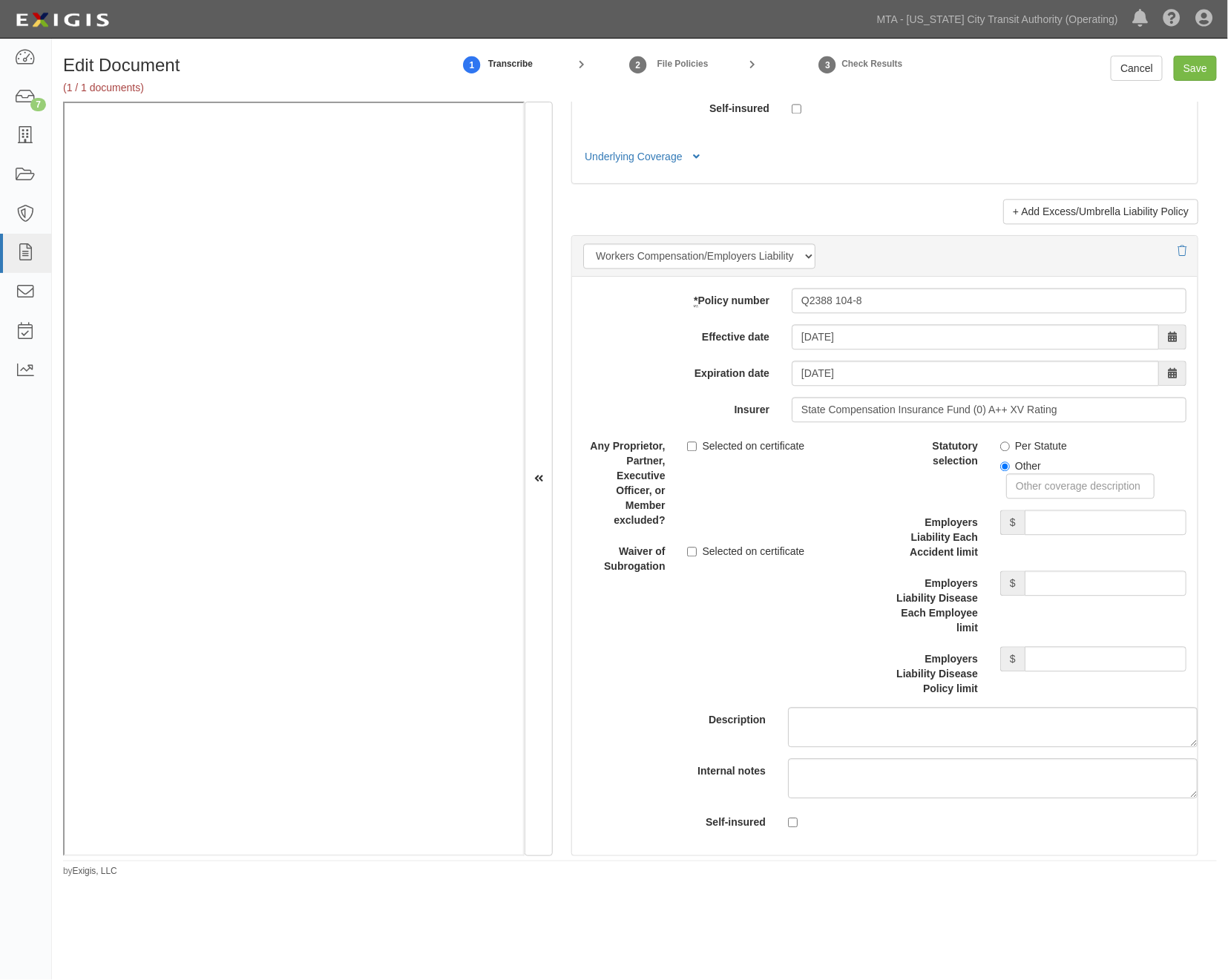
click at [1043, 454] on label "Per Statute" at bounding box center [1034, 446] width 67 height 15
click at [1010, 451] on input "Per Statute" at bounding box center [1005, 446] width 10 height 10
radio input "true"
click at [1184, 78] on input "Save" at bounding box center [1195, 68] width 43 height 25
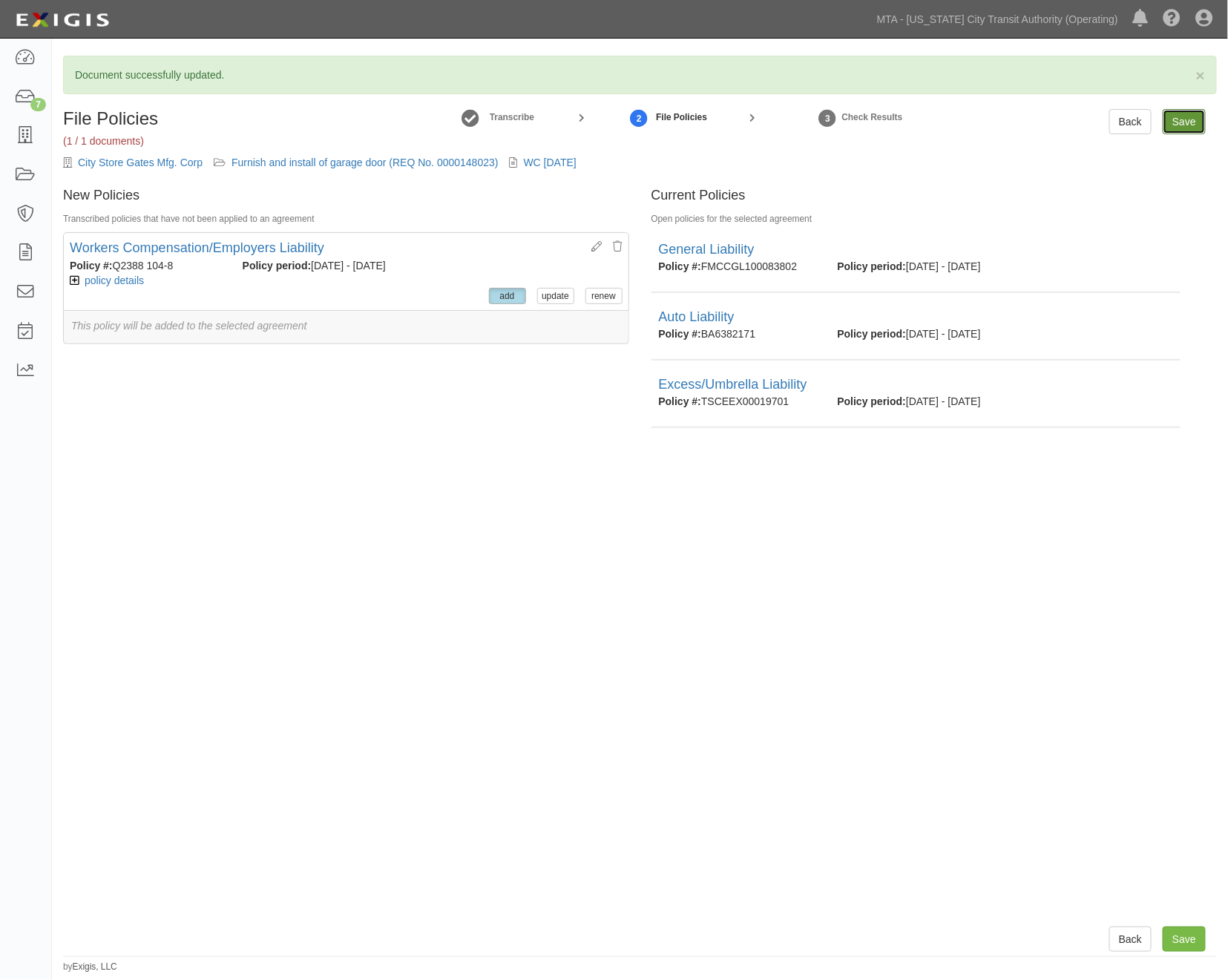
click at [1184, 125] on input "Save" at bounding box center [1184, 121] width 43 height 25
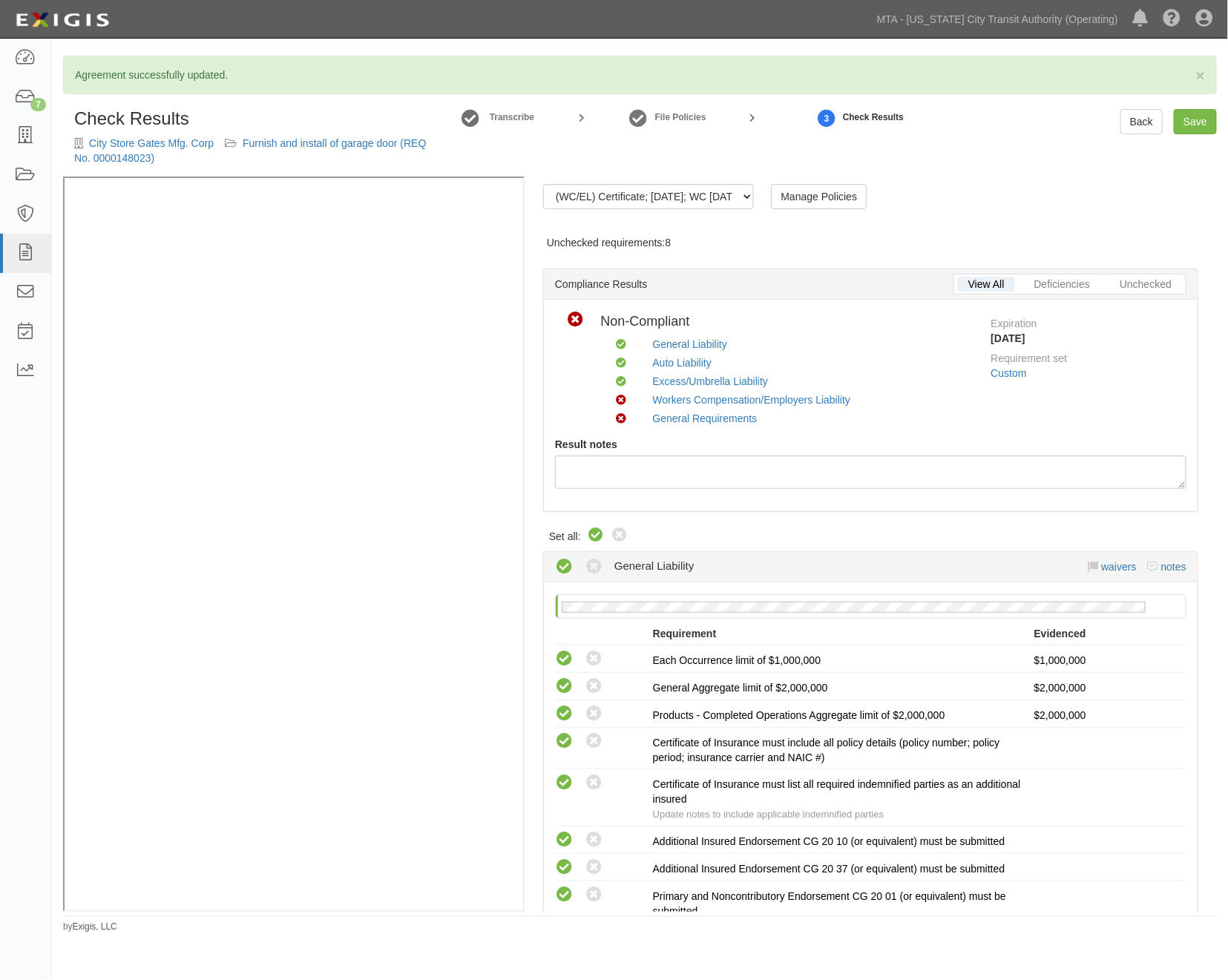
click at [597, 529] on icon at bounding box center [595, 535] width 18 height 18
radio input "true"
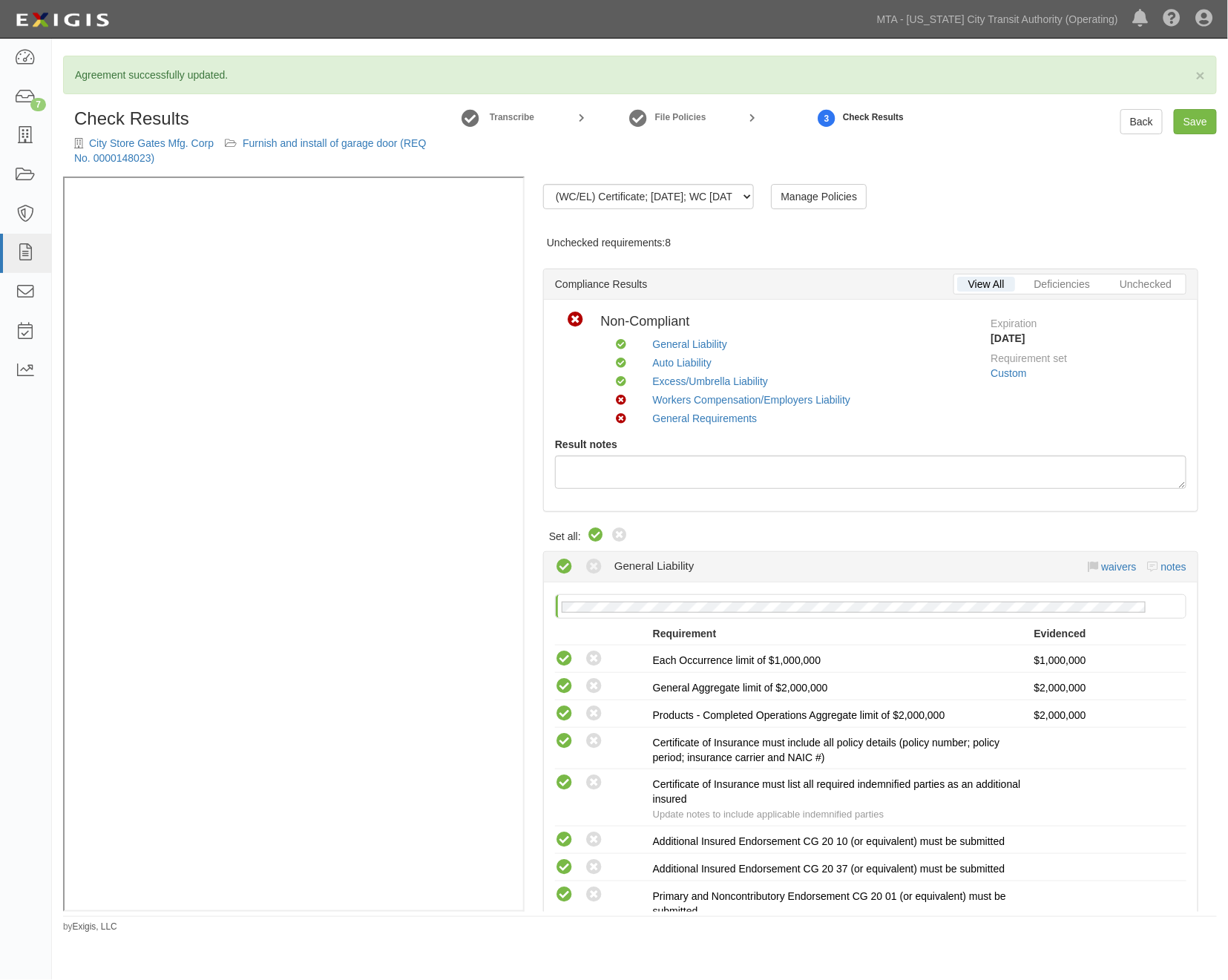
radio input "true"
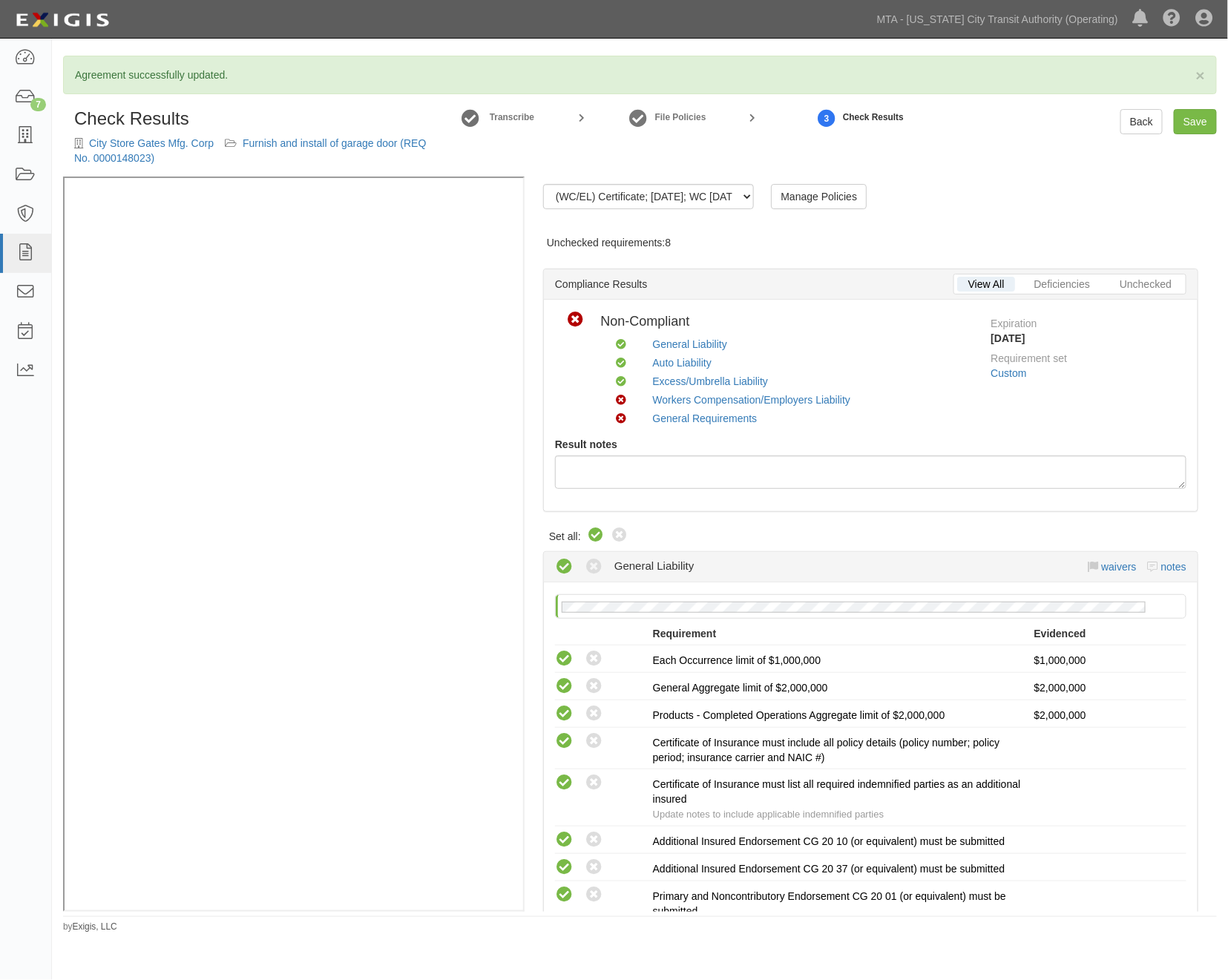
radio input "true"
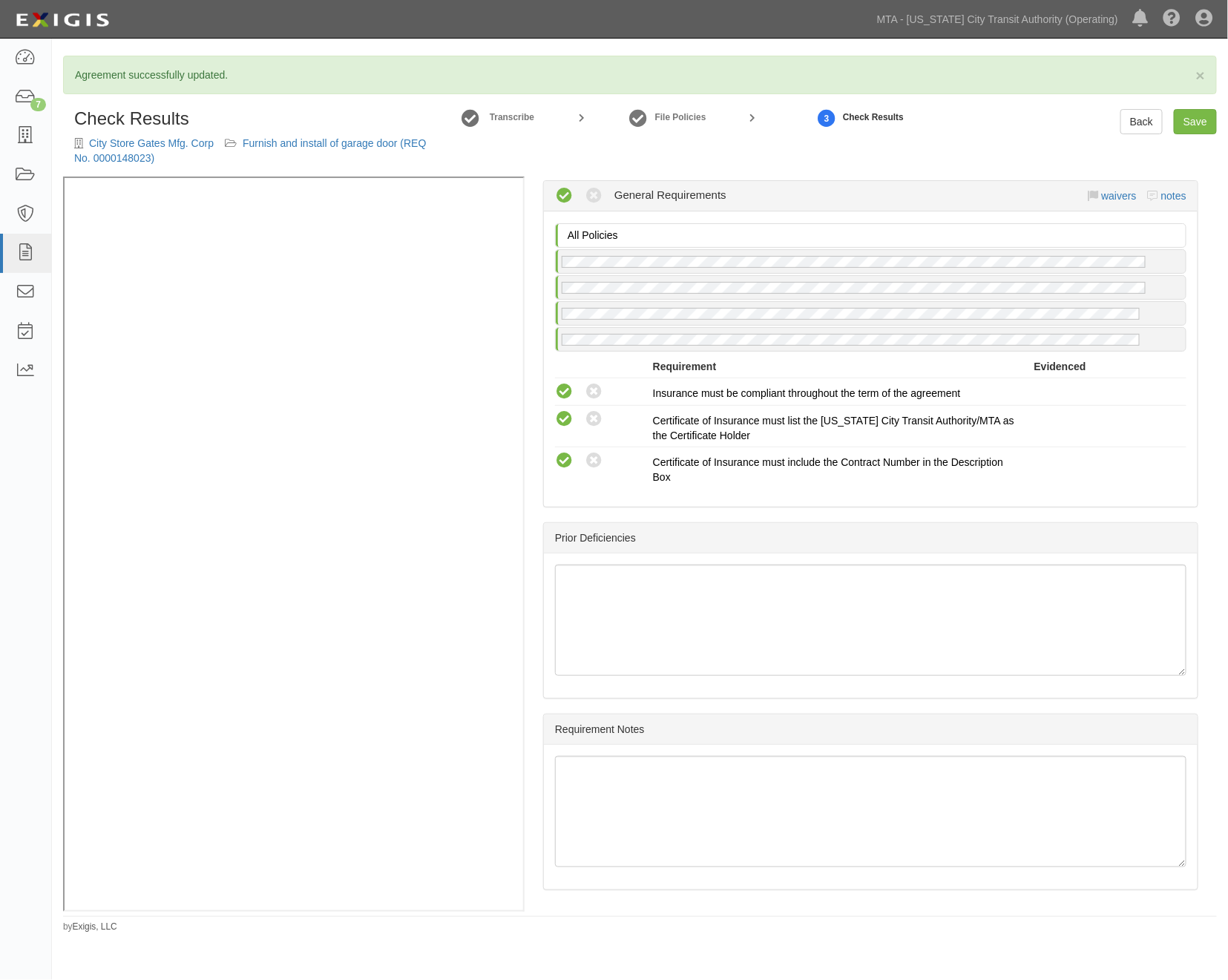
scroll to position [2074, 0]
click at [1200, 115] on link "Save" at bounding box center [1195, 121] width 43 height 25
radio input "true"
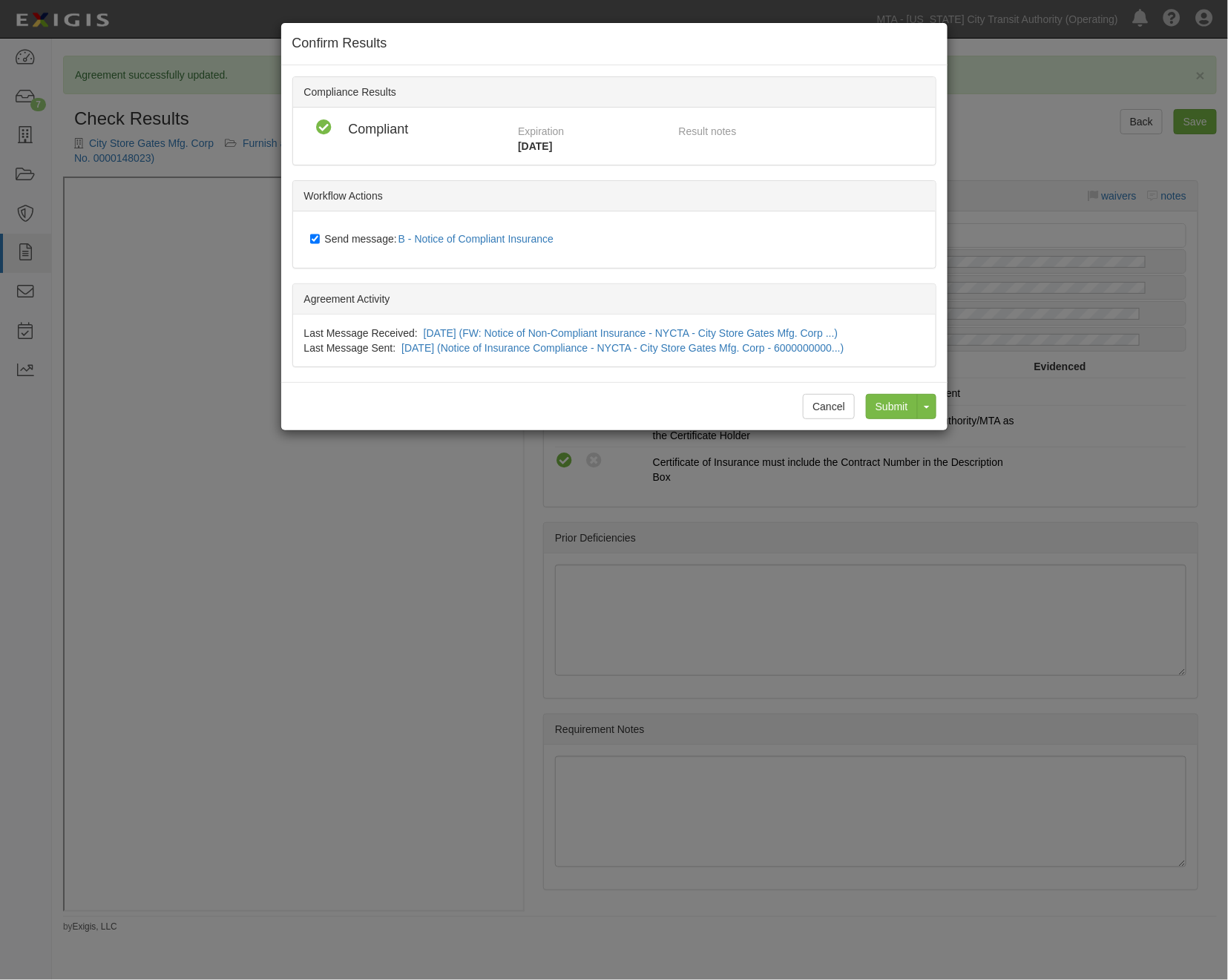
click at [362, 243] on label "Send message: B - Notice of Compliant Insurance" at bounding box center [435, 239] width 250 height 19
click at [320, 243] on input "Send message: B - Notice of Compliant Insurance" at bounding box center [316, 239] width 10 height 12
checkbox input "false"
click at [894, 402] on input "Submit" at bounding box center [892, 407] width 52 height 25
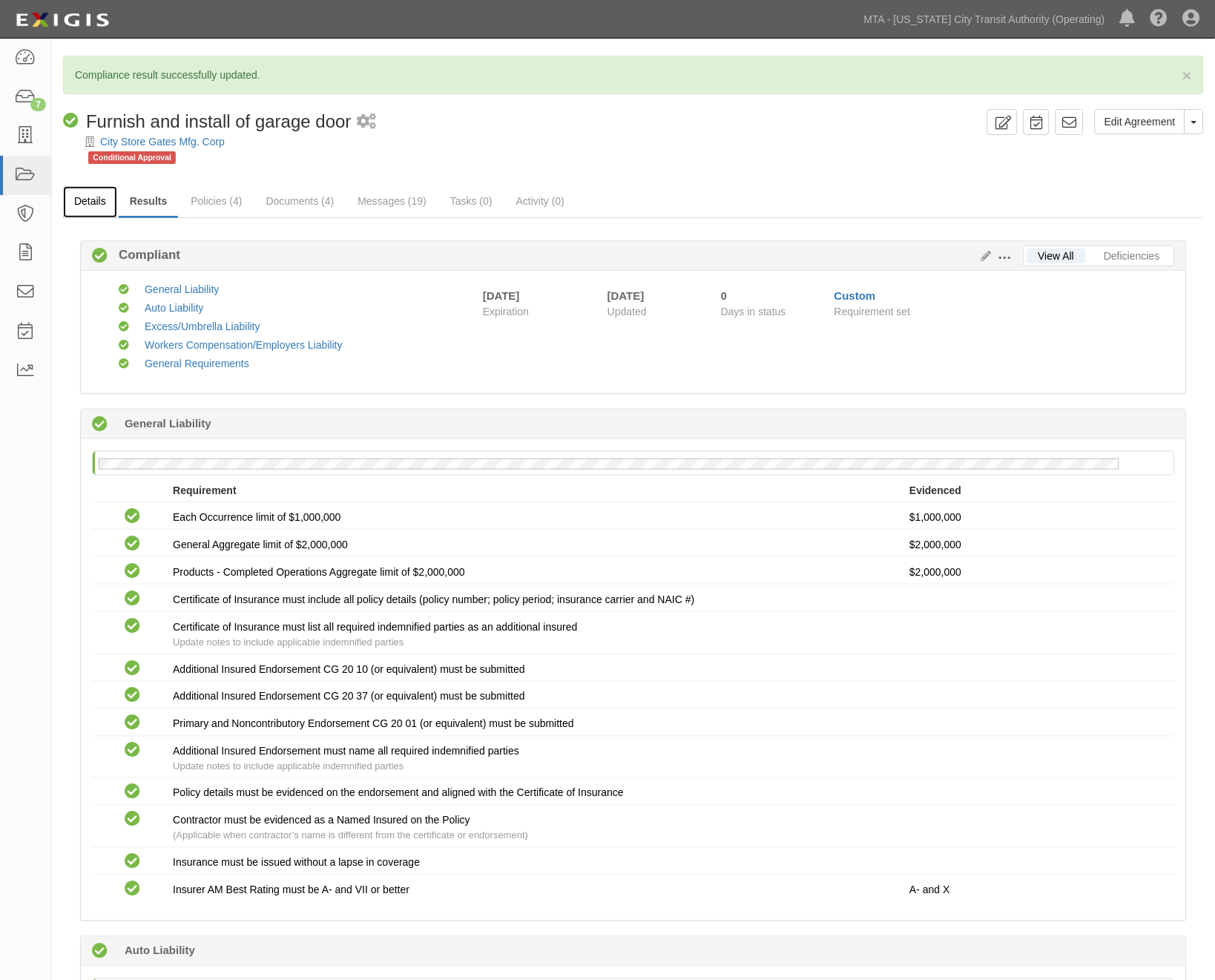
click at [89, 203] on link "Details" at bounding box center [90, 203] width 54 height 32
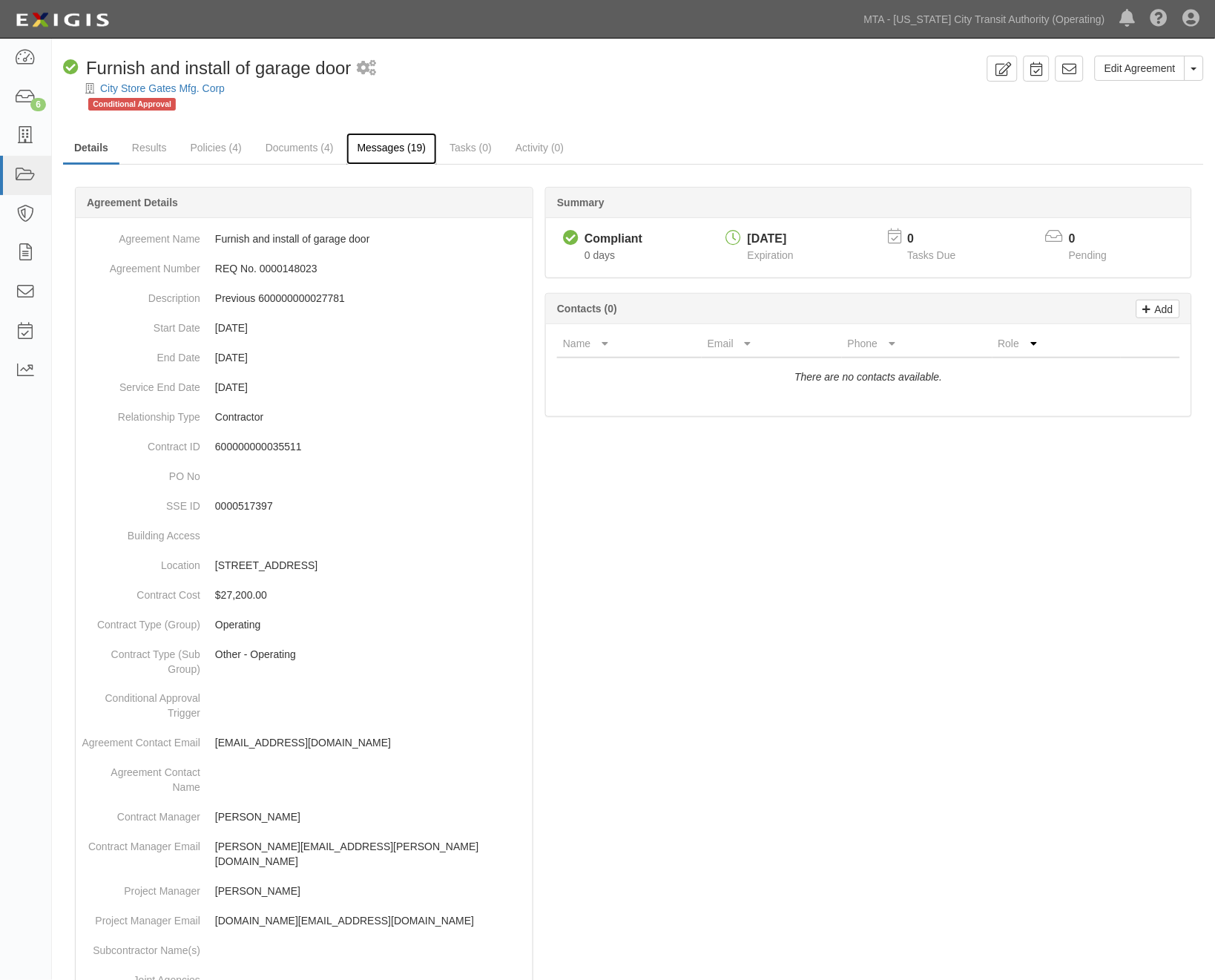
click at [382, 148] on link "Messages (19)" at bounding box center [392, 149] width 91 height 32
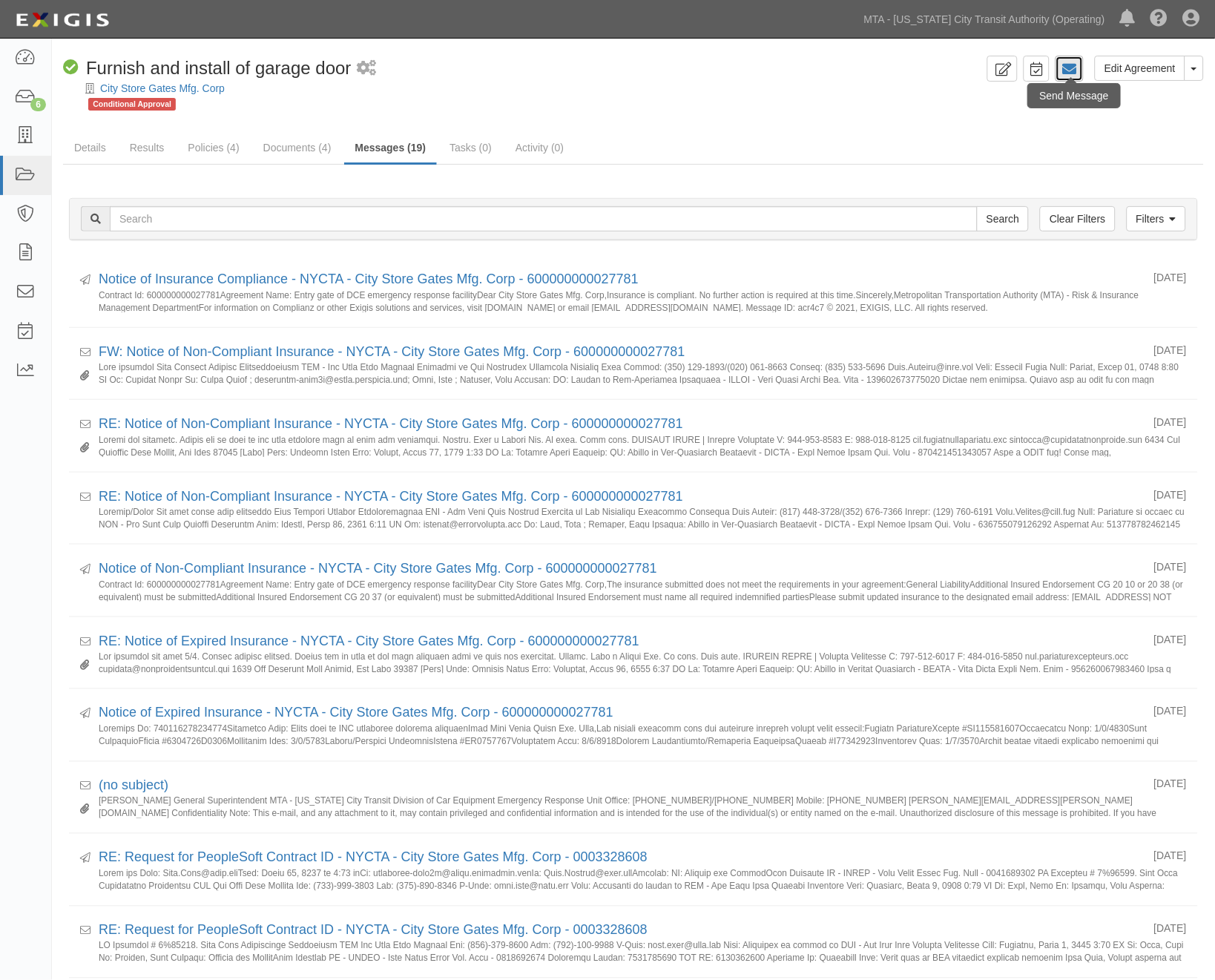
click at [1075, 69] on icon at bounding box center [1069, 69] width 15 height 15
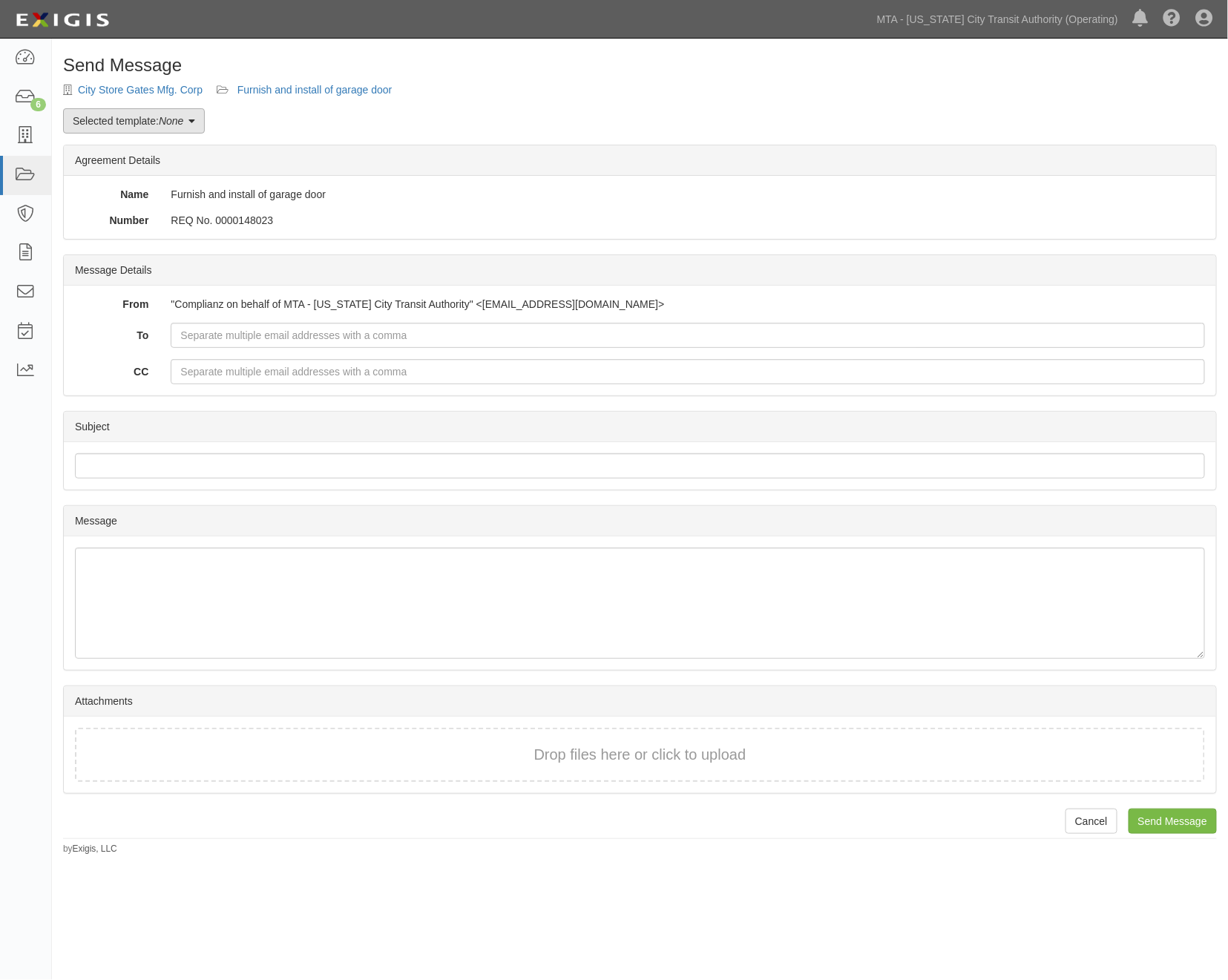
click at [167, 127] on link "Selected template: None" at bounding box center [133, 121] width 141 height 25
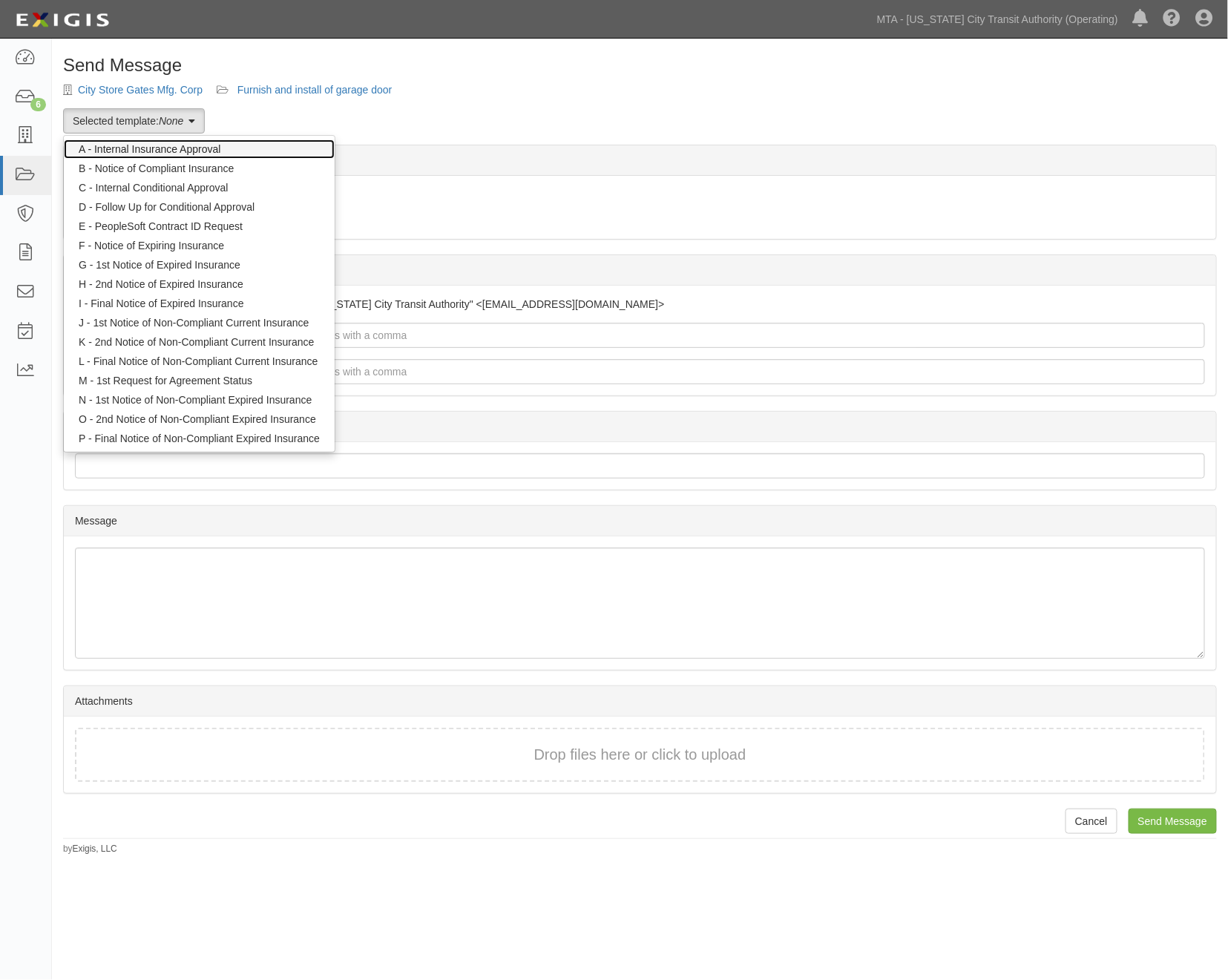
click at [165, 147] on link "A - Internal Insurance Approval" at bounding box center [199, 149] width 271 height 19
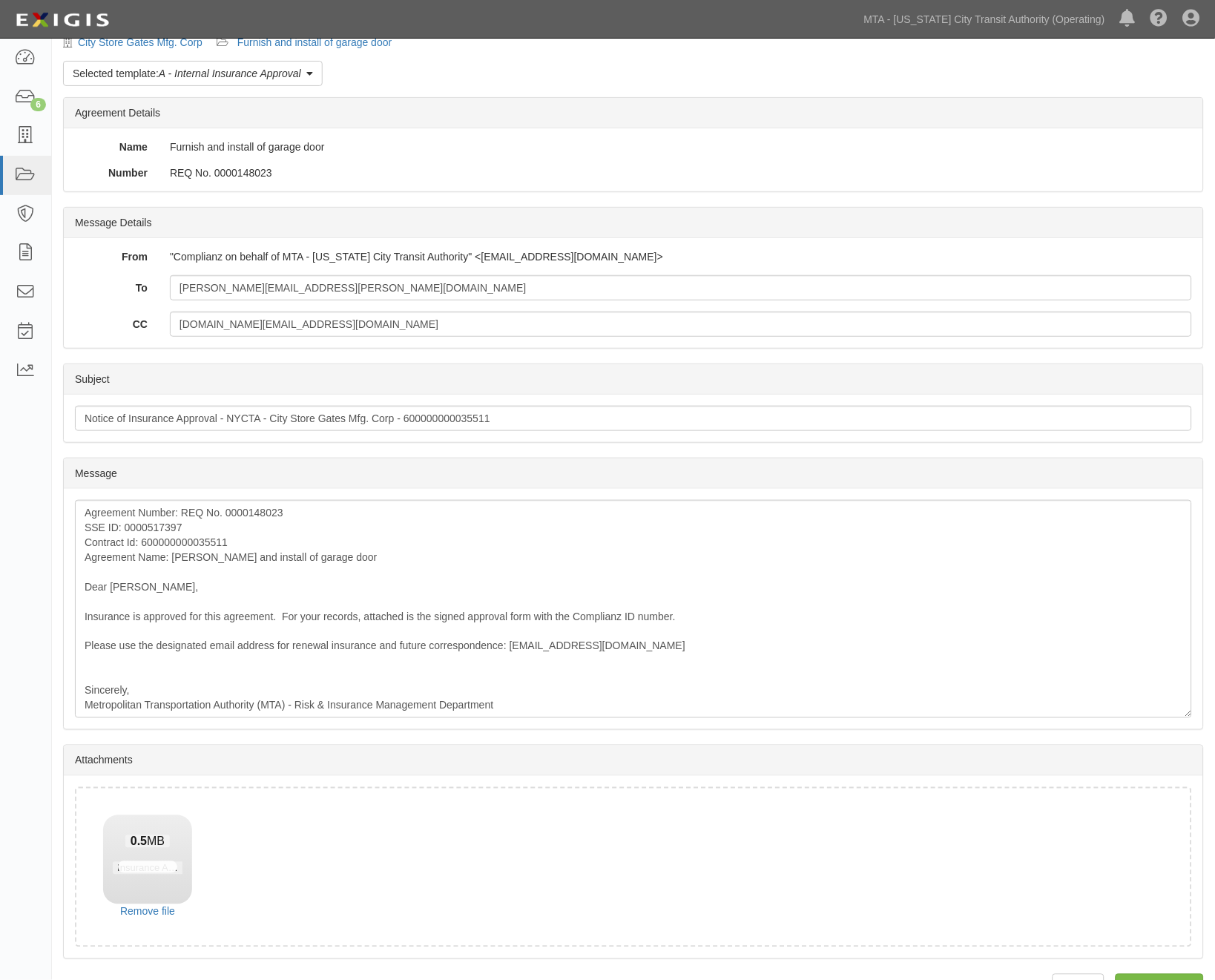
scroll to position [89, 0]
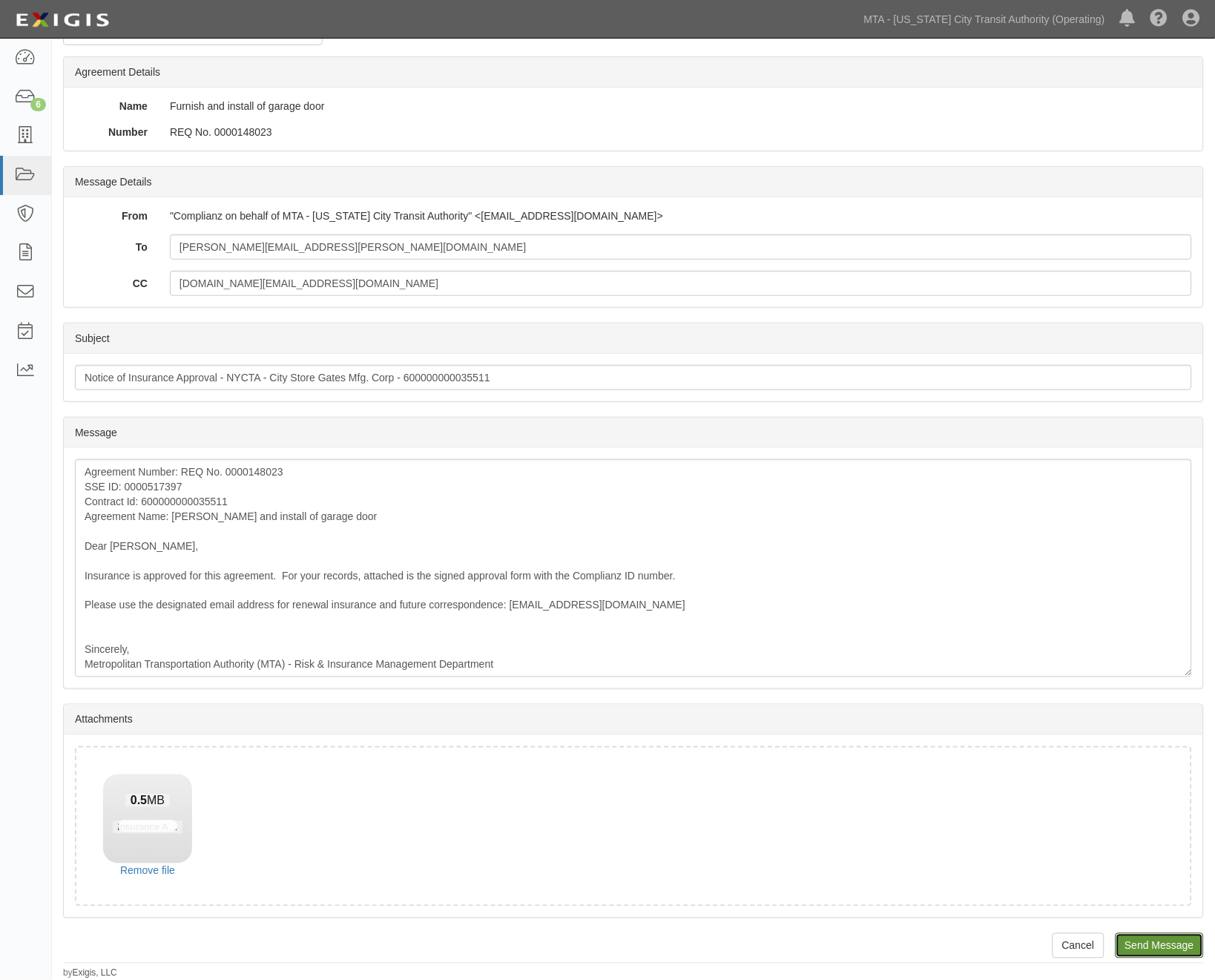
drag, startPoint x: 1172, startPoint y: 948, endPoint x: 683, endPoint y: 69, distance: 1005.9
click at [1172, 948] on input "Send Message" at bounding box center [1159, 946] width 88 height 25
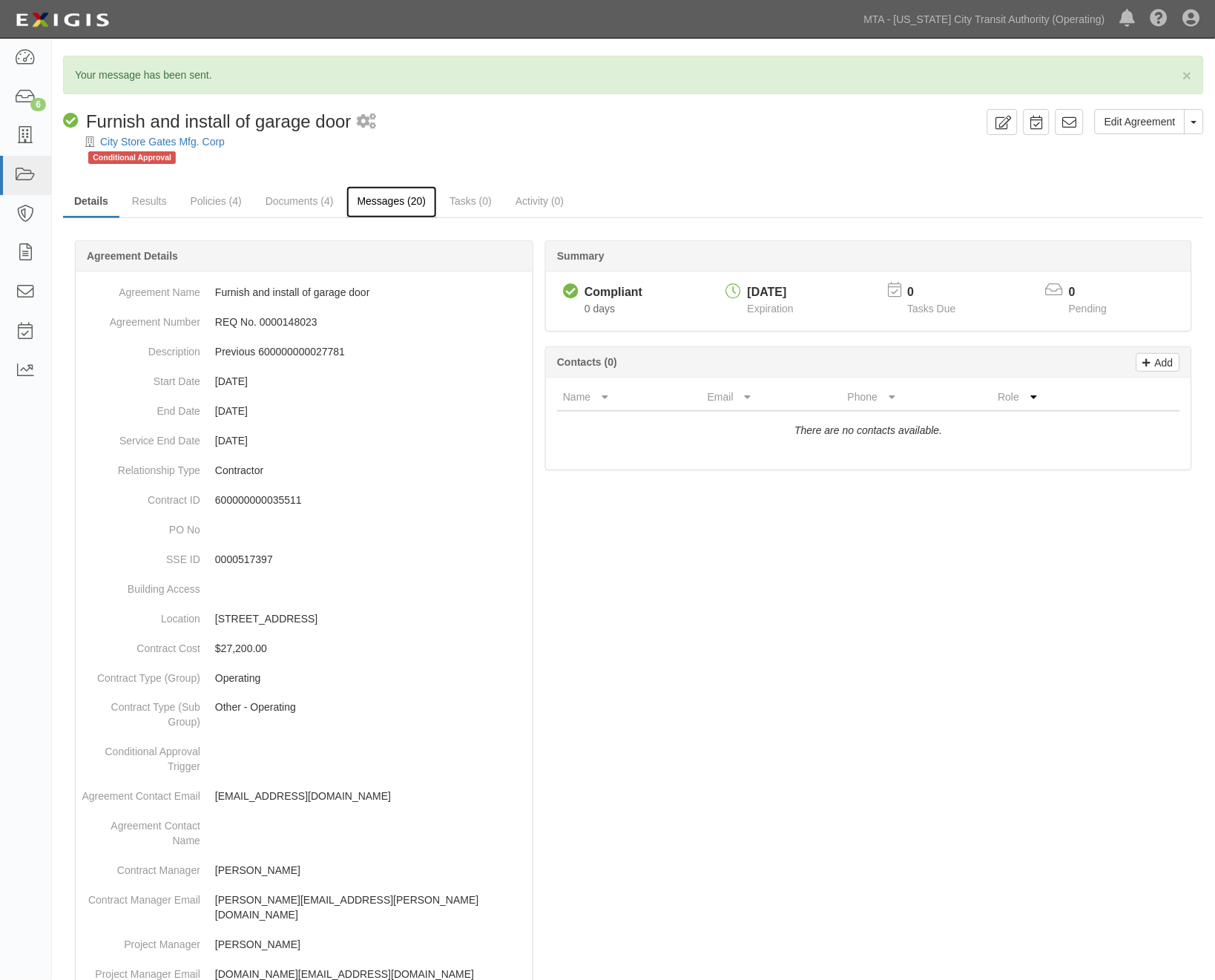
click at [372, 198] on link "Messages (20)" at bounding box center [392, 203] width 91 height 32
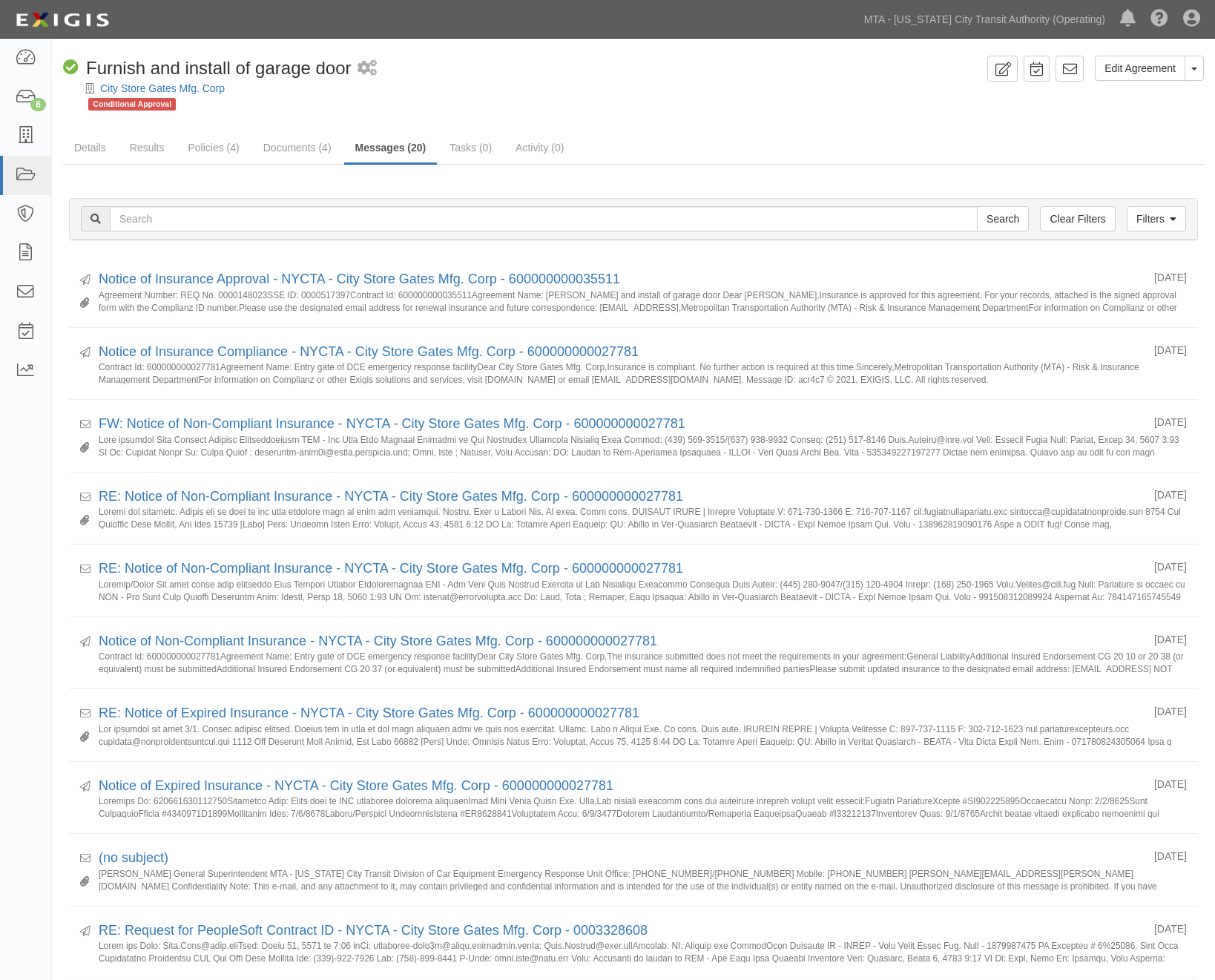
click at [1160, 127] on div "Edit Agreement Toggle Agreement Dropdown View Audit Trail Archive Agreement Sen…" at bounding box center [633, 923] width 1163 height 1736
click at [1143, 64] on link "Edit Agreement" at bounding box center [1140, 68] width 90 height 25
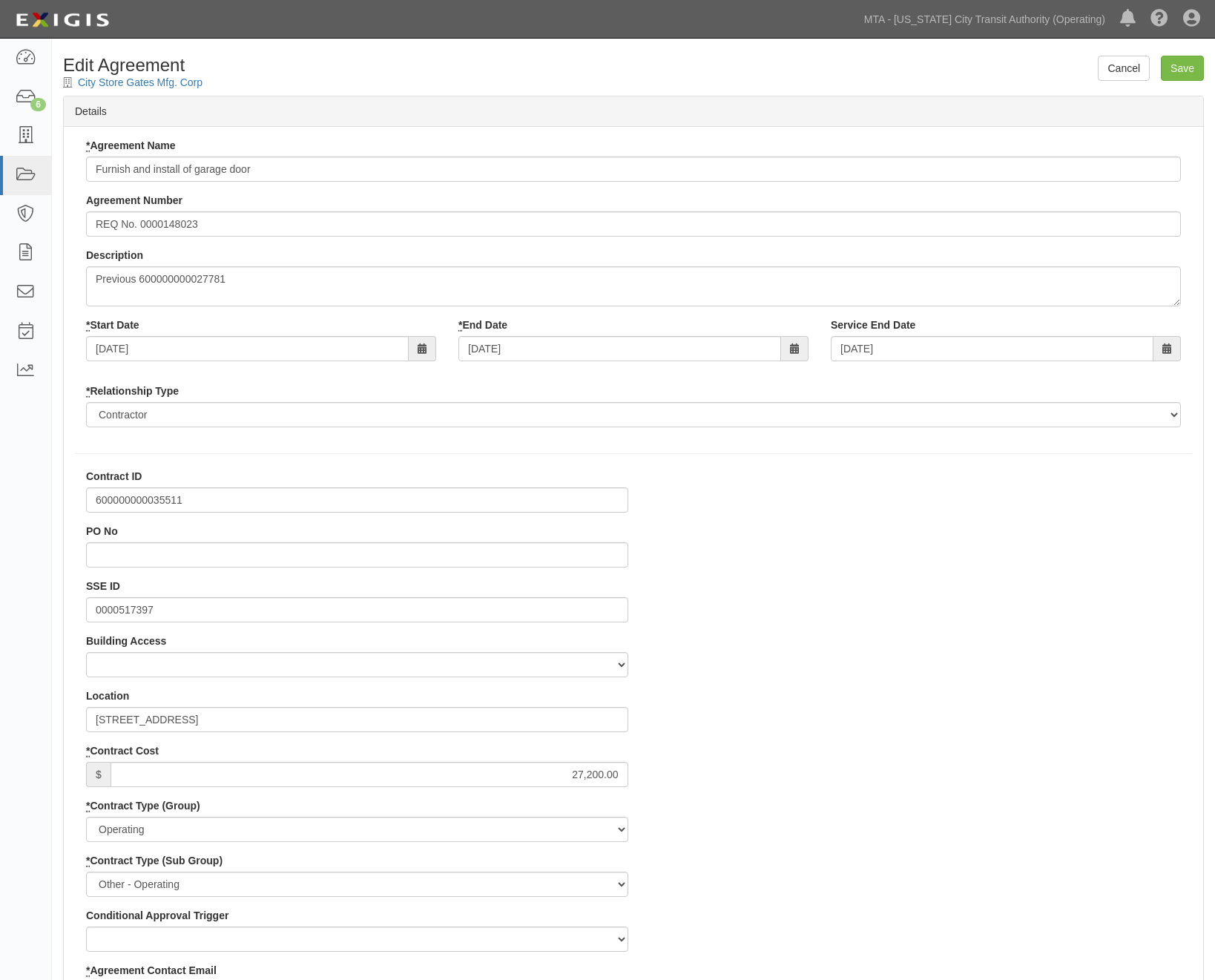
select select
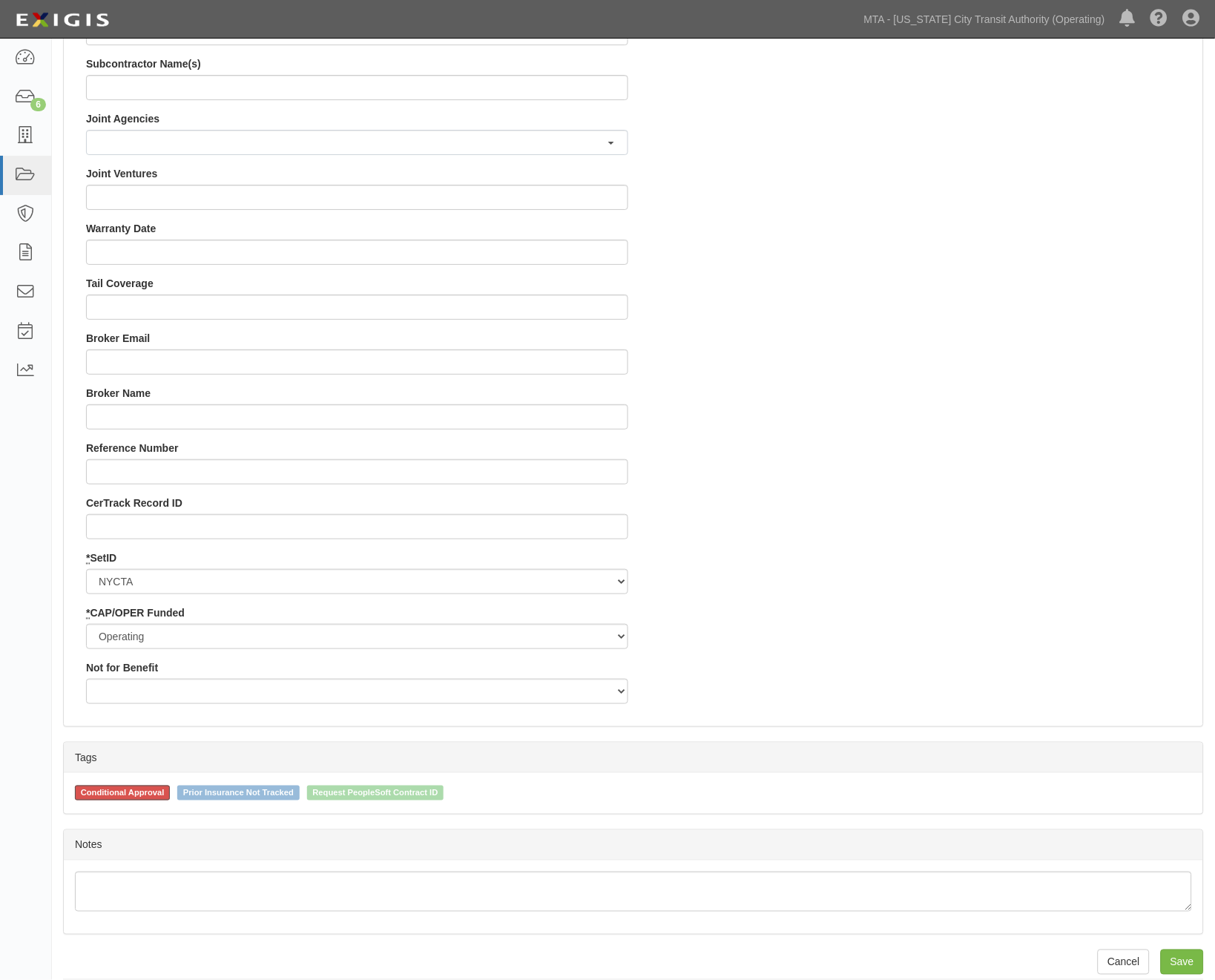
scroll to position [1252, 0]
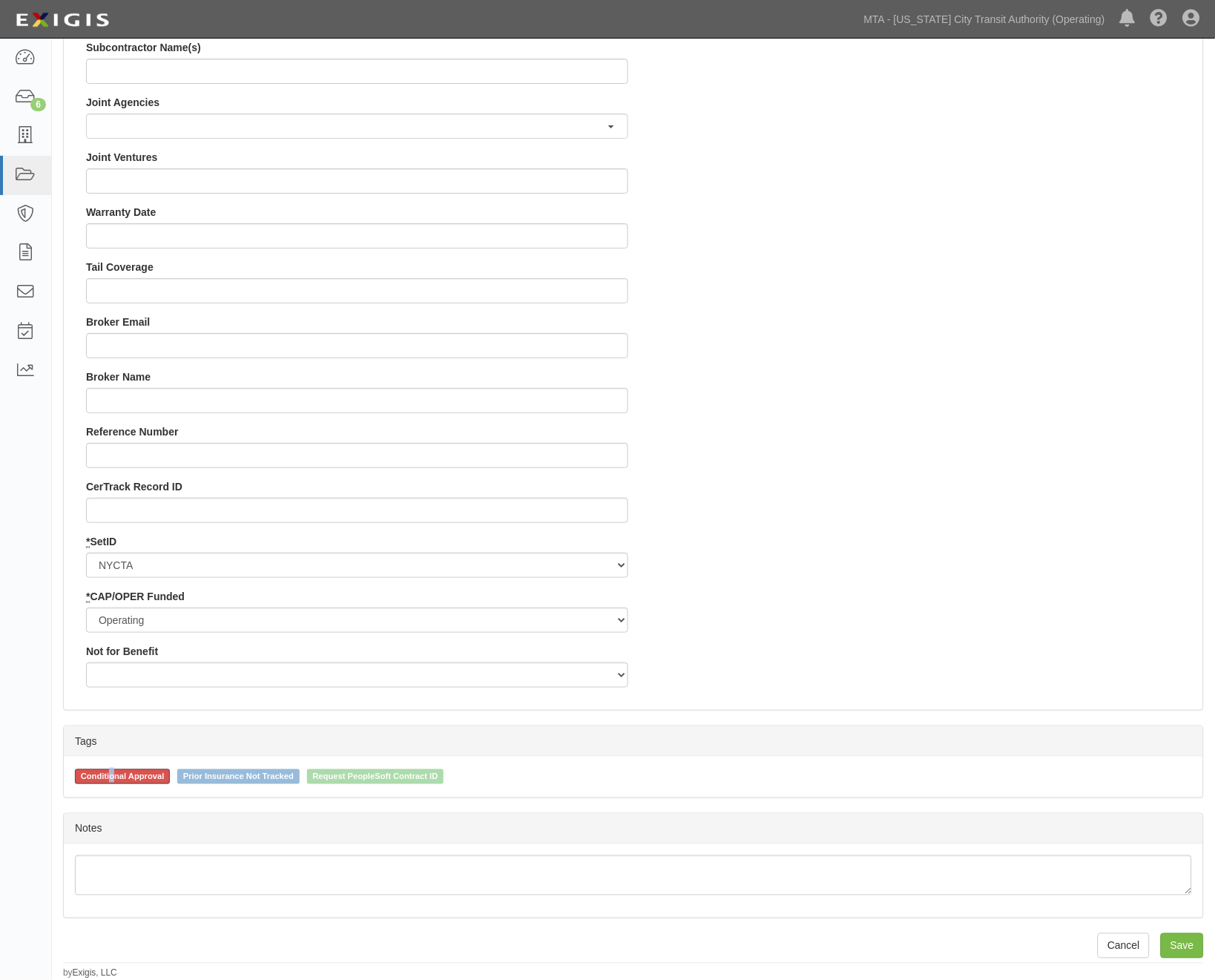
click at [115, 777] on span "Conditional Approval" at bounding box center [122, 777] width 95 height 15
click at [136, 775] on span "Conditional Approval" at bounding box center [122, 777] width 95 height 15
click at [69, 775] on input "Conditional Approval" at bounding box center [65, 776] width 10 height 10
checkbox input "false"
click at [1186, 942] on input "Save" at bounding box center [1182, 946] width 43 height 25
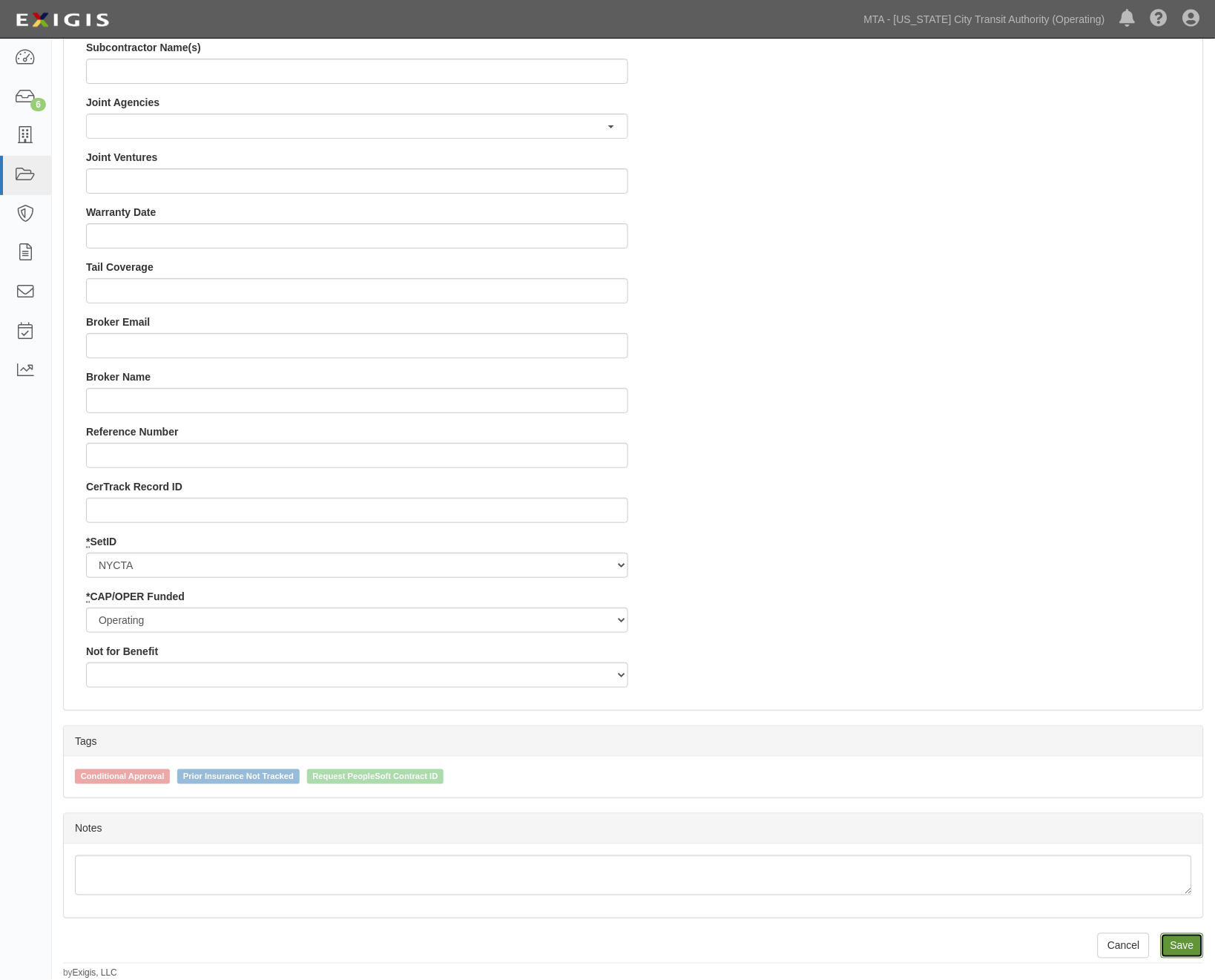
type input "27200.00"
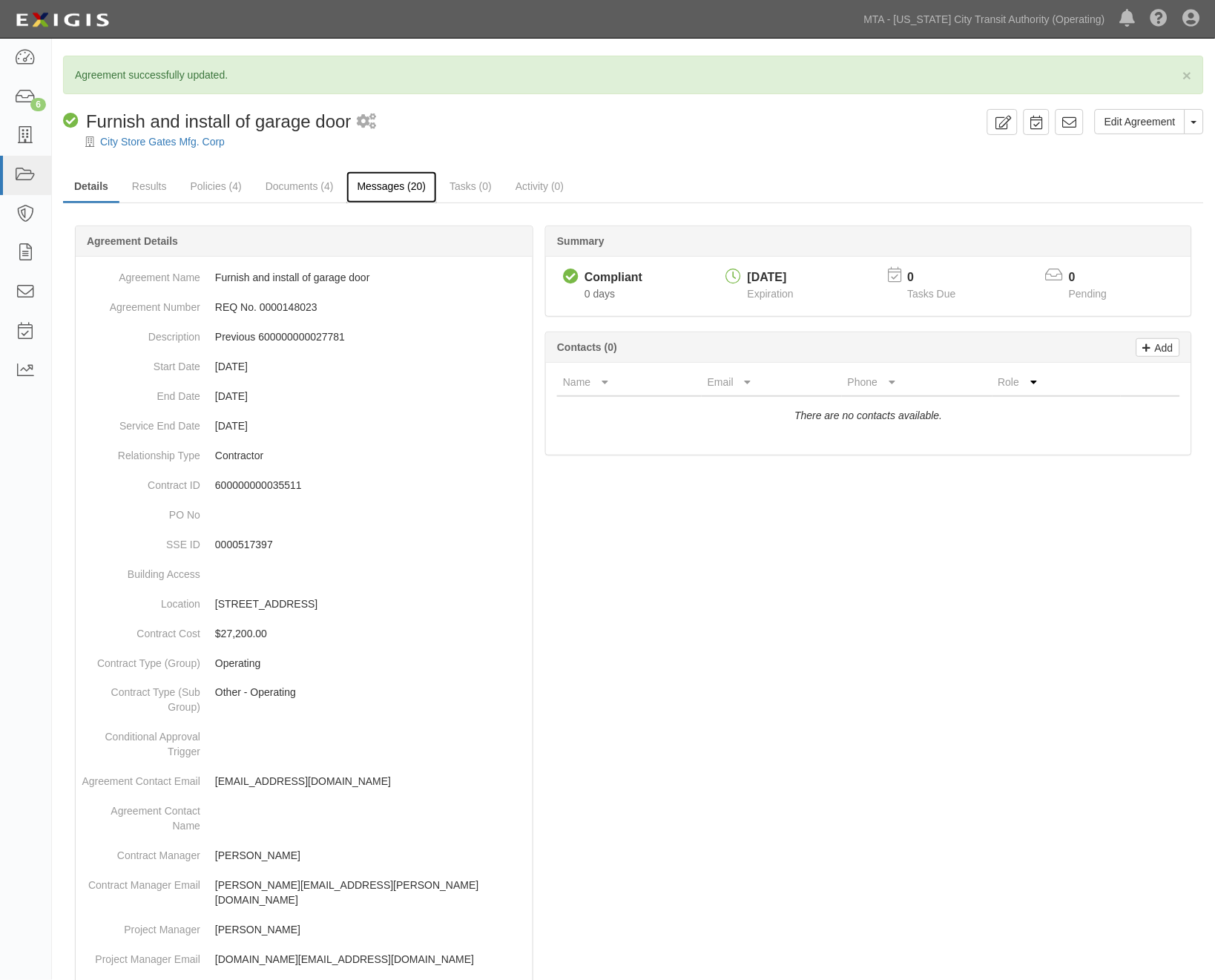
click at [393, 187] on link "Messages (20)" at bounding box center [392, 187] width 91 height 32
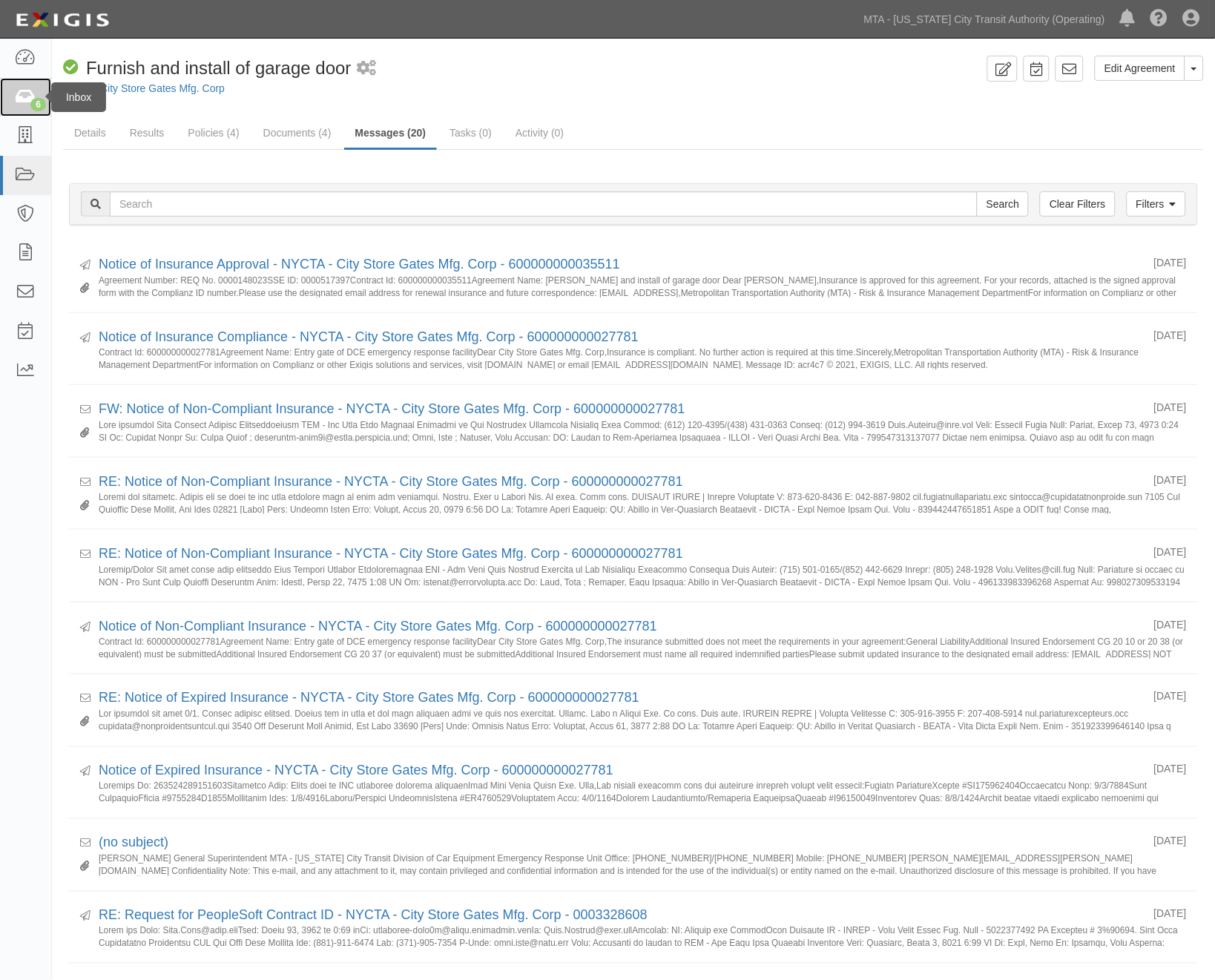
click at [25, 93] on icon at bounding box center [25, 97] width 21 height 17
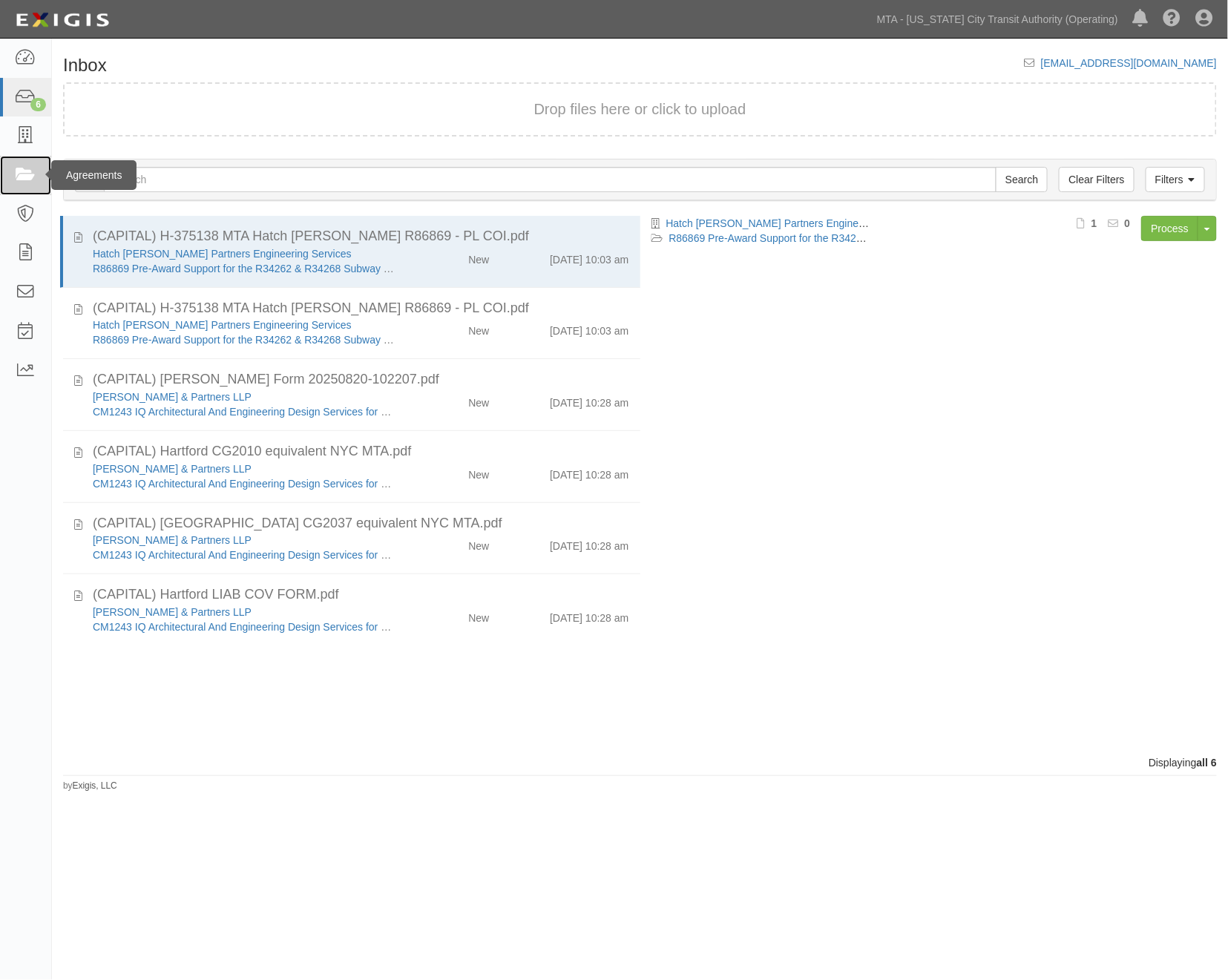
click at [12, 173] on link at bounding box center [25, 175] width 51 height 39
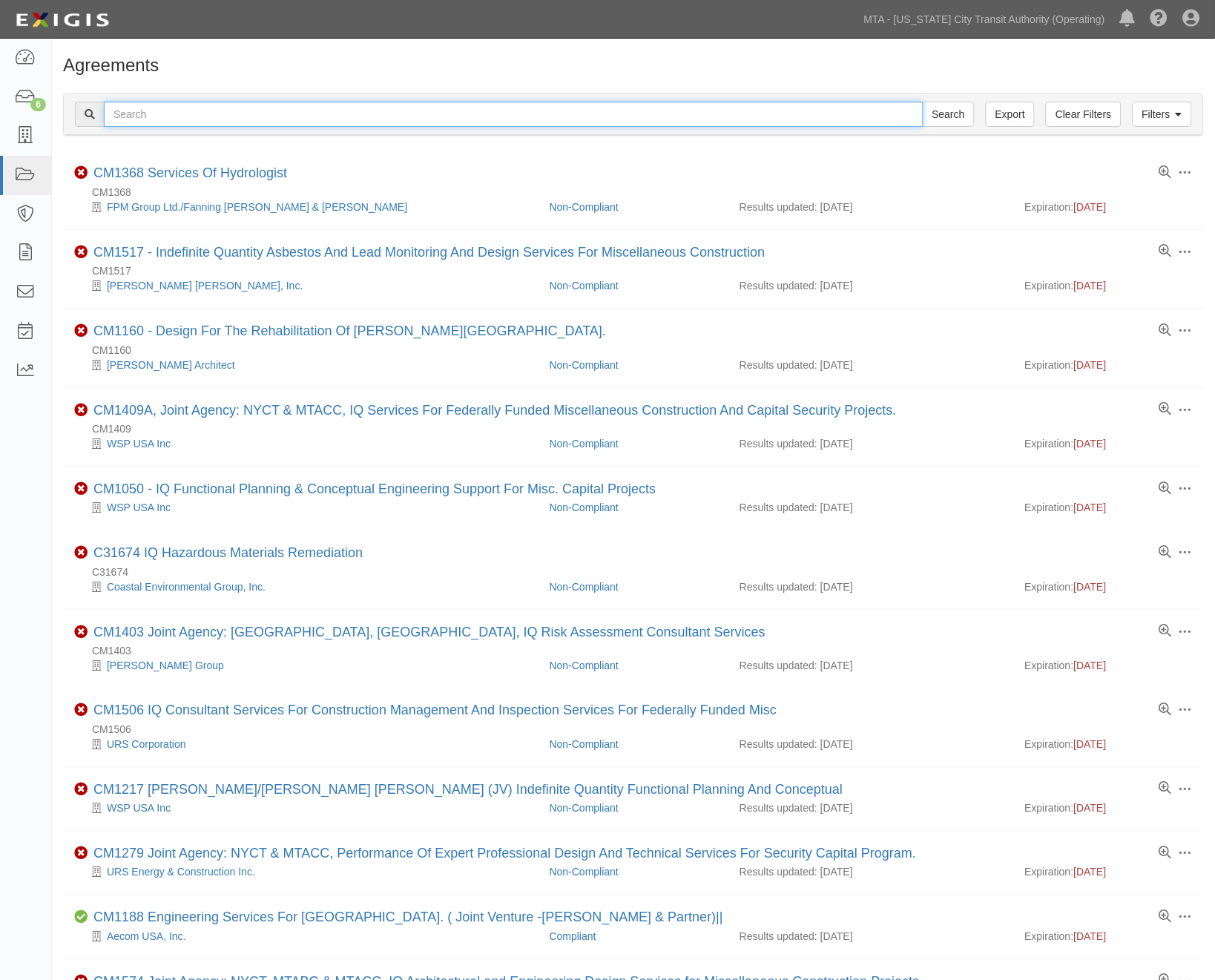
click at [238, 117] on input "text" at bounding box center [514, 114] width 820 height 25
type input "71419"
click at [923, 101] on input "Search" at bounding box center [949, 114] width 52 height 25
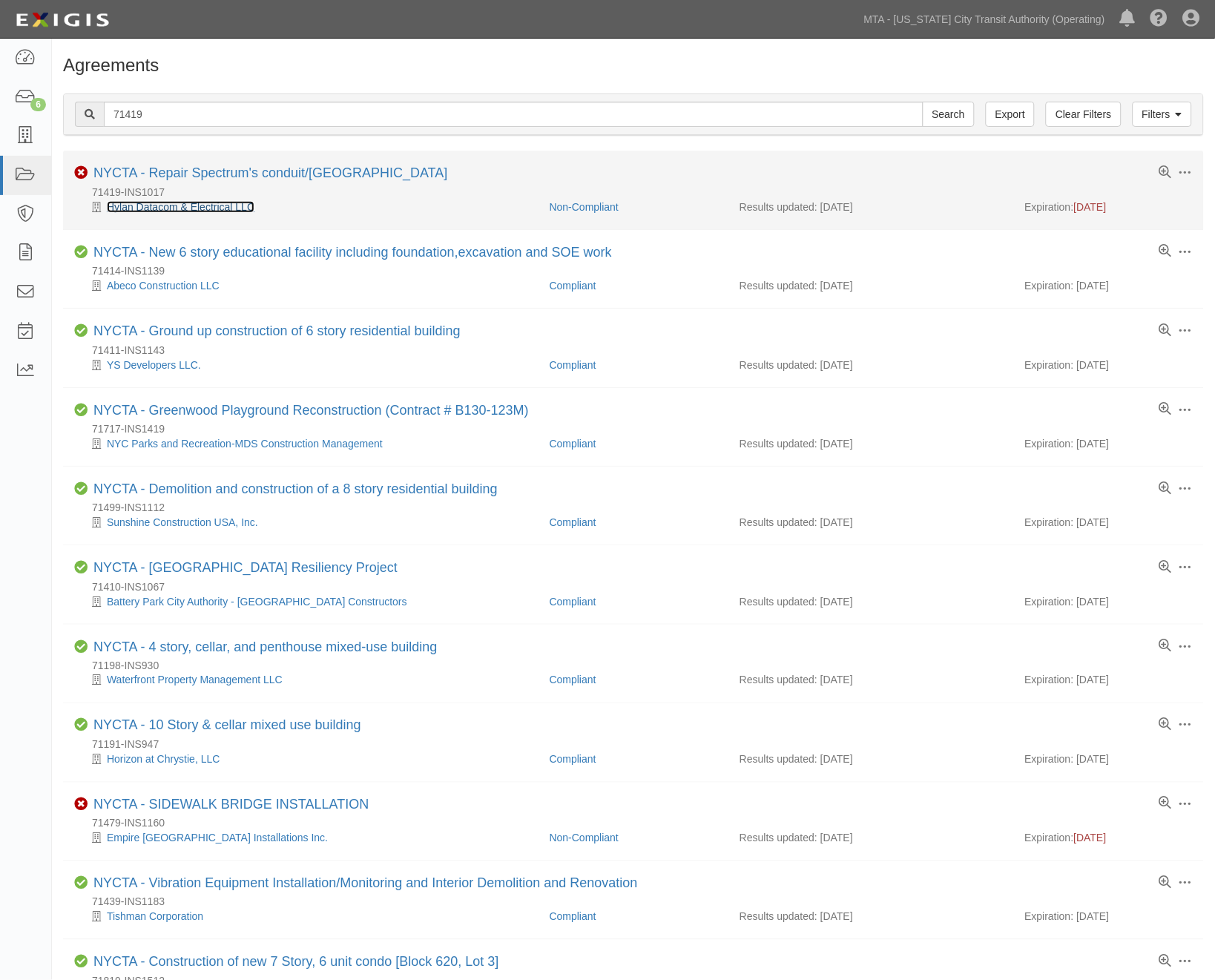
click at [196, 208] on link "Hylan Datacom & Electrical LLC" at bounding box center [181, 207] width 147 height 12
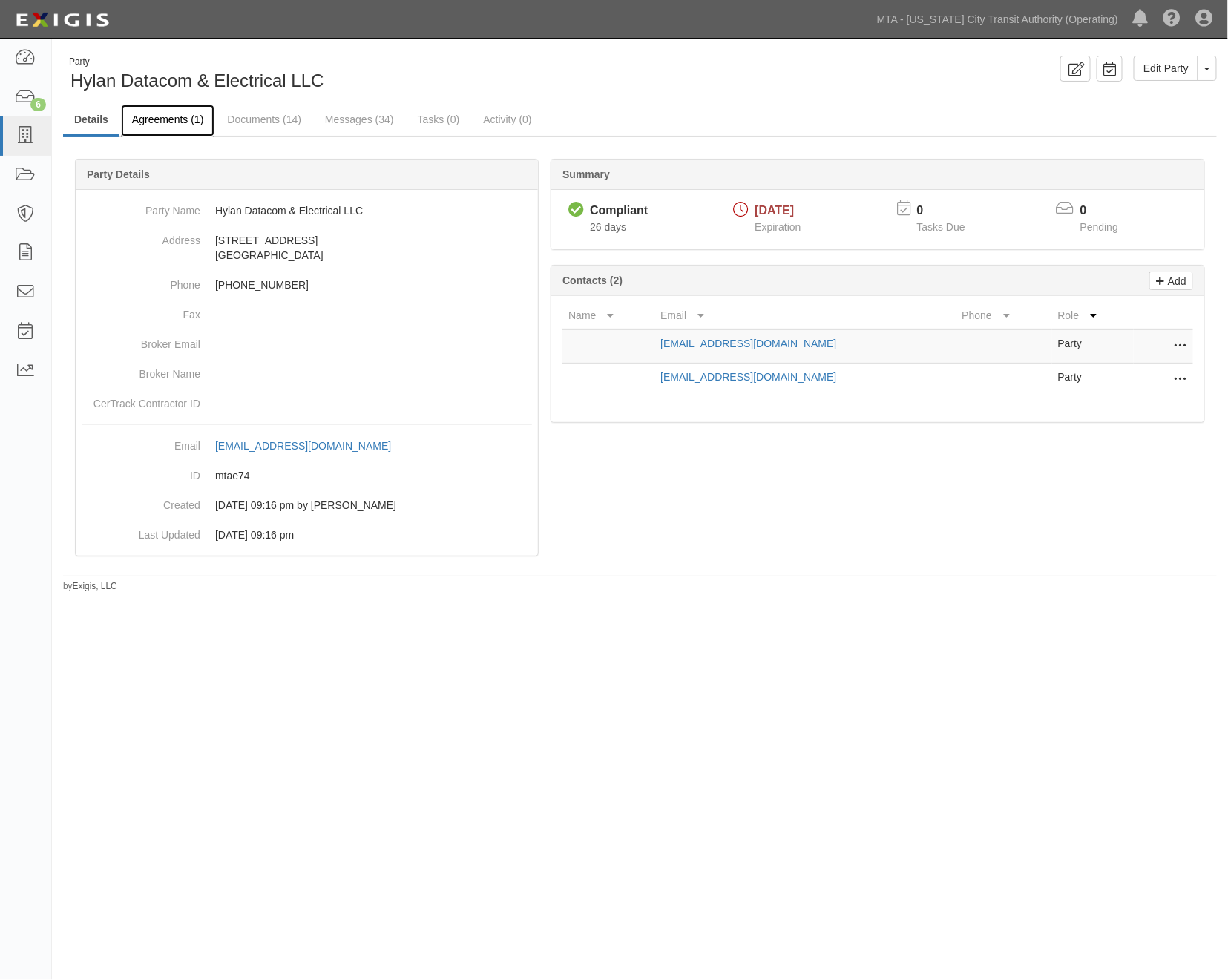
click at [186, 115] on link "Agreements (1)" at bounding box center [168, 121] width 94 height 32
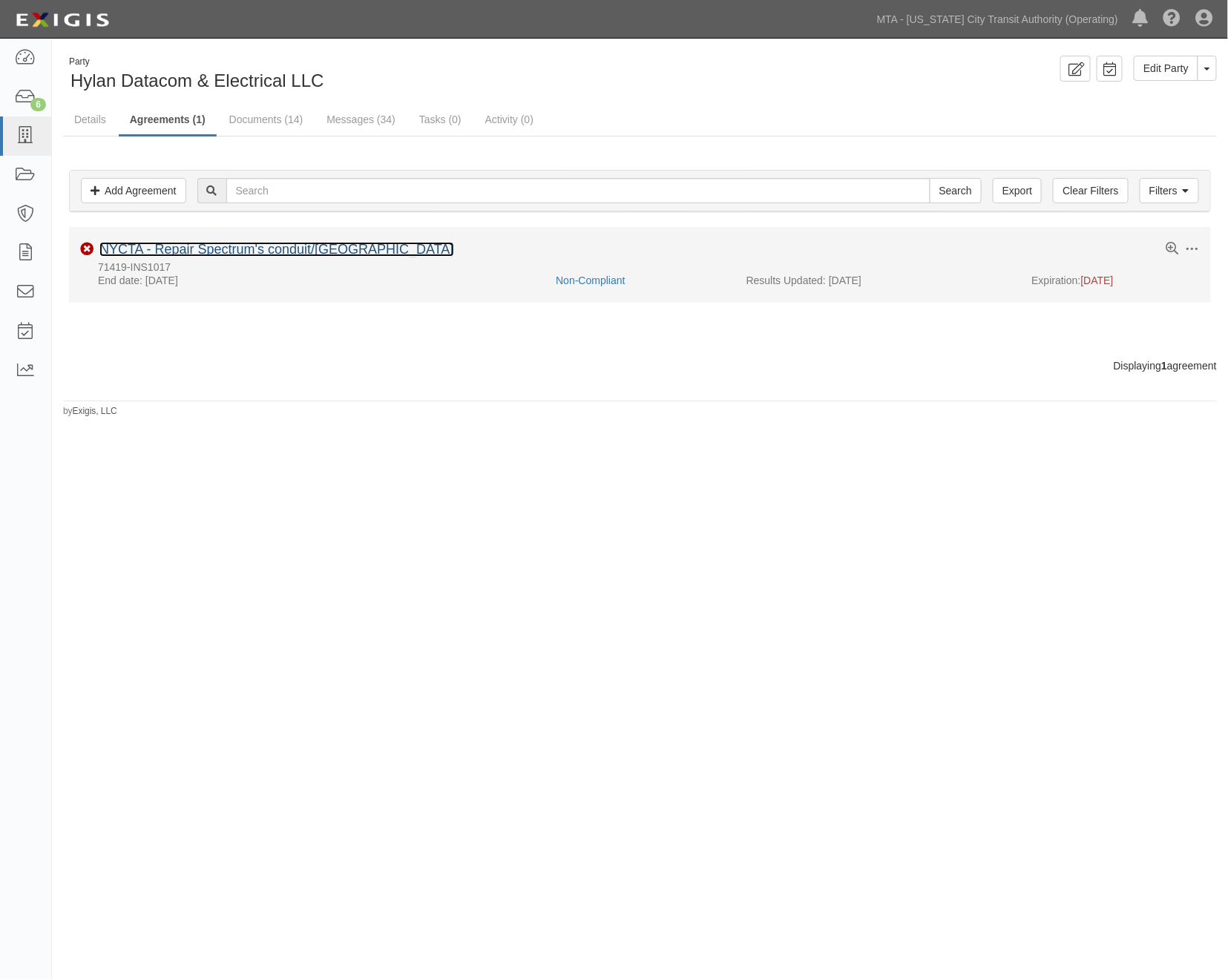
click at [219, 246] on link "NYCTA - Repair Spectrum's conduit/[GEOGRAPHIC_DATA]" at bounding box center [277, 249] width 355 height 15
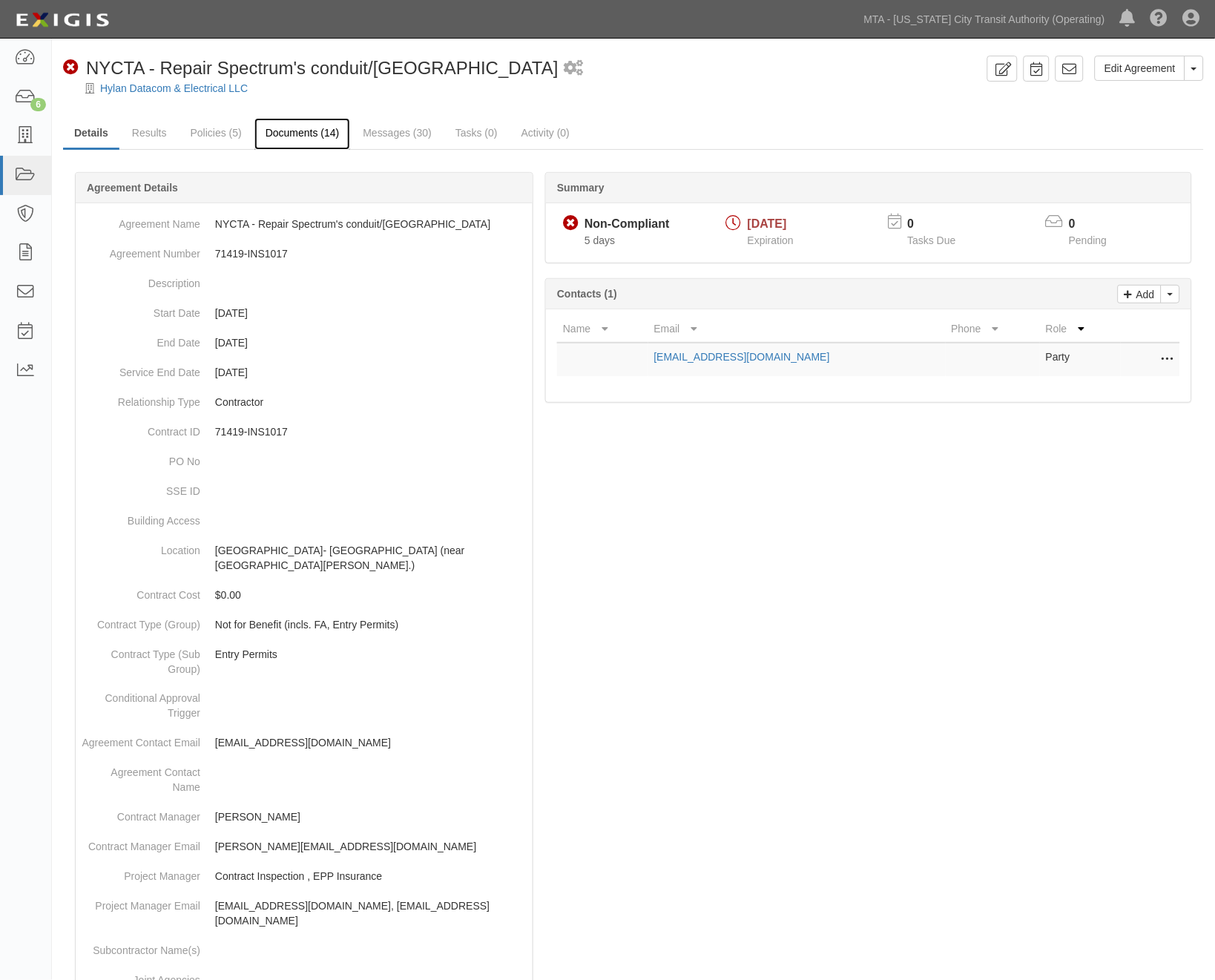
click at [303, 134] on link "Documents (14)" at bounding box center [302, 134] width 96 height 32
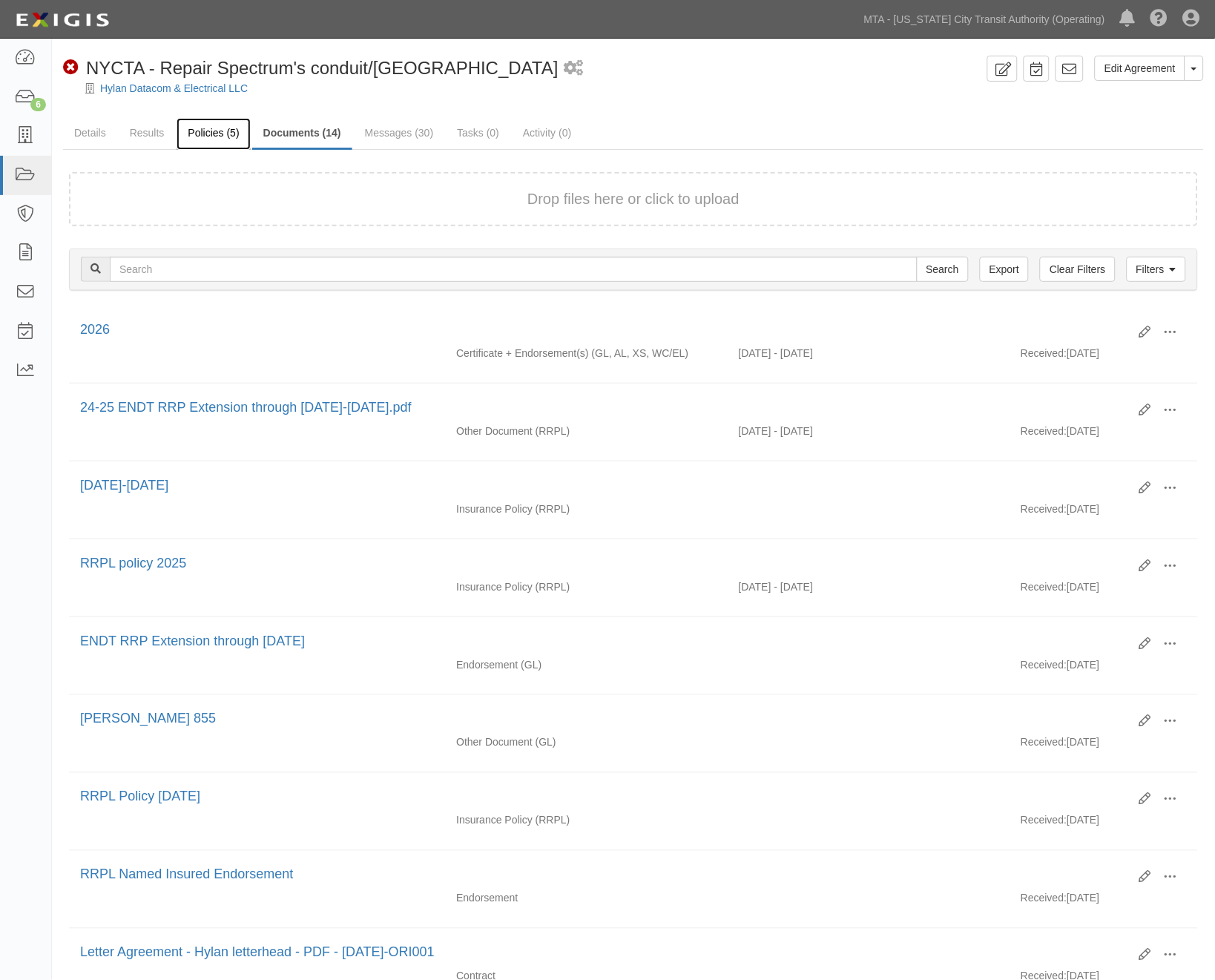
click at [212, 130] on link "Policies (5)" at bounding box center [213, 134] width 74 height 32
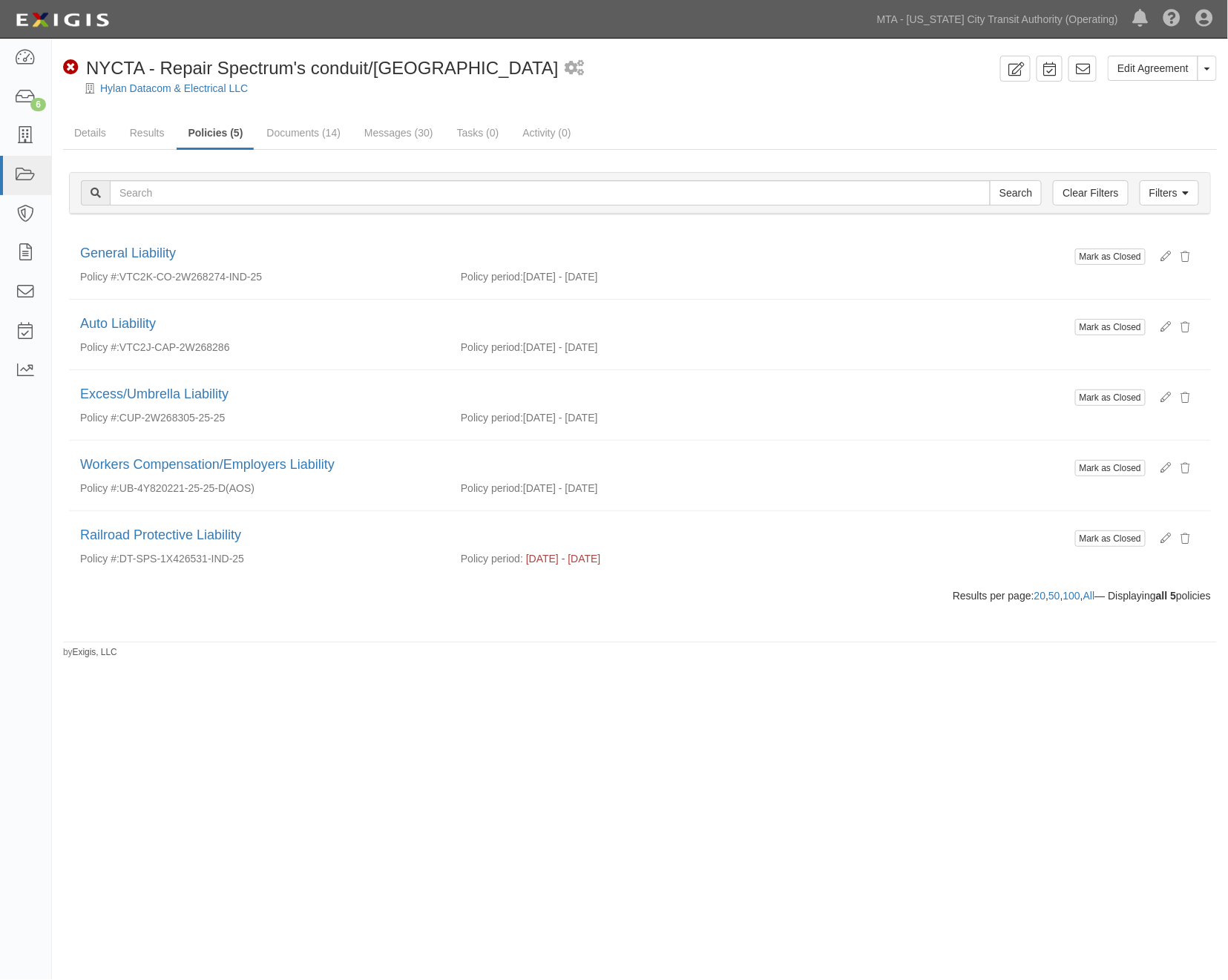
drag, startPoint x: 1012, startPoint y: 880, endPoint x: 737, endPoint y: 373, distance: 576.8
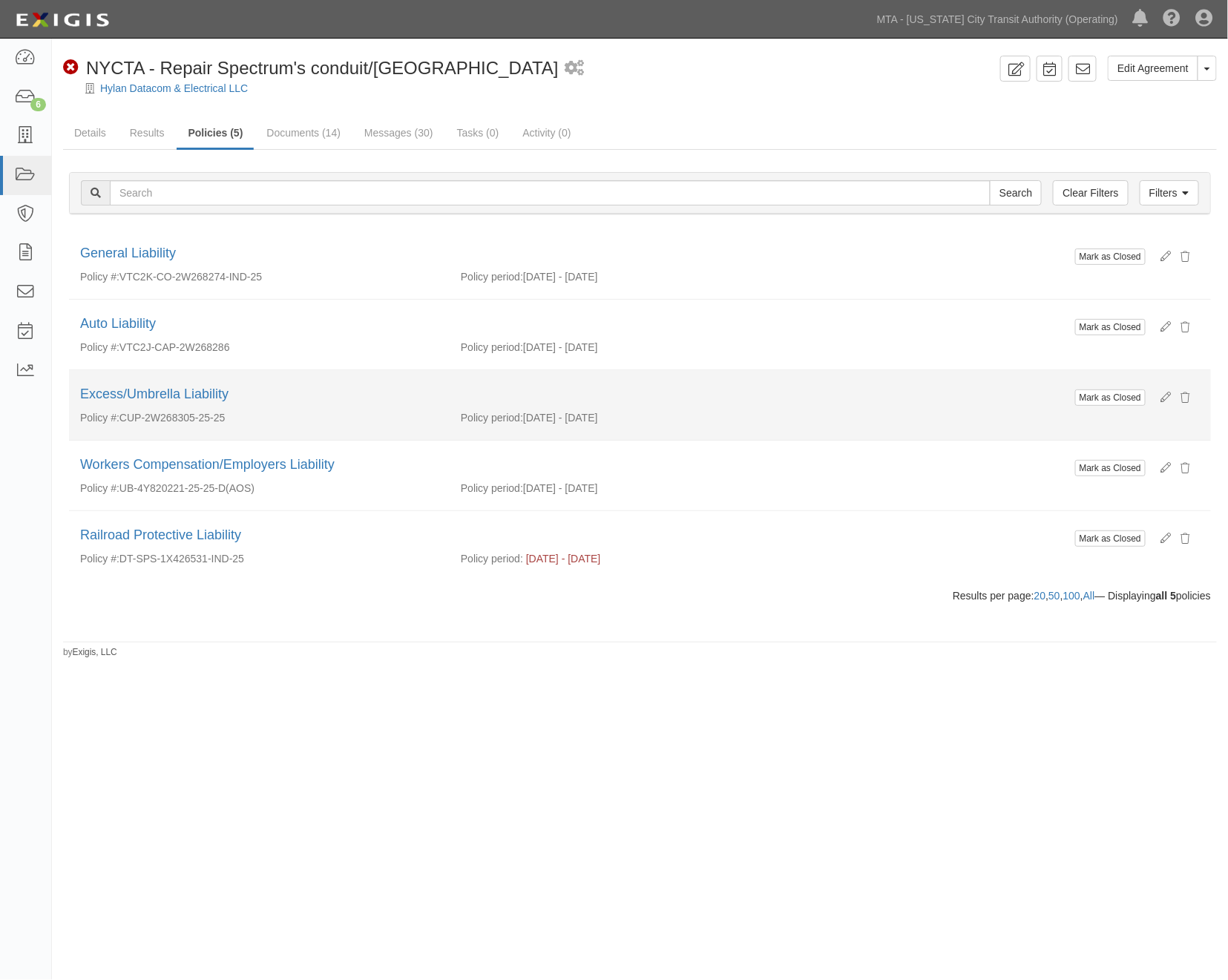
click at [1010, 880] on div "Edit Agreement Toggle Agreement Dropdown View Audit Trail Archive Agreement Sen…" at bounding box center [614, 485] width 1228 height 882
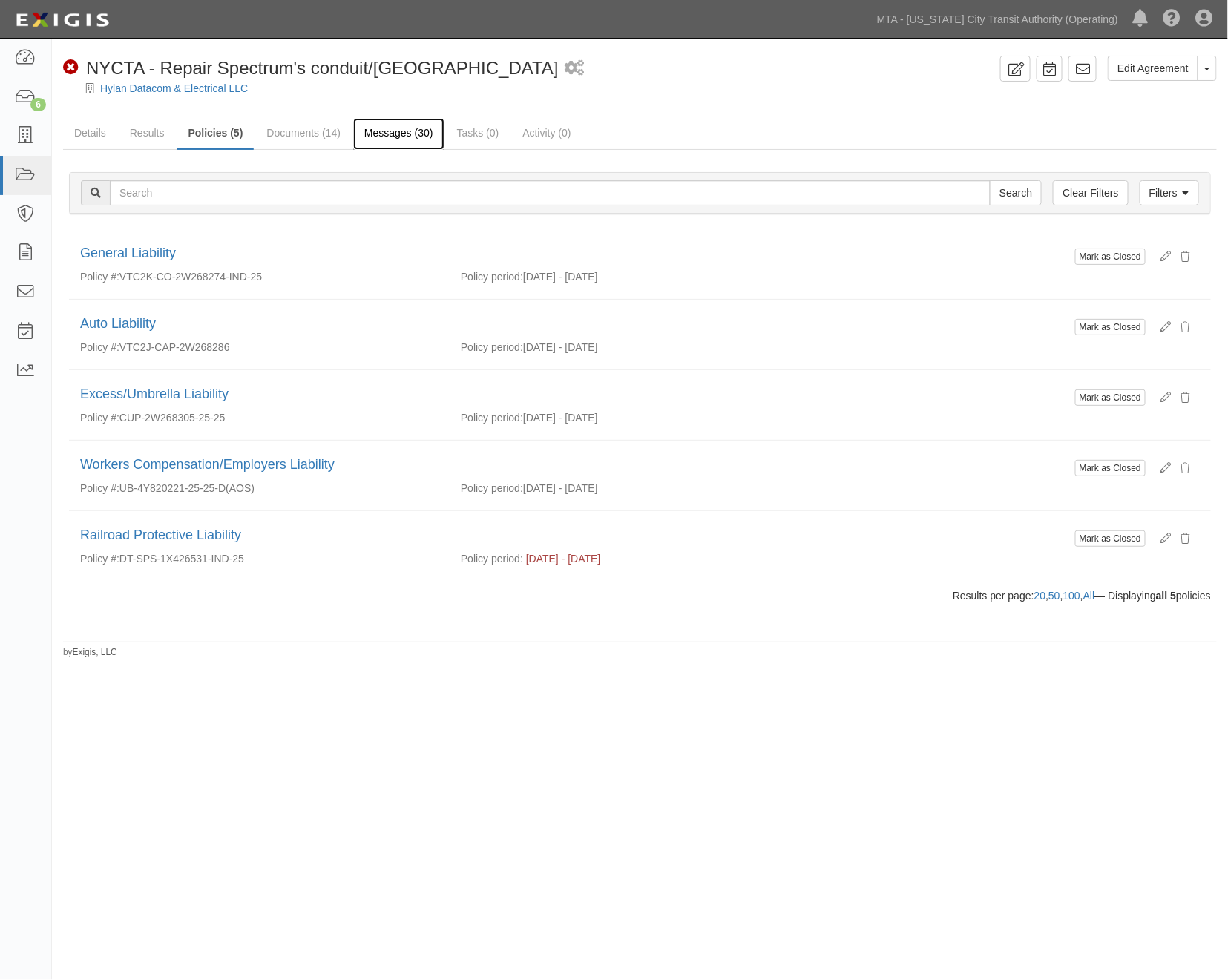
click at [383, 141] on link "Messages (30)" at bounding box center [398, 134] width 91 height 32
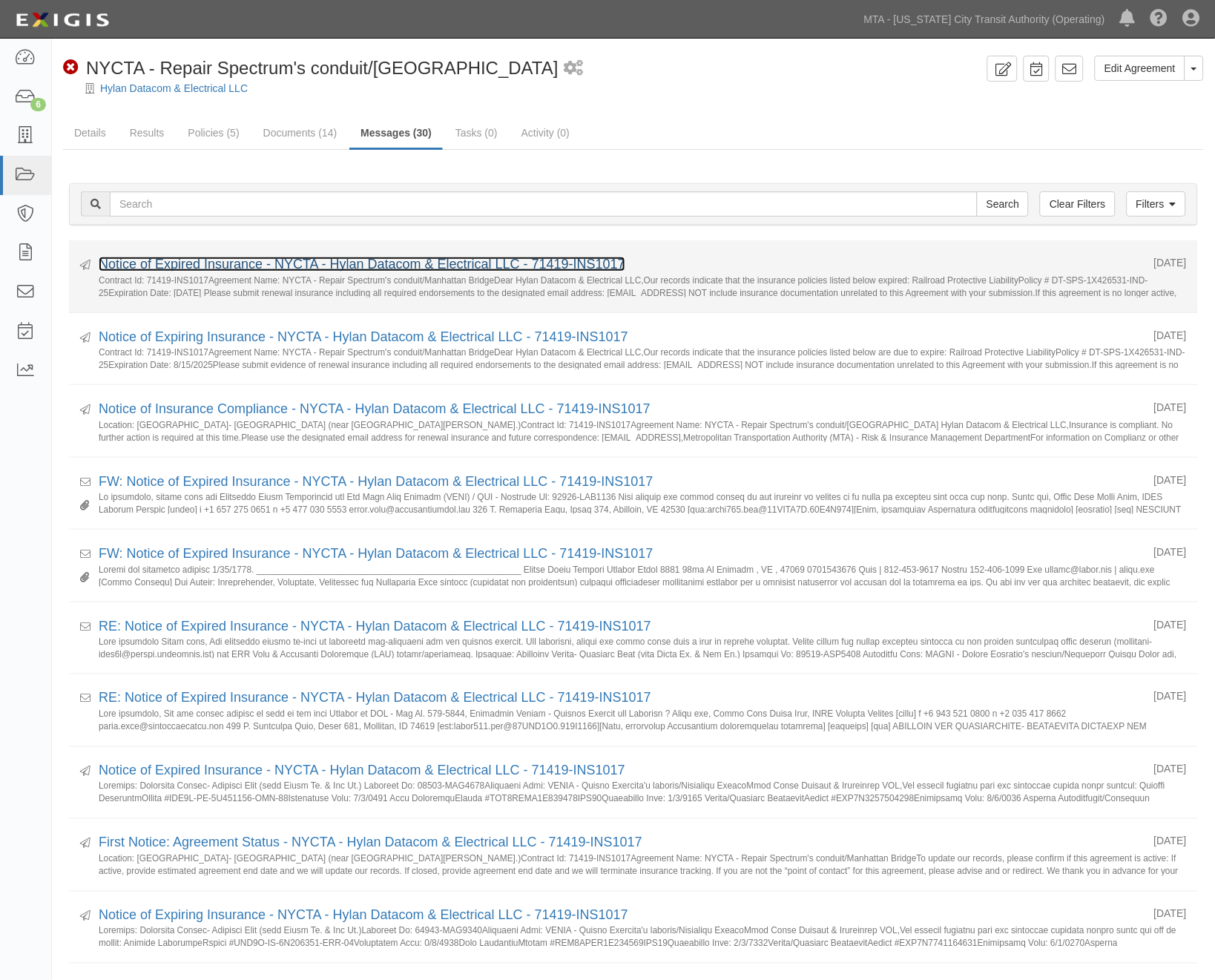
click at [292, 265] on link "Notice of Expired Insurance - NYCTA - Hylan Datacom & Electrical LLC - 71419-IN…" at bounding box center [361, 264] width 526 height 15
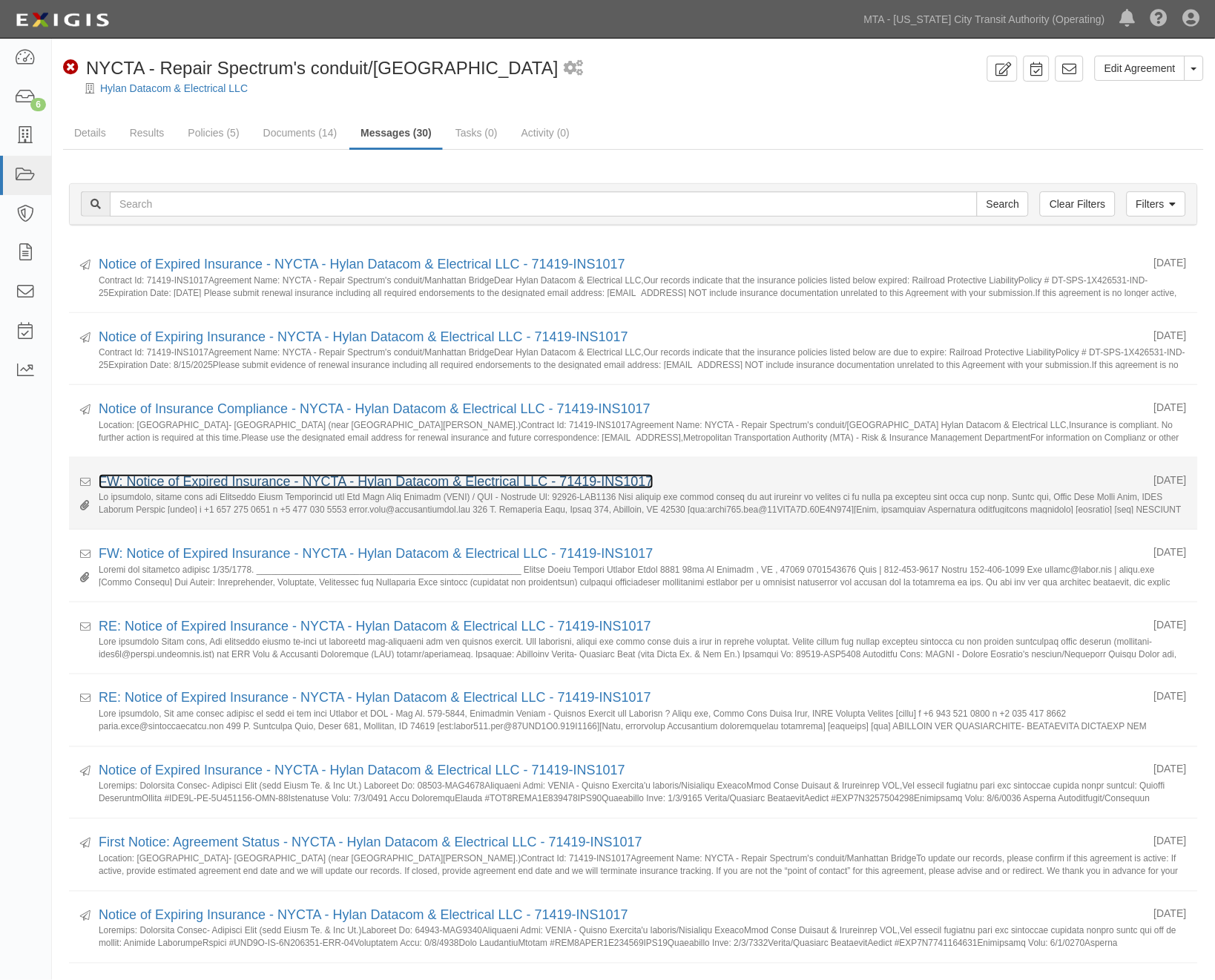
click at [245, 480] on link "FW: Notice of Expired Insurance - NYCTA - Hylan Datacom & Electrical LLC - 7141…" at bounding box center [376, 481] width 555 height 15
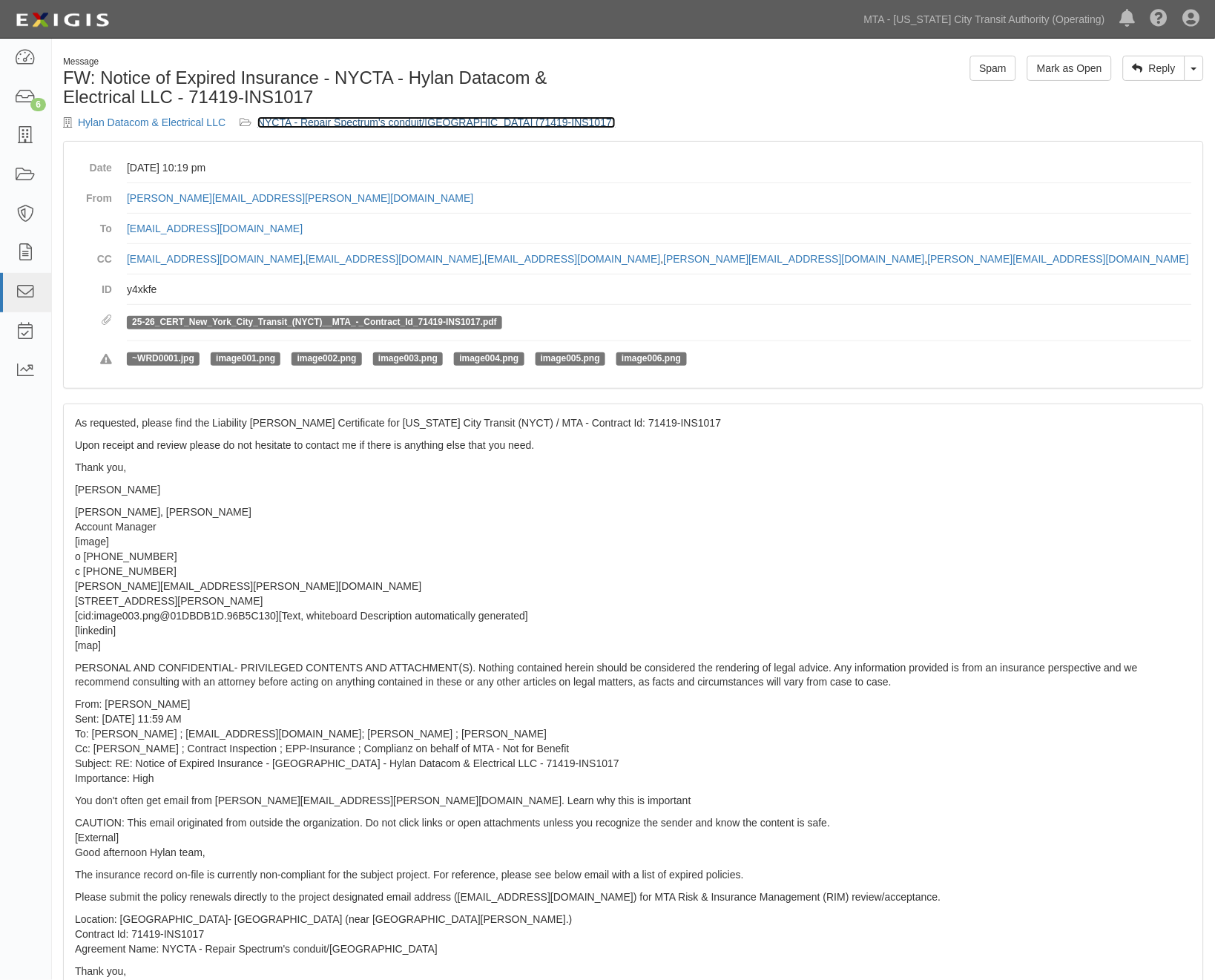
click at [497, 117] on link "NYCTA - Repair Spectrum's conduit/Manhattan Bridge (71419-INS1017)" at bounding box center [437, 122] width 358 height 12
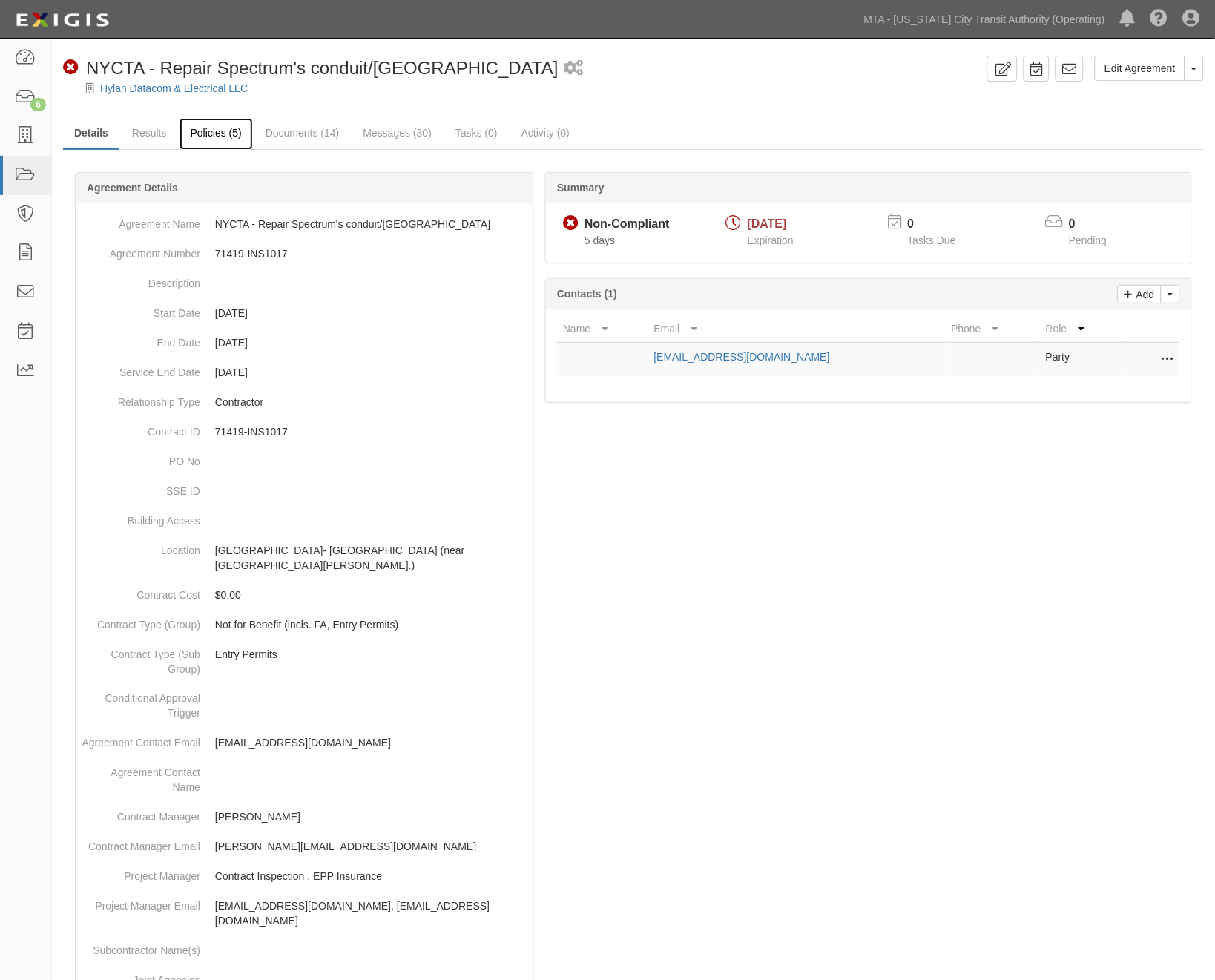
click at [209, 135] on link "Policies (5)" at bounding box center [217, 134] width 74 height 32
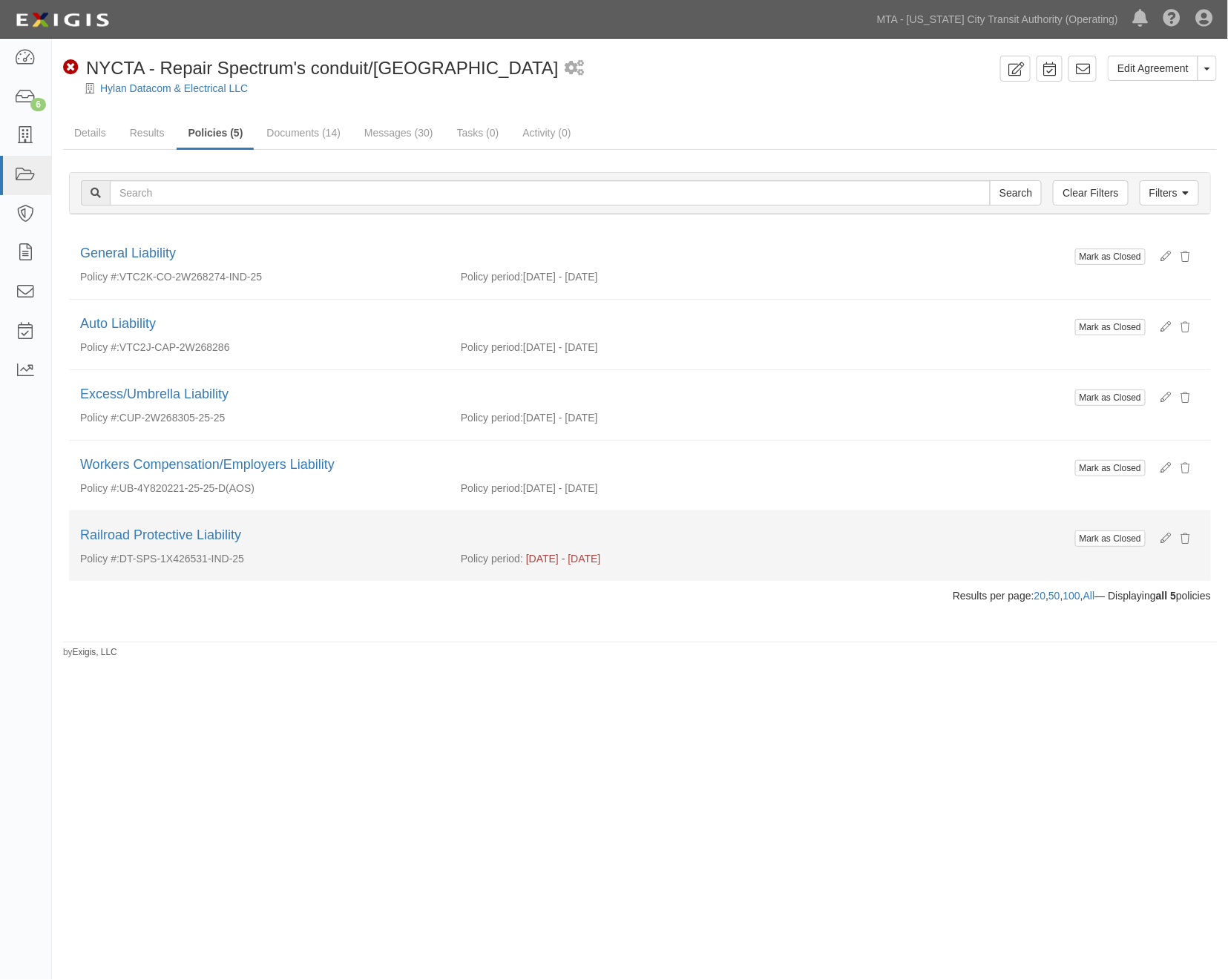
drag, startPoint x: 253, startPoint y: 566, endPoint x: 121, endPoint y: 562, distance: 132.1
click at [121, 562] on div "Policy #: DT-SPS-1X426531-IND-25" at bounding box center [259, 559] width 381 height 15
copy div "DT-SPS-1X426531-IND-25"
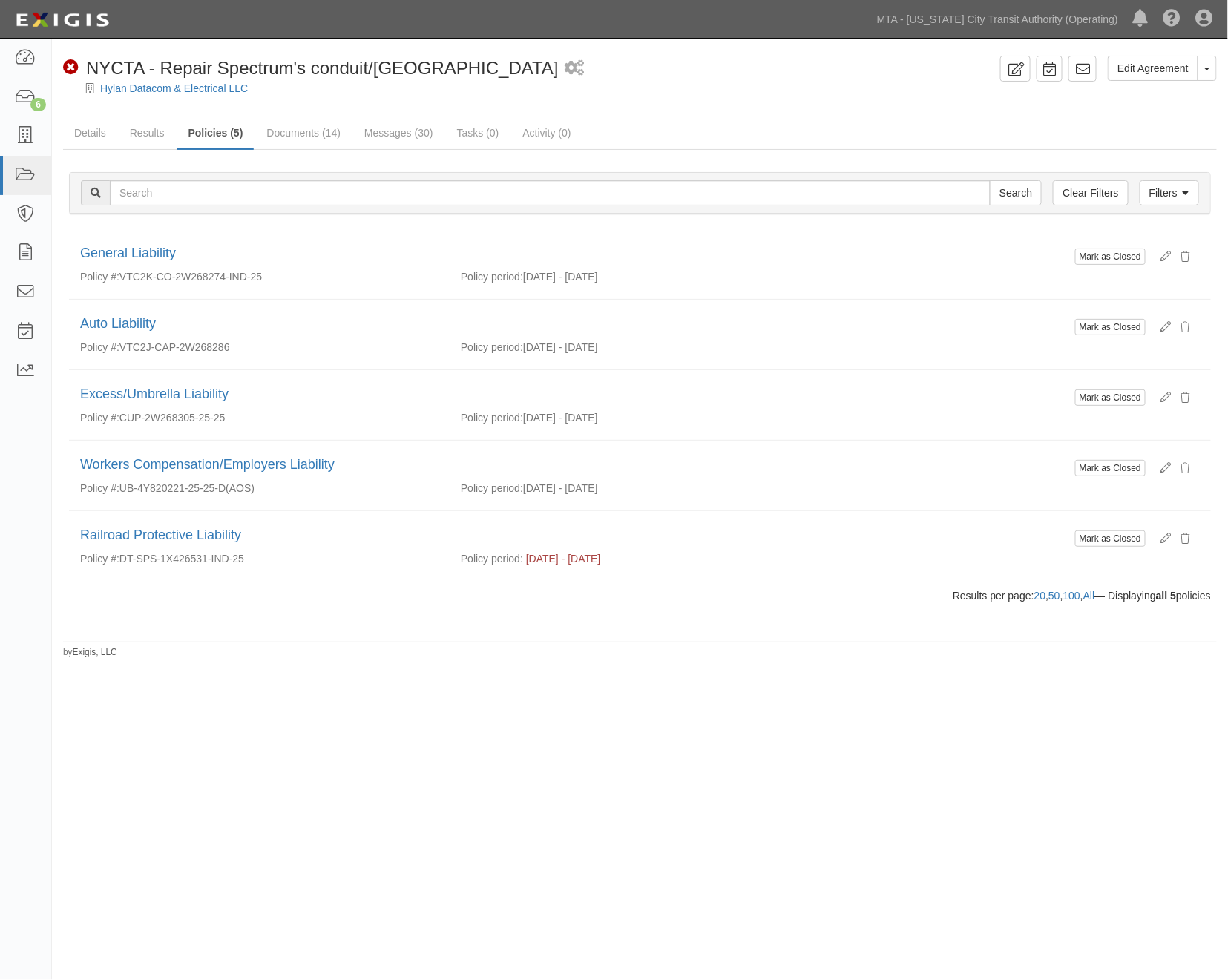
click at [453, 764] on div "Edit Agreement Toggle Agreement Dropdown View Audit Trail Archive Agreement Sen…" at bounding box center [614, 485] width 1228 height 882
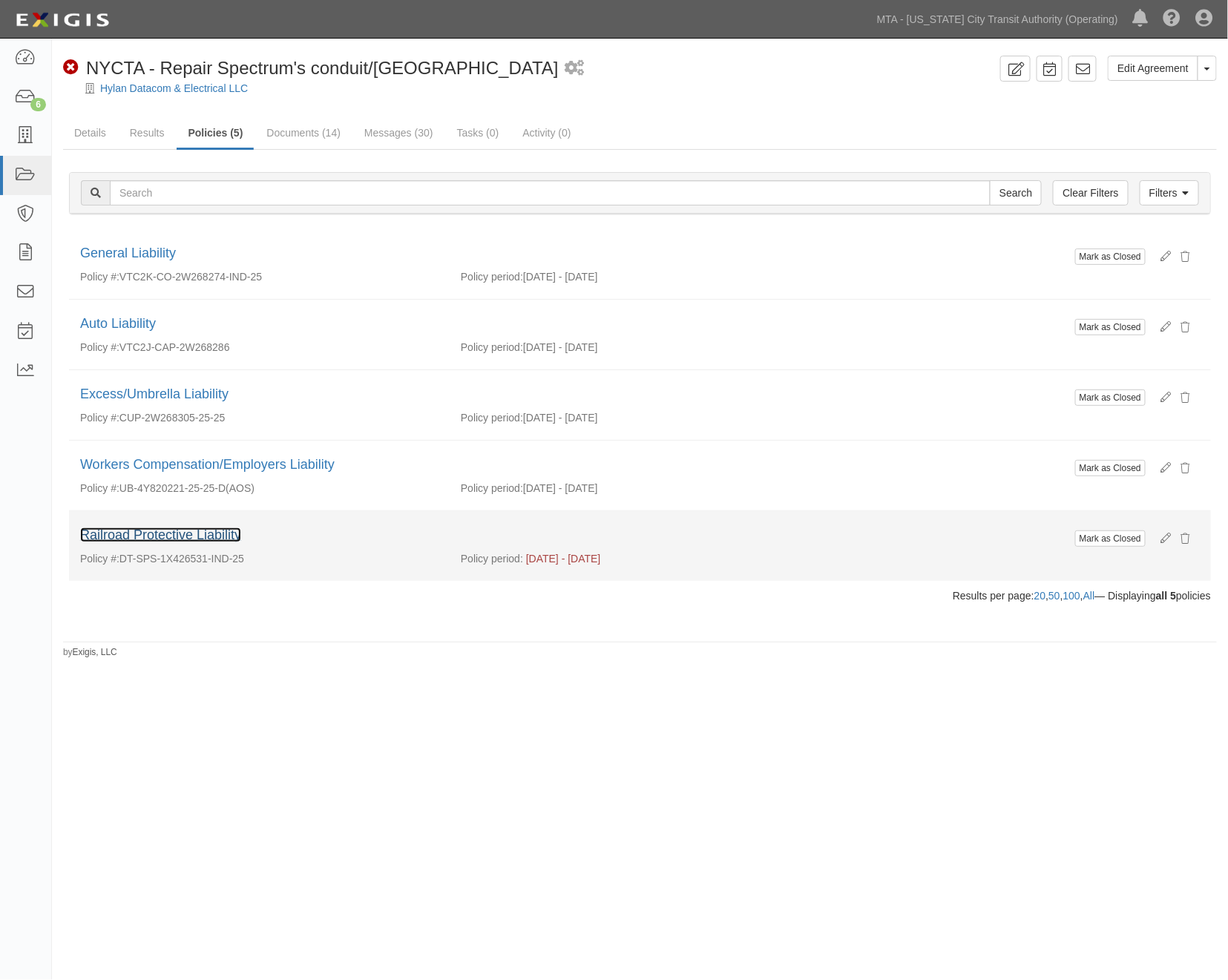
click at [210, 536] on link "Railroad Protective Liability" at bounding box center [161, 535] width 161 height 15
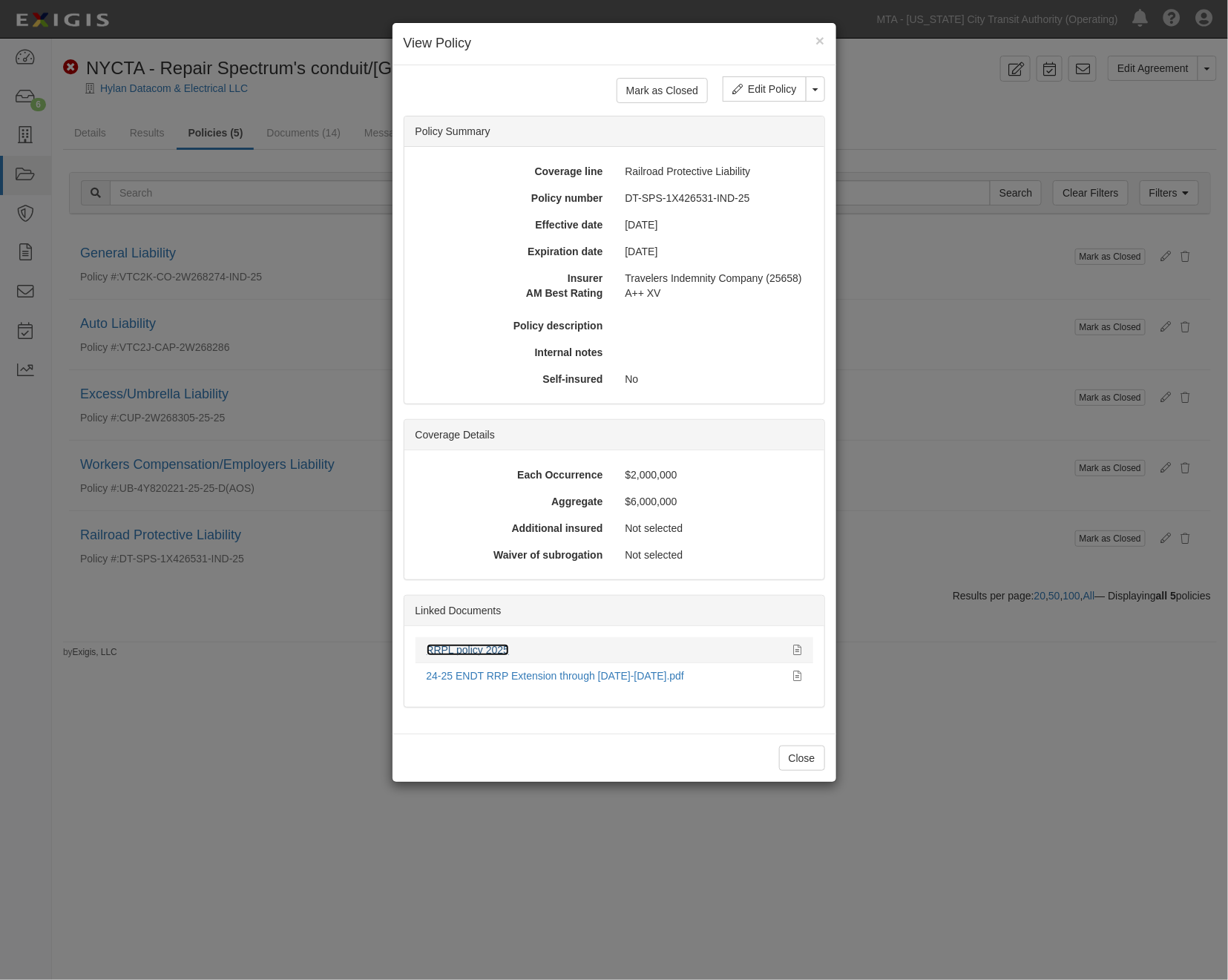
click at [492, 649] on link "RRPL policy 2025" at bounding box center [468, 649] width 83 height 12
click at [799, 645] on icon at bounding box center [799, 650] width 8 height 10
click at [311, 962] on div "× View Policy Mark as Closed Edit Policy Toggle Dropdown Delete Policy Policy S…" at bounding box center [614, 490] width 1228 height 980
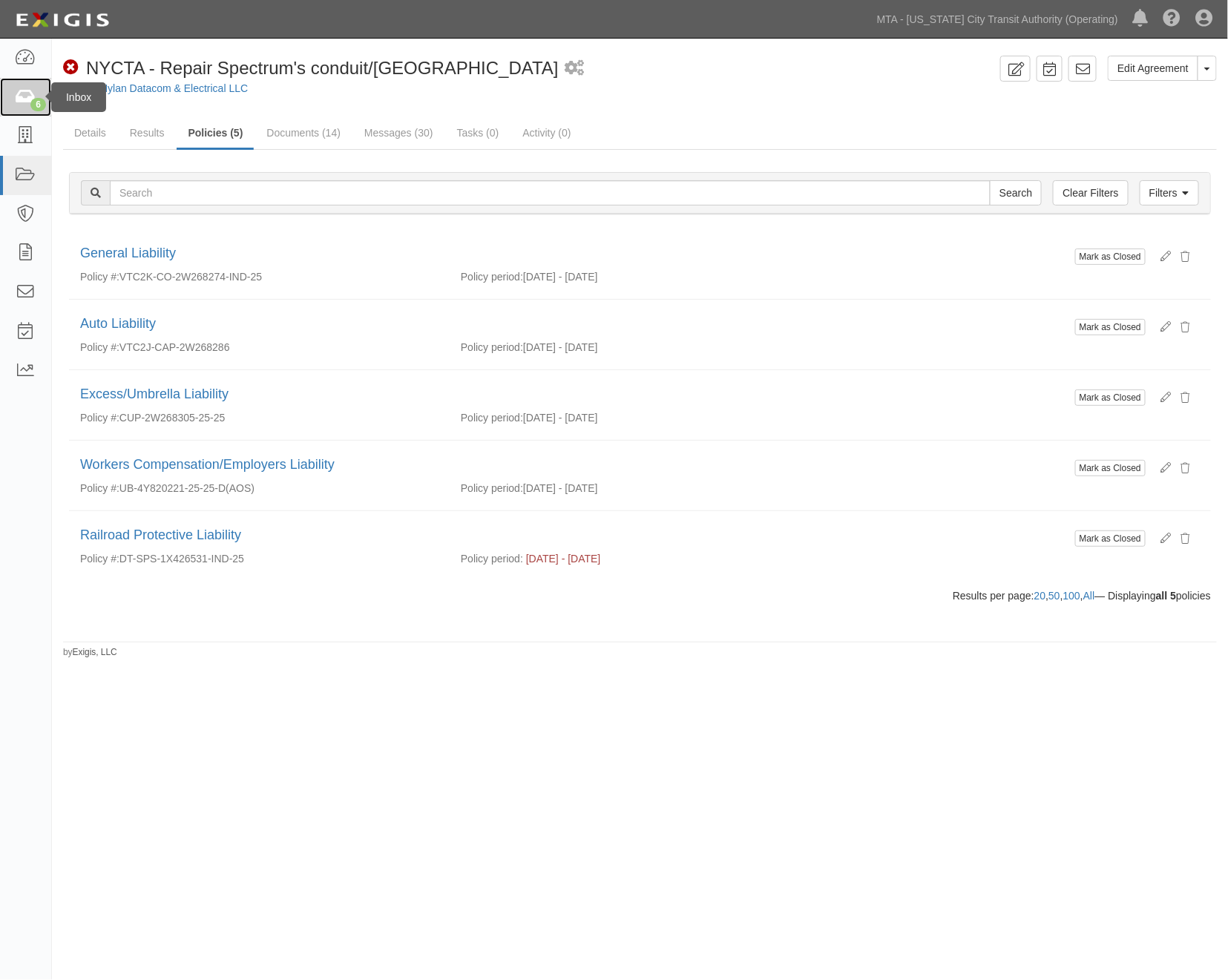
click at [26, 99] on icon at bounding box center [25, 97] width 21 height 17
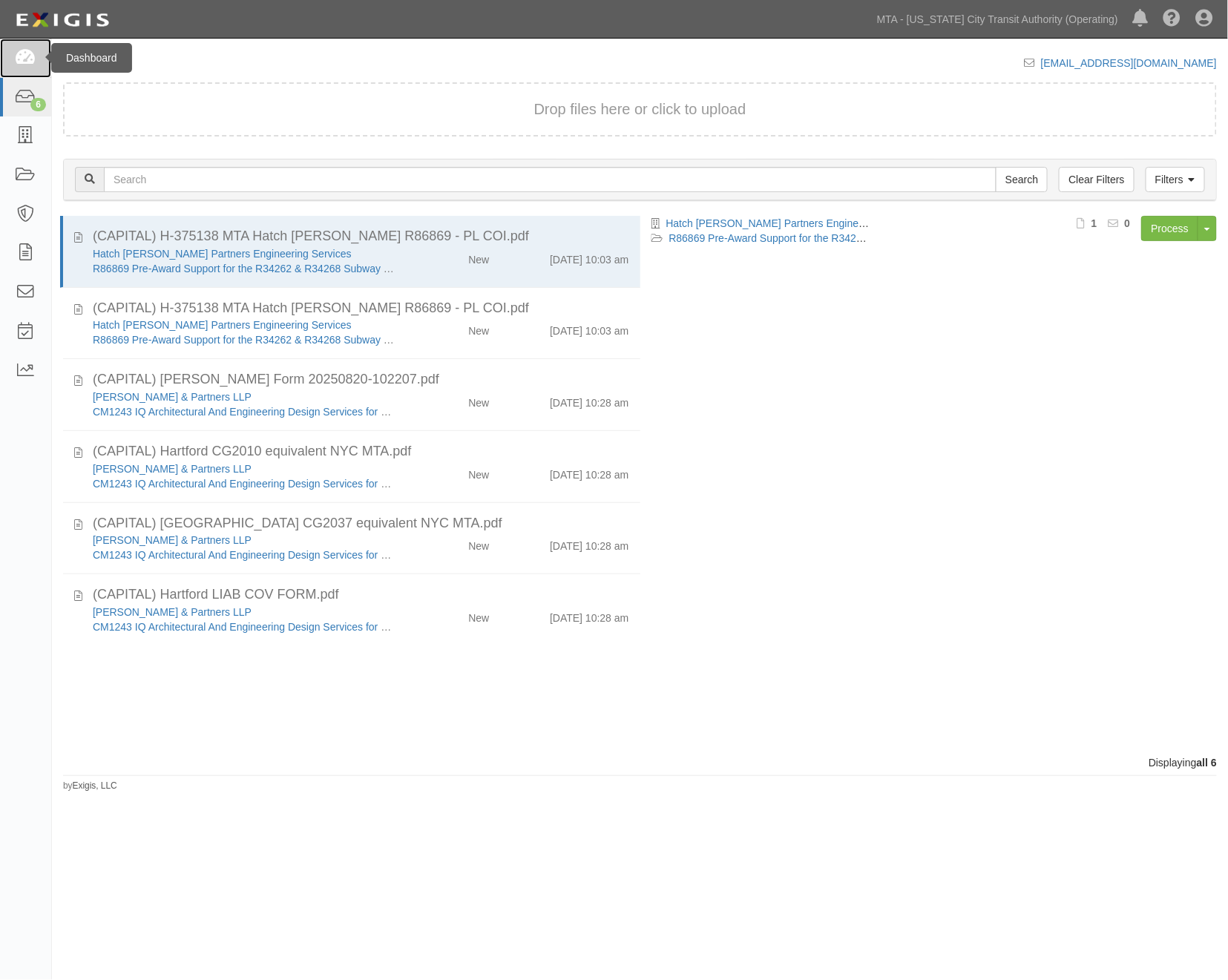
click at [18, 58] on icon at bounding box center [25, 58] width 21 height 17
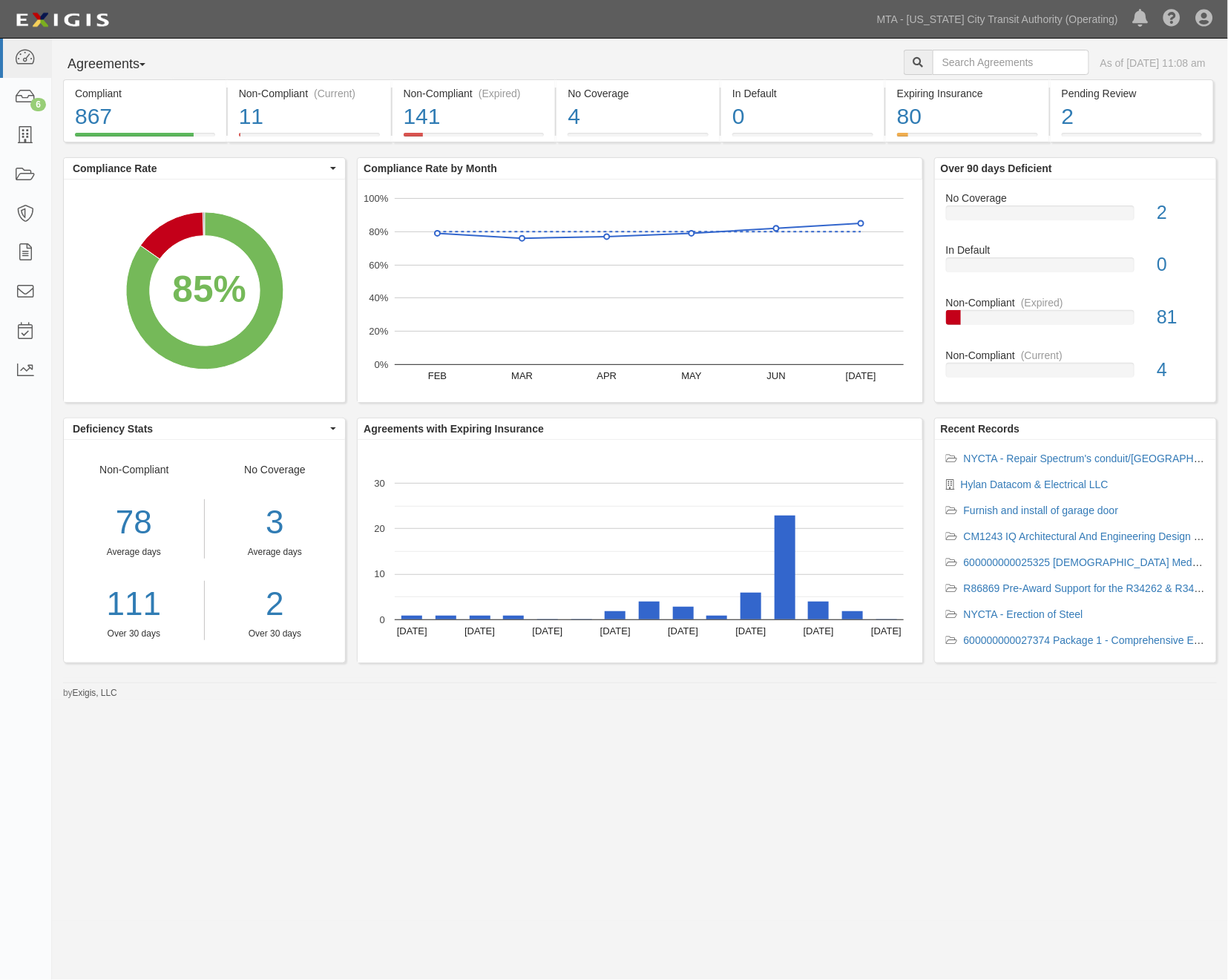
drag, startPoint x: 378, startPoint y: 910, endPoint x: 401, endPoint y: 885, distance: 34.0
click at [382, 911] on div "Agreements Parties Agreements Coverages As of Aug 20, 2025 11:08 am Compliant 8…" at bounding box center [614, 480] width 1228 height 882
paste input "71388-INS1108"
type input "71388-INS1108"
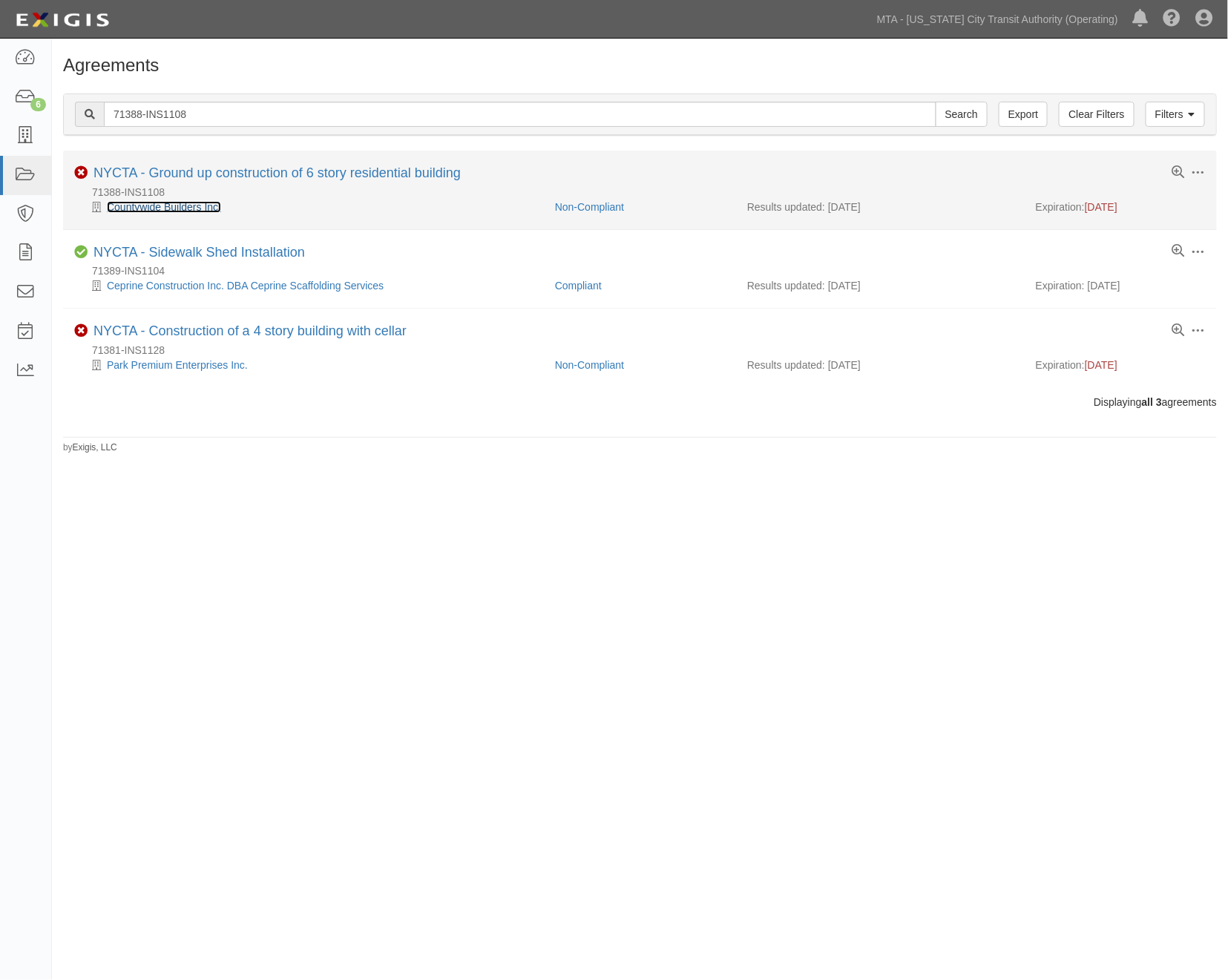
click at [167, 206] on link "Countywide Builders Inc." at bounding box center [164, 207] width 115 height 12
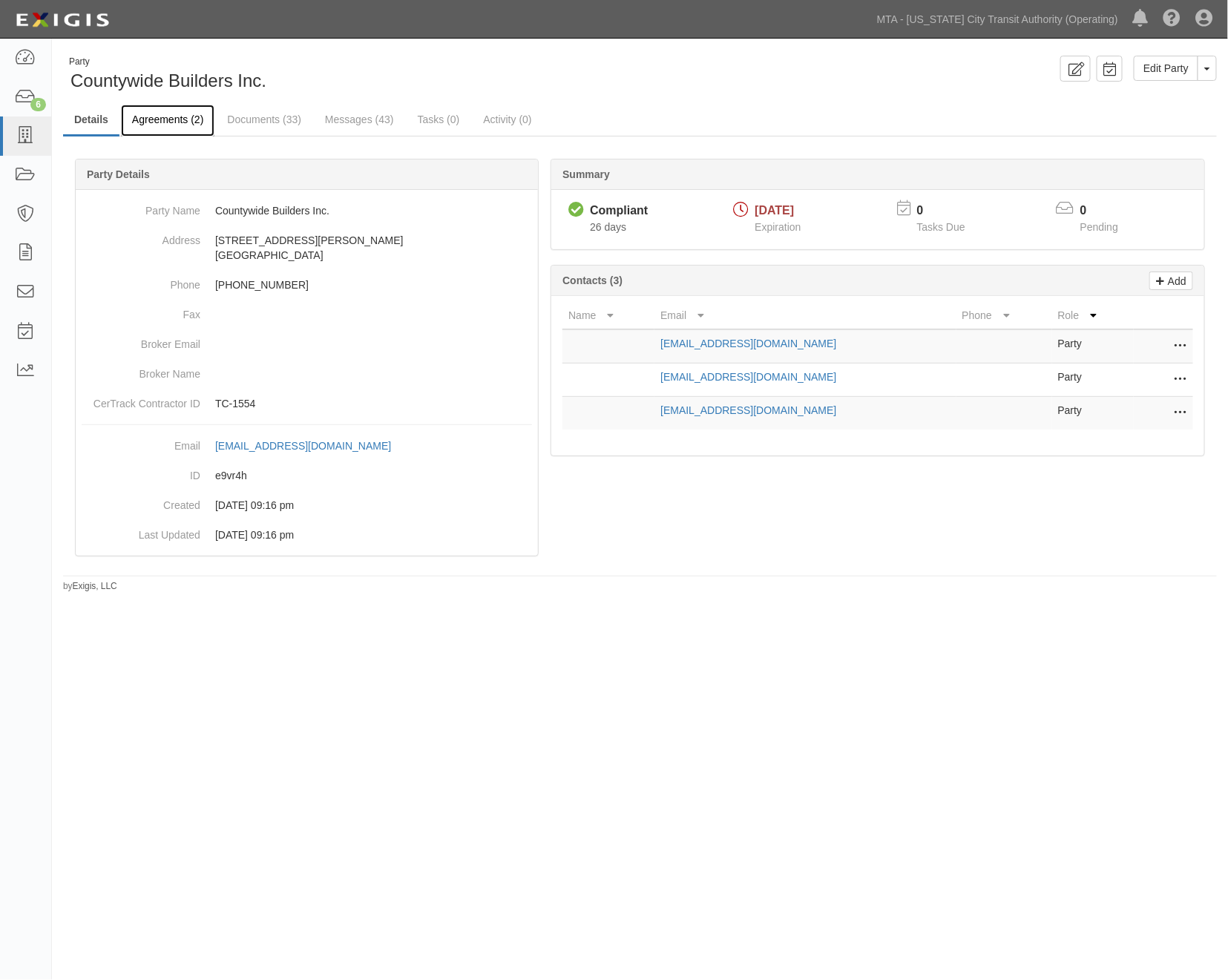
click at [178, 120] on link "Agreements (2)" at bounding box center [168, 121] width 94 height 32
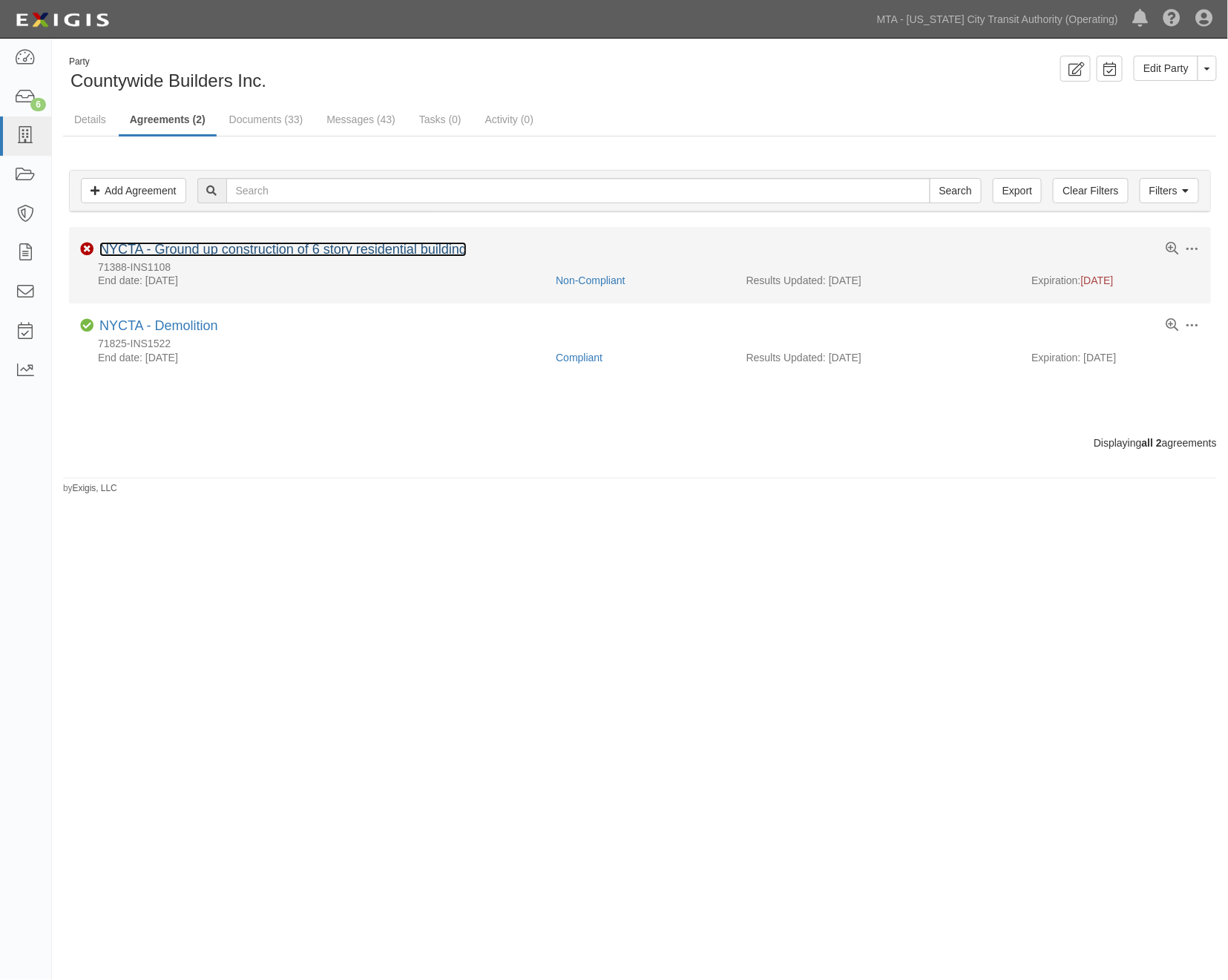
click at [204, 251] on link "NYCTA - Ground up construction of 6 story residential building" at bounding box center [283, 249] width 367 height 15
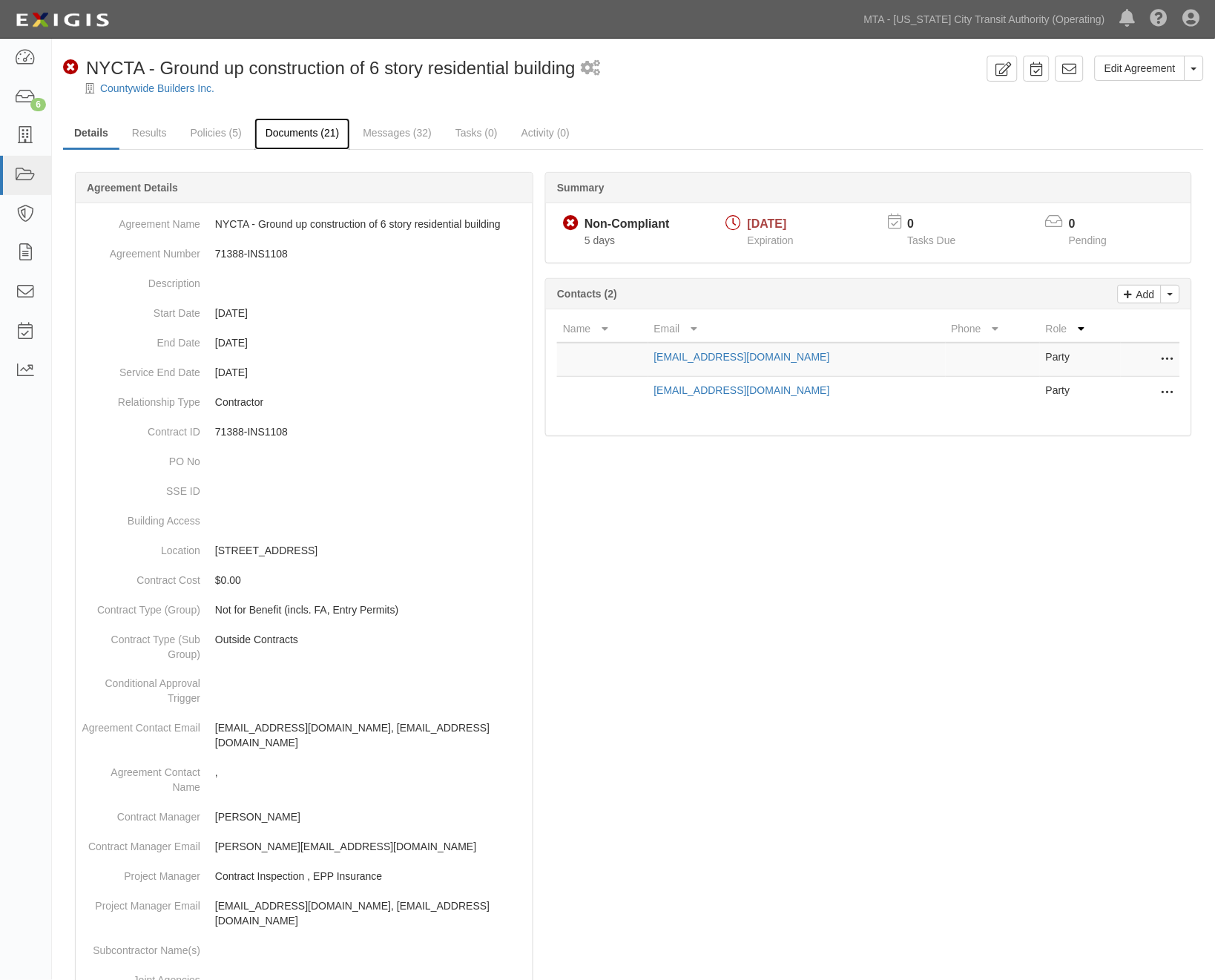
click at [321, 136] on link "Documents (21)" at bounding box center [302, 134] width 96 height 32
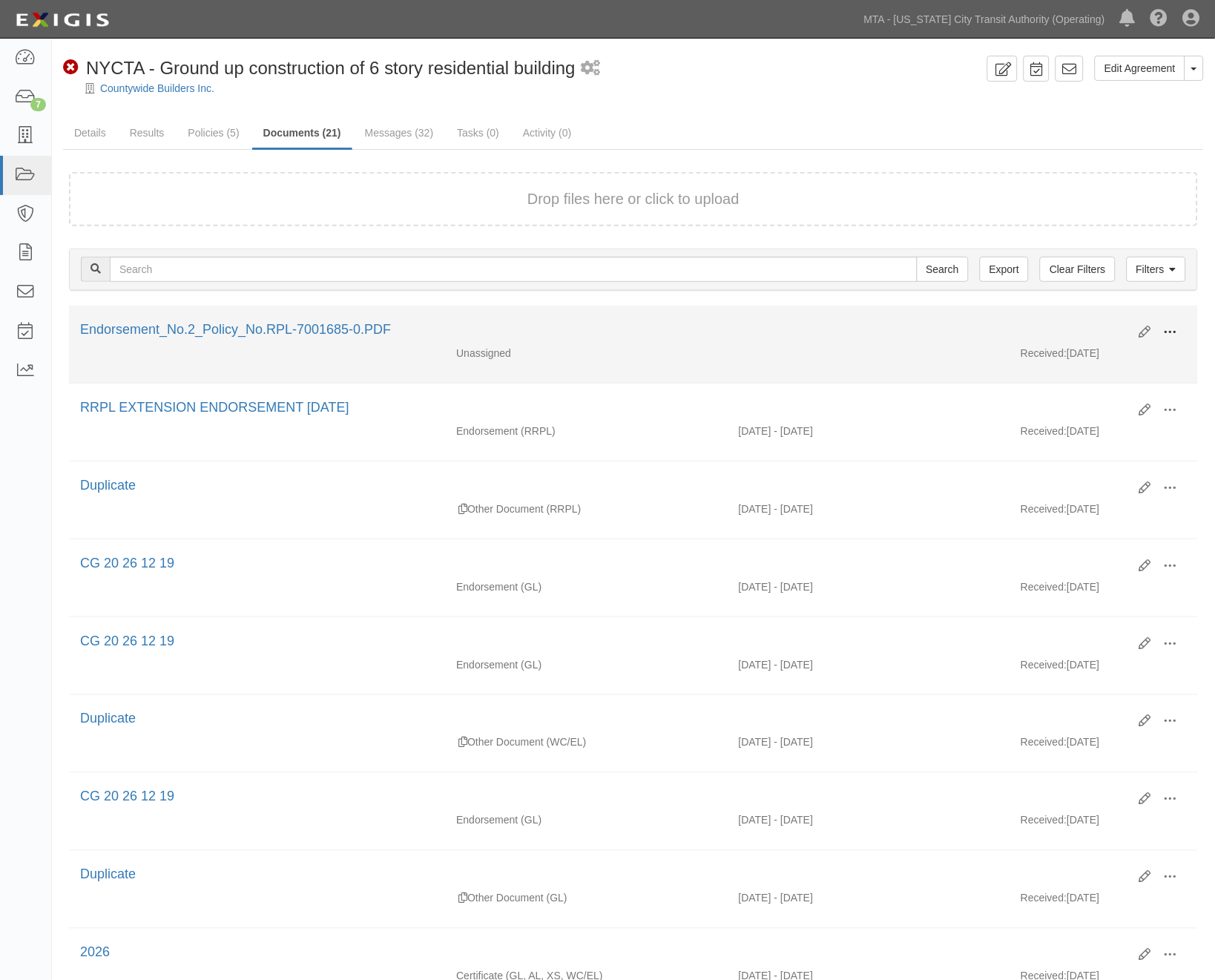
click at [1171, 330] on span at bounding box center [1171, 332] width 13 height 13
click at [1074, 324] on link "Edit" at bounding box center [1099, 326] width 117 height 27
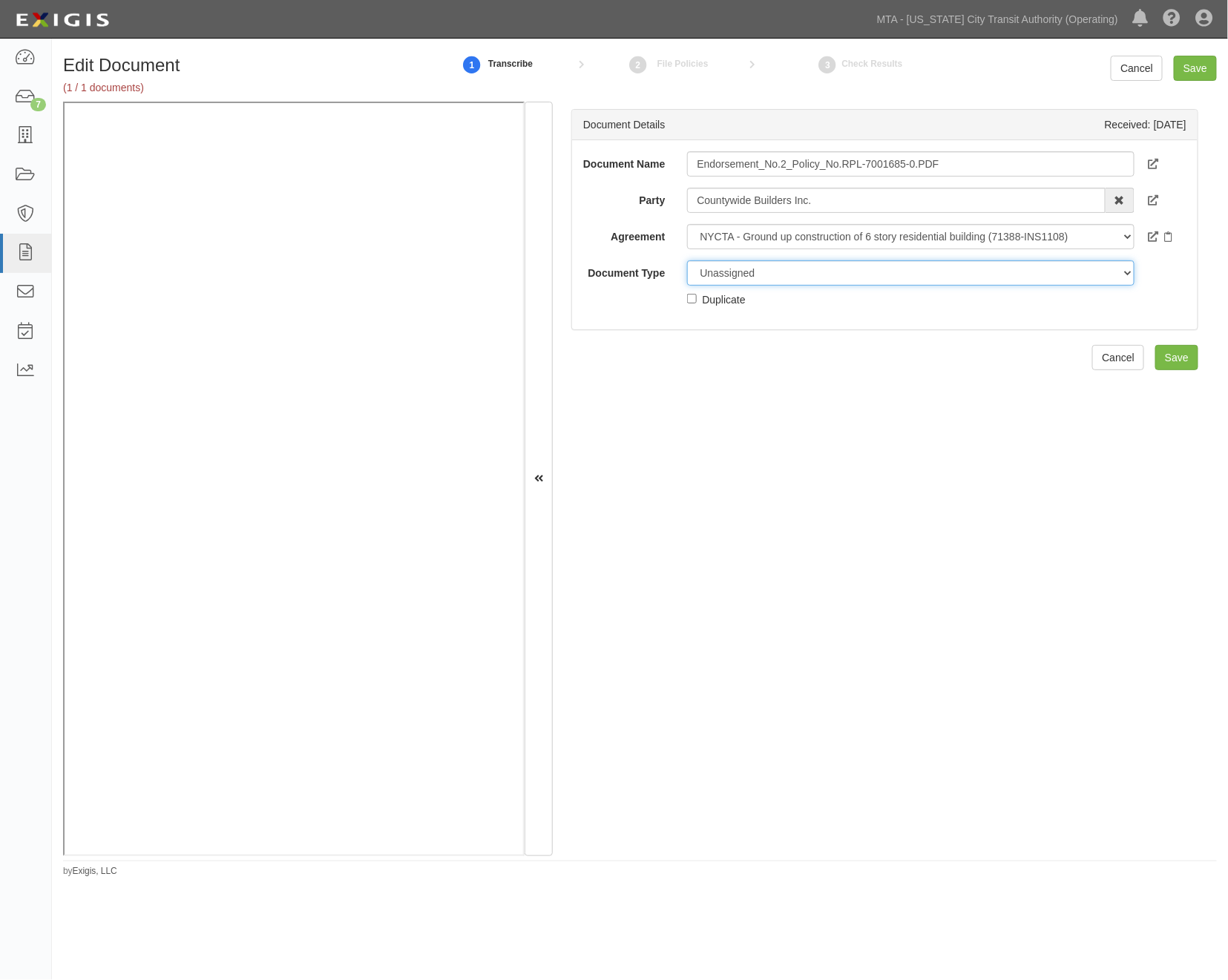
click at [711, 280] on select "Unassigned Binder Cancellation Notice Certificate Contract Endorsement Insuranc…" at bounding box center [911, 273] width 447 height 25
select select "OtherDetail"
click at [687, 269] on select "Unassigned Binder Cancellation Notice Certificate Contract Endorsement Insuranc…" at bounding box center [911, 273] width 447 height 25
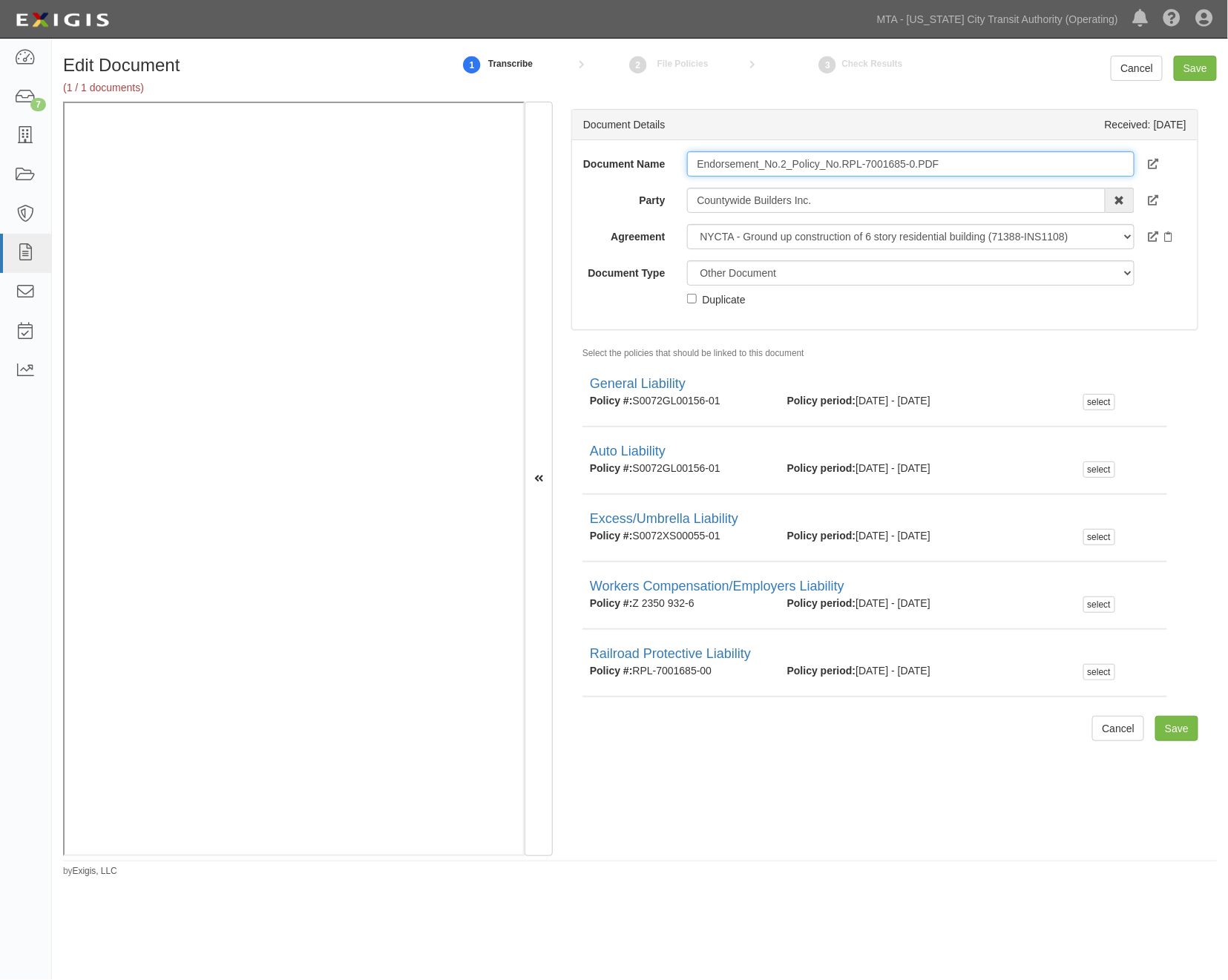
drag, startPoint x: 948, startPoint y: 159, endPoint x: 676, endPoint y: 167, distance: 272.1
click at [676, 167] on div "Endorsement_No.2_Policy_No.RPL-7001685-0.PDF" at bounding box center [911, 164] width 469 height 25
click at [755, 165] on input "Endorsement_No.2_Policy_No.RPL-7001685-0.PDF" at bounding box center [911, 164] width 447 height 25
drag, startPoint x: 755, startPoint y: 160, endPoint x: 990, endPoint y: 162, distance: 235.0
click at [990, 162] on input "Endorsement_No.2_Policy_No.RPL-7001685-0.PDF" at bounding box center [911, 164] width 447 height 25
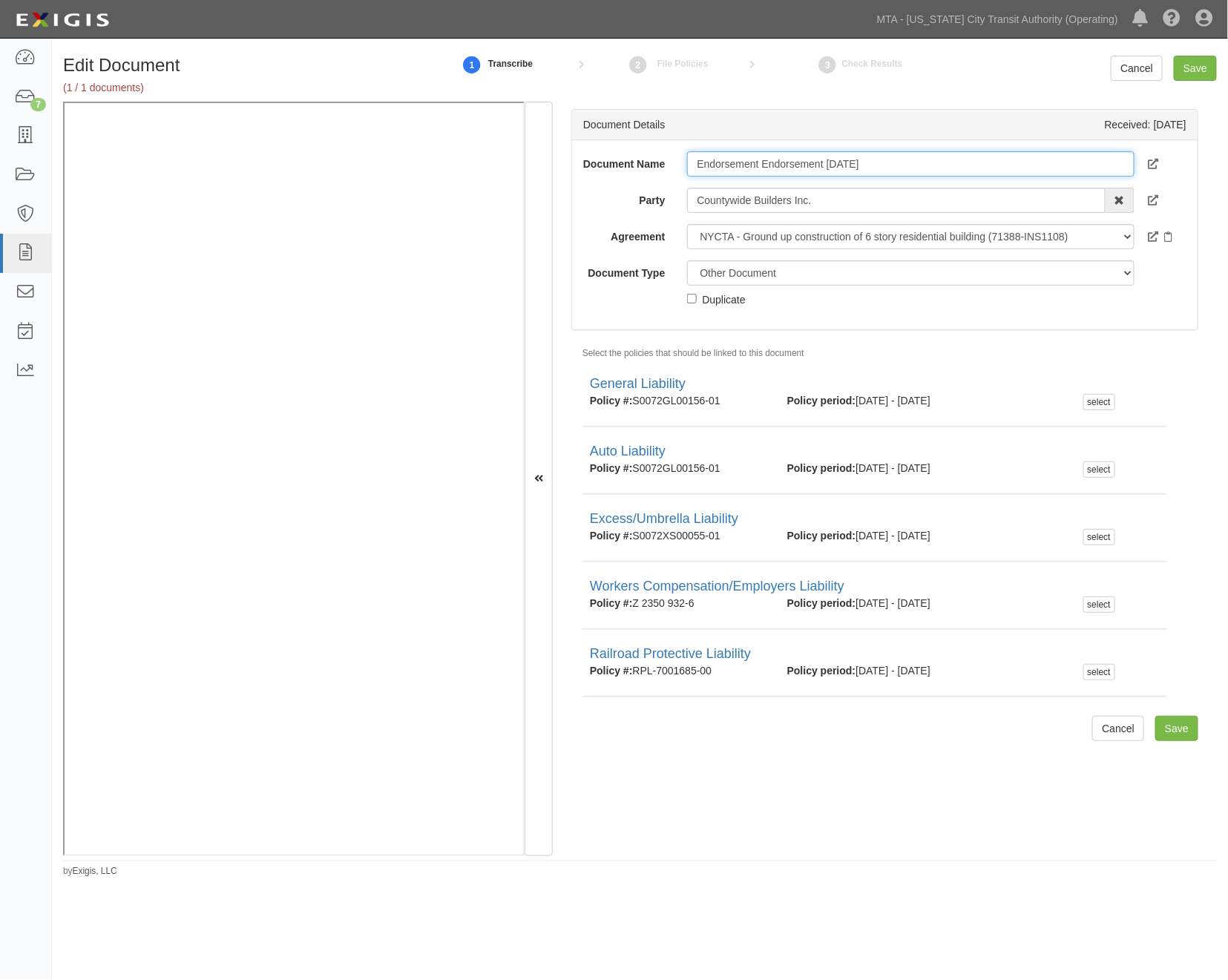
type input "Endorsement Endorsement [DATE]"
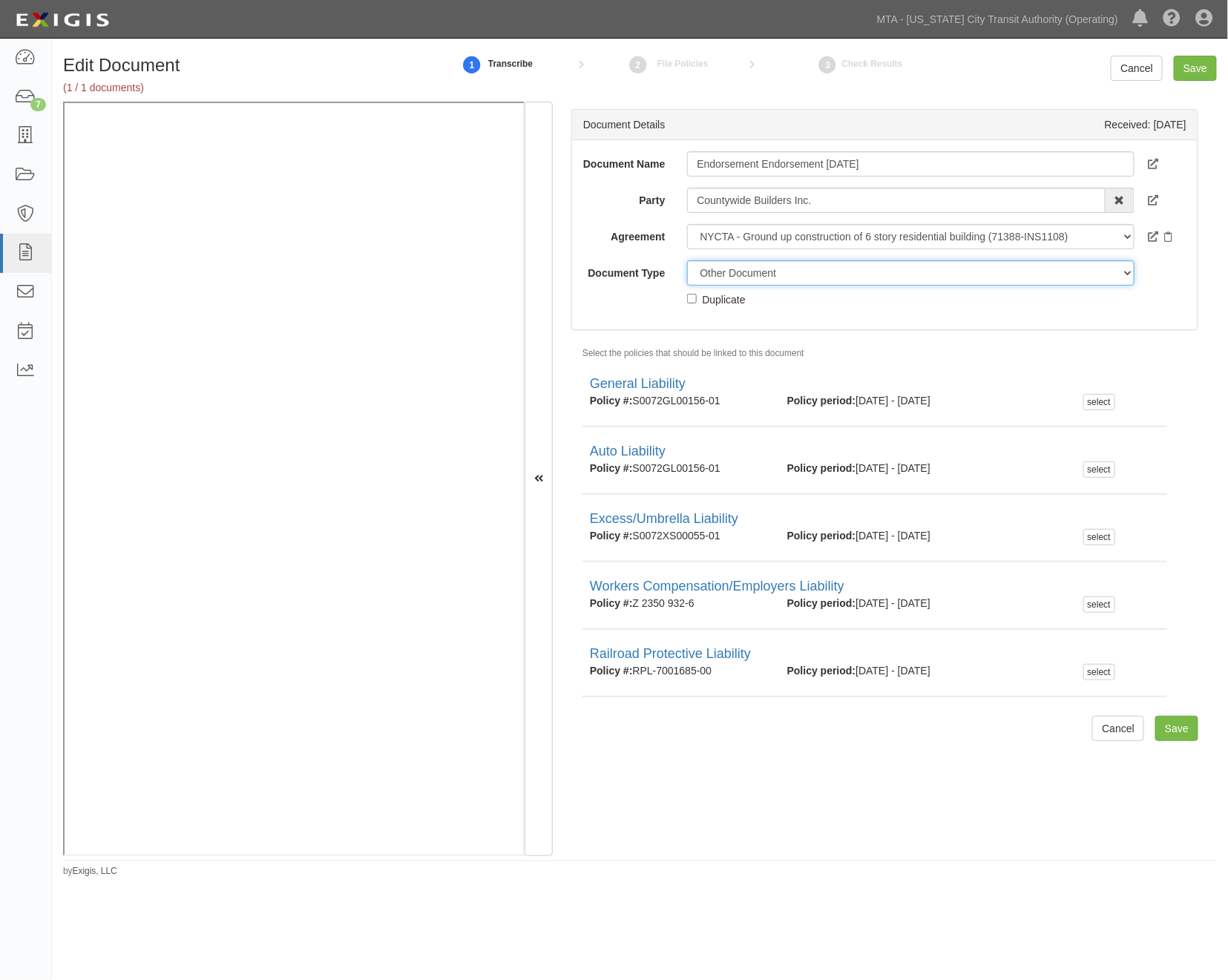
click at [755, 278] on select "Unassigned Binder Cancellation Notice Certificate Contract Endorsement Insuranc…" at bounding box center [911, 273] width 447 height 25
select select "EndorsementDetail"
click at [687, 269] on select "Unassigned Binder Cancellation Notice Certificate Contract Endorsement Insuranc…" at bounding box center [911, 273] width 447 height 25
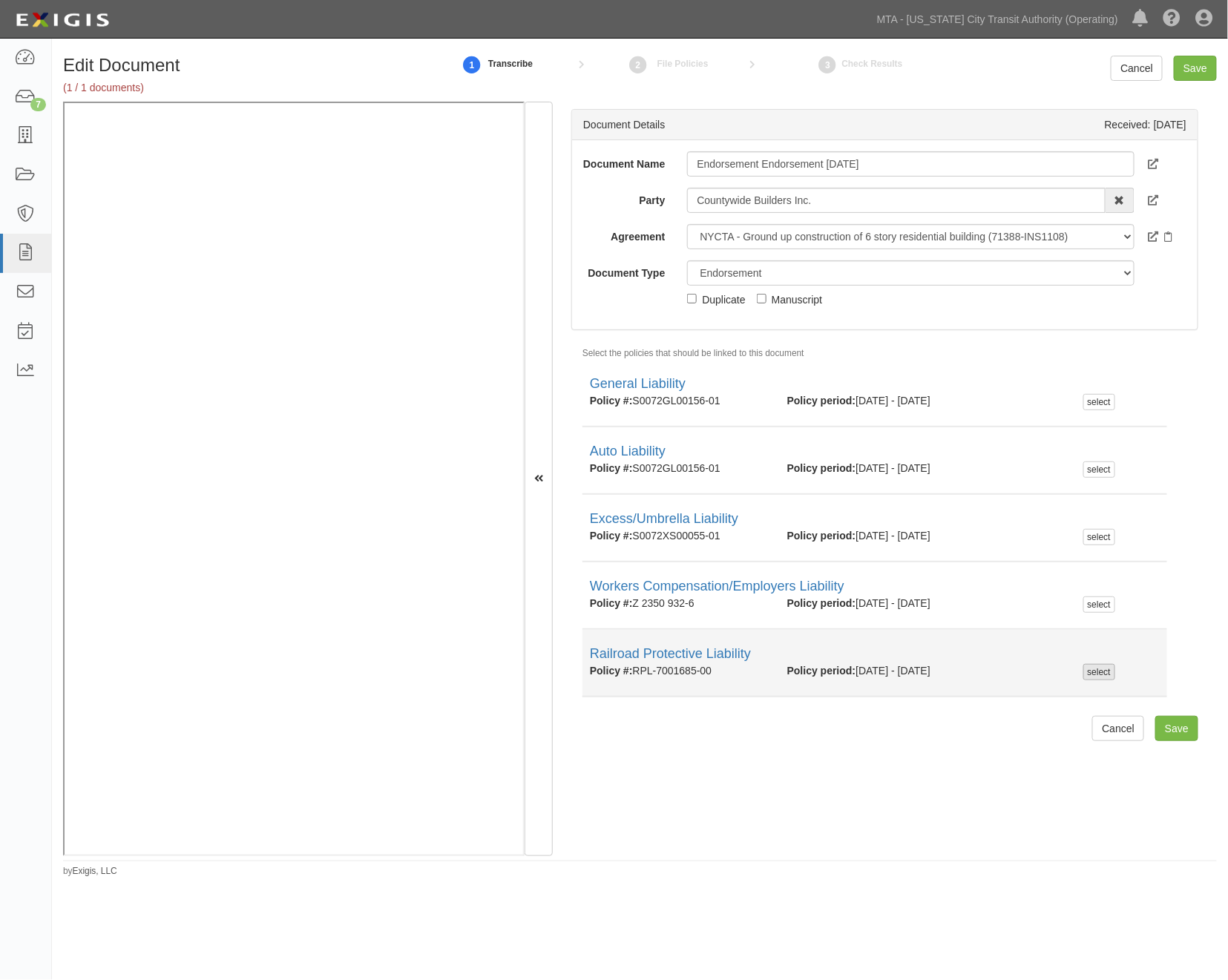
click at [1087, 676] on div "select" at bounding box center [1099, 672] width 32 height 17
checkbox input "true"
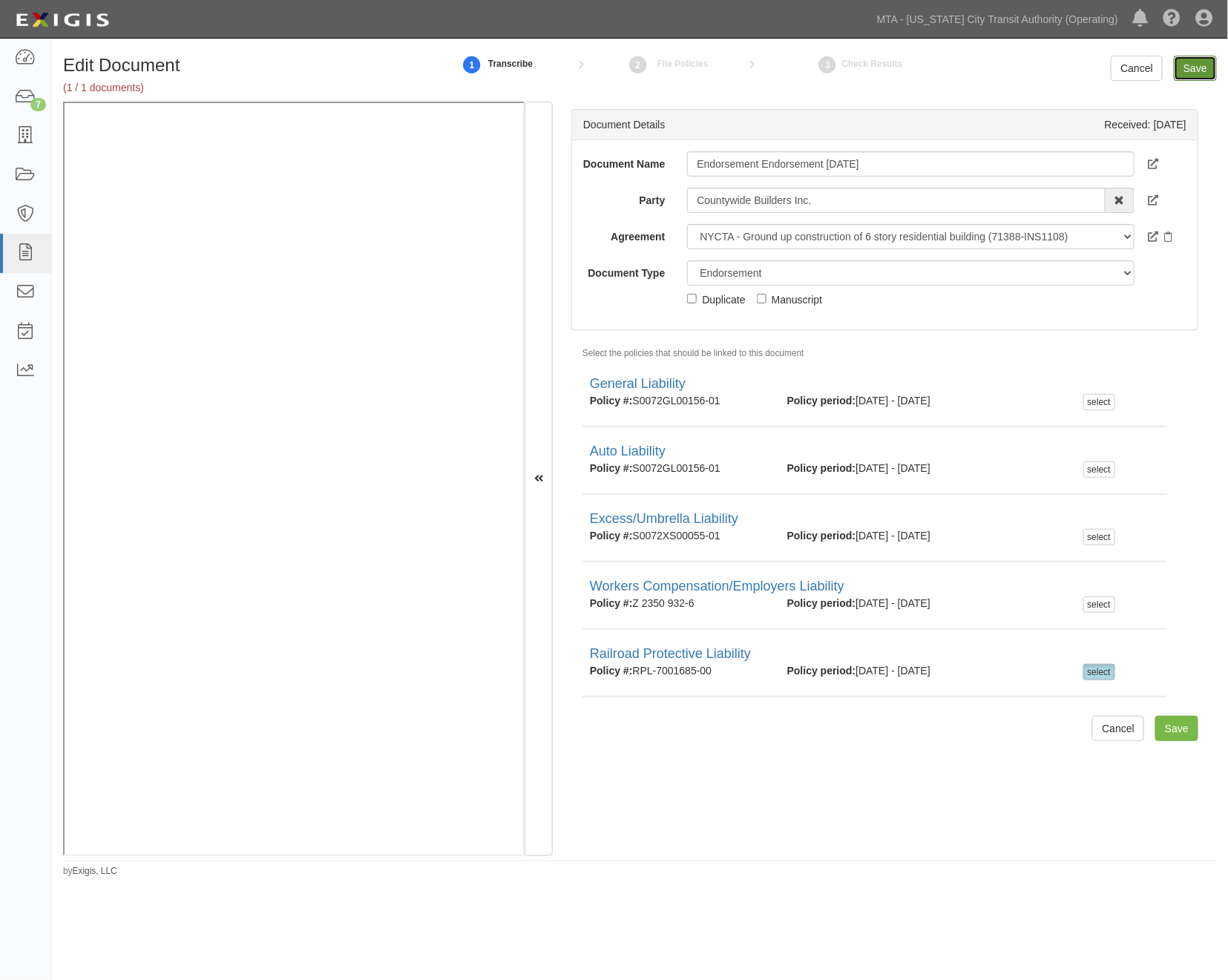
click at [1192, 73] on input "Save" at bounding box center [1195, 68] width 43 height 25
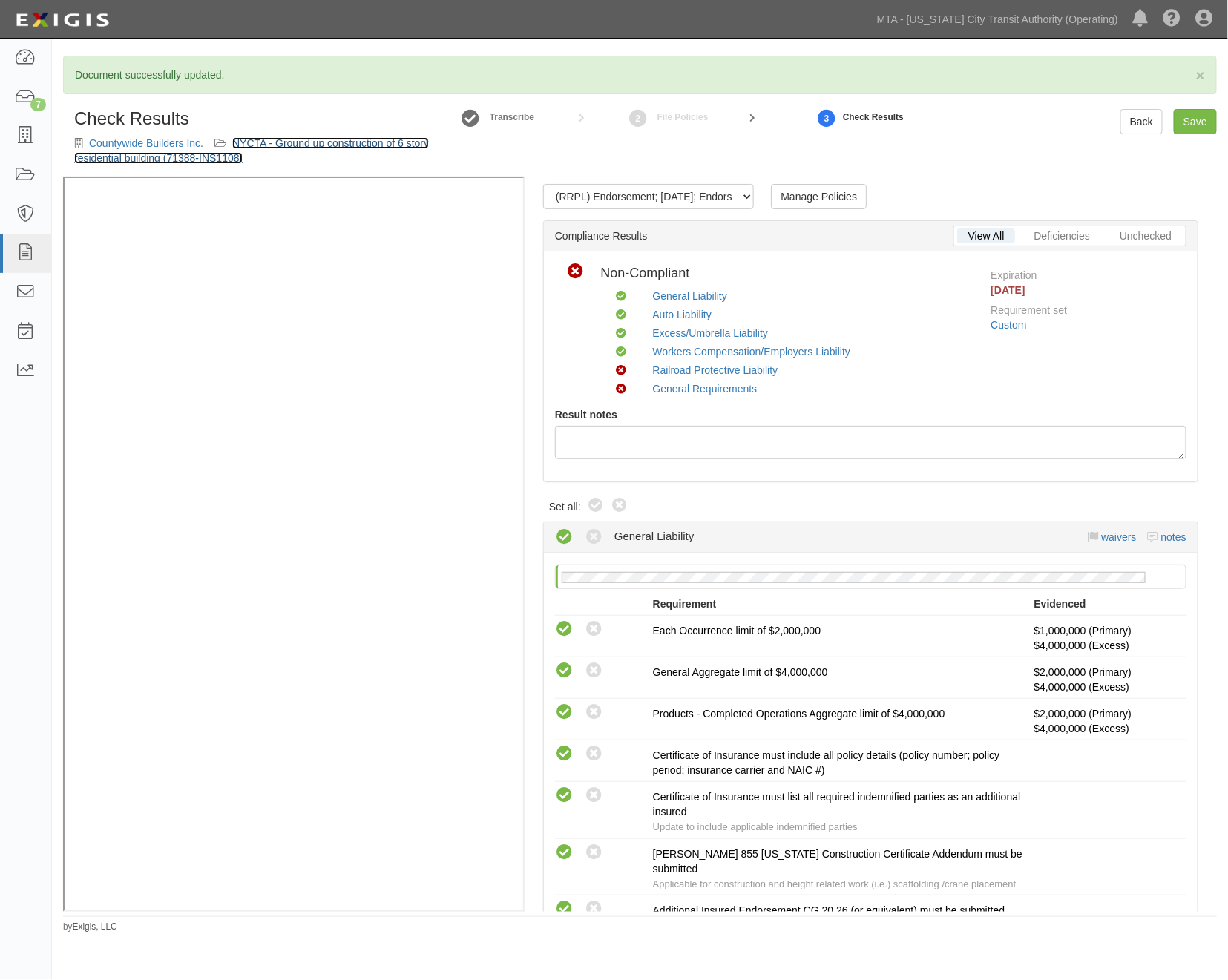
click at [342, 137] on link "NYCTA - Ground up construction of 6 story residential building (71388-INS1108)" at bounding box center [252, 151] width 355 height 27
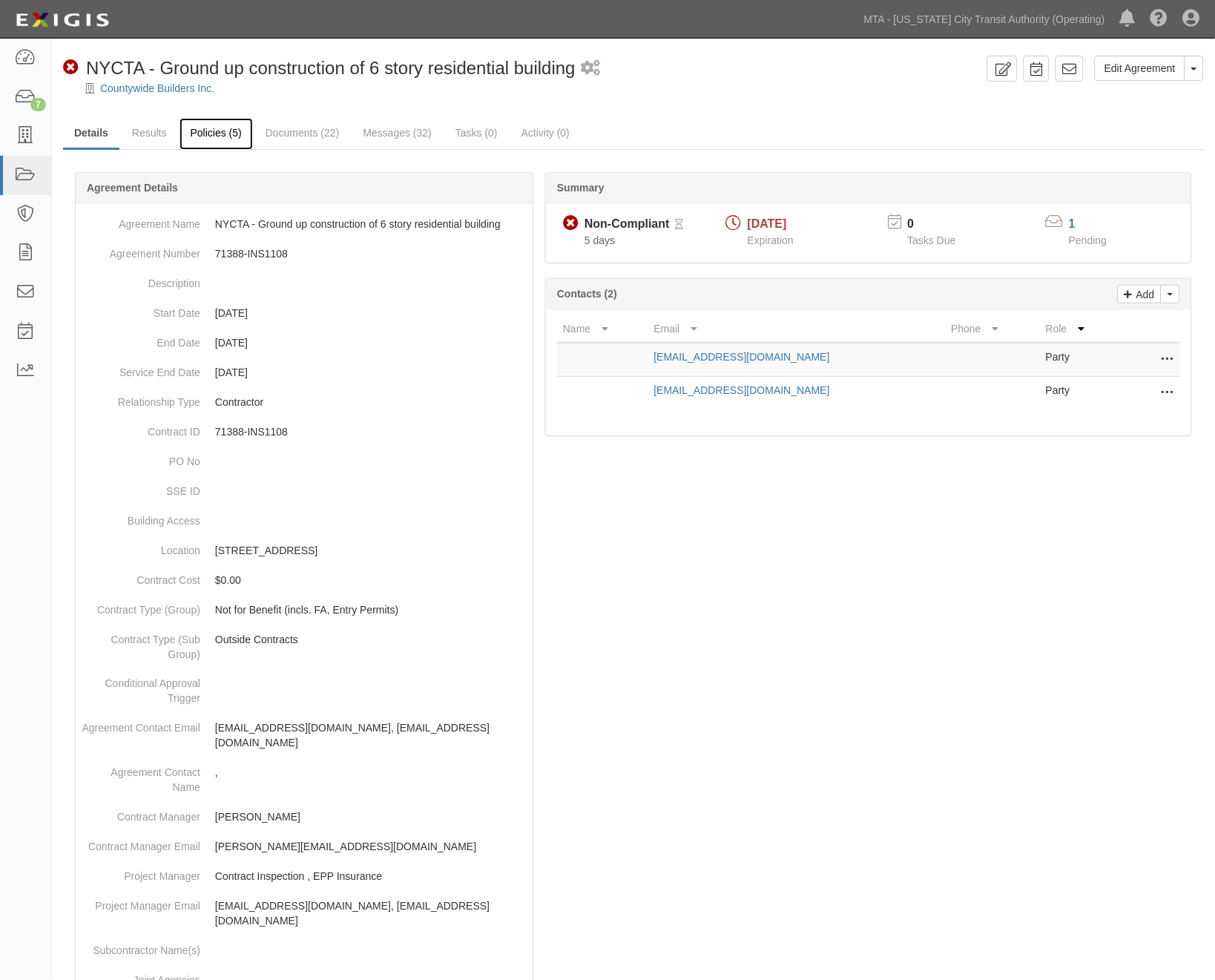
click at [219, 127] on link "Policies (5)" at bounding box center [217, 134] width 74 height 32
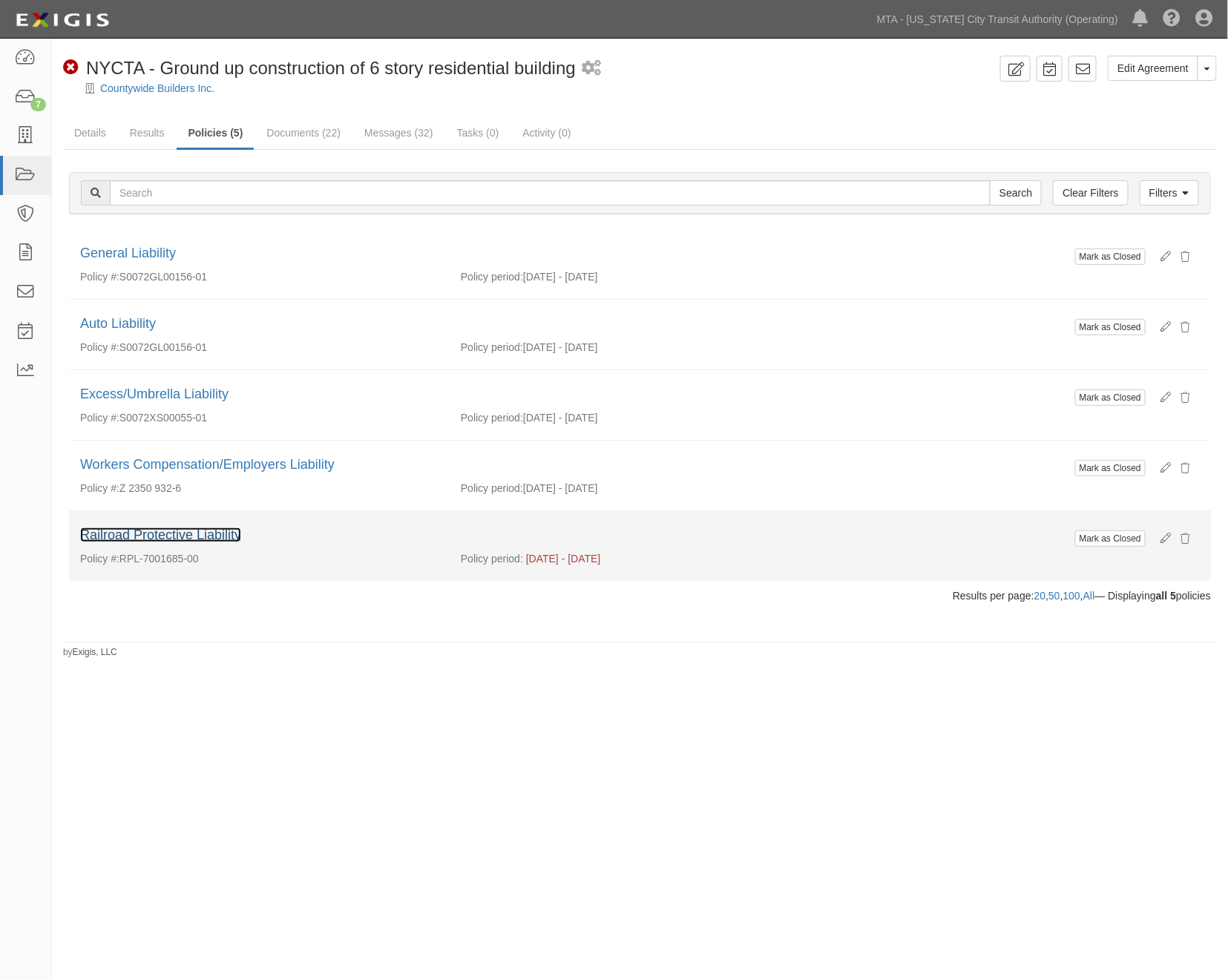
click at [136, 533] on link "Railroad Protective Liability" at bounding box center [161, 535] width 161 height 15
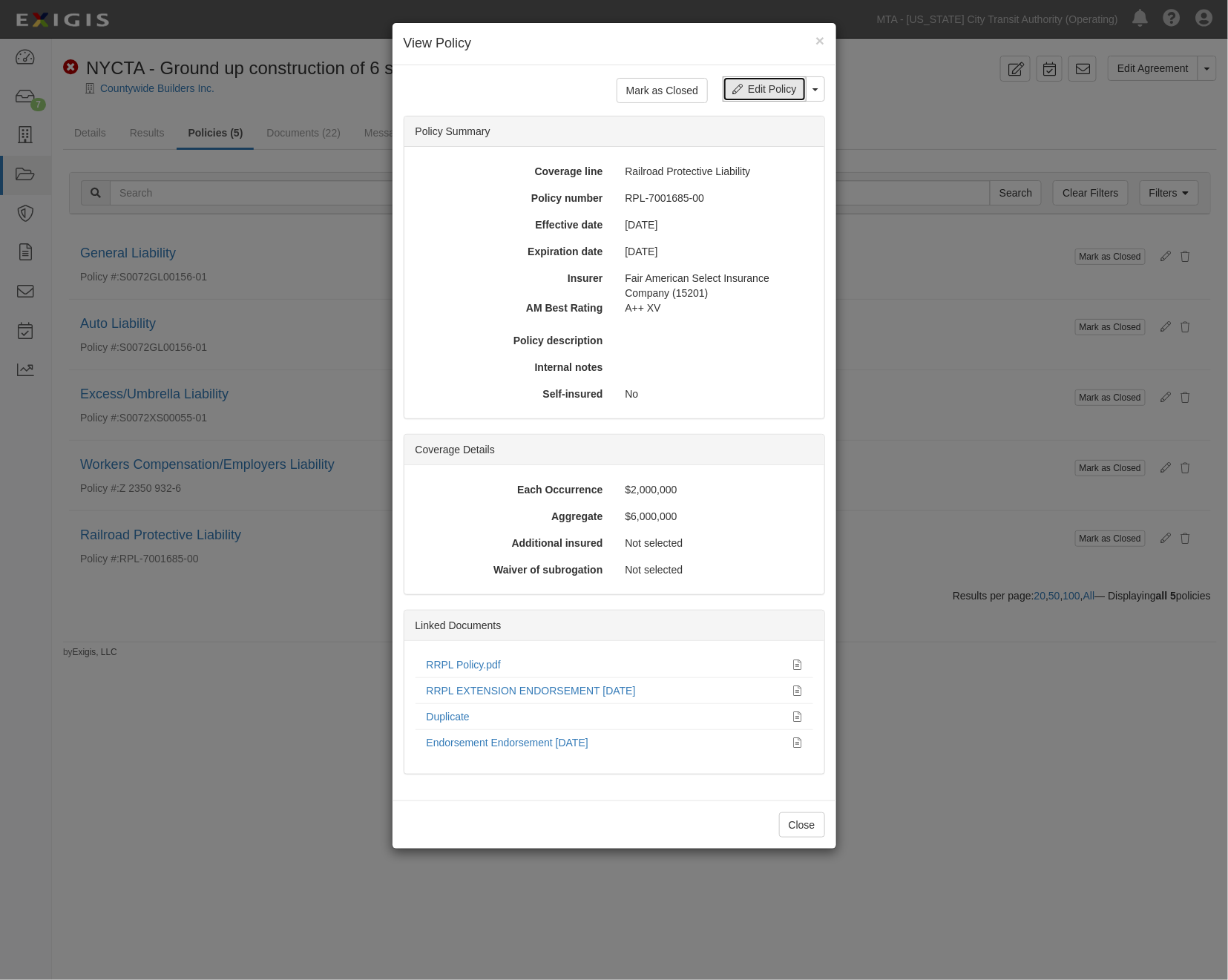
click at [762, 83] on link "Edit Policy" at bounding box center [763, 89] width 83 height 25
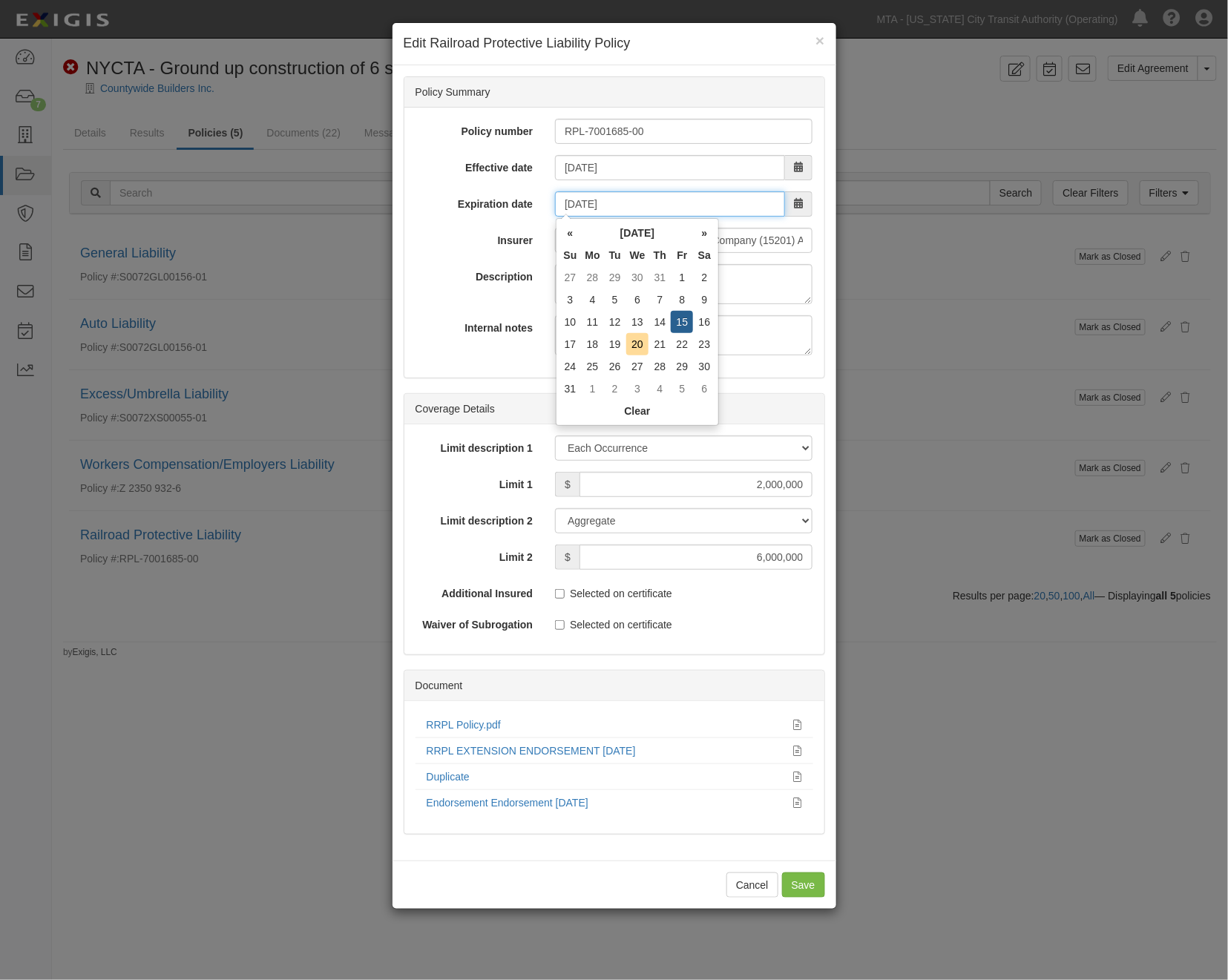
drag, startPoint x: 627, startPoint y: 205, endPoint x: 495, endPoint y: 194, distance: 132.5
click at [495, 194] on div "Expiration date [DATE]" at bounding box center [614, 204] width 420 height 25
type input "[DATE]"
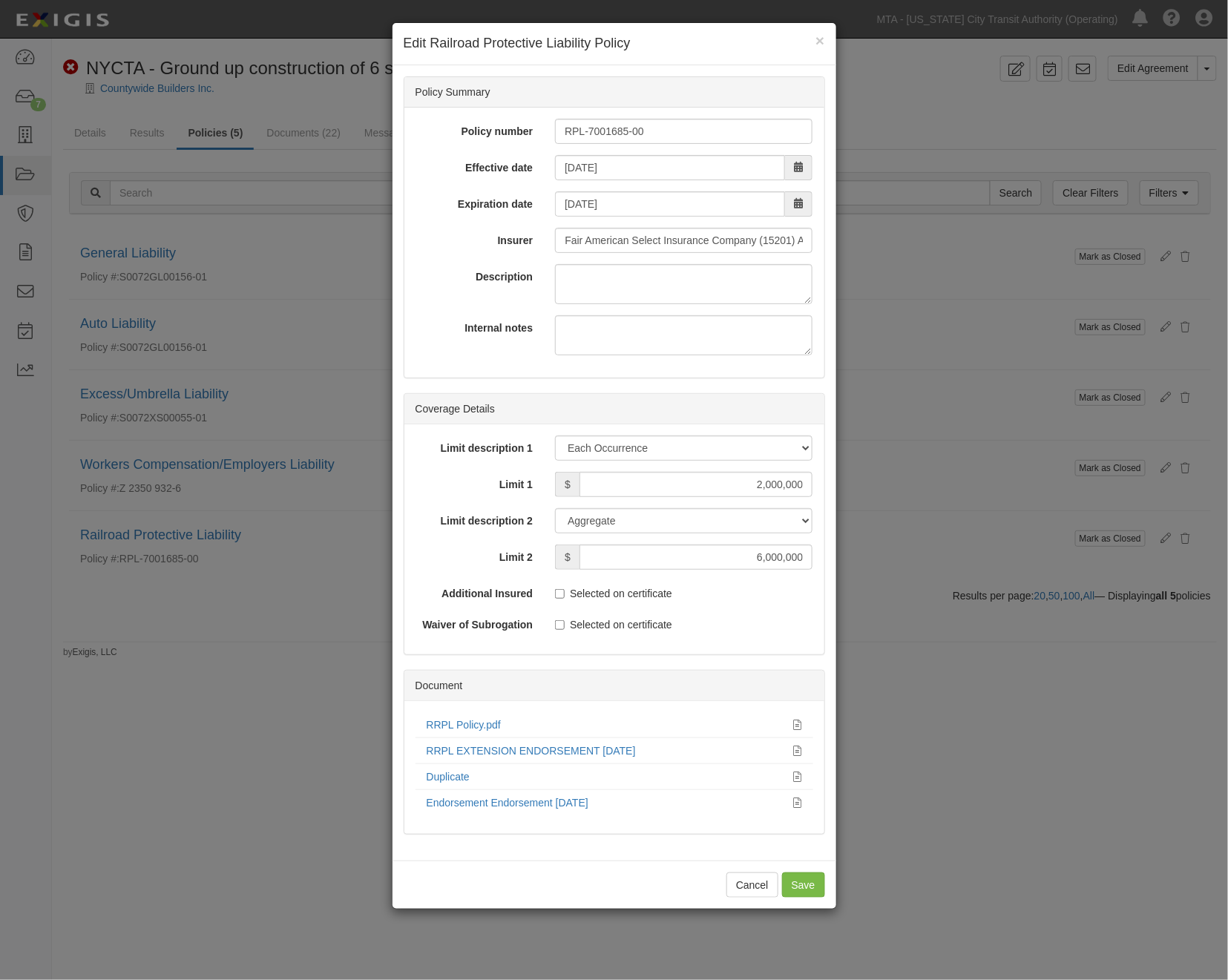
click at [455, 250] on div "Insurer Fair American Select Insurance Company (15201) A++ XV Rating" at bounding box center [614, 240] width 420 height 25
click at [801, 885] on input "Save" at bounding box center [803, 885] width 43 height 25
type input "2000000"
type input "6000000"
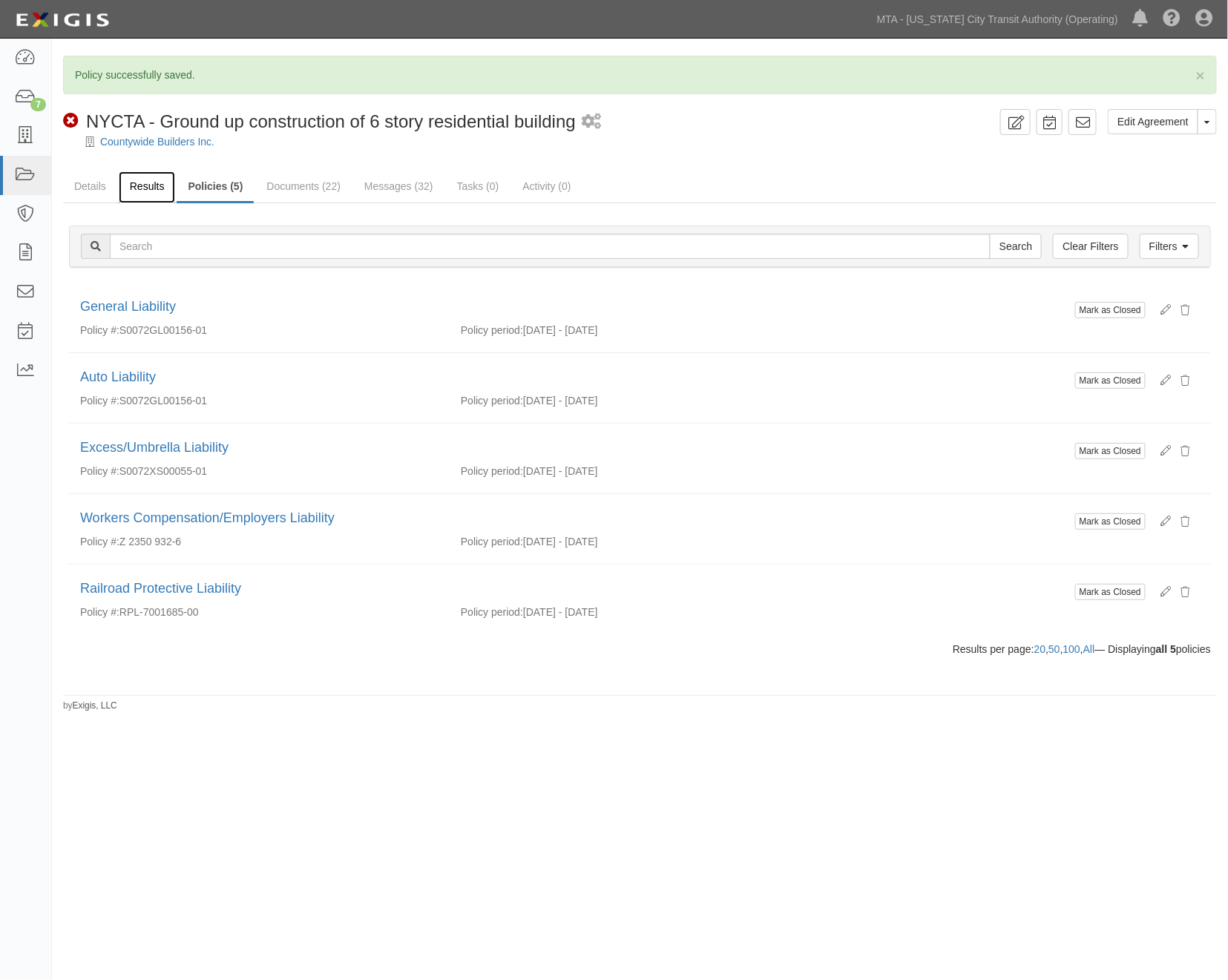
click at [143, 179] on link "Results" at bounding box center [147, 187] width 57 height 32
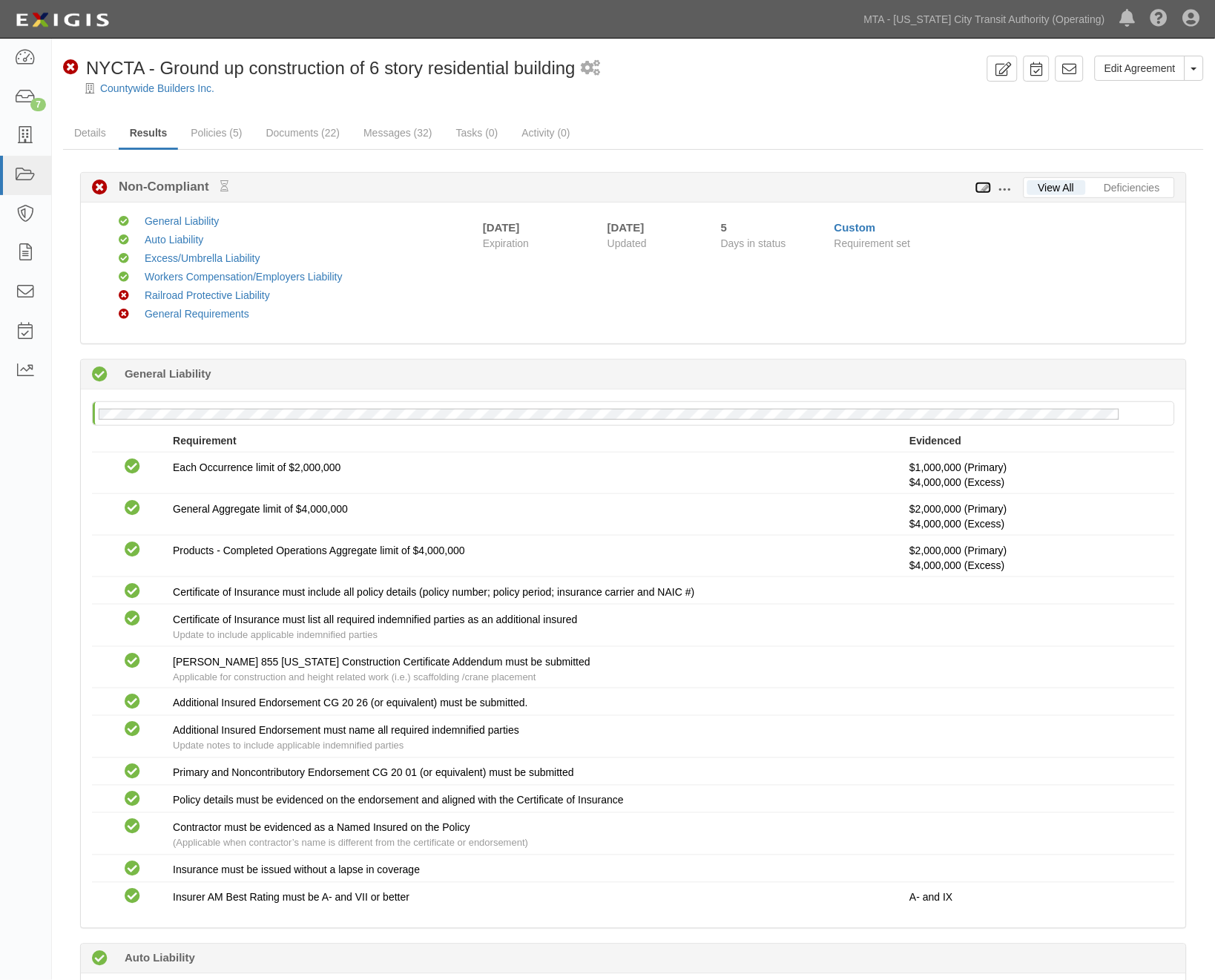
click at [984, 187] on icon at bounding box center [984, 188] width 17 height 10
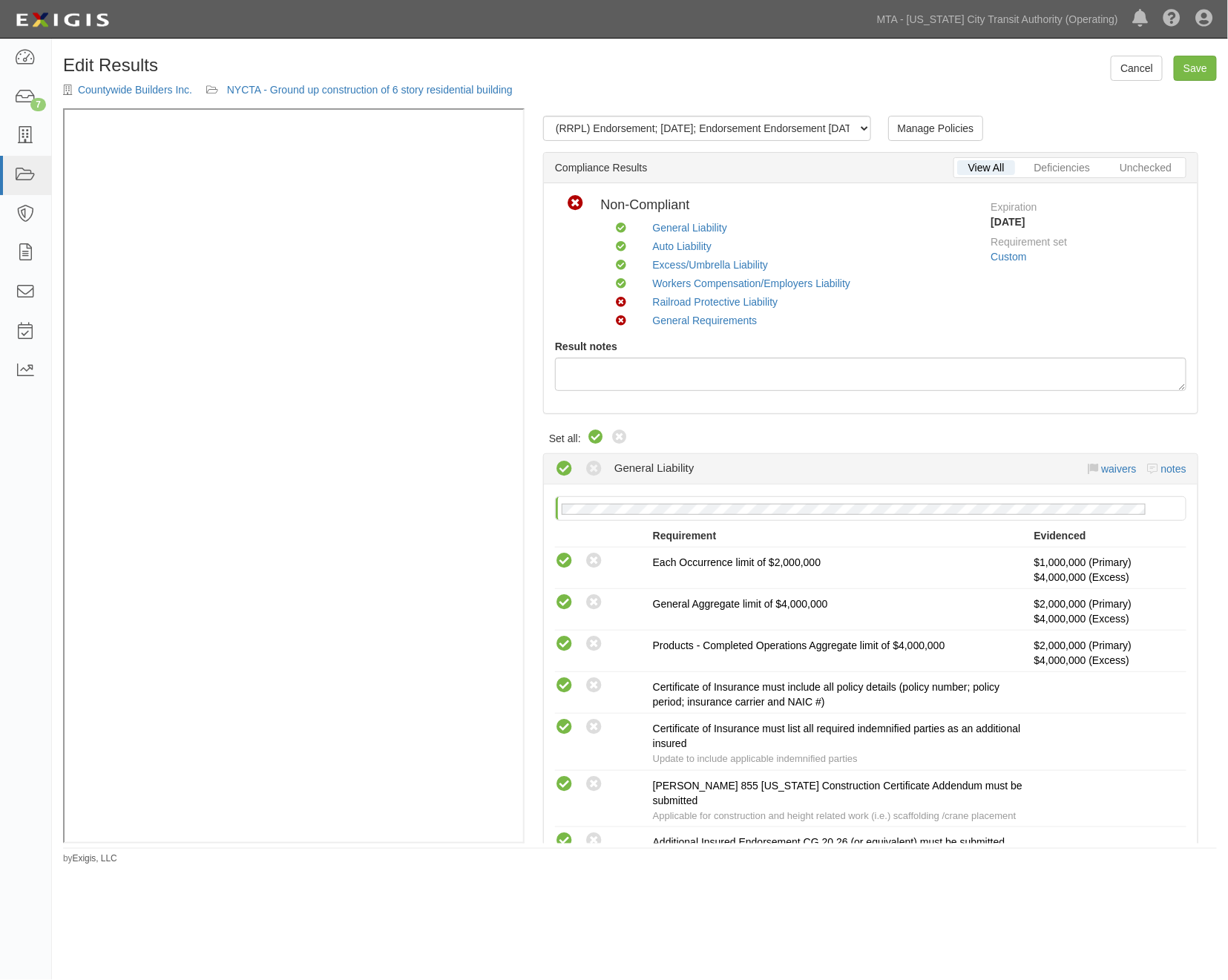
click at [593, 435] on icon at bounding box center [595, 437] width 18 height 18
radio input "true"
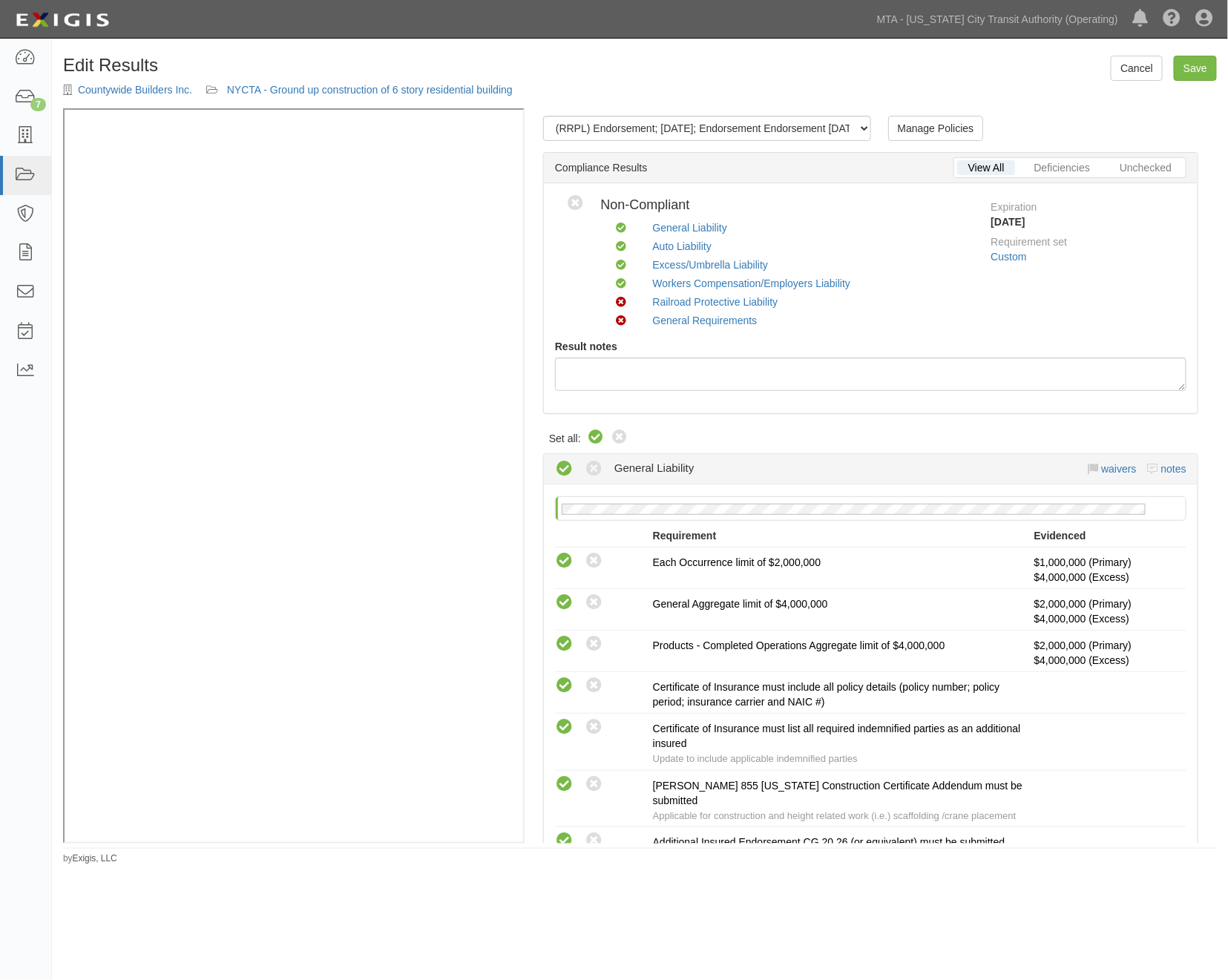
radio input "true"
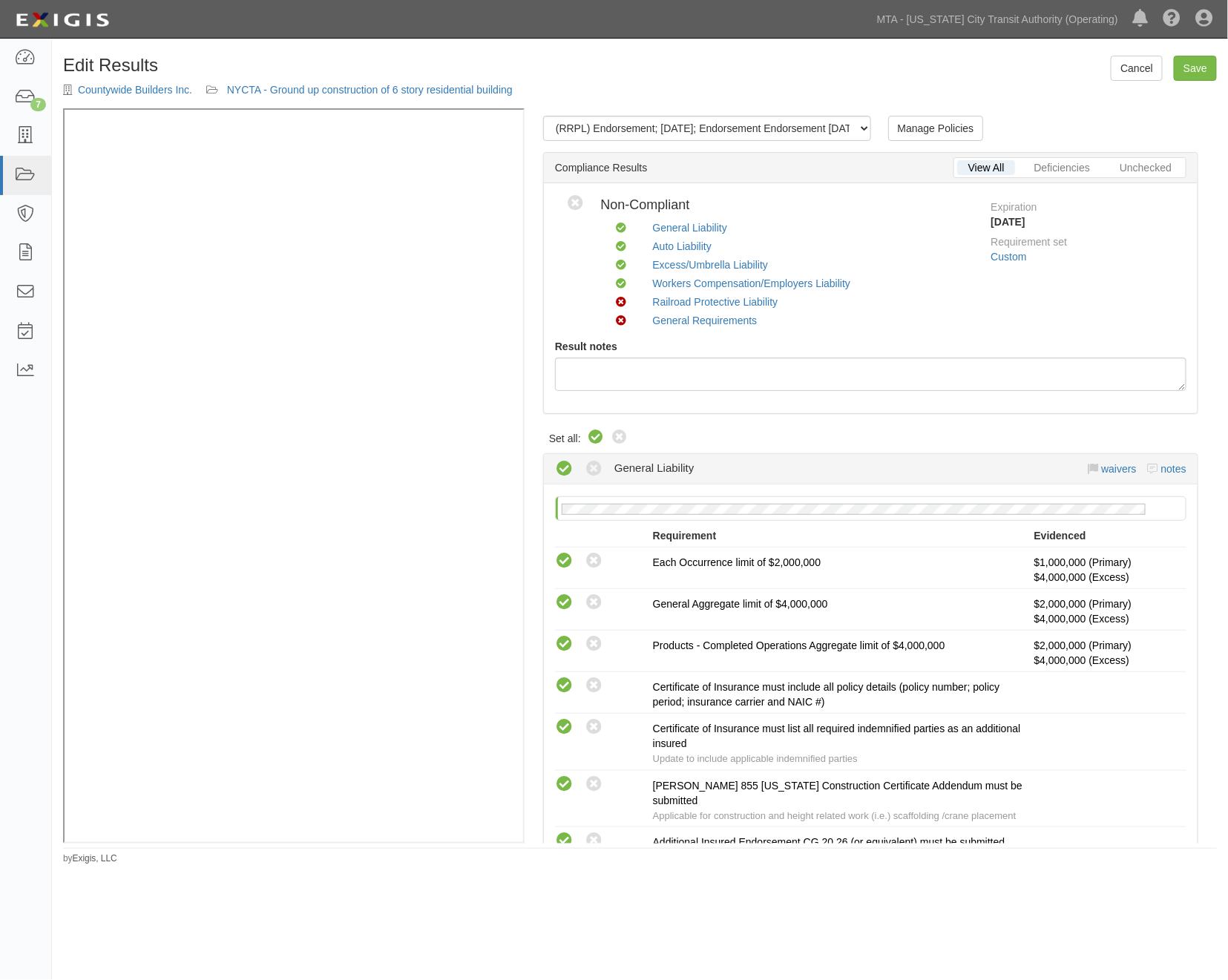
radio input "true"
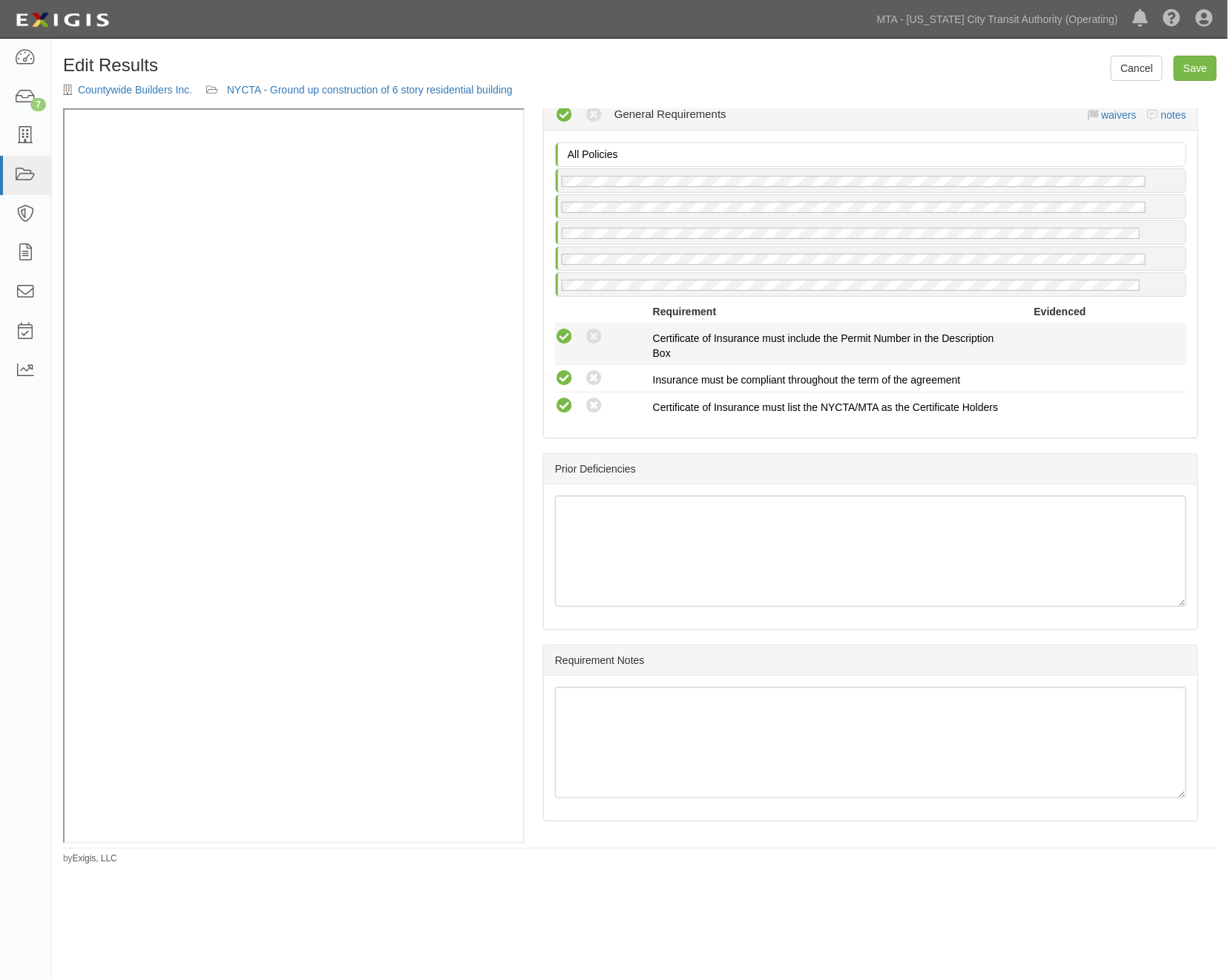
scroll to position [2527, 0]
click at [1197, 69] on link "Save" at bounding box center [1195, 68] width 43 height 25
radio input "true"
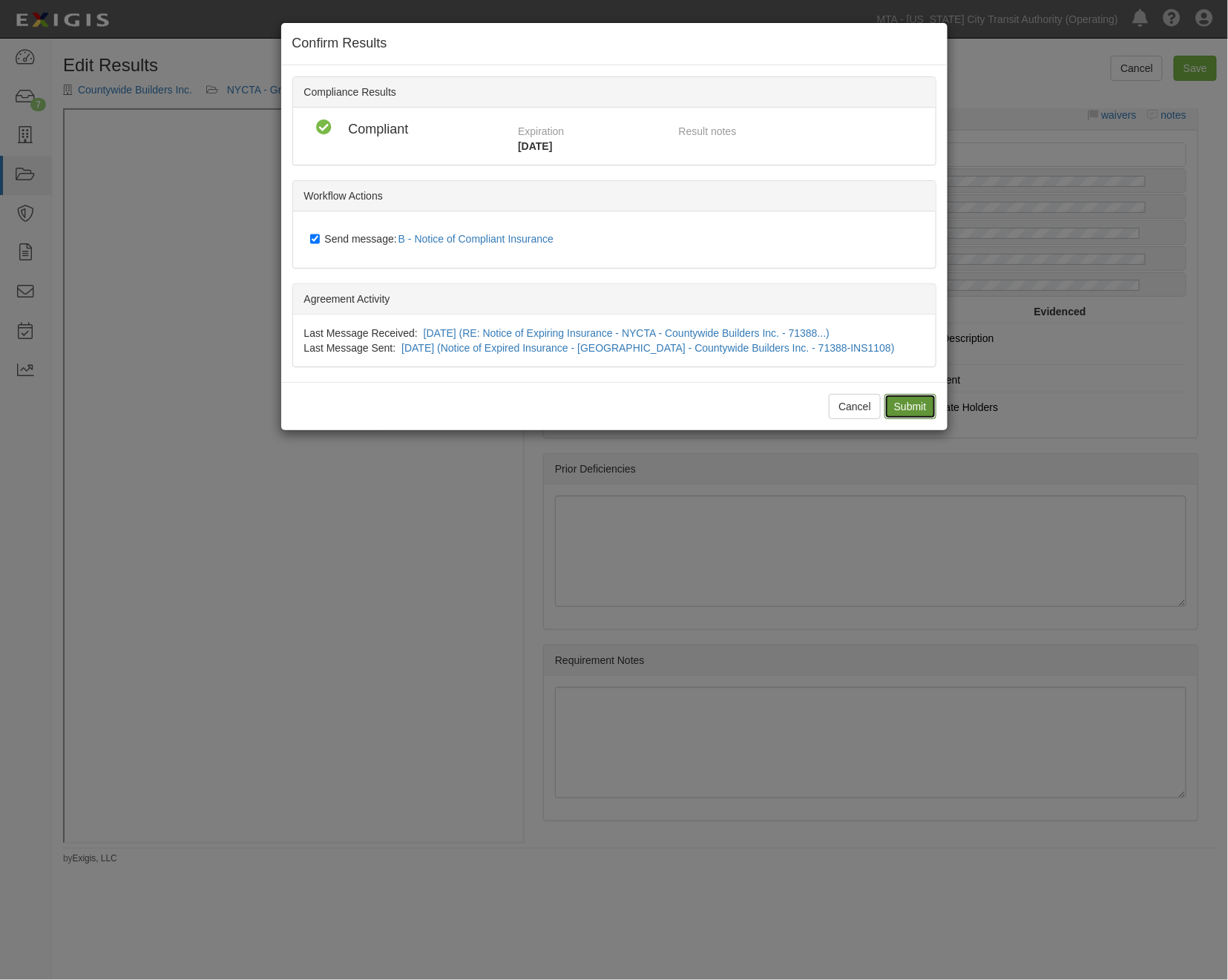
click at [907, 412] on input "Submit" at bounding box center [911, 407] width 52 height 25
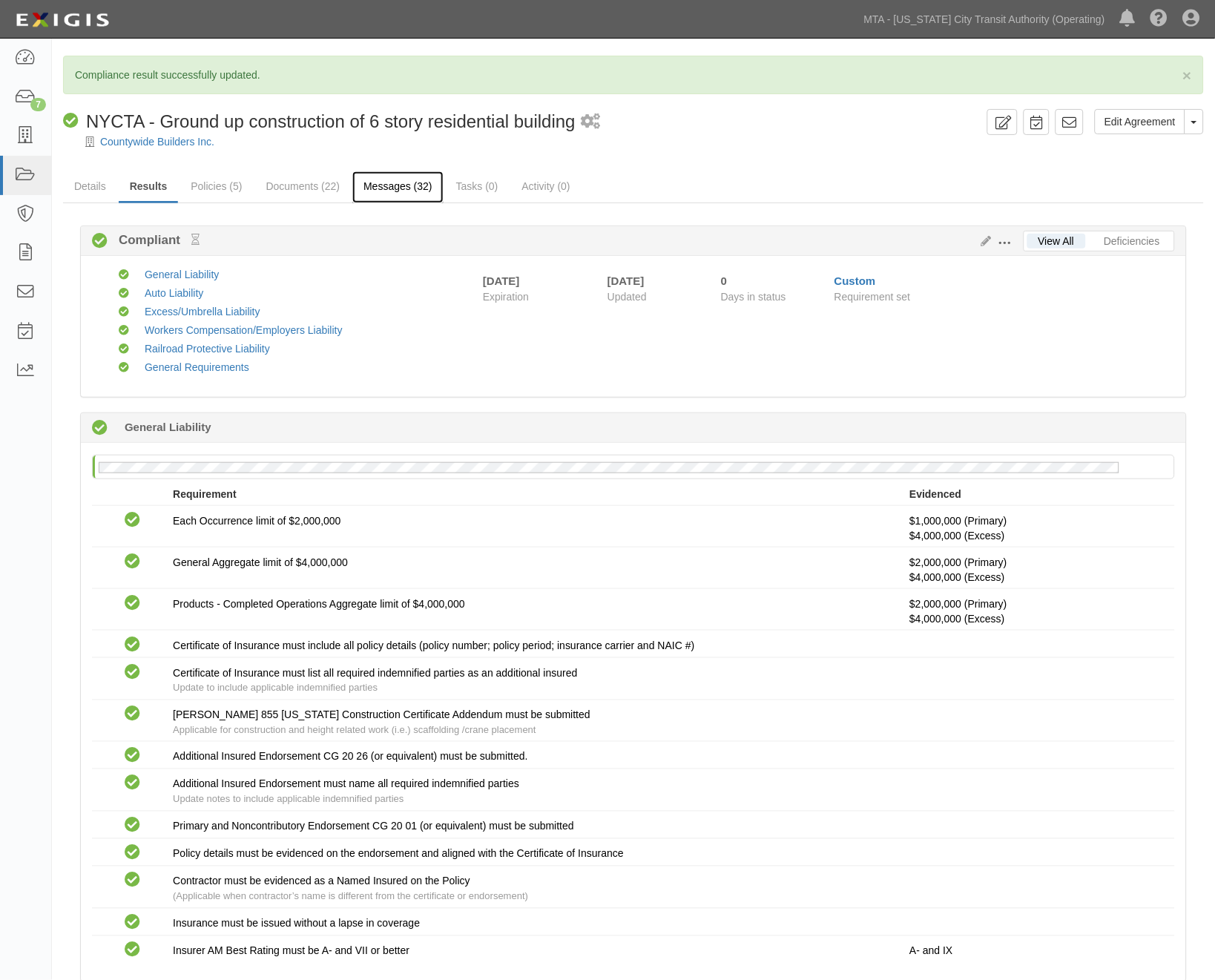
click at [394, 192] on link "Messages (32)" at bounding box center [397, 187] width 91 height 32
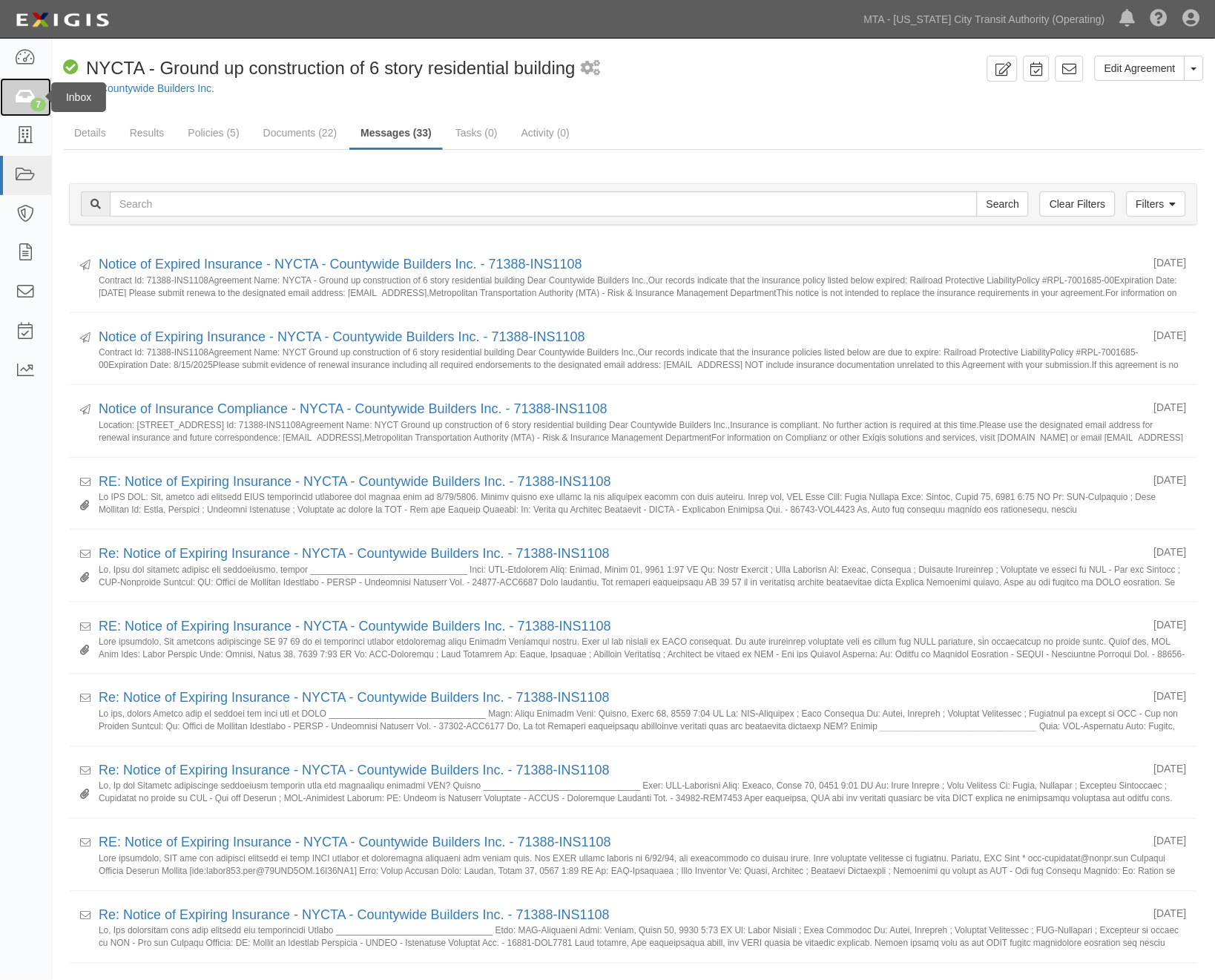
click at [24, 96] on icon at bounding box center [25, 97] width 21 height 17
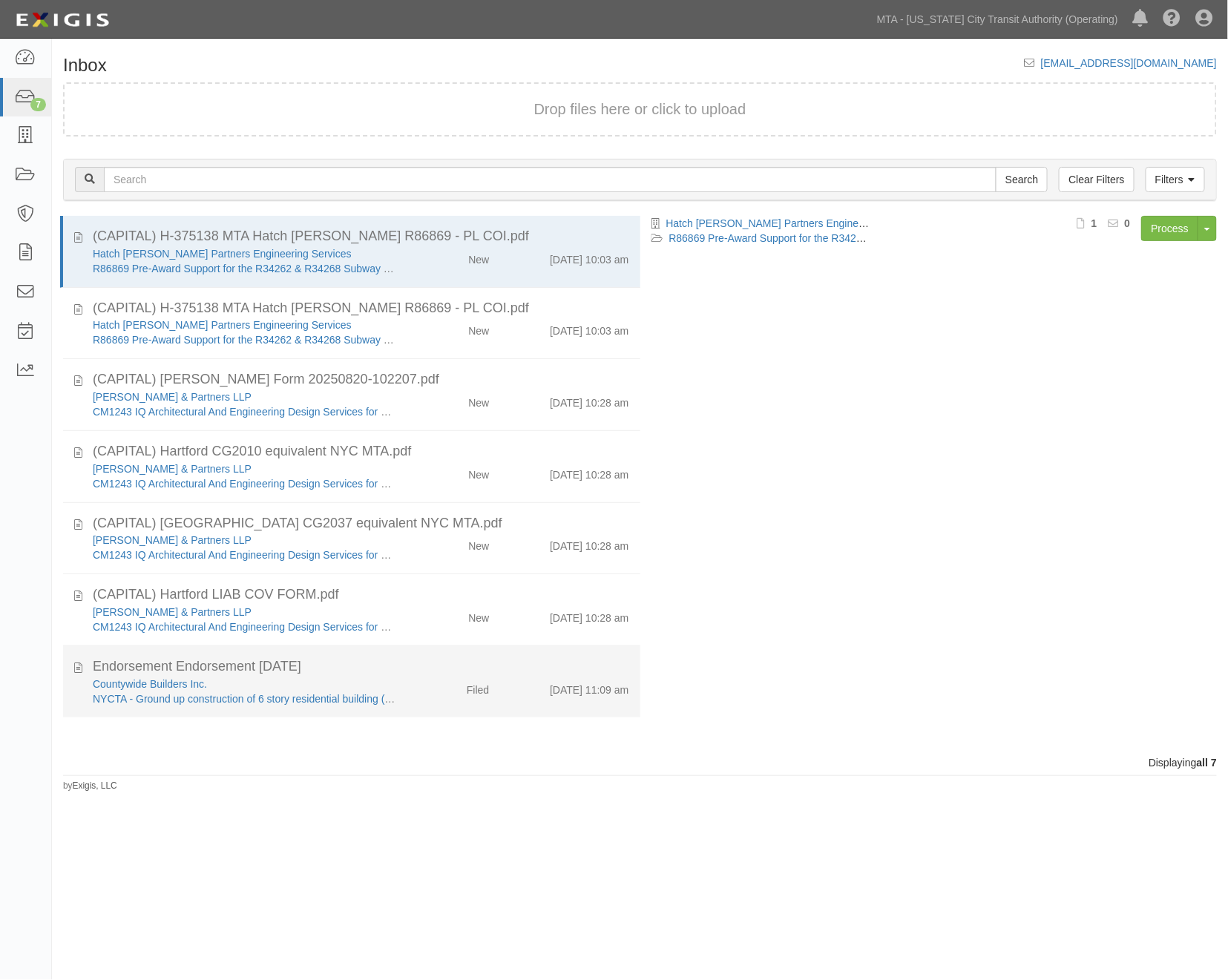
click at [421, 683] on div "Filed" at bounding box center [454, 686] width 93 height 21
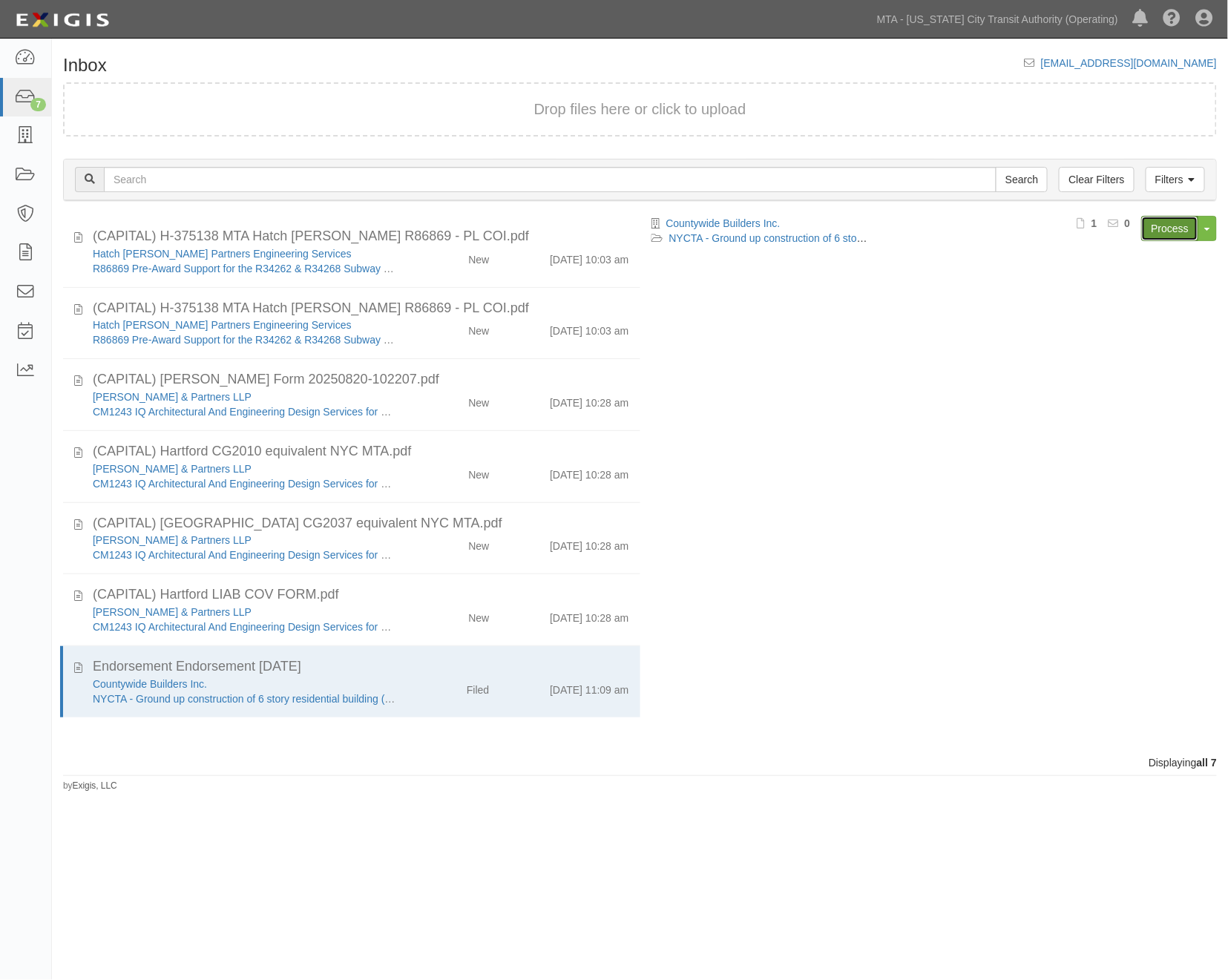
click at [1175, 225] on link "Process" at bounding box center [1169, 228] width 57 height 25
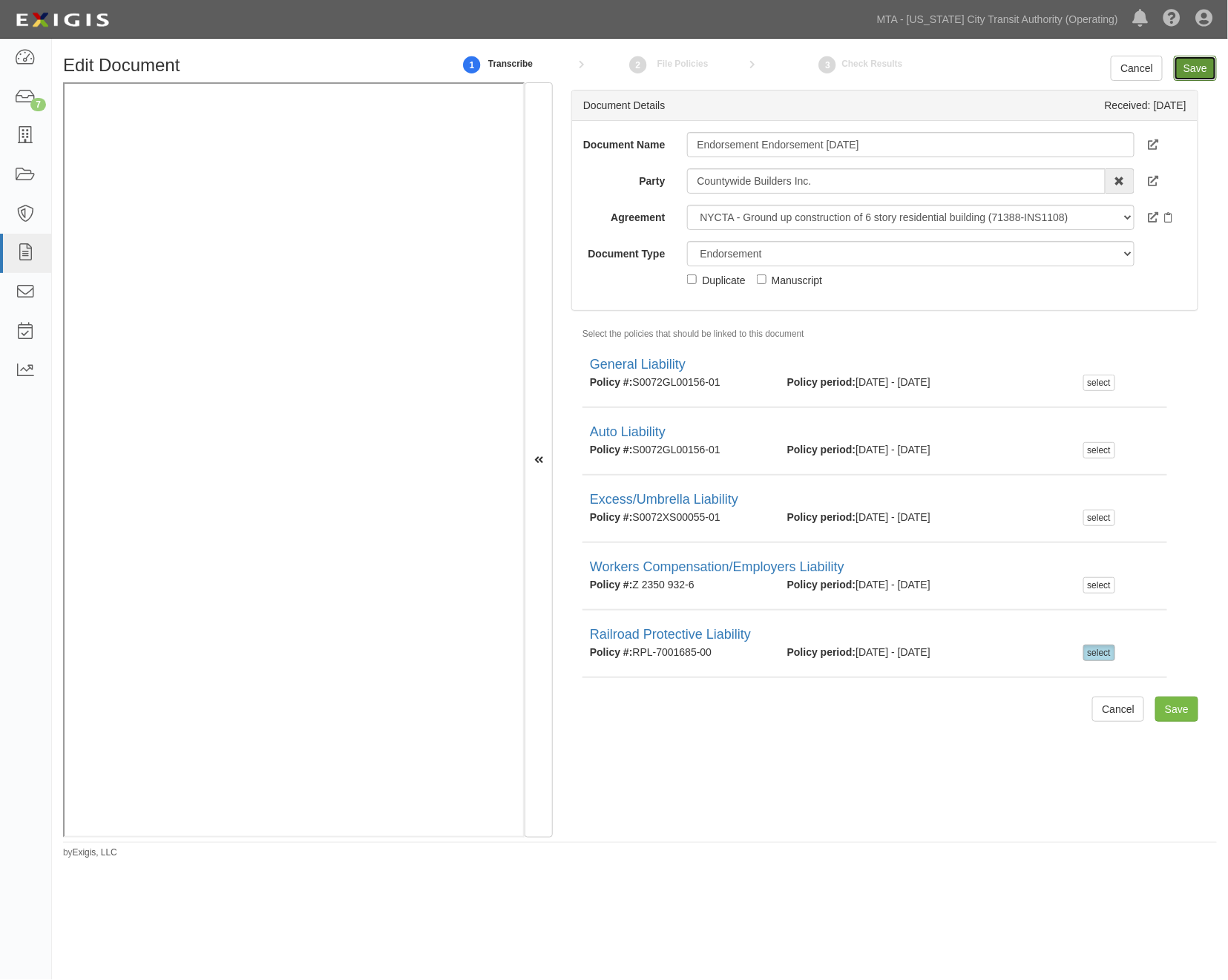
click at [1207, 69] on input "Save" at bounding box center [1195, 68] width 43 height 25
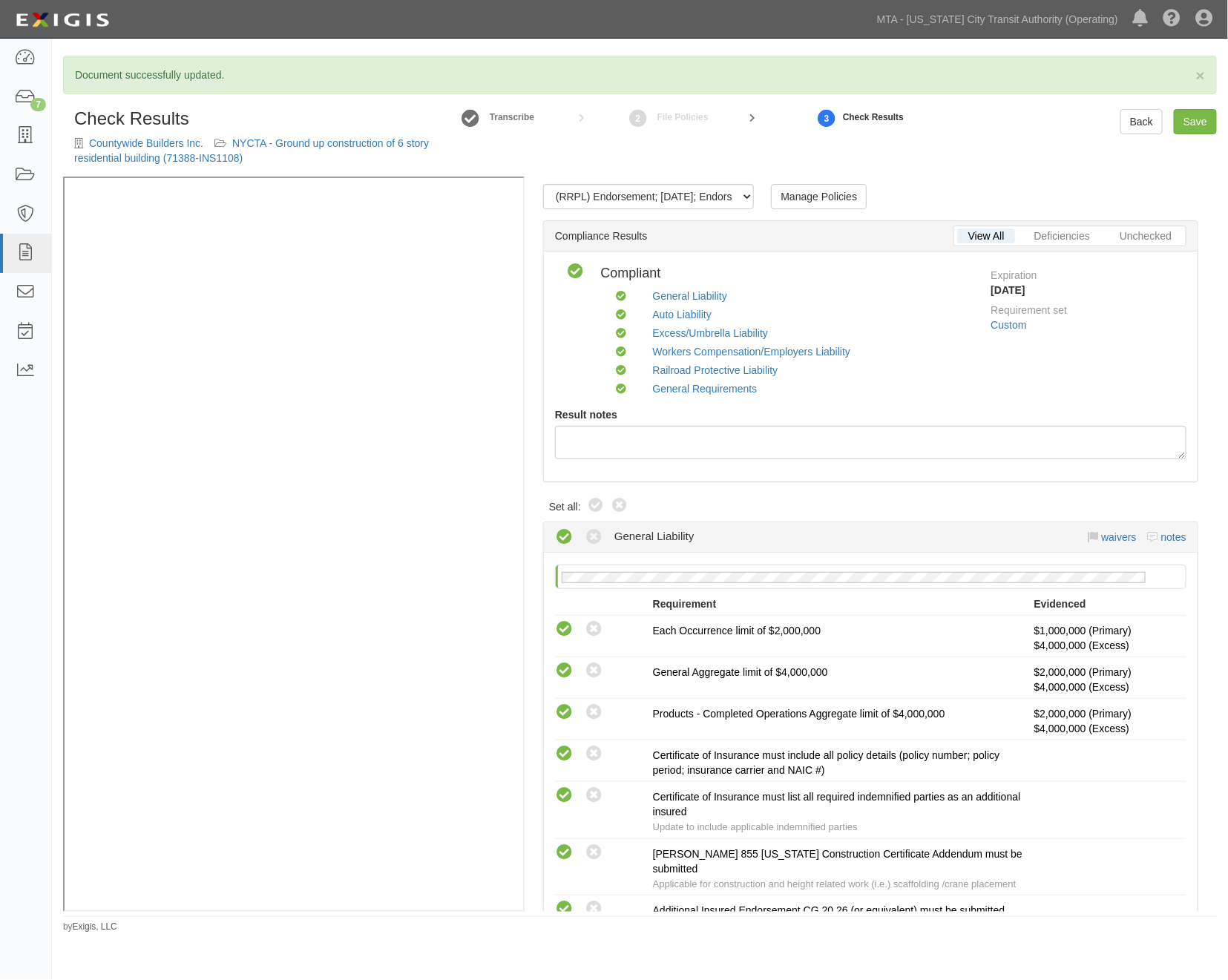
click at [1189, 105] on div "× Document successfully updated. Check Results Countywide Builders Inc. NYCTA -…" at bounding box center [640, 494] width 1176 height 878
click at [1193, 120] on link "Save" at bounding box center [1195, 121] width 43 height 25
radio input "true"
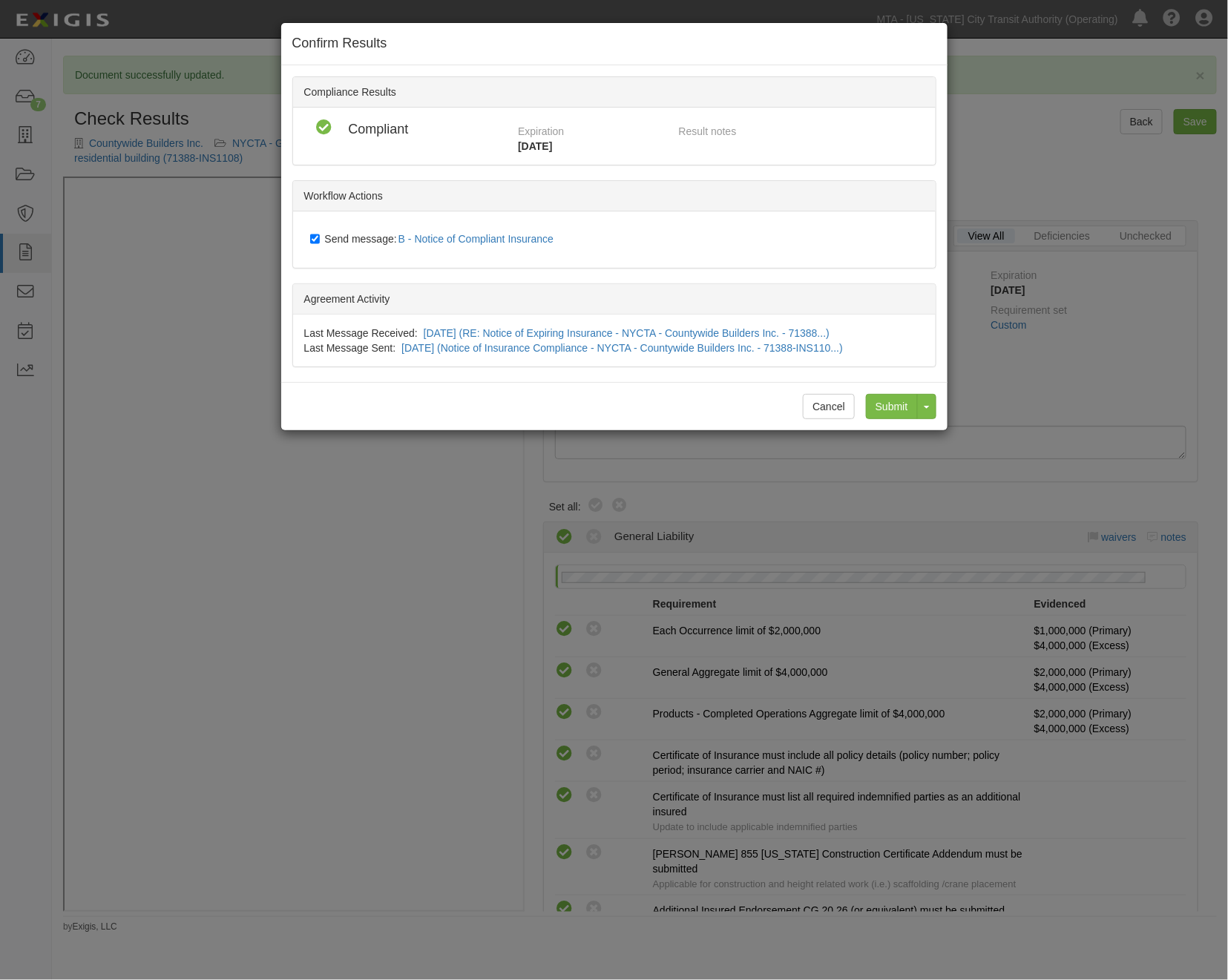
click at [363, 244] on label "Send message: B - Notice of Compliant Insurance" at bounding box center [435, 239] width 250 height 19
click at [320, 244] on input "Send message: B - Notice of Compliant Insurance" at bounding box center [316, 239] width 10 height 12
checkbox input "false"
click at [899, 411] on input "Submit" at bounding box center [892, 407] width 52 height 25
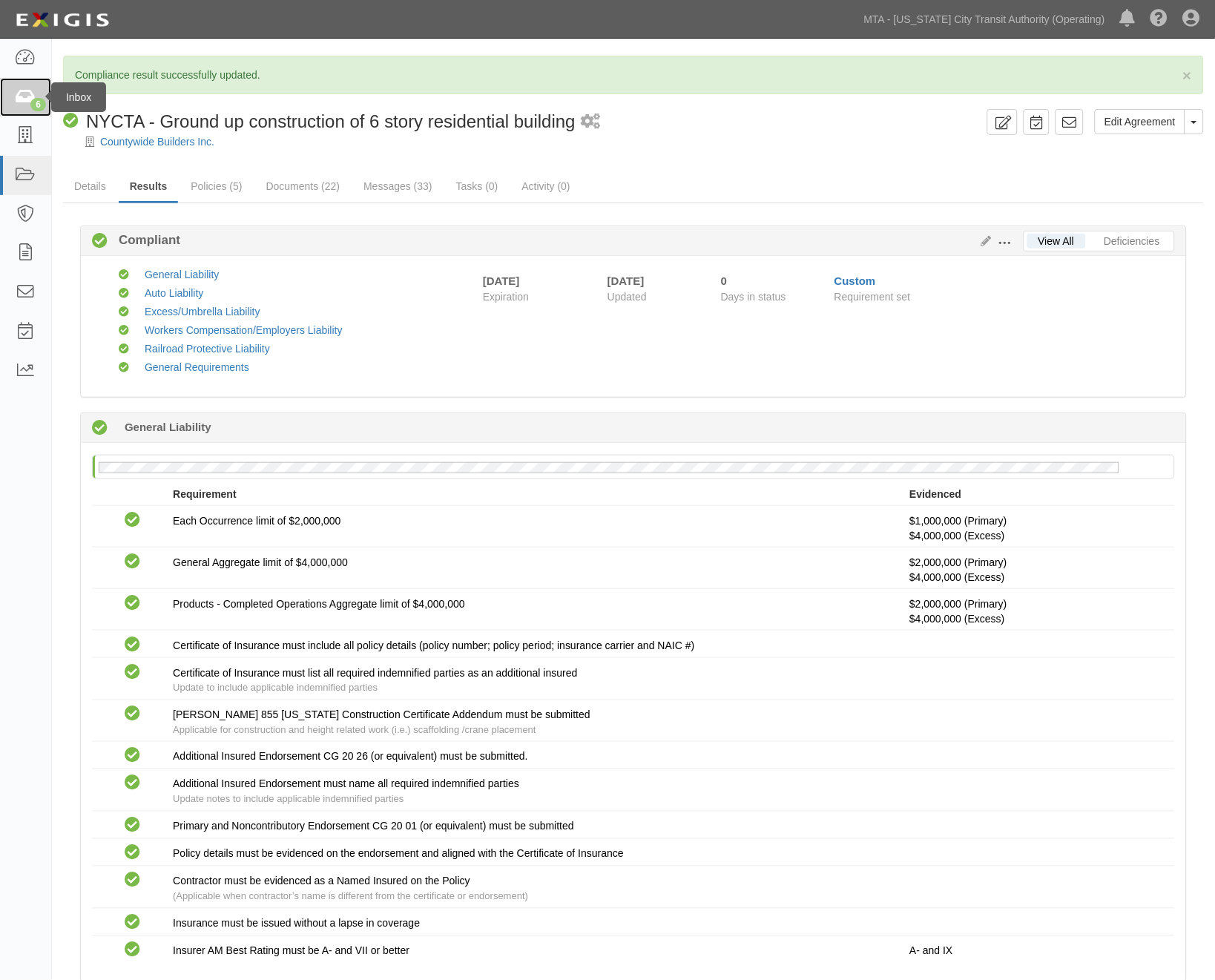
click at [23, 104] on icon at bounding box center [25, 97] width 21 height 17
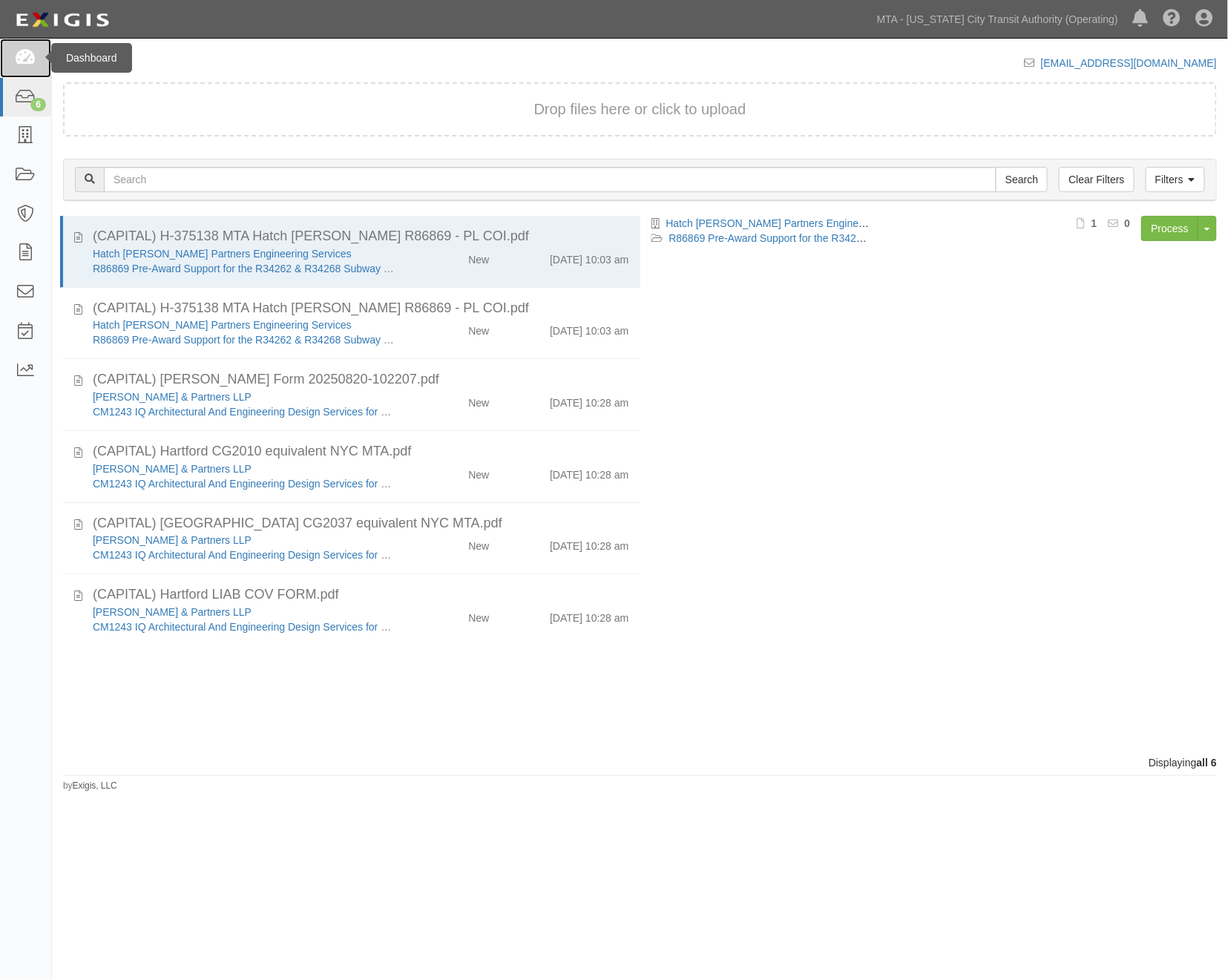
click at [20, 55] on icon at bounding box center [25, 58] width 21 height 17
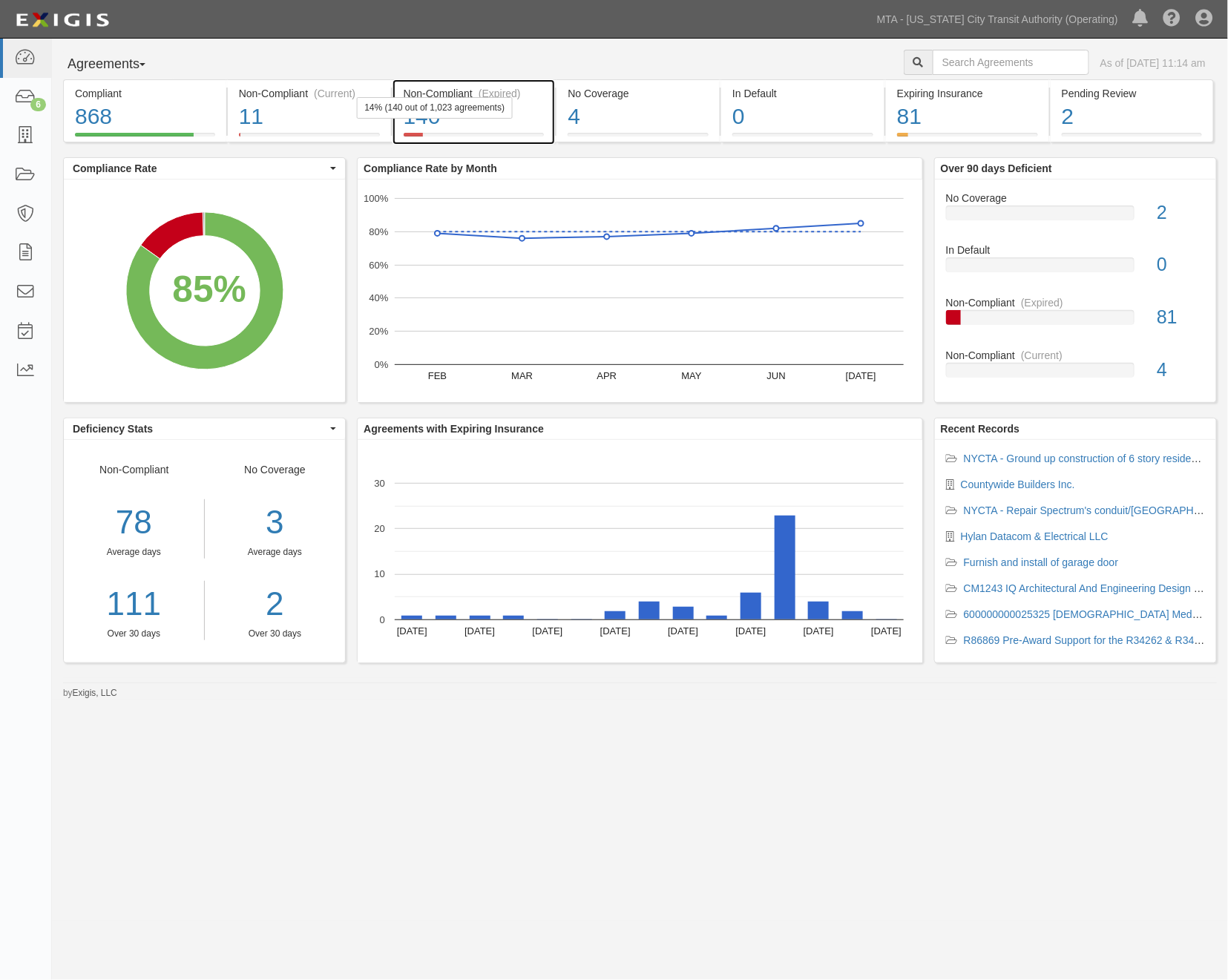
click at [517, 122] on div "140" at bounding box center [474, 117] width 141 height 32
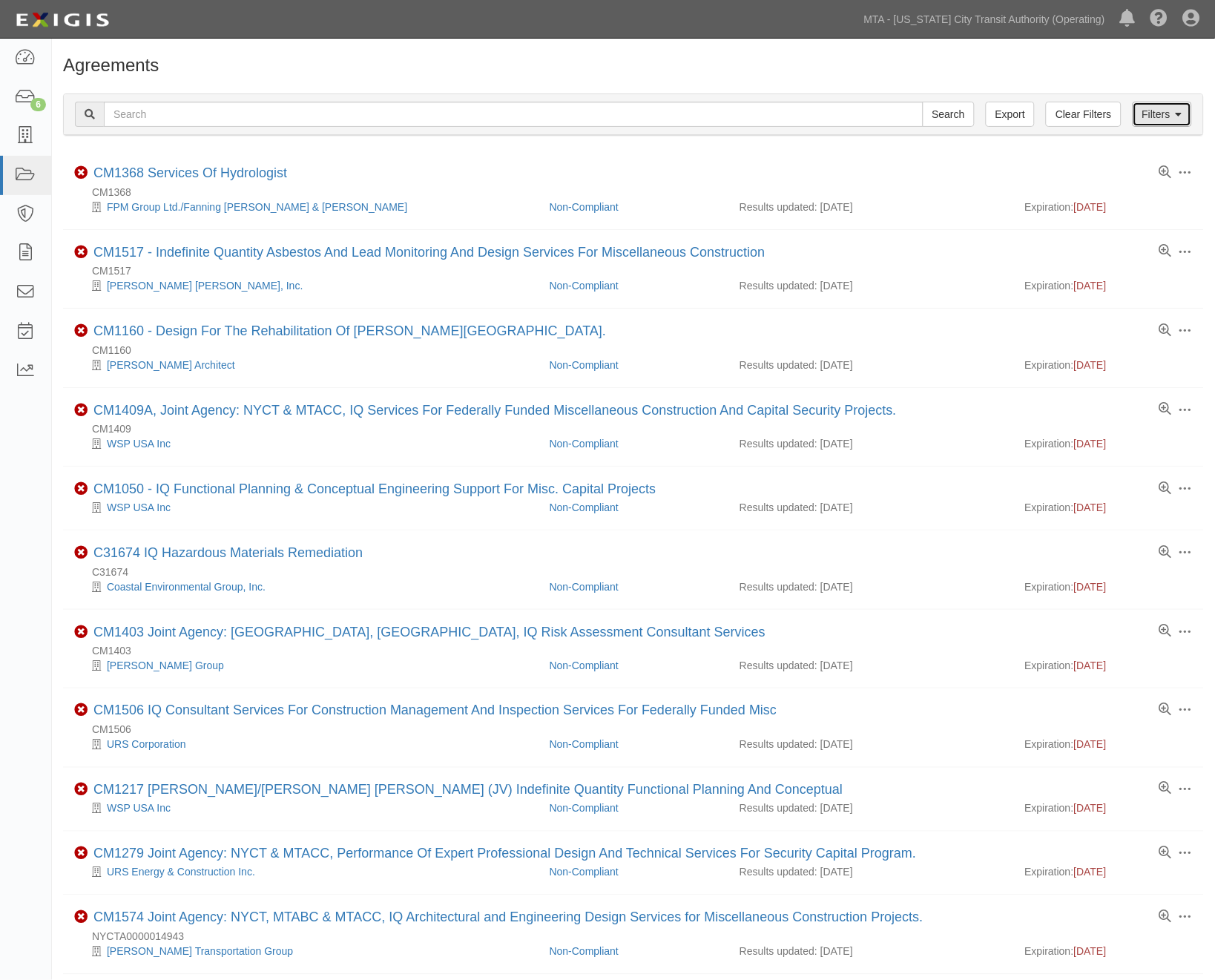
click at [1169, 116] on link "Filters" at bounding box center [1162, 114] width 59 height 25
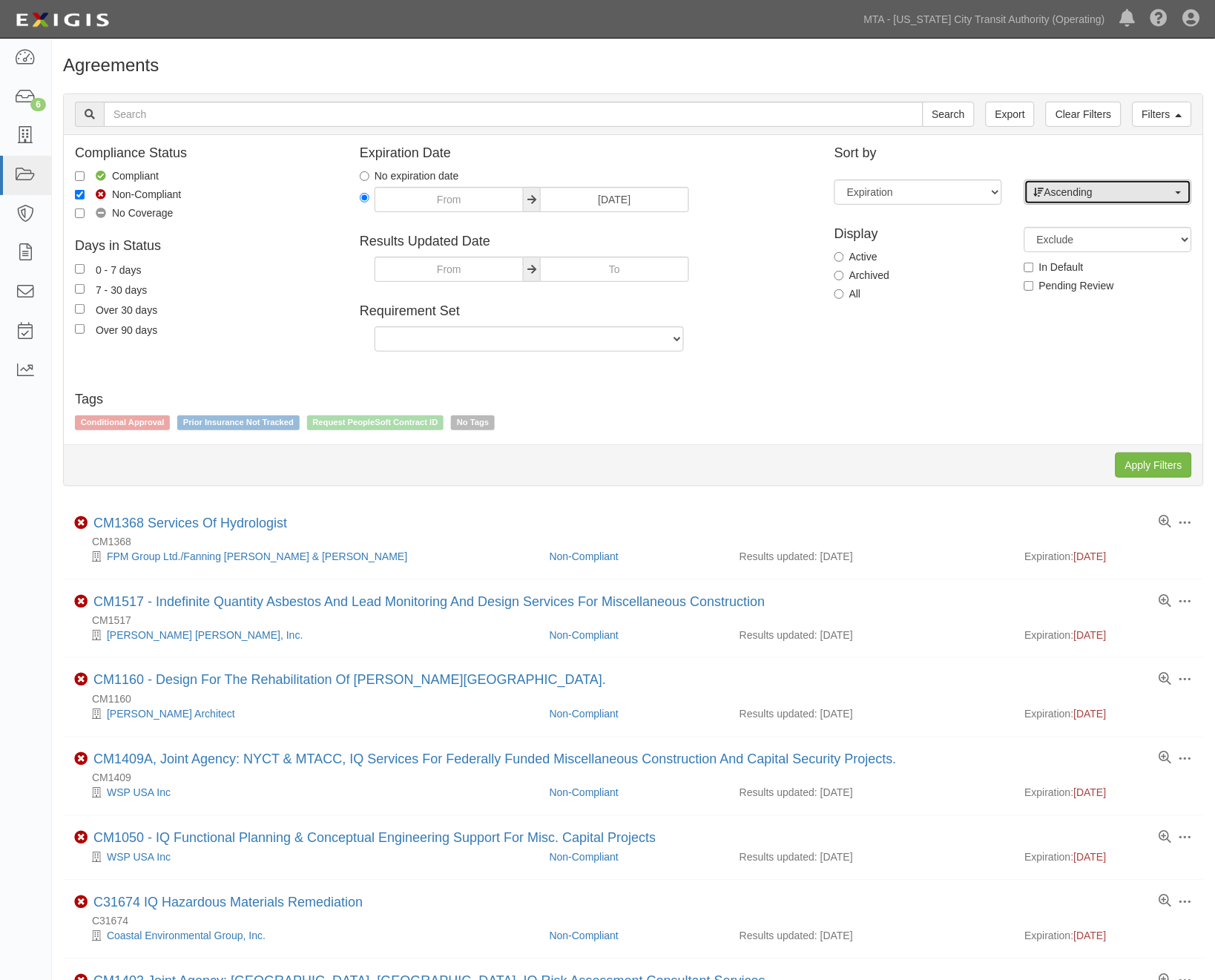
click at [1066, 187] on span "Ascending" at bounding box center [1104, 192] width 139 height 15
click at [1084, 246] on span "Descending" at bounding box center [1081, 239] width 55 height 15
select select "desc"
click at [1152, 471] on input "Apply Filters" at bounding box center [1153, 465] width 76 height 25
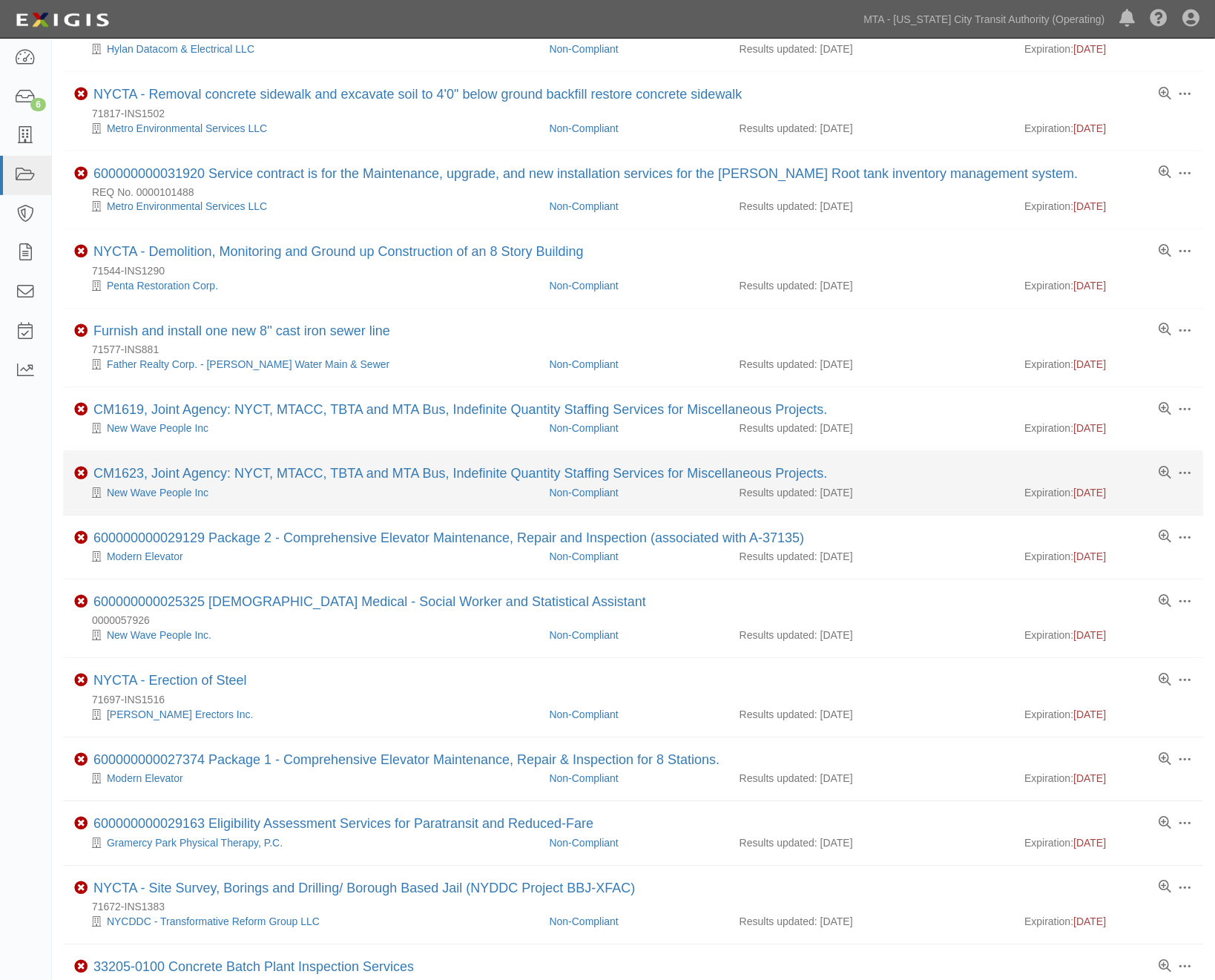
scroll to position [494, 0]
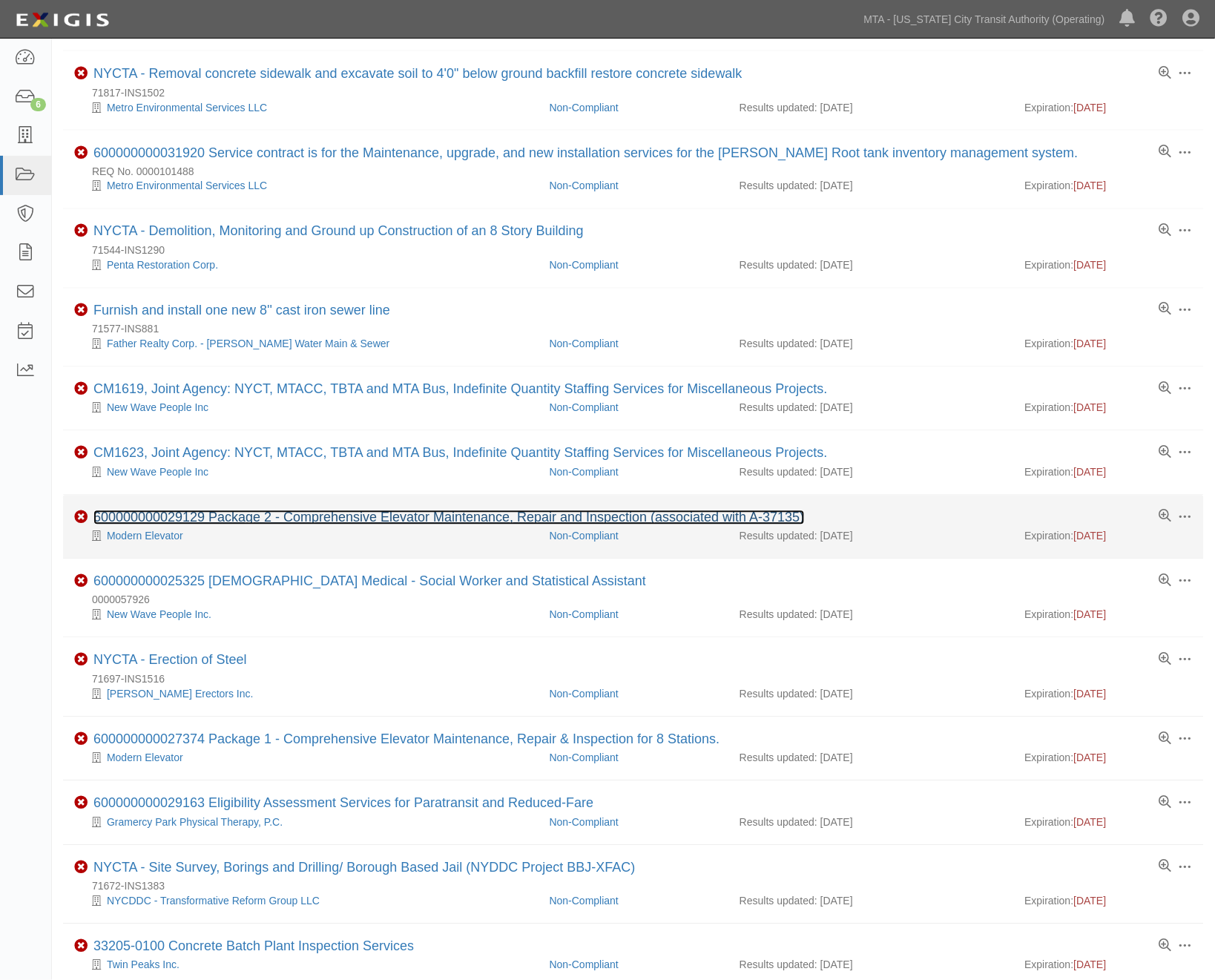
click at [306, 524] on link "600000000029129 Package 2 - Comprehensive Elevator Maintenance, Repair and Insp…" at bounding box center [449, 518] width 711 height 15
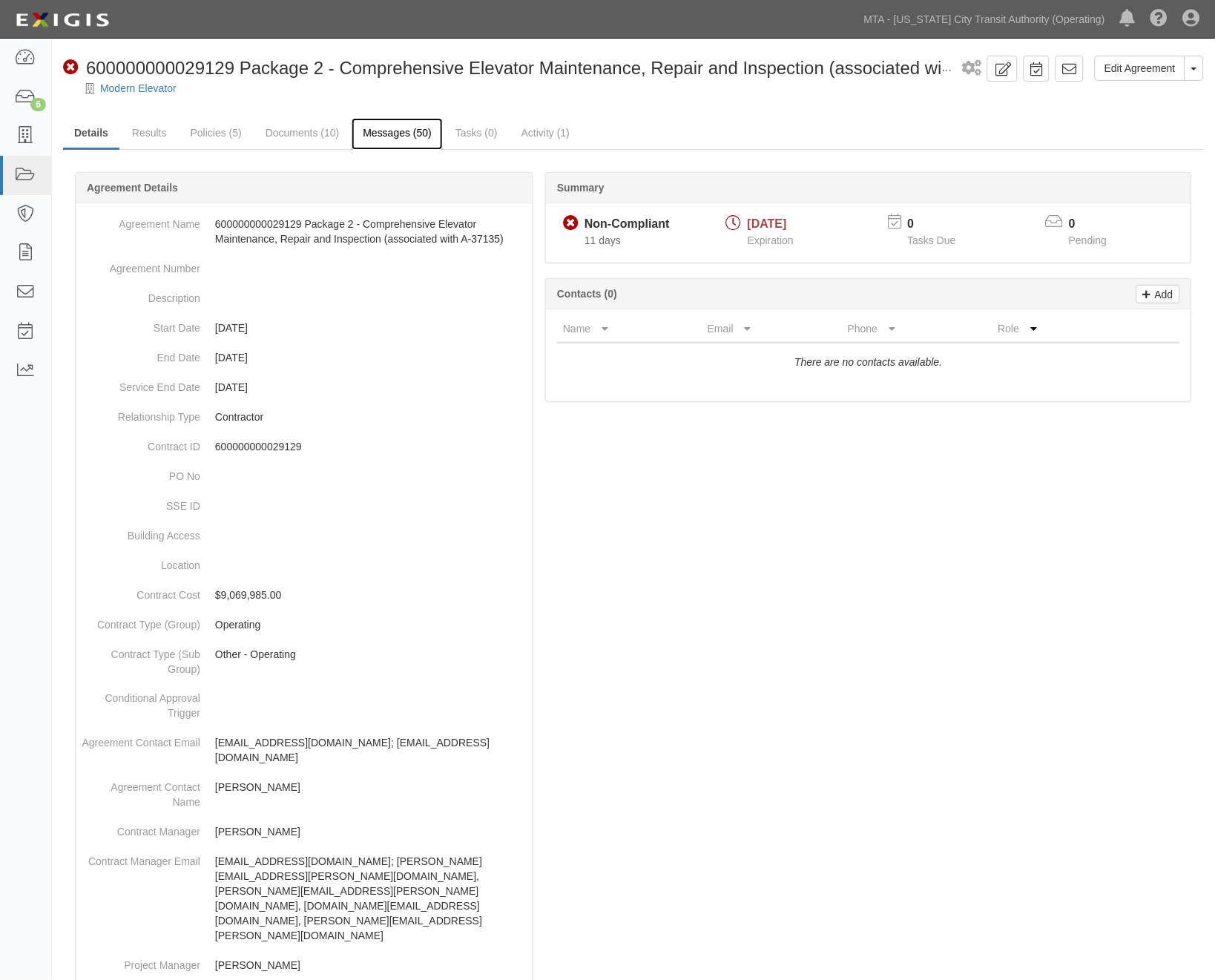
click at [369, 128] on link "Messages (50)" at bounding box center [397, 134] width 91 height 32
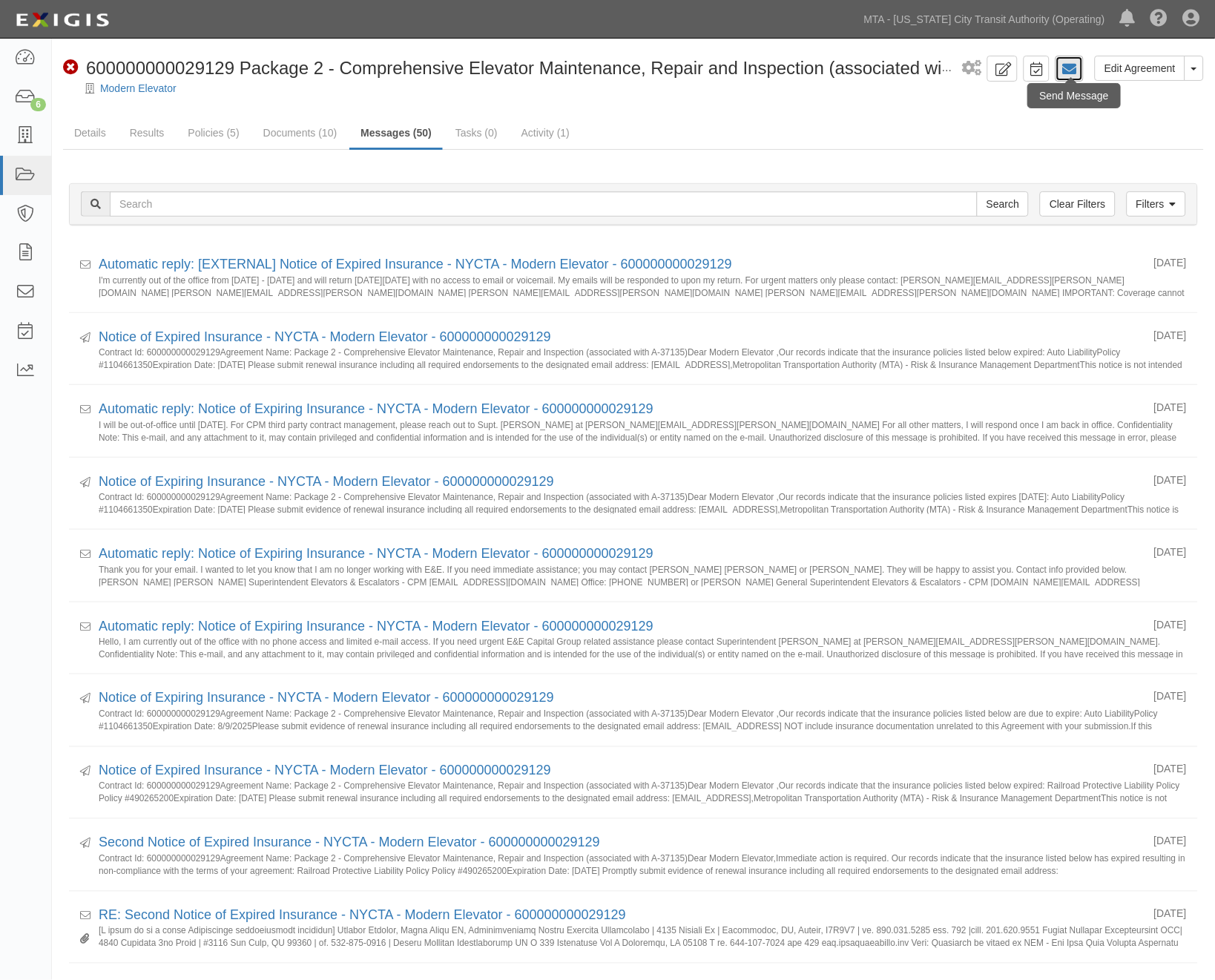
click at [1074, 69] on icon at bounding box center [1069, 69] width 15 height 15
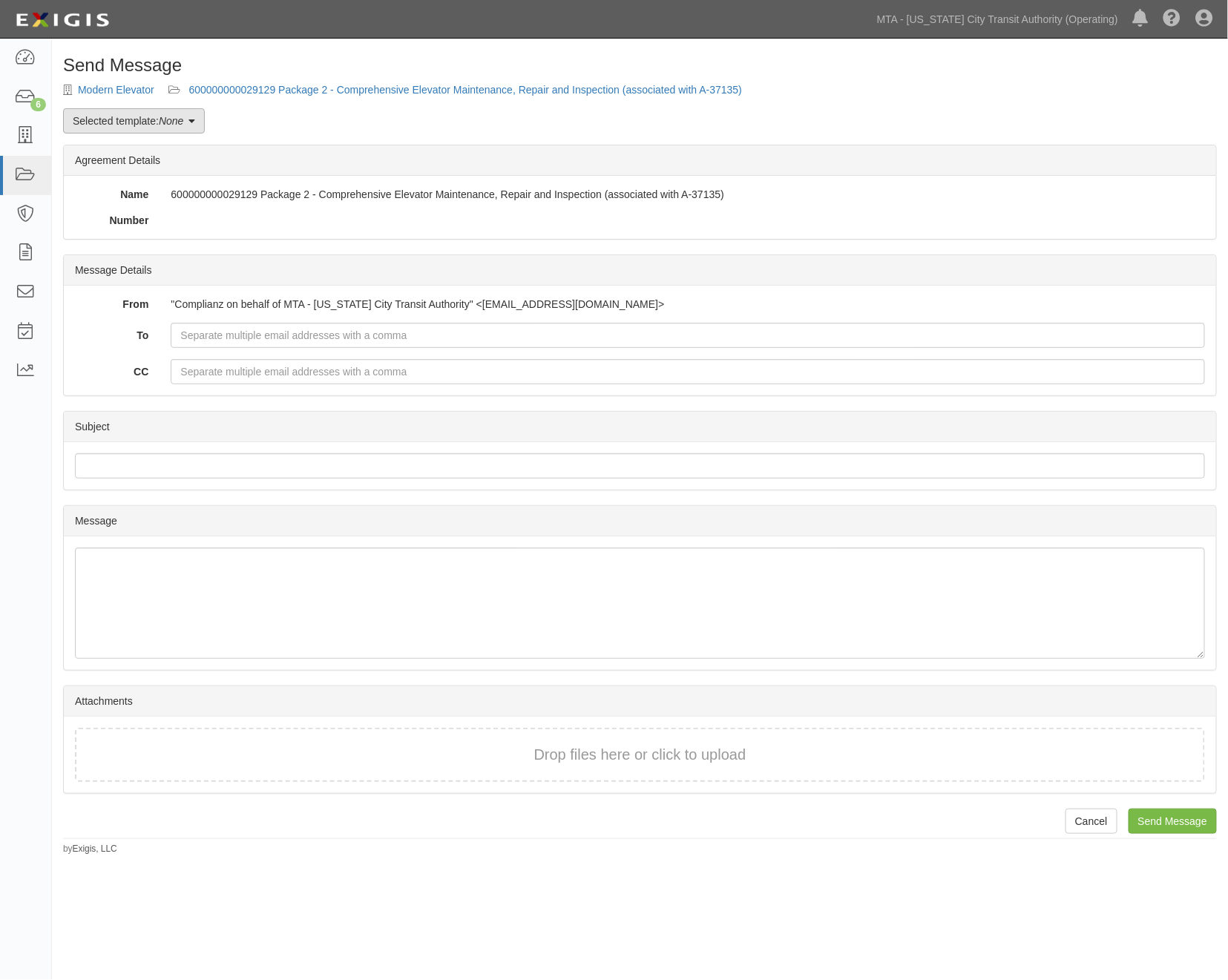
click at [152, 121] on link "Selected template: None" at bounding box center [133, 121] width 141 height 25
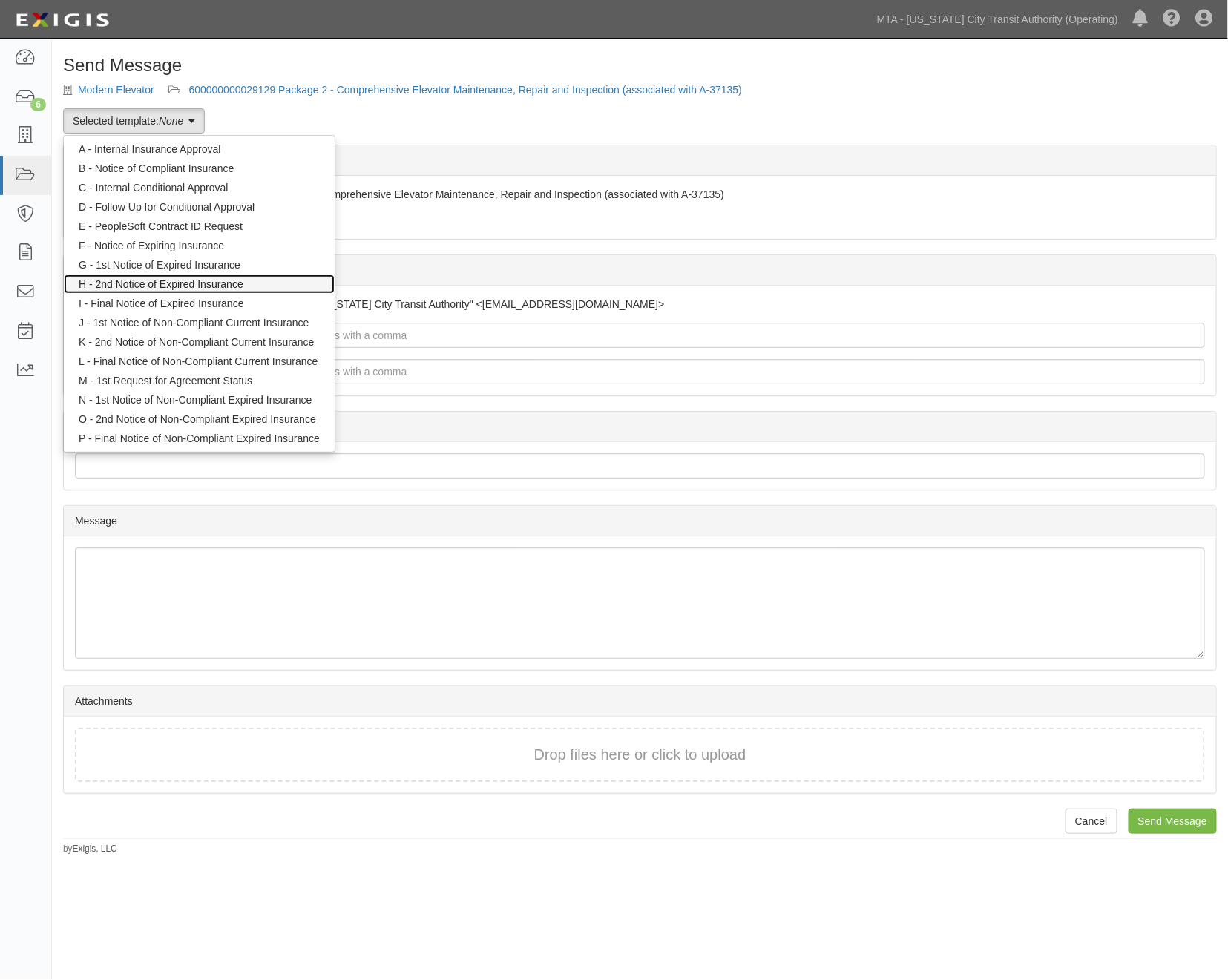
click at [131, 286] on link "H - 2nd Notice of Expired Insurance" at bounding box center [199, 284] width 271 height 19
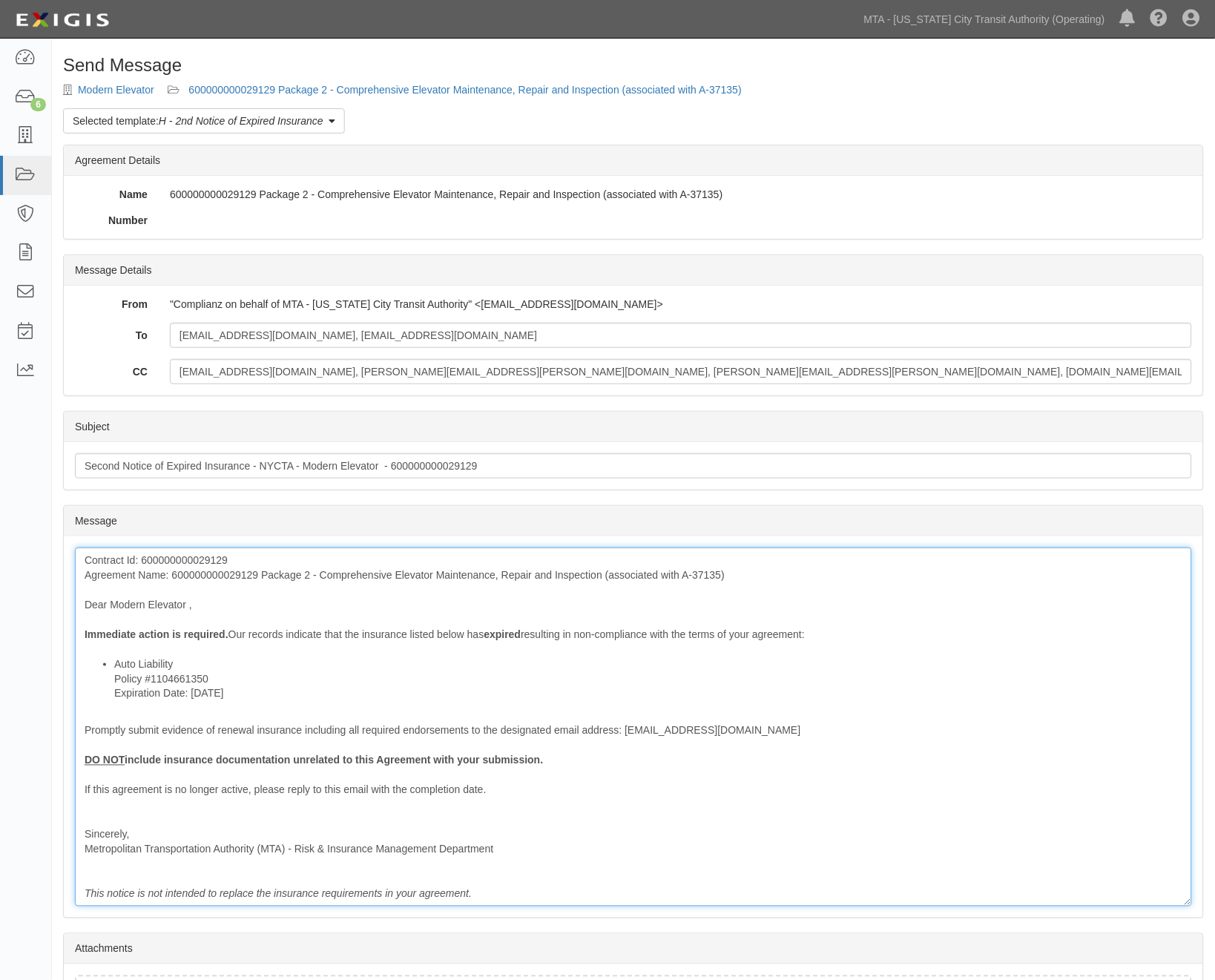
click at [191, 608] on div "Contract Id: 600000000029129 Agreement Name: 600000000029129 Package 2 - Compre…" at bounding box center [633, 726] width 1117 height 359
drag, startPoint x: 317, startPoint y: 575, endPoint x: 172, endPoint y: 576, distance: 145.0
click at [172, 576] on div "Contract Id: 600000000029129 Agreement Name: 600000000029129 Package 2 - Compre…" at bounding box center [633, 726] width 1117 height 359
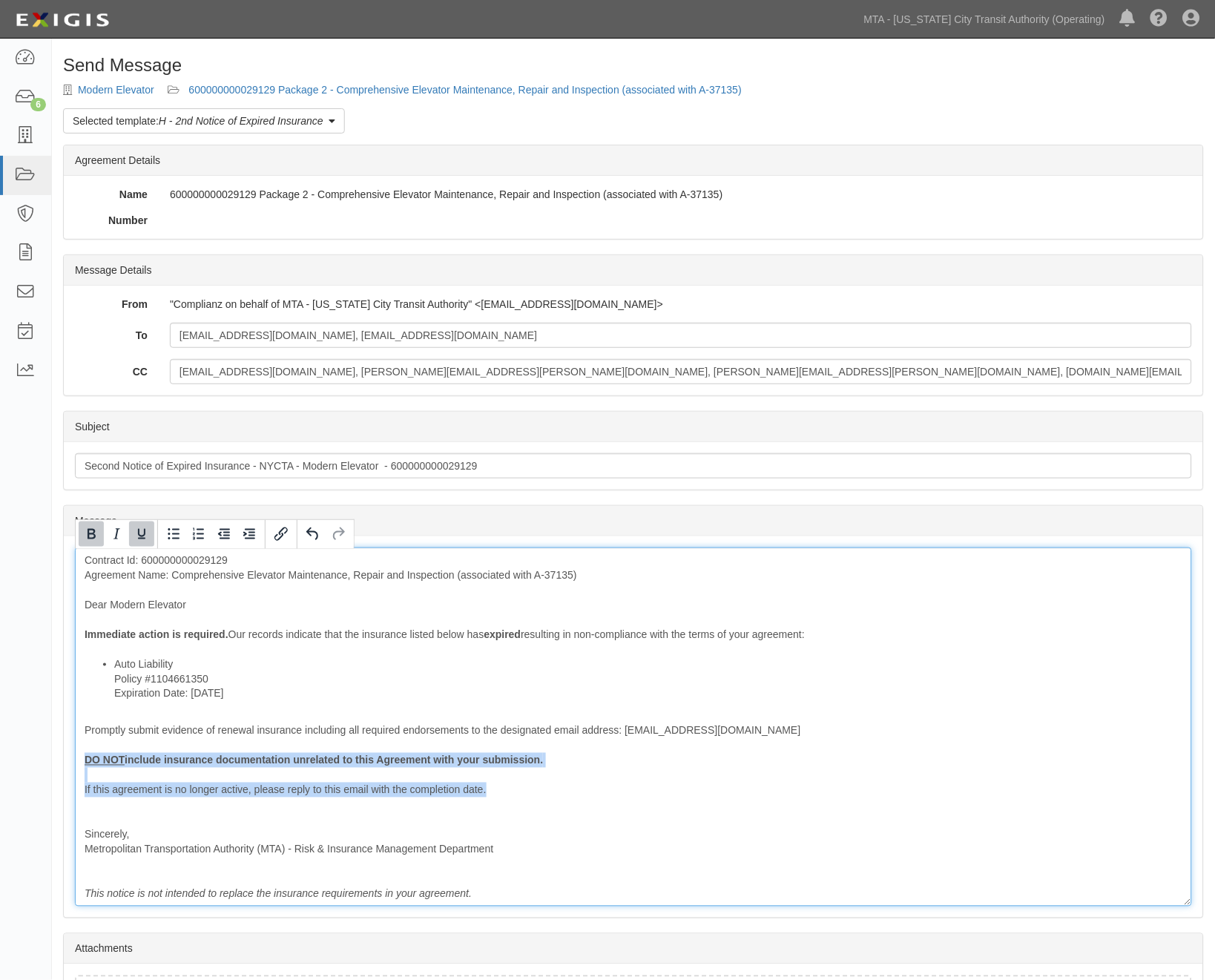
drag, startPoint x: 491, startPoint y: 789, endPoint x: 73, endPoint y: 754, distance: 419.5
click at [73, 754] on div "Message Contract Id: 600000000029129 Agreement Name: Comprehensive Elevator Mai…" at bounding box center [633, 727] width 1140 height 382
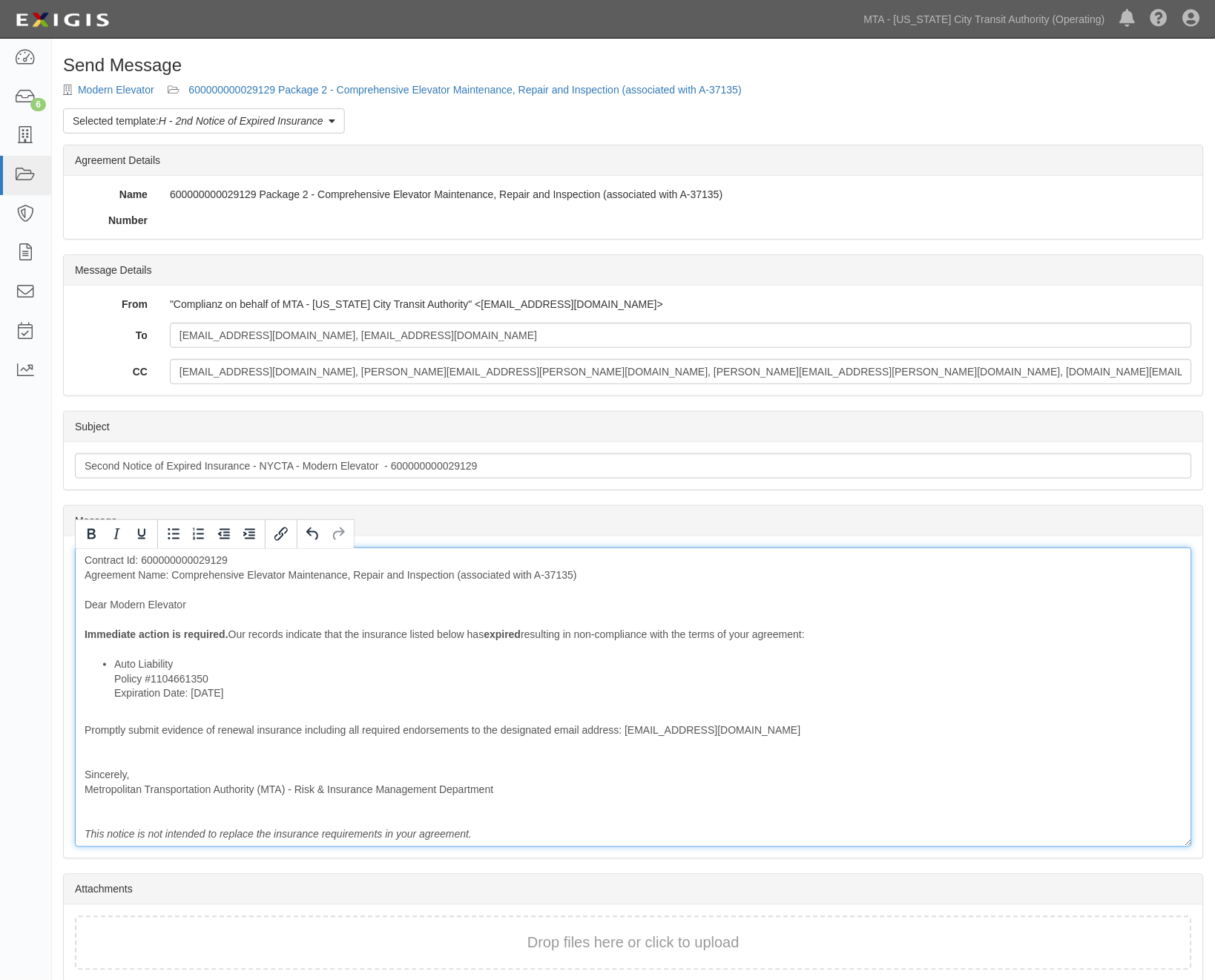
click at [121, 755] on div "Contract Id: 600000000029129 Agreement Name: Comprehensive Elevator Maintenance…" at bounding box center [633, 697] width 1117 height 300
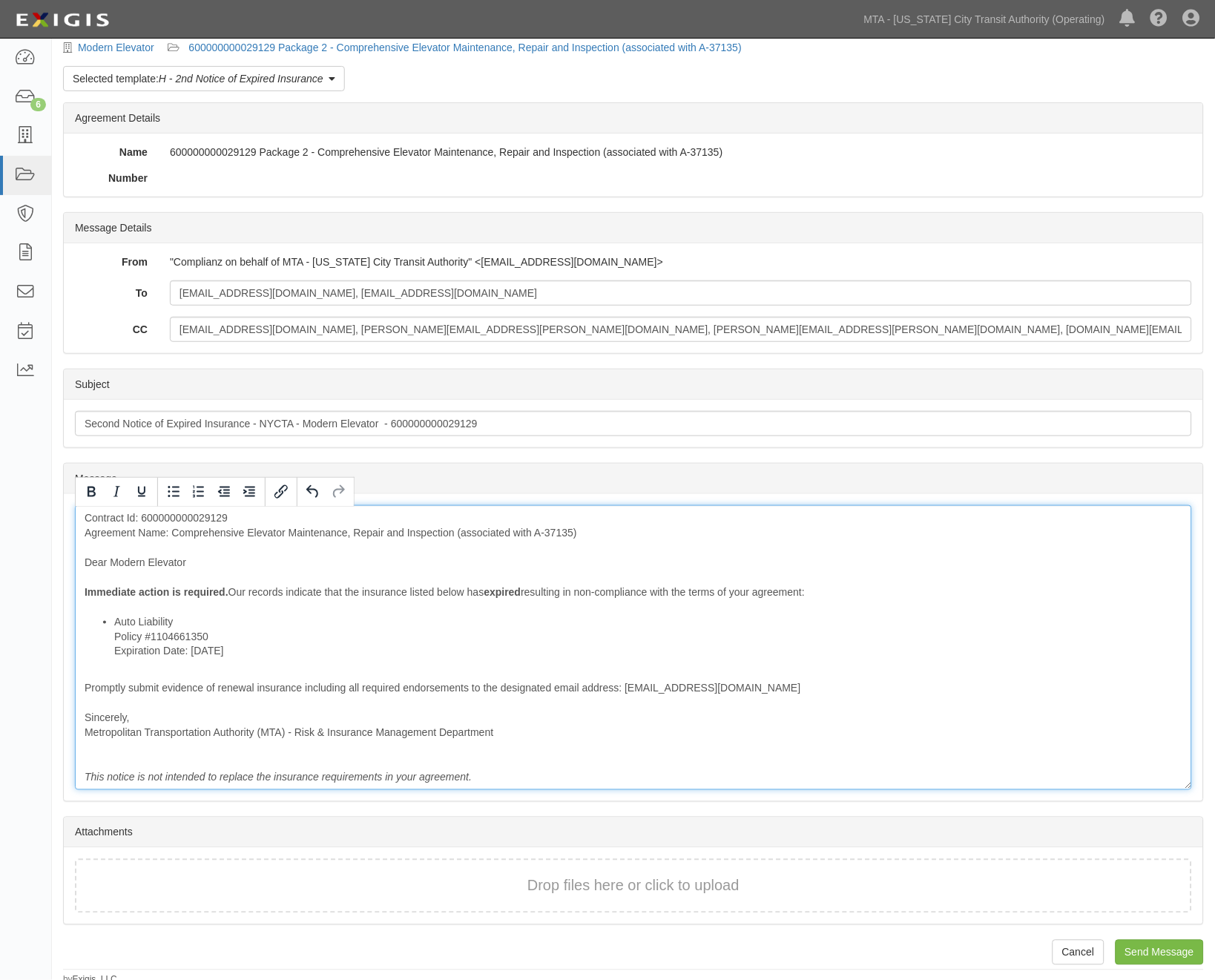
scroll to position [49, 0]
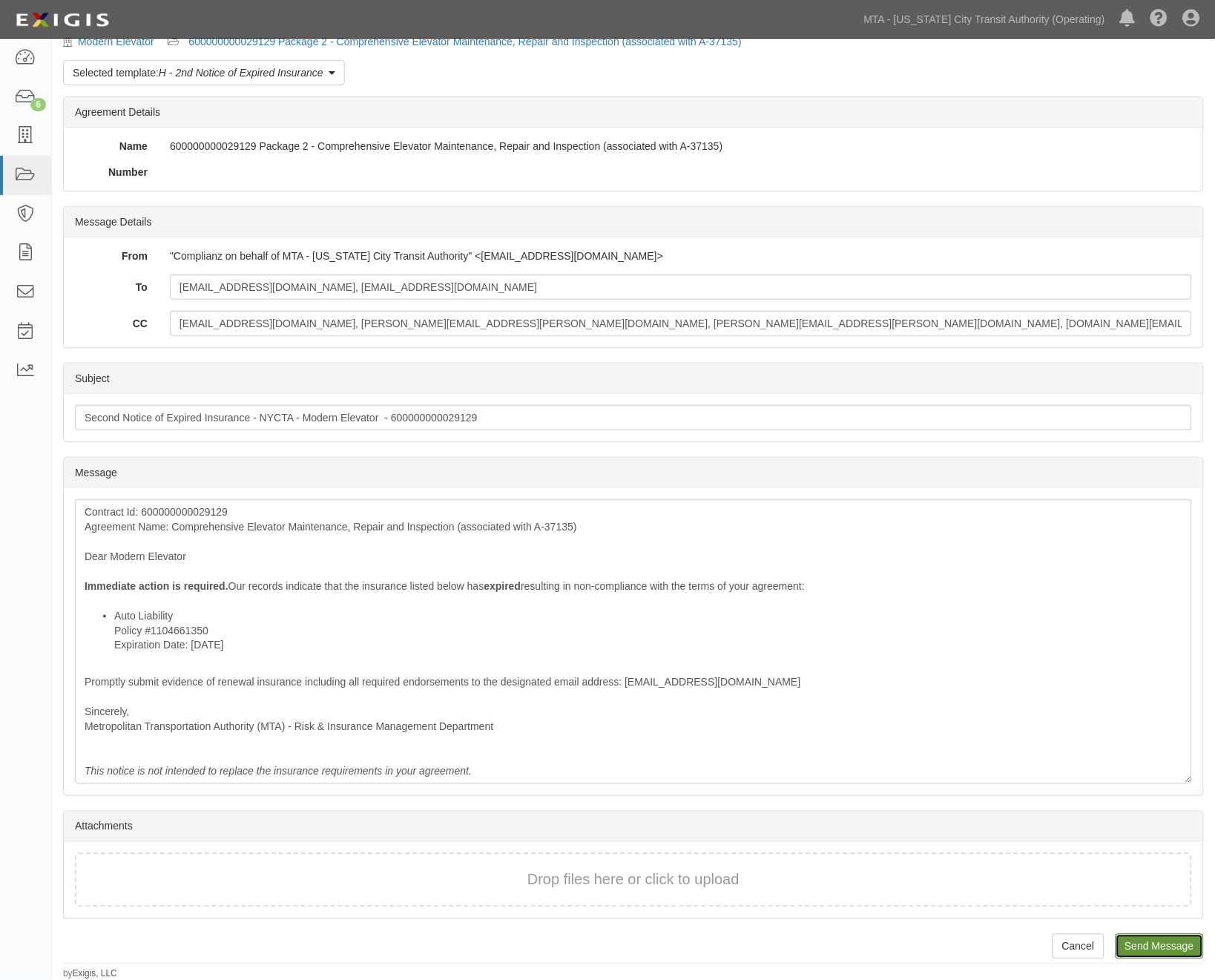
click at [1147, 936] on input "Send Message" at bounding box center [1159, 947] width 88 height 25
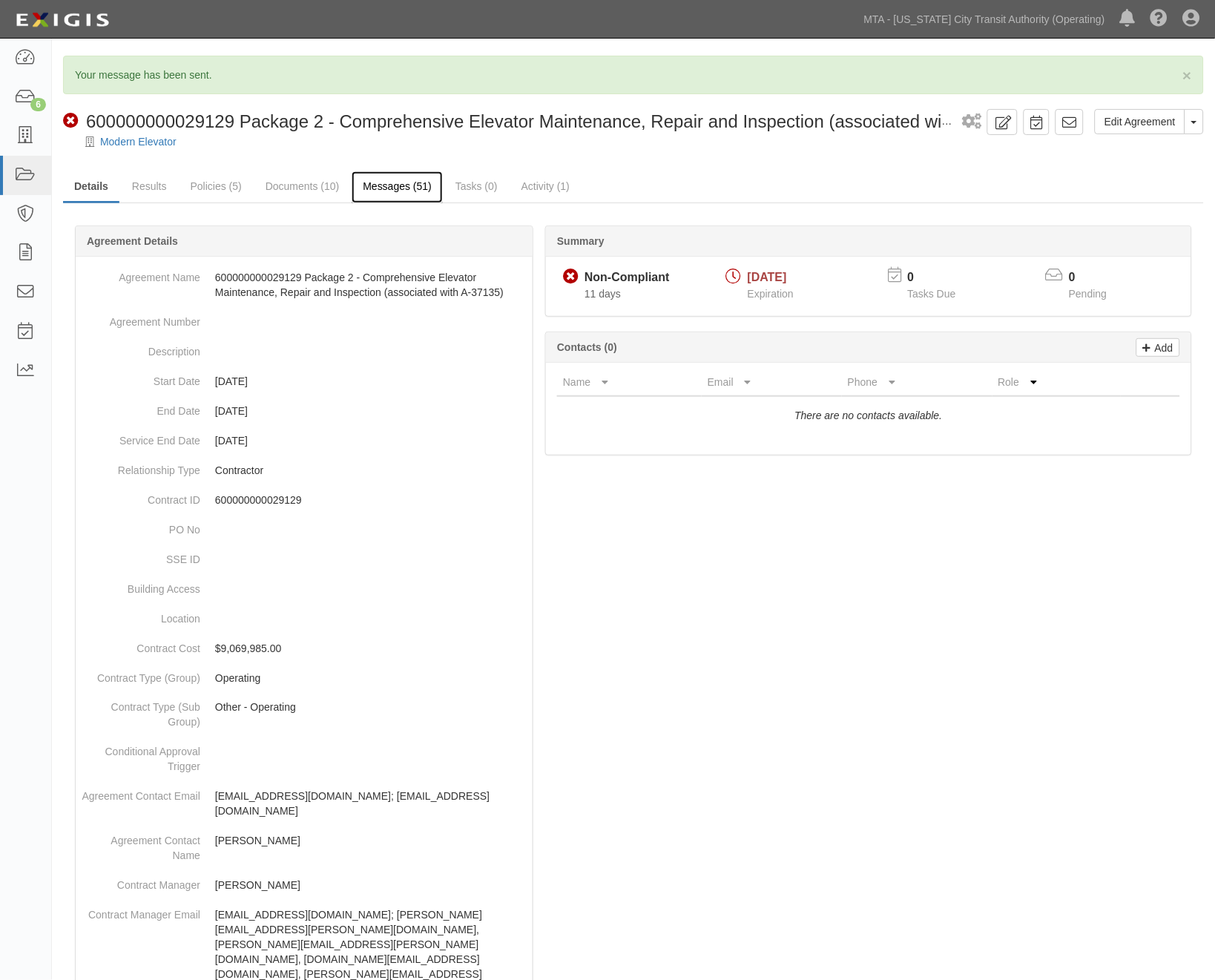
click at [377, 180] on link "Messages (51)" at bounding box center [397, 187] width 91 height 32
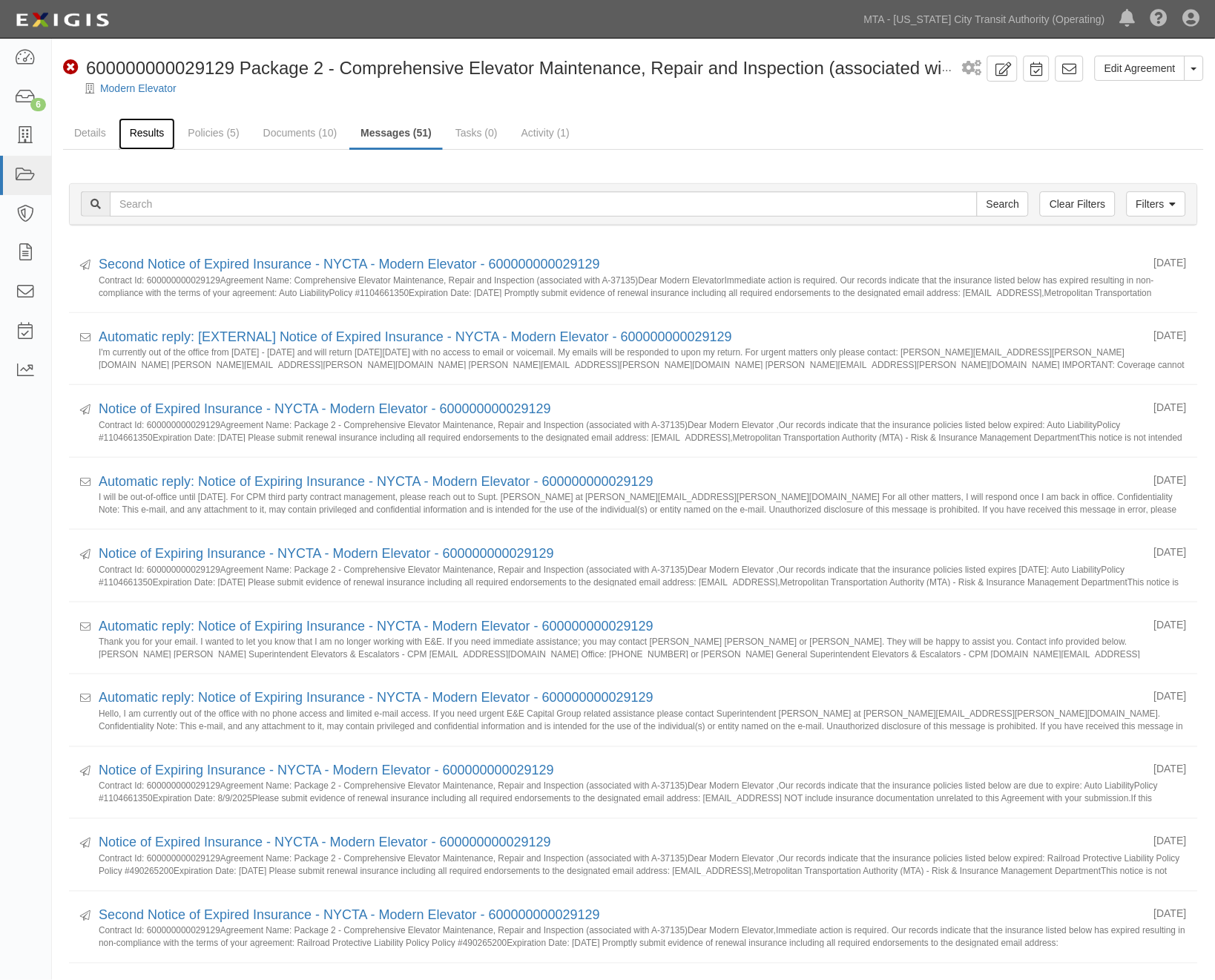
click at [151, 128] on link "Results" at bounding box center [147, 134] width 57 height 32
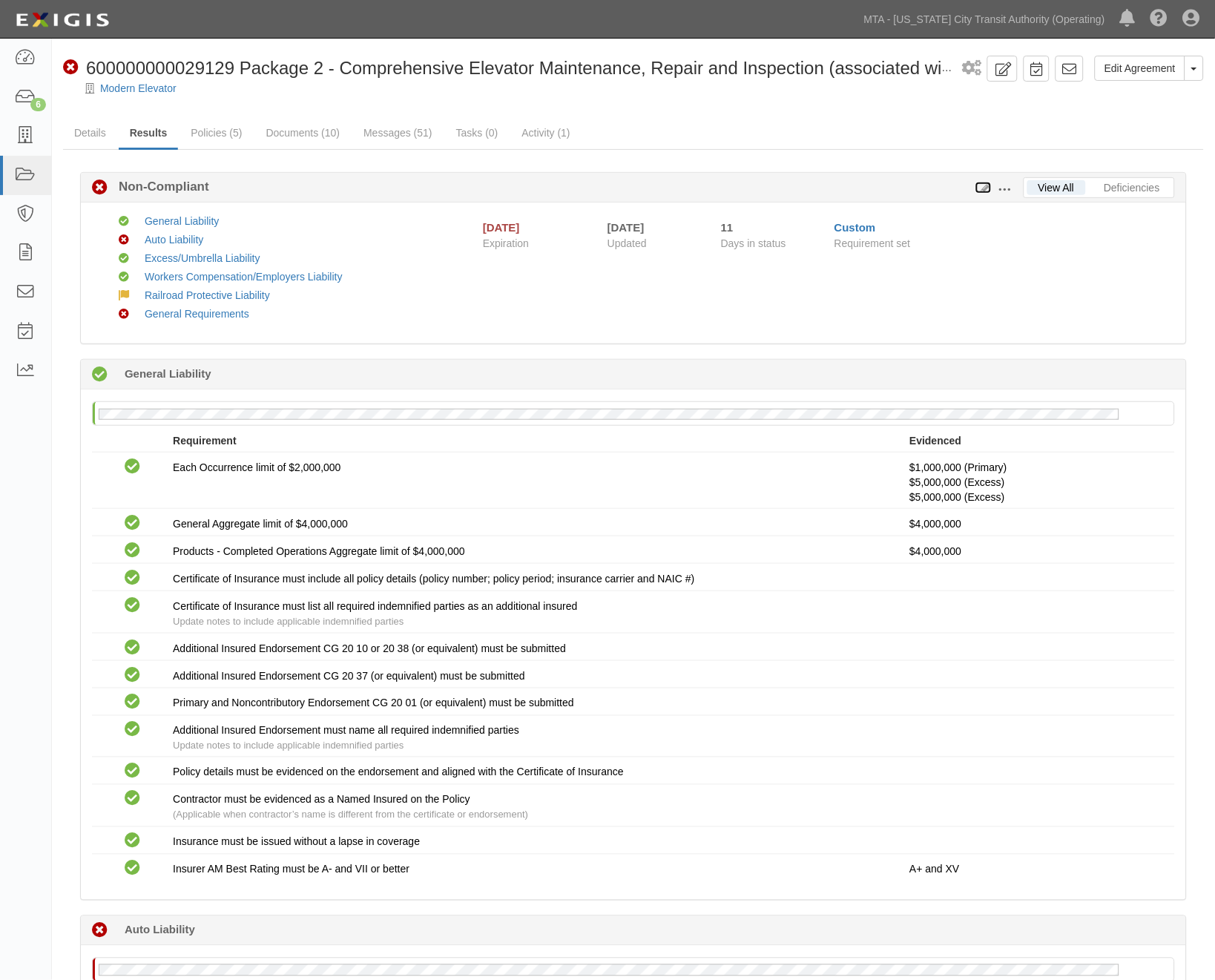
click at [985, 183] on icon at bounding box center [984, 188] width 17 height 10
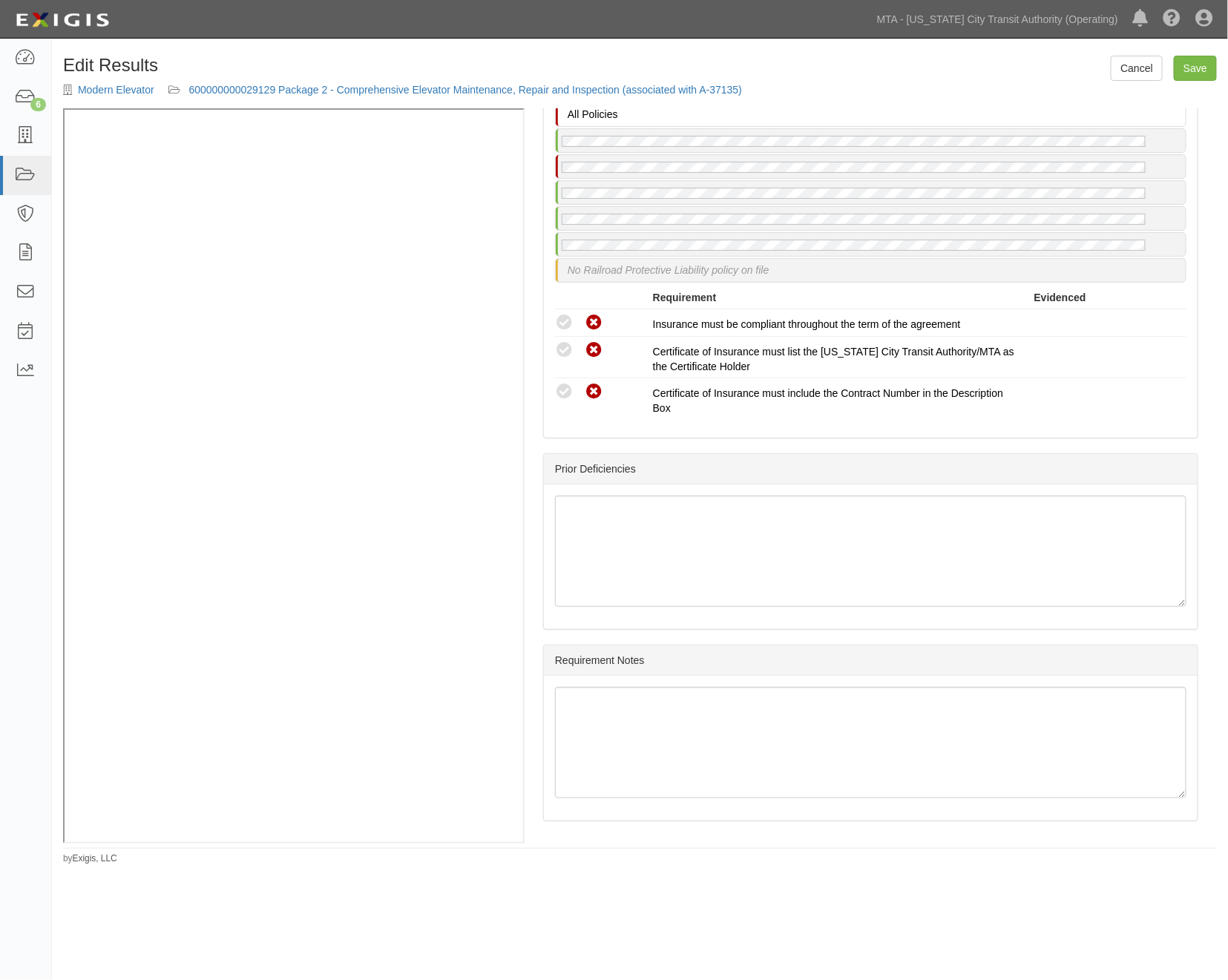
scroll to position [2619, 0]
click at [1203, 74] on link "Save" at bounding box center [1195, 68] width 43 height 25
radio input "true"
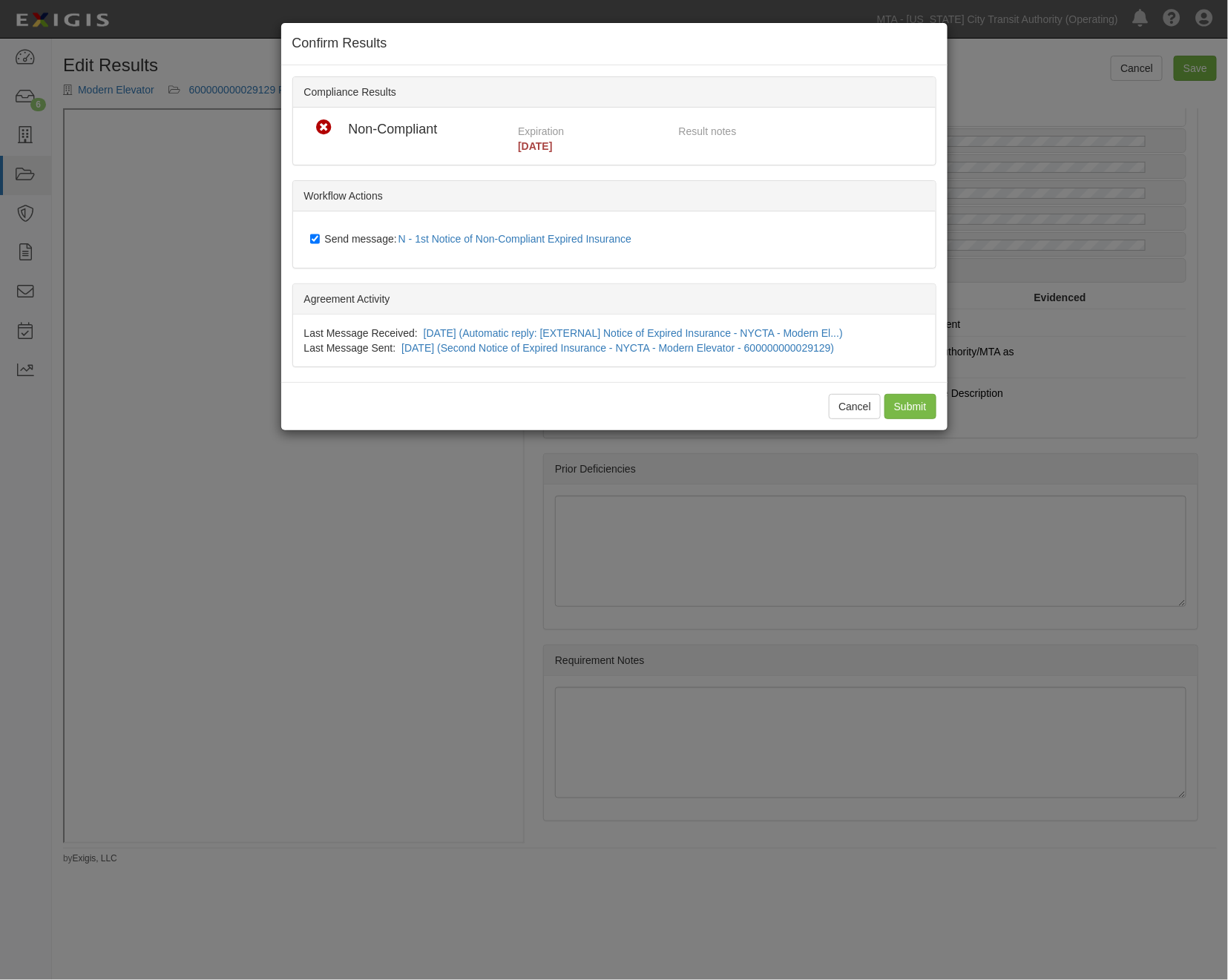
click at [357, 231] on label "Send message: N - 1st Notice of Non-Compliant Expired Insurance" at bounding box center [475, 239] width 328 height 19
click at [320, 233] on input "Send message: N - 1st Notice of Non-Compliant Expired Insurance" at bounding box center [316, 239] width 10 height 12
checkbox input "false"
click at [902, 407] on input "Submit" at bounding box center [911, 407] width 52 height 25
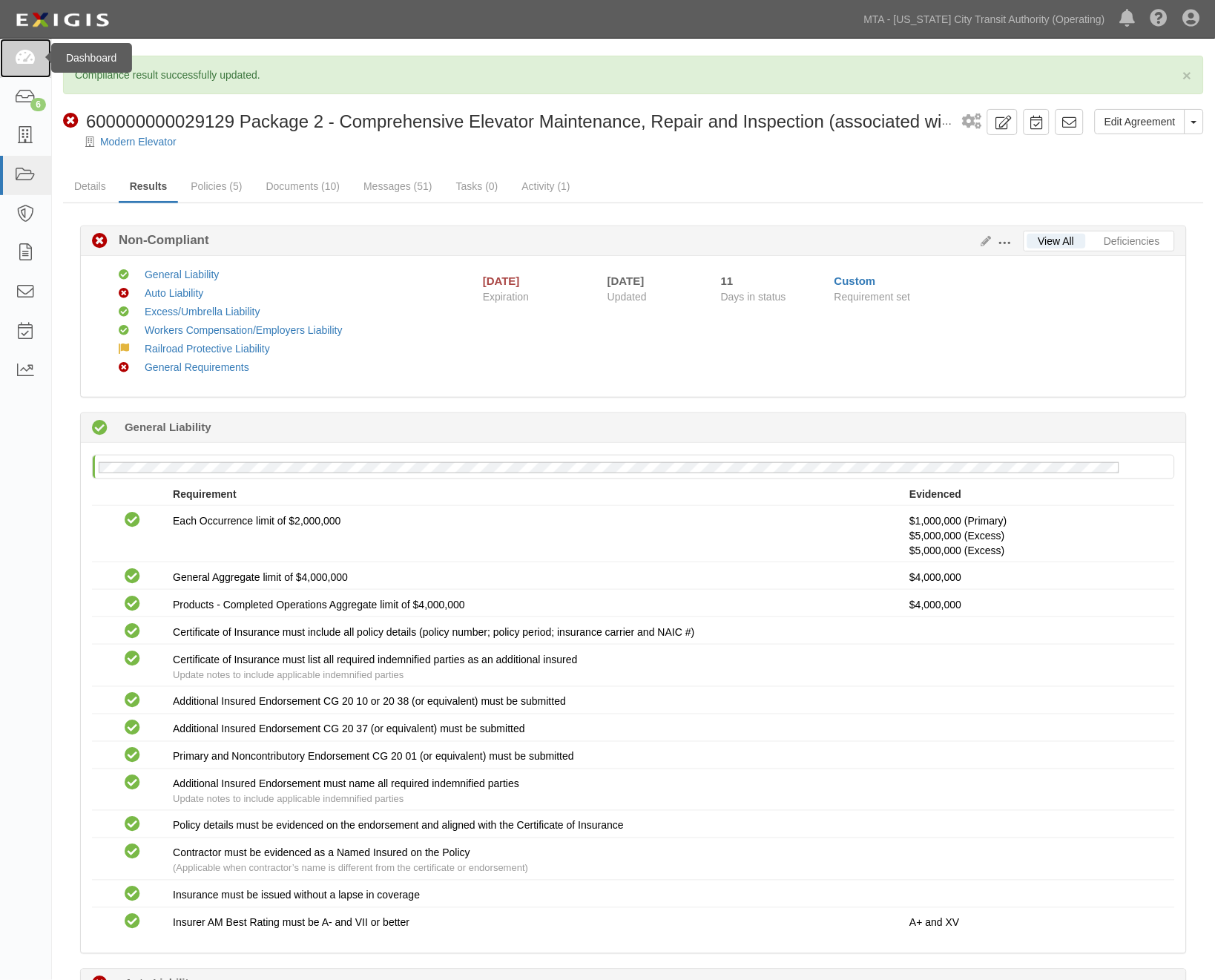
click at [23, 60] on icon at bounding box center [25, 58] width 21 height 17
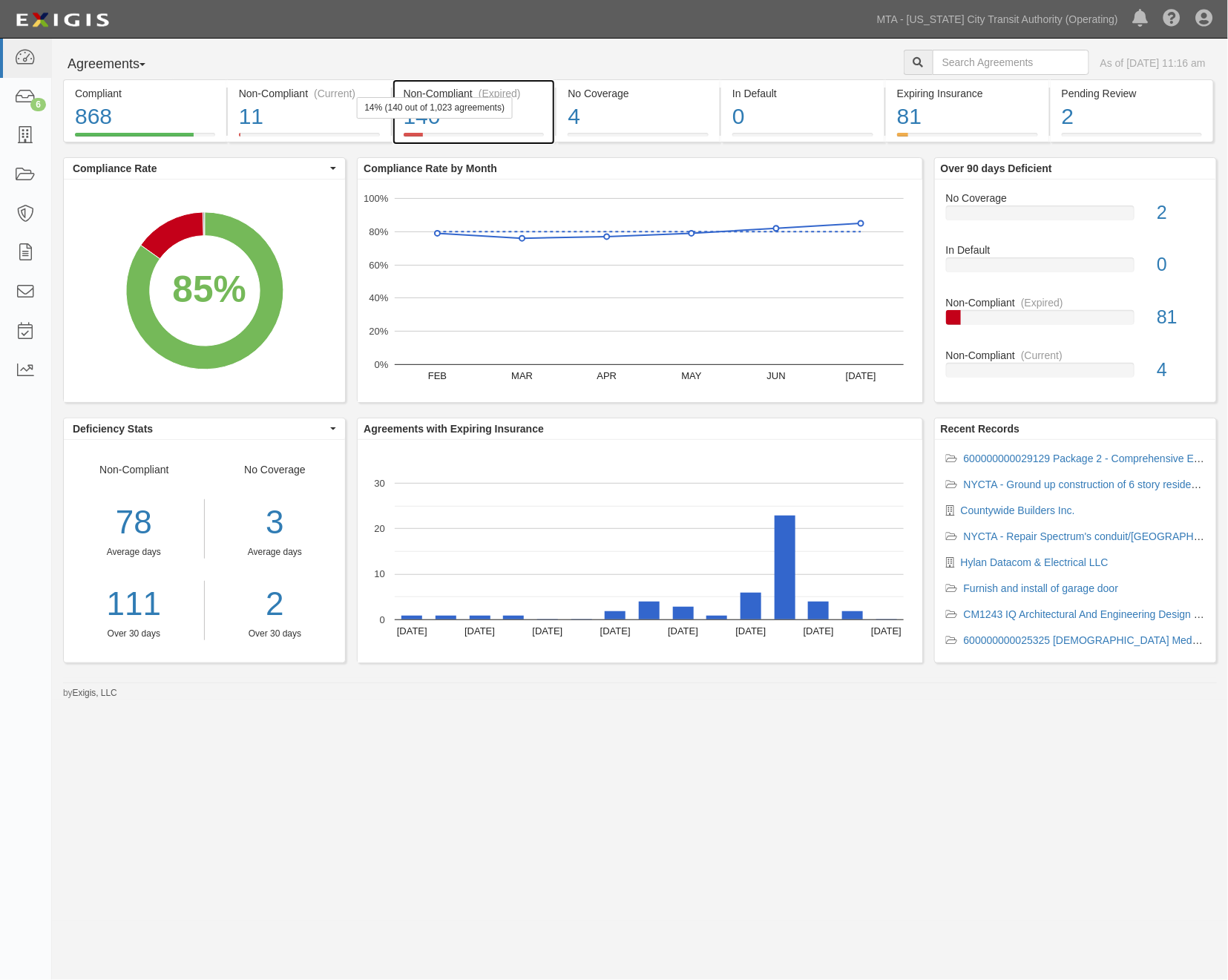
click at [513, 121] on div "140" at bounding box center [474, 117] width 141 height 32
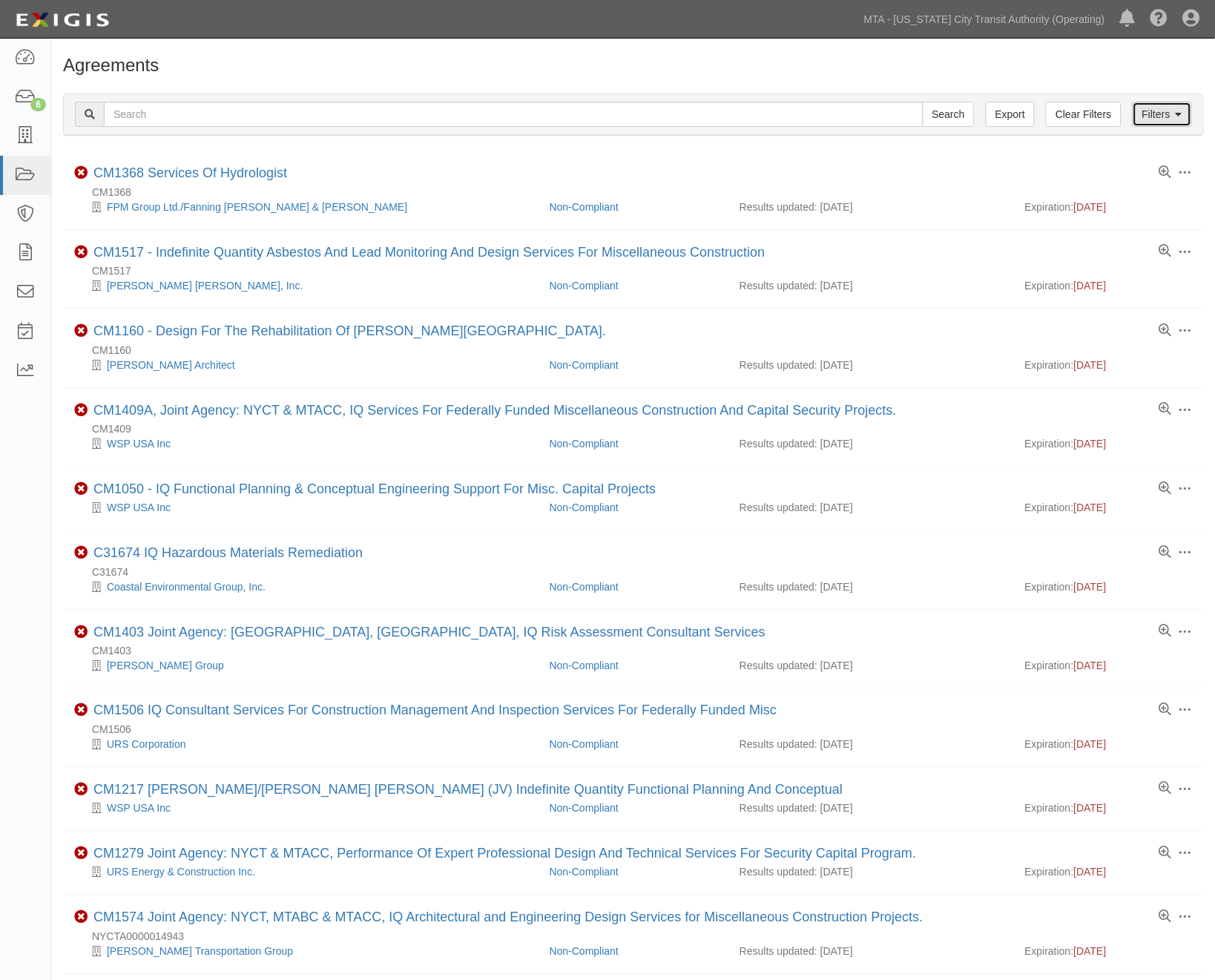
drag, startPoint x: 1153, startPoint y: 114, endPoint x: 637, endPoint y: 157, distance: 517.8
click at [1153, 115] on link "Filters" at bounding box center [1162, 114] width 59 height 25
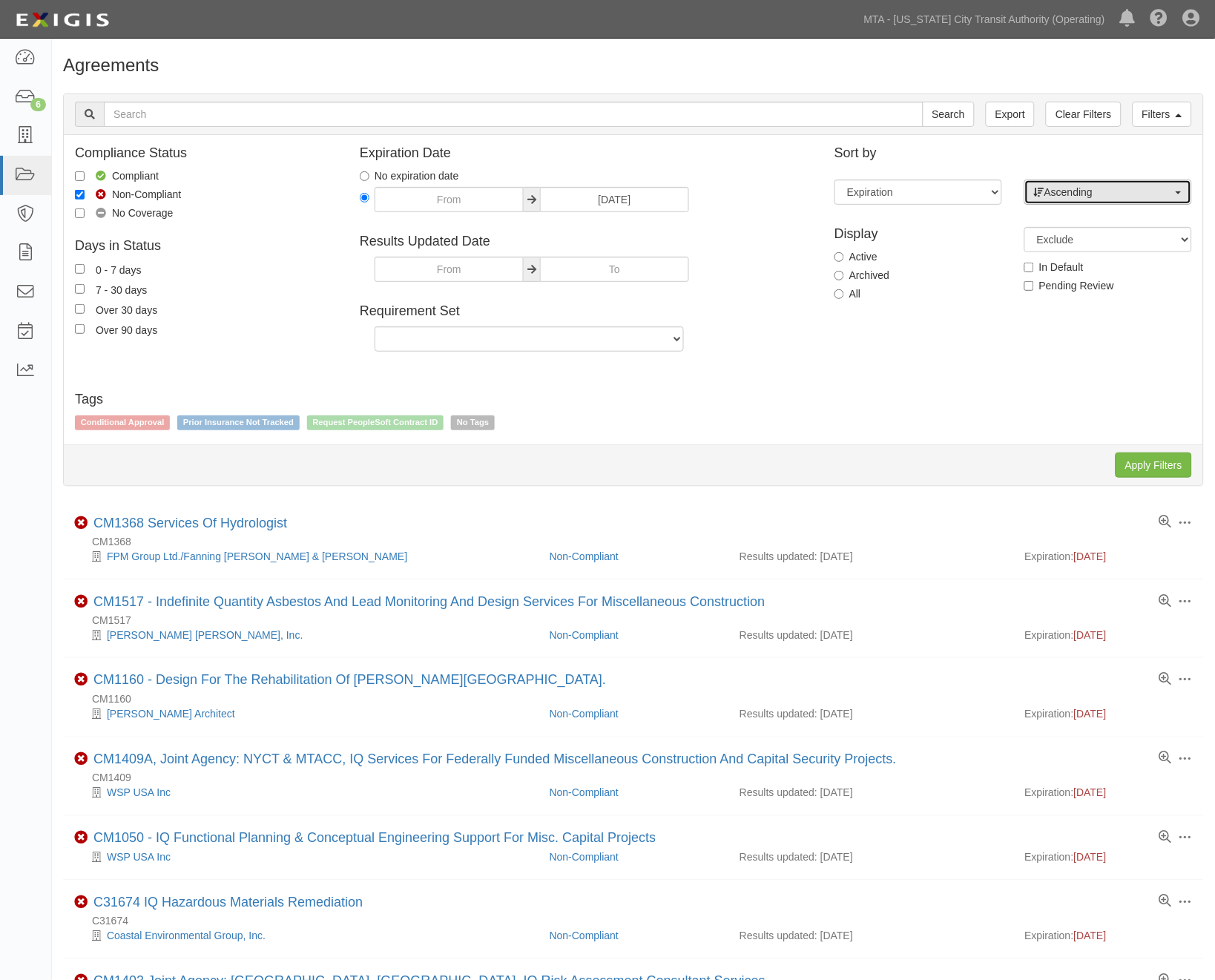
click at [1141, 202] on button "Ascending" at bounding box center [1108, 192] width 167 height 25
click at [1120, 235] on link "Descending" at bounding box center [1108, 239] width 167 height 19
select select "desc"
click at [1150, 469] on input "Apply Filters" at bounding box center [1153, 465] width 76 height 25
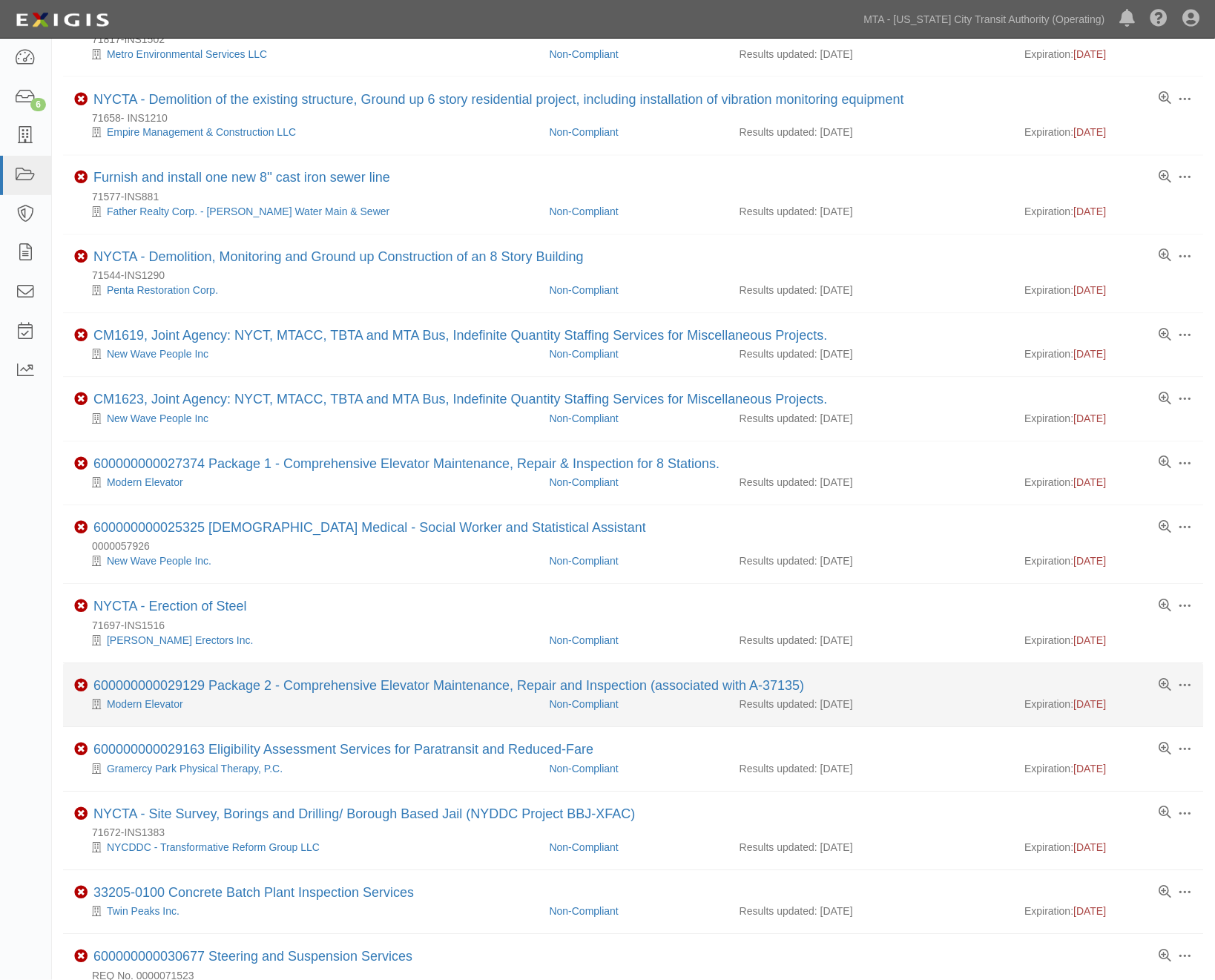
scroll to position [577, 0]
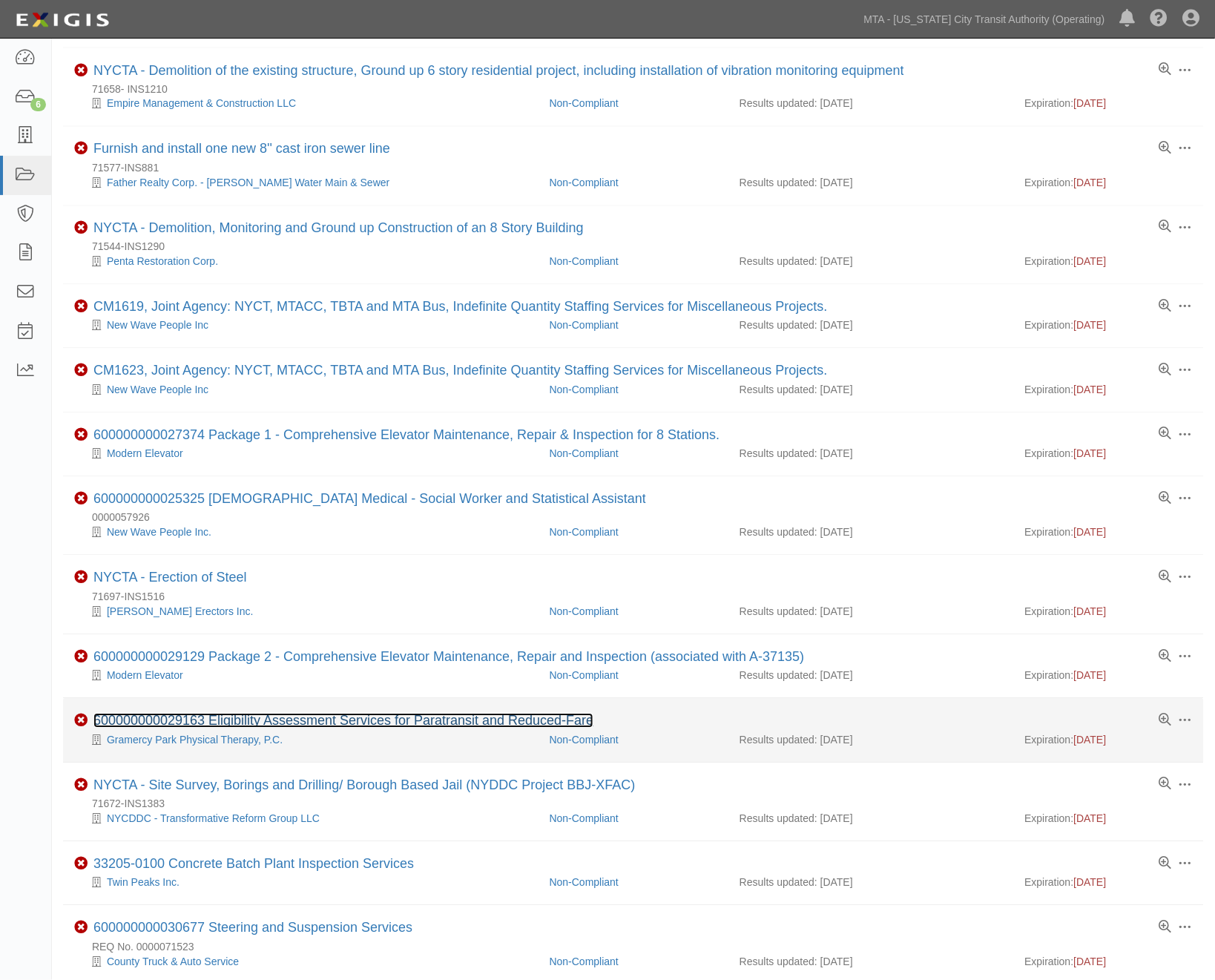
click at [330, 728] on link "600000000029163 Eligibility Assessment Services for Paratransit and Reduced-Fare" at bounding box center [344, 721] width 500 height 15
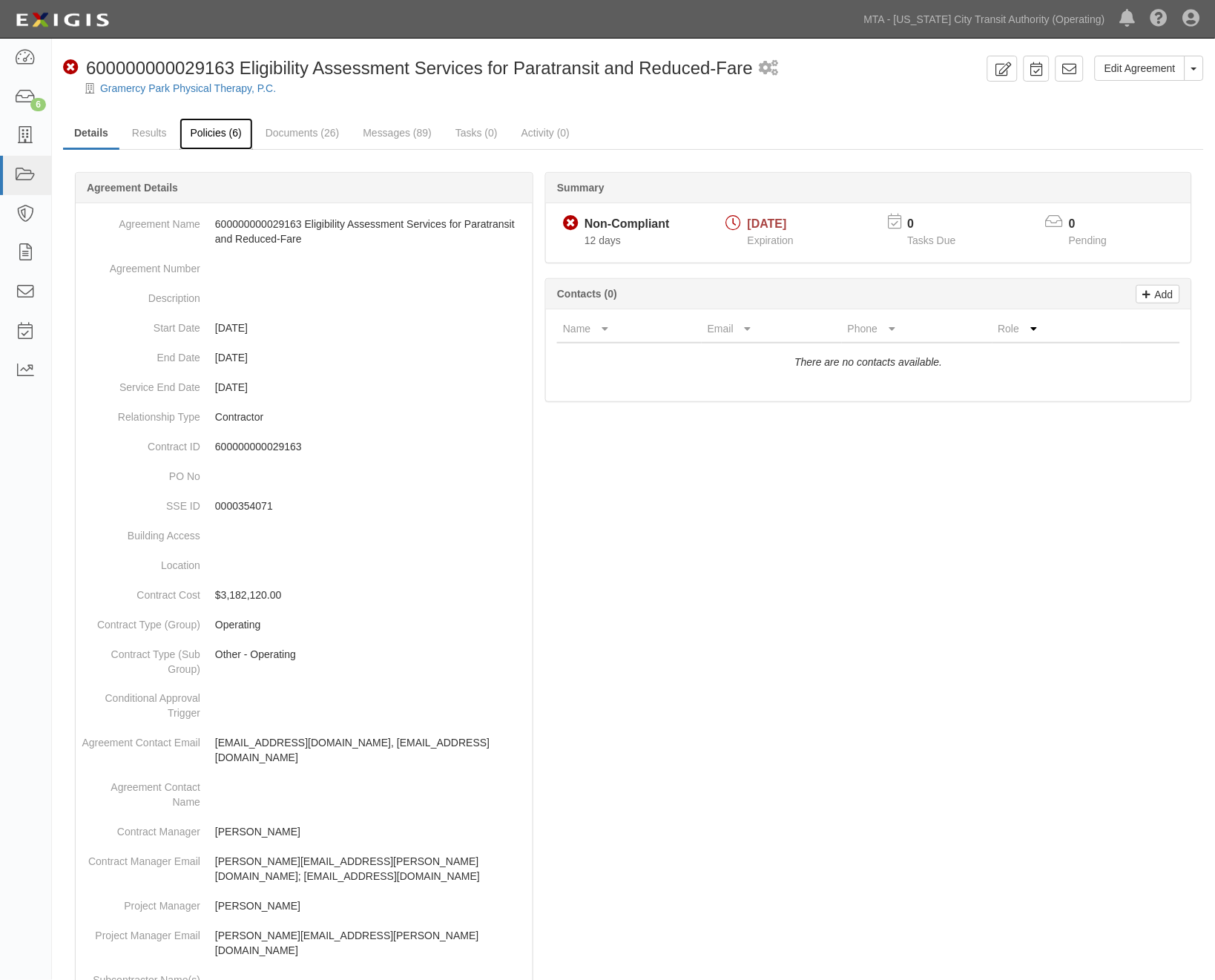
click at [201, 132] on link "Policies (6)" at bounding box center [217, 134] width 74 height 32
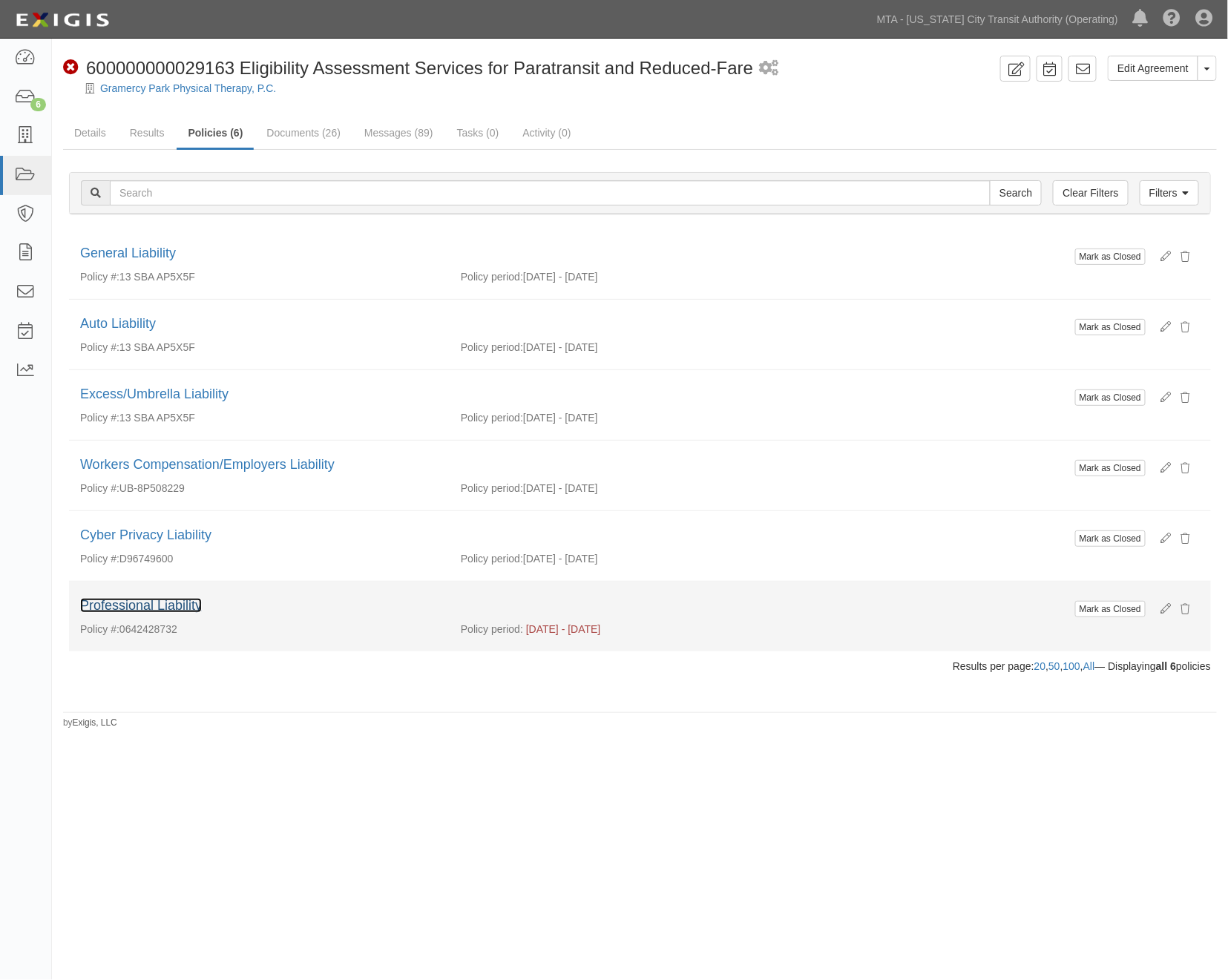
click at [150, 605] on link "Professional Liability" at bounding box center [141, 606] width 121 height 15
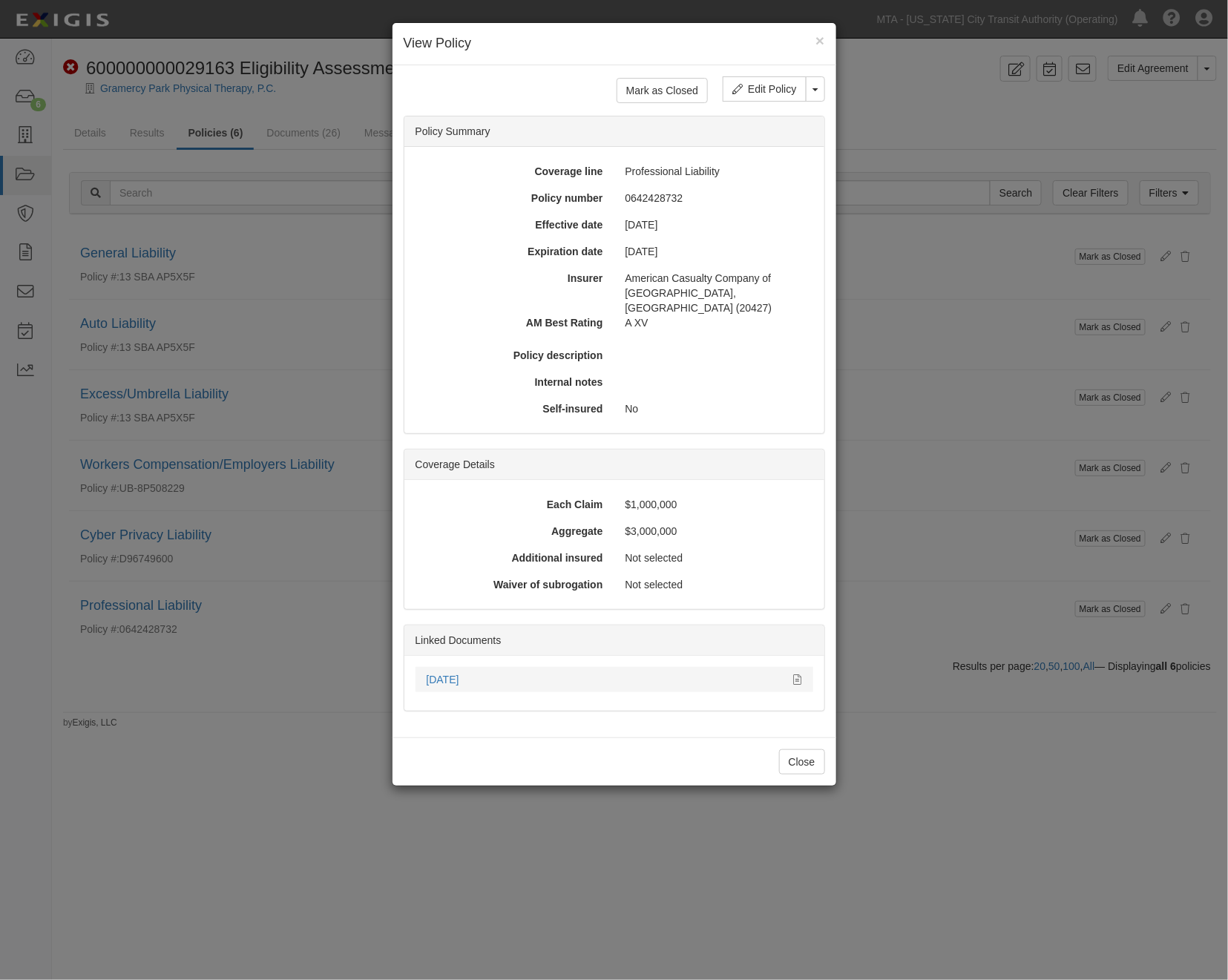
click at [441, 672] on div "08.08.25" at bounding box center [605, 680] width 357 height 15
click at [796, 675] on icon at bounding box center [799, 680] width 8 height 10
click at [999, 532] on div "× View Policy Mark as Closed Edit Policy Toggle Dropdown Delete Policy Policy S…" at bounding box center [614, 490] width 1228 height 980
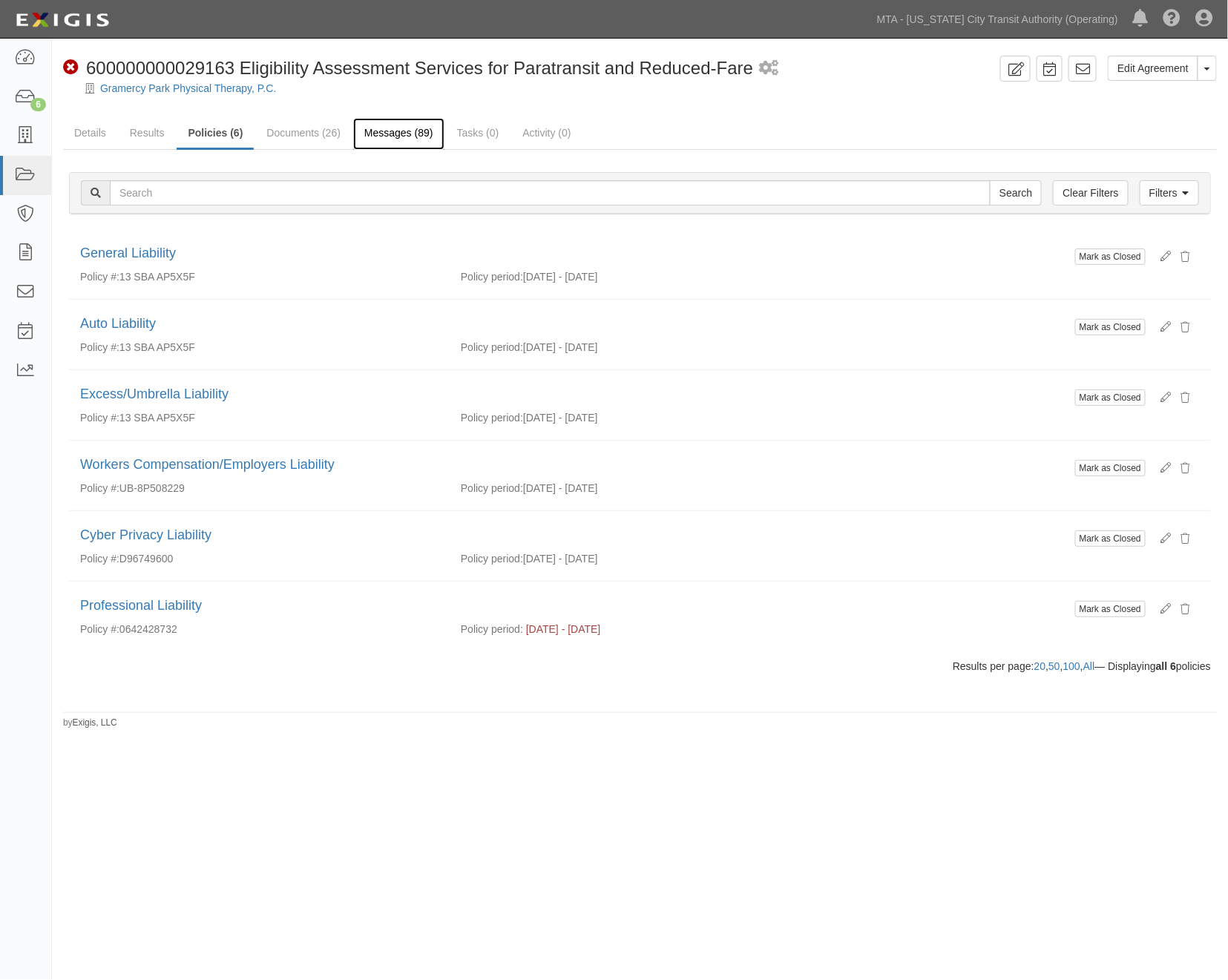
click at [410, 134] on link "Messages (89)" at bounding box center [398, 134] width 91 height 32
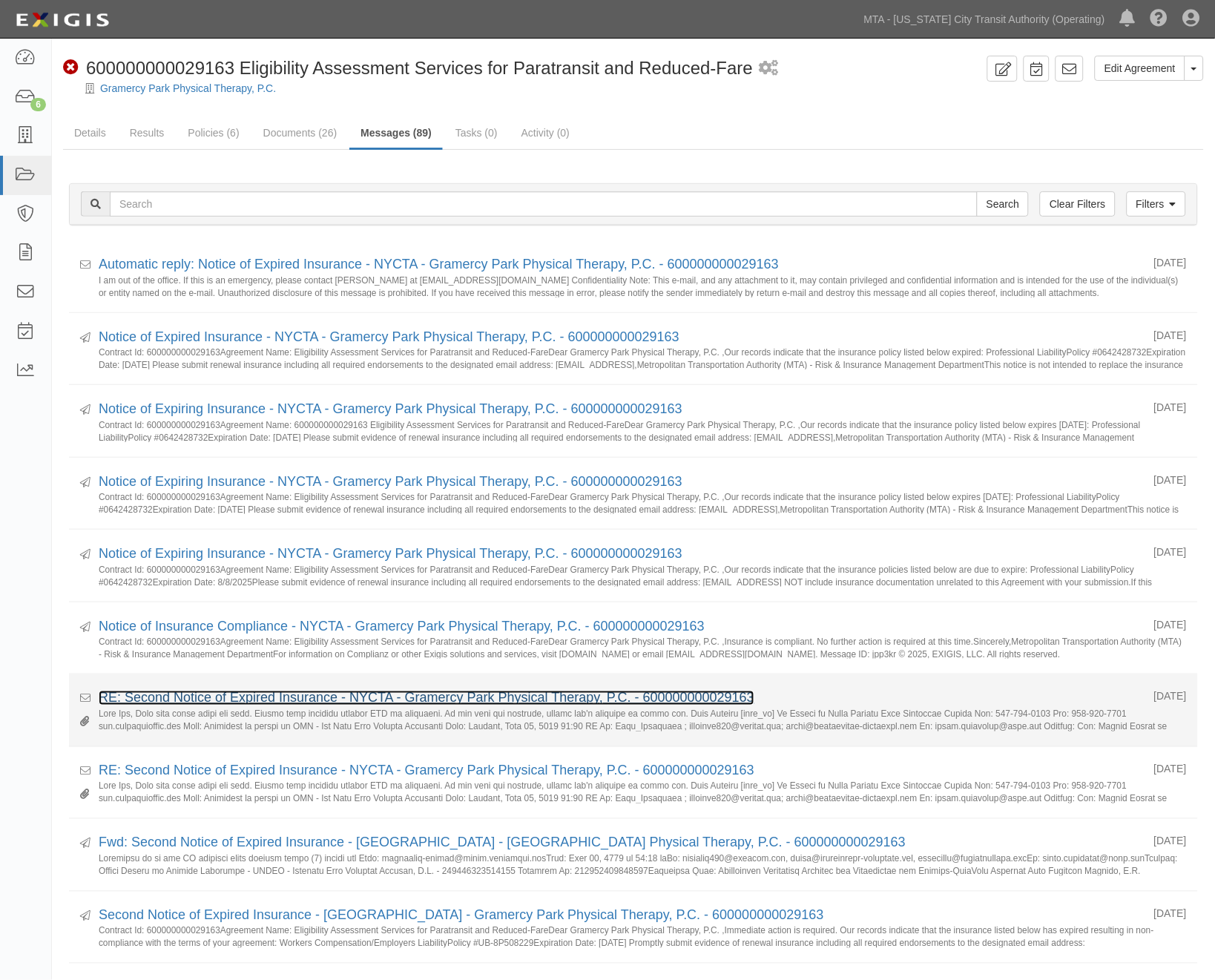
click at [277, 702] on link "RE: Second Notice of Expired Insurance - NYCTA - Gramercy Park Physical Therapy…" at bounding box center [427, 698] width 656 height 15
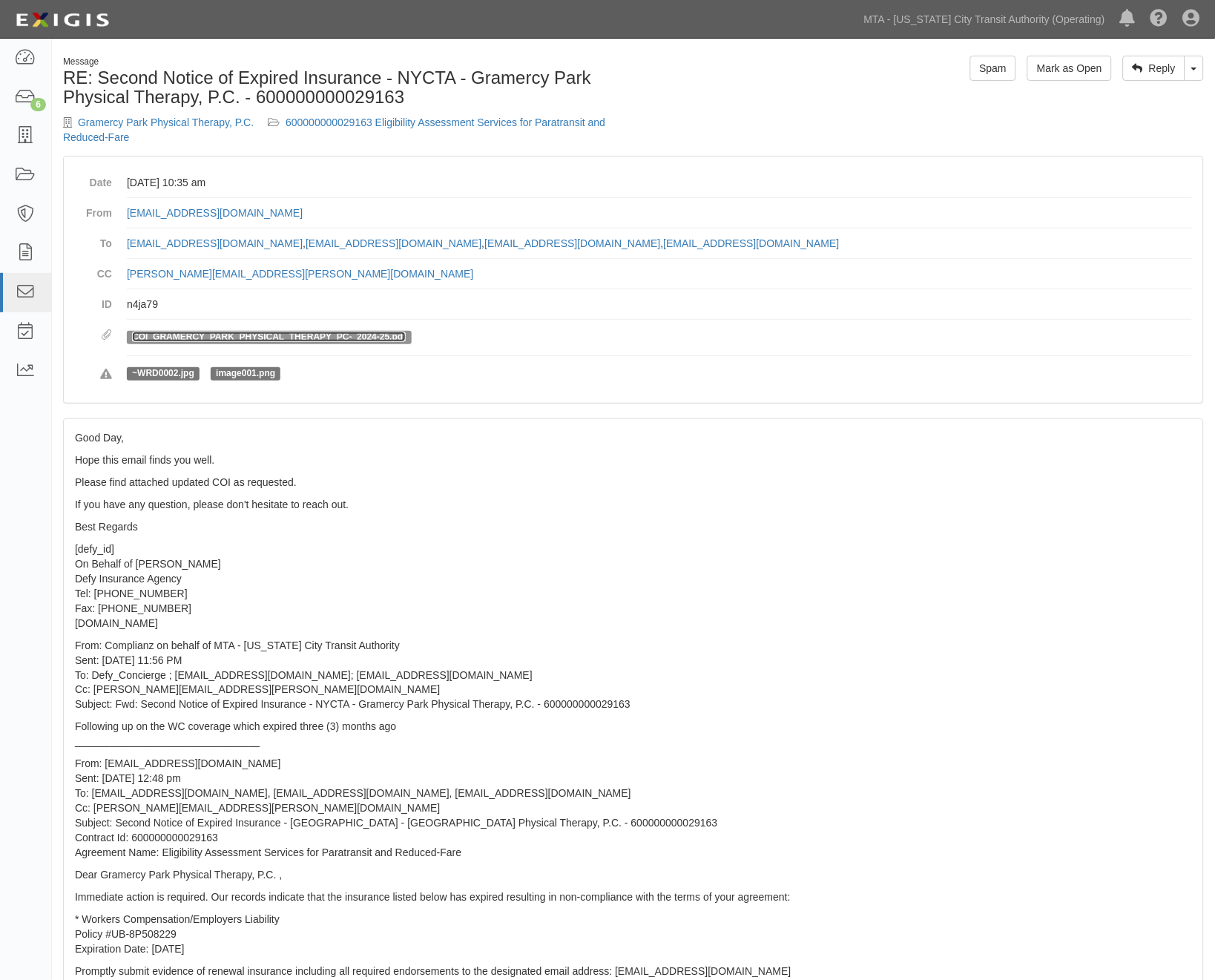
click at [343, 331] on link "COI_GRAMERCY_PARK_PHYSICAL_THERAPY_PC-_2024-25.pdf" at bounding box center [269, 336] width 274 height 10
click at [397, 123] on link "600000000029163 Eligibility Assessment Services for Paratransit and Reduced-Fare" at bounding box center [334, 130] width 542 height 27
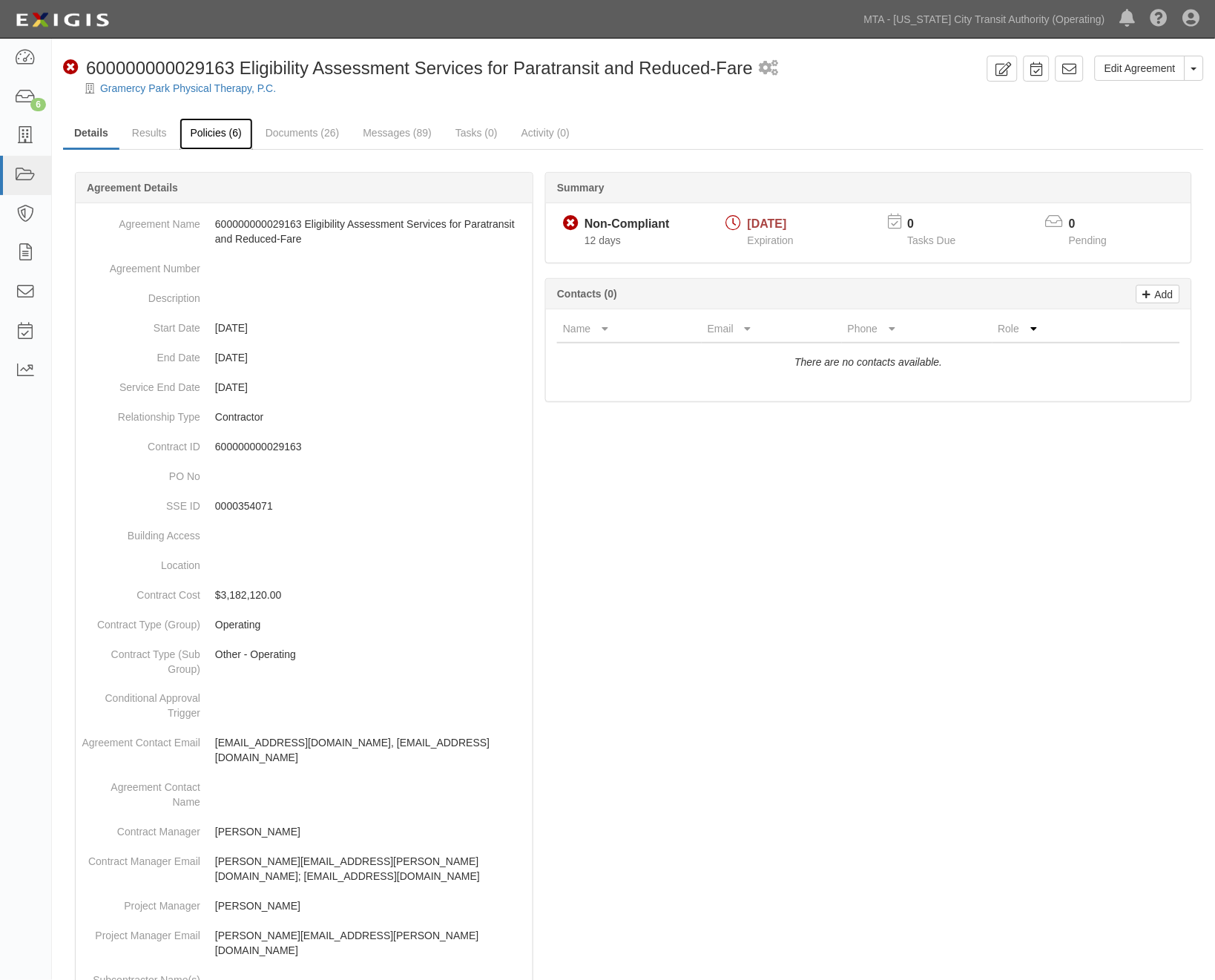
click at [219, 130] on link "Policies (6)" at bounding box center [217, 134] width 74 height 32
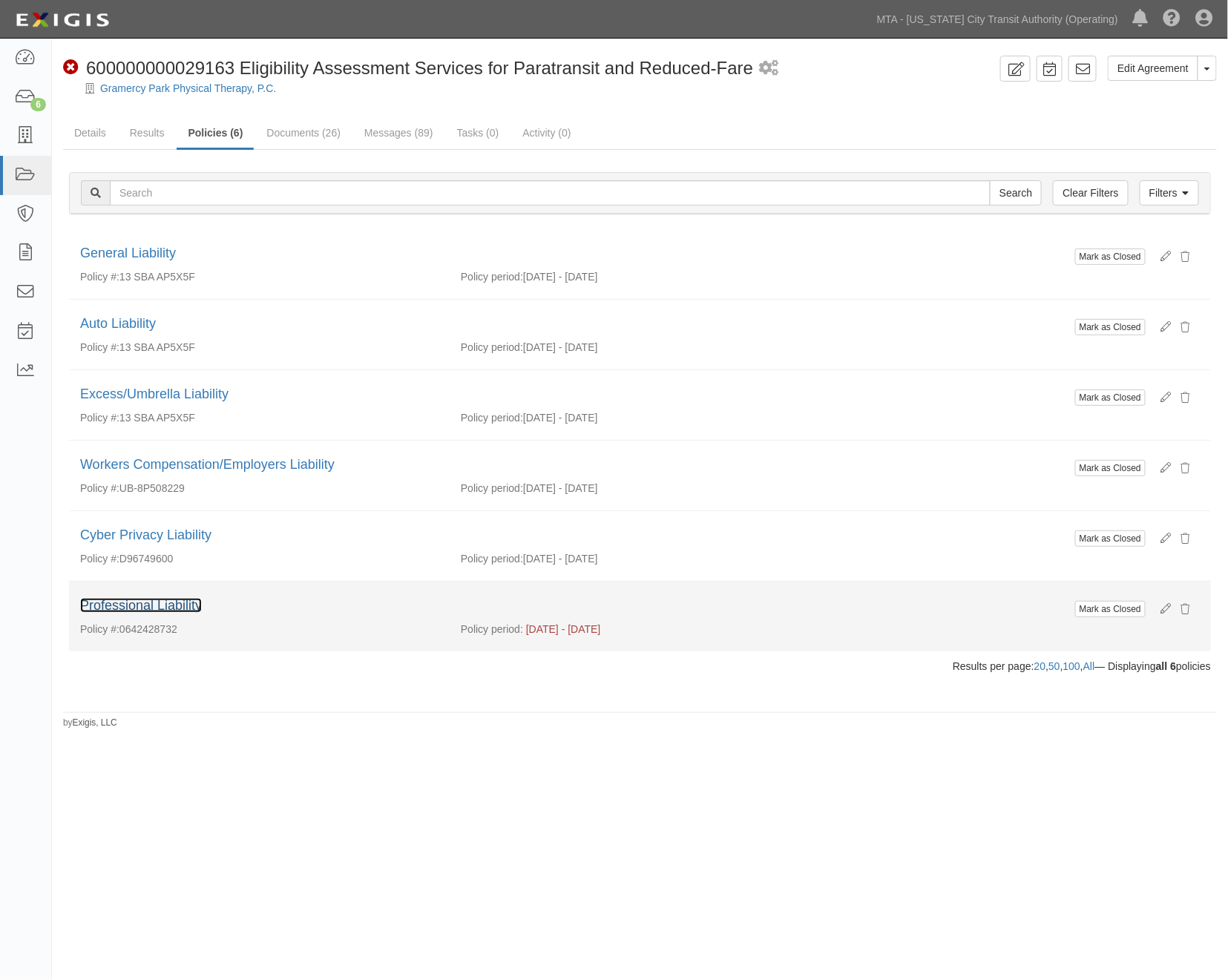
click at [164, 608] on link "Professional Liability" at bounding box center [141, 606] width 121 height 15
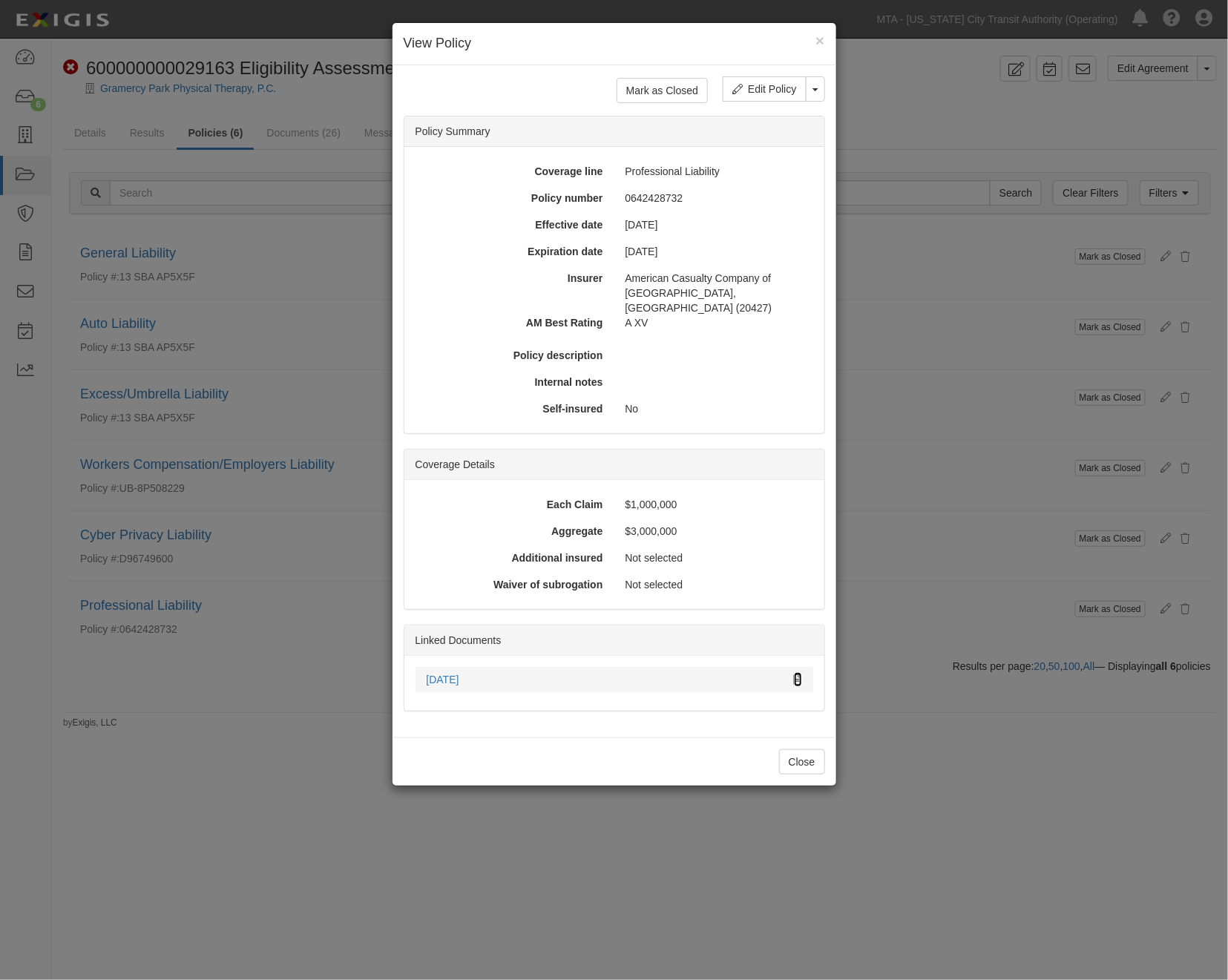
click at [794, 675] on icon at bounding box center [799, 680] width 8 height 10
click at [260, 774] on div "× View Policy Mark as Closed Edit Policy Toggle Dropdown Delete Policy Policy S…" at bounding box center [614, 490] width 1228 height 980
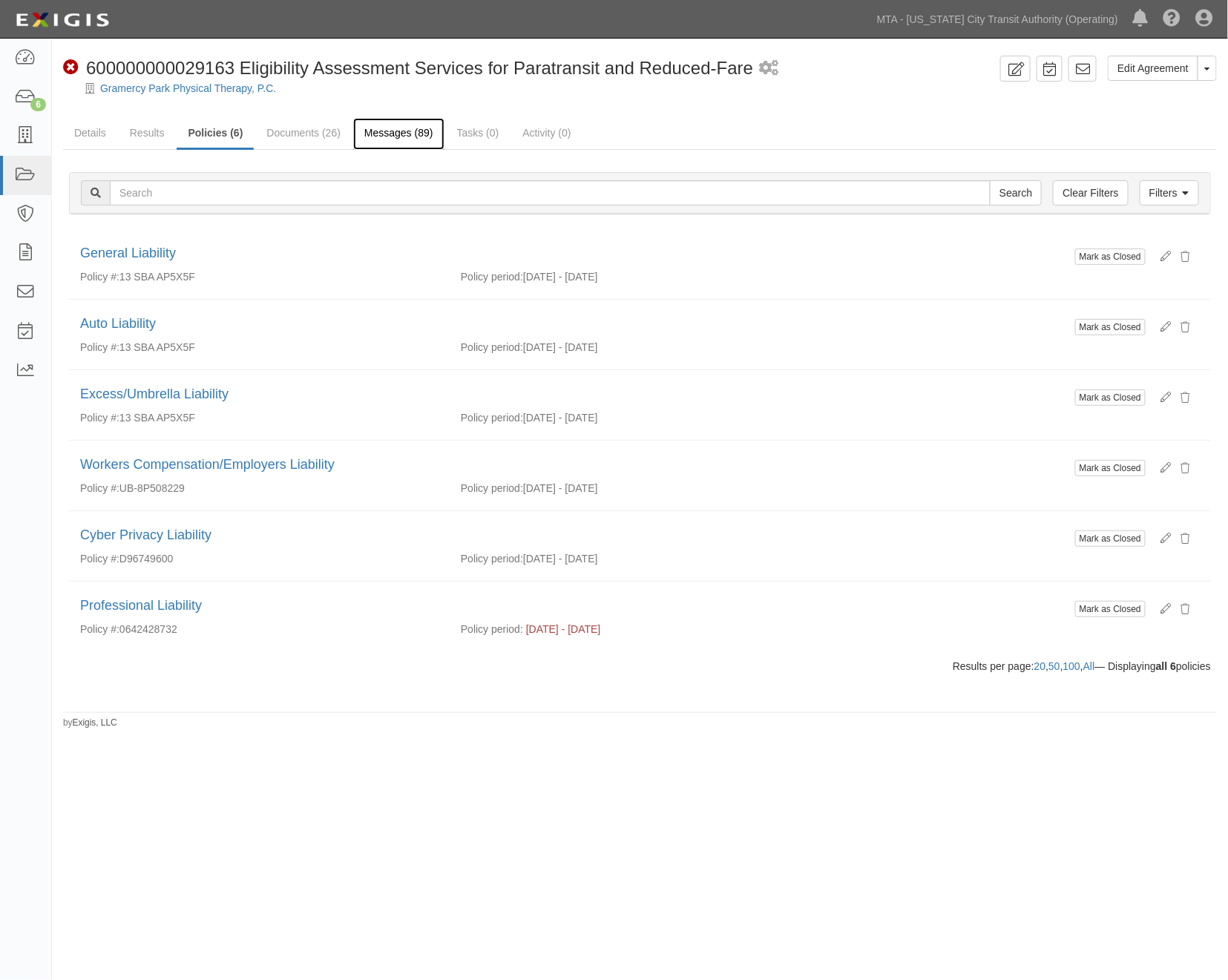
click at [396, 131] on link "Messages (89)" at bounding box center [398, 134] width 91 height 32
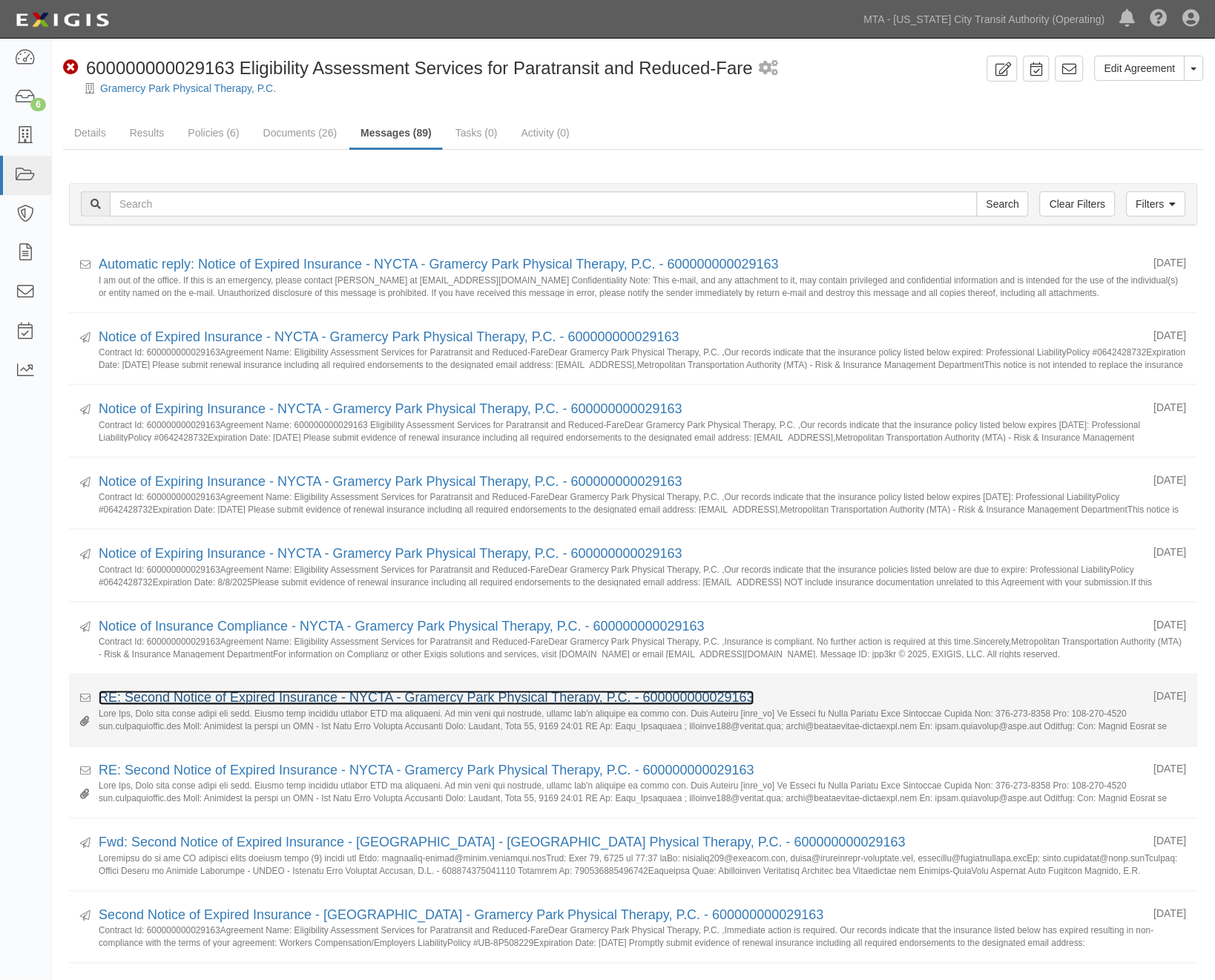
click at [202, 692] on link "RE: Second Notice of Expired Insurance - NYCTA - Gramercy Park Physical Therapy…" at bounding box center [427, 698] width 656 height 15
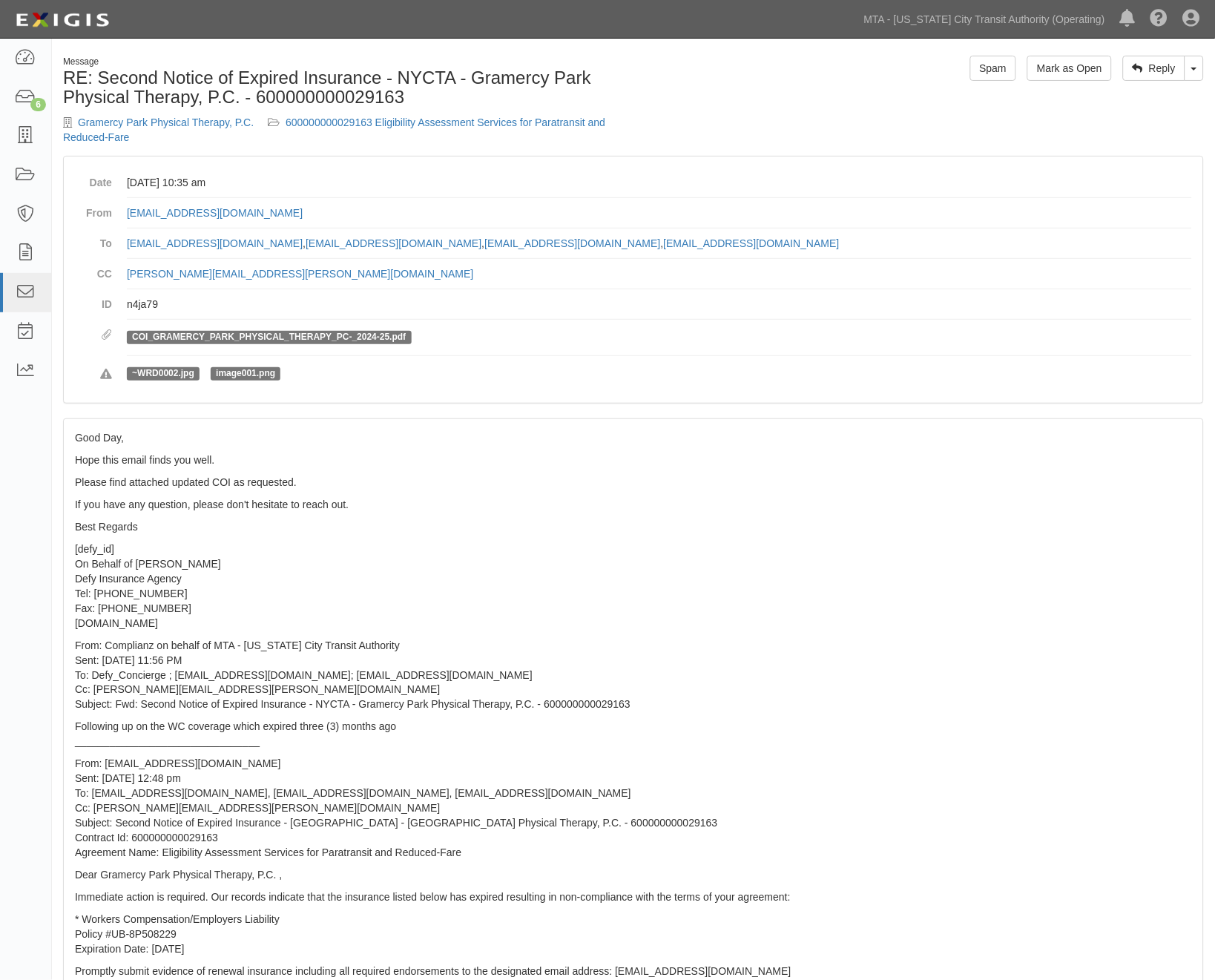
click at [951, 605] on p "[defy_id] On Behalf of Anass Boukili Defy Insurance Agency Tel: [PHONE_NUMBER] …" at bounding box center [633, 586] width 1117 height 89
click at [394, 123] on link "600000000029163 Eligibility Assessment Services for Paratransit and Reduced-Fare" at bounding box center [334, 130] width 542 height 27
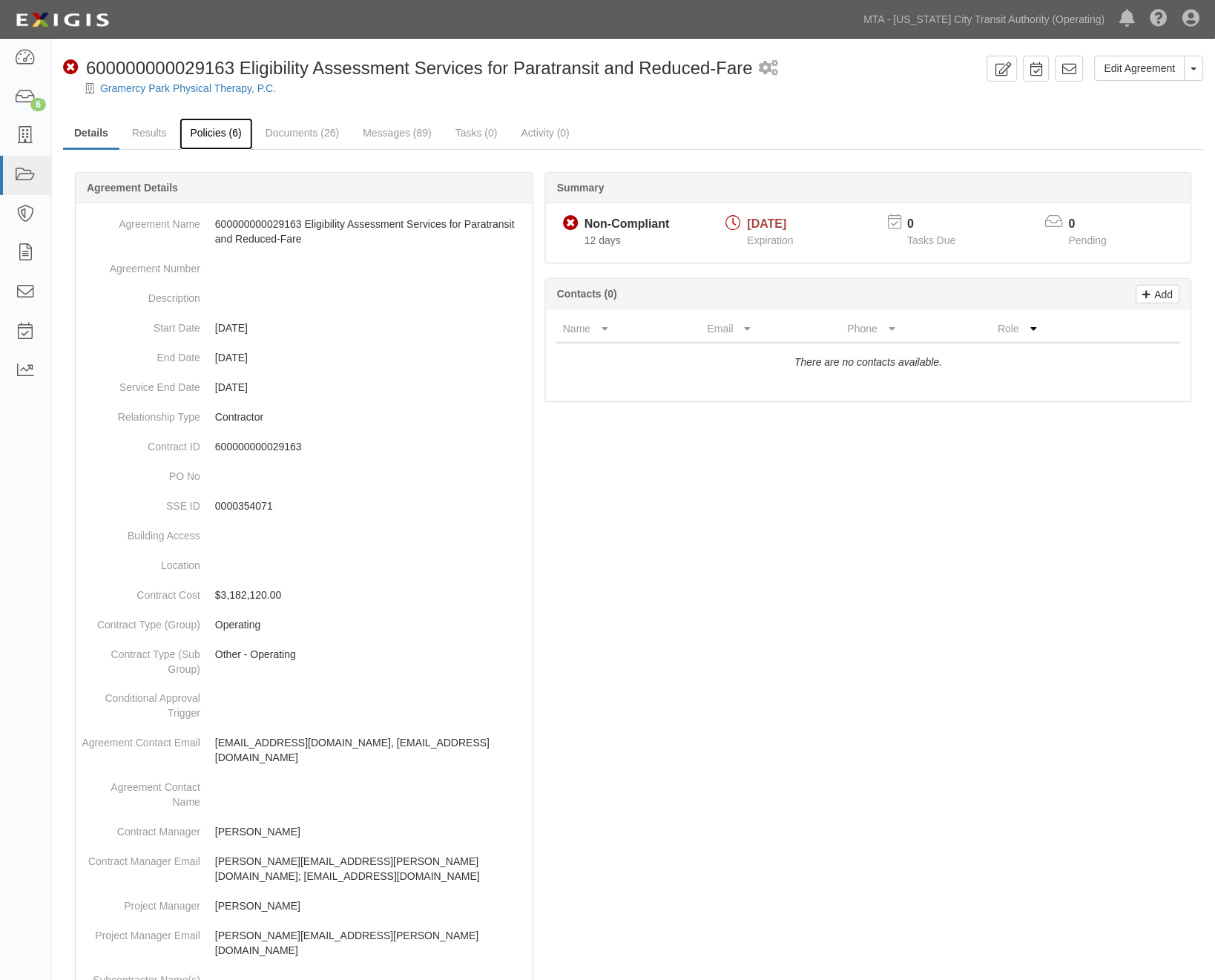
click at [223, 126] on link "Policies (6)" at bounding box center [217, 134] width 74 height 32
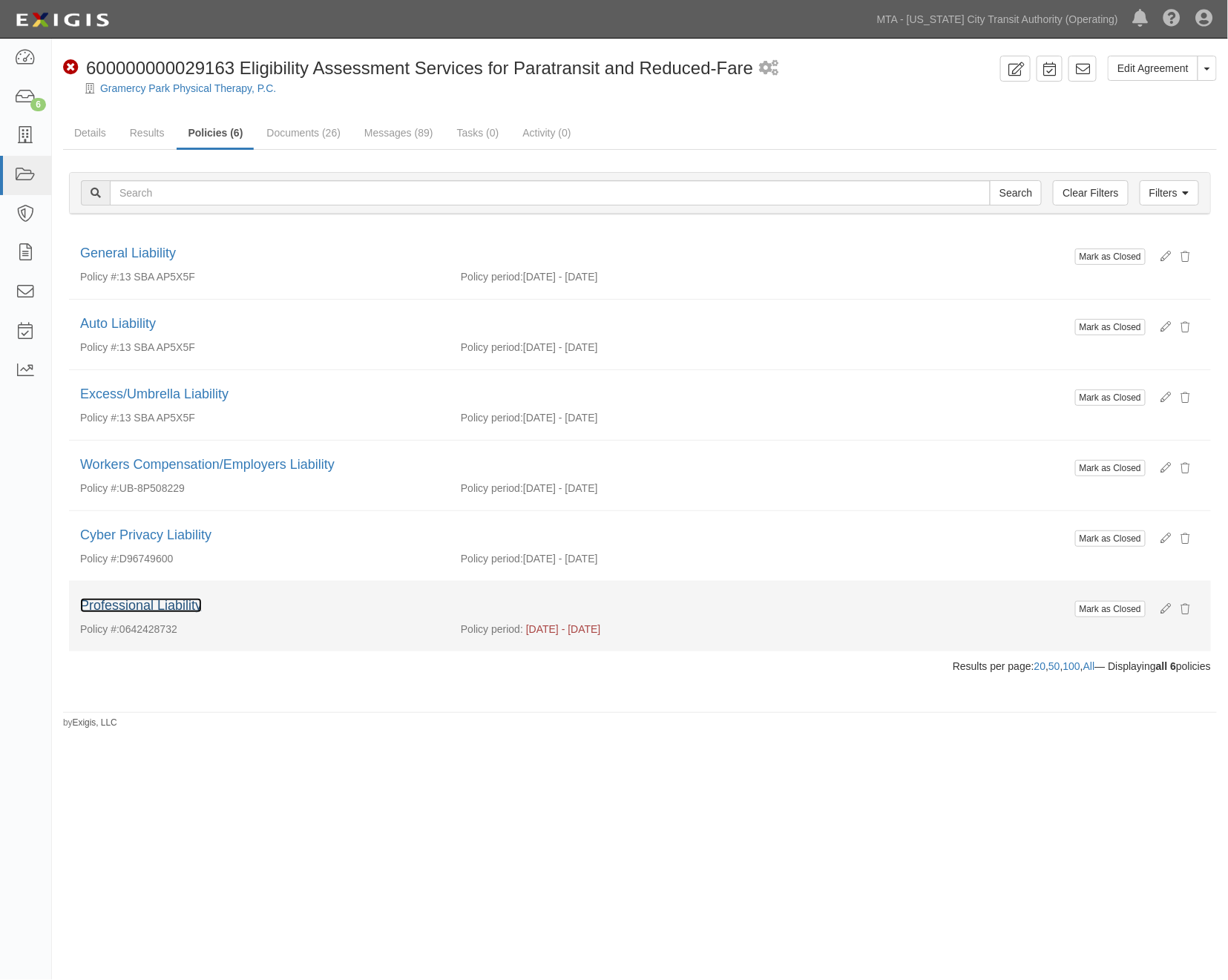
click at [141, 605] on link "Professional Liability" at bounding box center [141, 606] width 121 height 15
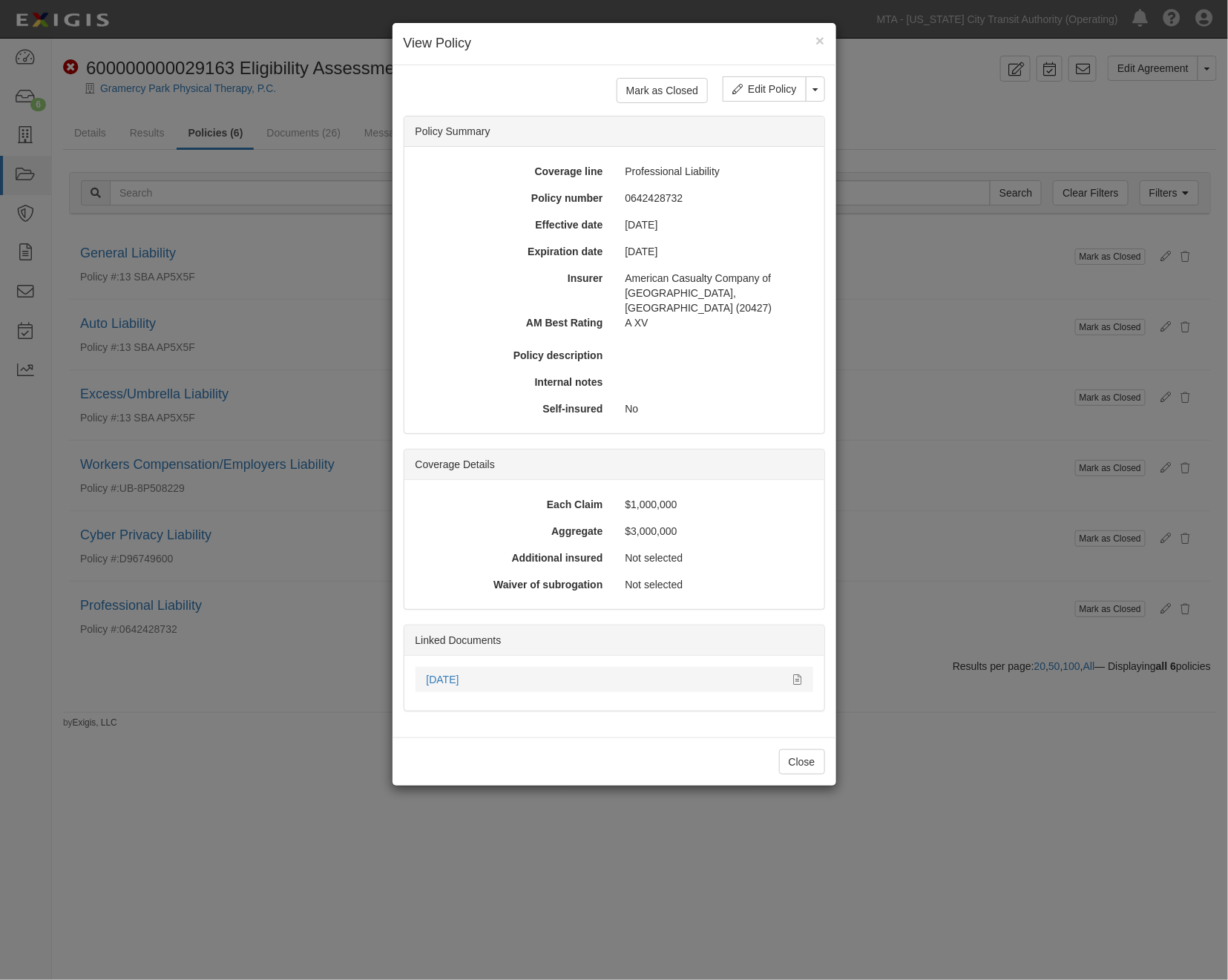
click at [793, 672] on div at bounding box center [792, 680] width 19 height 15
click at [796, 675] on icon at bounding box center [799, 680] width 8 height 10
click at [290, 781] on div "× View Policy Mark as Closed Edit Policy Toggle Dropdown Delete Policy Policy S…" at bounding box center [614, 490] width 1228 height 980
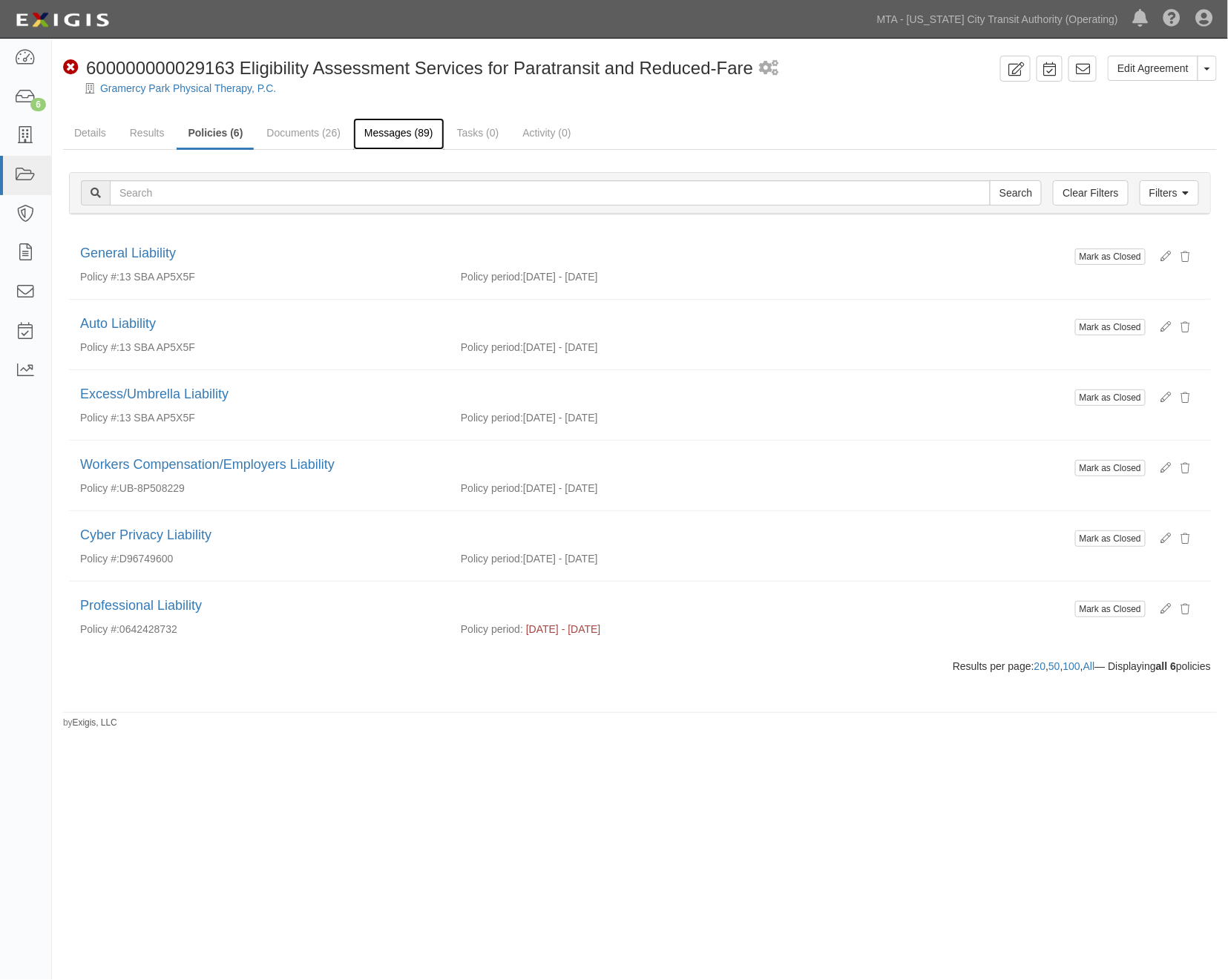
click at [393, 122] on link "Messages (89)" at bounding box center [398, 134] width 91 height 32
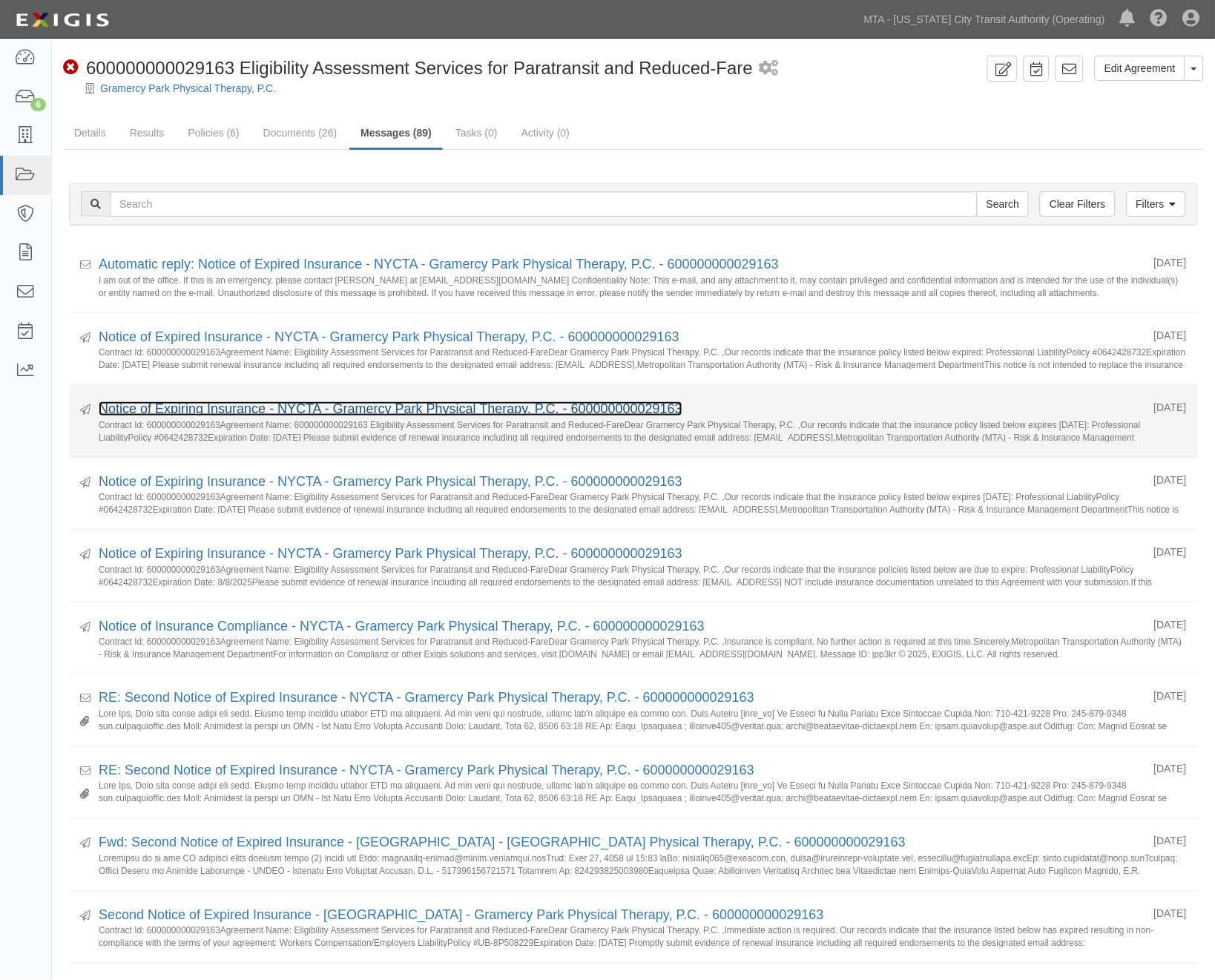
click at [280, 405] on link "Notice of Expiring Insurance - NYCTA - Gramercy Park Physical Therapy, P.C. - 6…" at bounding box center [391, 409] width 584 height 15
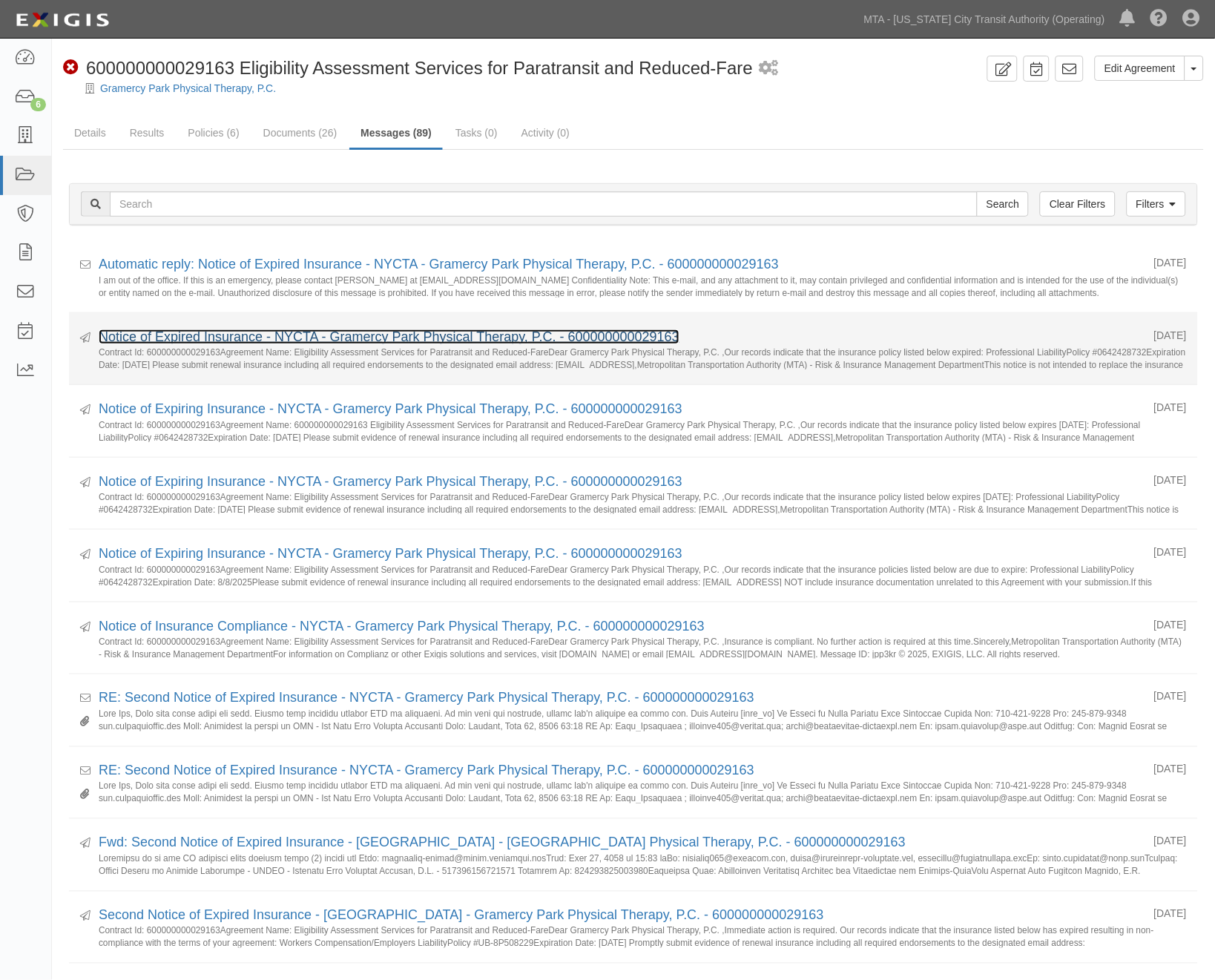
click at [274, 336] on link "Notice of Expired Insurance - NYCTA - Gramercy Park Physical Therapy, P.C. - 60…" at bounding box center [389, 337] width 581 height 15
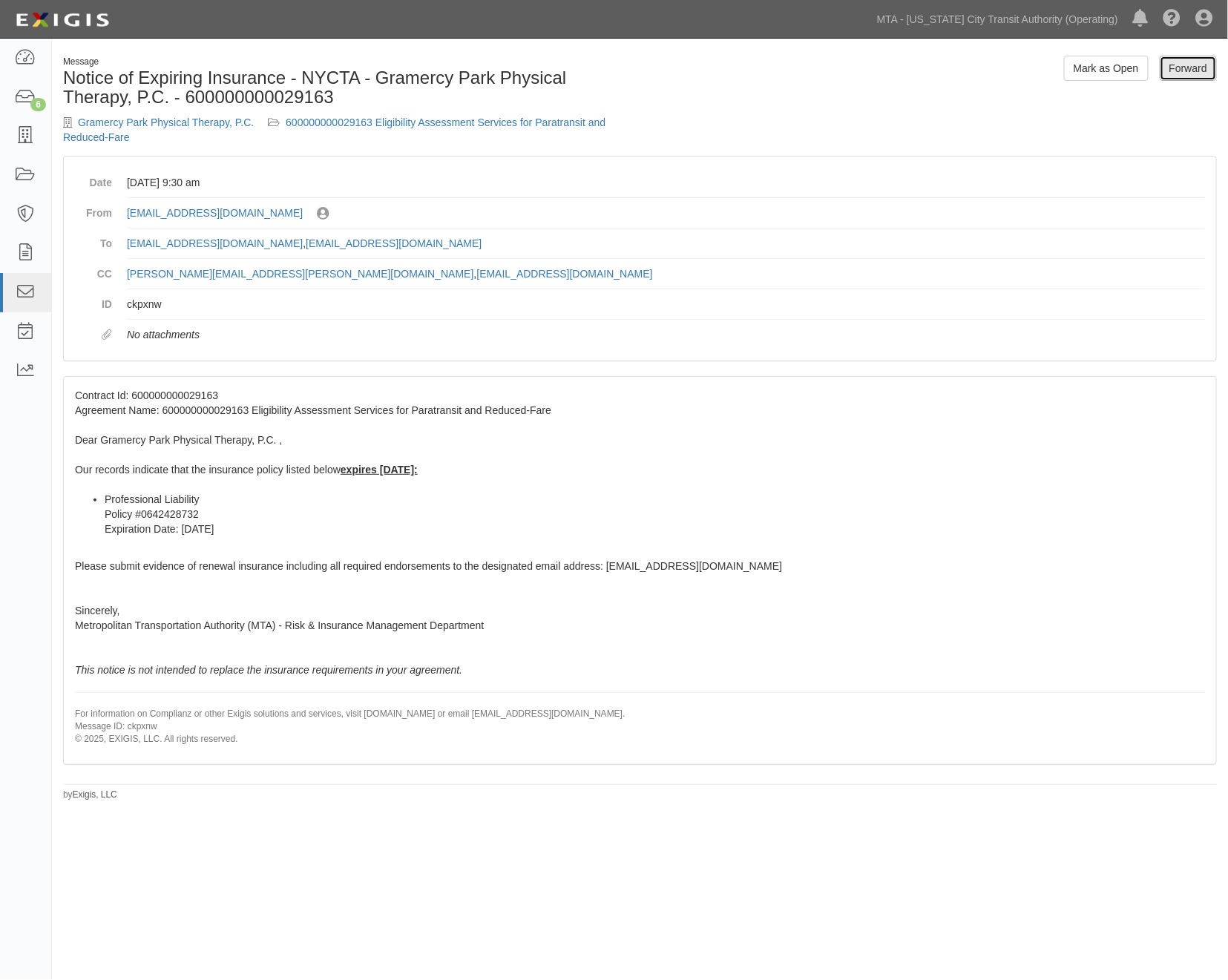
click at [1196, 70] on link "Forward" at bounding box center [1189, 68] width 57 height 25
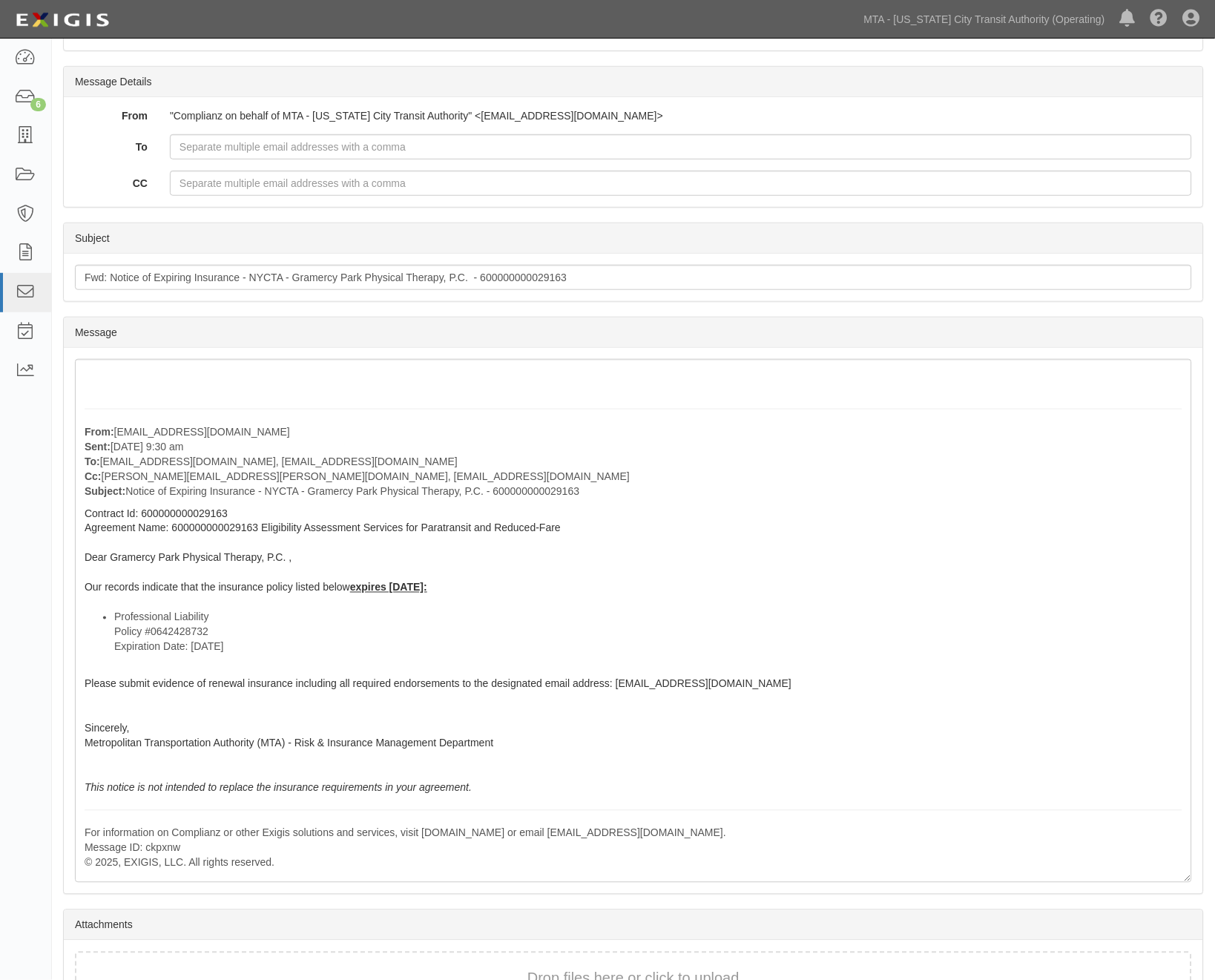
scroll to position [247, 0]
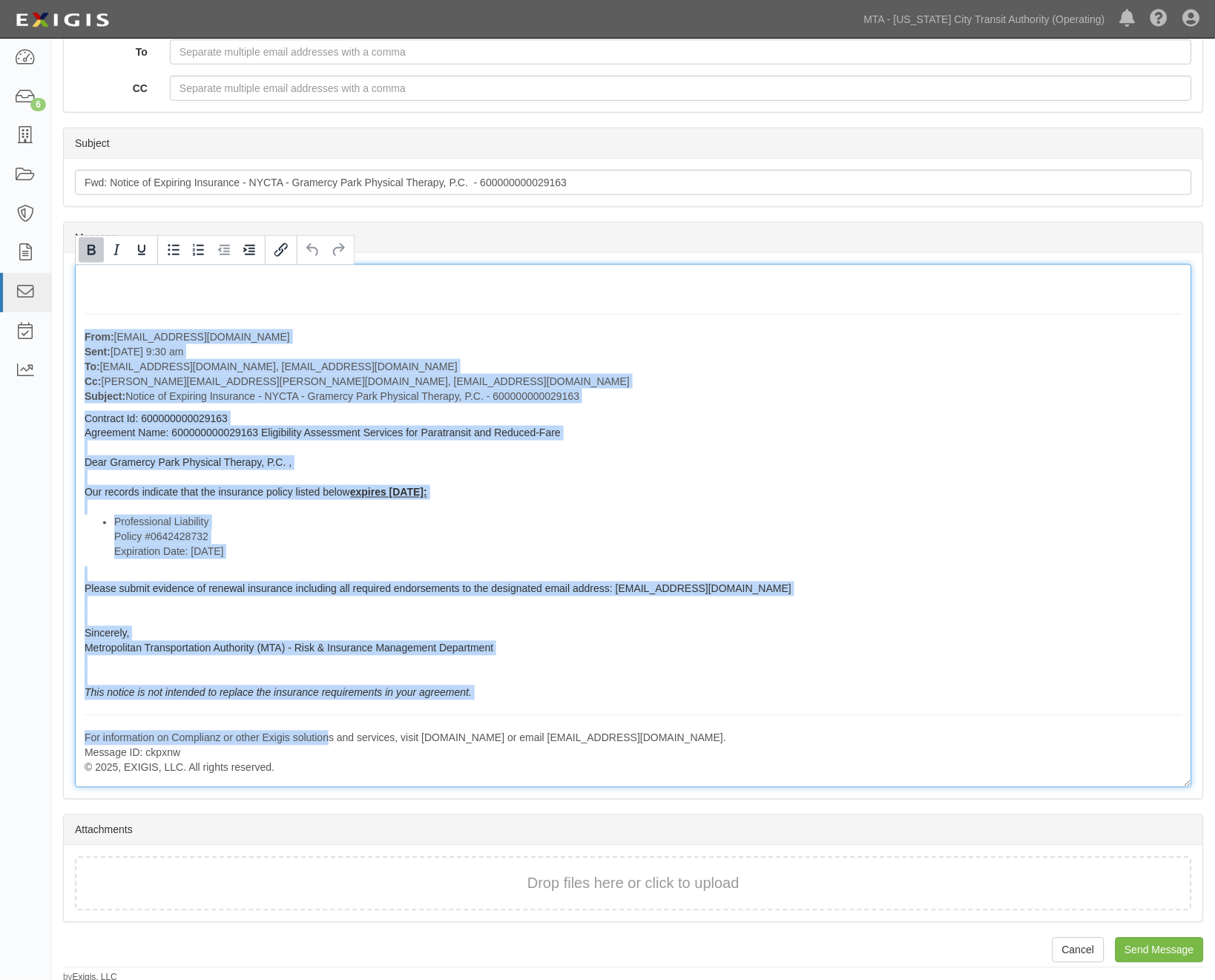
drag, startPoint x: 85, startPoint y: 329, endPoint x: 330, endPoint y: 729, distance: 469.1
click at [330, 729] on div "From: [EMAIL_ADDRESS][DOMAIN_NAME] Sent: [DATE] 9:30 am To: [EMAIL_ADDRESS][DOM…" at bounding box center [633, 526] width 1117 height 524
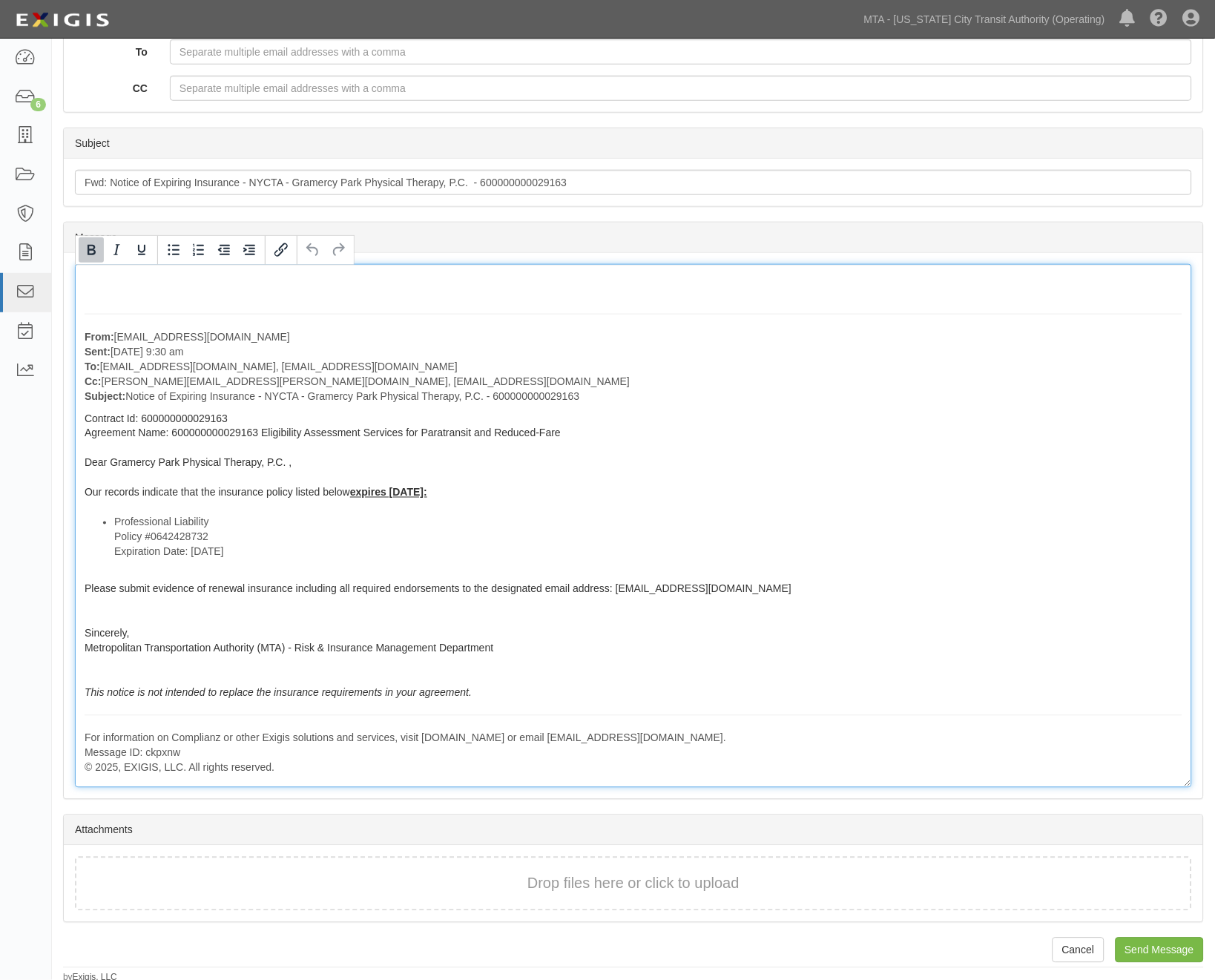
click at [93, 297] on div "From: [EMAIL_ADDRESS][DOMAIN_NAME] Sent: [DATE] 9:30 am To: [EMAIL_ADDRESS][DOM…" at bounding box center [633, 526] width 1117 height 524
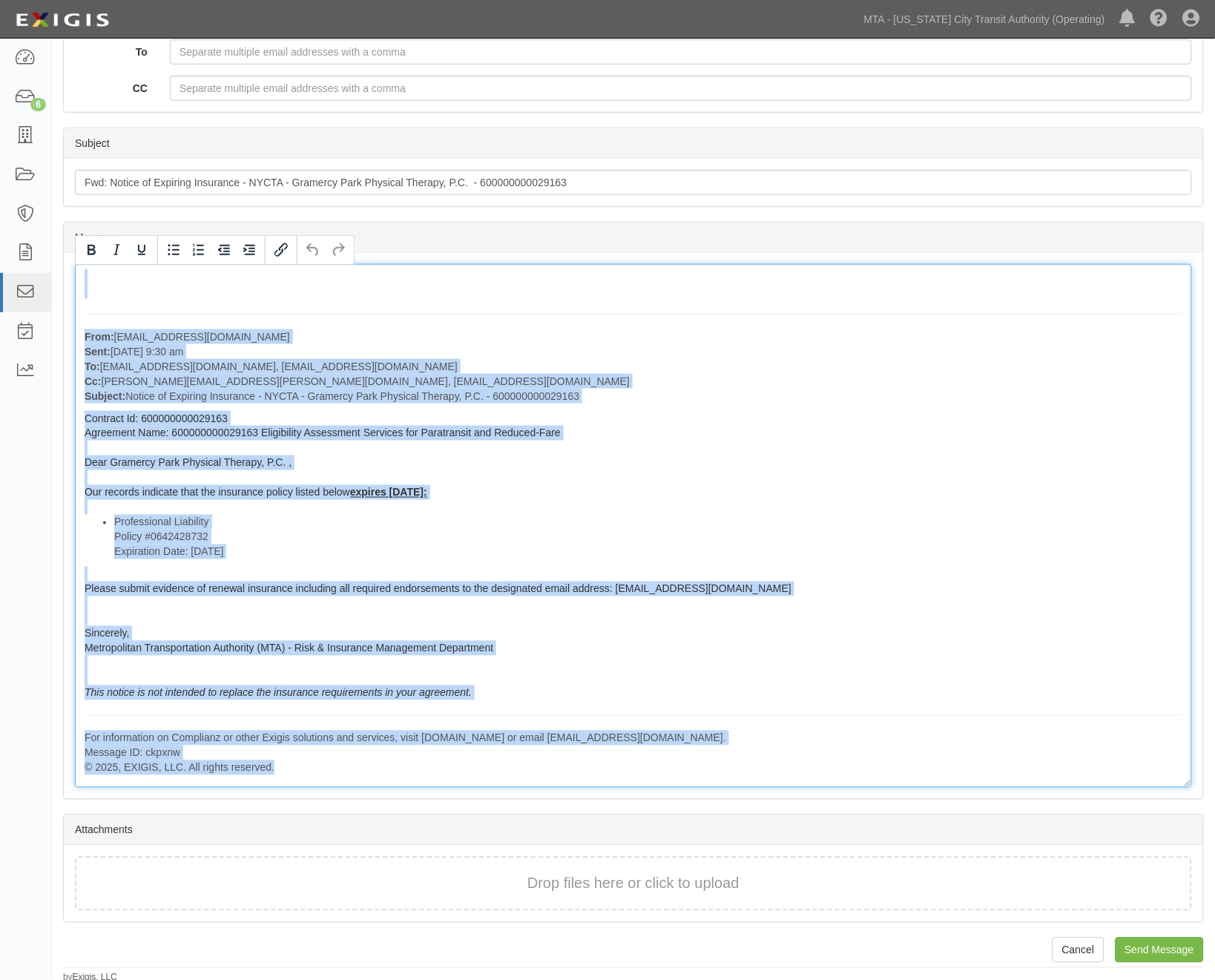
drag, startPoint x: 101, startPoint y: 293, endPoint x: 483, endPoint y: 766, distance: 608.0
click at [483, 766] on div "From: agreement-recvwh@mtato.complianz.com Sent: August 07, 2025 at 9:30 am To:…" at bounding box center [633, 526] width 1117 height 524
copy div "From: agreement-recvwh@mtato.complianz.com Sent: August 07, 2025 at 9:30 am To:…"
click at [956, 688] on div "From: agreement-recvwh@mtato.complianz.com Sent: August 07, 2025 at 9:30 am To:…" at bounding box center [633, 526] width 1117 height 524
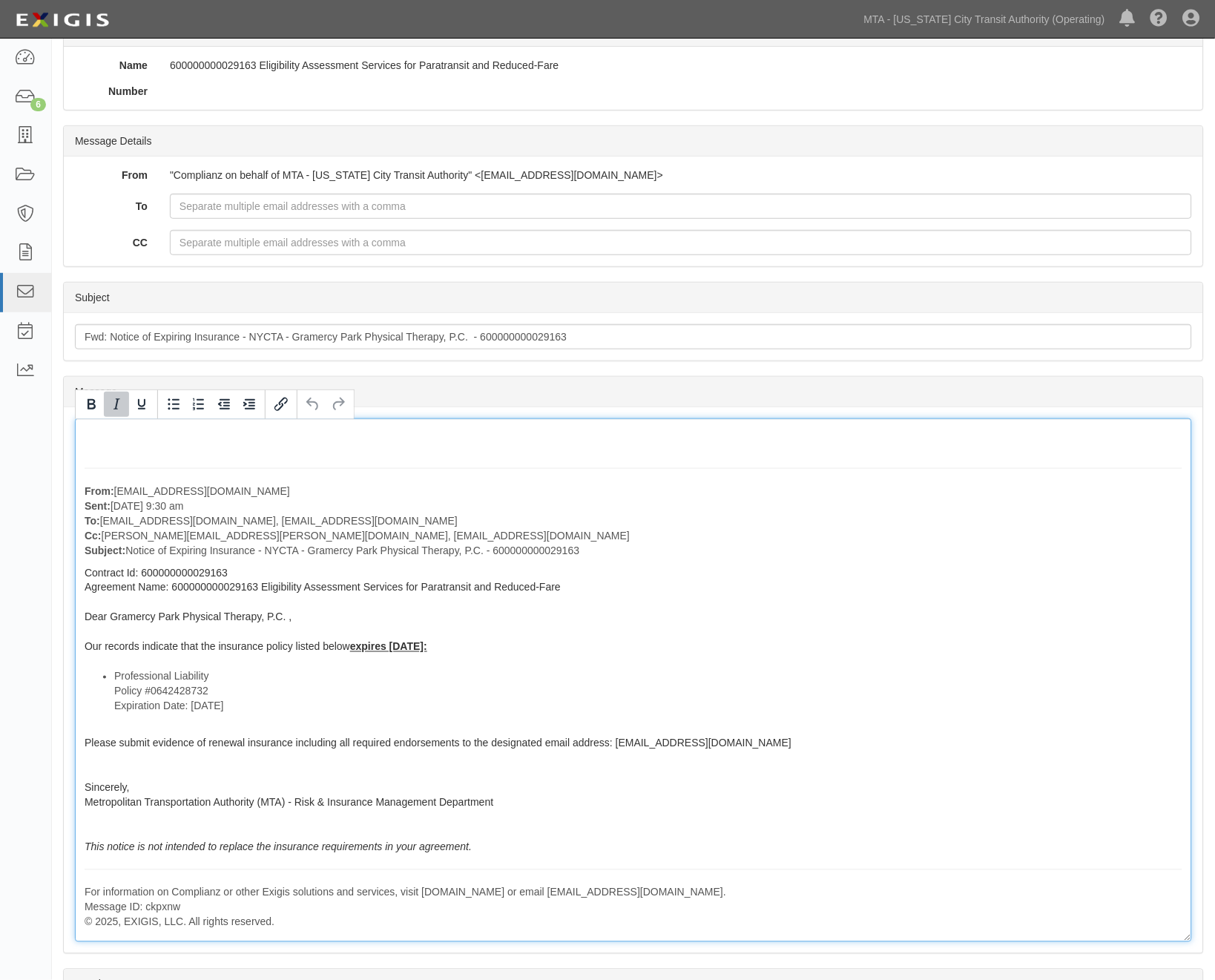
scroll to position [0, 0]
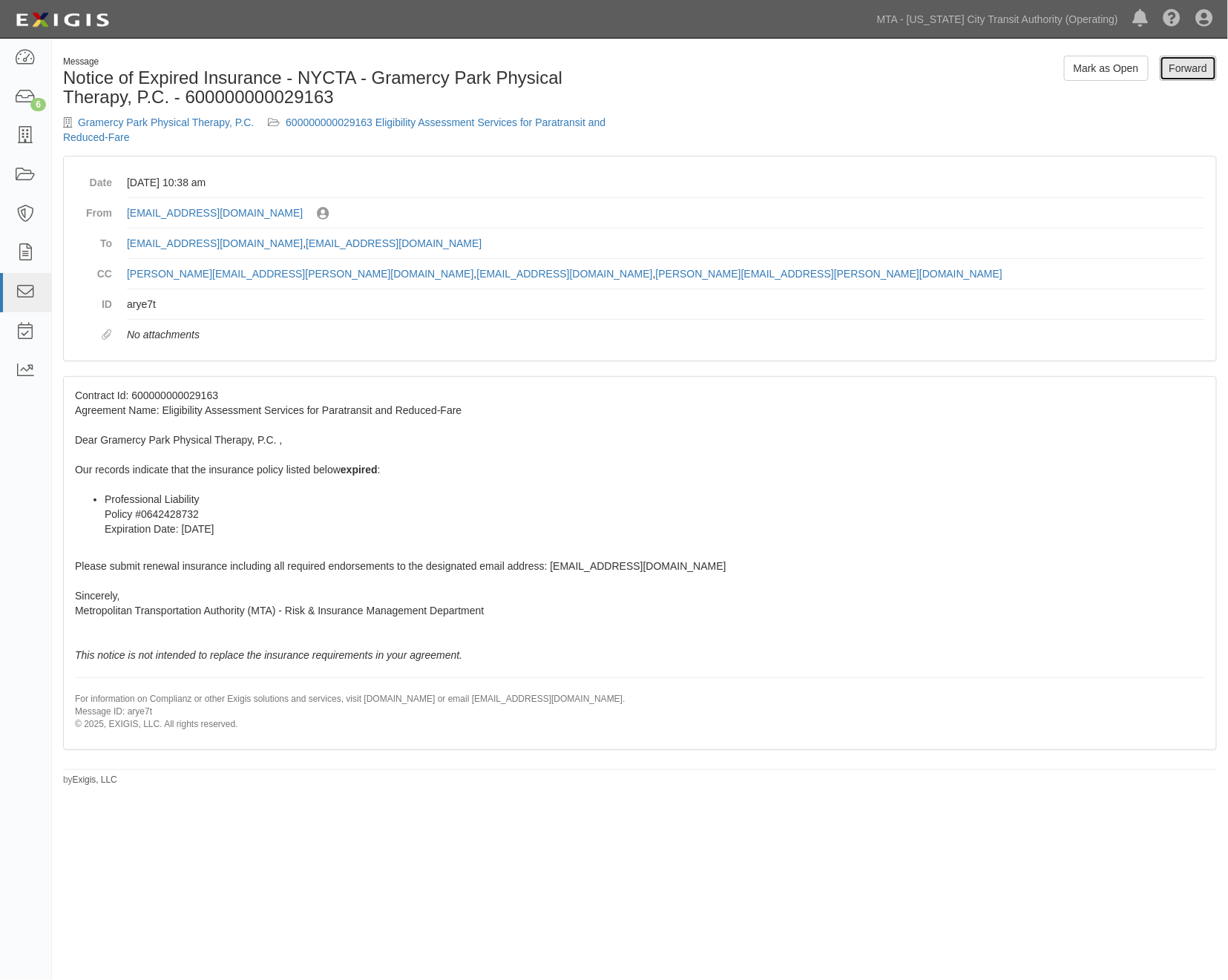
click at [1195, 64] on link "Forward" at bounding box center [1189, 68] width 57 height 25
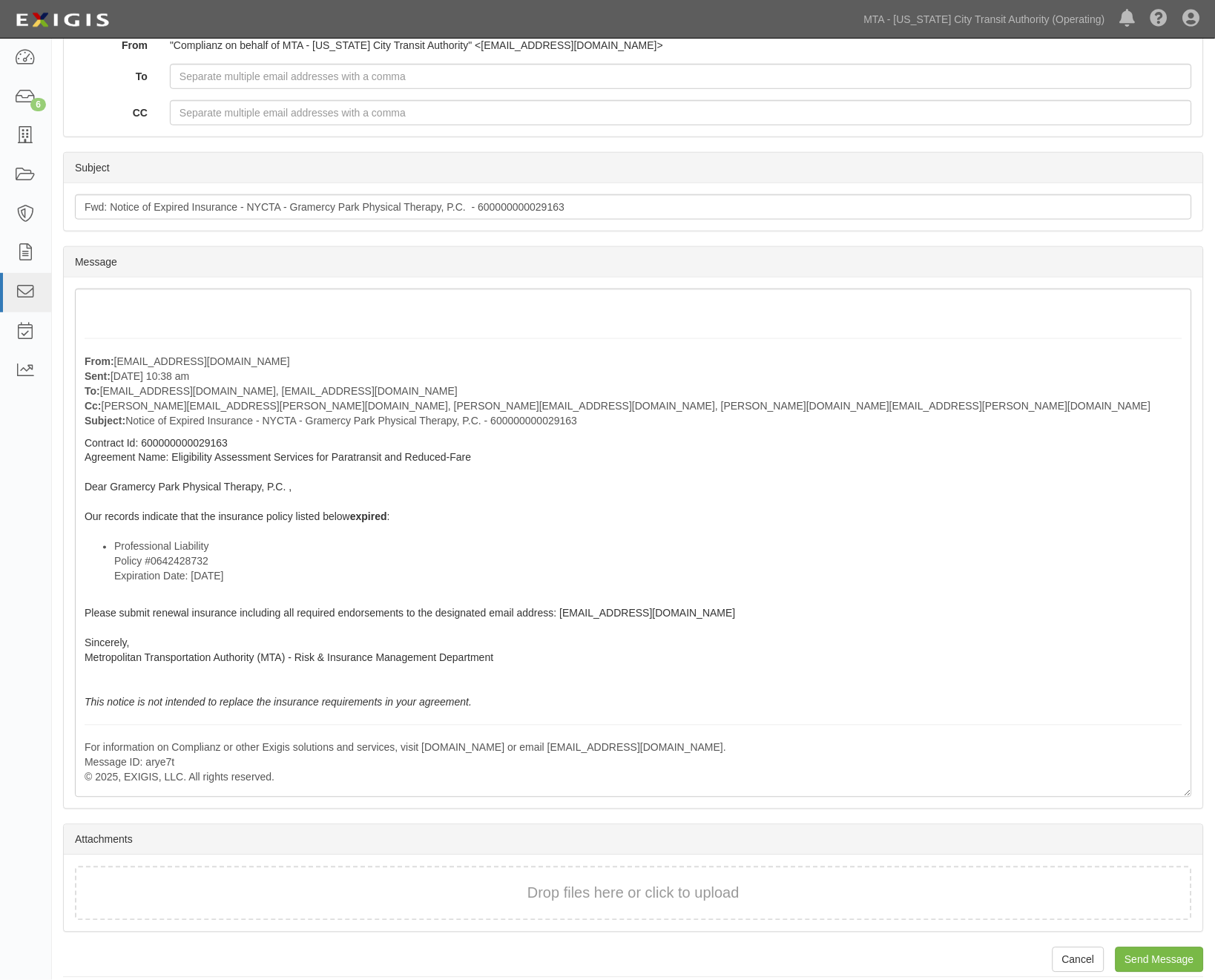
scroll to position [236, 0]
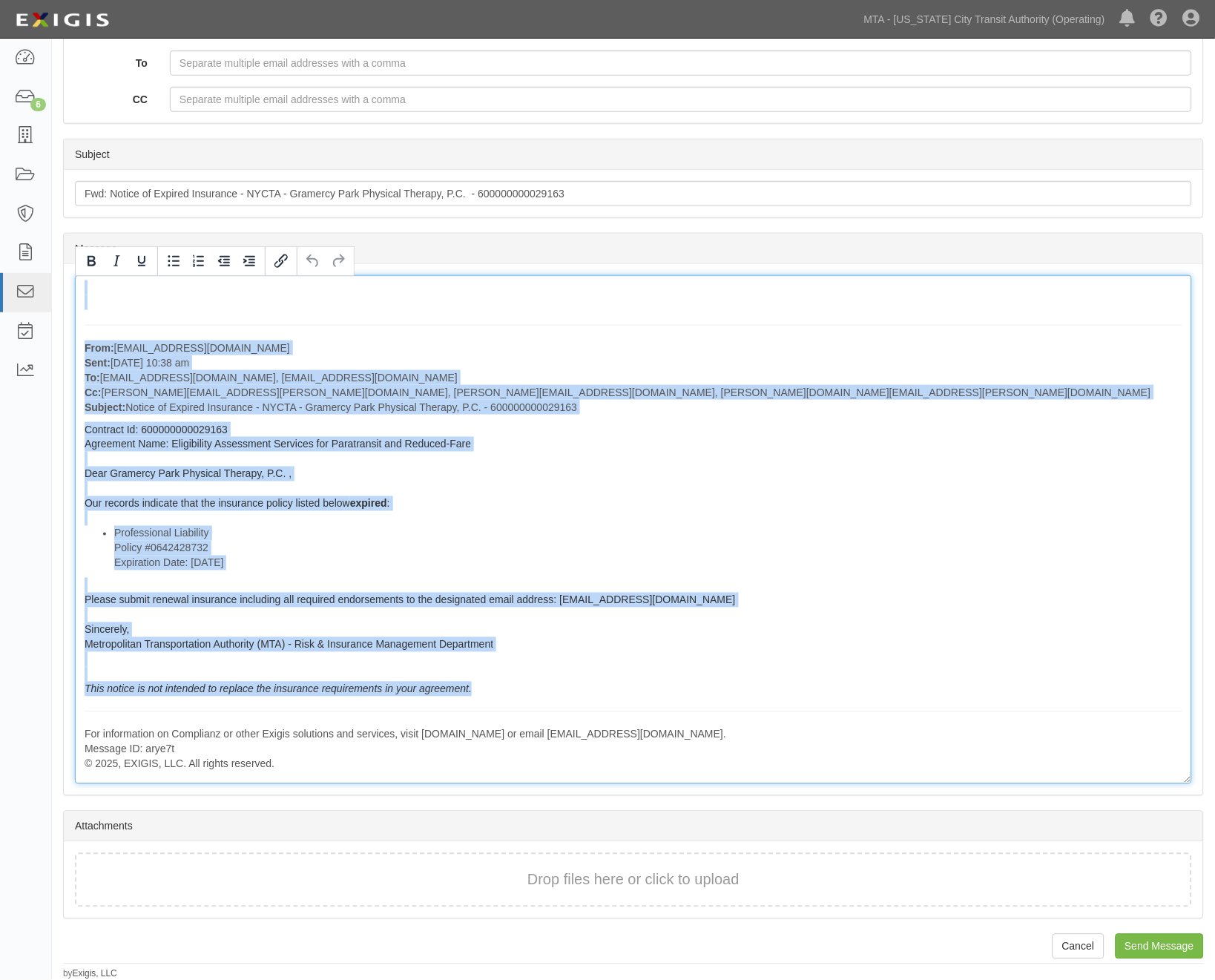
drag, startPoint x: 85, startPoint y: 308, endPoint x: 490, endPoint y: 691, distance: 557.4
click at [490, 691] on div "From: agreement-recvwh@mtato.complianz.com Sent: August 13, 2025 at 10:38 am To…" at bounding box center [633, 530] width 1117 height 509
copy div "From: agreement-recvwh@mtato.complianz.com Sent: August 13, 2025 at 10:38 am To…"
click at [1010, 696] on div "From: agreement-recvwh@mtato.complianz.com Sent: August 13, 2025 at 10:38 am To…" at bounding box center [633, 530] width 1117 height 509
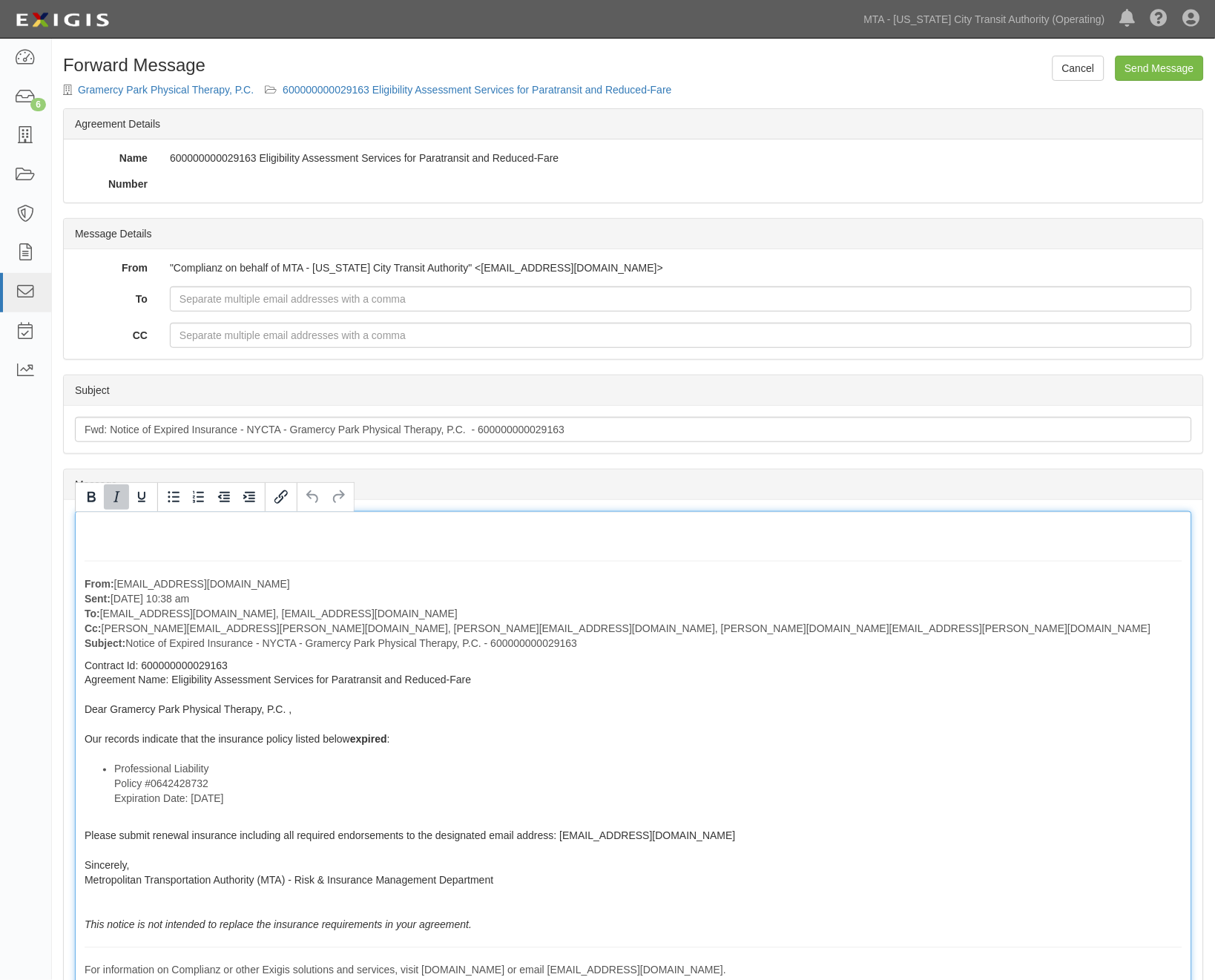
scroll to position [0, 0]
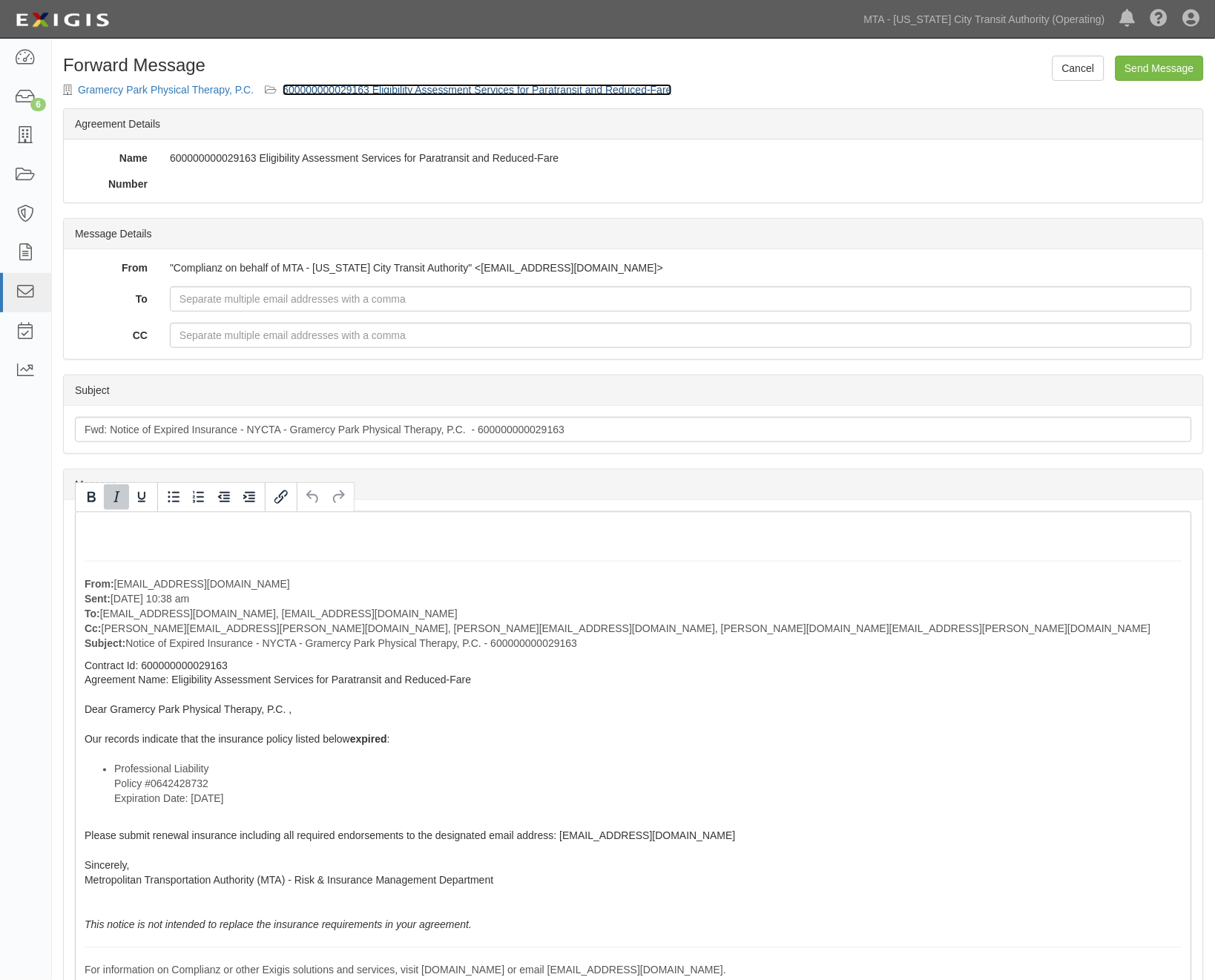
click at [438, 90] on link "600000000029163 Eligibility Assessment Services for Paratransit and Reduced-Fare" at bounding box center [477, 90] width 389 height 12
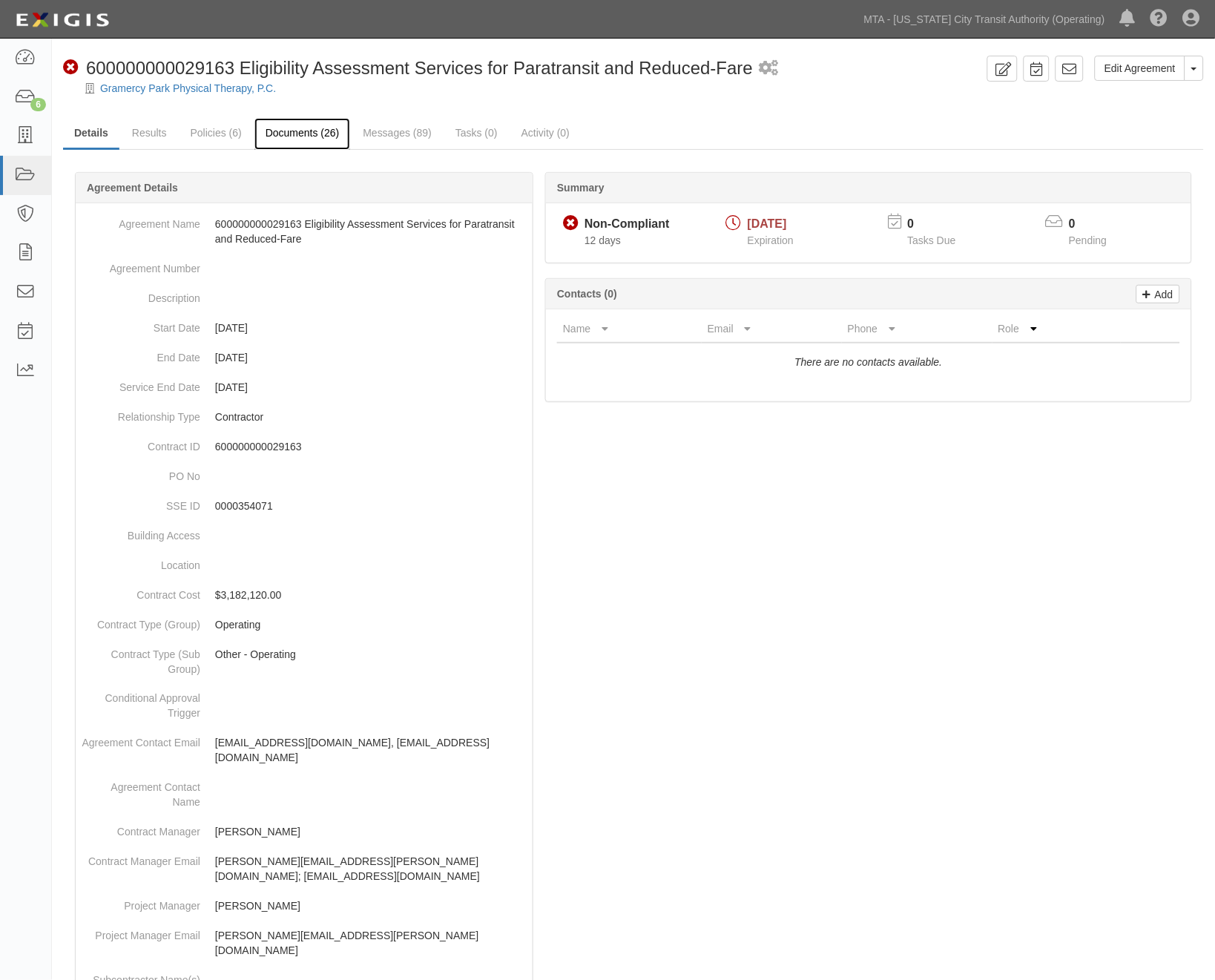
click at [277, 132] on link "Documents (26)" at bounding box center [302, 134] width 96 height 32
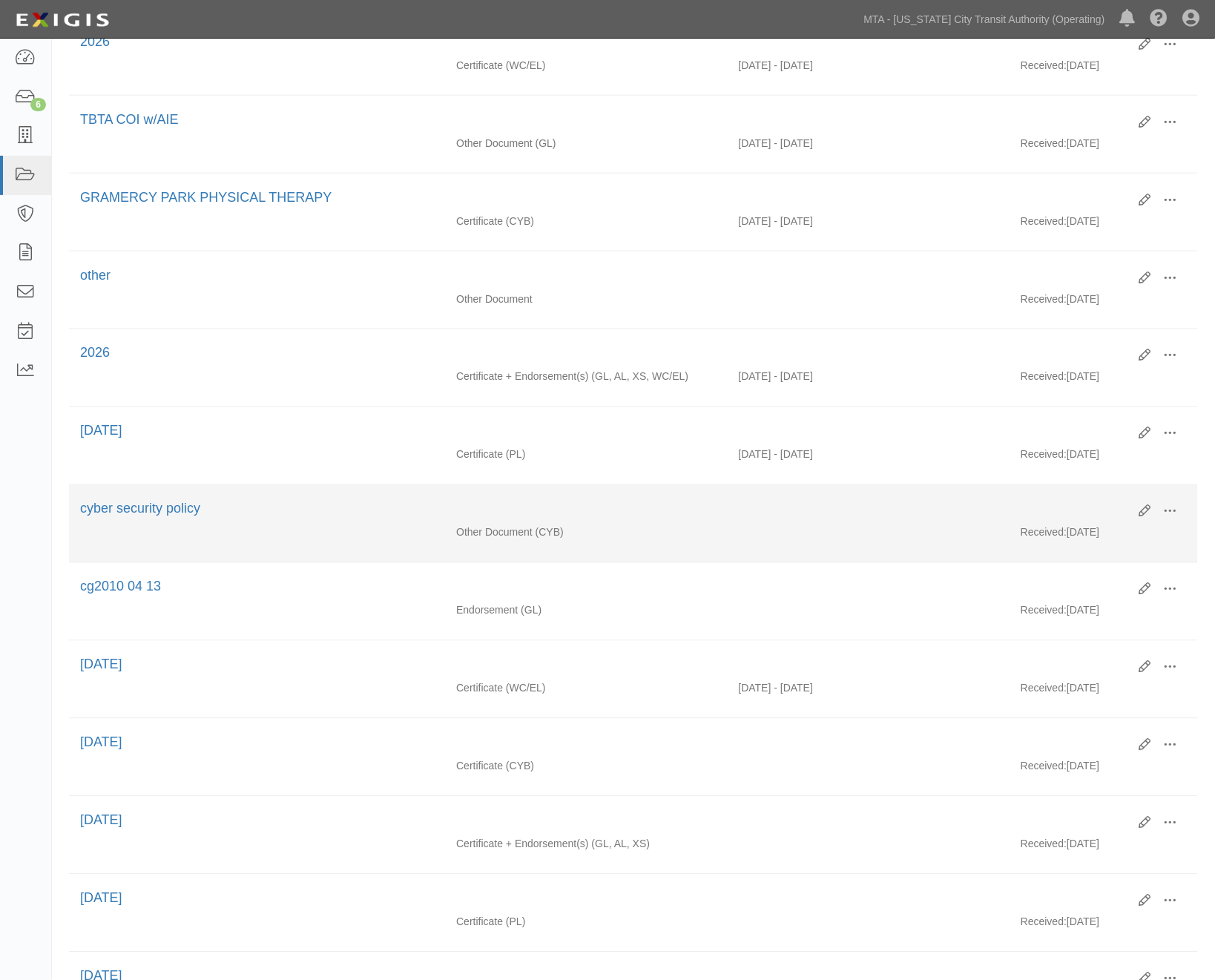
scroll to position [494, 0]
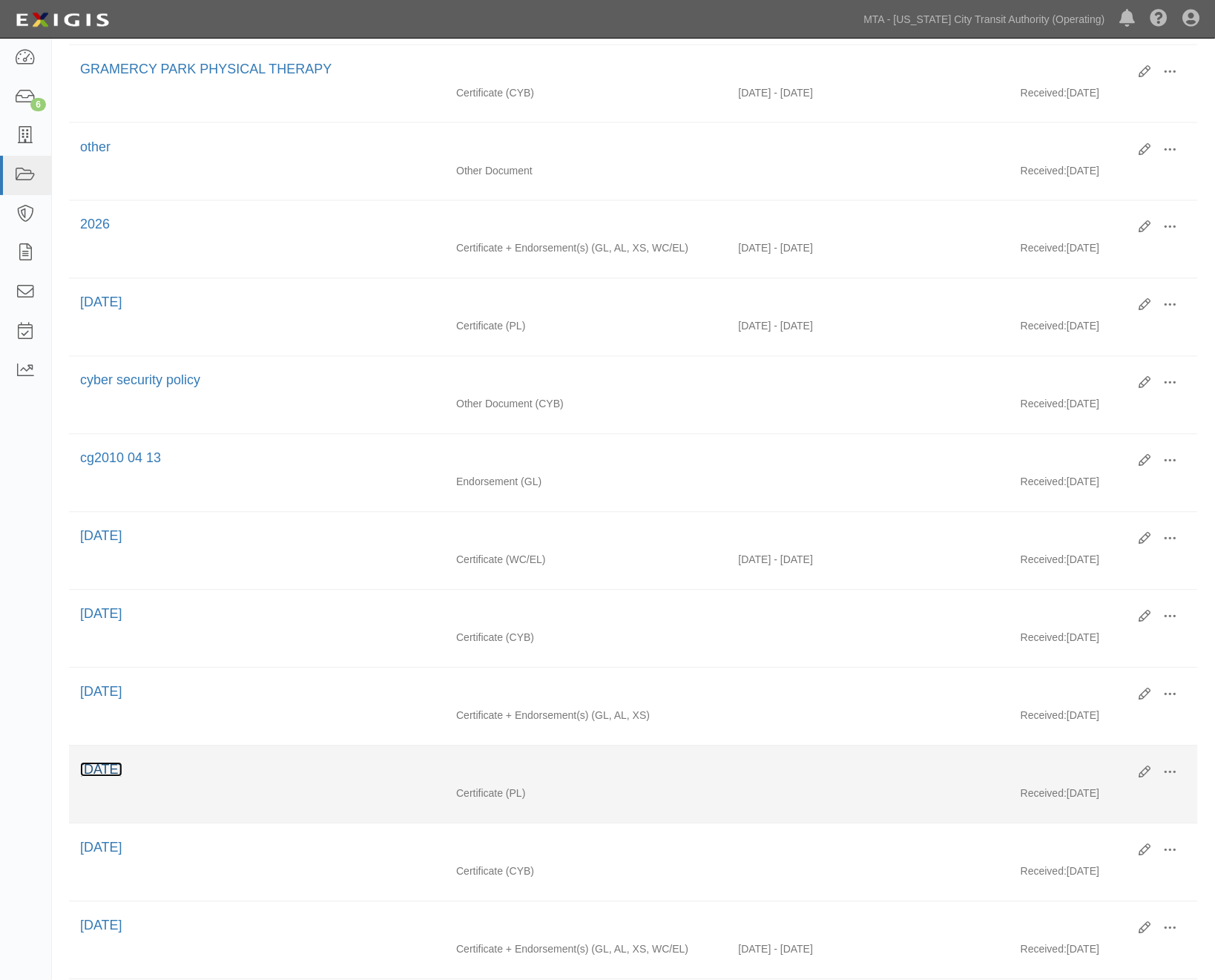
click at [100, 777] on link "[DATE]" at bounding box center [101, 770] width 43 height 15
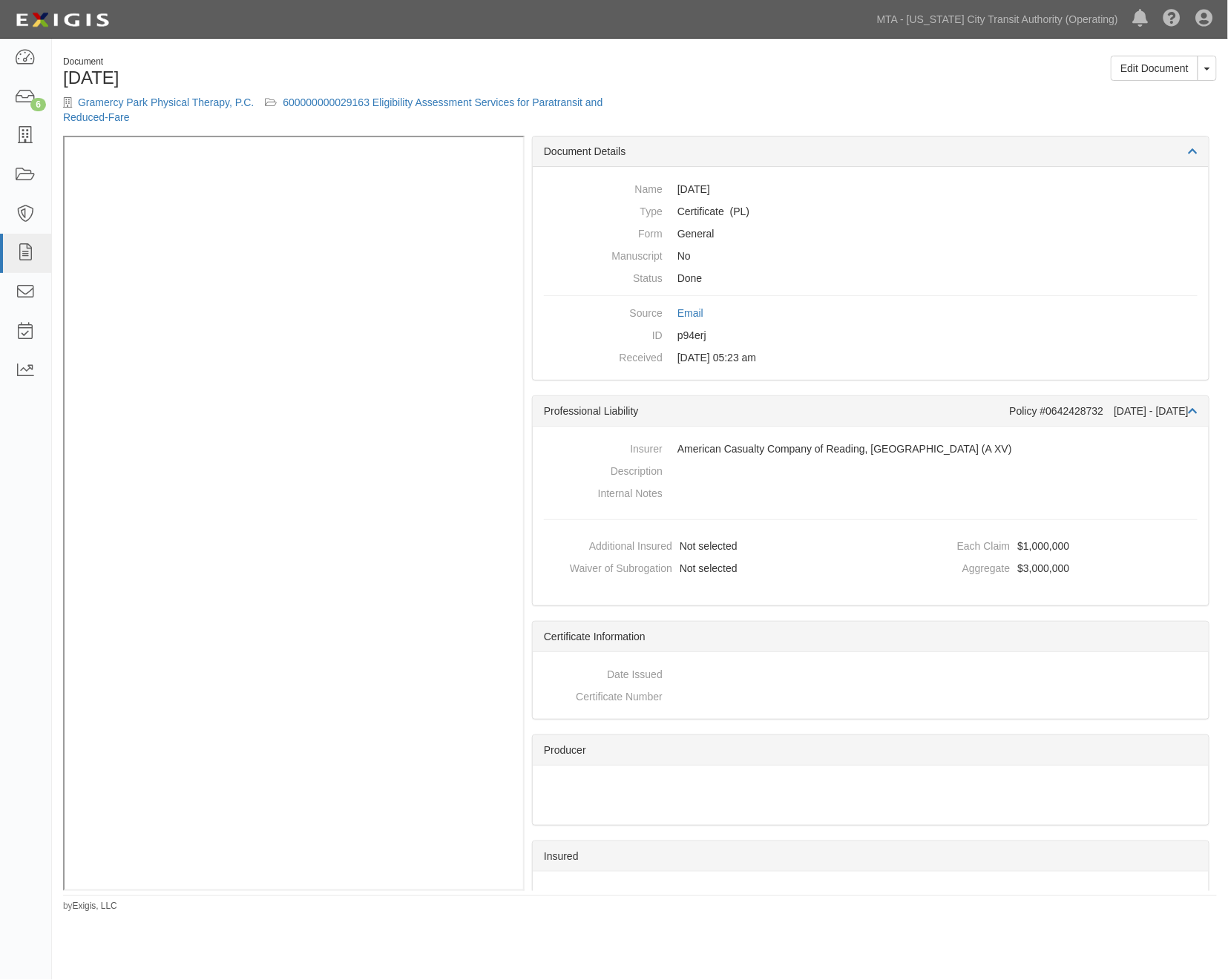
click at [938, 647] on div "Certificate Information" at bounding box center [871, 637] width 676 height 30
click at [428, 42] on body "Toggle navigation Dashboard 6 Inbox Parties Agreements Coverages Documents Mess…" at bounding box center [614, 463] width 1228 height 926
click at [373, 94] on div "Document 08.08.24 Gramercy Park Physical Therapy, P.C. 600000000029163 Eligibil…" at bounding box center [346, 95] width 588 height 80
click at [373, 101] on link "600000000029163 Eligibility Assessment Services for Paratransit and Reduced-Fare" at bounding box center [332, 110] width 539 height 27
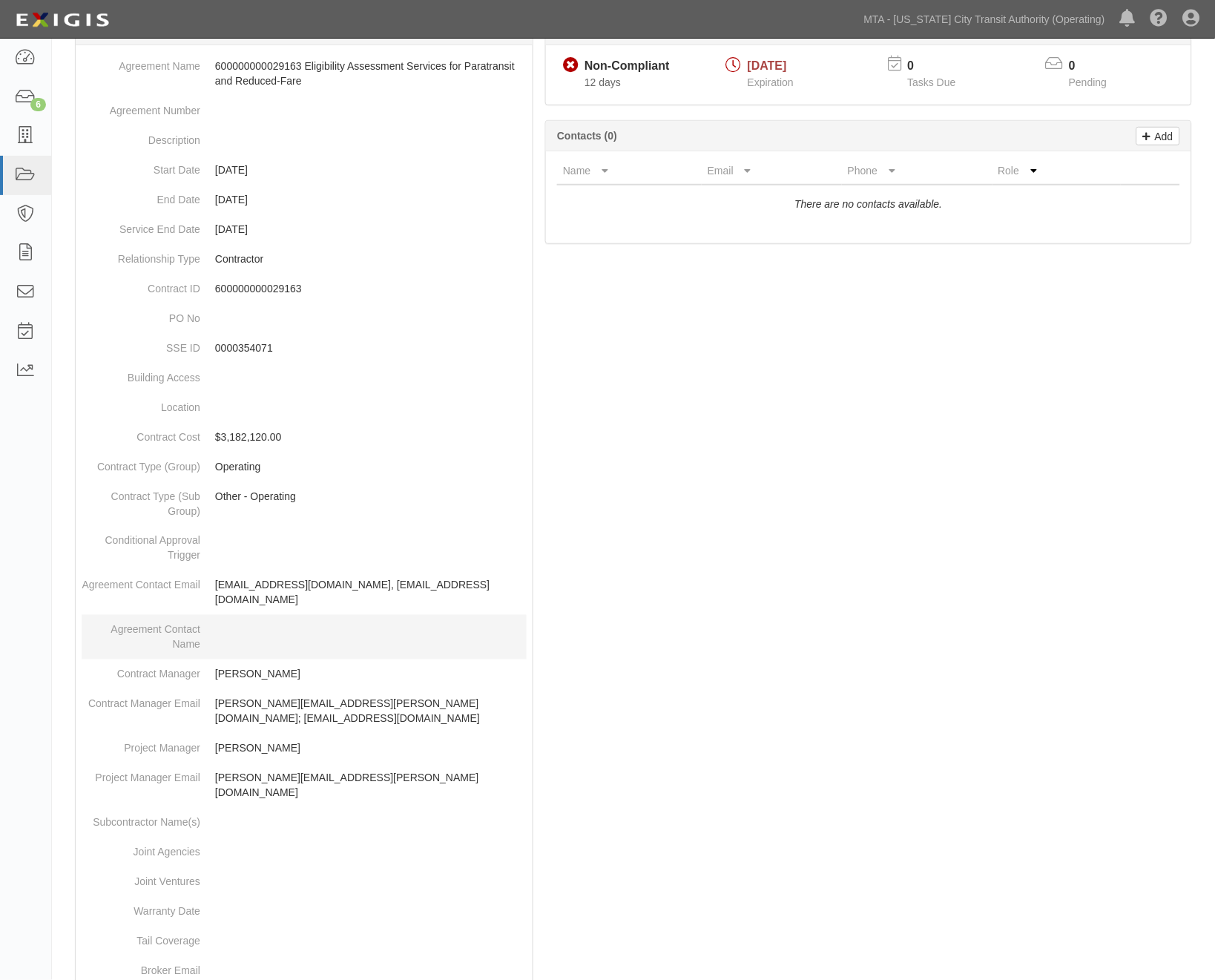
scroll to position [165, 0]
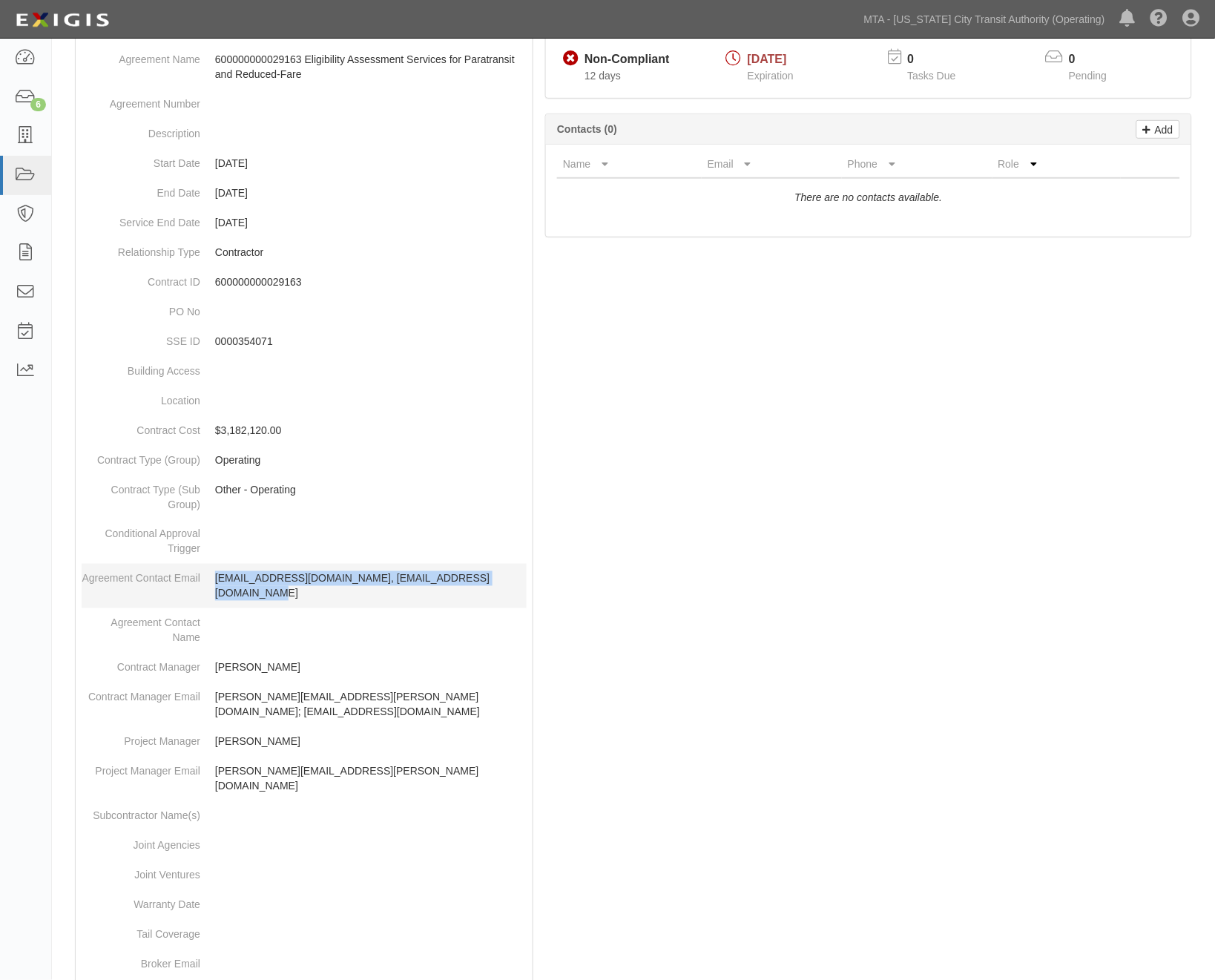
drag, startPoint x: 208, startPoint y: 577, endPoint x: 510, endPoint y: 590, distance: 302.3
click at [510, 590] on dd "[EMAIL_ADDRESS][DOMAIN_NAME], [EMAIL_ADDRESS][DOMAIN_NAME]" at bounding box center [305, 586] width 445 height 44
copy p "[EMAIL_ADDRESS][DOMAIN_NAME], [EMAIL_ADDRESS][DOMAIN_NAME]"
click at [1079, 731] on div at bounding box center [633, 670] width 1141 height 1280
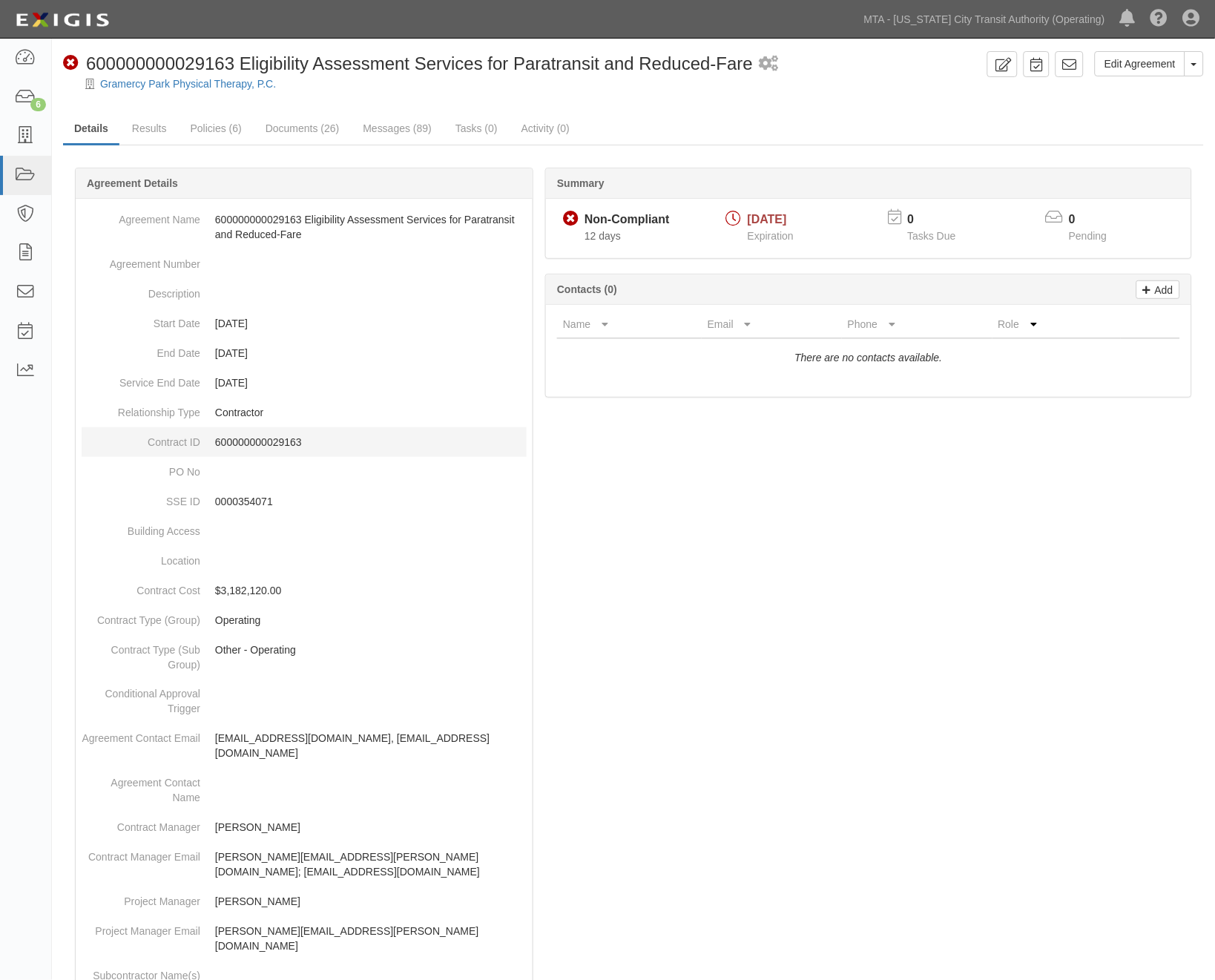
scroll to position [0, 0]
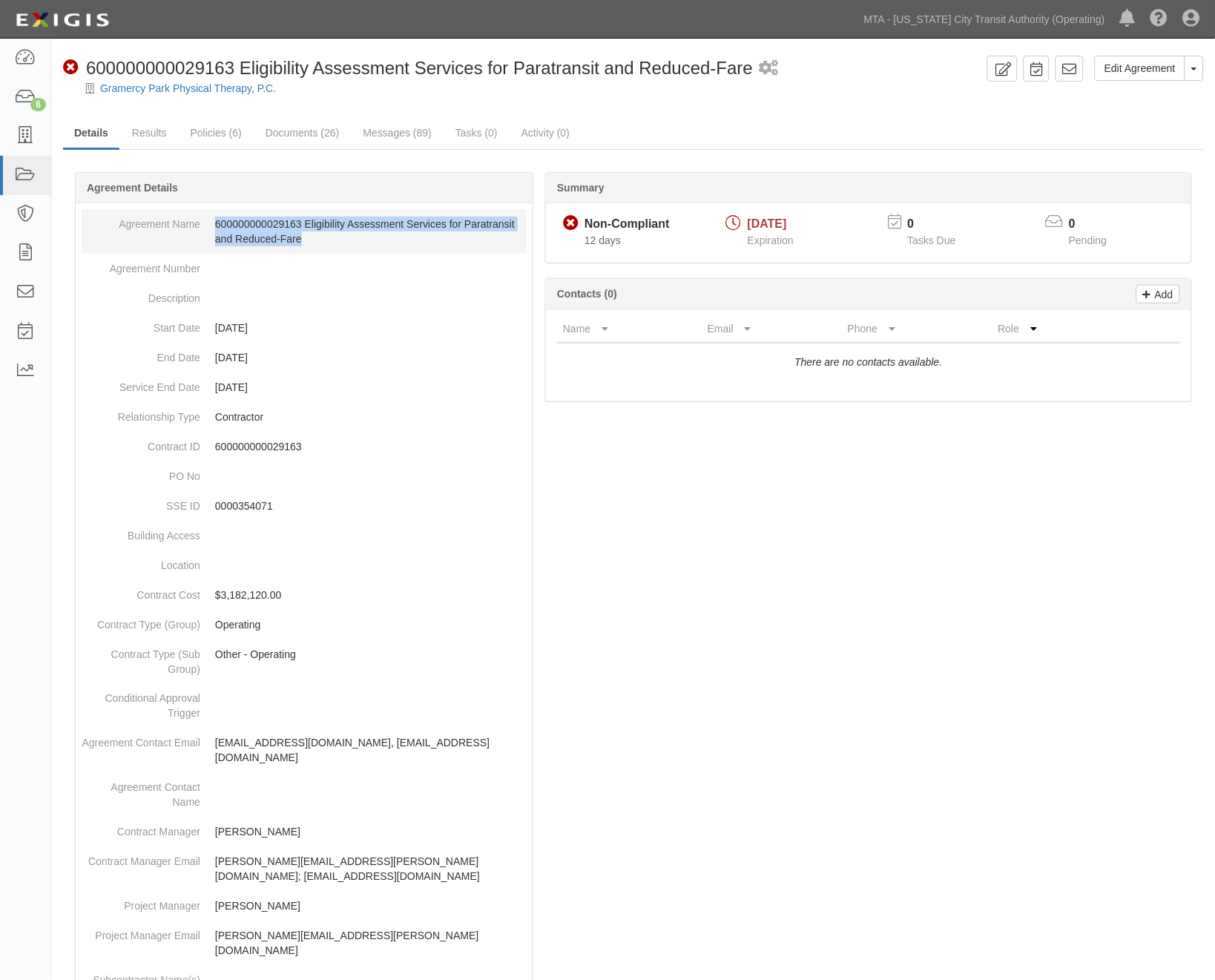
drag, startPoint x: 290, startPoint y: 240, endPoint x: 213, endPoint y: 223, distance: 78.9
click at [213, 223] on dd "600000000029163 Eligibility Assessment Services for Paratransit and Reduced-Fare" at bounding box center [305, 231] width 445 height 44
copy dd "600000000029163 Eligibility Assessment Services for Paratransit and Reduced-Fare"
drag, startPoint x: 1141, startPoint y: 668, endPoint x: 1101, endPoint y: 669, distance: 40.0
click at [1141, 668] on div at bounding box center [633, 834] width 1141 height 1280
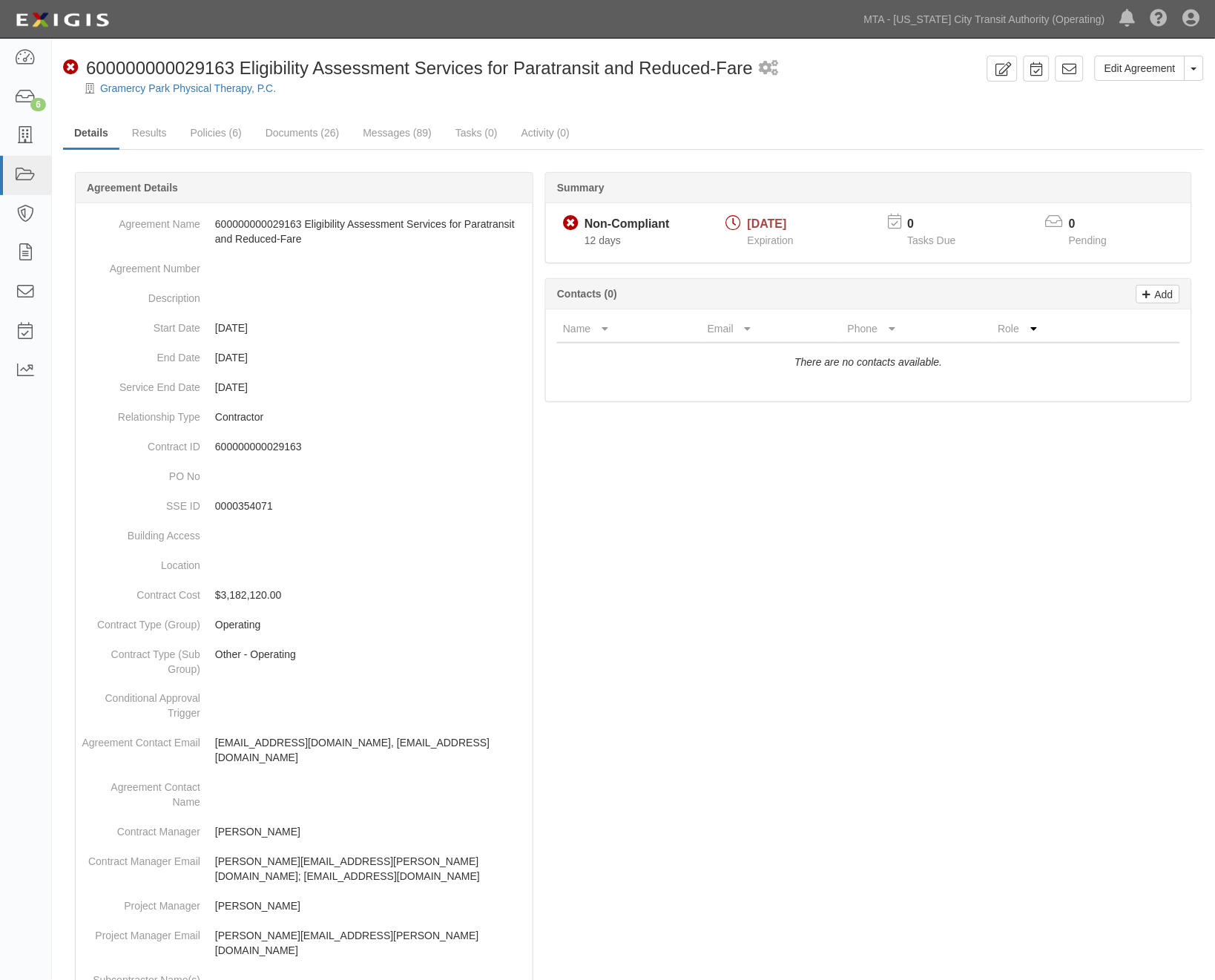
click at [990, 730] on div at bounding box center [633, 834] width 1141 height 1280
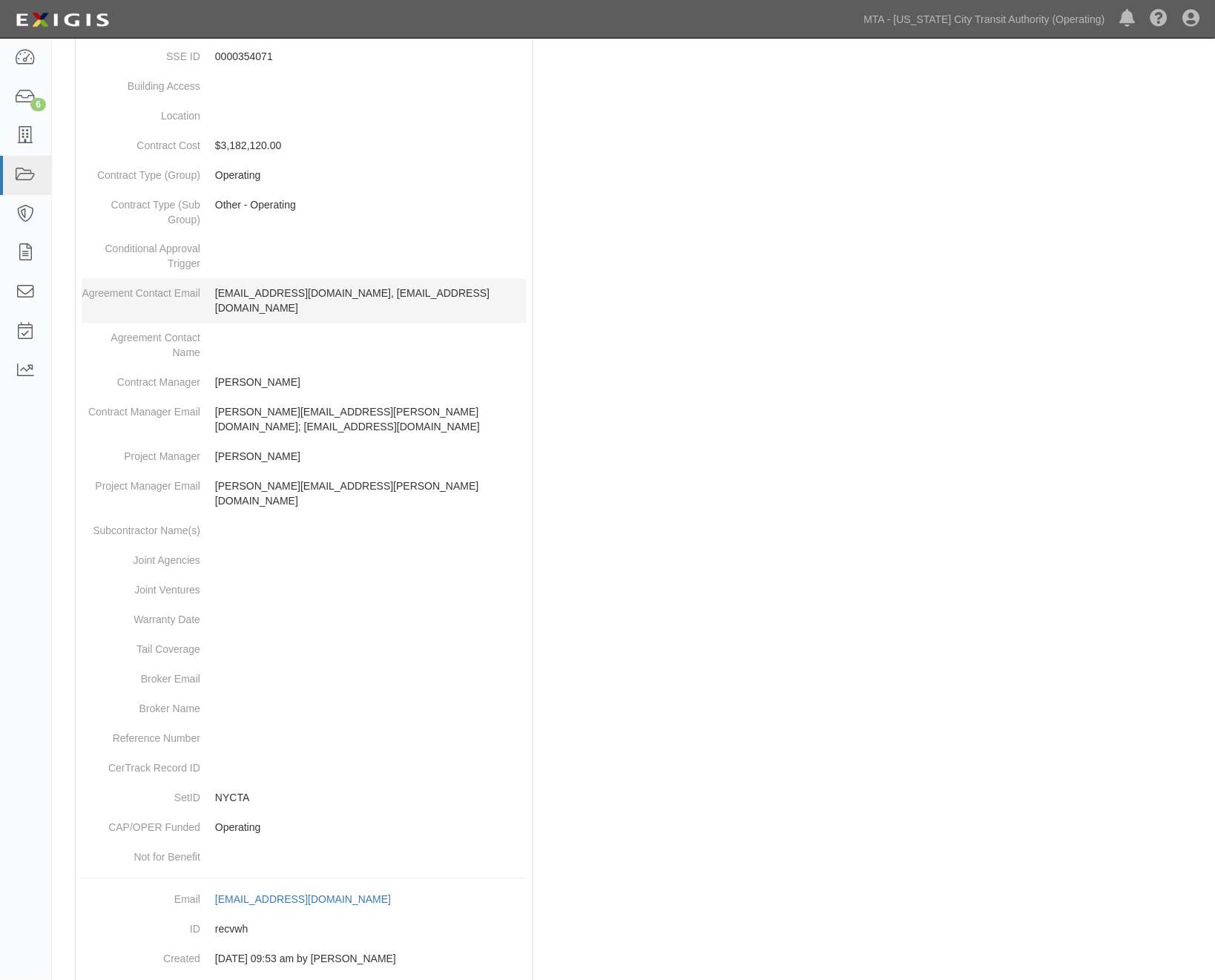
scroll to position [471, 0]
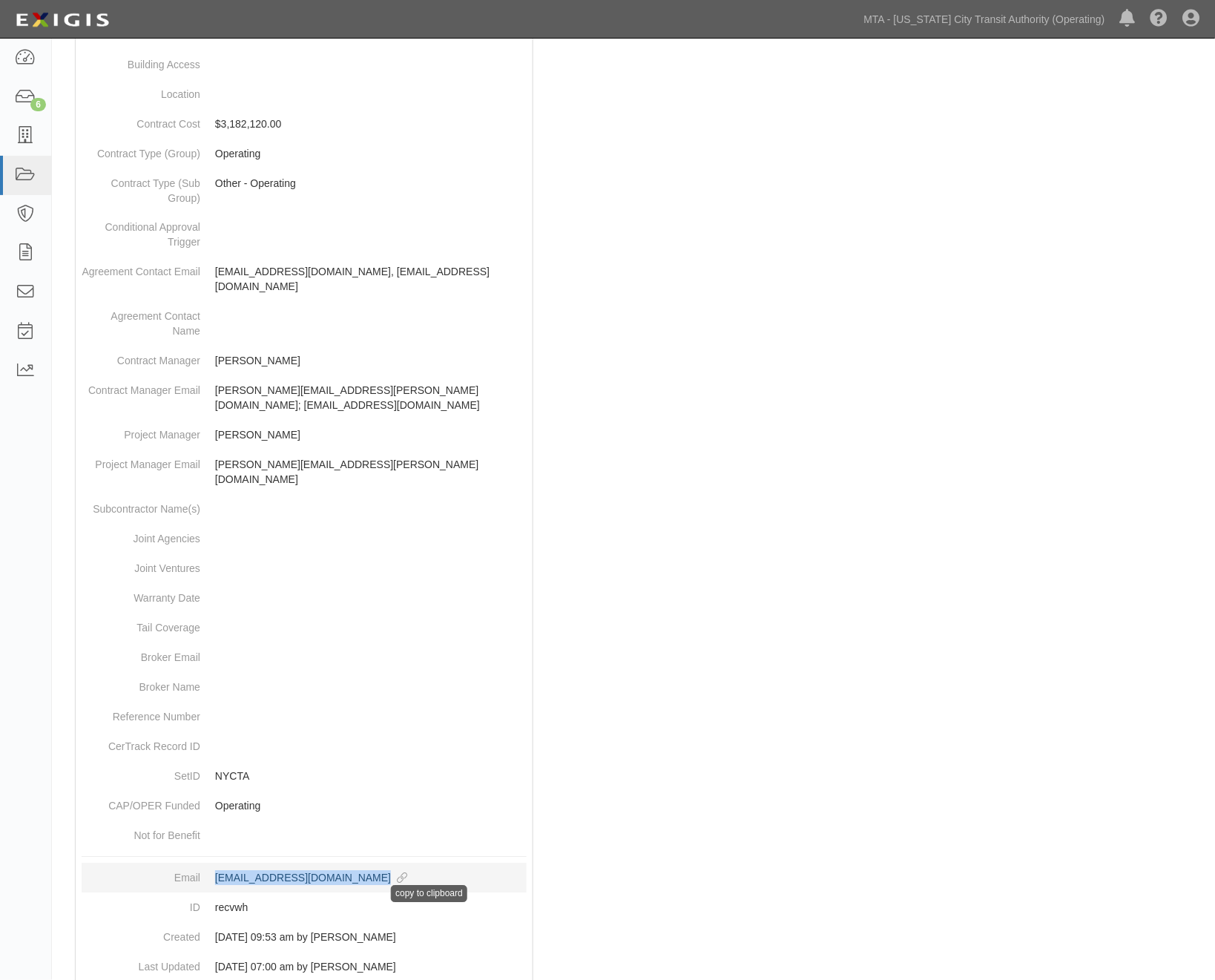
drag, startPoint x: 208, startPoint y: 827, endPoint x: 412, endPoint y: 829, distance: 204.0
click at [412, 864] on dd "agreement-recvwh@mtato.complianz.com copy to clipboard" at bounding box center [305, 878] width 445 height 29
copy div "agreement-recvwh@mtato.complianz.com"
click at [1041, 394] on div at bounding box center [633, 363] width 1141 height 1280
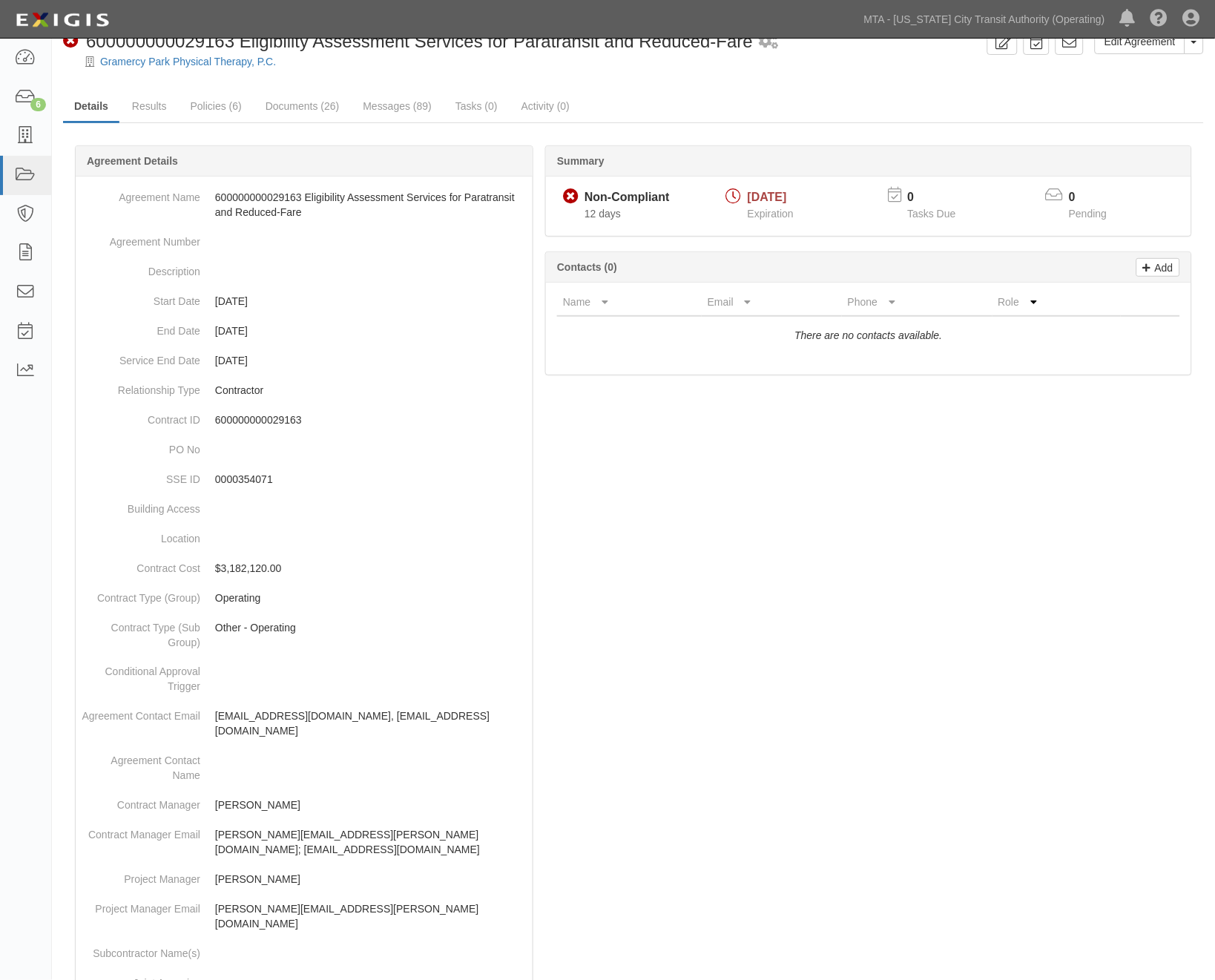
scroll to position [0, 0]
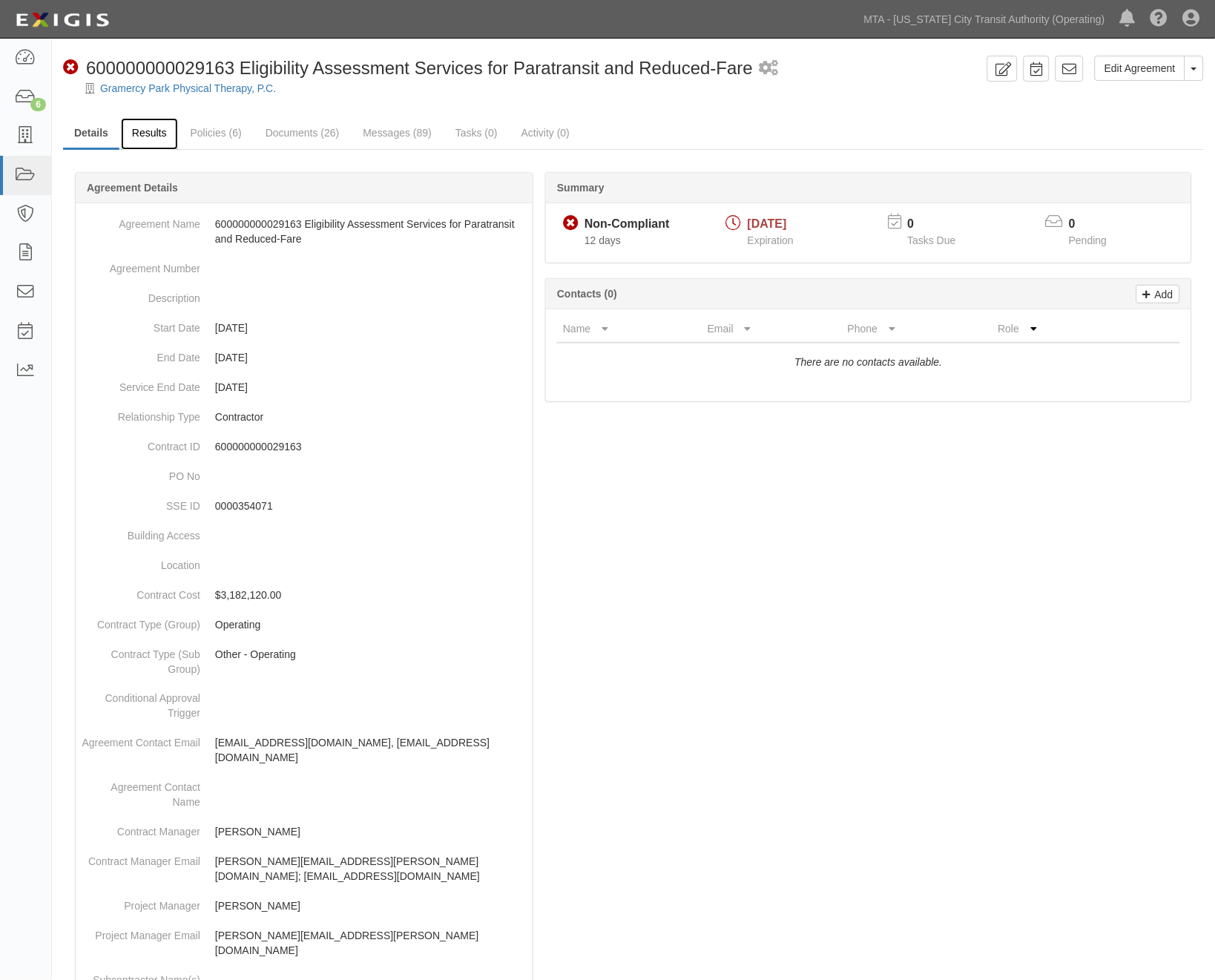
click at [152, 131] on link "Results" at bounding box center [150, 134] width 57 height 32
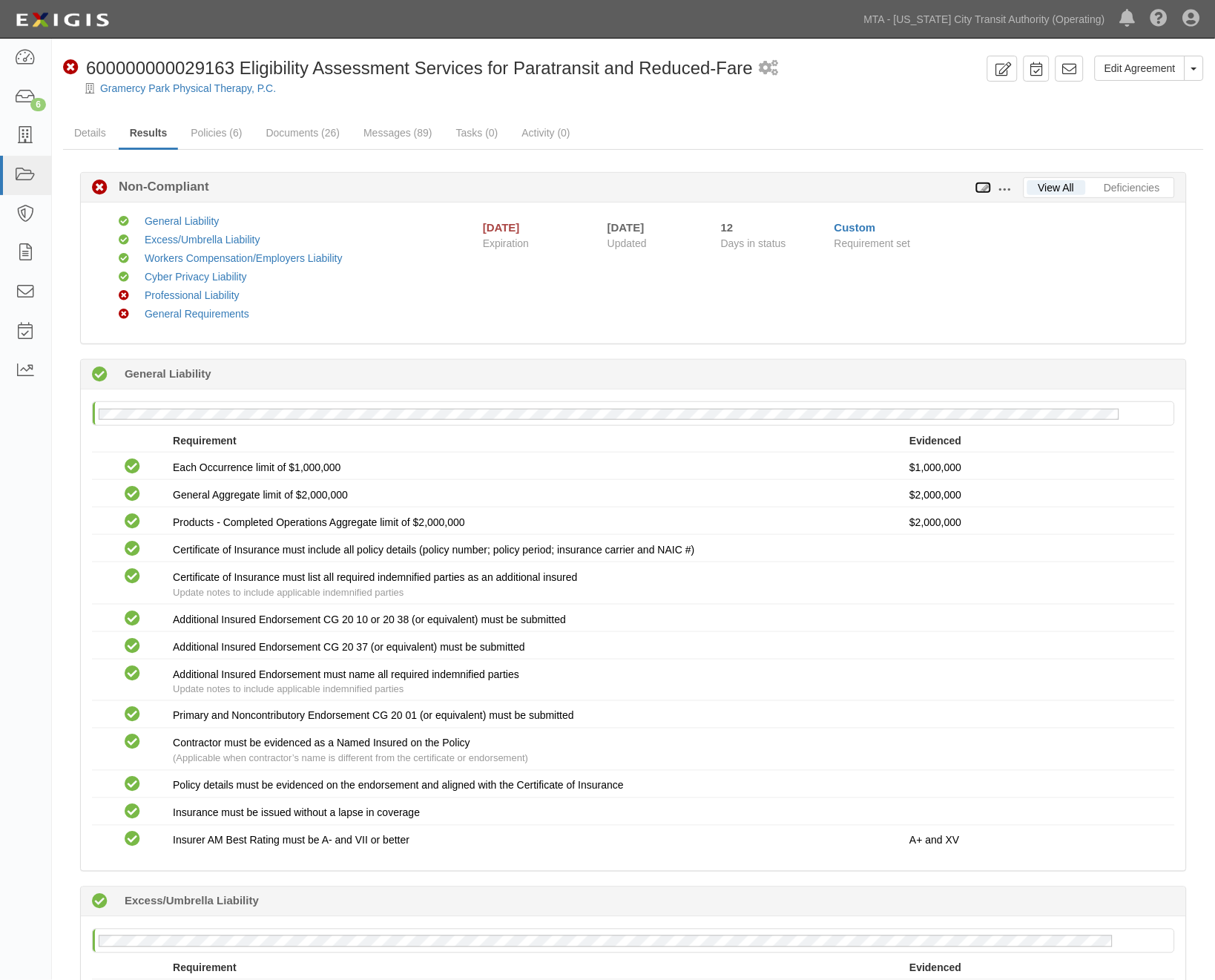
click at [983, 187] on icon at bounding box center [984, 188] width 17 height 10
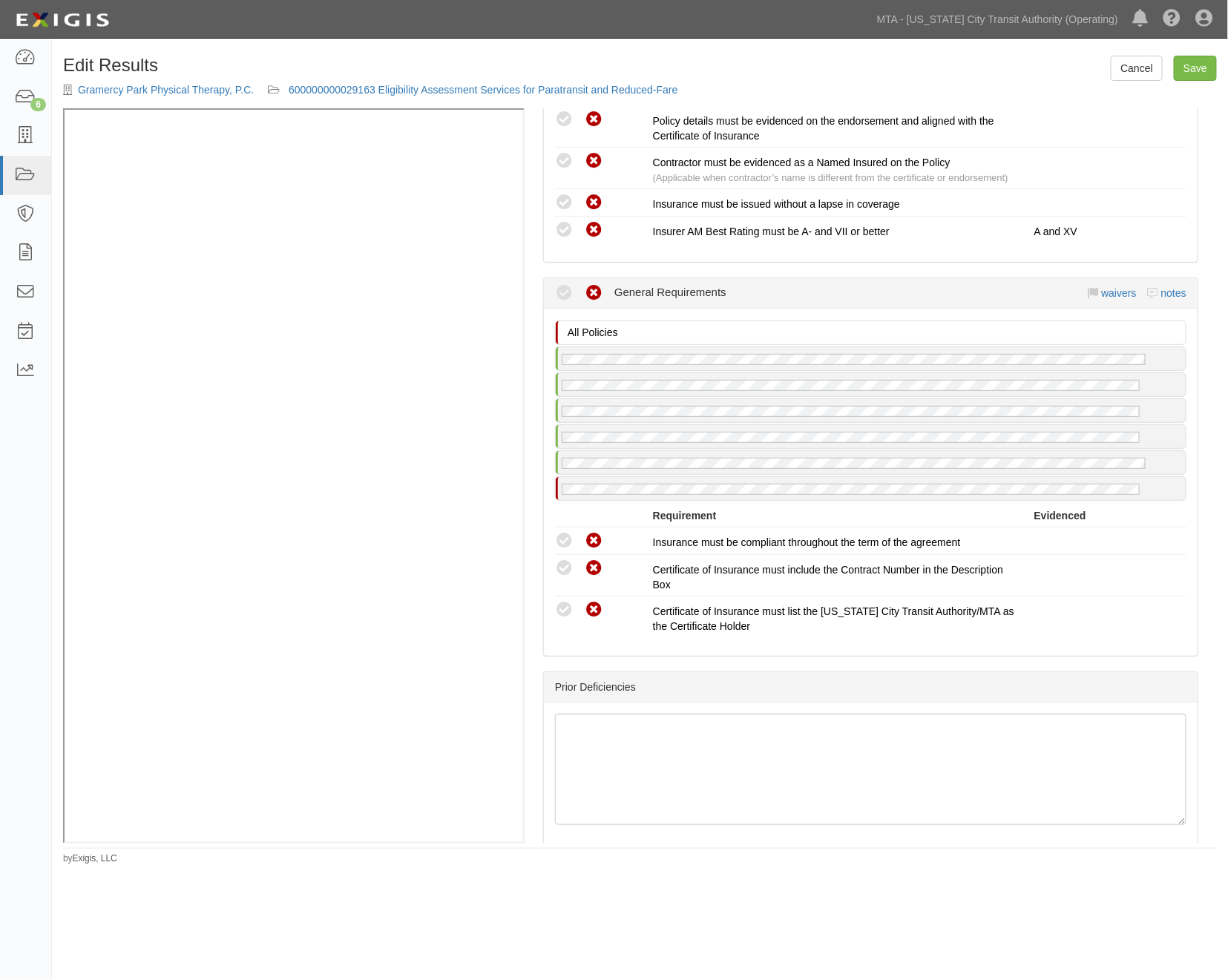
scroll to position [2345, 0]
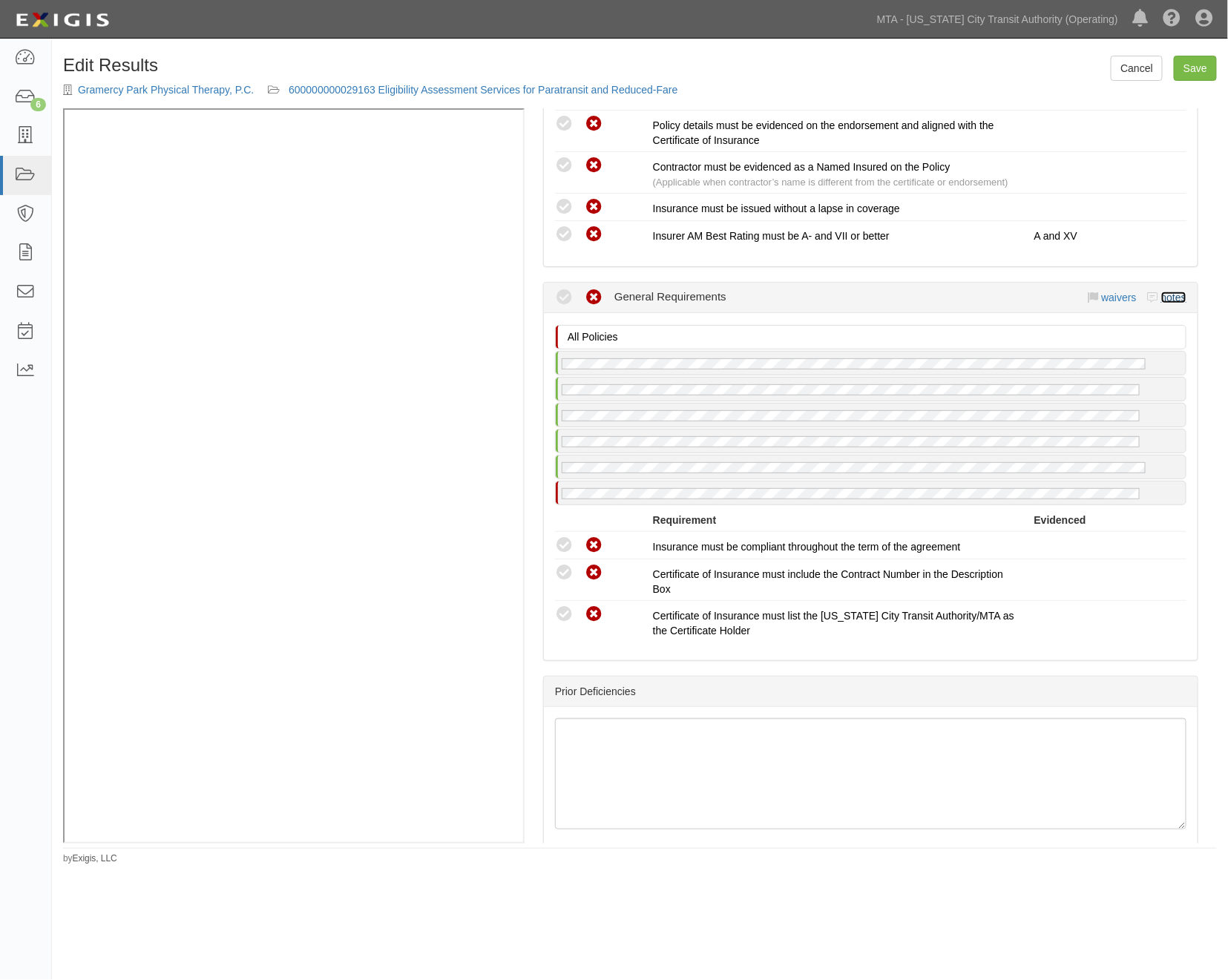
click at [1166, 304] on link "notes" at bounding box center [1174, 297] width 25 height 12
radio input "true"
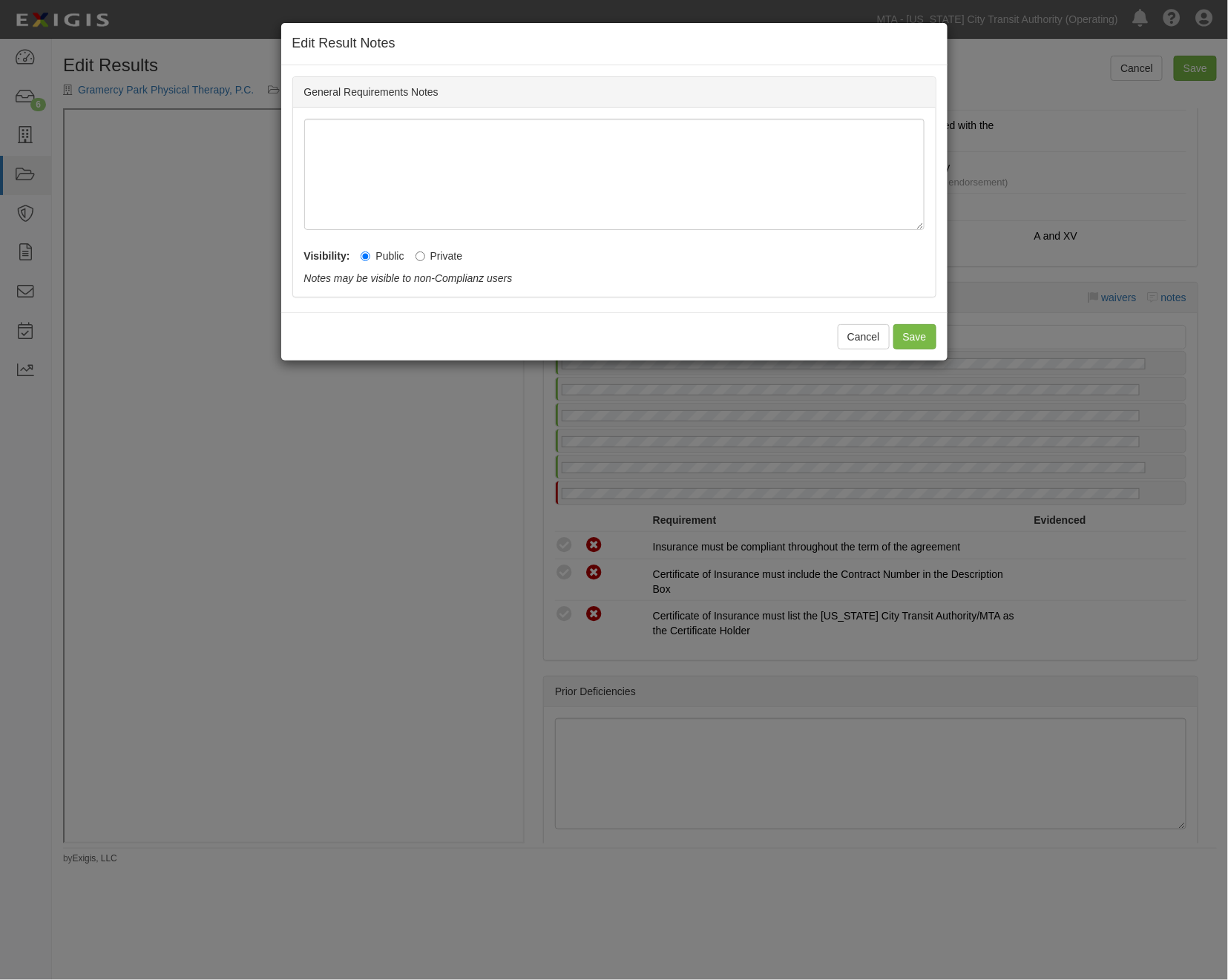
click at [435, 260] on label "Private" at bounding box center [439, 256] width 48 height 15
click at [425, 260] on input "Private" at bounding box center [420, 257] width 10 height 10
radio input "true"
click at [912, 331] on button "Save" at bounding box center [914, 336] width 43 height 25
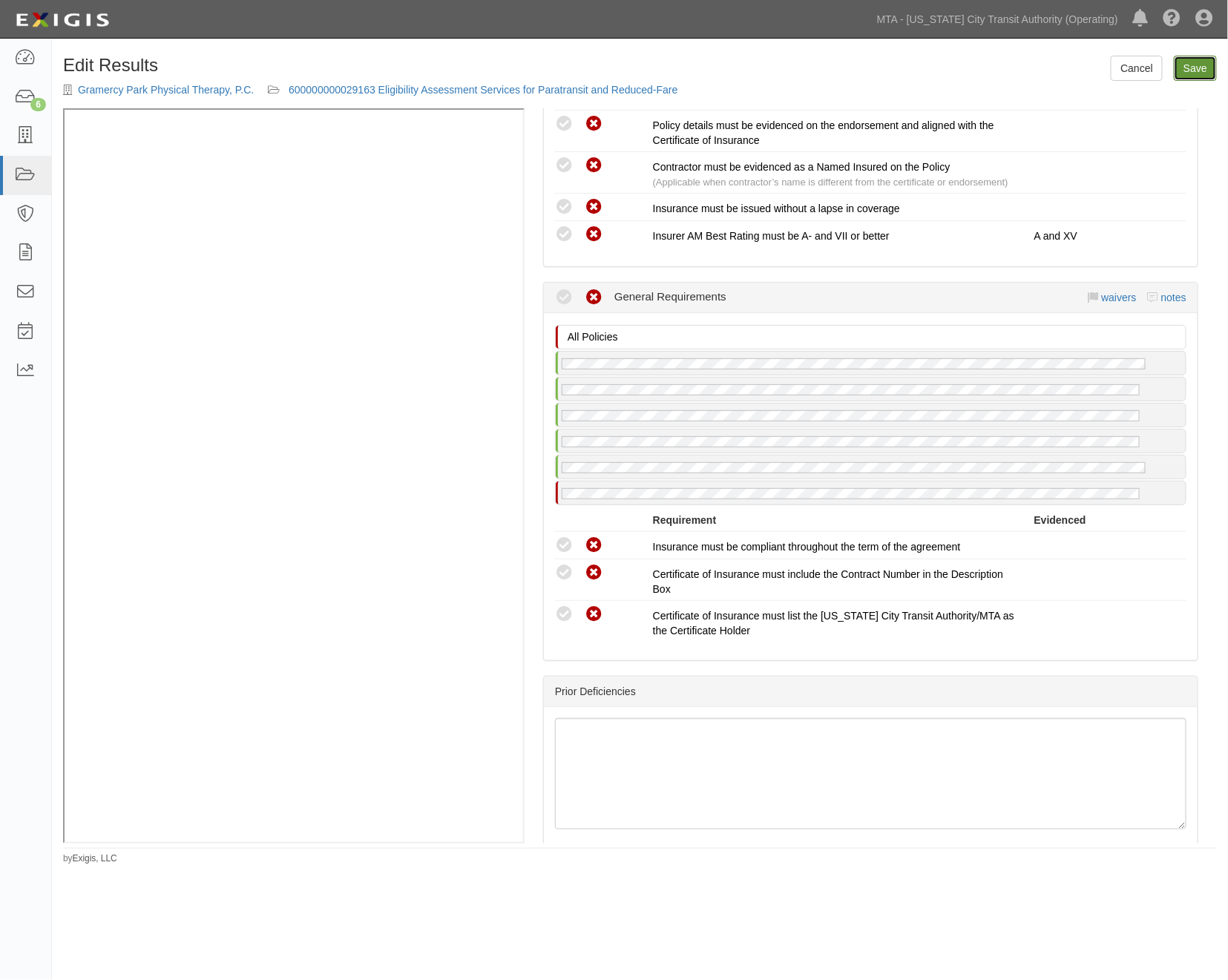
click at [1191, 71] on link "Save" at bounding box center [1195, 68] width 43 height 25
radio input "true"
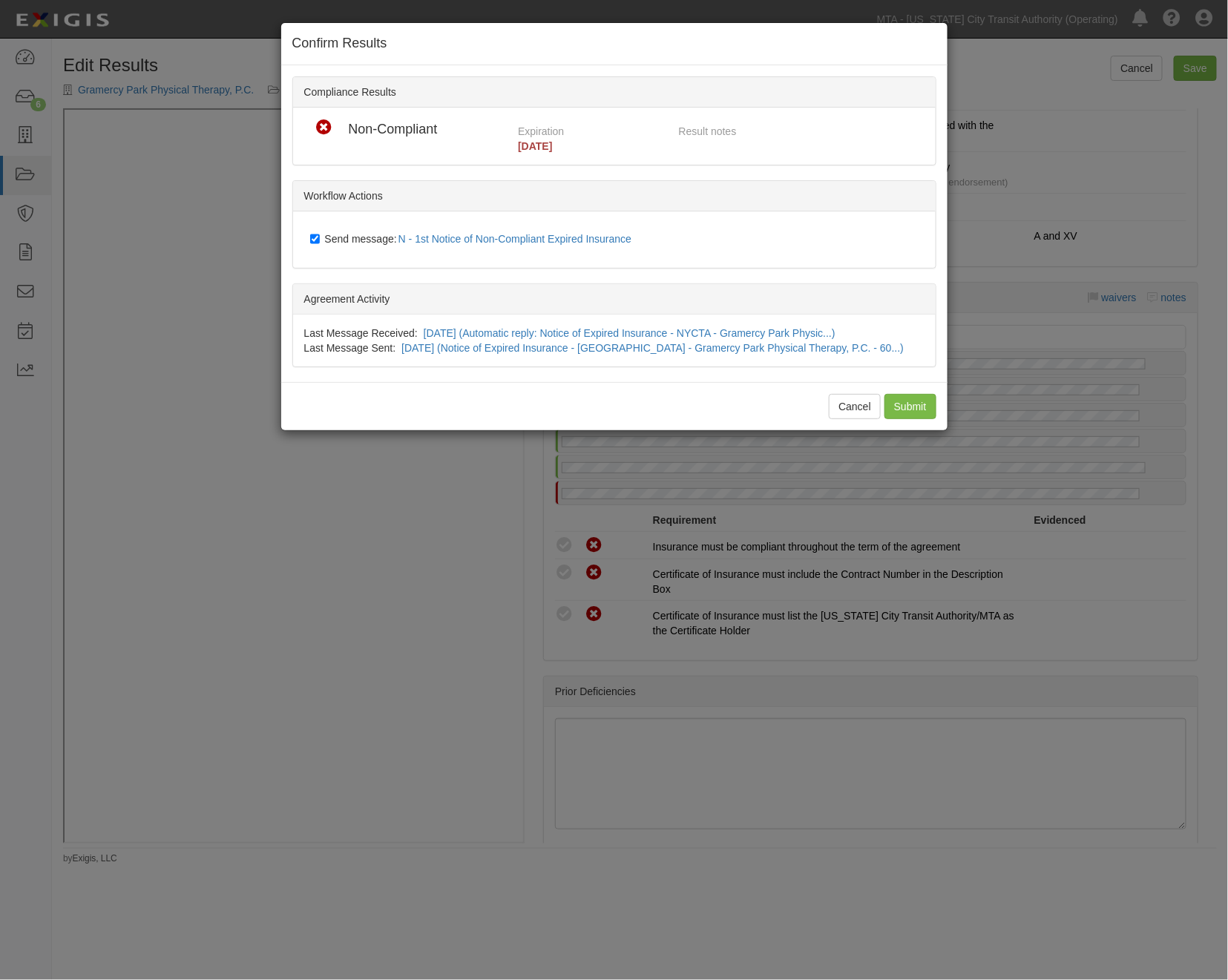
click at [339, 239] on span "Send message: N - 1st Notice of Non-Compliant Expired Insurance" at bounding box center [481, 239] width 313 height 12
click at [320, 239] on input "Send message: N - 1st Notice of Non-Compliant Expired Insurance" at bounding box center [316, 239] width 10 height 12
checkbox input "false"
click at [925, 403] on input "Submit" at bounding box center [911, 407] width 52 height 25
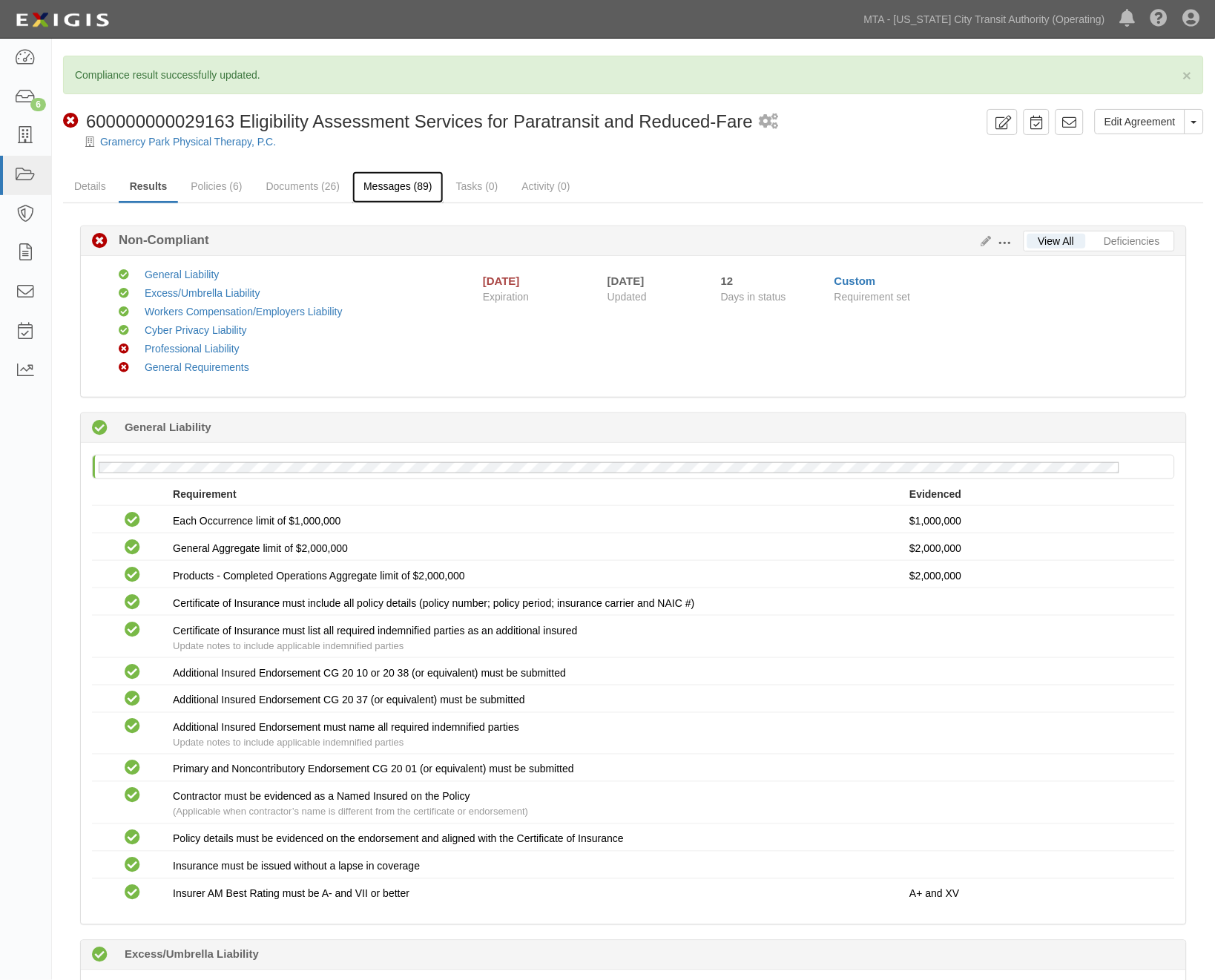
click at [389, 186] on link "Messages (89)" at bounding box center [397, 187] width 91 height 32
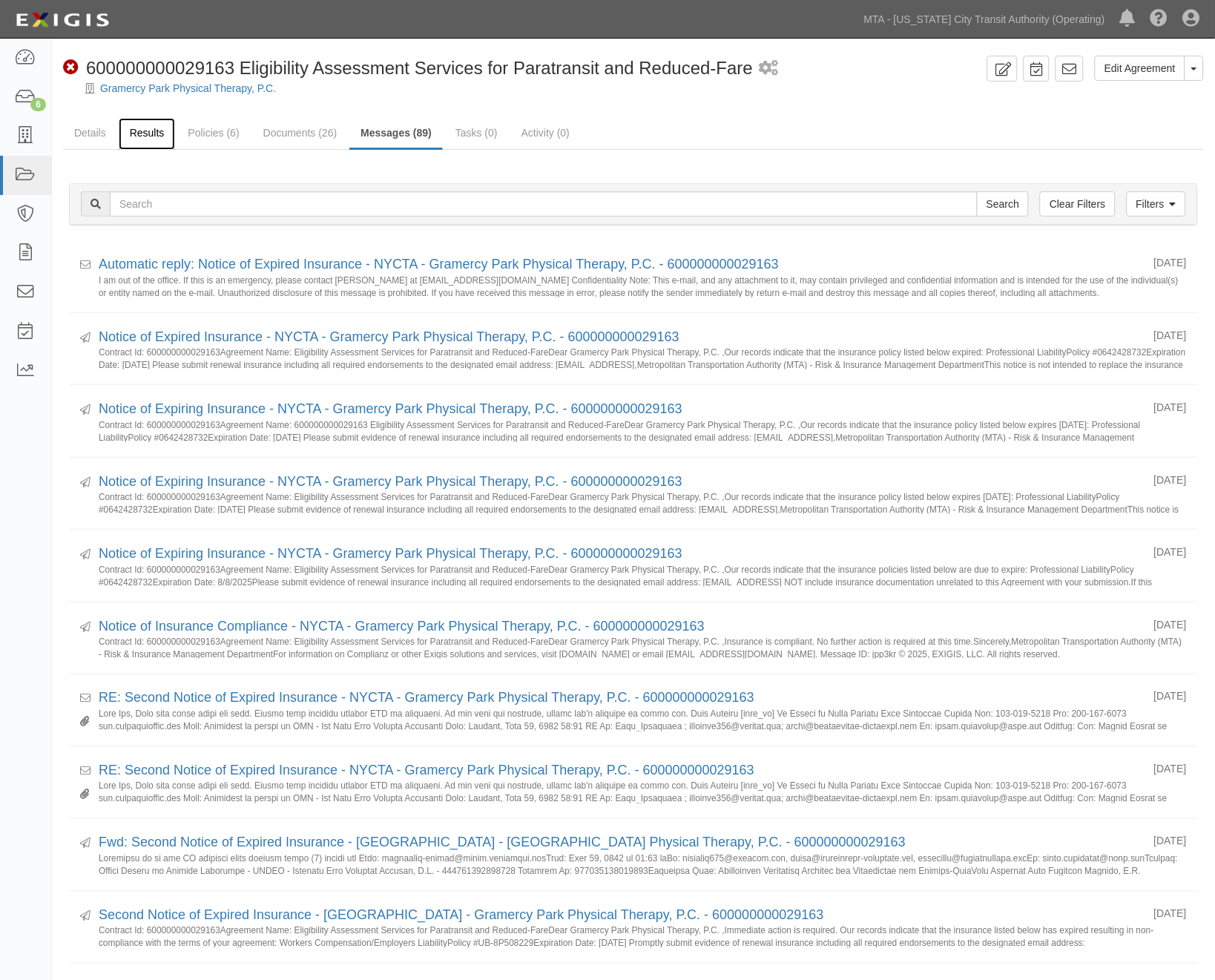
click at [156, 136] on link "Results" at bounding box center [147, 134] width 57 height 32
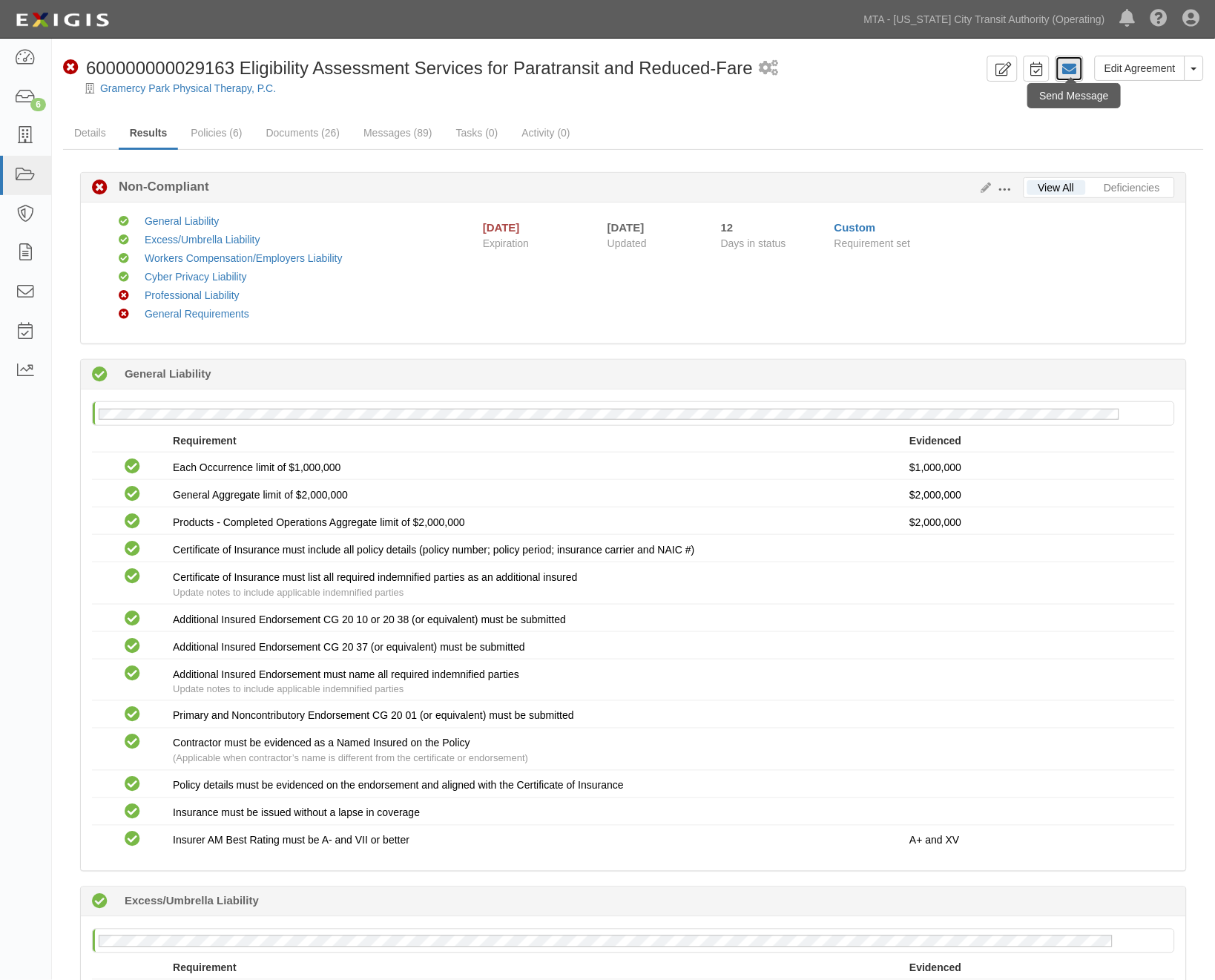
click at [1071, 68] on icon at bounding box center [1069, 69] width 15 height 15
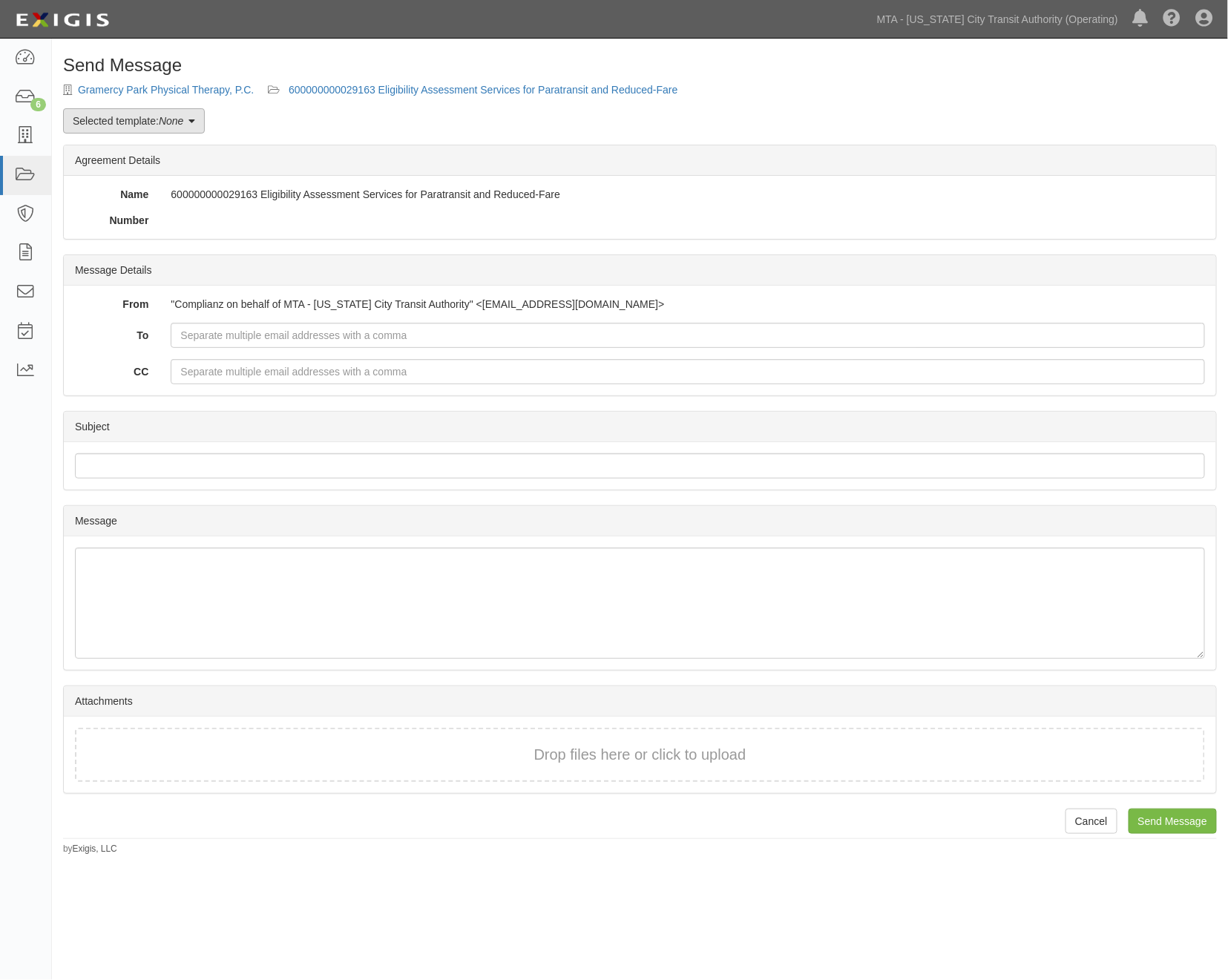
click at [148, 123] on link "Selected template: None" at bounding box center [133, 121] width 141 height 25
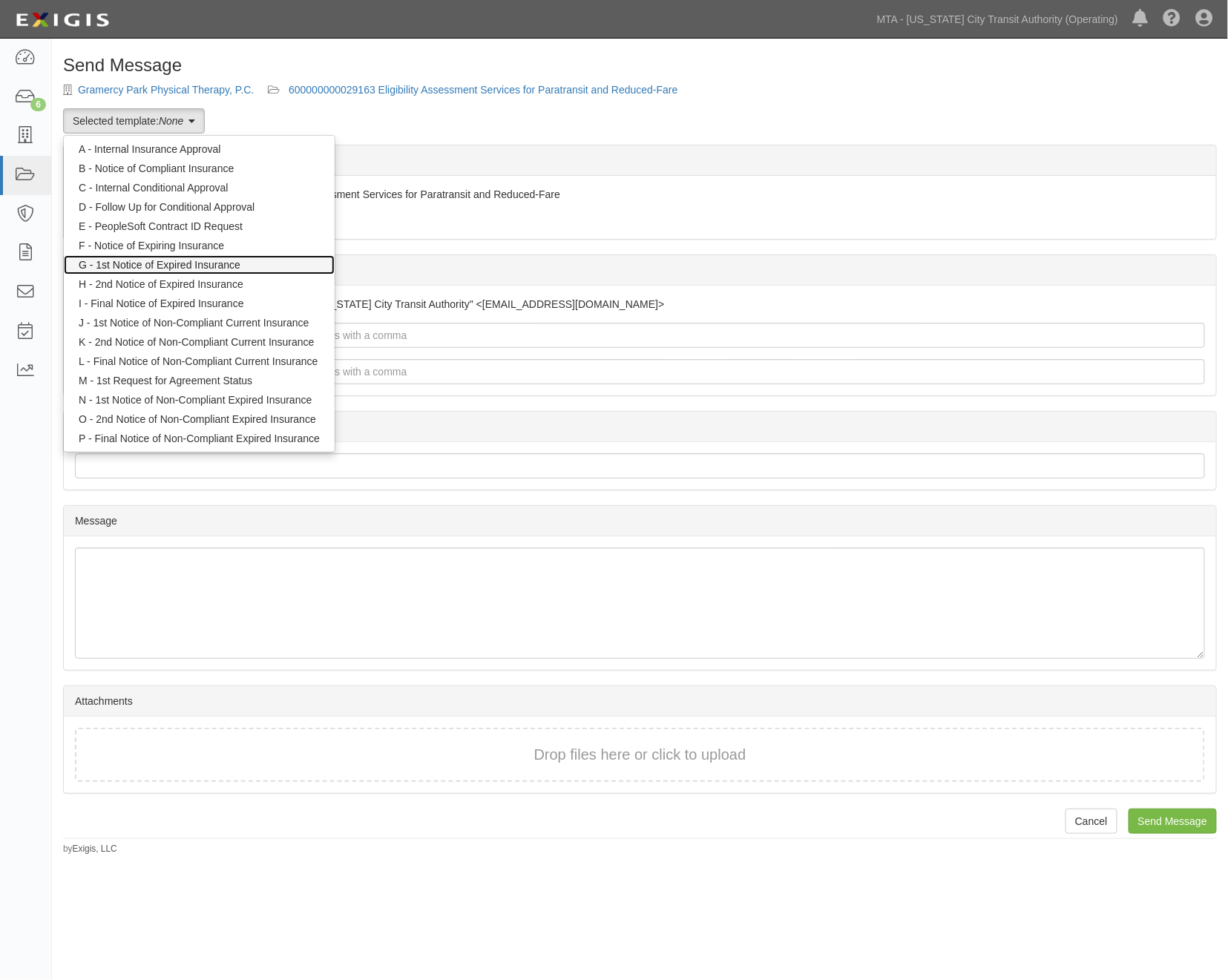
click at [150, 264] on link "G - 1st Notice of Expired Insurance" at bounding box center [199, 264] width 271 height 19
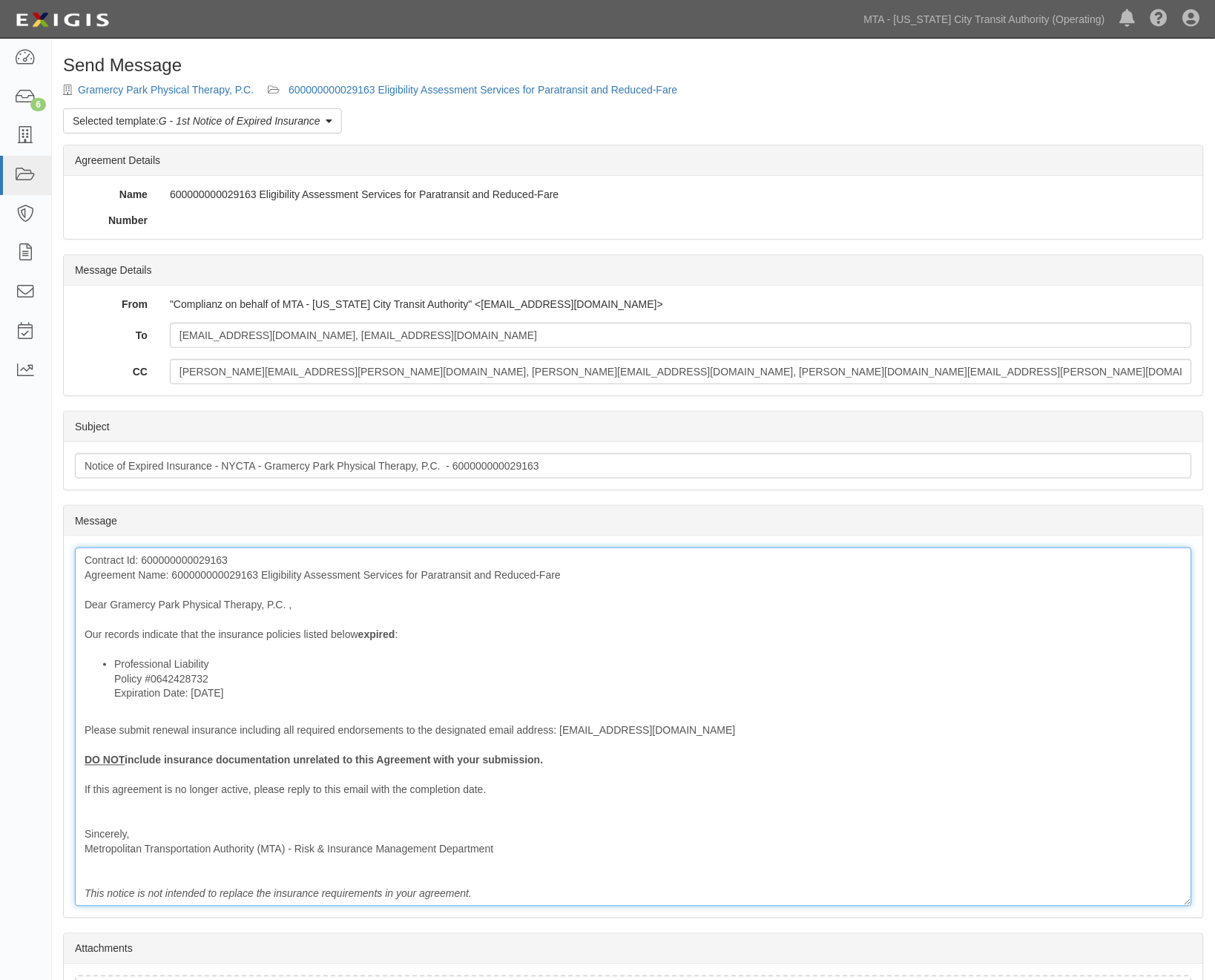
click at [286, 638] on div "Contract Id: 600000000029163 Agreement Name: 600000000029163 Eligibility Assess…" at bounding box center [633, 726] width 1117 height 359
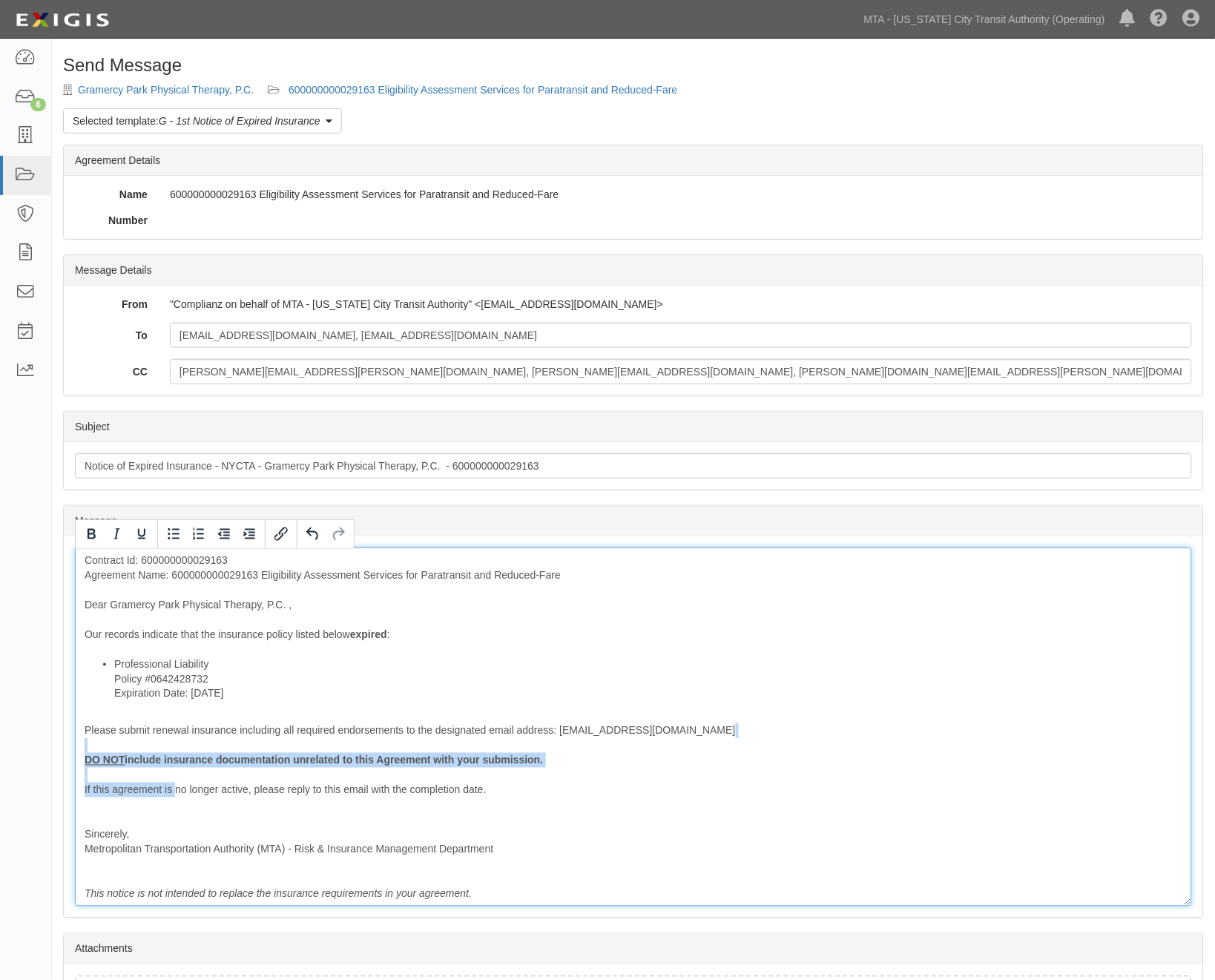
drag, startPoint x: 178, startPoint y: 794, endPoint x: 79, endPoint y: 750, distance: 108.3
click at [79, 750] on div "Contract Id: 600000000029163 Agreement Name: 600000000029163 Eligibility Assess…" at bounding box center [633, 726] width 1117 height 359
click at [197, 794] on div "Contract Id: 600000000029163 Agreement Name: 600000000029163 Eligibility Assess…" at bounding box center [633, 726] width 1117 height 359
drag, startPoint x: 187, startPoint y: 810, endPoint x: 78, endPoint y: 764, distance: 118.3
click at [78, 764] on div "Contract Id: 600000000029163 Agreement Name: 600000000029163 Eligibility Assess…" at bounding box center [633, 726] width 1117 height 359
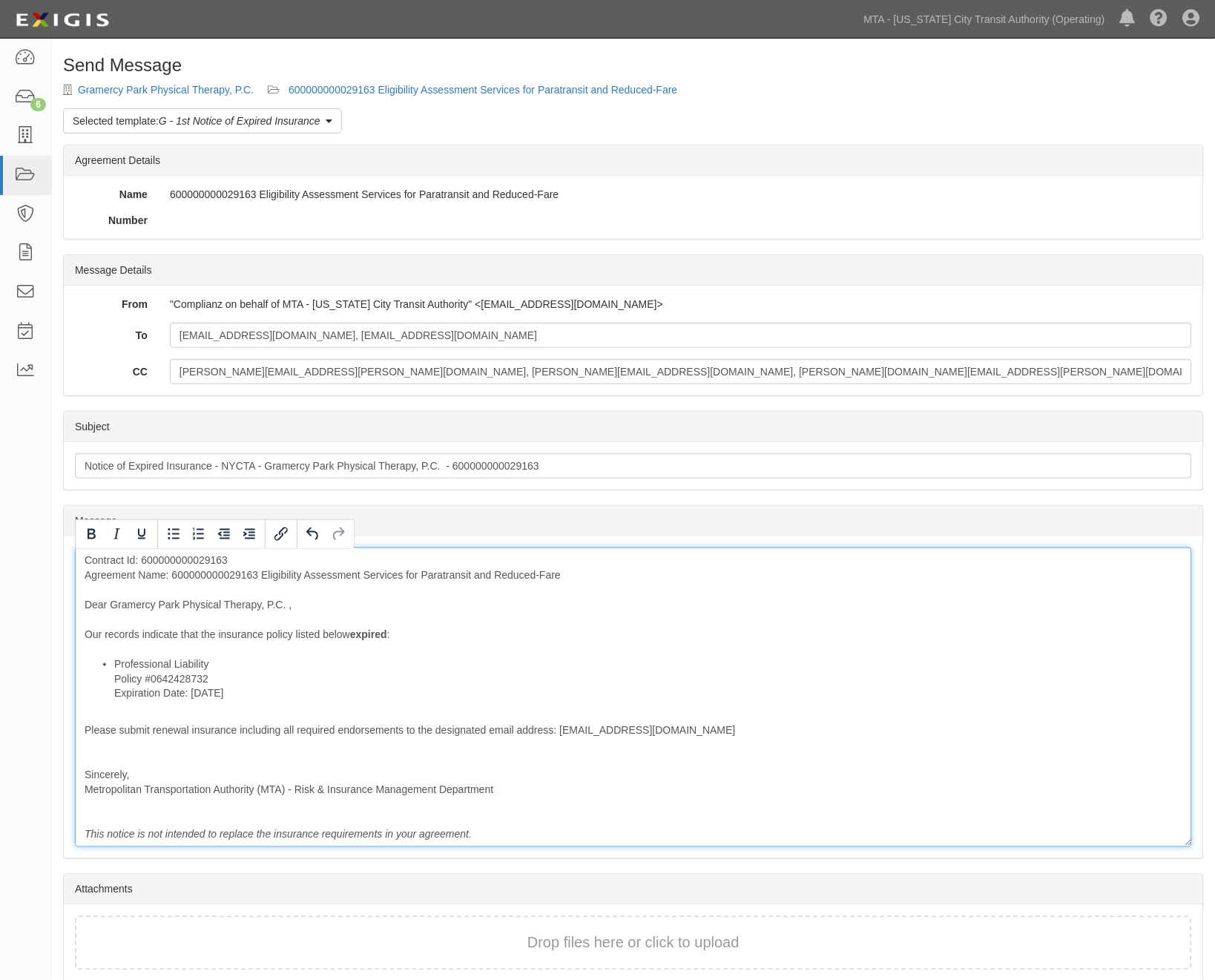
click at [96, 759] on div "Contract Id: 600000000029163 Agreement Name: 600000000029163 Eligibility Assess…" at bounding box center [633, 697] width 1117 height 300
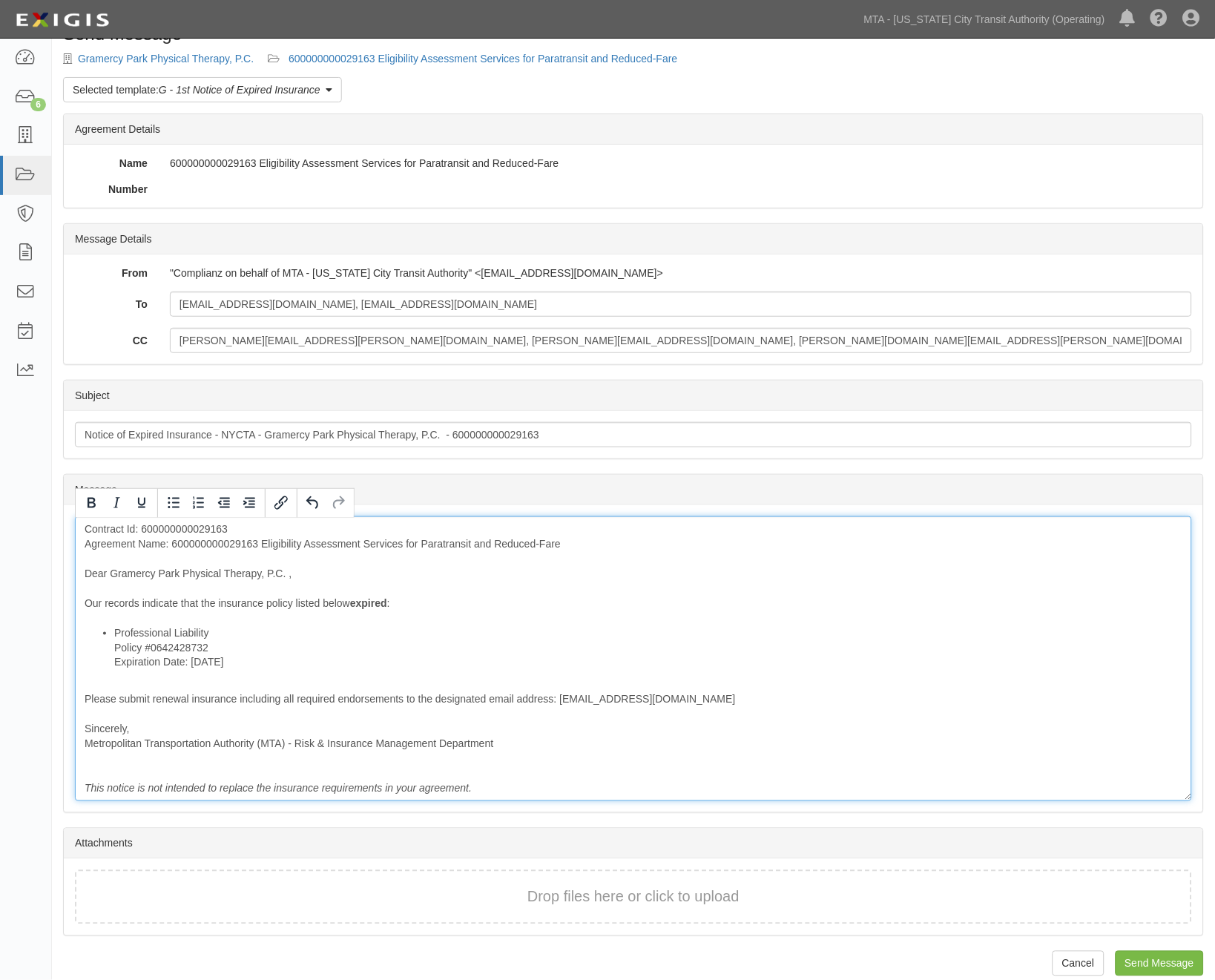
scroll to position [49, 0]
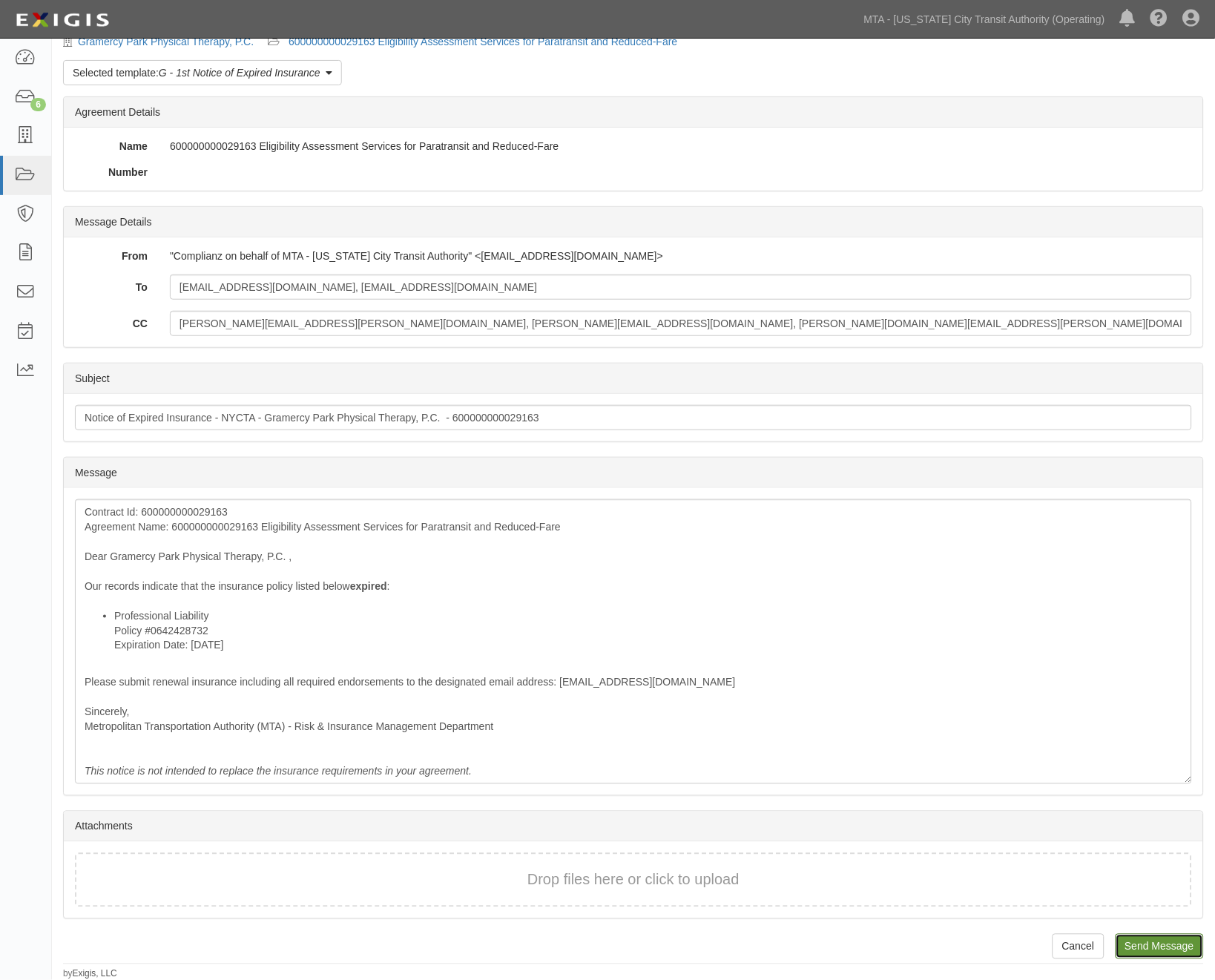
click at [1147, 947] on input "Send Message" at bounding box center [1159, 947] width 88 height 25
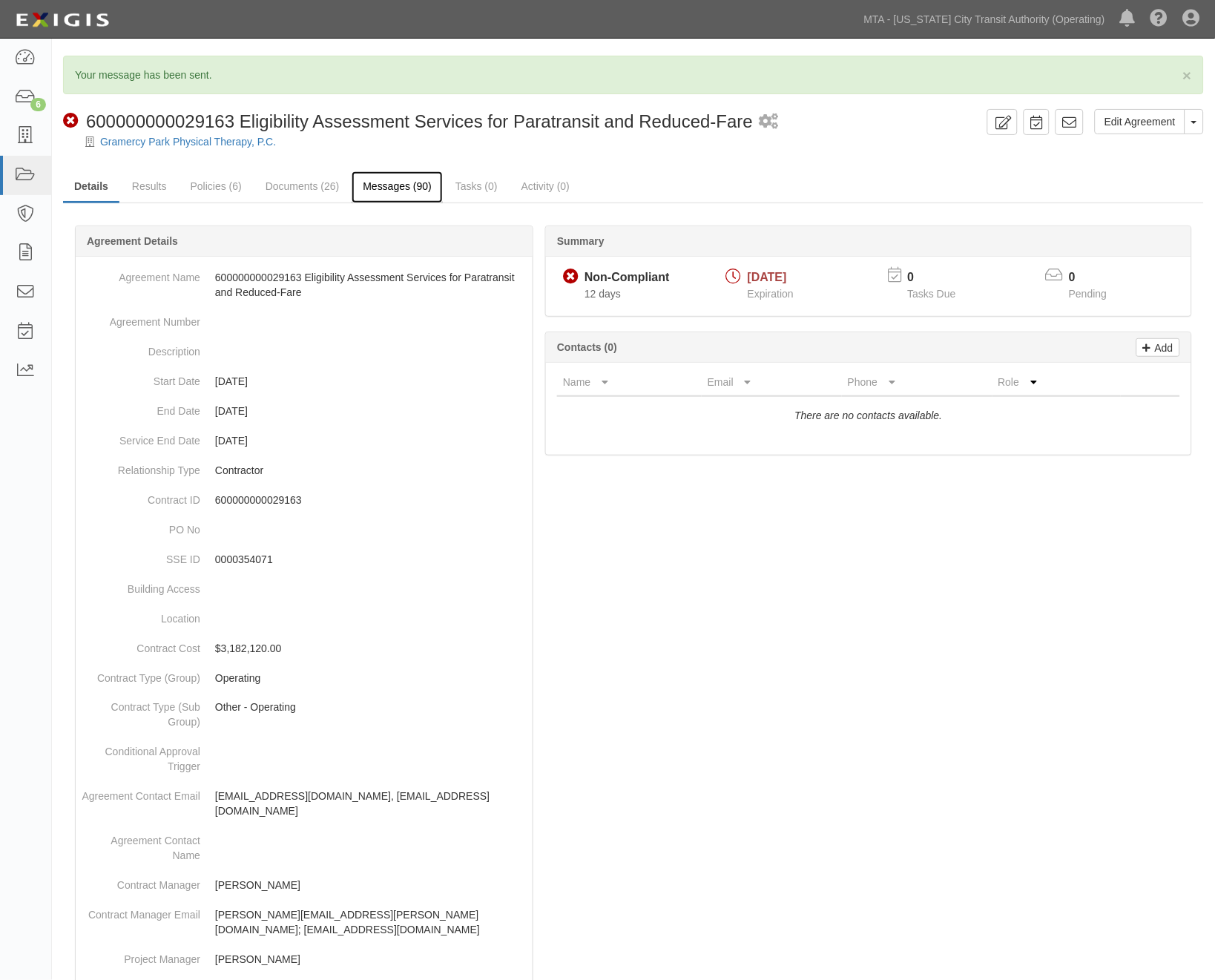
click at [413, 187] on link "Messages (90)" at bounding box center [397, 187] width 91 height 32
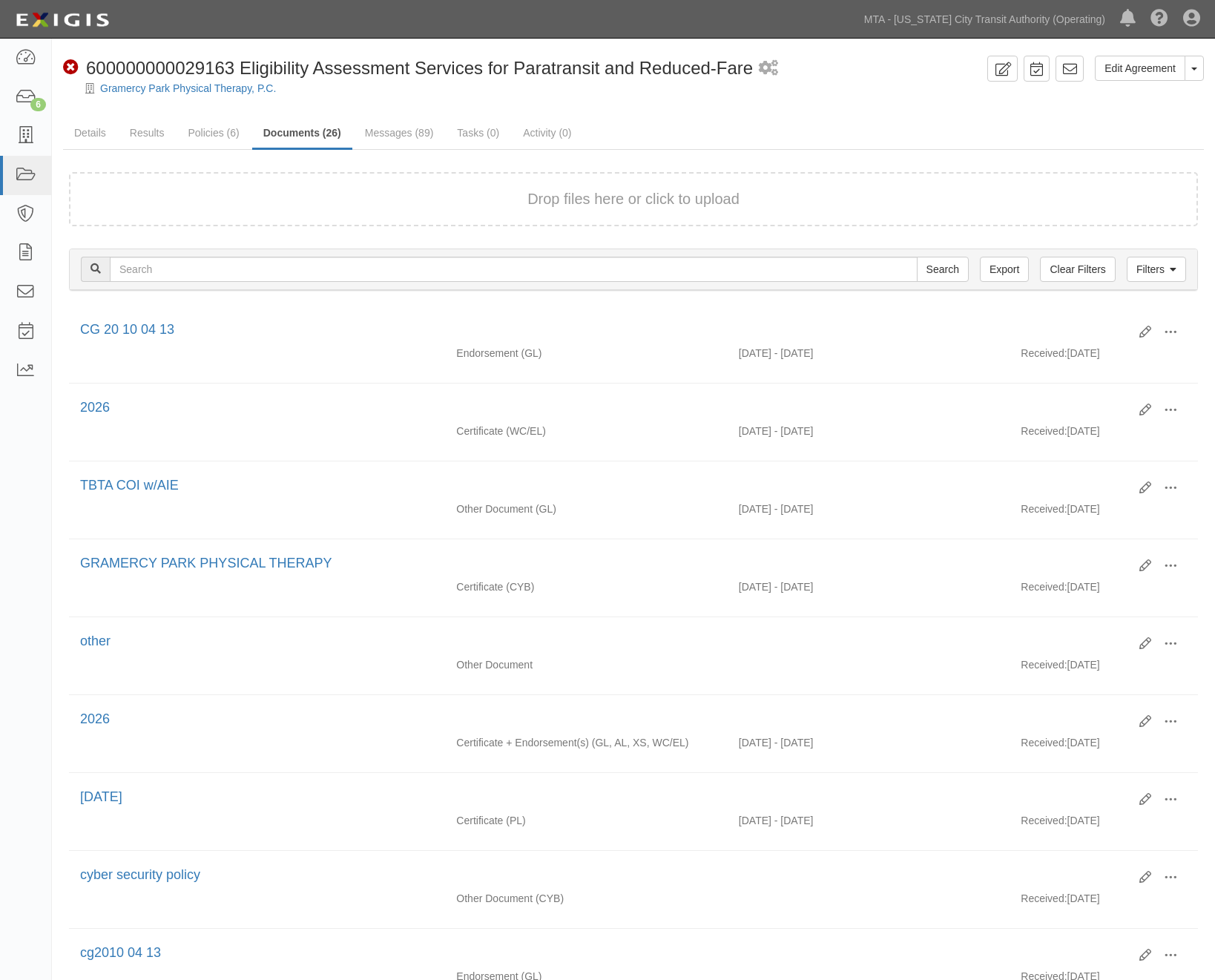
scroll to position [494, 0]
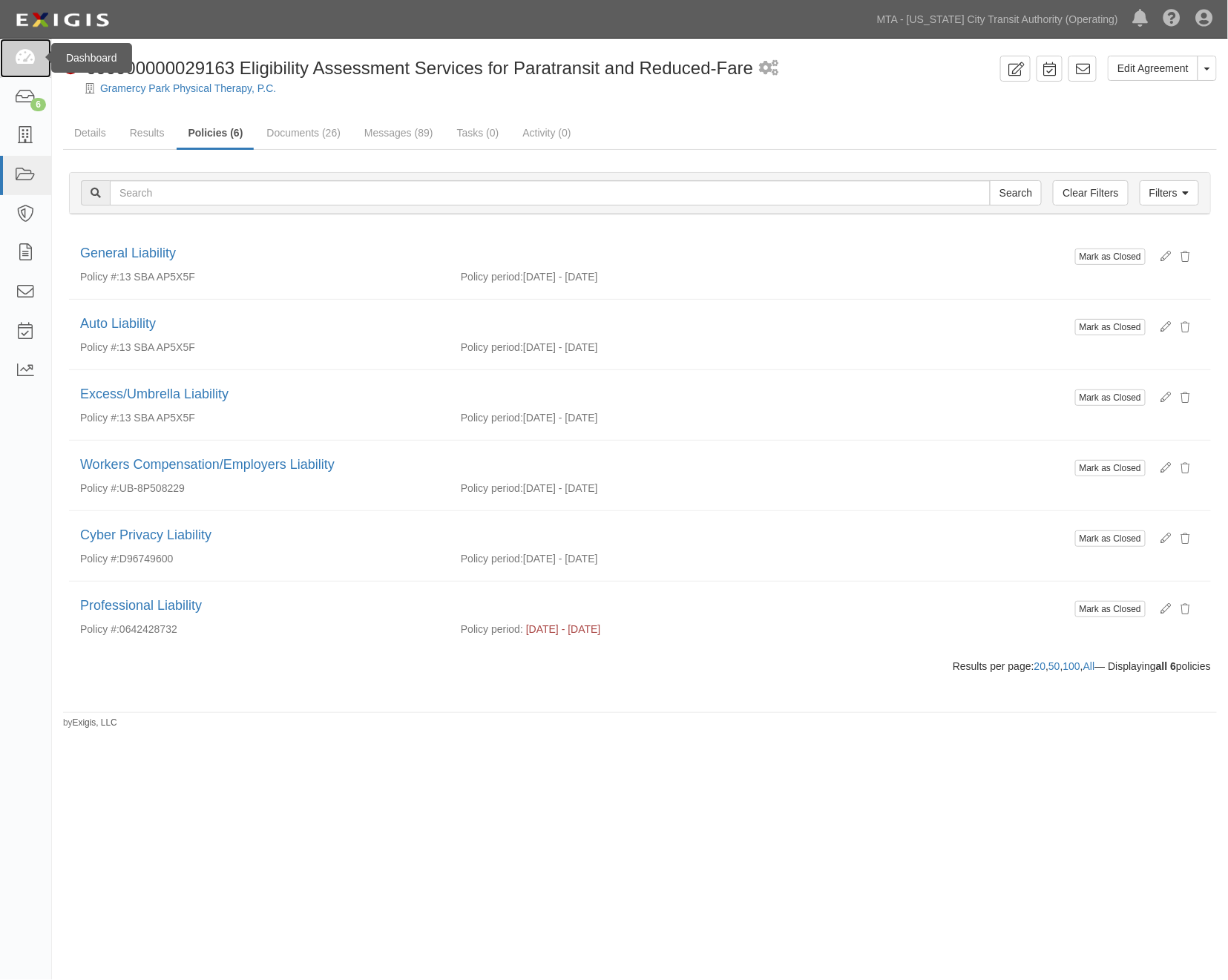
click at [29, 55] on icon at bounding box center [25, 58] width 21 height 17
click at [24, 56] on icon at bounding box center [25, 58] width 21 height 17
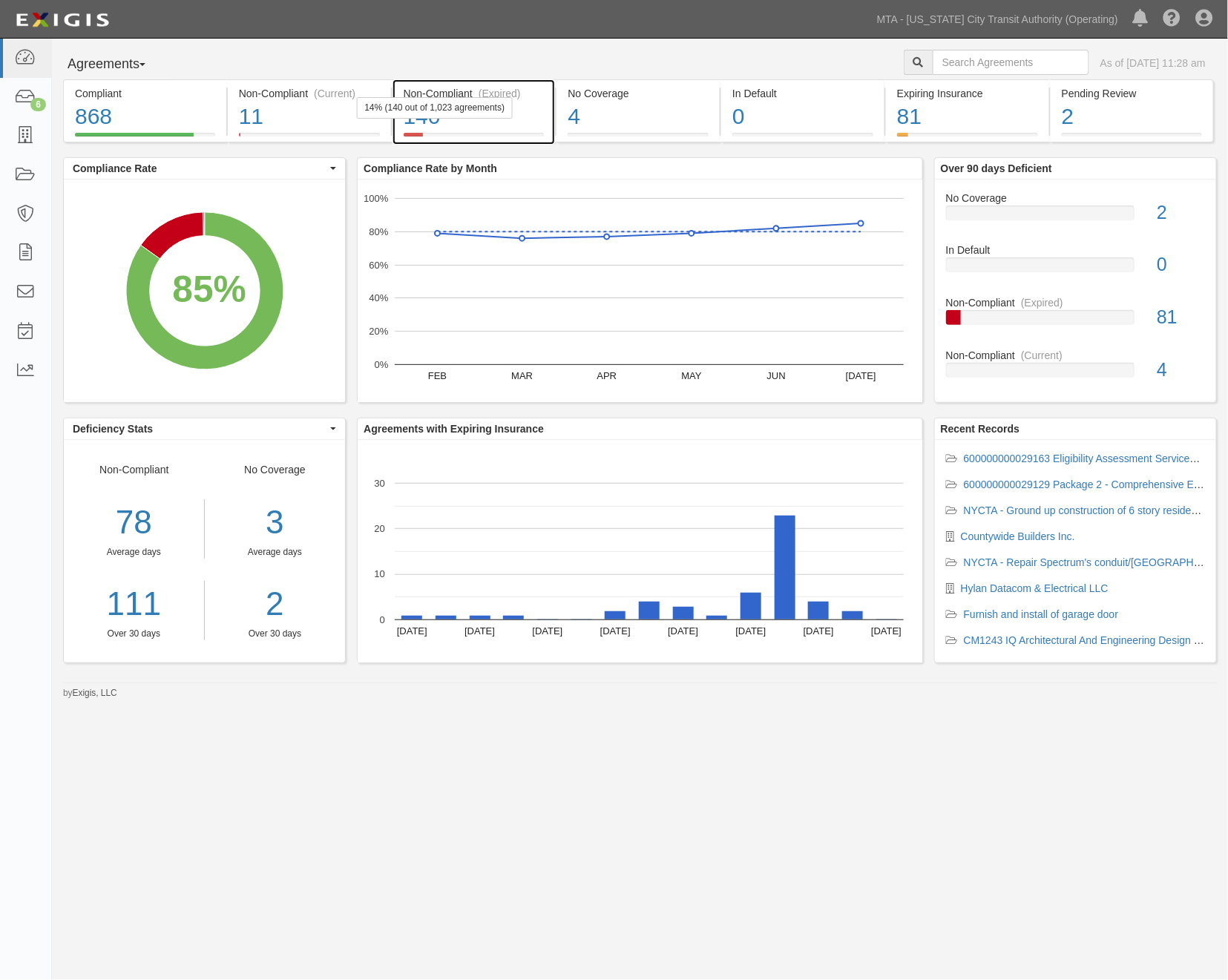
click at [501, 127] on div "140" at bounding box center [474, 117] width 141 height 32
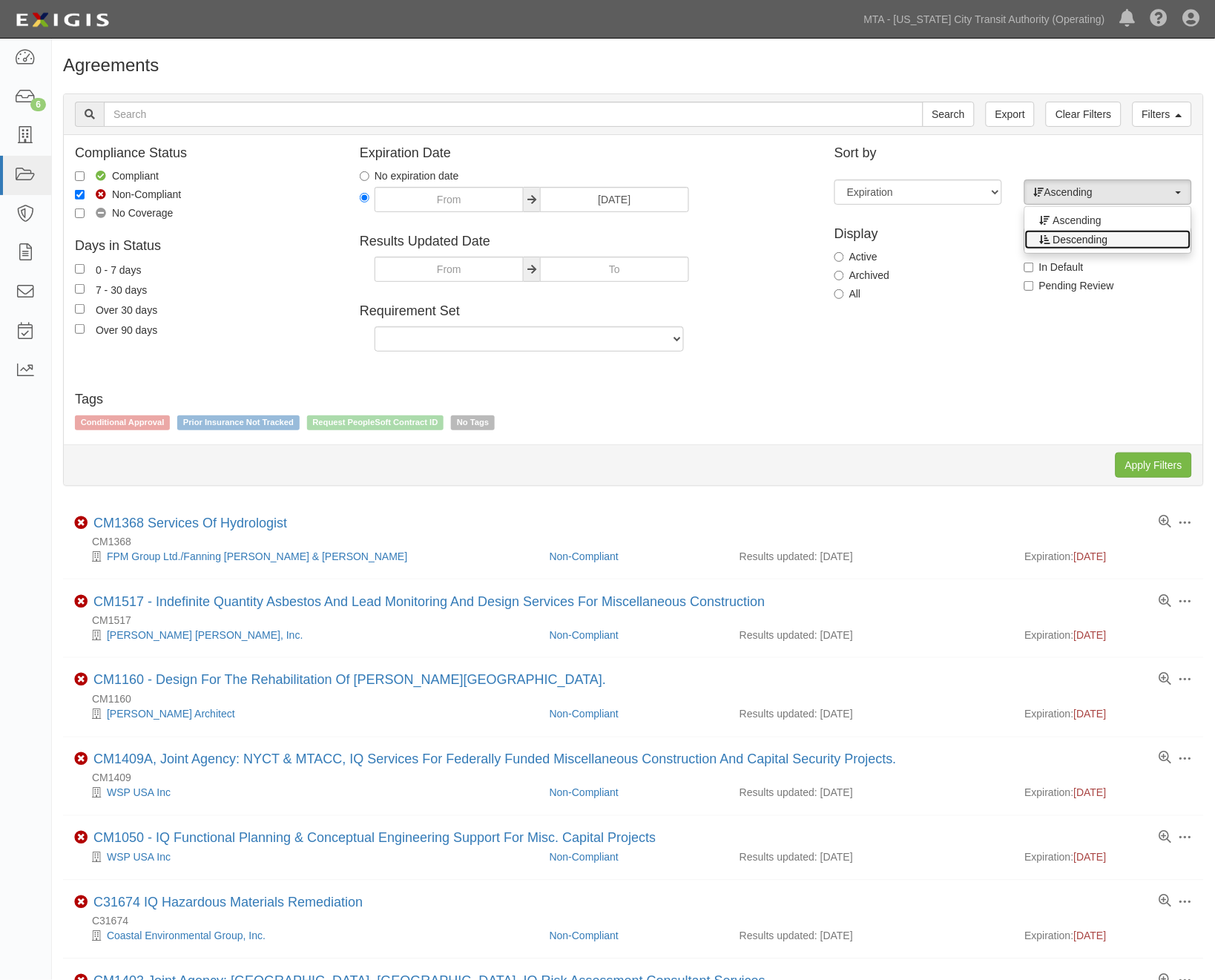
click at [1074, 231] on link "Descending" at bounding box center [1108, 239] width 167 height 19
select select "desc"
click at [1136, 463] on input "Apply Filters" at bounding box center [1153, 465] width 76 height 25
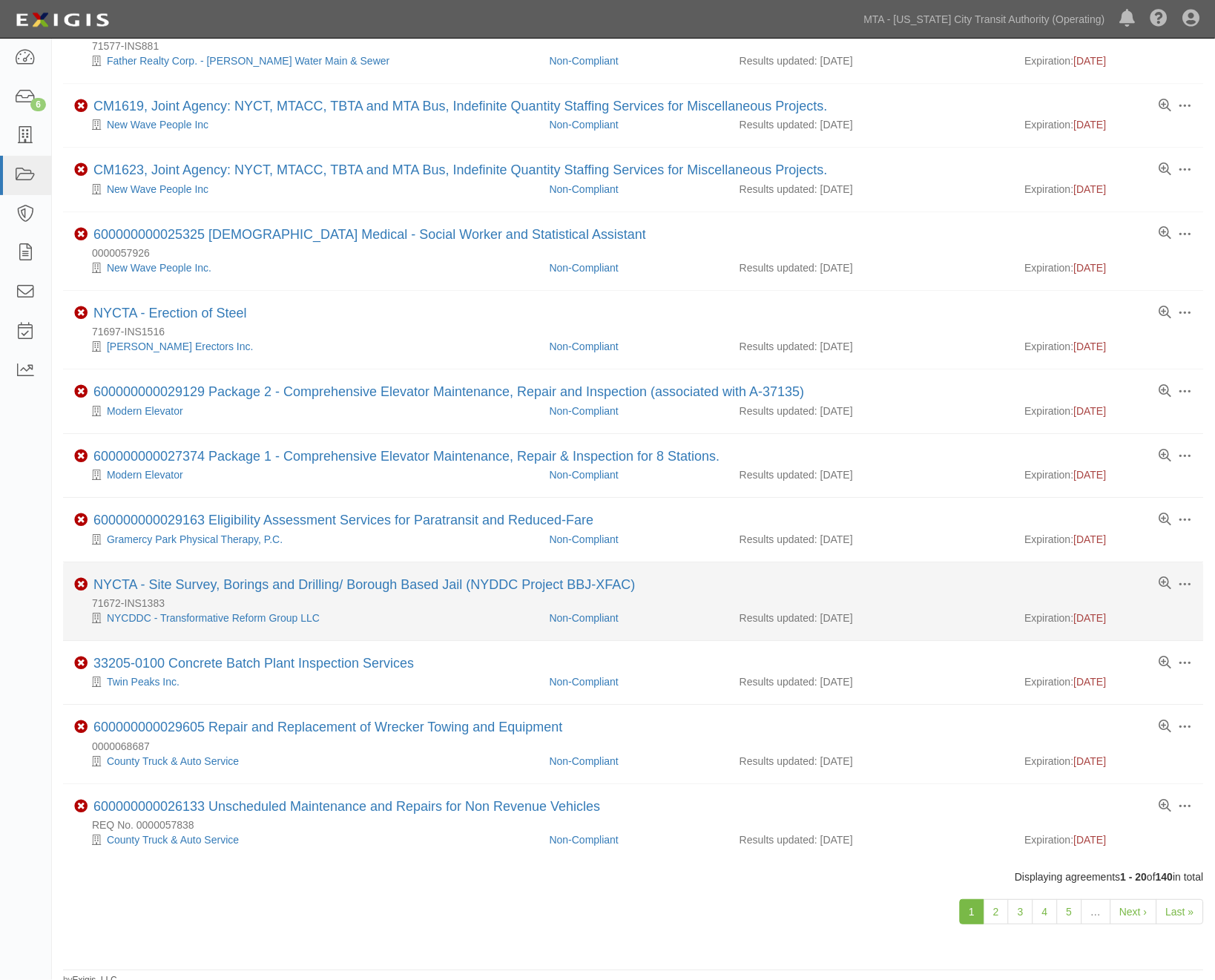
scroll to position [798, 0]
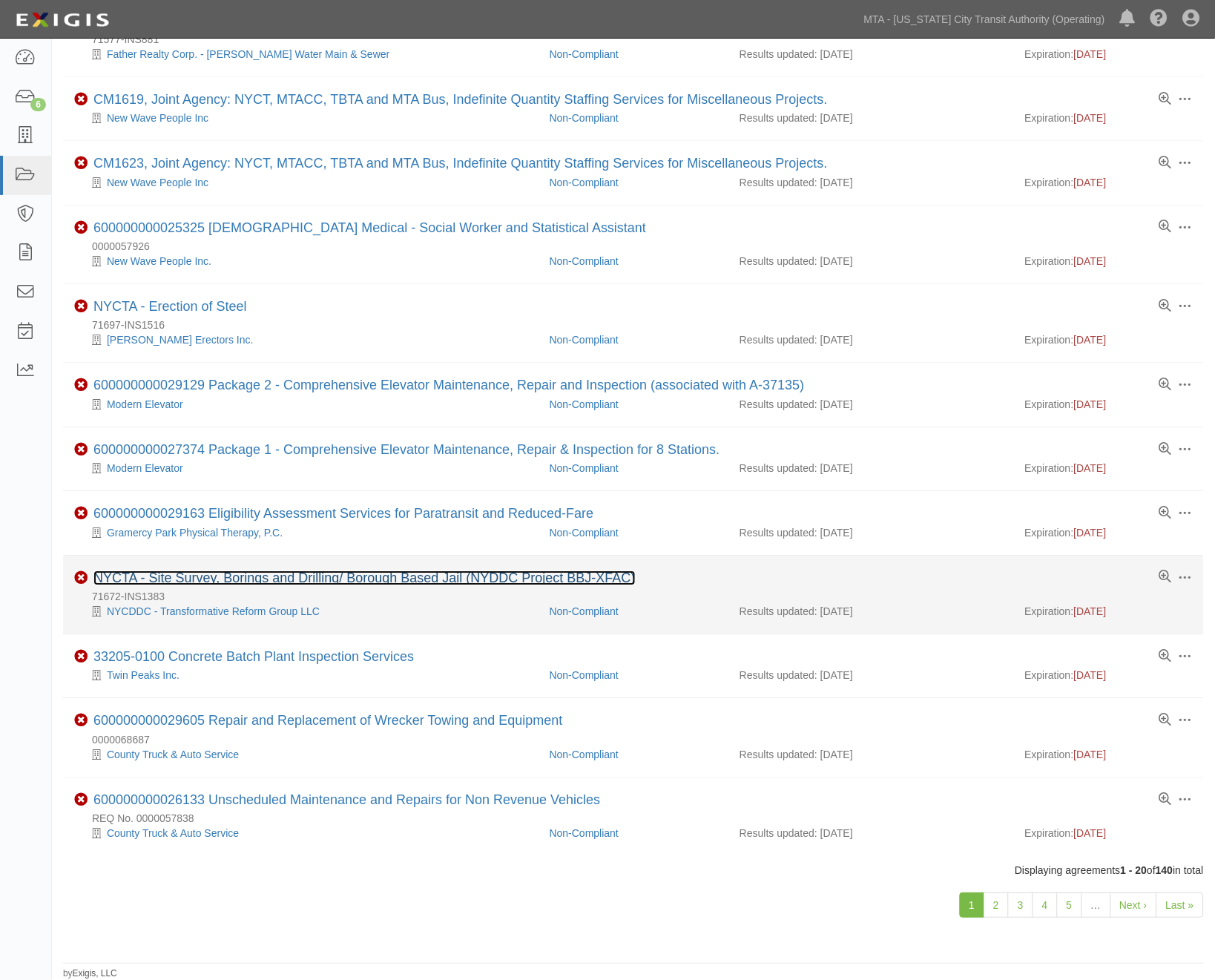
click at [375, 577] on link "NYCTA - Site Survey, Borings and Drilling/ Borough Based Jail (NYDDC Project BB…" at bounding box center [365, 578] width 542 height 15
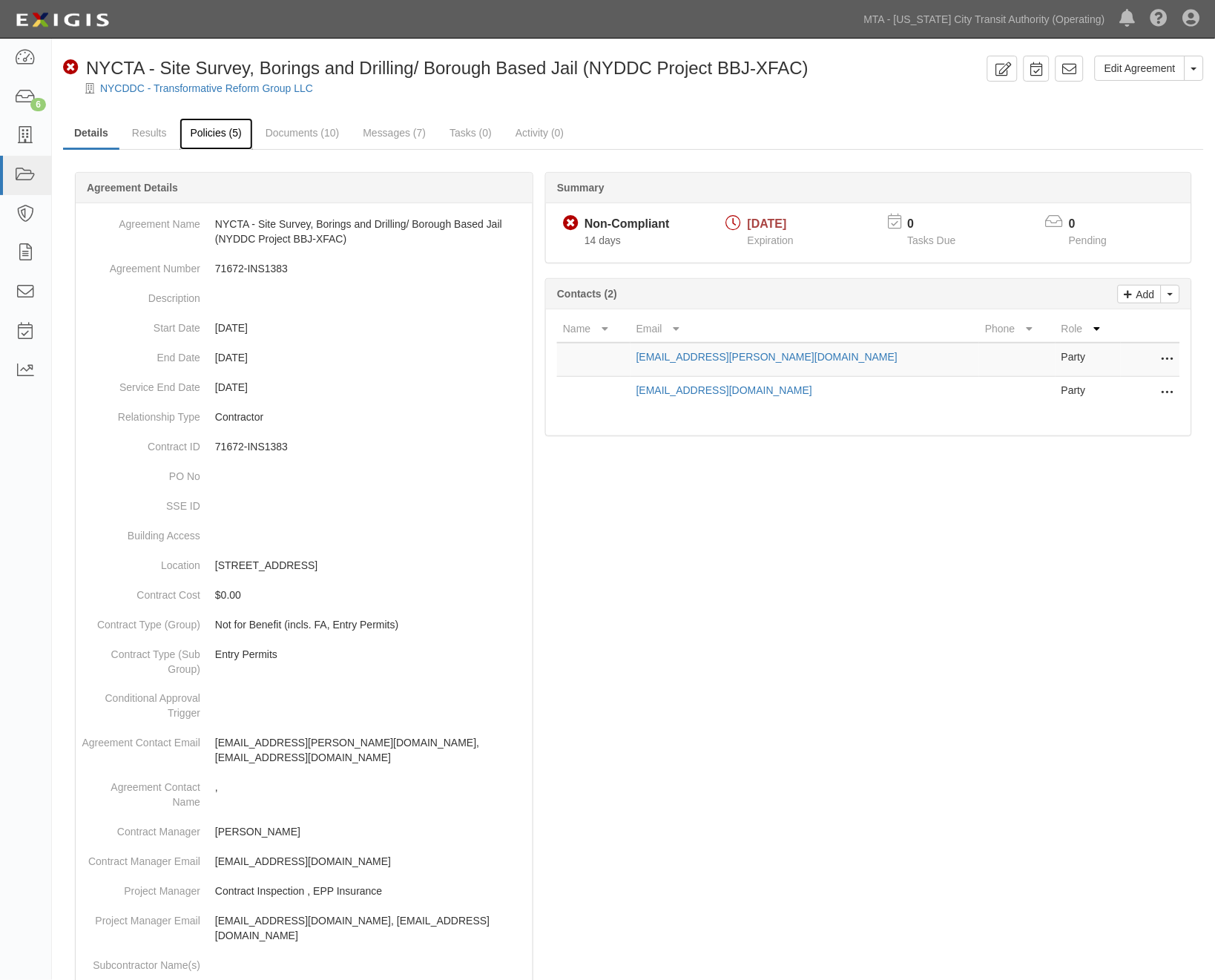
click at [182, 134] on link "Policies (5)" at bounding box center [217, 134] width 74 height 32
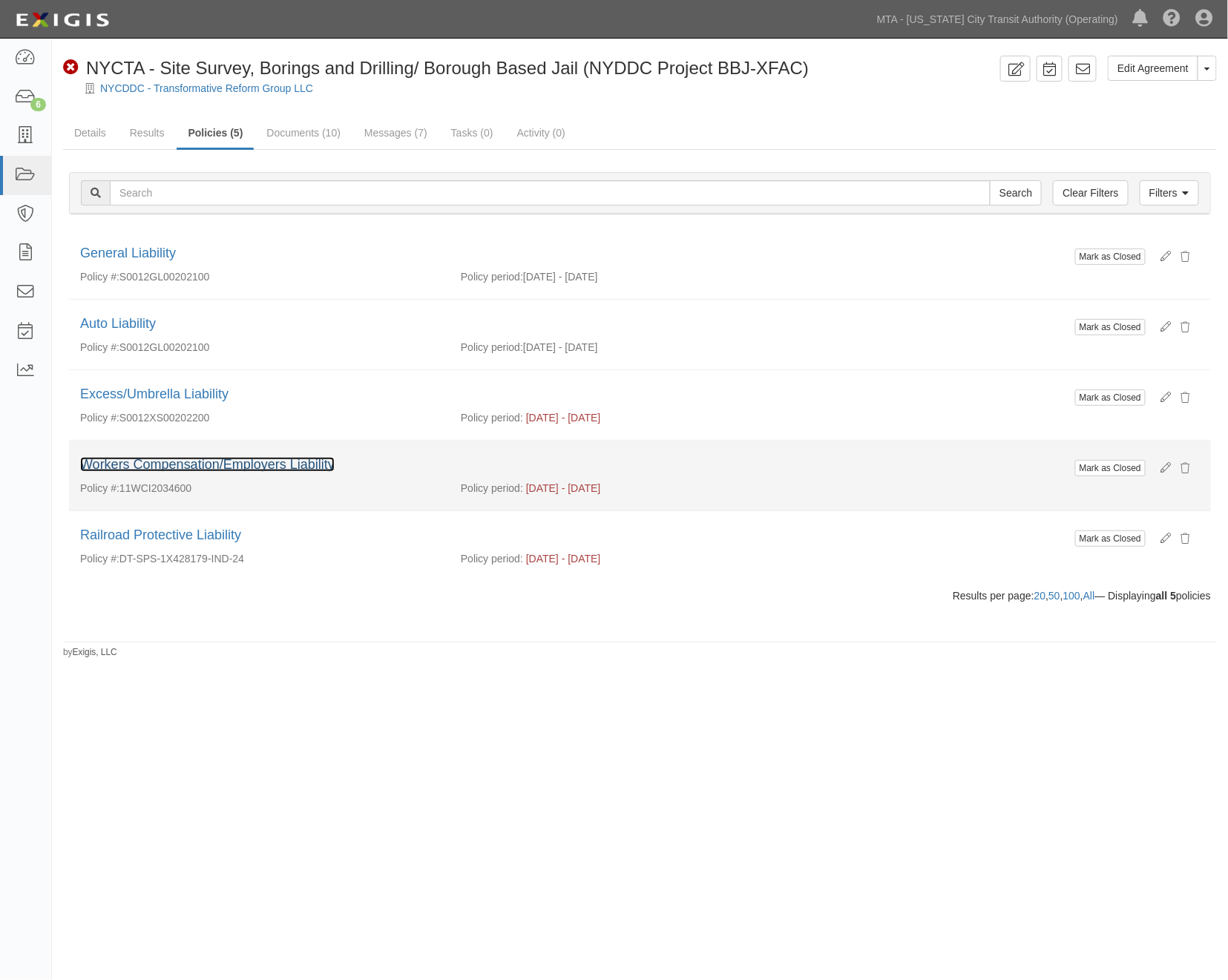
click at [244, 465] on link "Workers Compensation/Employers Liability" at bounding box center [208, 464] width 254 height 15
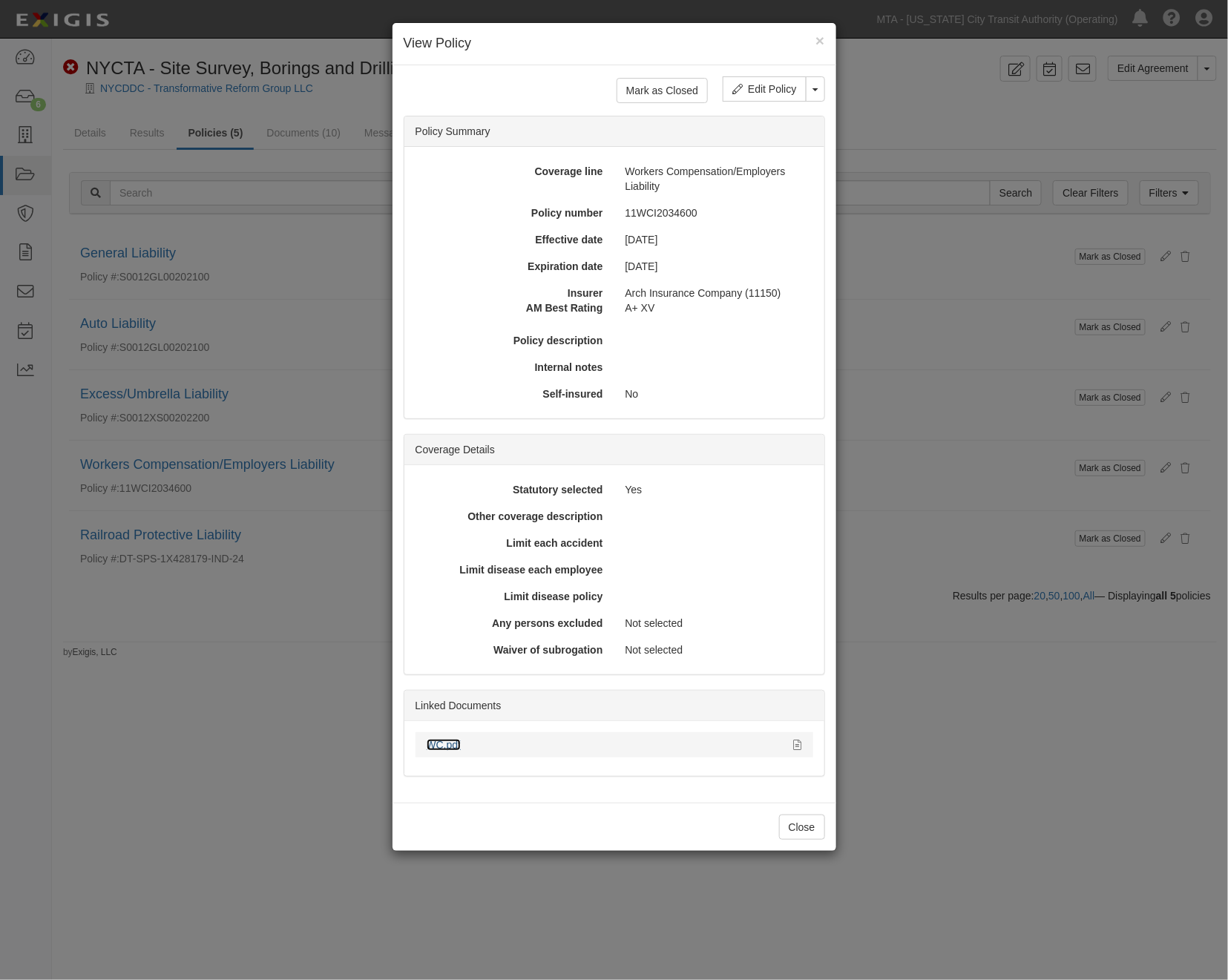
click at [433, 742] on link "WC.pdf" at bounding box center [444, 745] width 35 height 12
click at [799, 827] on button "Close" at bounding box center [802, 827] width 46 height 25
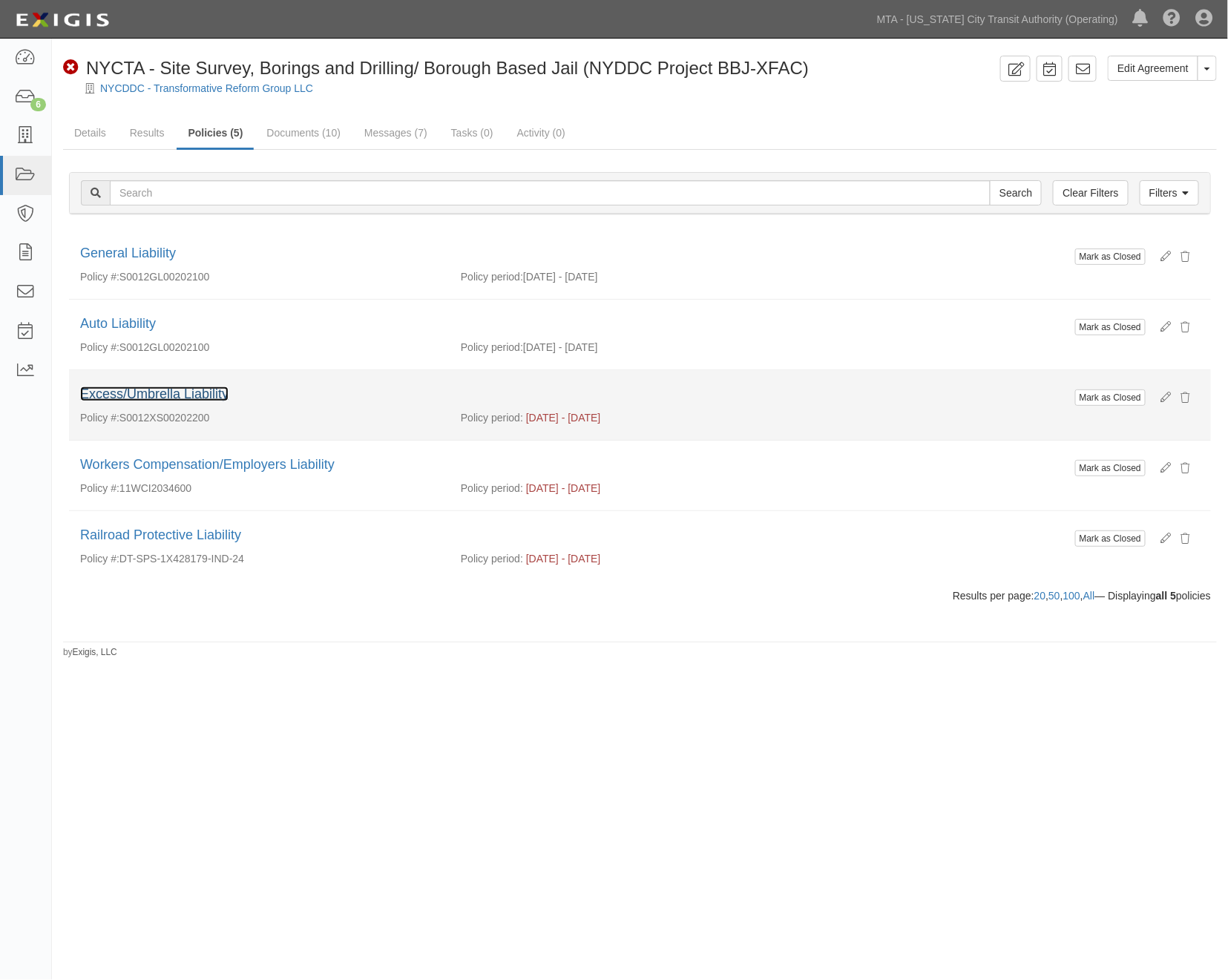
click at [188, 401] on link "Excess/Umbrella Liability" at bounding box center [154, 394] width 148 height 15
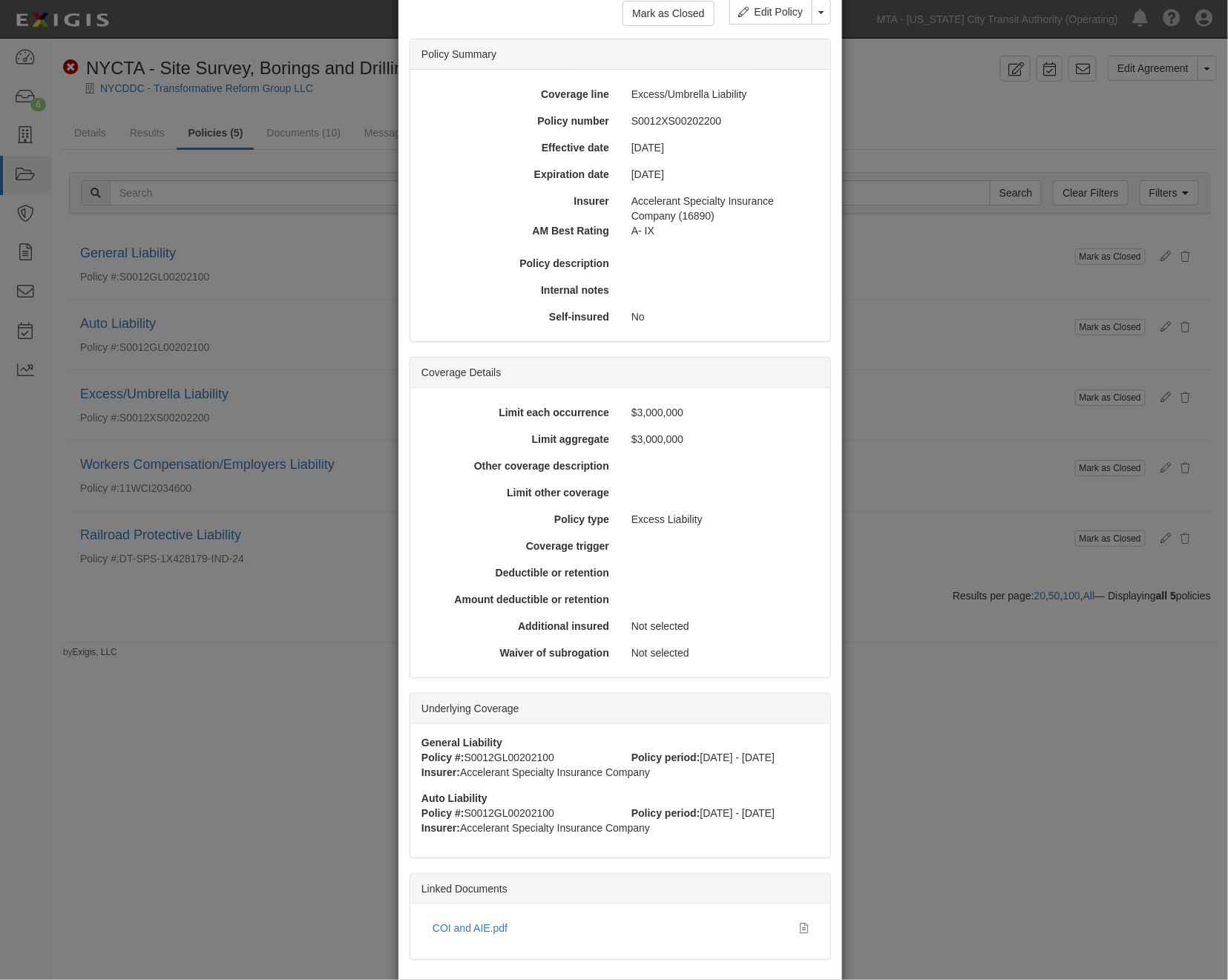
scroll to position [154, 0]
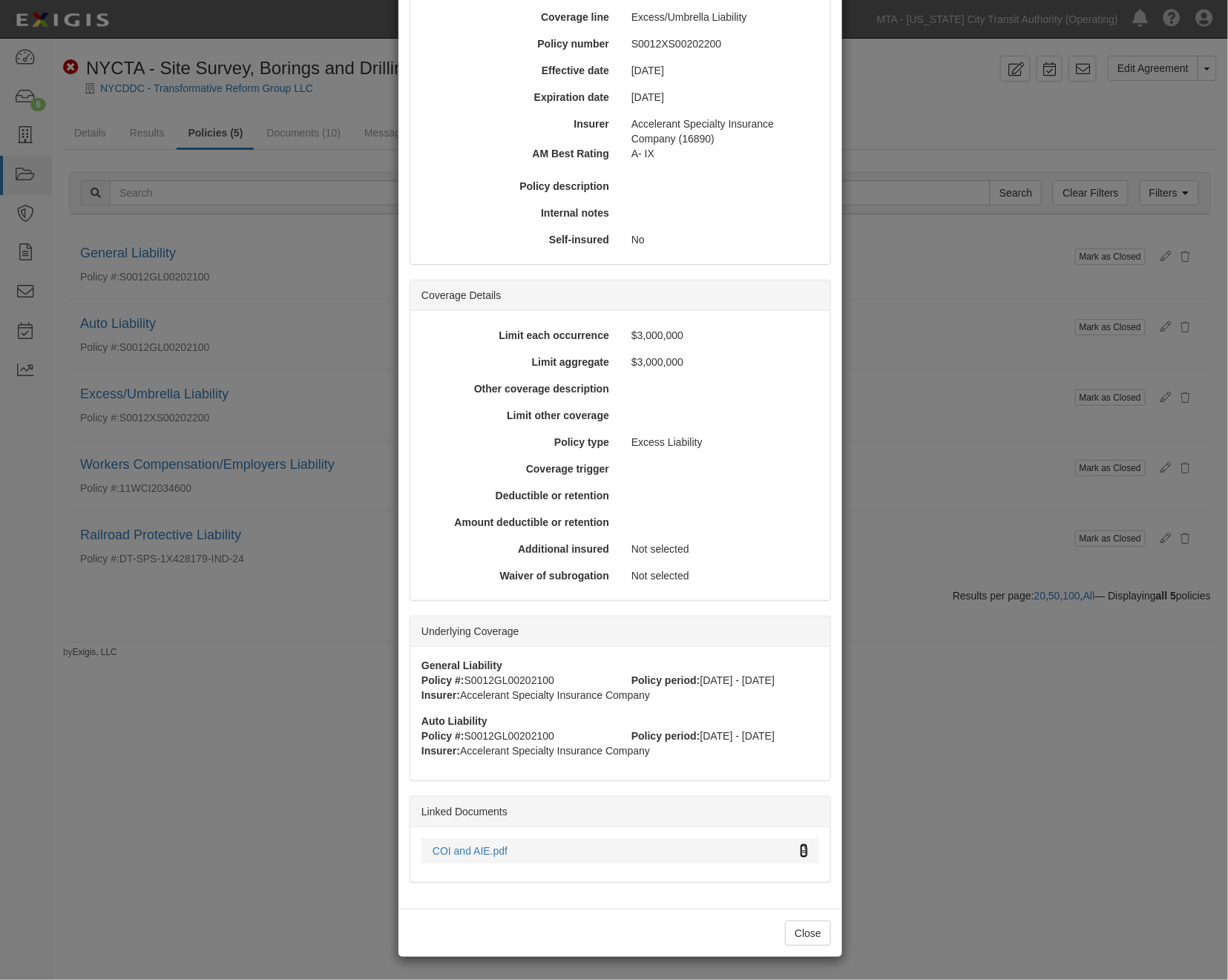
click at [800, 847] on icon at bounding box center [804, 852] width 8 height 10
click at [945, 722] on div "× View Policy Mark as Closed Edit Policy Toggle Dropdown Delete Policy Policy S…" at bounding box center [614, 490] width 1228 height 980
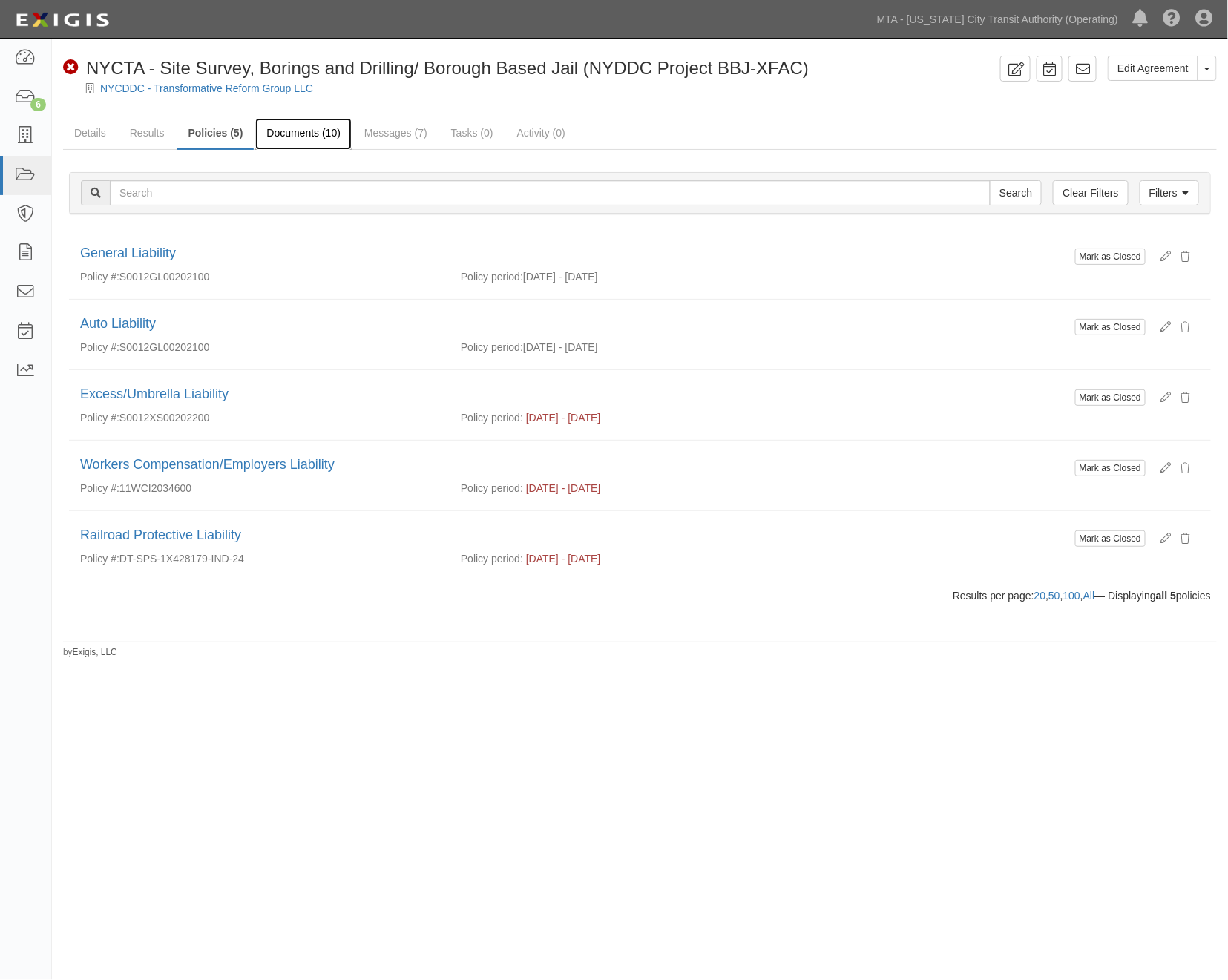
click at [310, 131] on link "Documents (10)" at bounding box center [303, 134] width 96 height 32
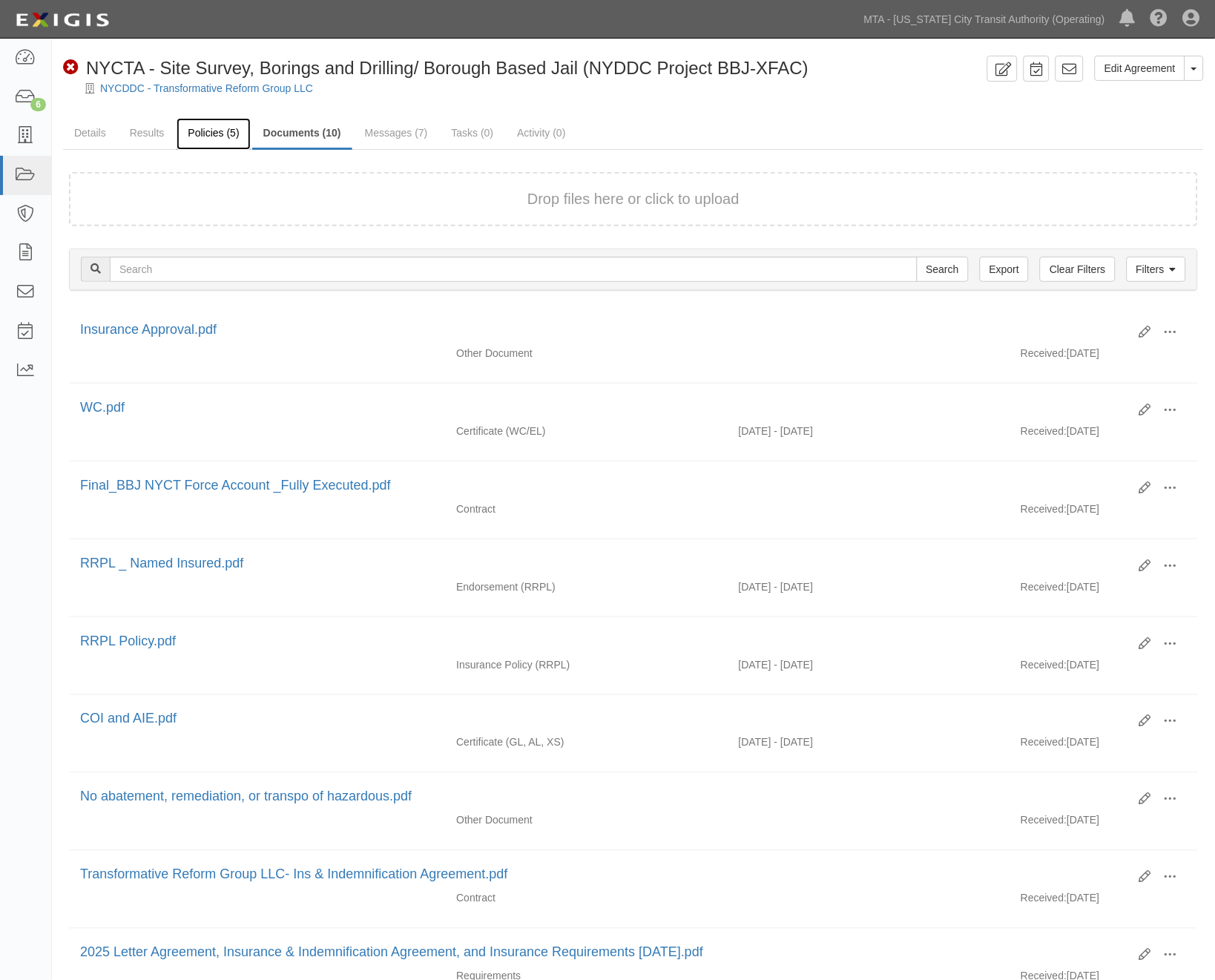
click at [208, 143] on link "Policies (5)" at bounding box center [213, 134] width 74 height 32
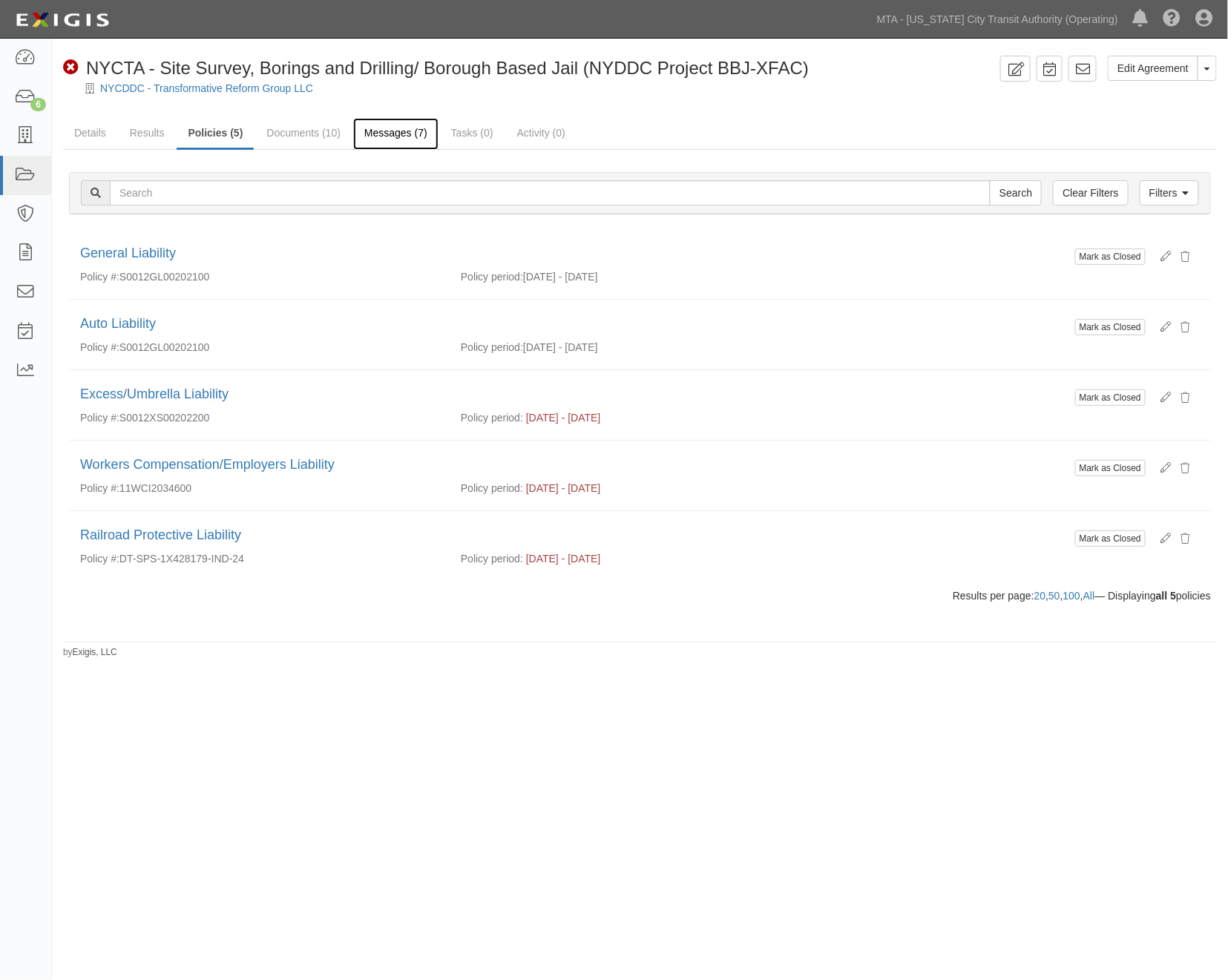
click at [389, 134] on link "Messages (7)" at bounding box center [396, 134] width 85 height 32
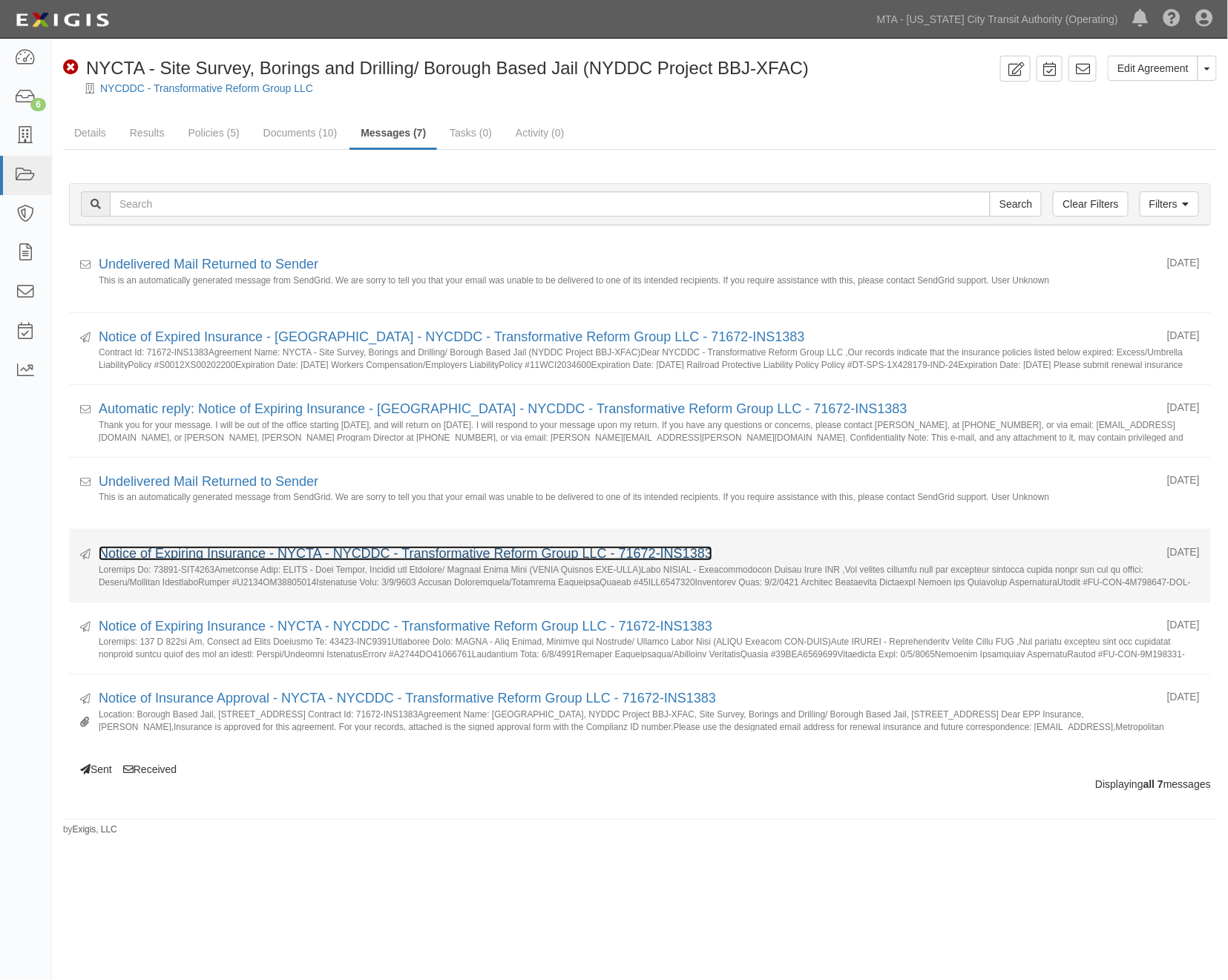
click at [167, 554] on link "Notice of Expiring Insurance - NYCTA - NYCDDC - Transformative Reform Group LLC…" at bounding box center [405, 553] width 614 height 15
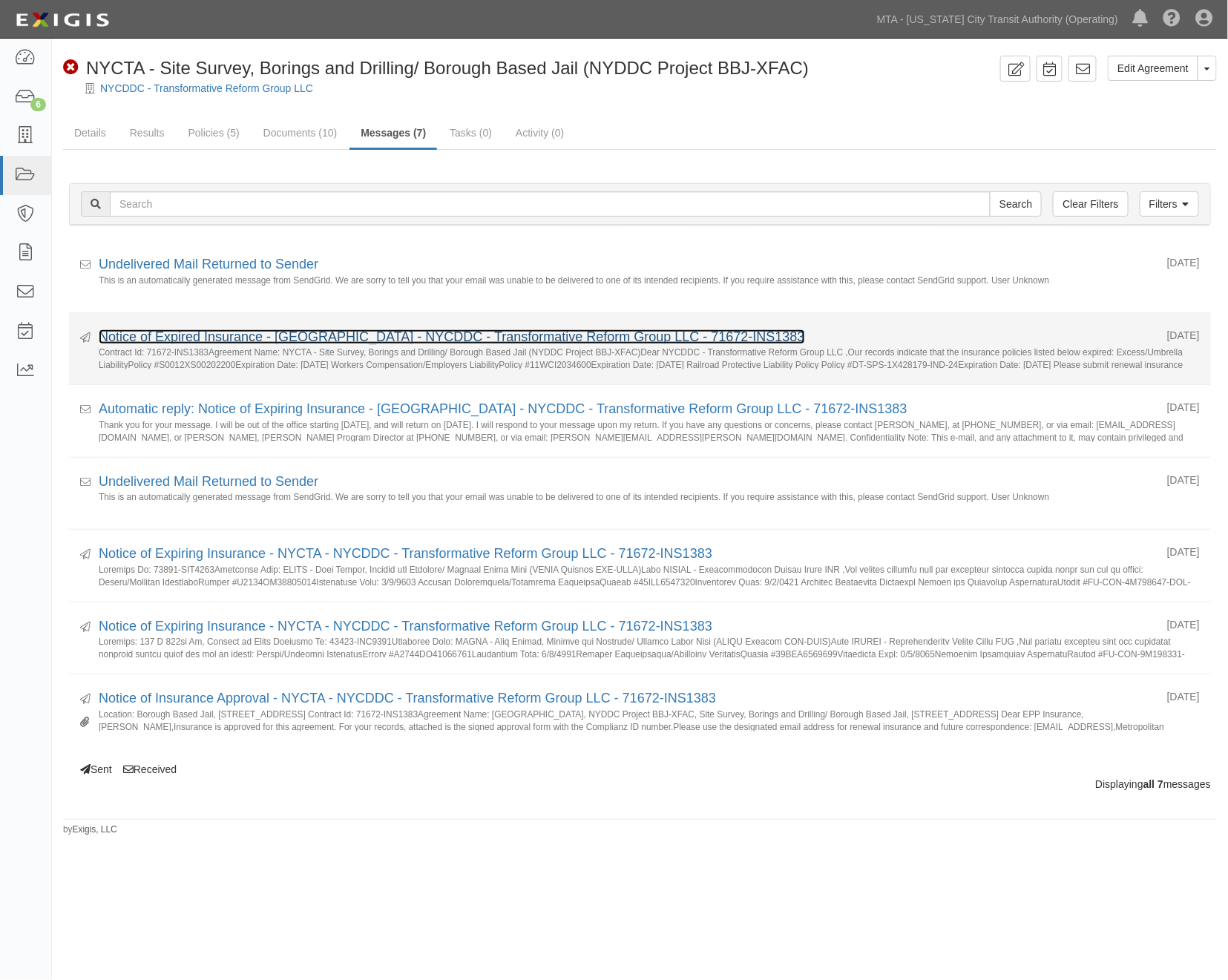
click at [285, 339] on link "Notice of Expired Insurance - NYCTA - NYCDDC - Transformative Reform Group LLC …" at bounding box center [452, 337] width 706 height 15
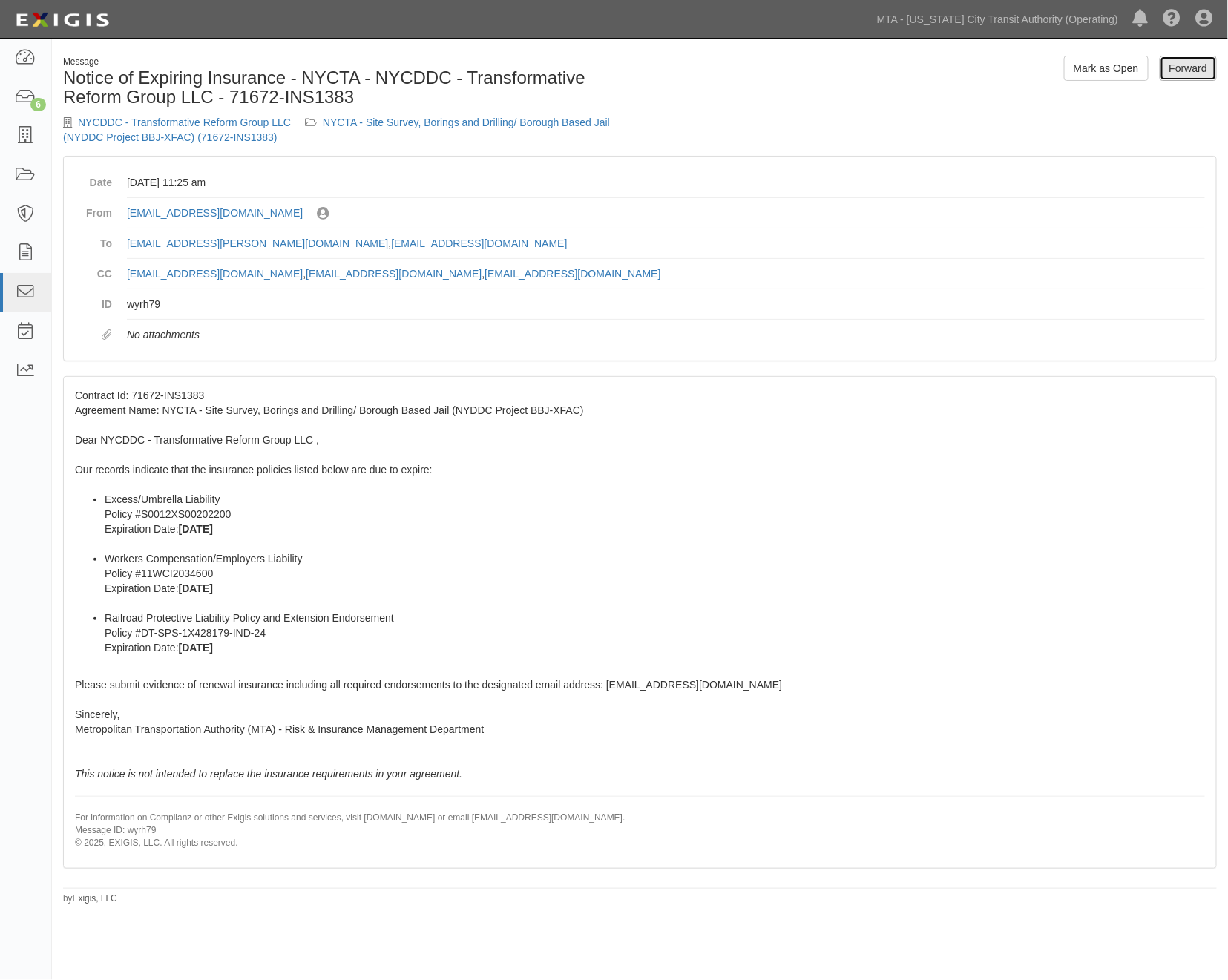
click at [1202, 69] on link "Forward" at bounding box center [1189, 68] width 57 height 25
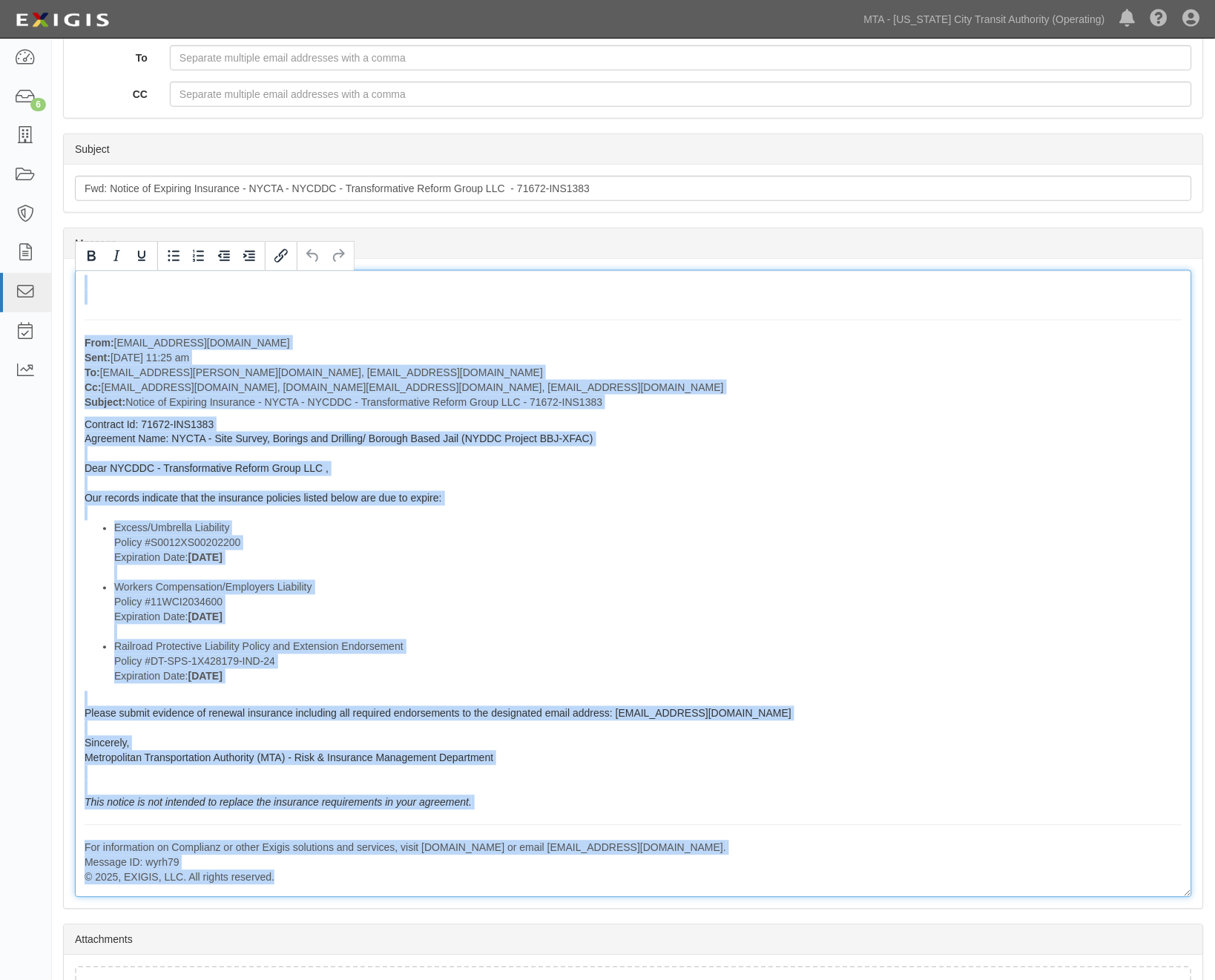
scroll to position [355, 0]
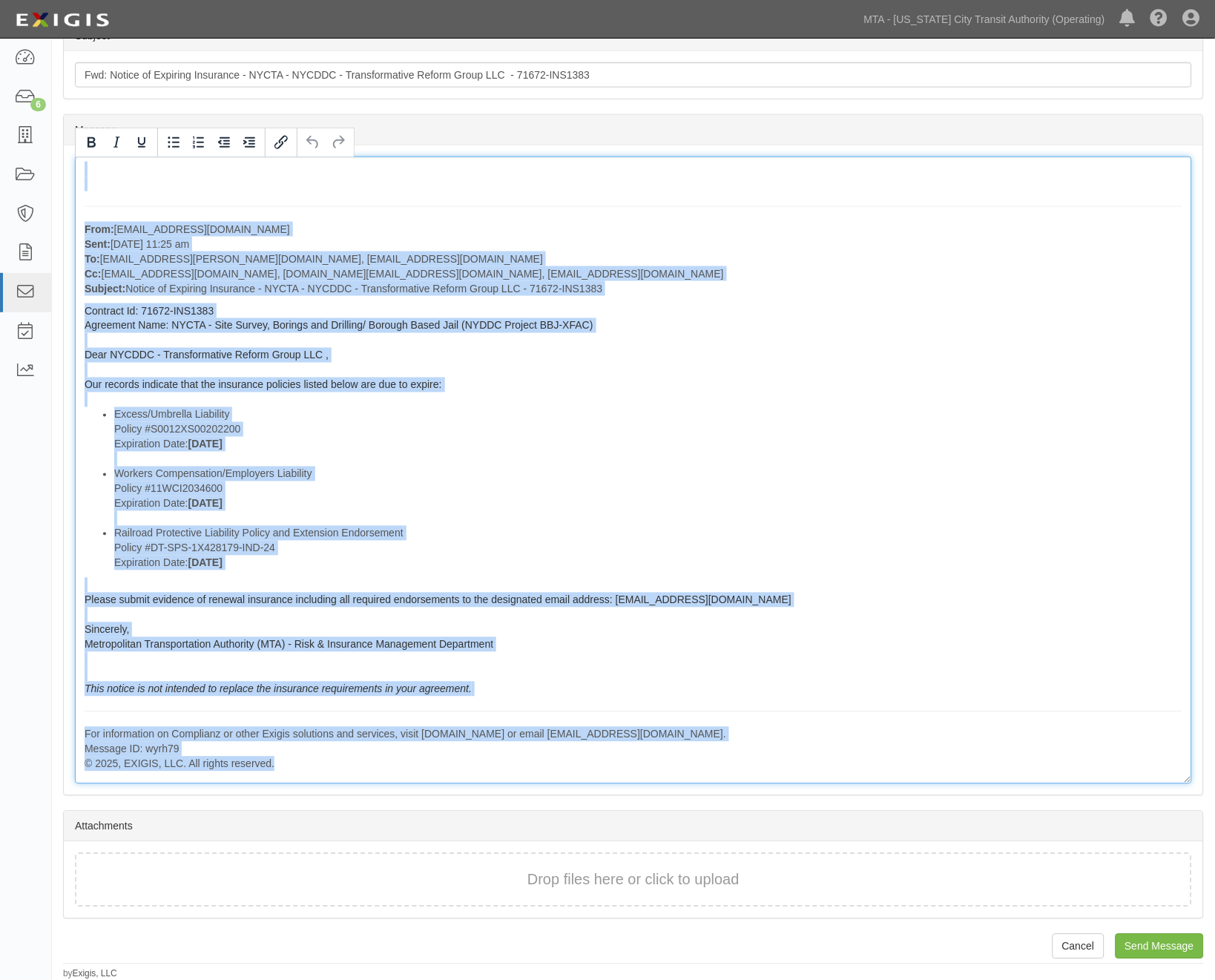
drag, startPoint x: 83, startPoint y: 543, endPoint x: 591, endPoint y: 781, distance: 561.0
click at [591, 781] on div "From: agreement-mppty9@mtato.complianz.com Sent: August 04, 2025 at 11:25 am To…" at bounding box center [633, 470] width 1117 height 628
copy div "From: agreement-mppty9@mtato.complianz.com Sent: August 04, 2025 at 11:25 am To…"
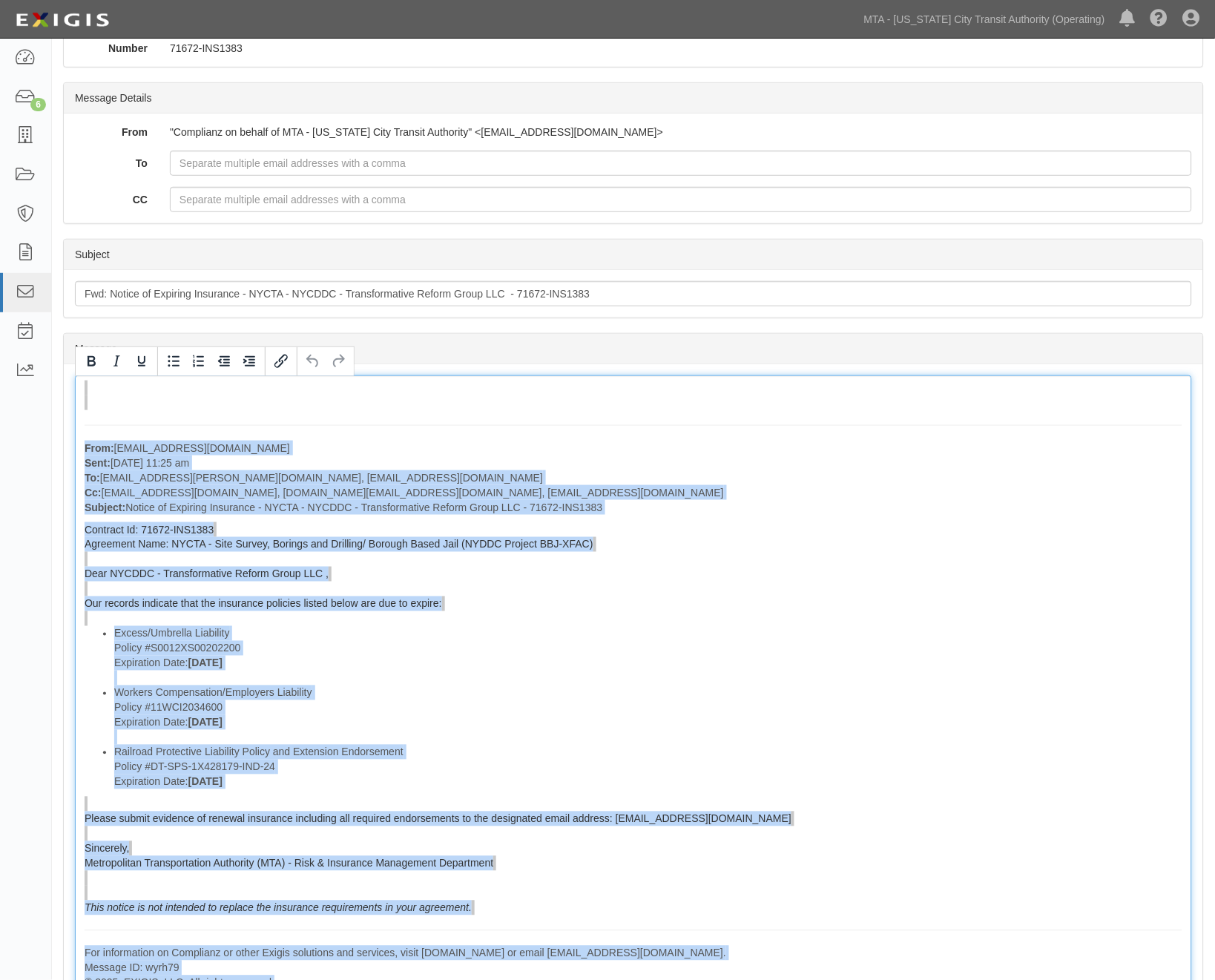
scroll to position [0, 0]
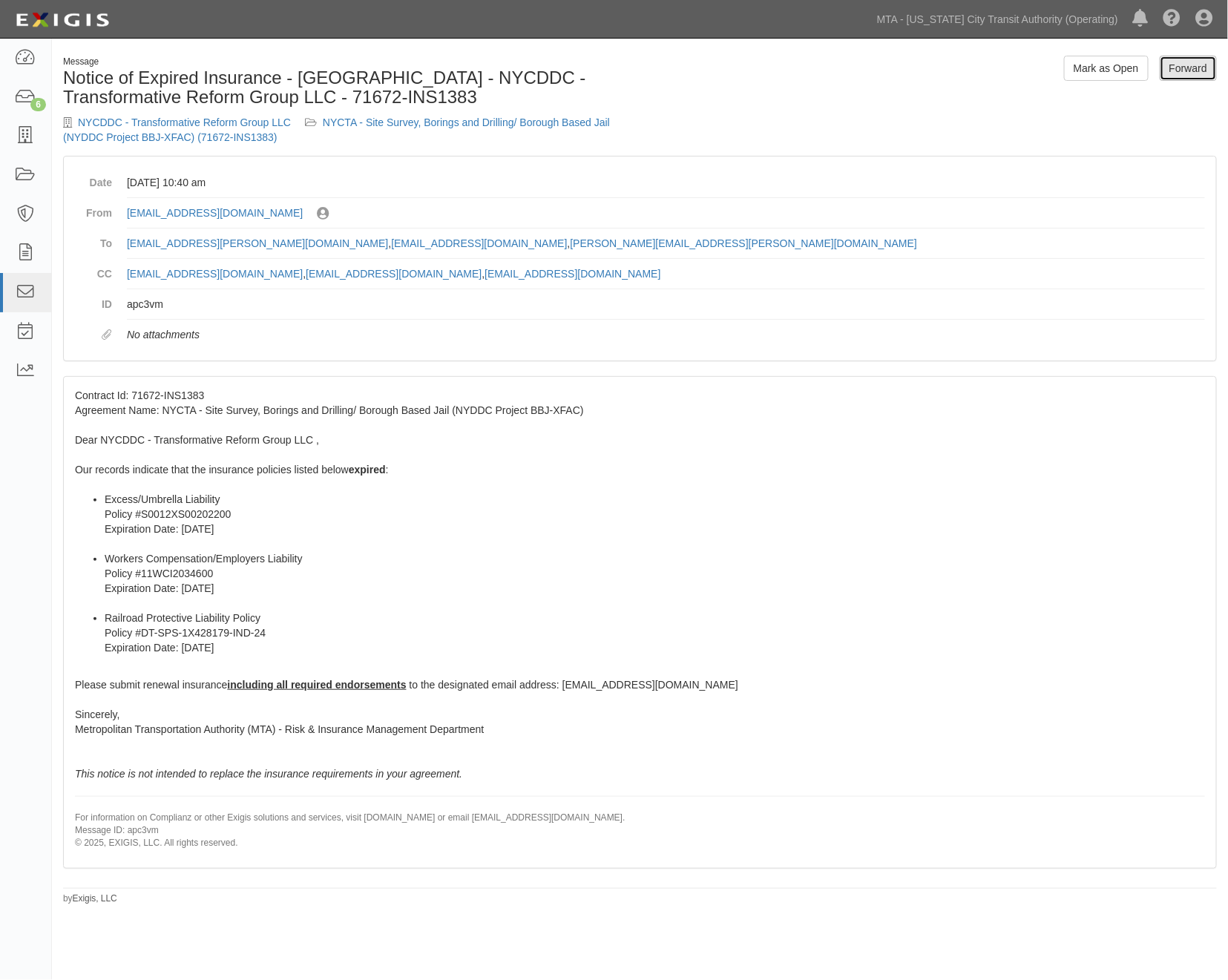
click at [1193, 63] on link "Forward" at bounding box center [1189, 68] width 57 height 25
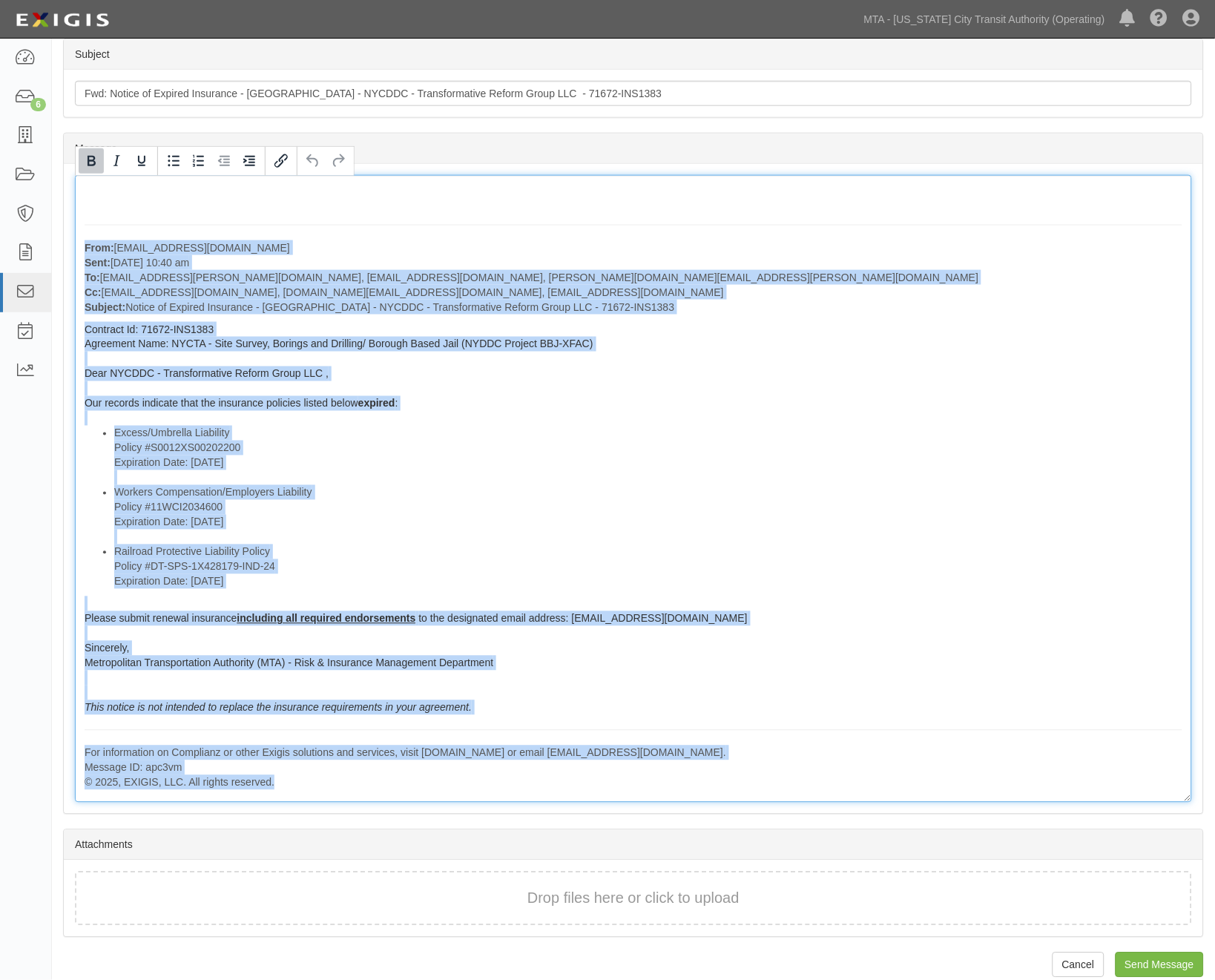
scroll to position [355, 0]
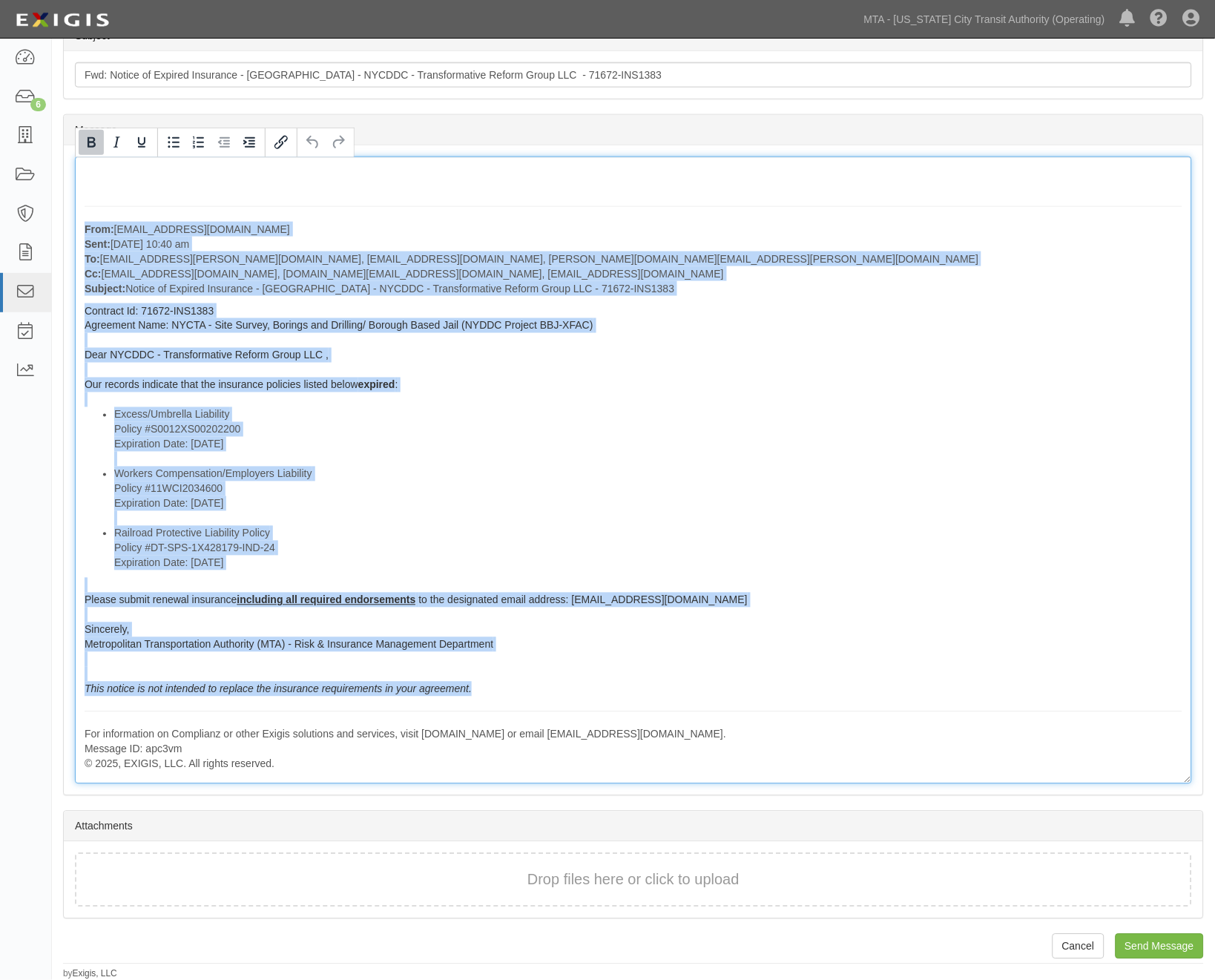
drag, startPoint x: 79, startPoint y: 577, endPoint x: 550, endPoint y: 696, distance: 485.8
click at [550, 696] on div "From: agreement-mppty9@mtato.complianz.com Sent: August 13, 2025 at 10:40 am To…" at bounding box center [633, 470] width 1117 height 628
copy div "From: agreement-mppty9@mtato.complianz.com Sent: August 13, 2025 at 10:40 am To…"
click at [529, 422] on li "Excess/Umbrella Liability Policy #S0012XS00202200 Expiration Date: 8/6/2025" at bounding box center [649, 437] width 1069 height 59
click at [650, 566] on li "Railroad Protective Liability Policy Policy #DT-SPS-1X428179-IND-24 Expiration …" at bounding box center [649, 548] width 1069 height 44
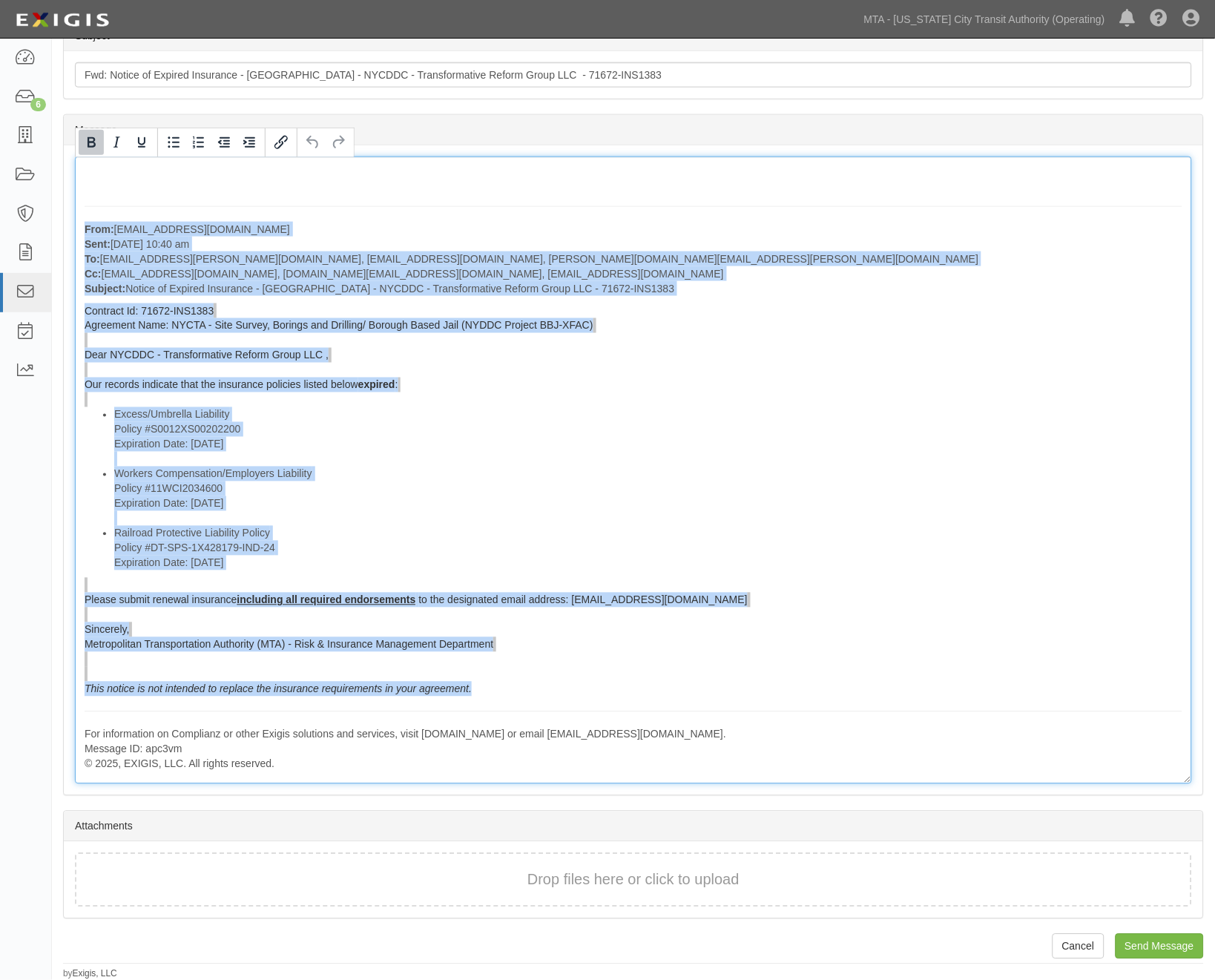
click at [484, 522] on li "Workers Compensation/Employers Liability Policy #11WCI2034600 Expiration Date: …" at bounding box center [649, 496] width 1069 height 59
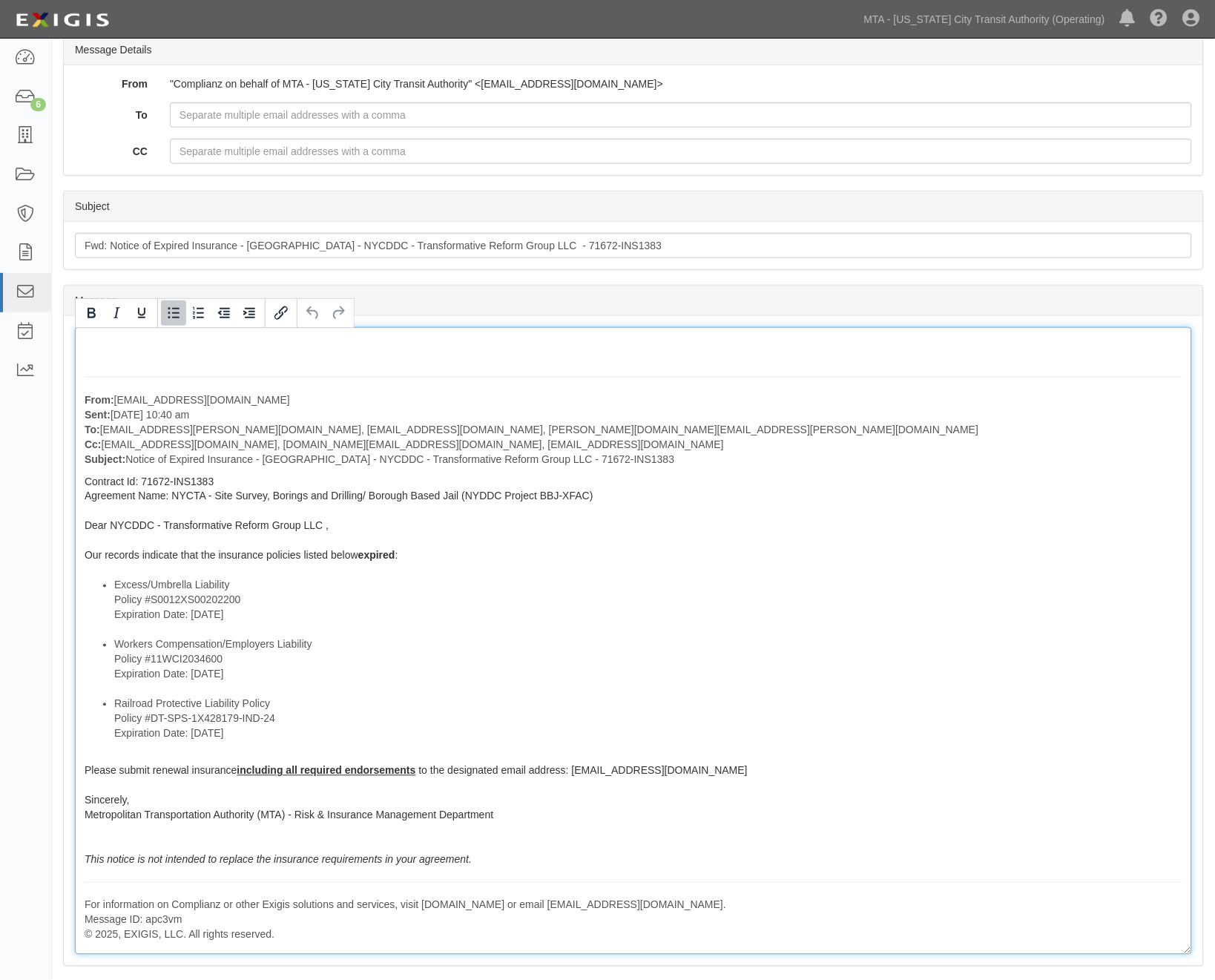
scroll to position [0, 0]
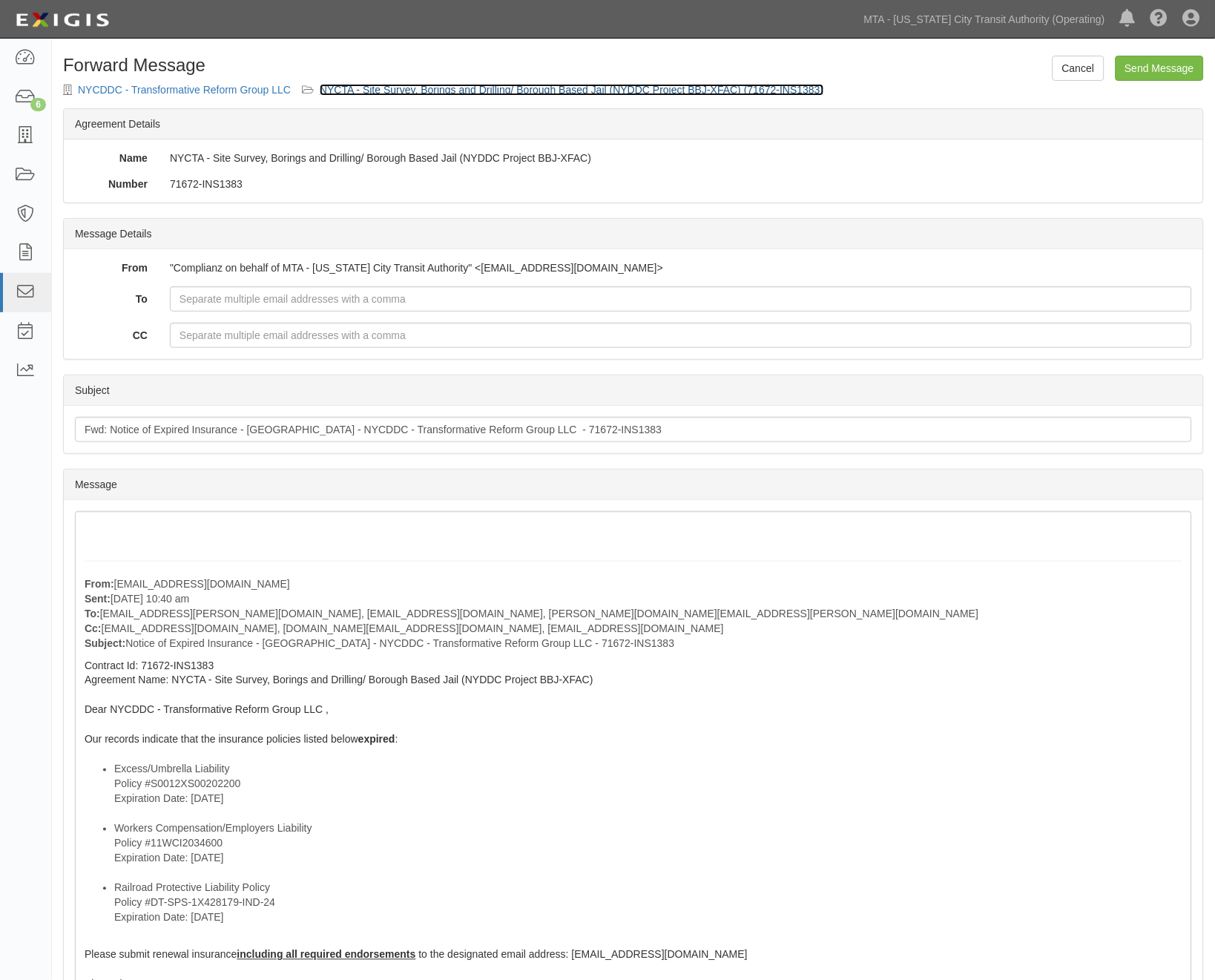
click at [577, 93] on link "NYCTA - Site Survey, Borings and Drilling/ Borough Based Jail (NYDDC Project BB…" at bounding box center [572, 90] width 505 height 12
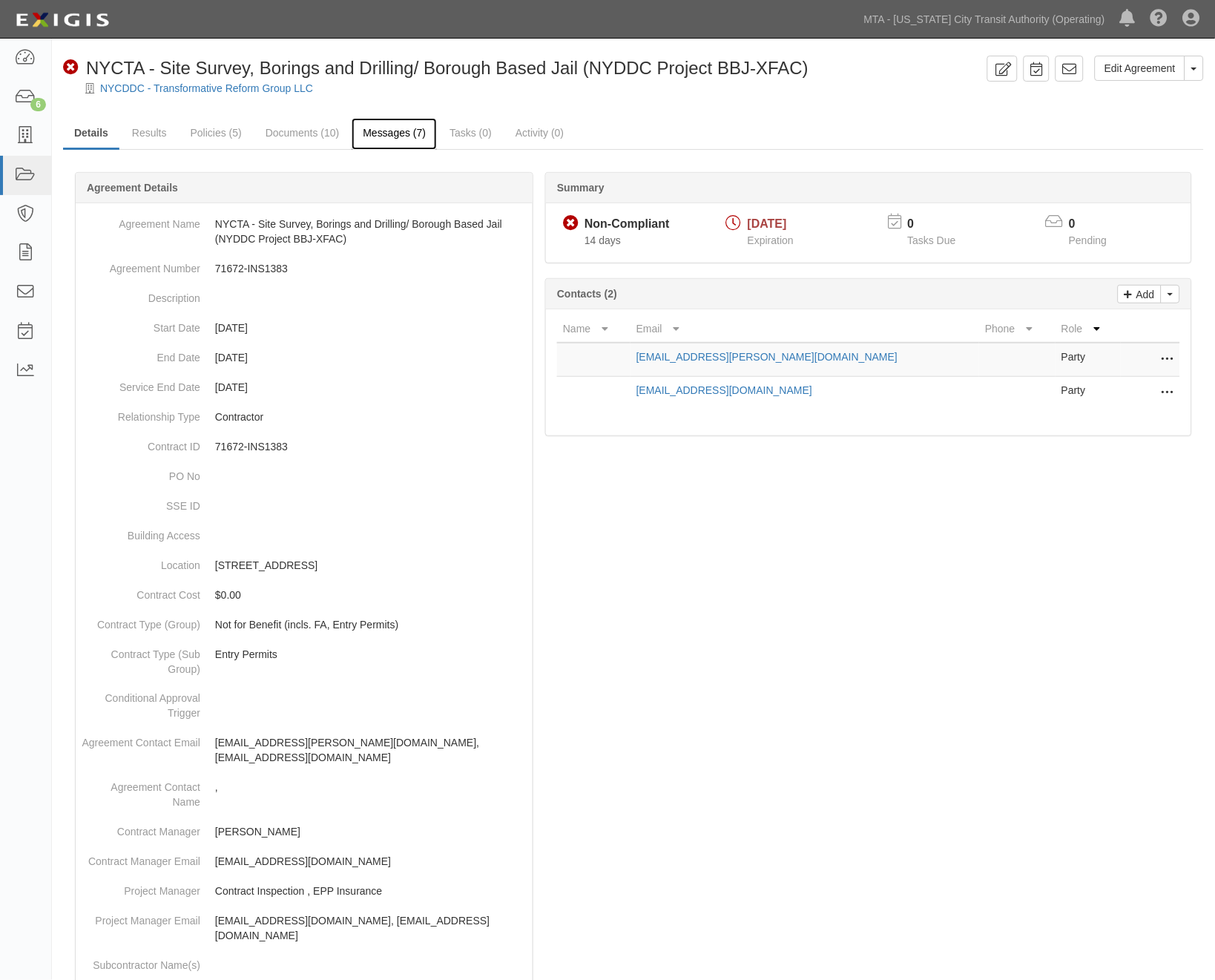
click at [376, 136] on link "Messages (7)" at bounding box center [394, 134] width 85 height 32
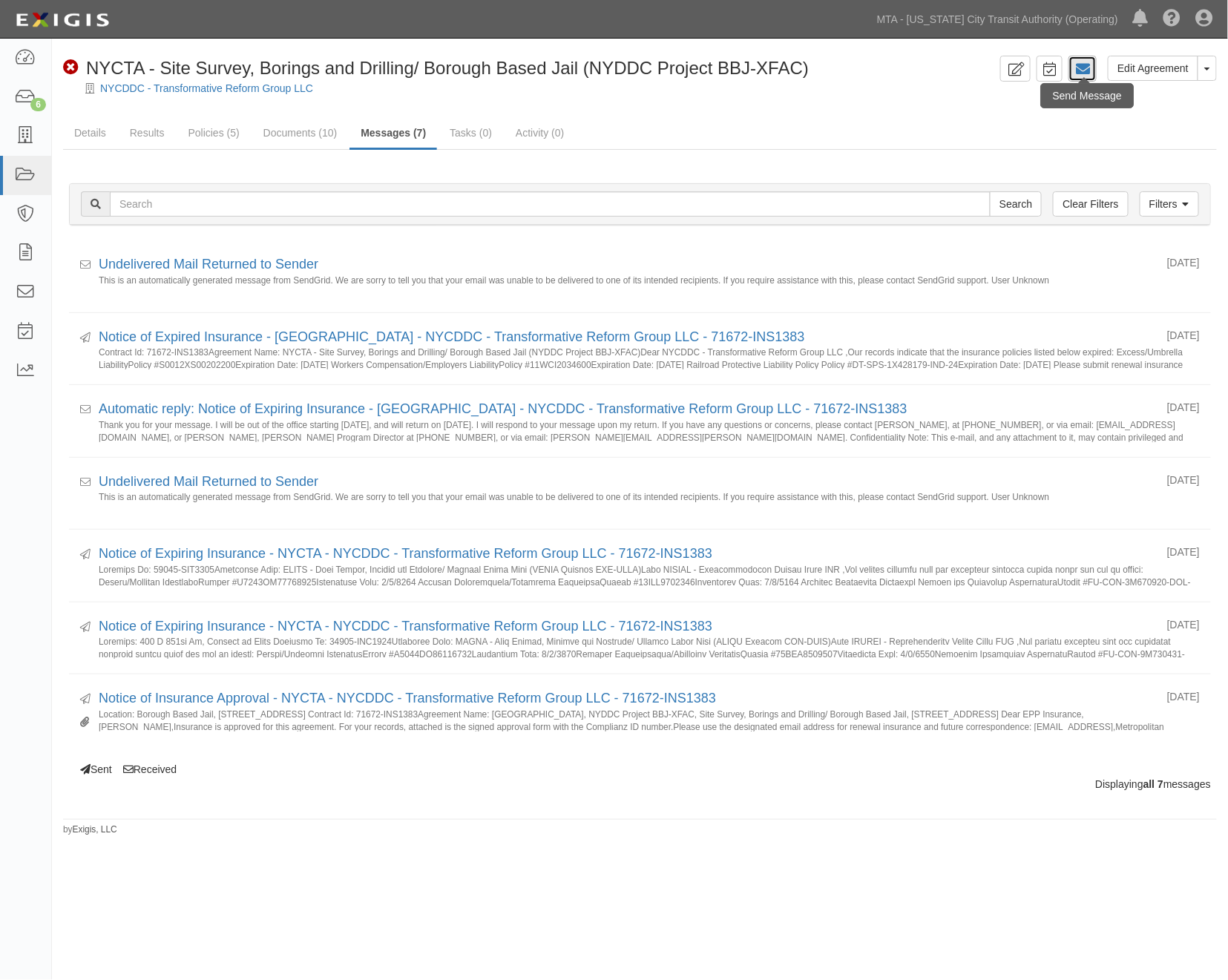
click at [1095, 69] on link at bounding box center [1083, 68] width 28 height 26
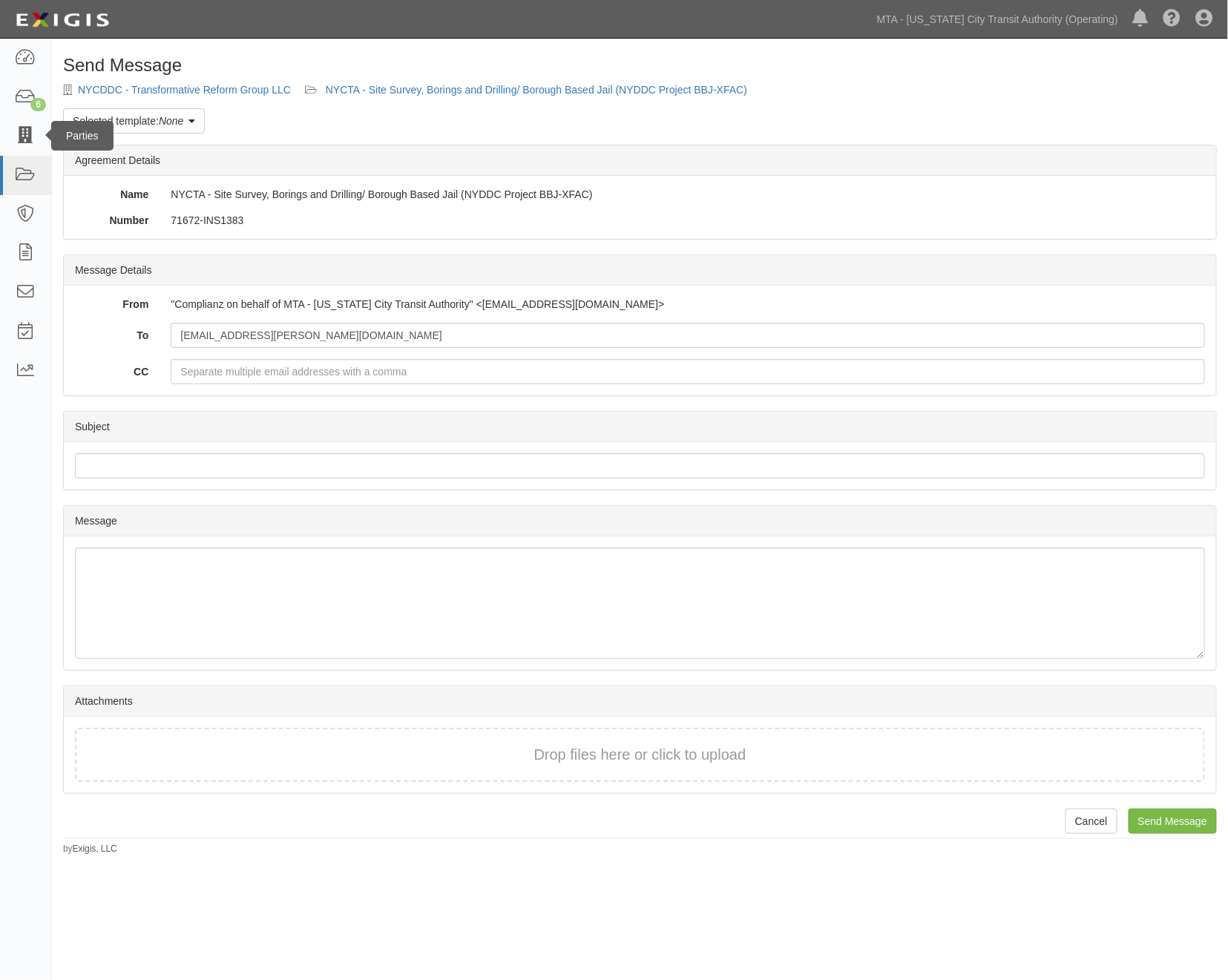
click at [62, 128] on div "Parties" at bounding box center [82, 136] width 62 height 29
click at [159, 121] on link "Selected template: None" at bounding box center [133, 121] width 141 height 25
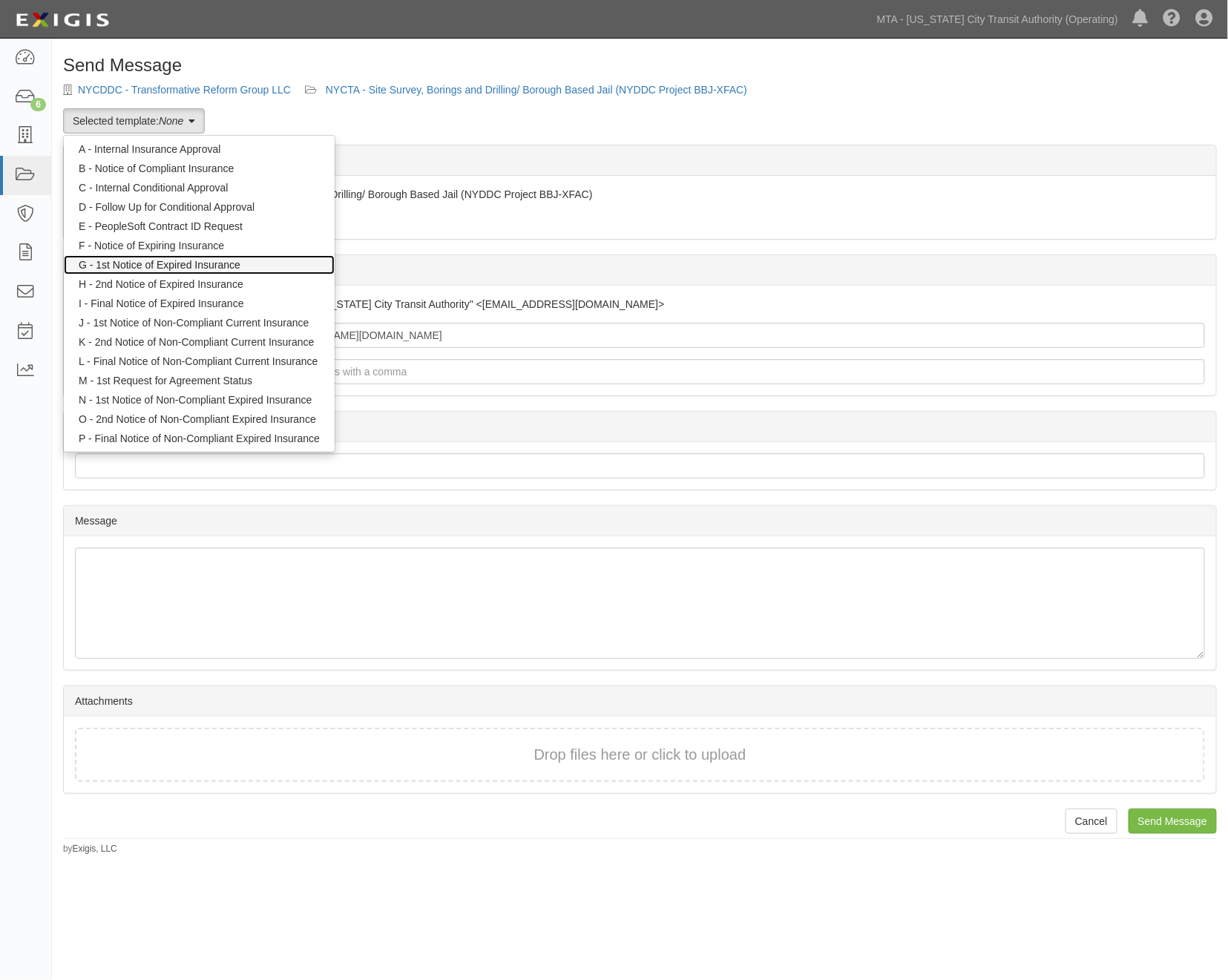
click at [145, 267] on link "G - 1st Notice of Expired Insurance" at bounding box center [199, 264] width 271 height 19
